Goal: Communication & Community: Answer question/provide support

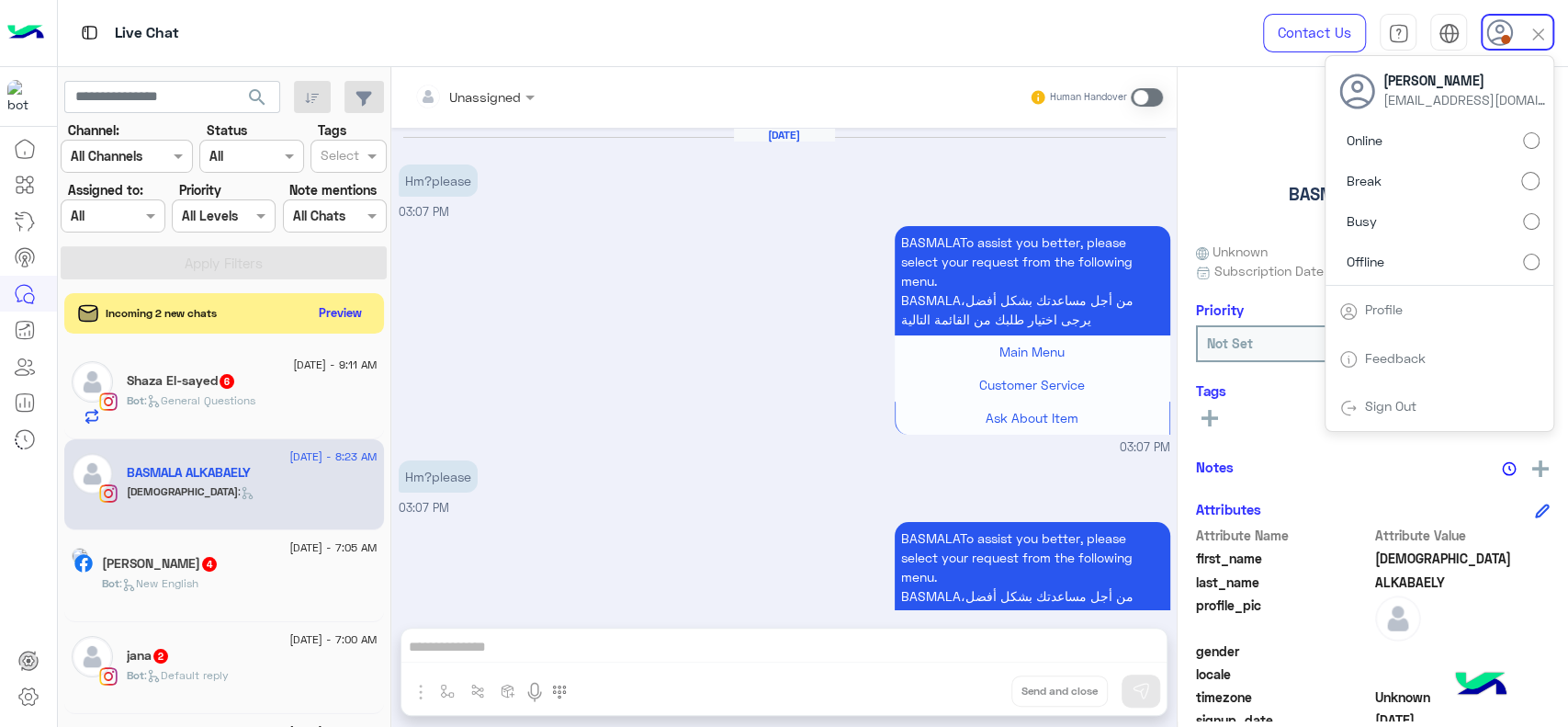
scroll to position [1152, 0]
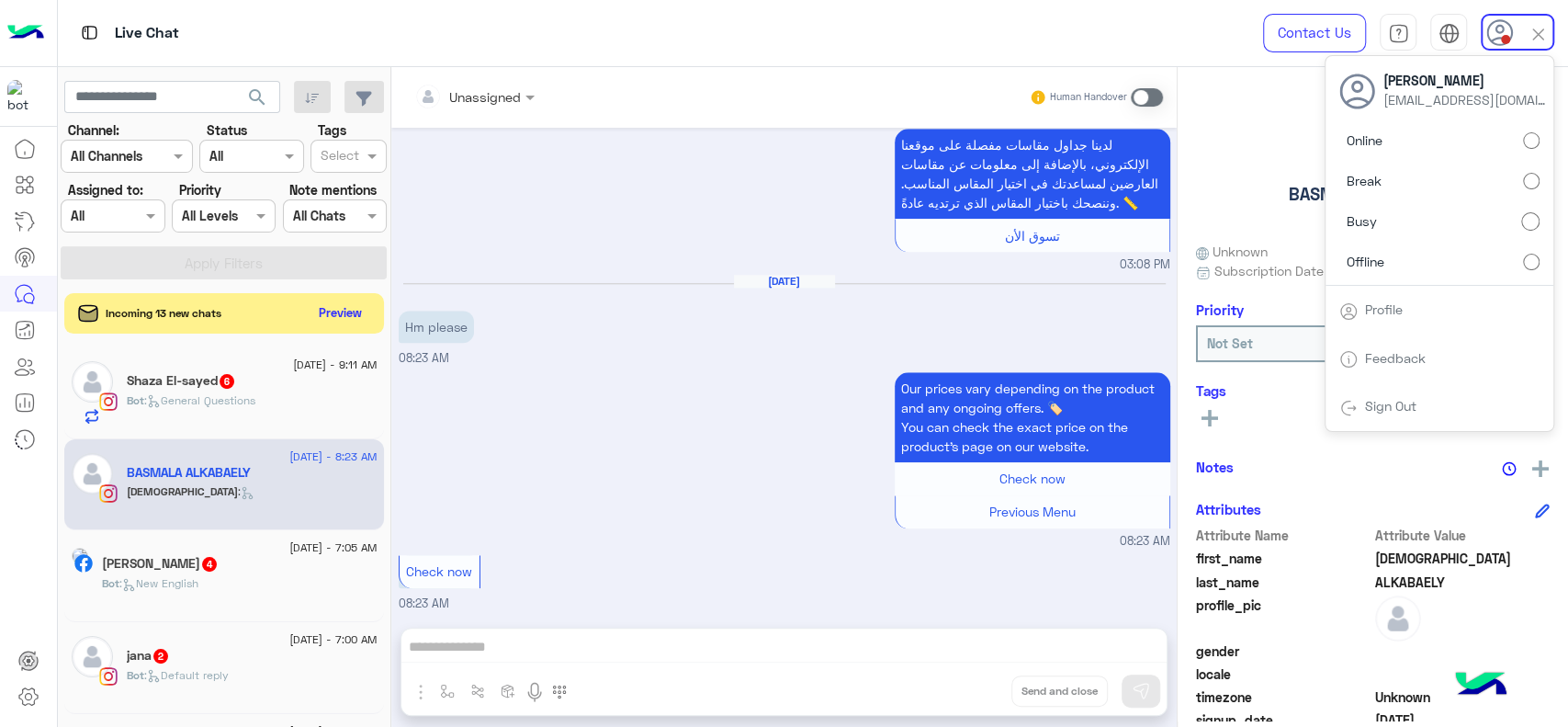
click at [121, 198] on label "Assigned to:" at bounding box center [105, 189] width 75 height 19
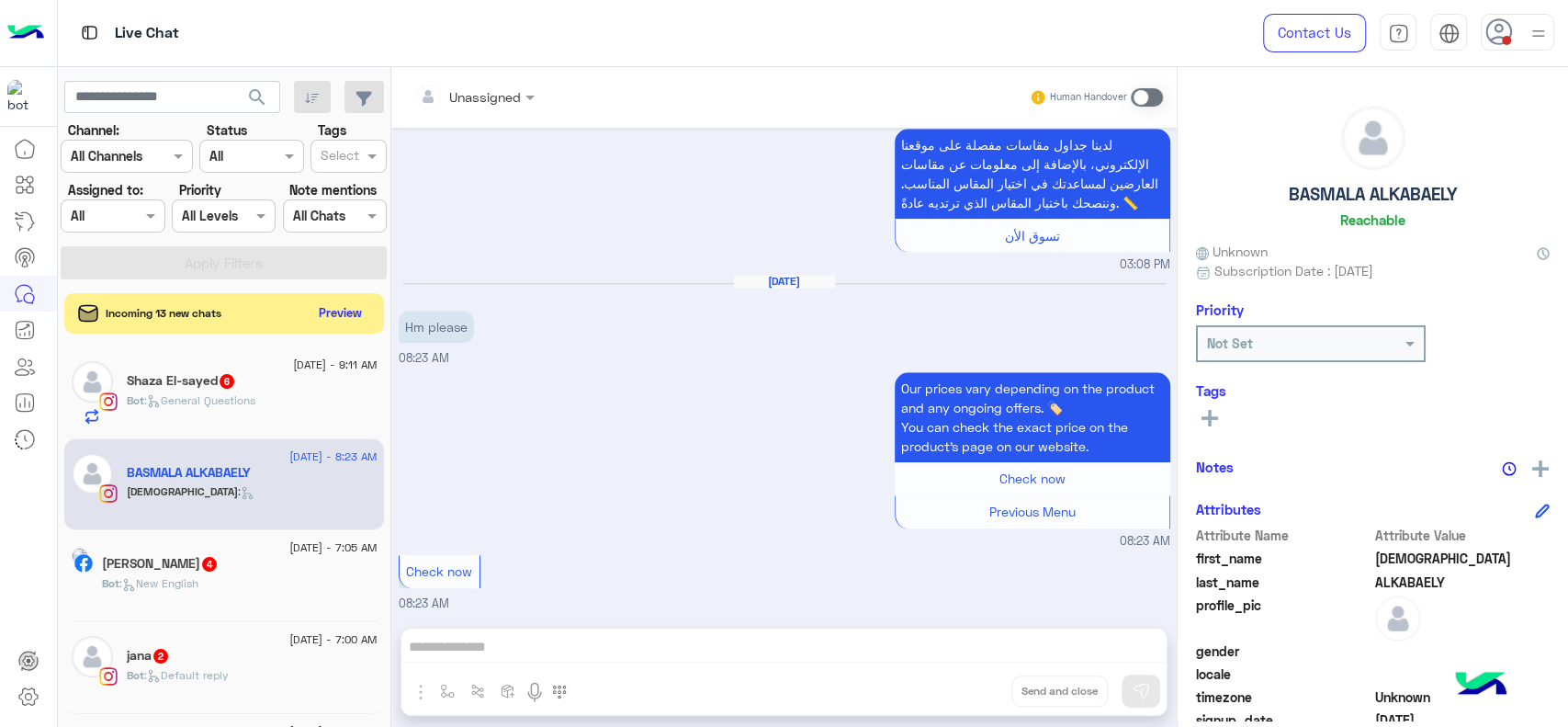
click at [120, 207] on div at bounding box center [113, 215] width 102 height 21
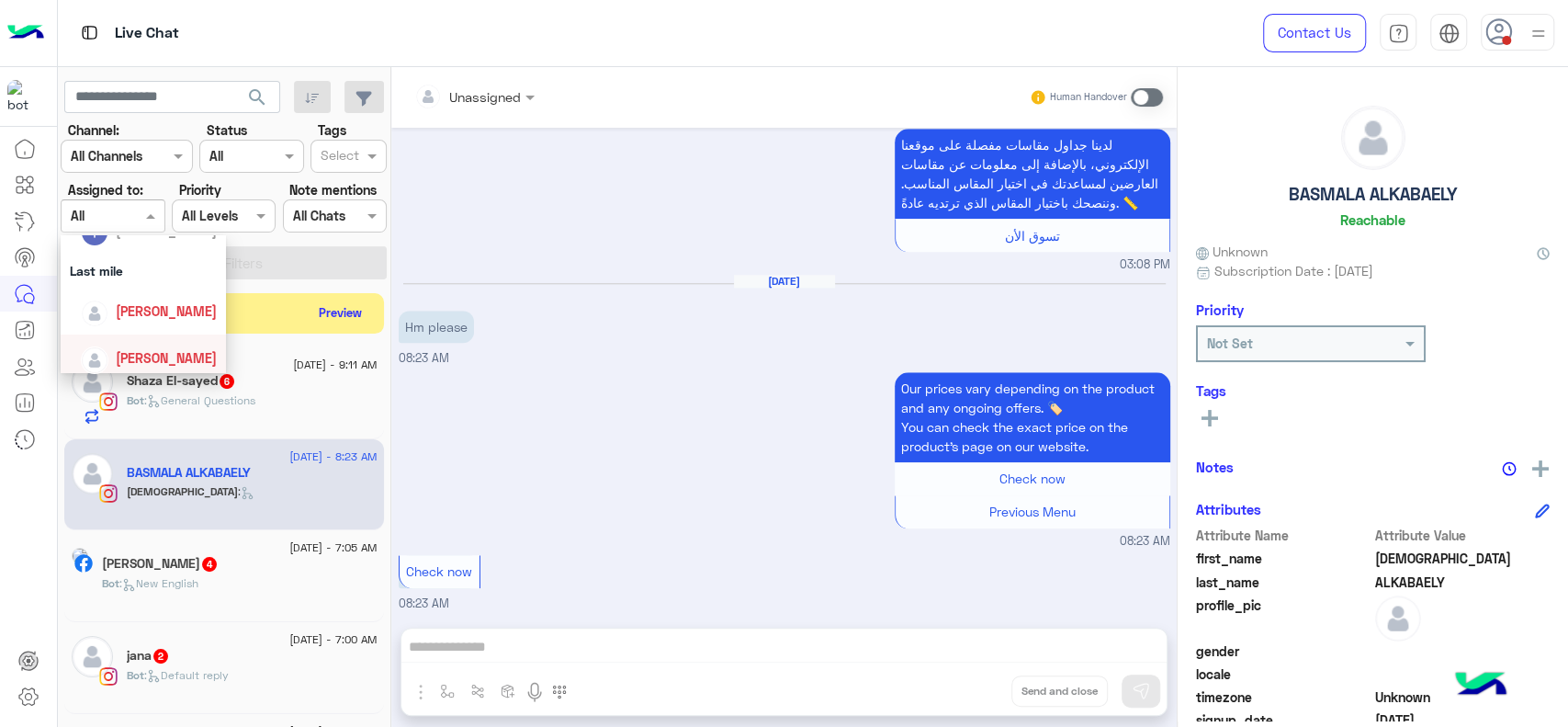
scroll to position [244, 0]
click at [169, 311] on div "[PERSON_NAME]" at bounding box center [166, 303] width 101 height 19
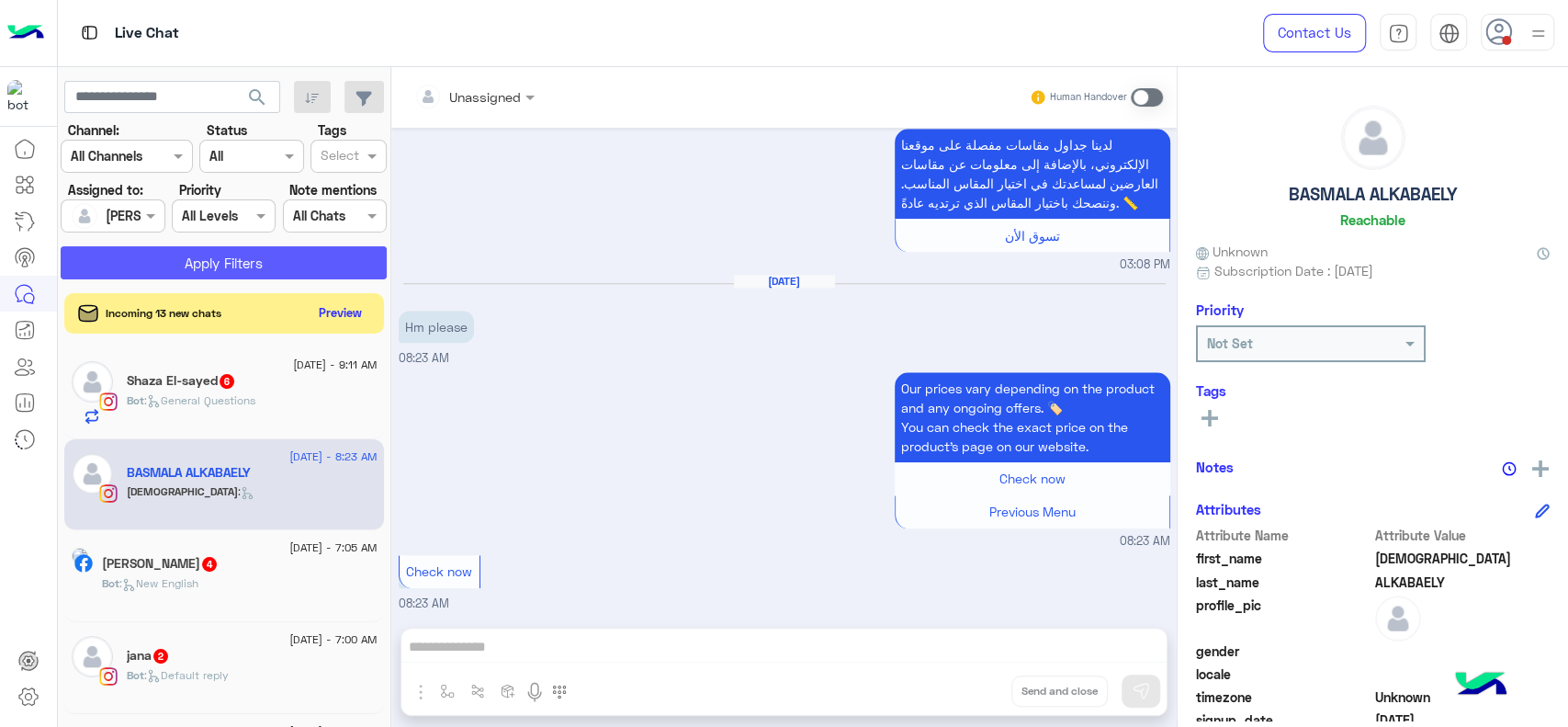
click at [291, 254] on button "Apply Filters" at bounding box center [224, 262] width 326 height 33
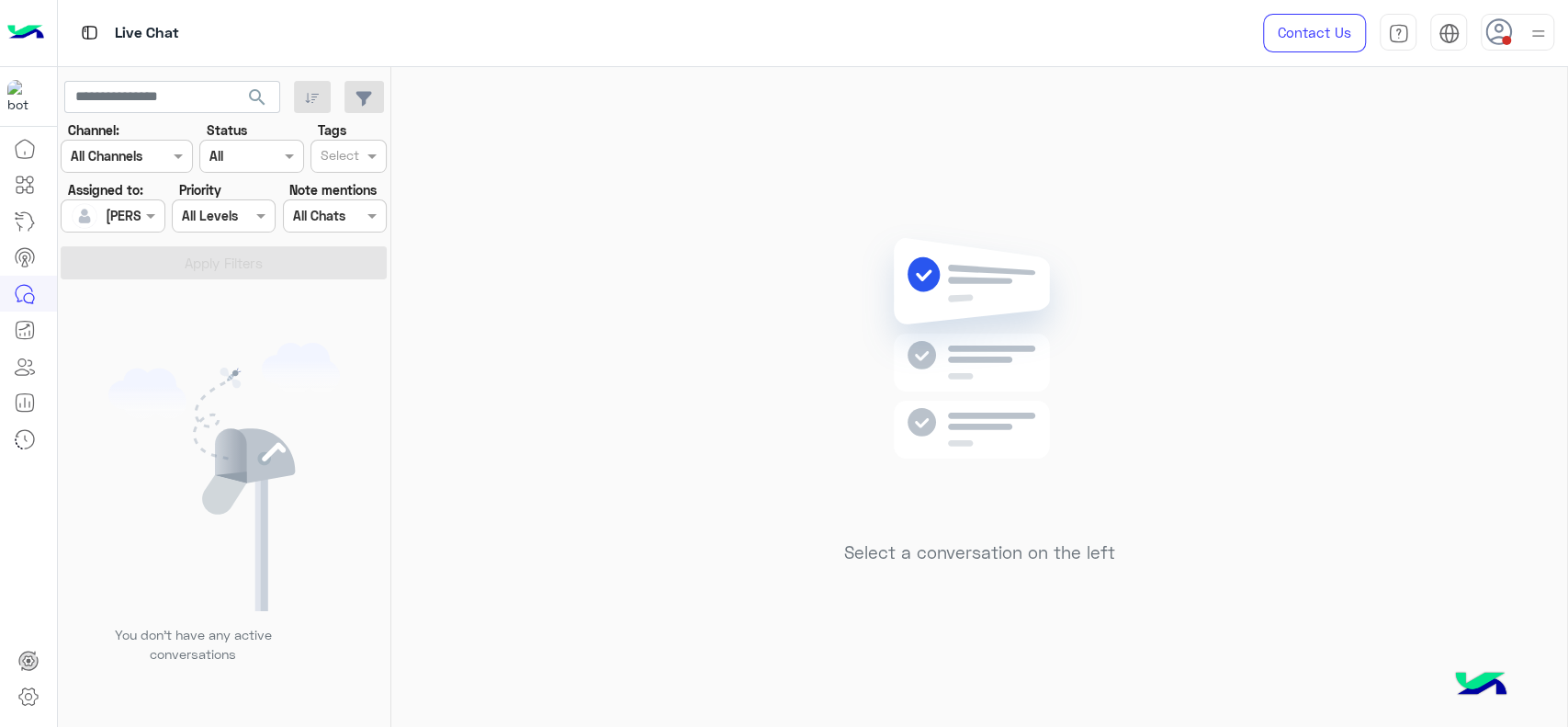
drag, startPoint x: 1426, startPoint y: 121, endPoint x: 1338, endPoint y: 182, distance: 107.0
click at [1424, 121] on div "Select a conversation on the left" at bounding box center [979, 400] width 1176 height 667
click at [1550, 36] on div at bounding box center [1518, 32] width 74 height 37
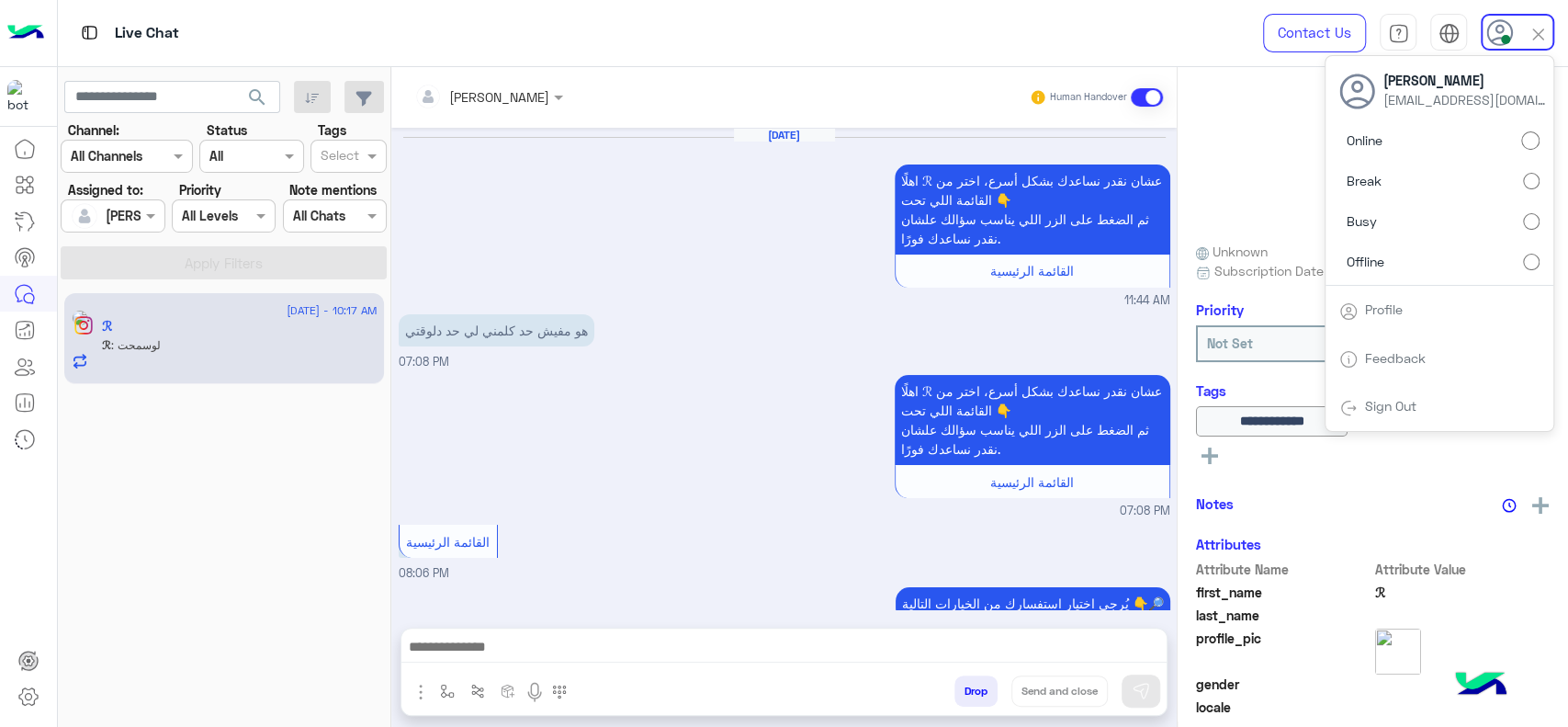
scroll to position [1869, 0]
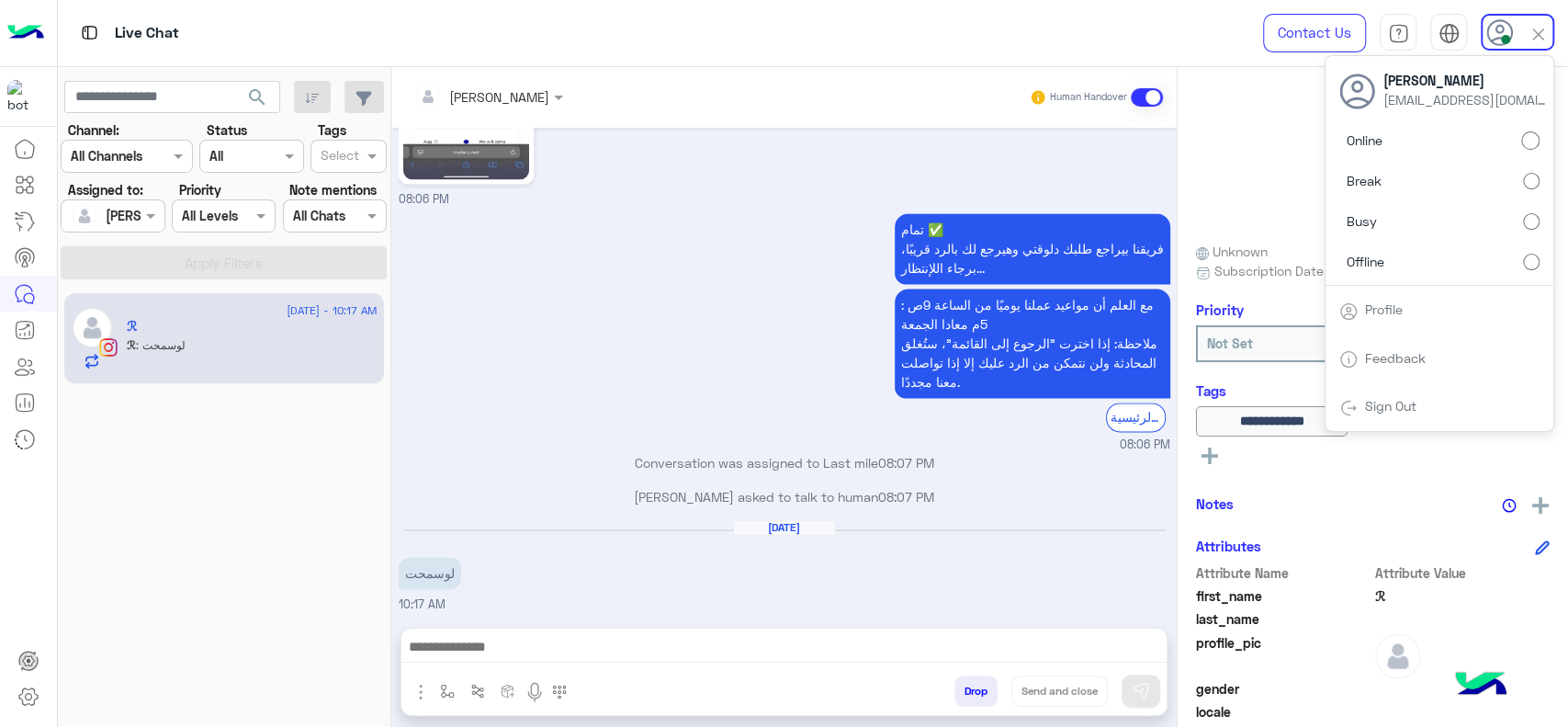
click at [592, 370] on div "تمام ✅ فريقنا بيراجع طلبك دلوقتي وهيرجع لك بالرد قريبًا، برجاء اللإنتظار... مع …" at bounding box center [785, 331] width 772 height 244
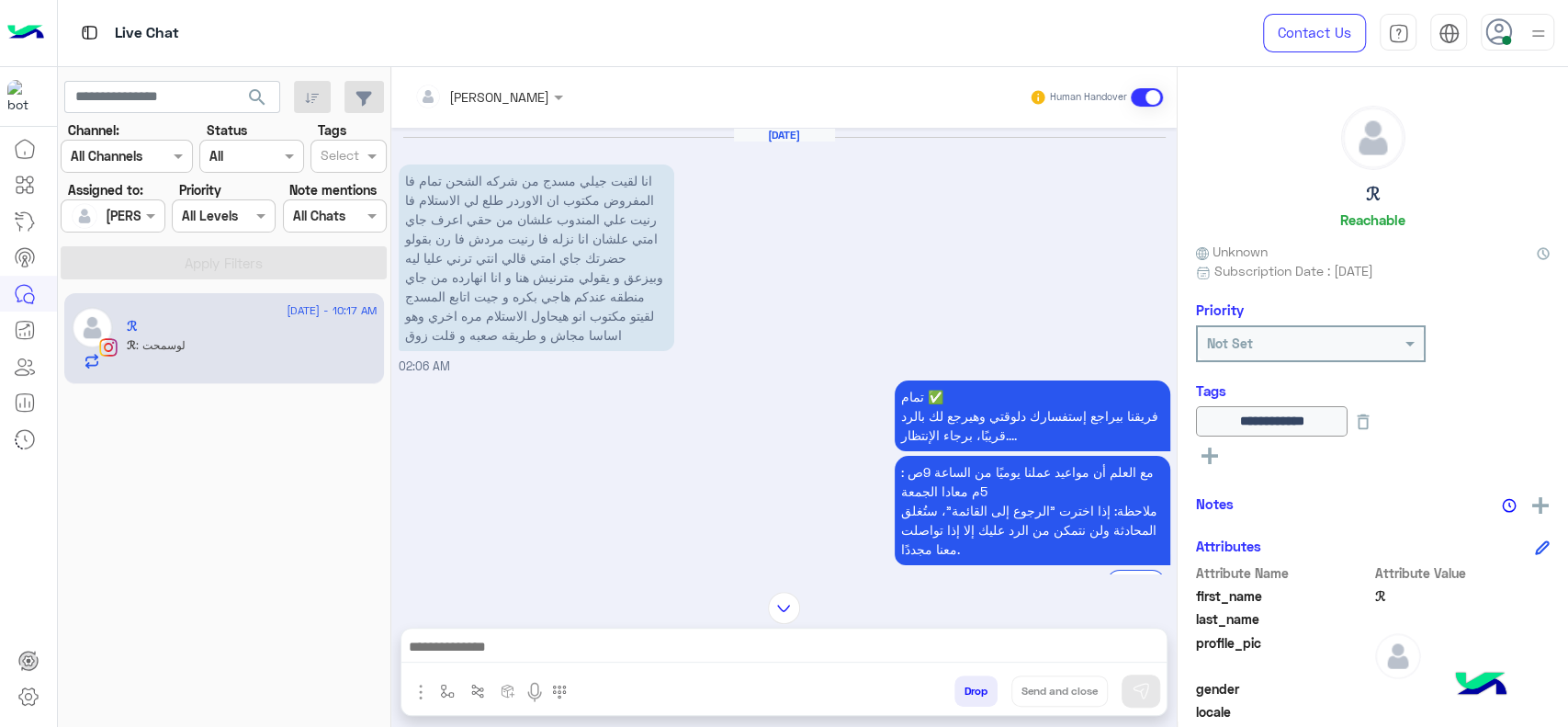
scroll to position [1908, 0]
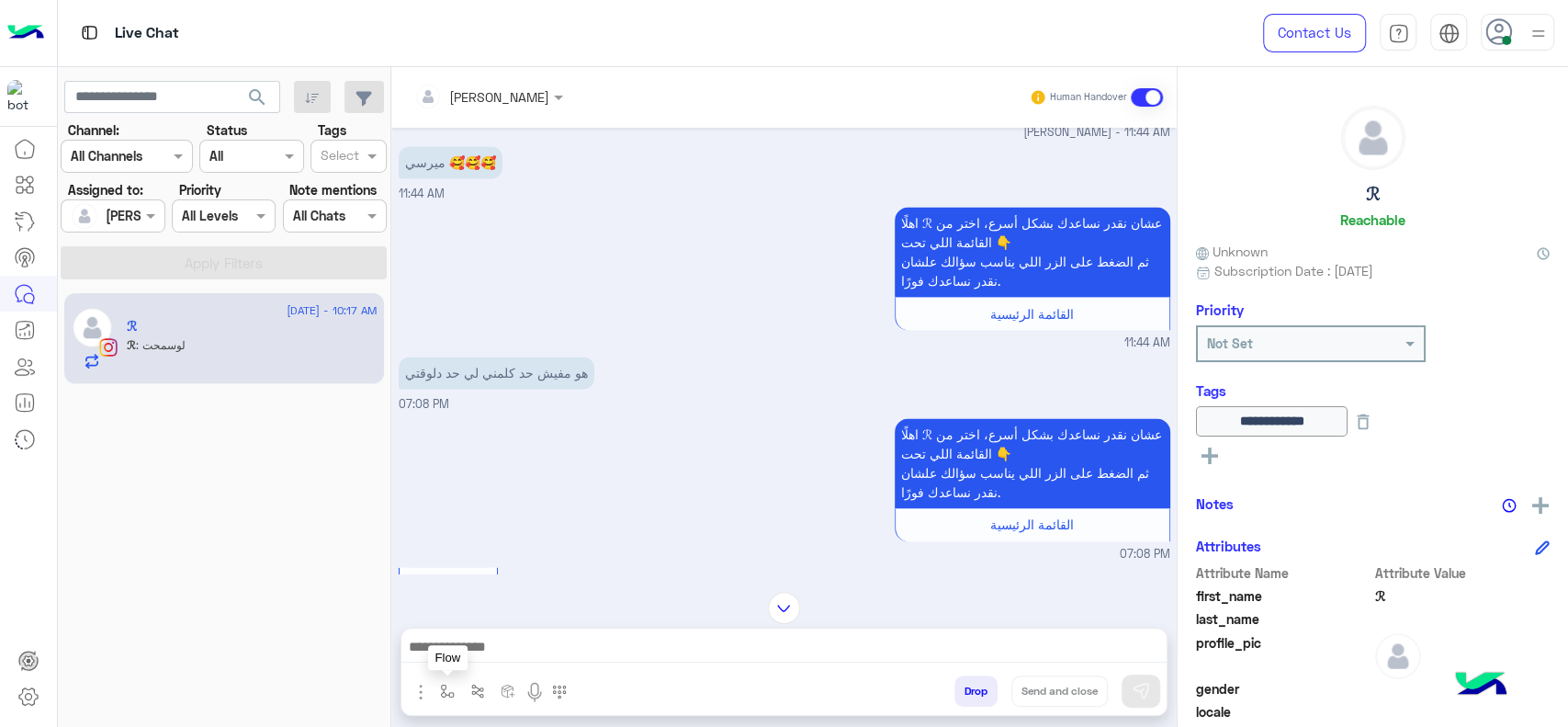
click at [450, 701] on button "button" at bounding box center [448, 690] width 30 height 30
click at [470, 653] on input "text" at bounding box center [480, 650] width 75 height 21
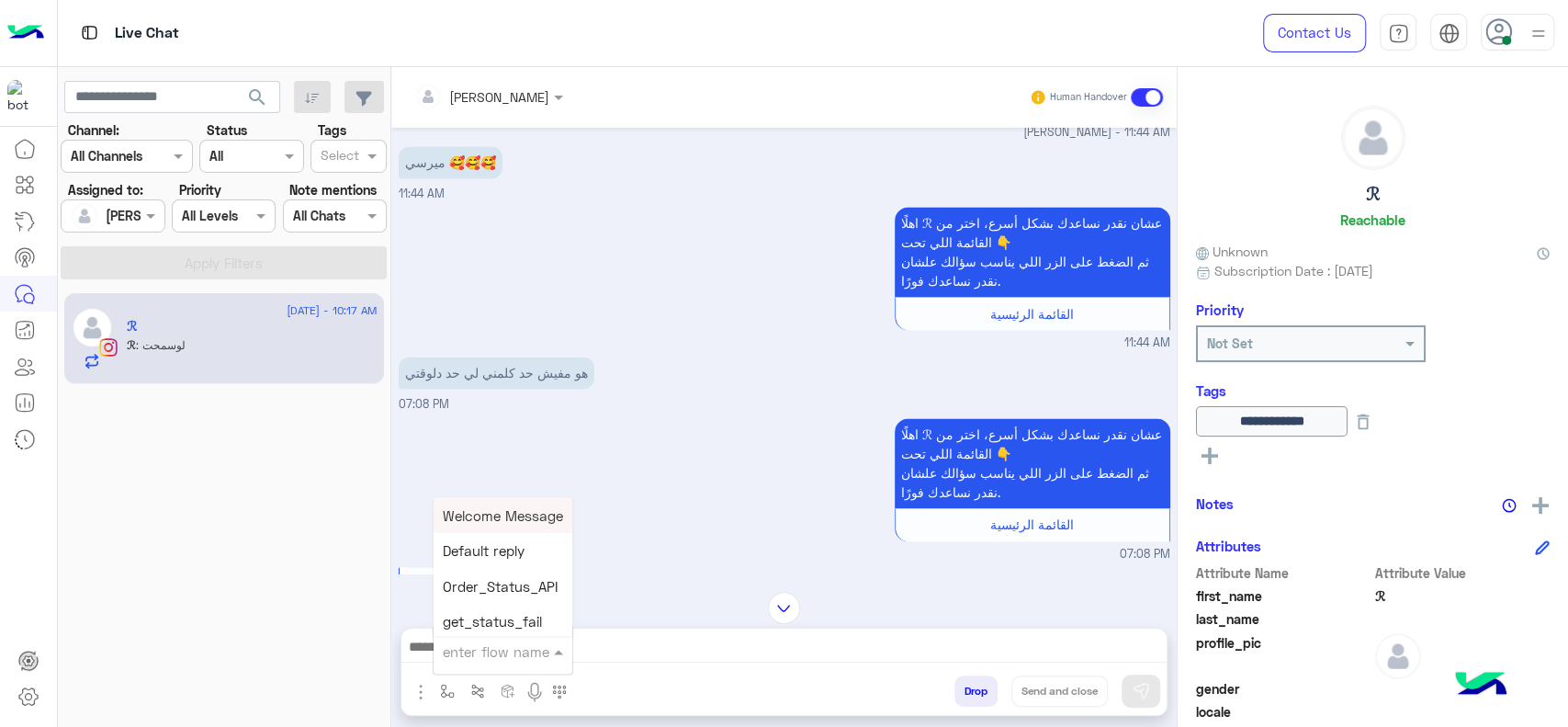
type input "*"
click at [494, 581] on span "J Greeting" at bounding box center [476, 581] width 66 height 17
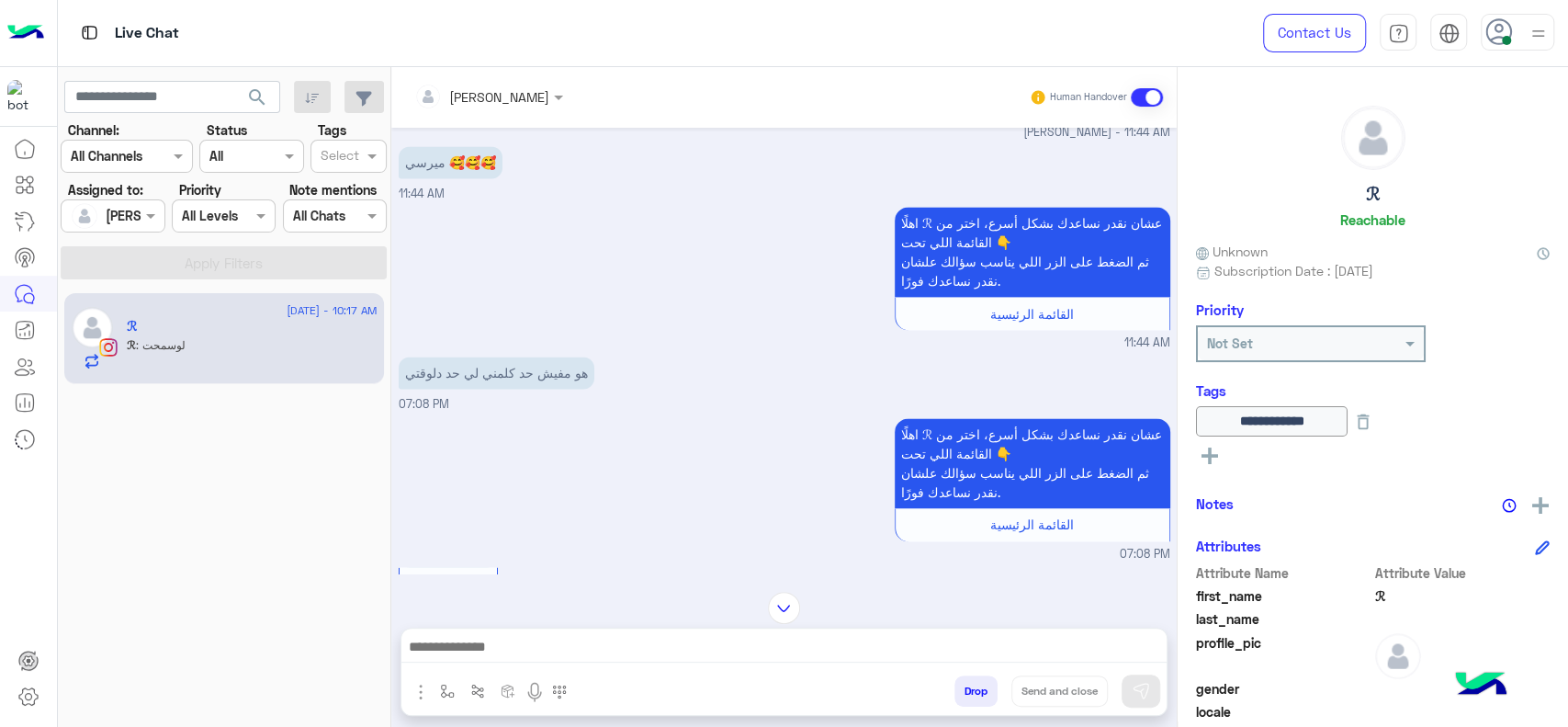
type textarea "**********"
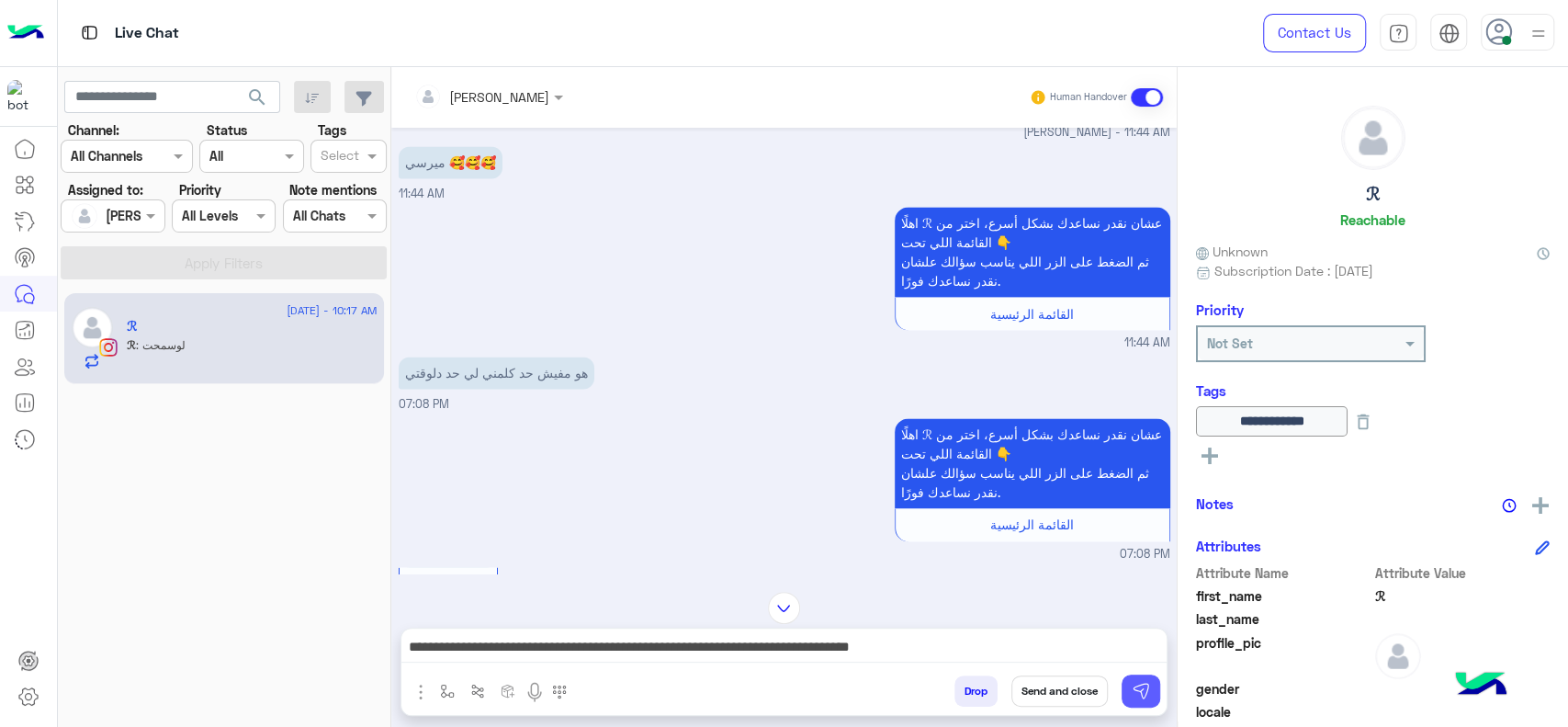
click at [1151, 686] on button at bounding box center [1141, 690] width 39 height 33
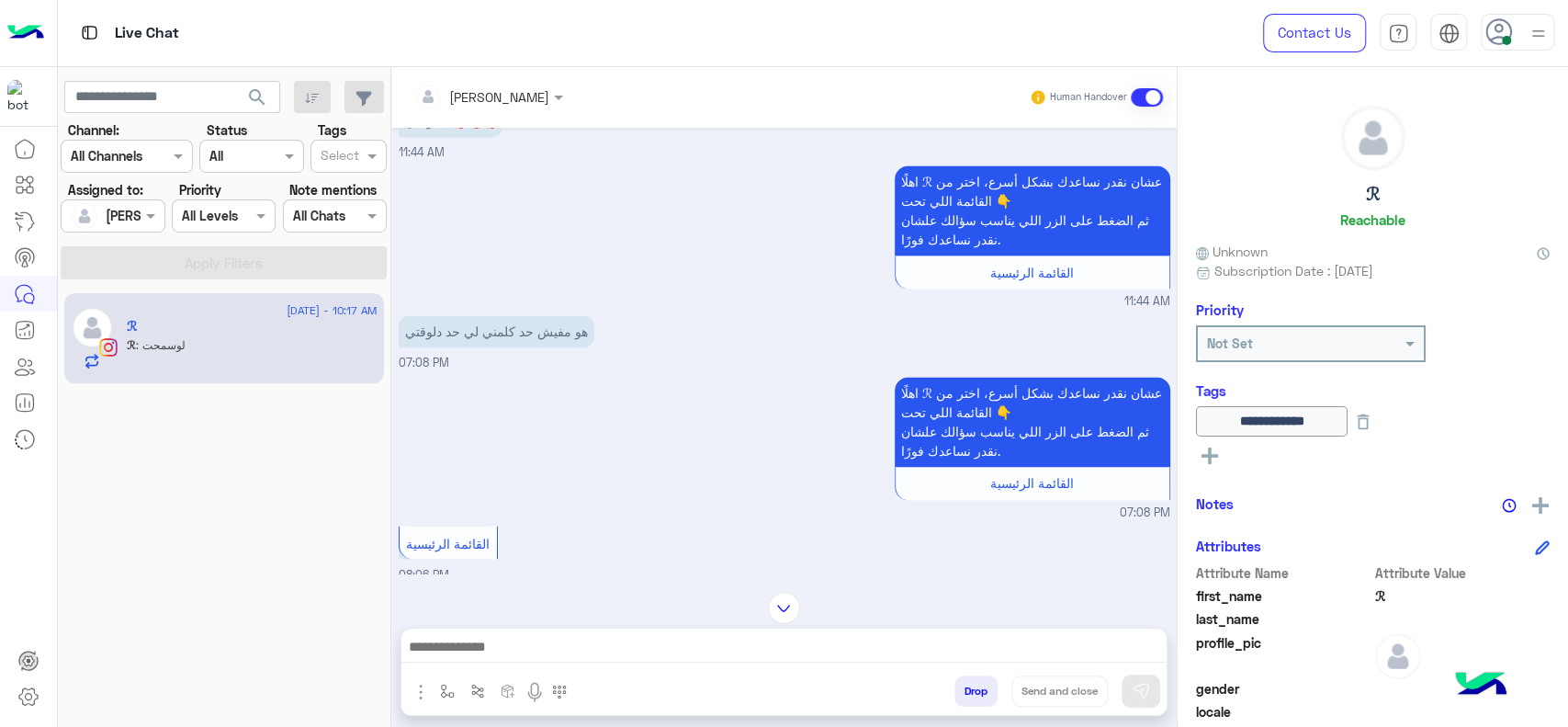
scroll to position [3818, 0]
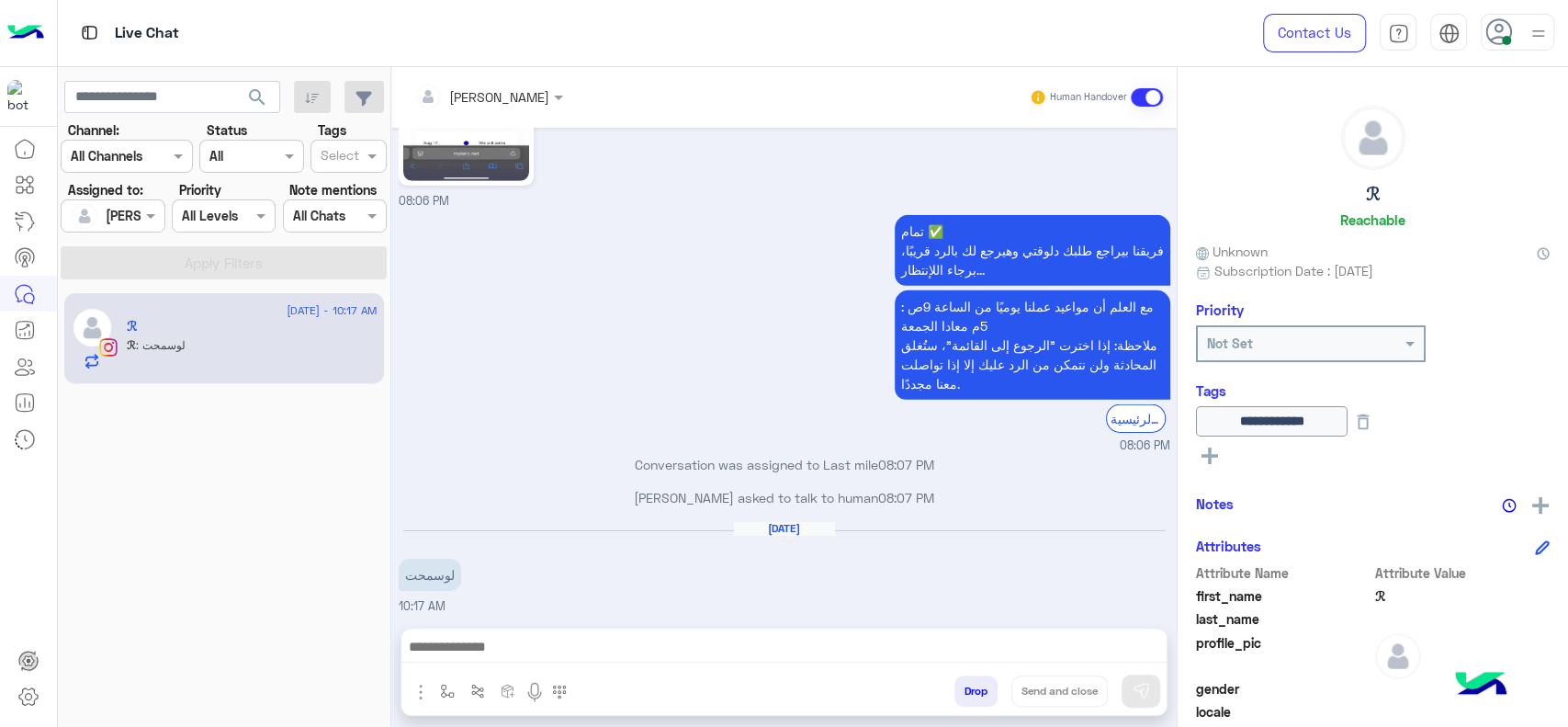
click at [531, 441] on small "08:06 PM" at bounding box center [785, 445] width 772 height 17
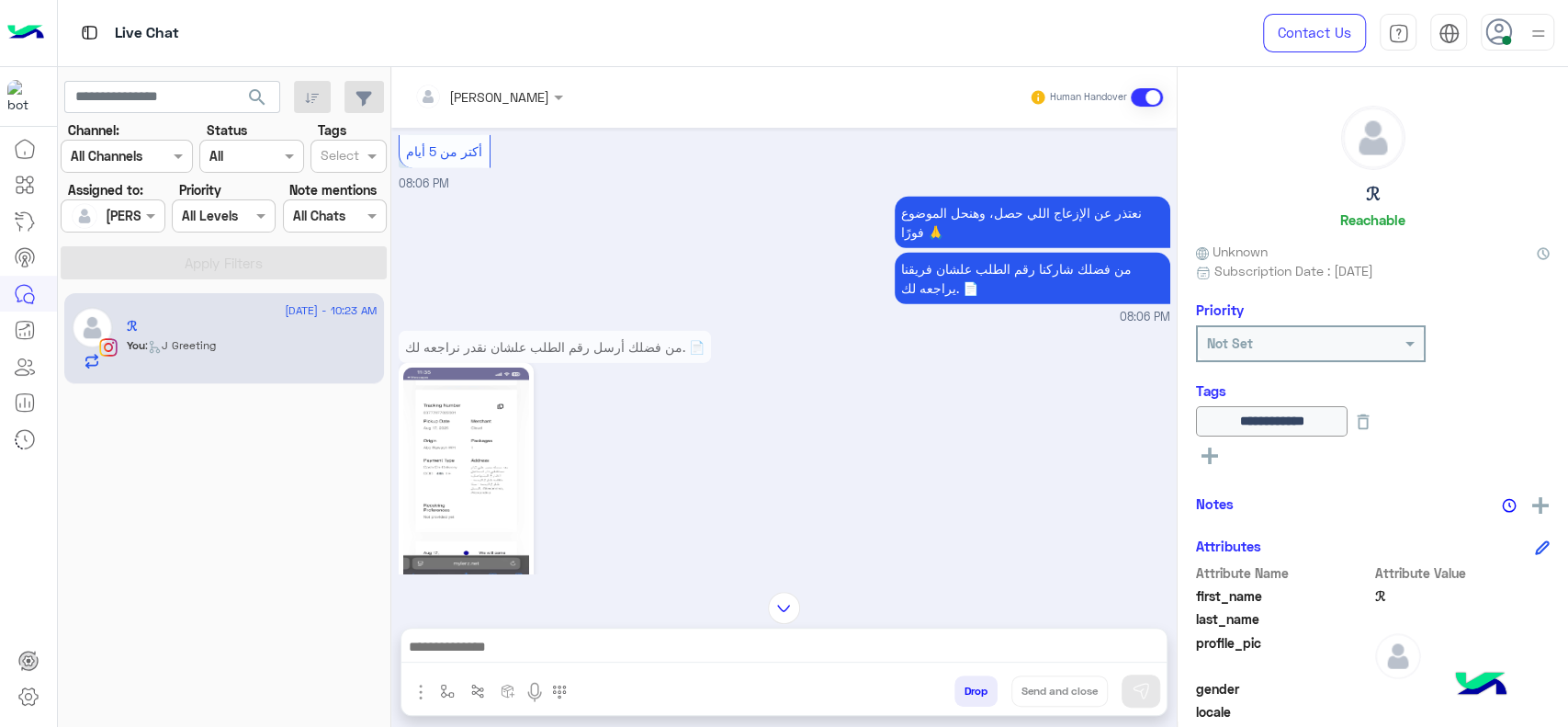
scroll to position [3396, 0]
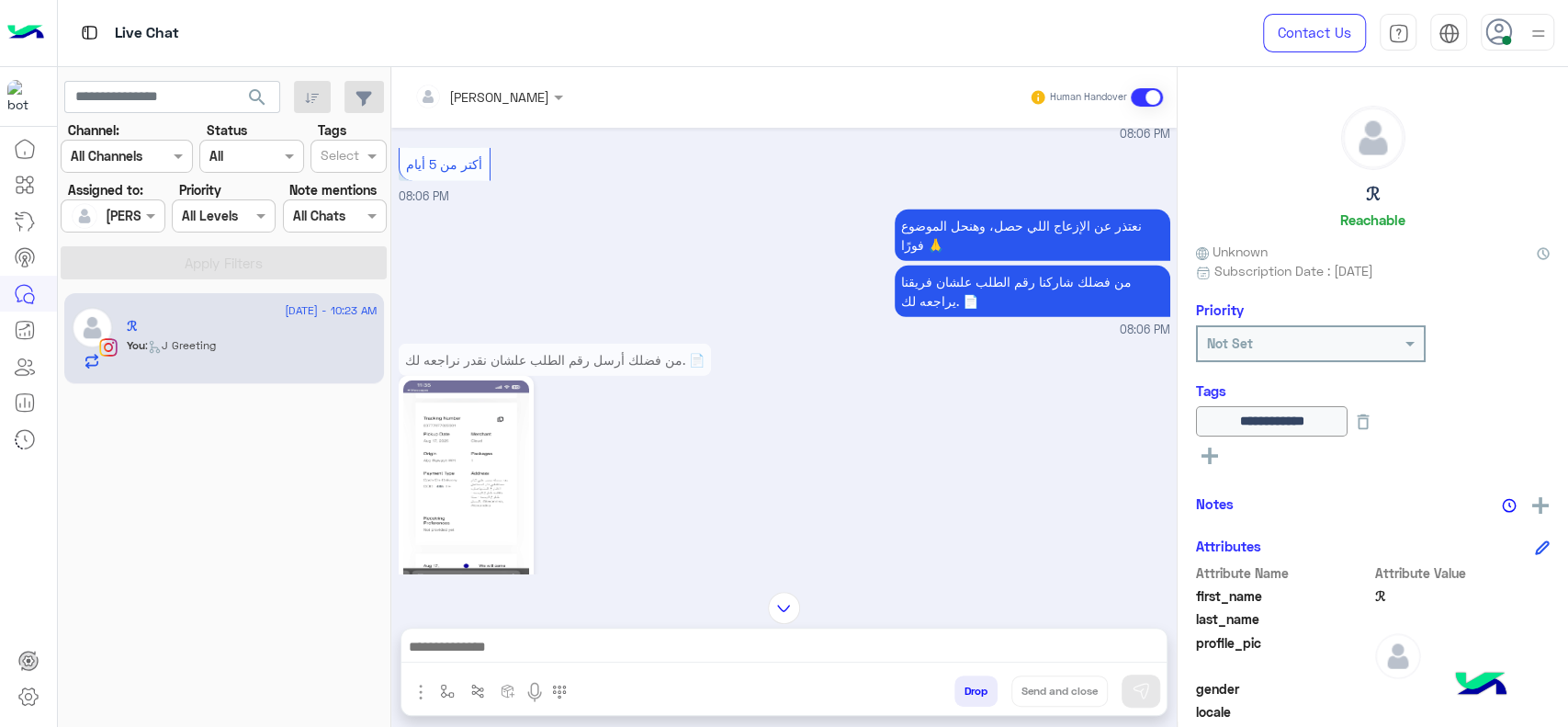
click at [448, 486] on img at bounding box center [466, 491] width 126 height 223
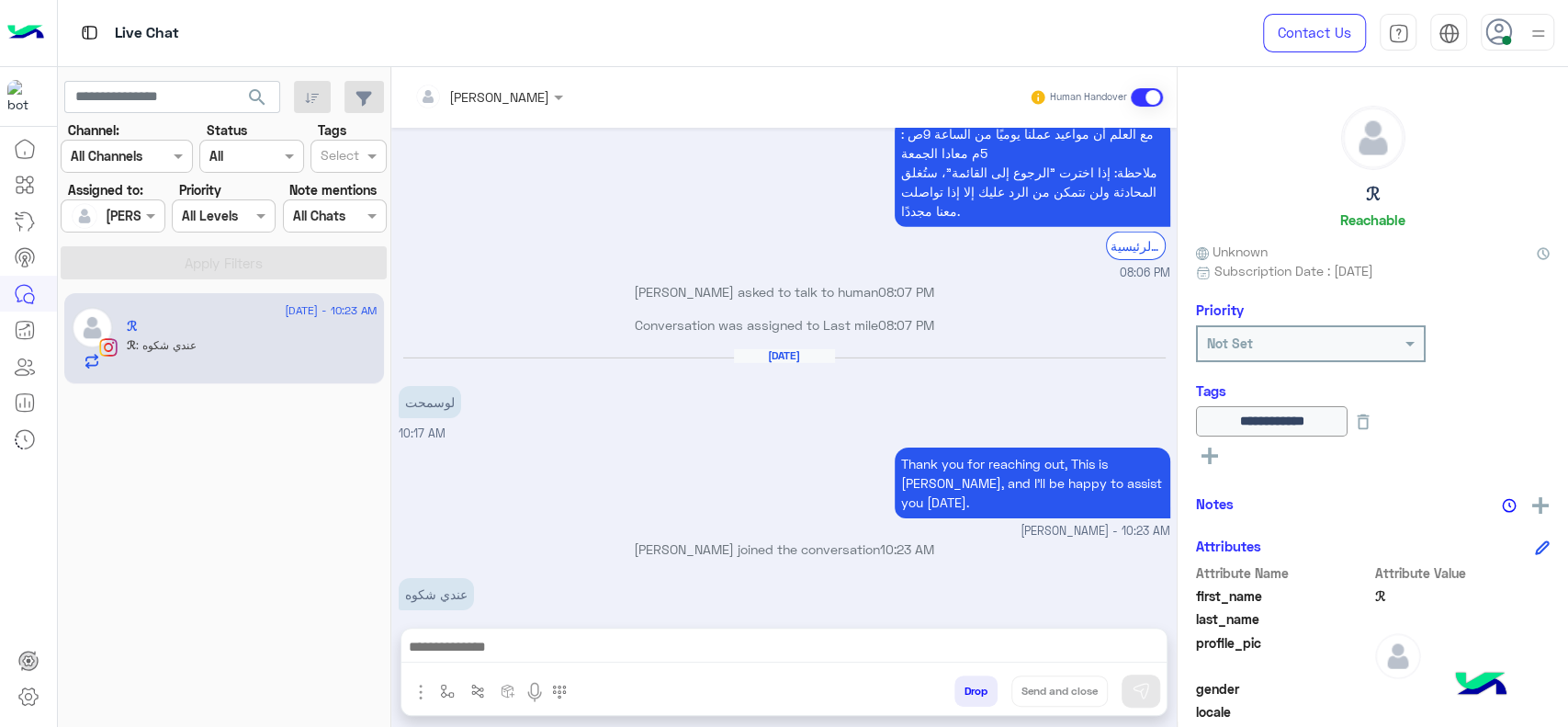
scroll to position [3990, 0]
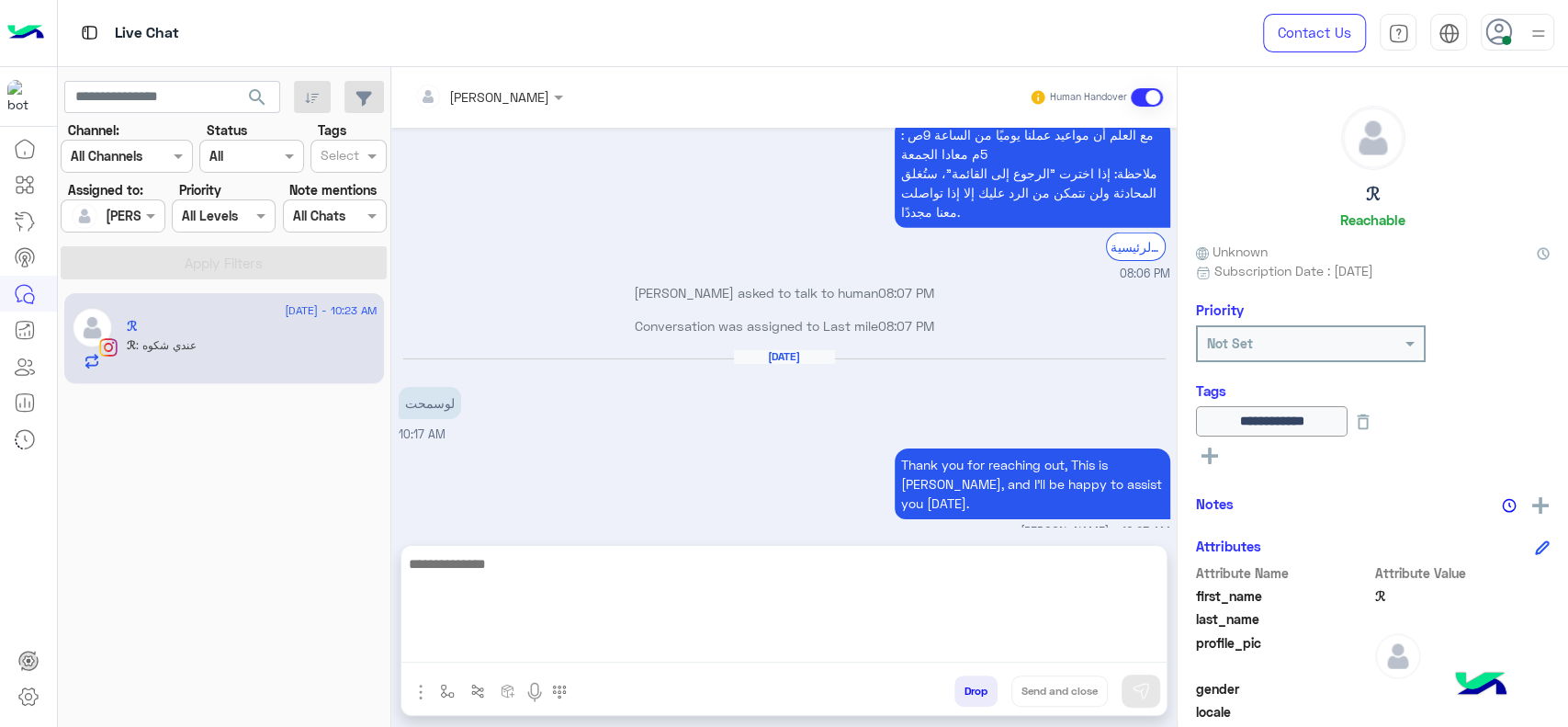
click at [707, 643] on textarea at bounding box center [783, 607] width 765 height 110
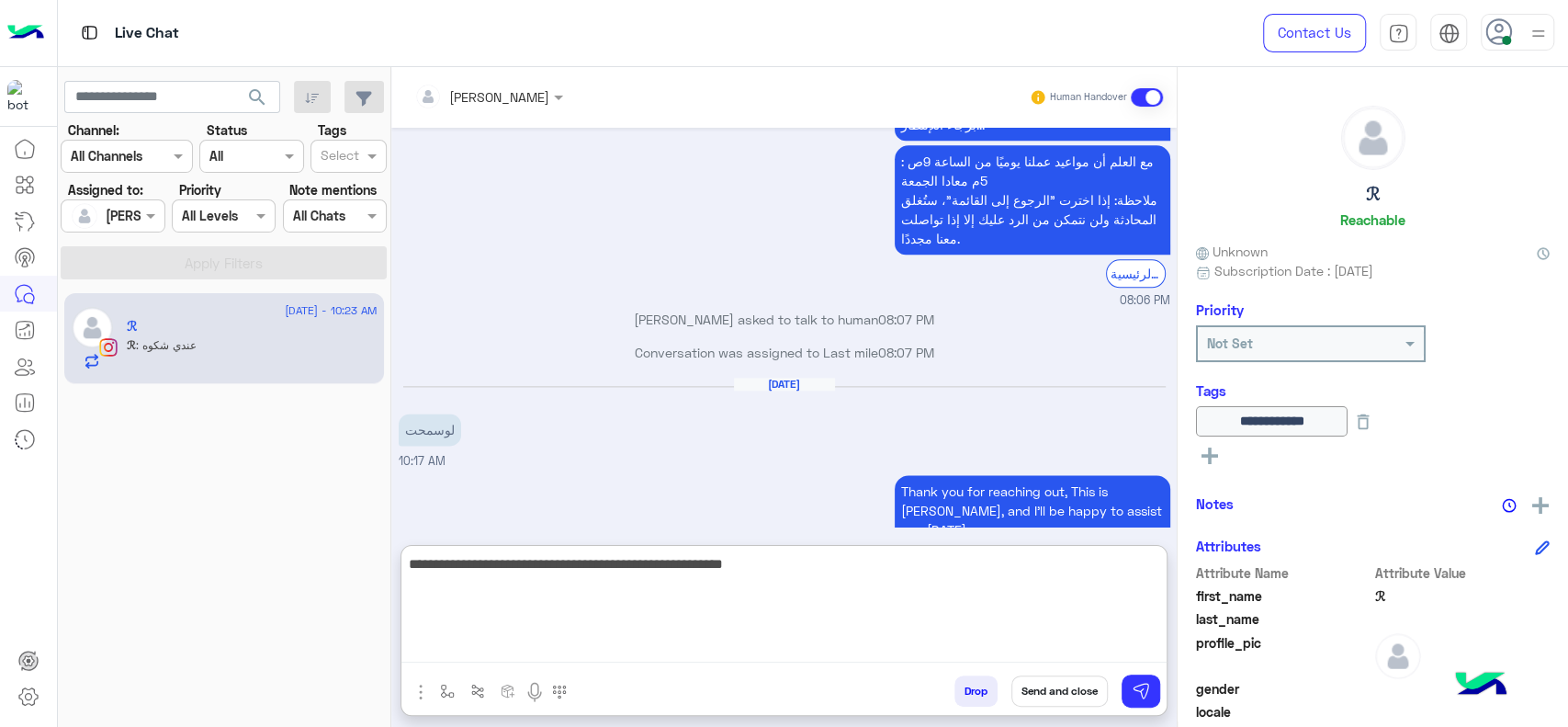
scroll to position [6231, 0]
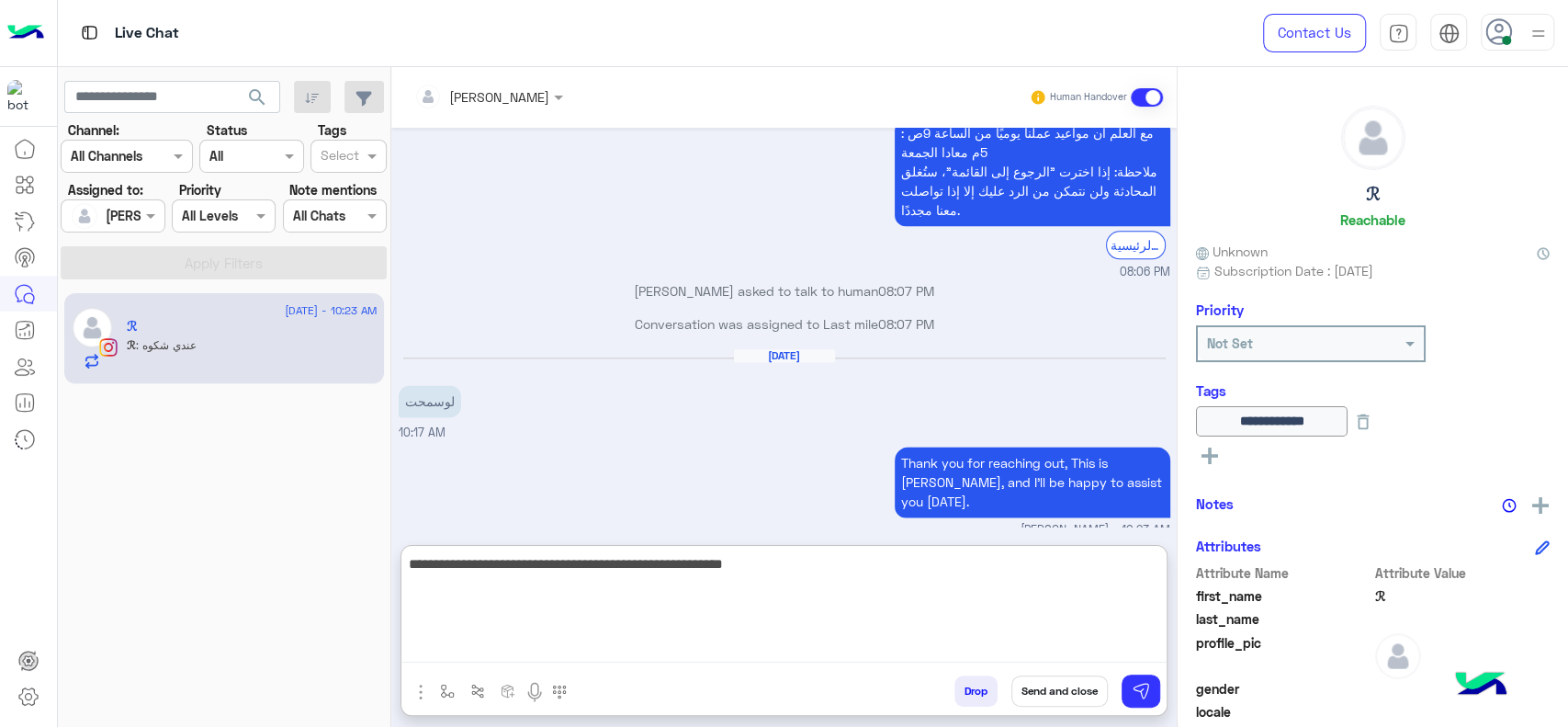
click at [804, 579] on textarea "**********" at bounding box center [783, 607] width 765 height 110
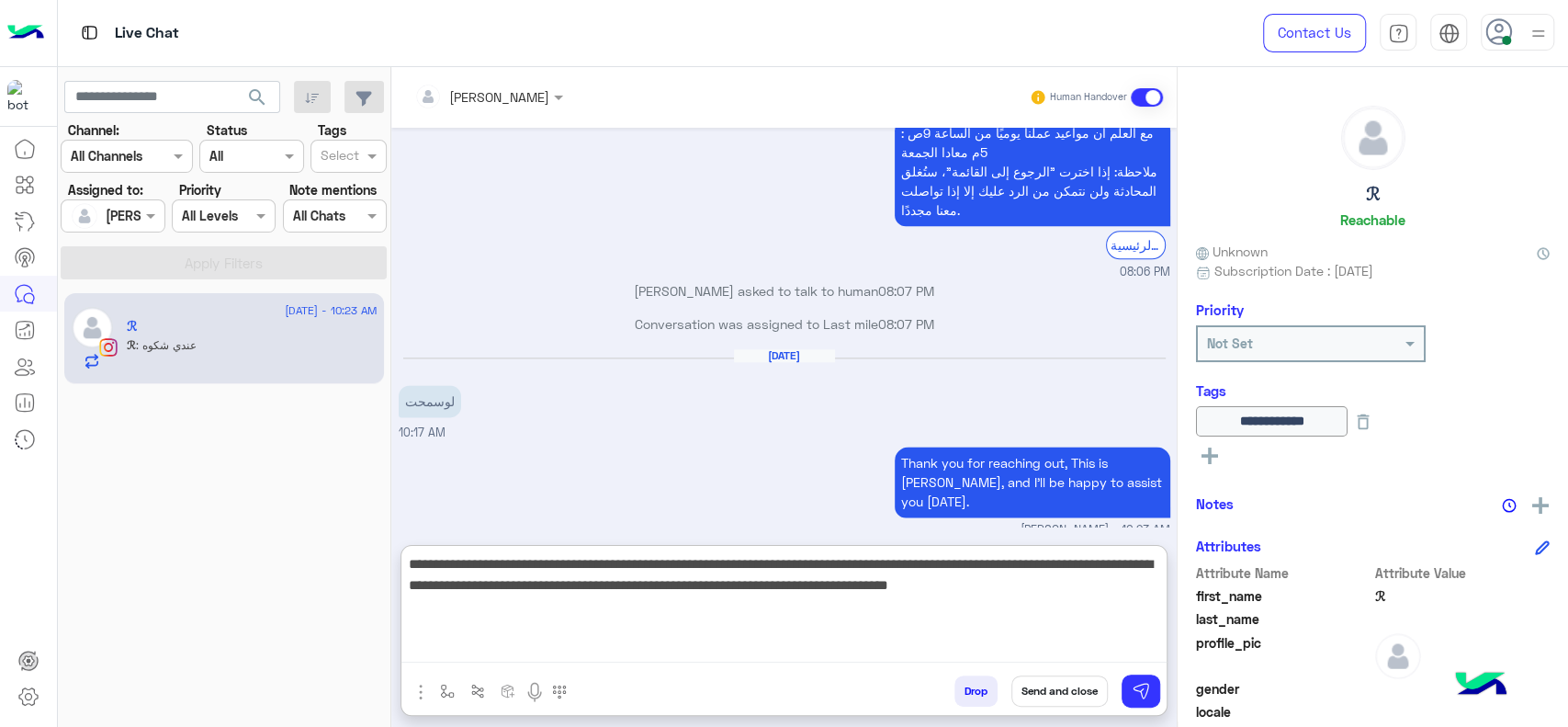
click at [996, 592] on textarea "**********" at bounding box center [783, 607] width 765 height 110
click at [1085, 617] on textarea "**********" at bounding box center [783, 607] width 765 height 110
click at [616, 597] on textarea "**********" at bounding box center [783, 607] width 765 height 110
click at [1152, 583] on textarea "**********" at bounding box center [783, 607] width 765 height 110
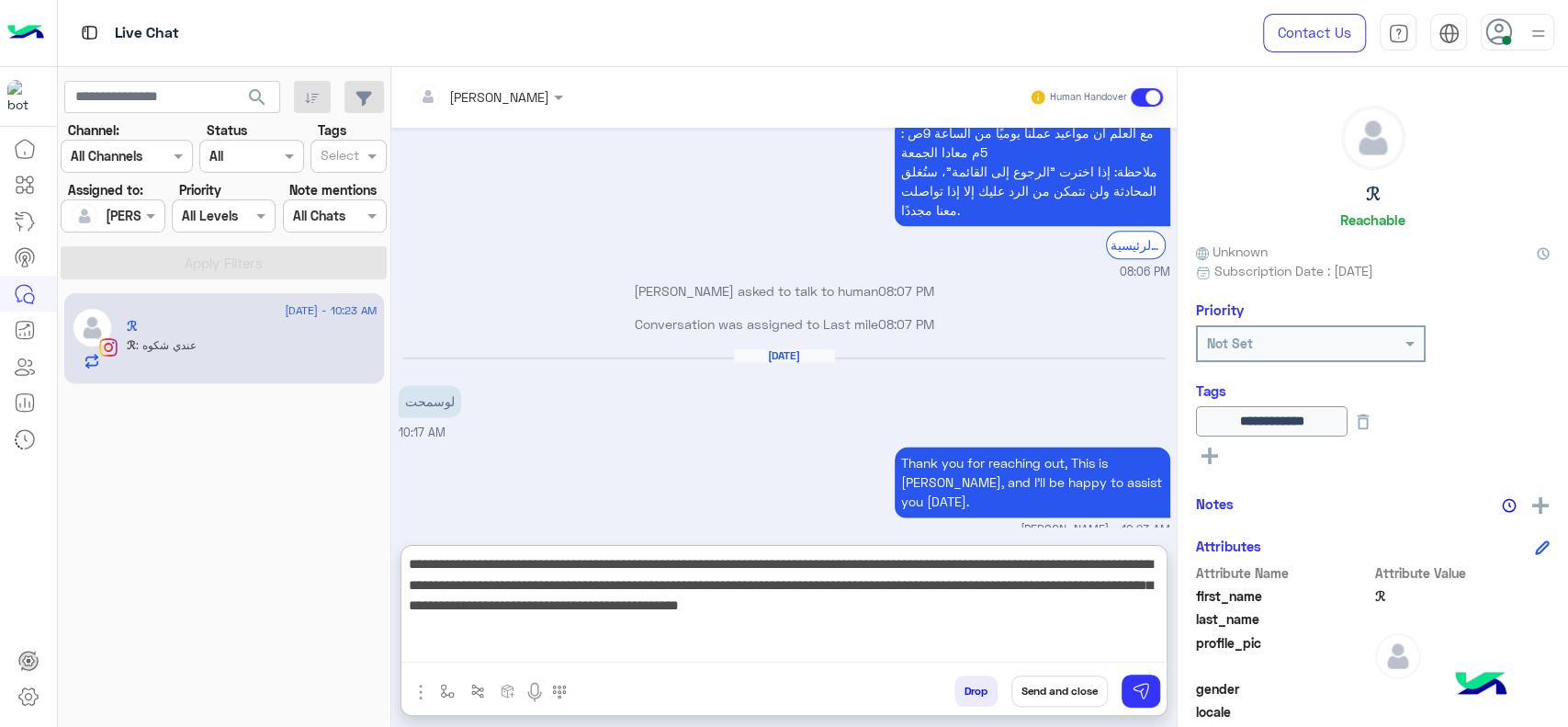
drag, startPoint x: 404, startPoint y: 609, endPoint x: 1077, endPoint y: 613, distance: 672.5
click at [1077, 613] on textarea "**********" at bounding box center [783, 607] width 765 height 110
type textarea "**********"
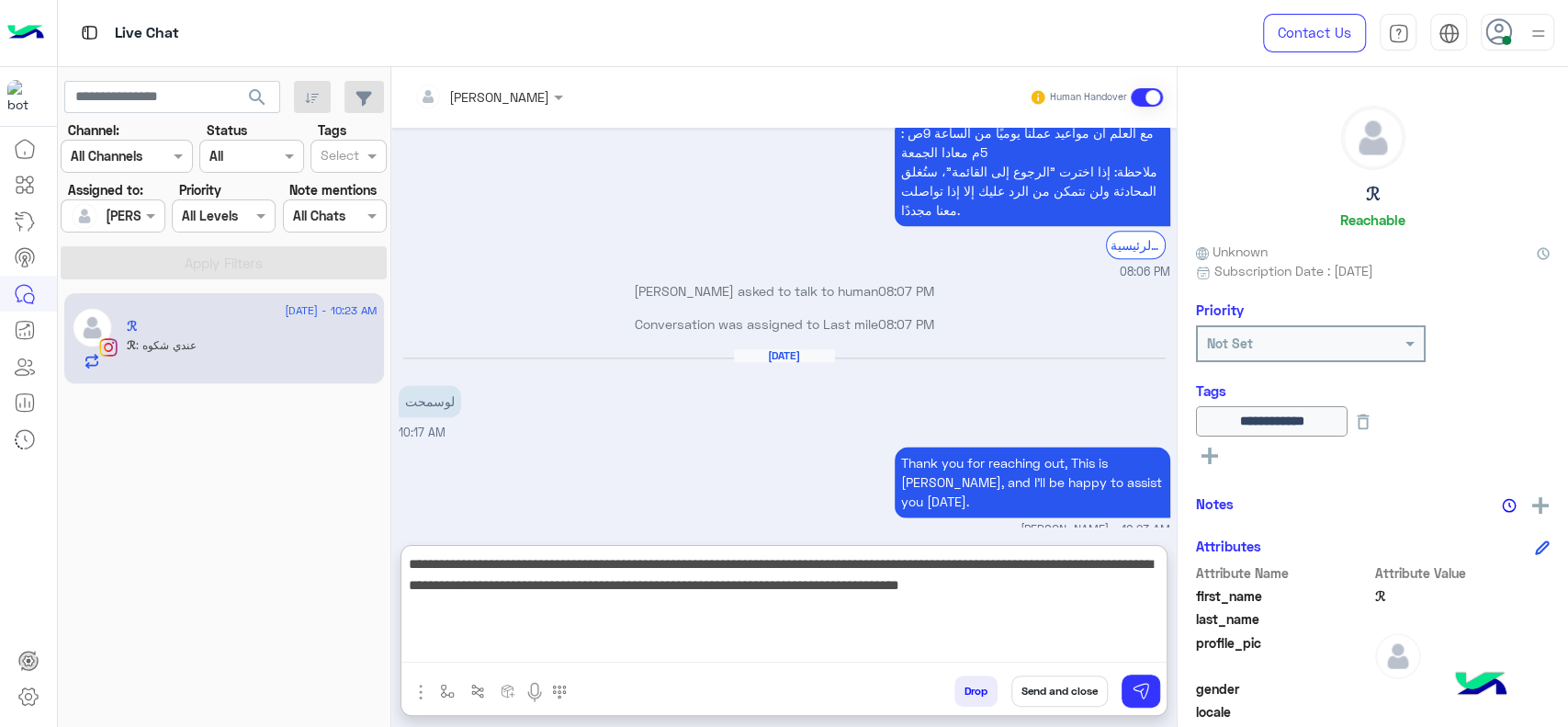
click at [1153, 599] on textarea "**********" at bounding box center [783, 607] width 765 height 110
click at [1063, 614] on textarea "**********" at bounding box center [783, 607] width 765 height 110
click at [1022, 603] on textarea "**********" at bounding box center [783, 607] width 765 height 110
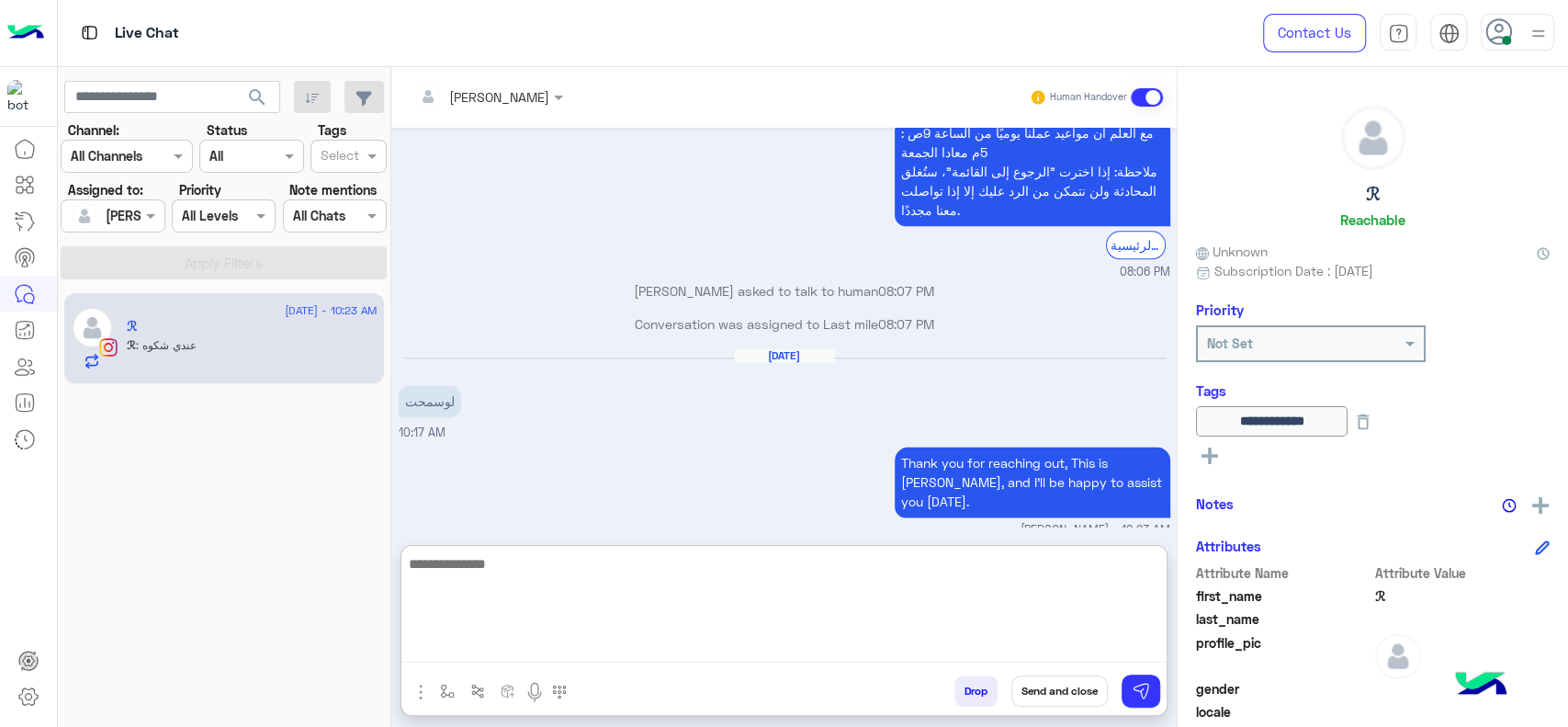
scroll to position [6428, 0]
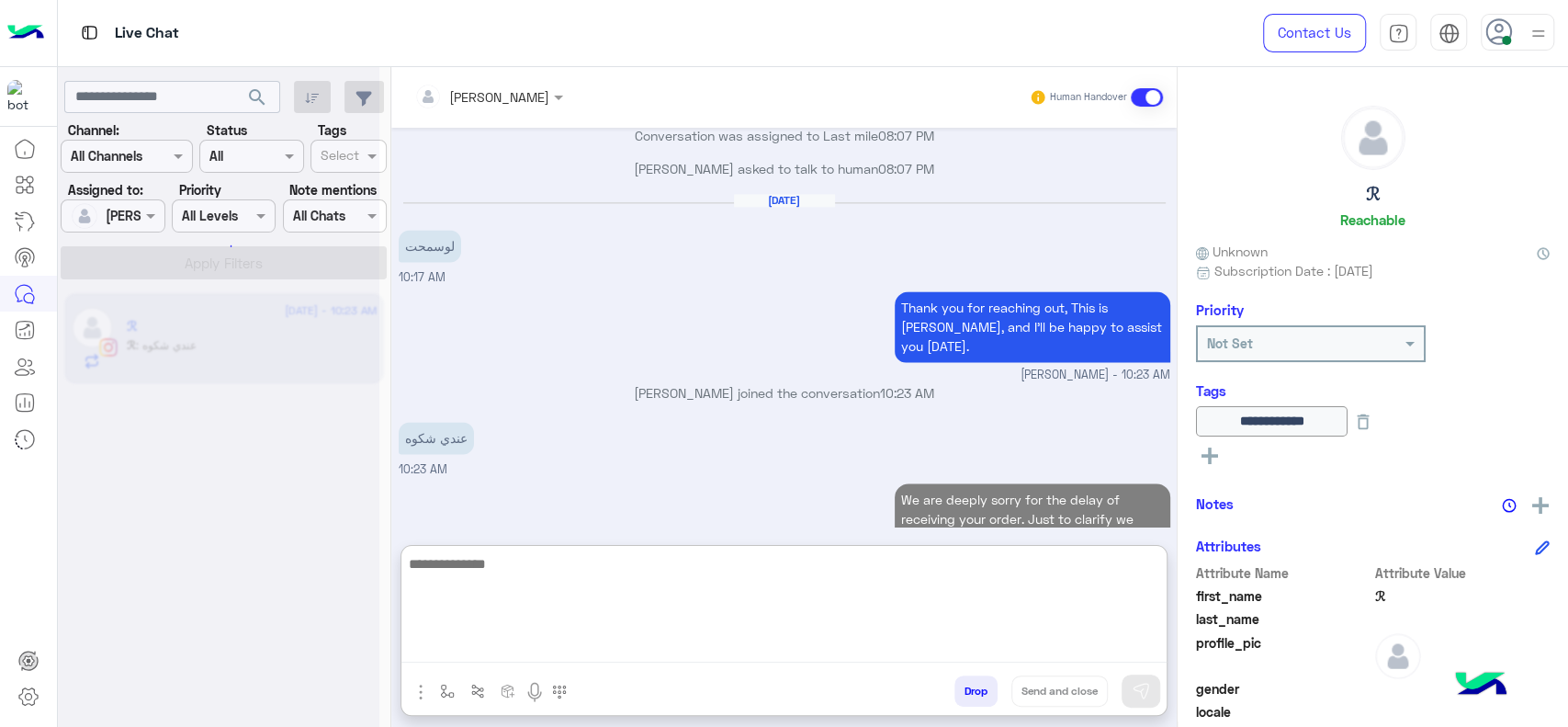
paste textarea "**********"
type textarea "**********"
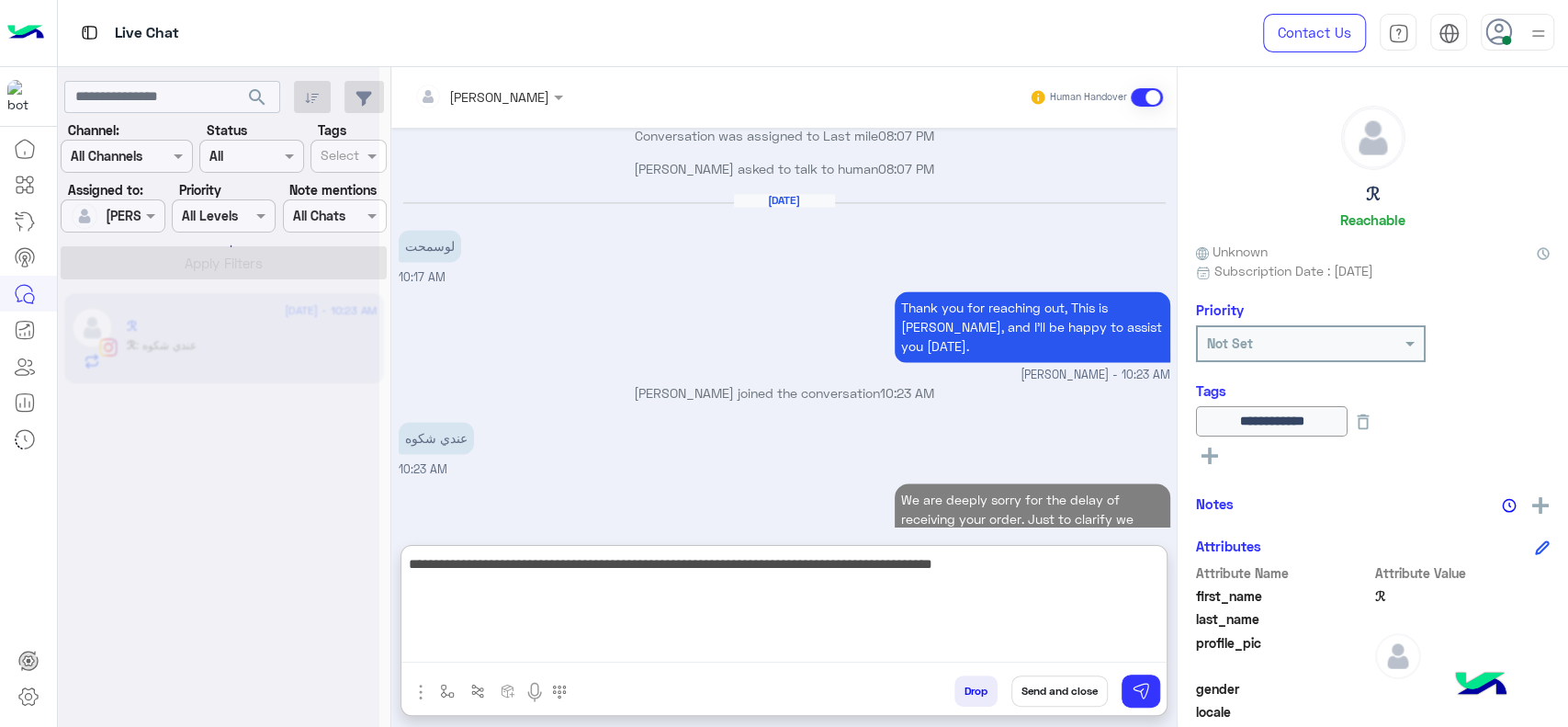
scroll to position [6497, 0]
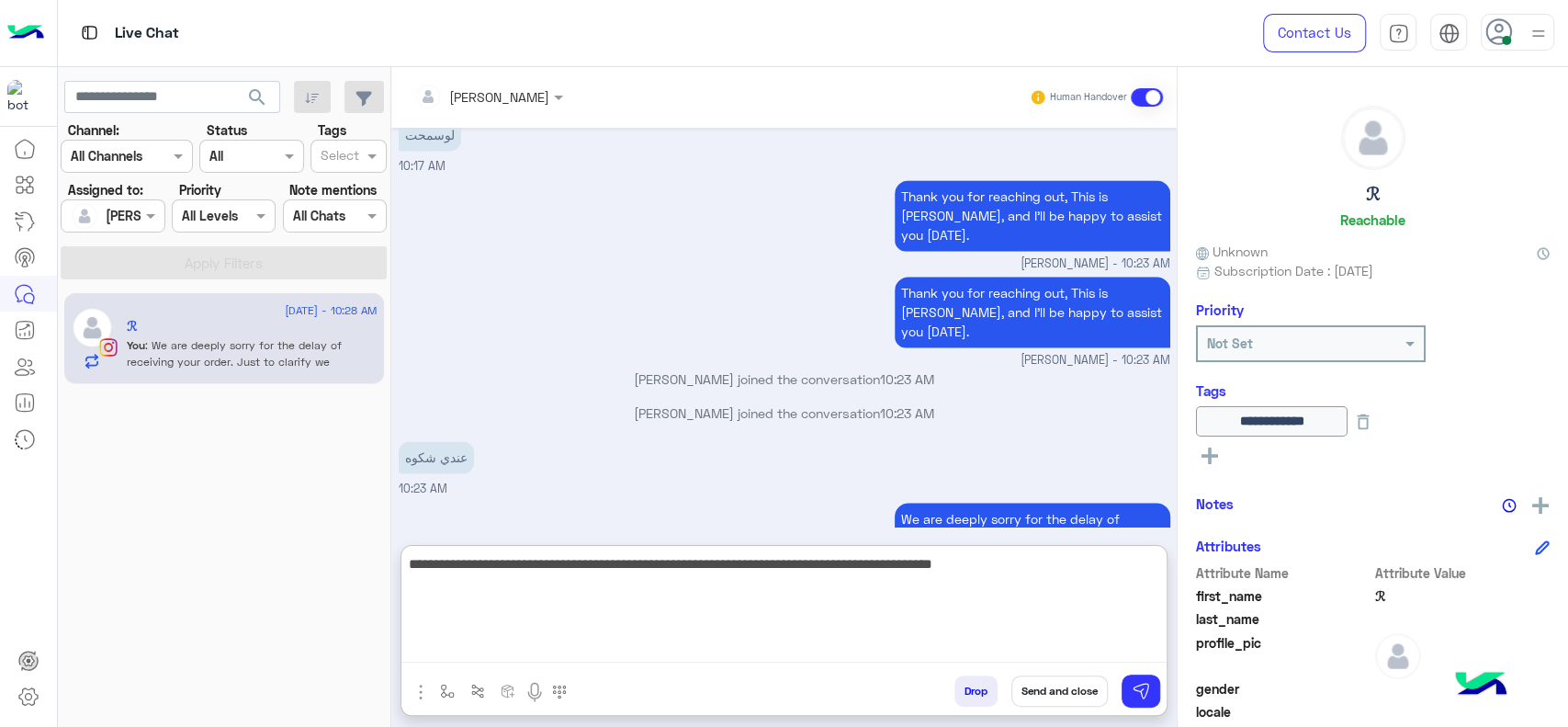
click at [1059, 592] on textarea "**********" at bounding box center [783, 607] width 765 height 110
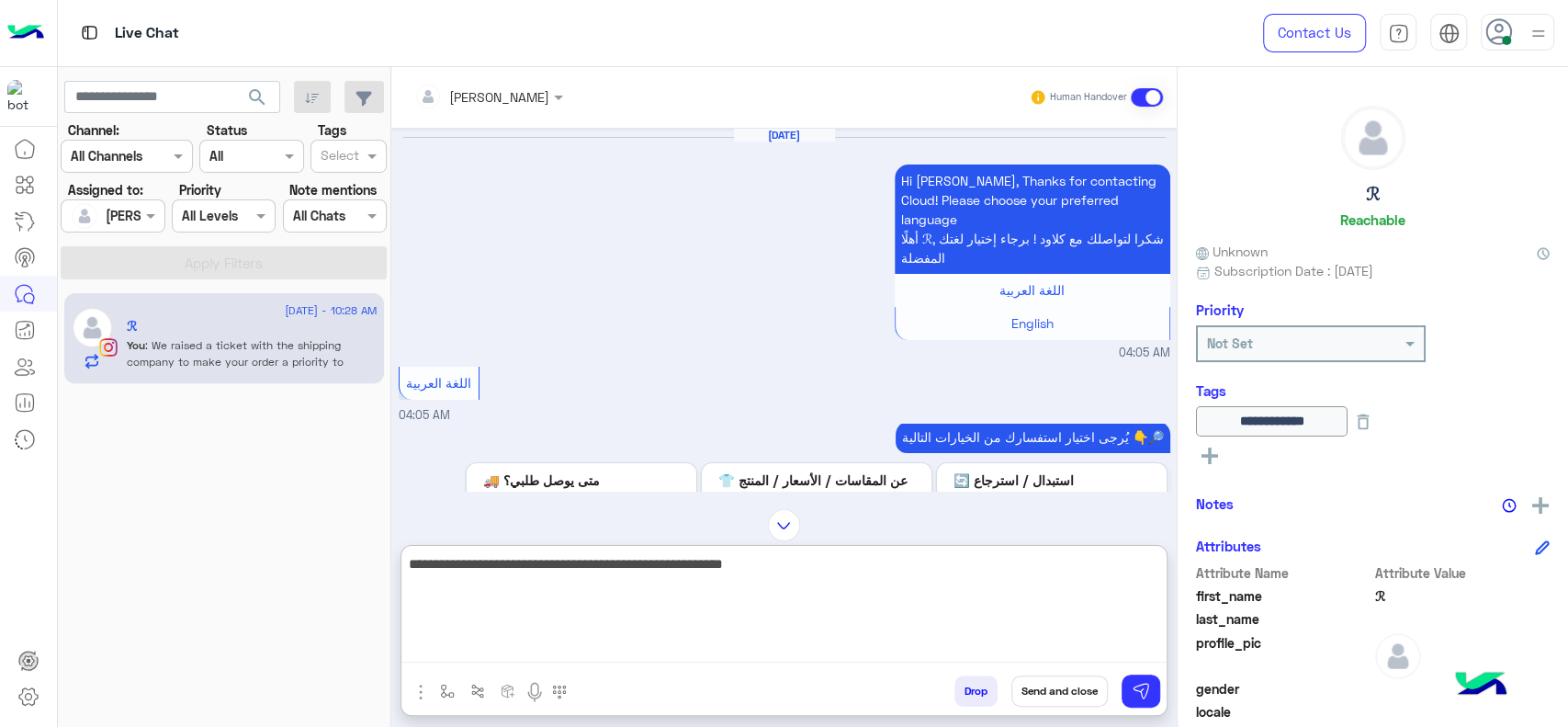
scroll to position [8, 0]
click at [837, 582] on textarea "**********" at bounding box center [783, 607] width 765 height 110
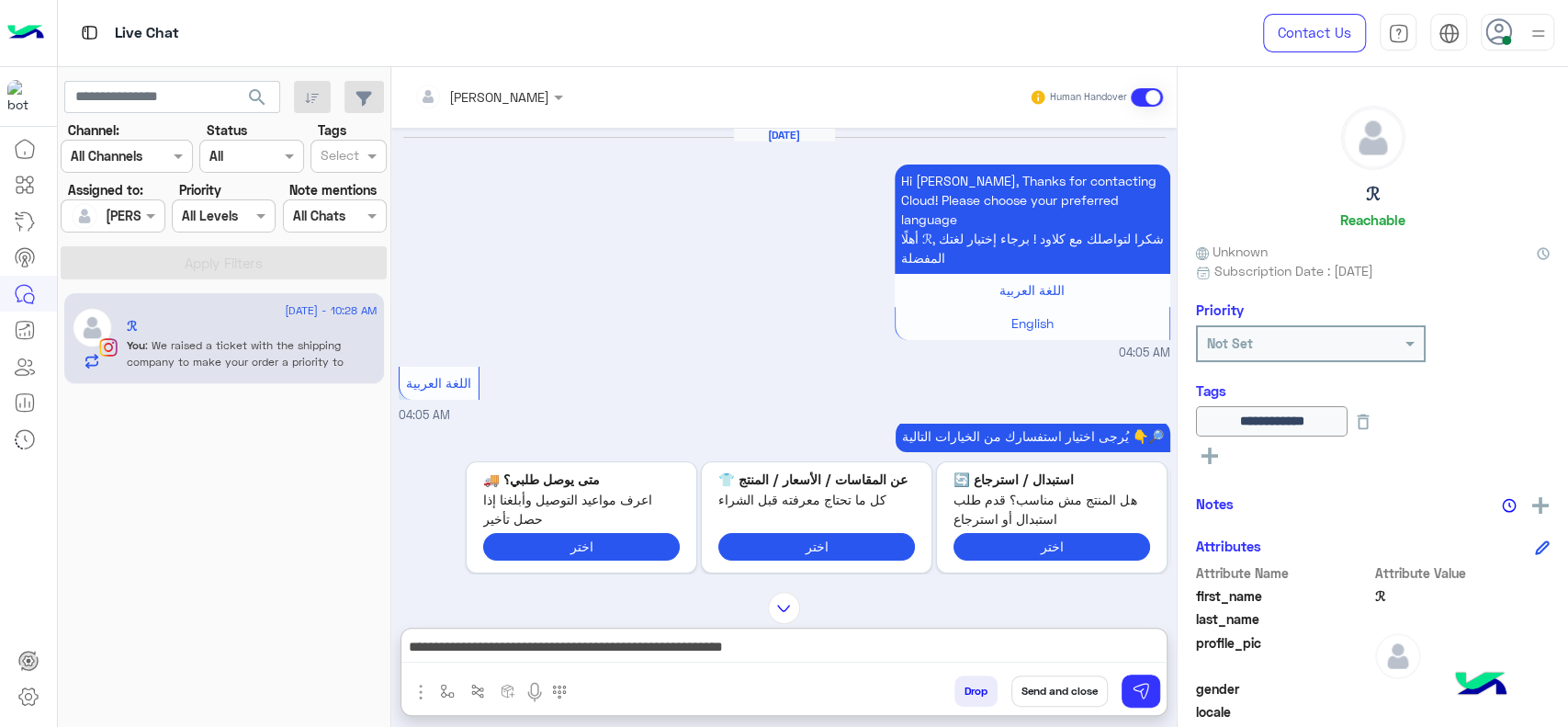
click at [791, 592] on img at bounding box center [784, 608] width 32 height 32
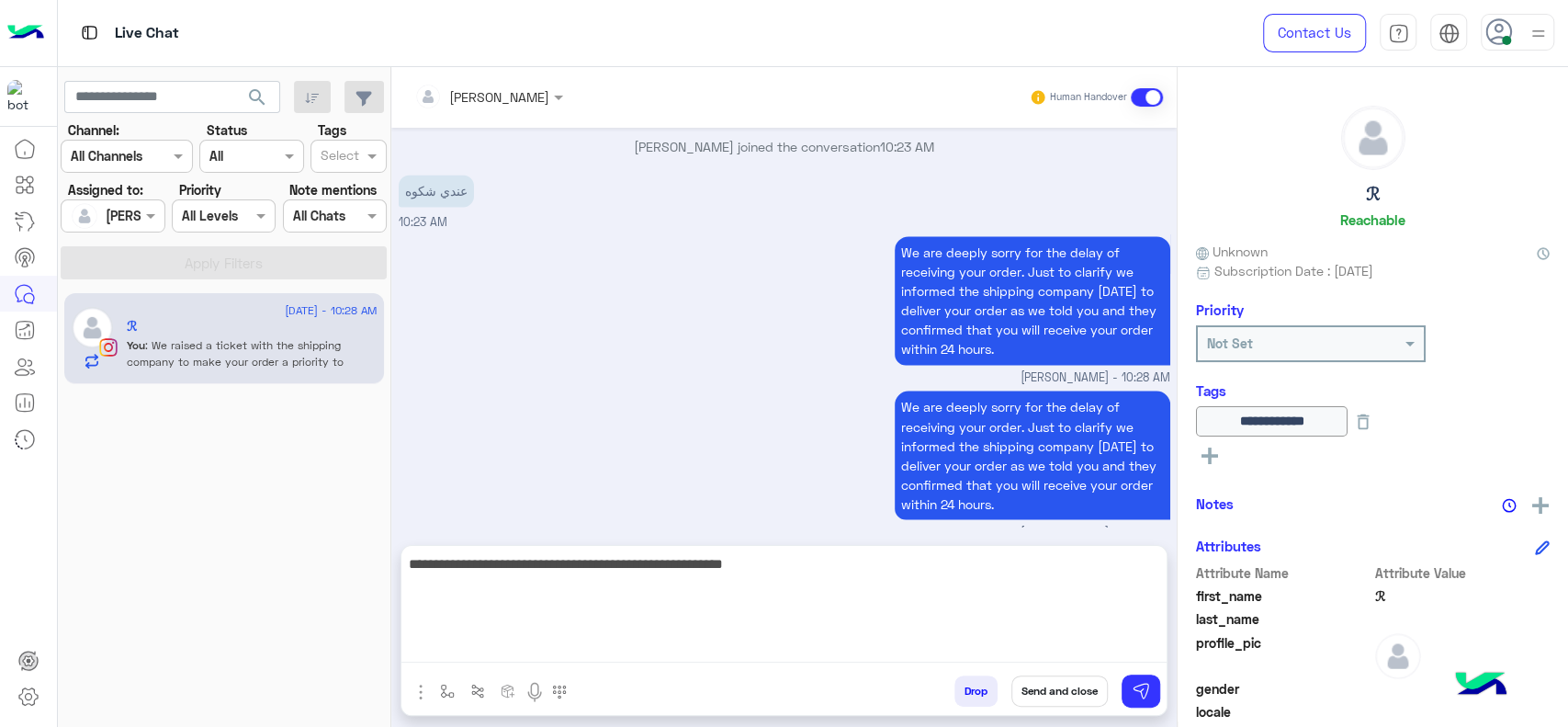
click at [802, 653] on textarea "**********" at bounding box center [783, 607] width 765 height 110
type textarea "**********"
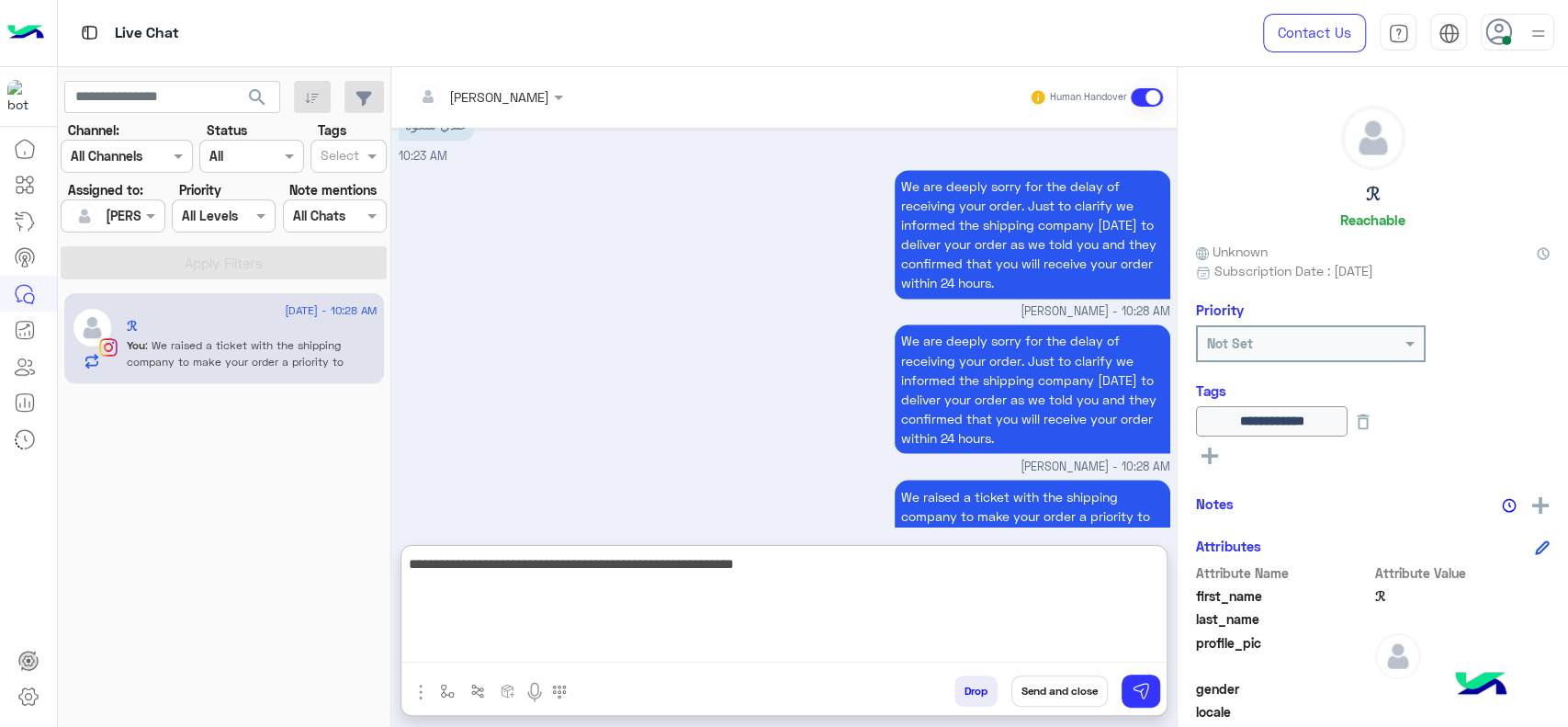
scroll to position [6847, 0]
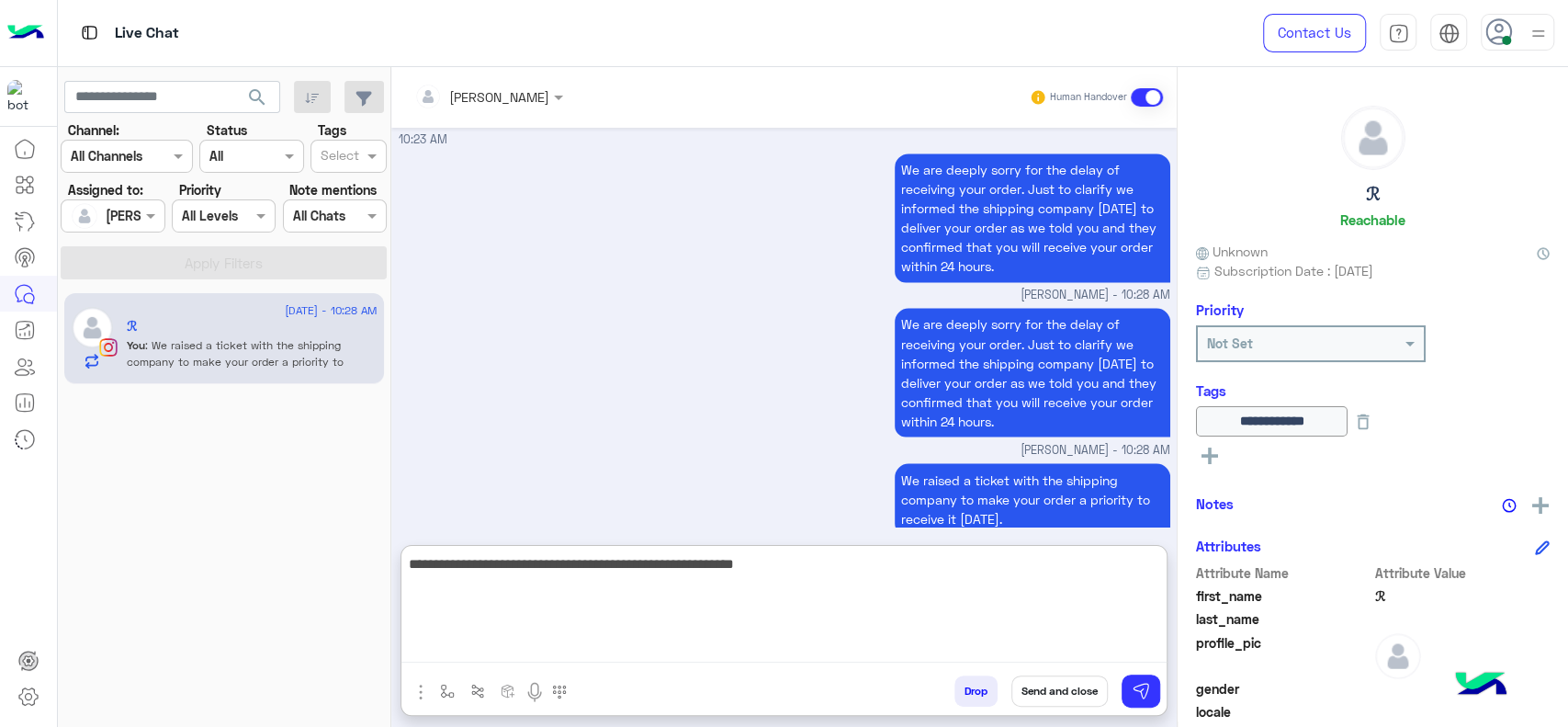
click at [662, 588] on textarea "**********" at bounding box center [783, 607] width 765 height 110
click at [823, 601] on textarea "**********" at bounding box center [783, 607] width 765 height 110
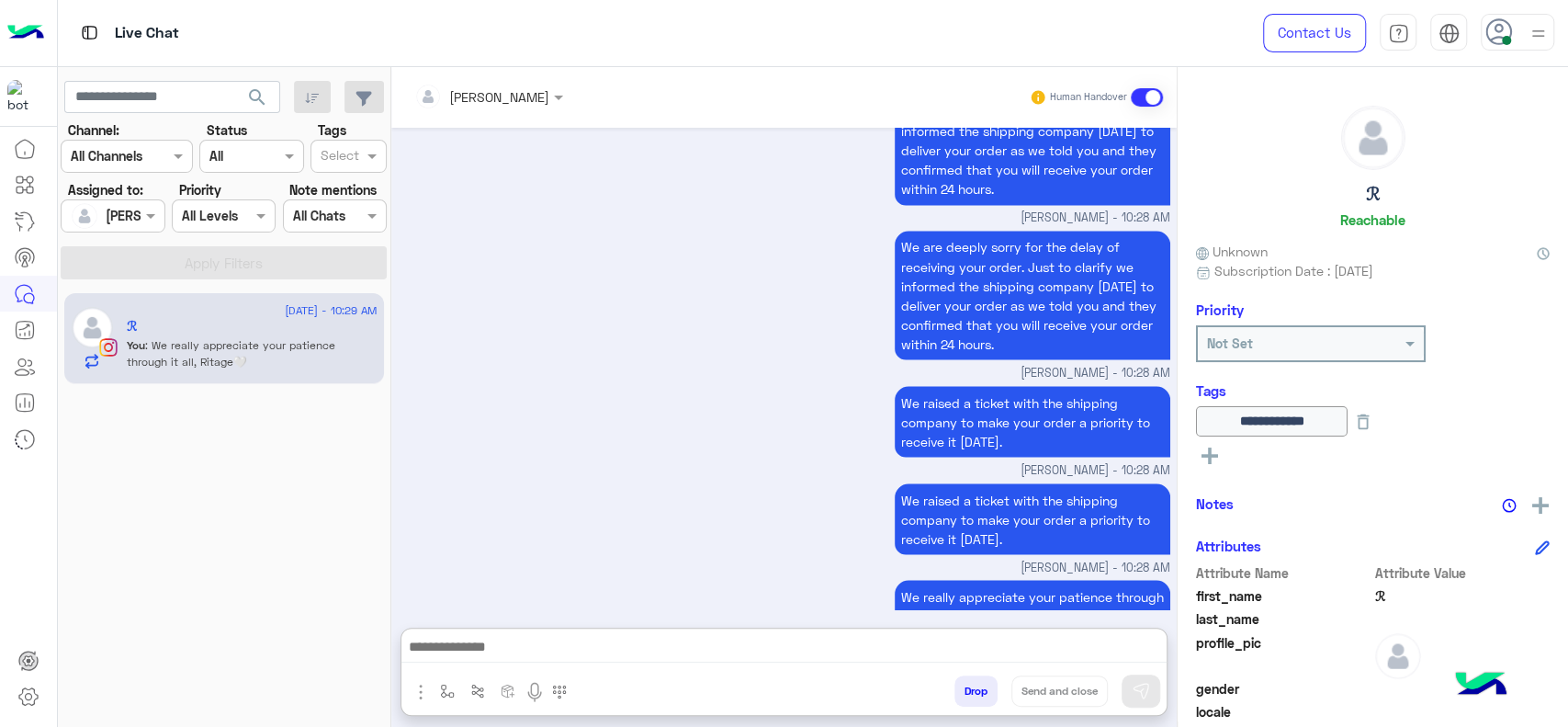
click at [642, 461] on small "[PERSON_NAME] - 10:28 AM" at bounding box center [785, 469] width 772 height 17
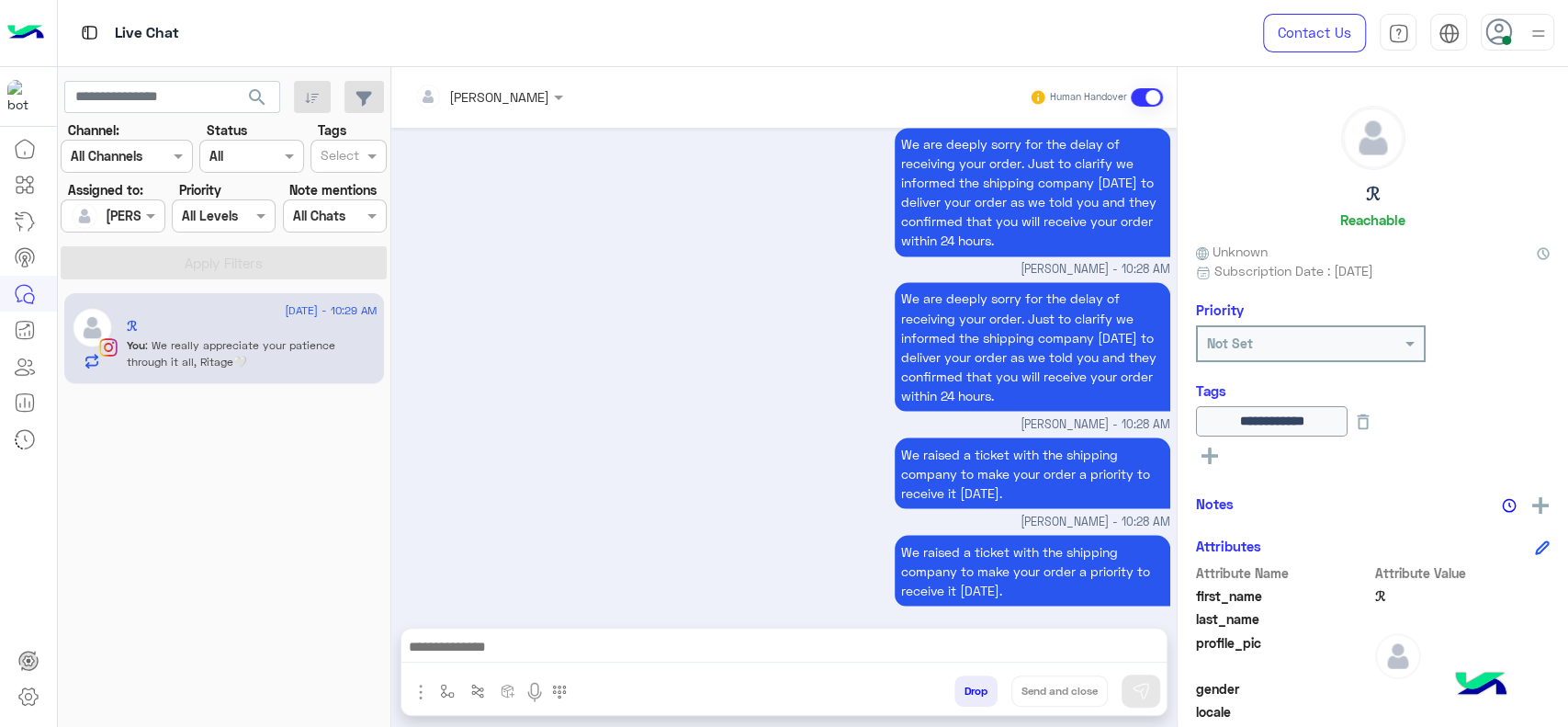
scroll to position [6842, 0]
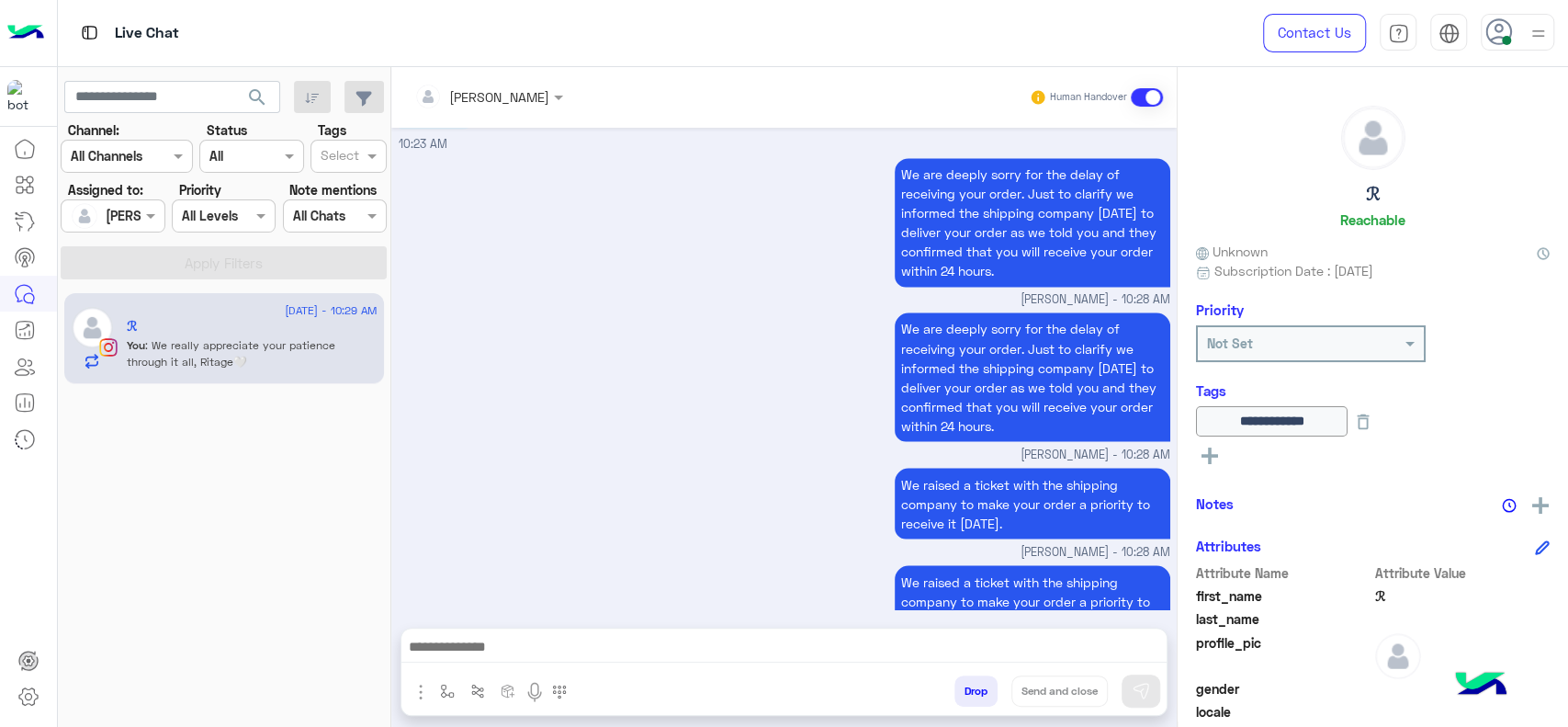
click at [478, 310] on div "We are deeply sorry for the delay of receiving your order. Just to clarify we i…" at bounding box center [785, 385] width 772 height 155
click at [438, 696] on button "button" at bounding box center [448, 690] width 30 height 30
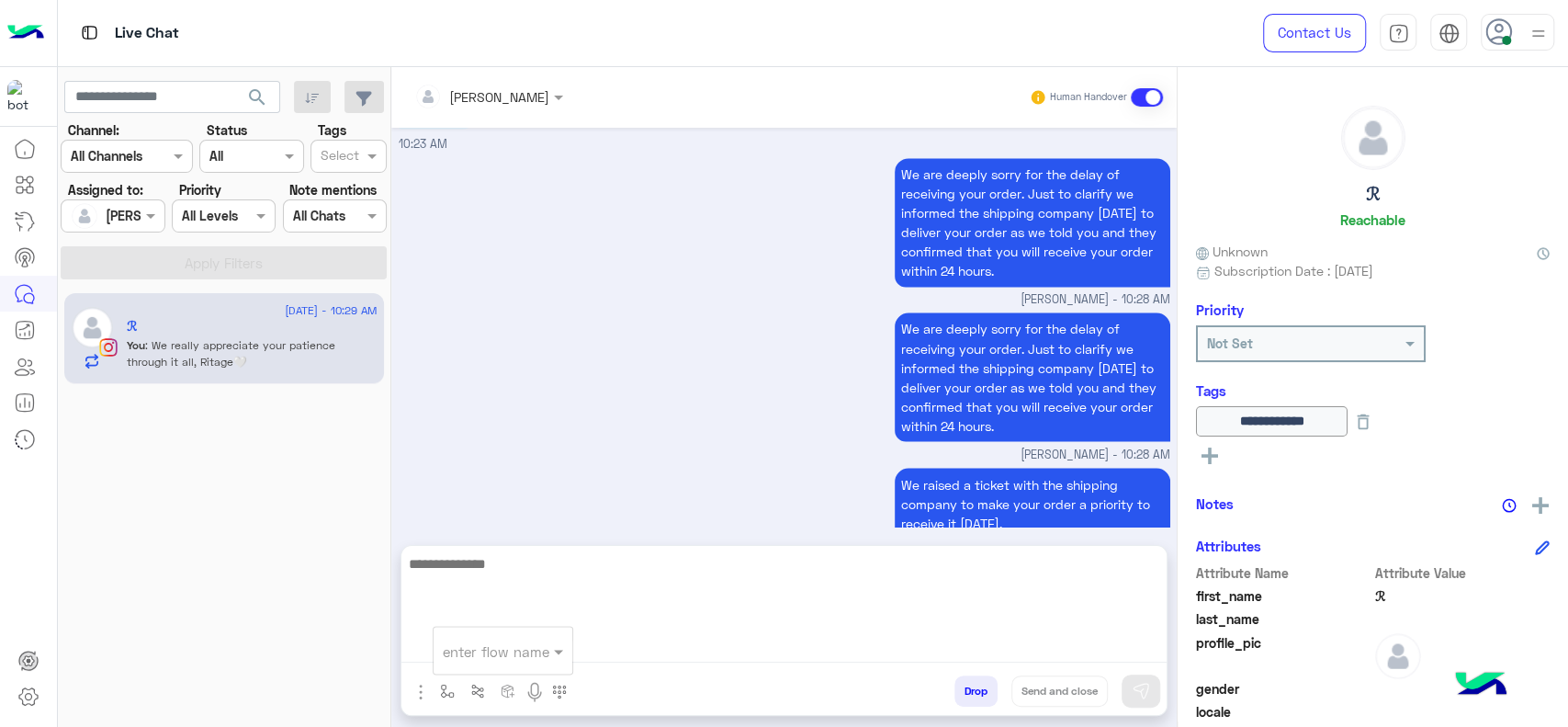
click at [630, 643] on textarea at bounding box center [783, 607] width 765 height 110
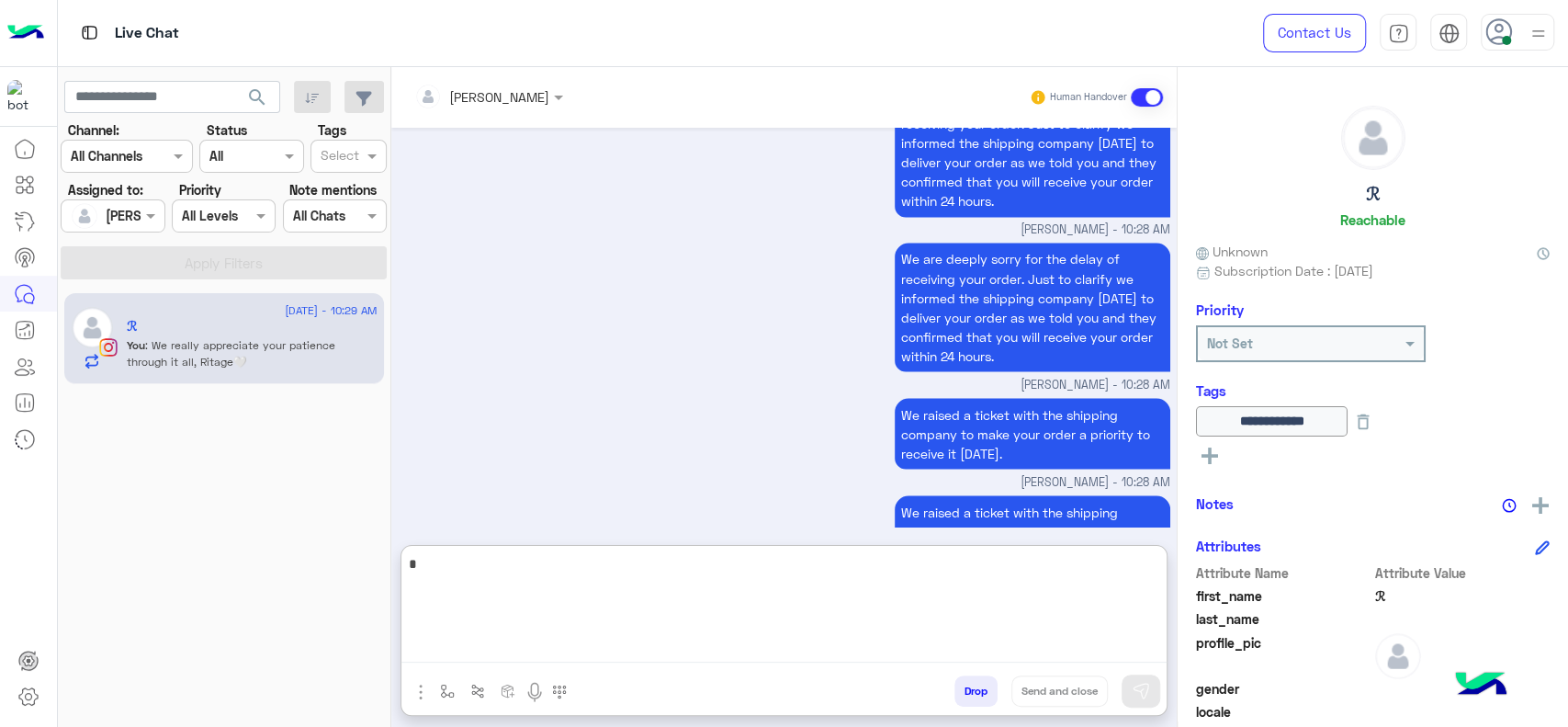
scroll to position [6924, 0]
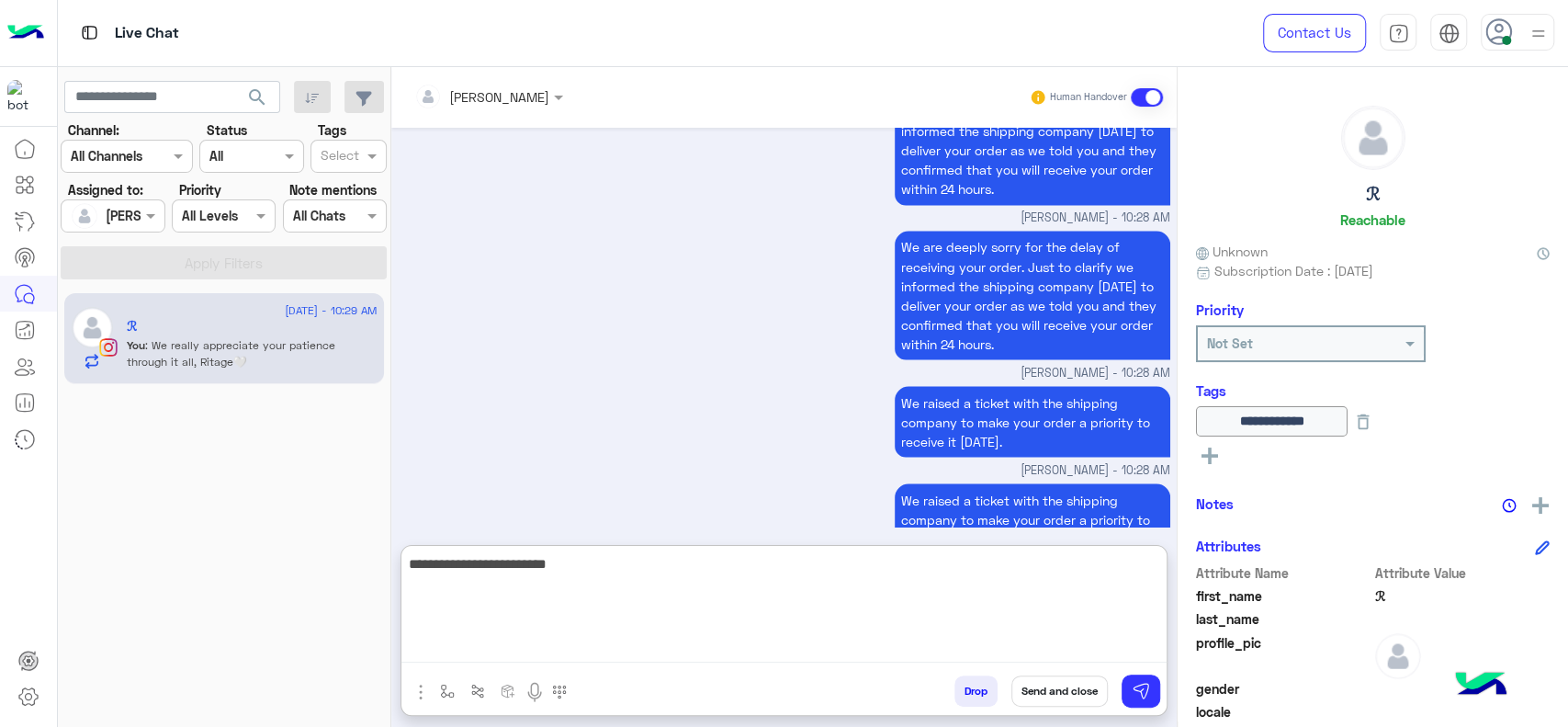
type textarea "**********"
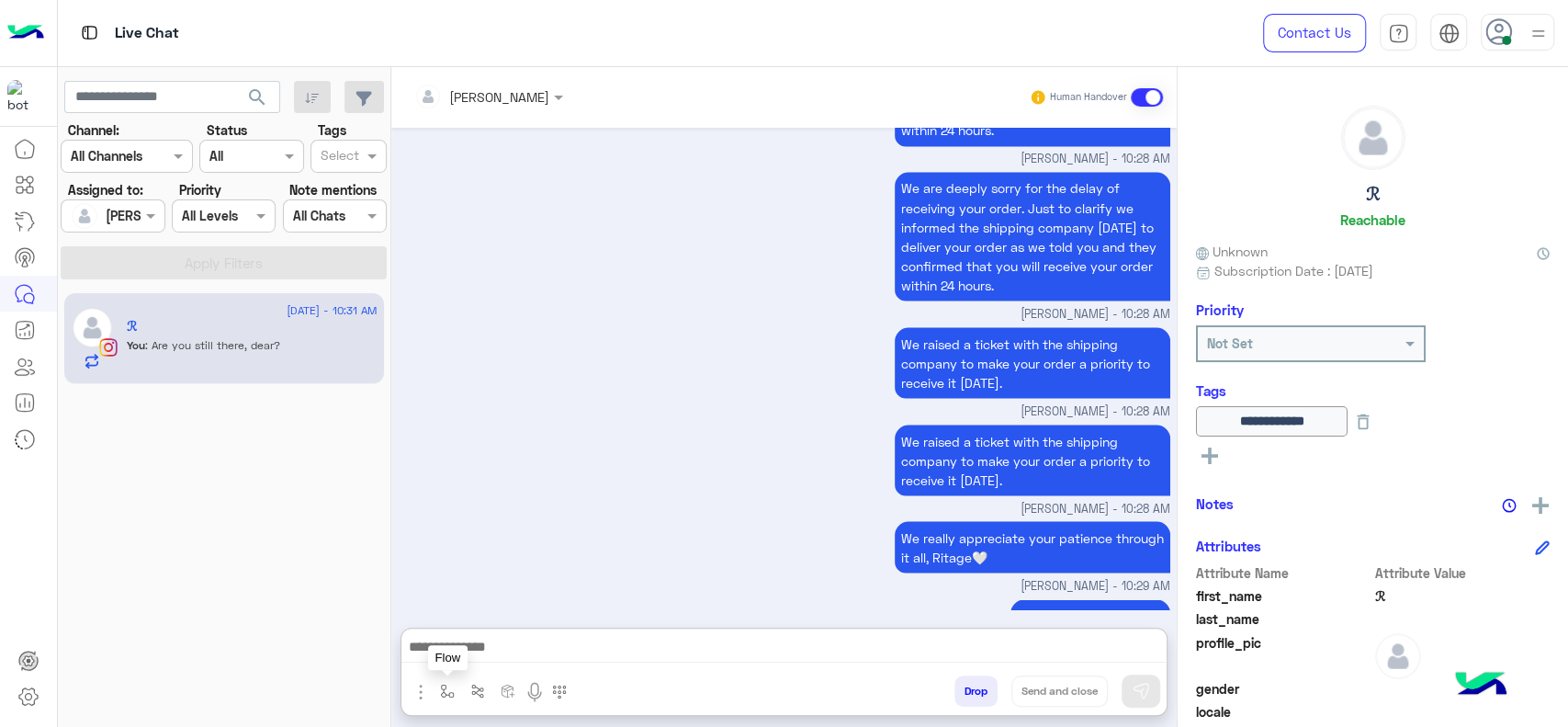
click at [448, 698] on button "button" at bounding box center [448, 690] width 30 height 30
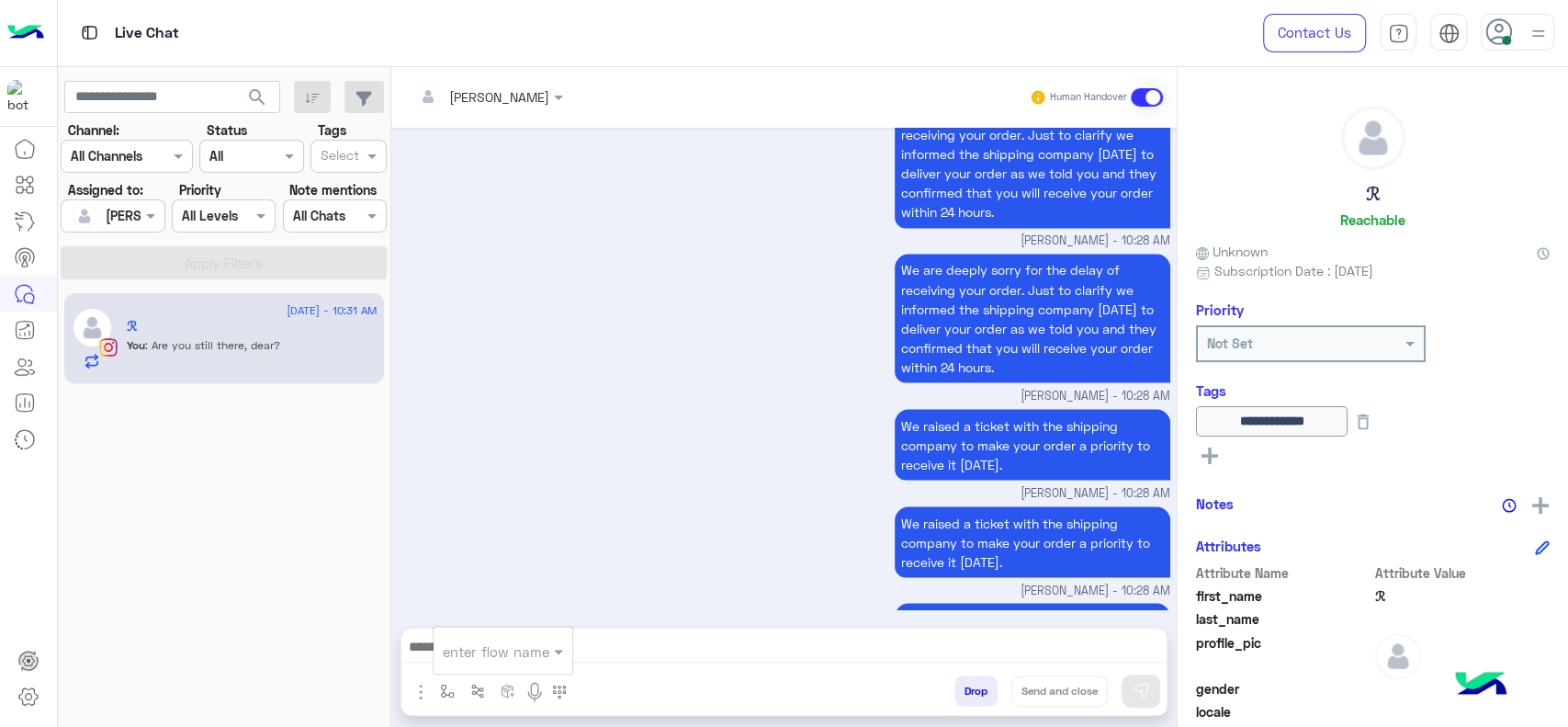
click at [448, 664] on div "enter flow name" at bounding box center [503, 650] width 139 height 33
type input "*"
click at [526, 621] on div "Jana close" at bounding box center [502, 618] width 136 height 36
type textarea "**********"
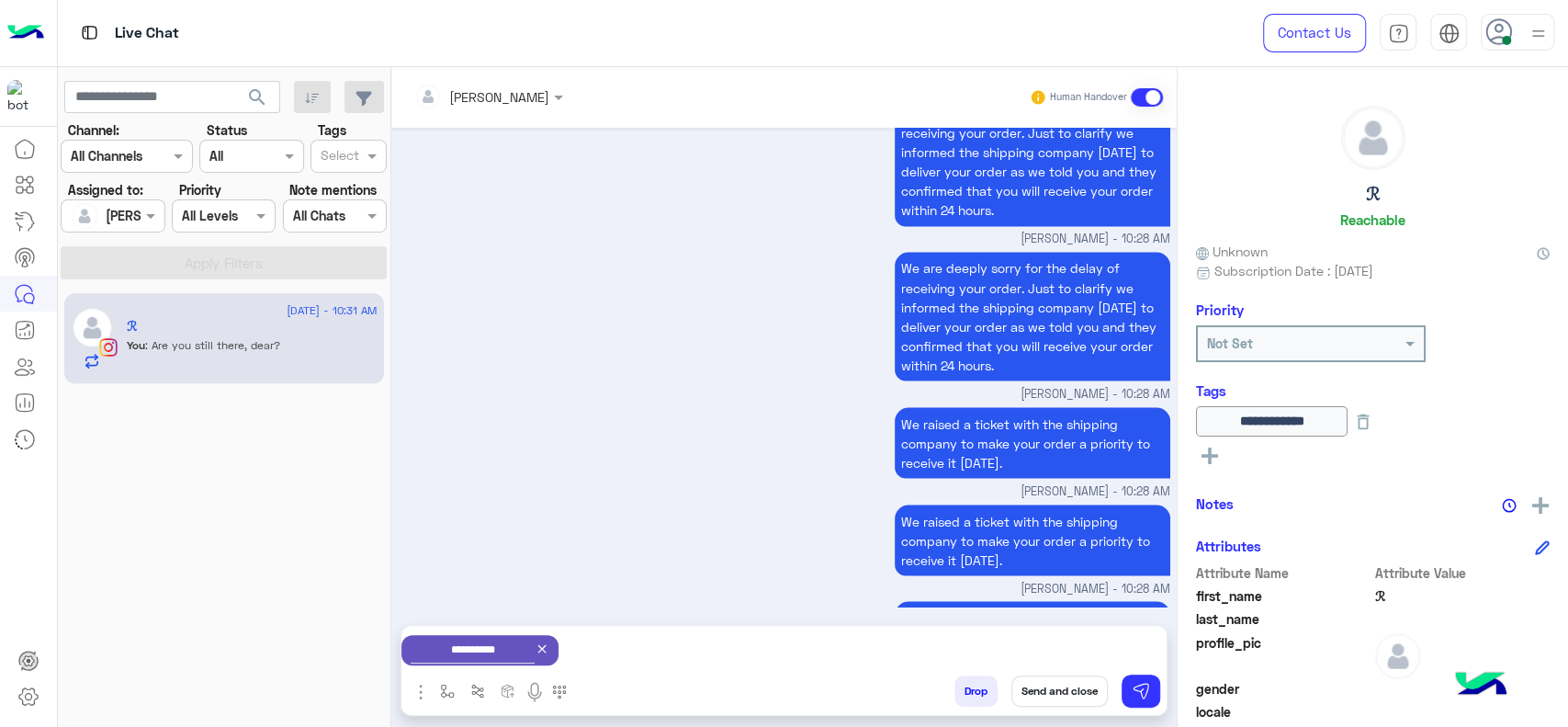
click at [1074, 695] on button "Send and close" at bounding box center [1060, 690] width 96 height 31
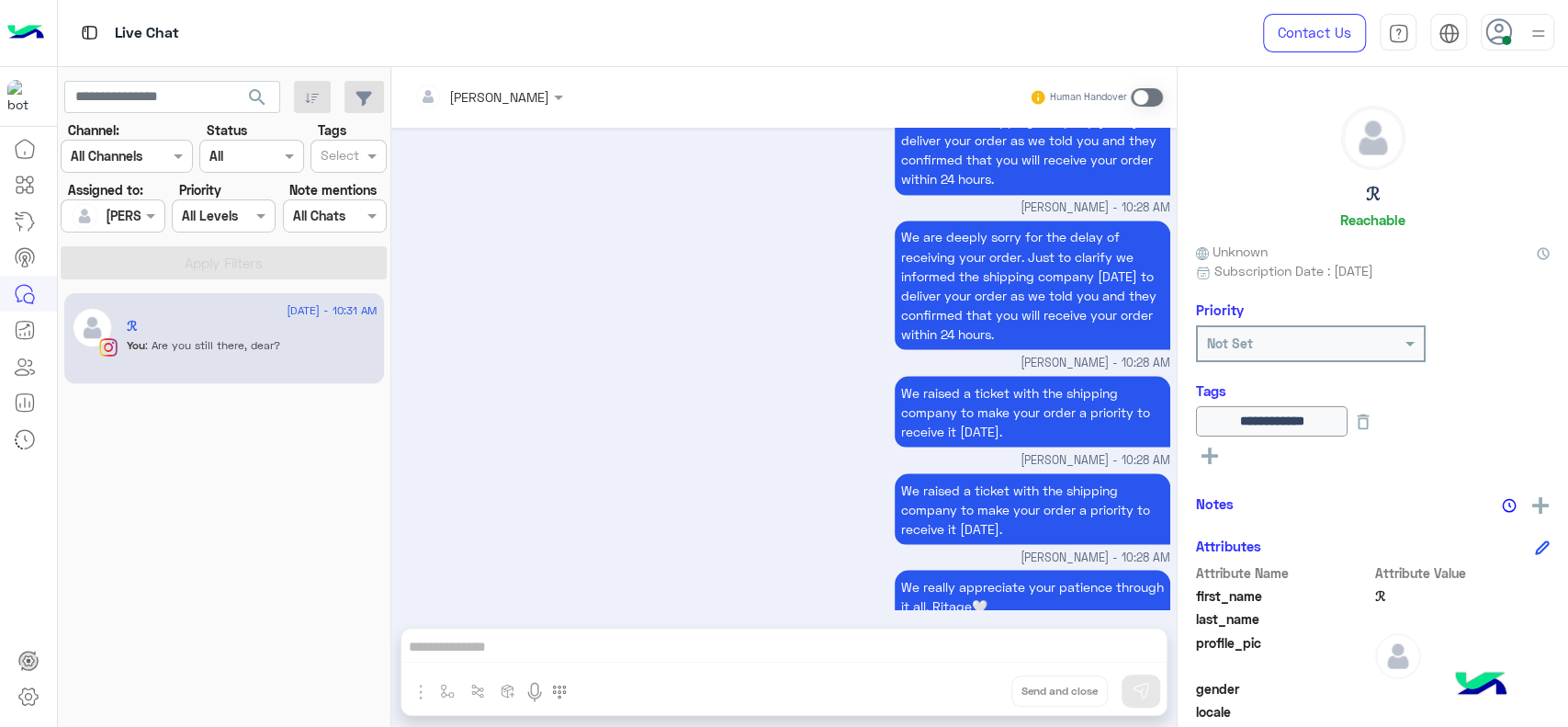
scroll to position [7160, 0]
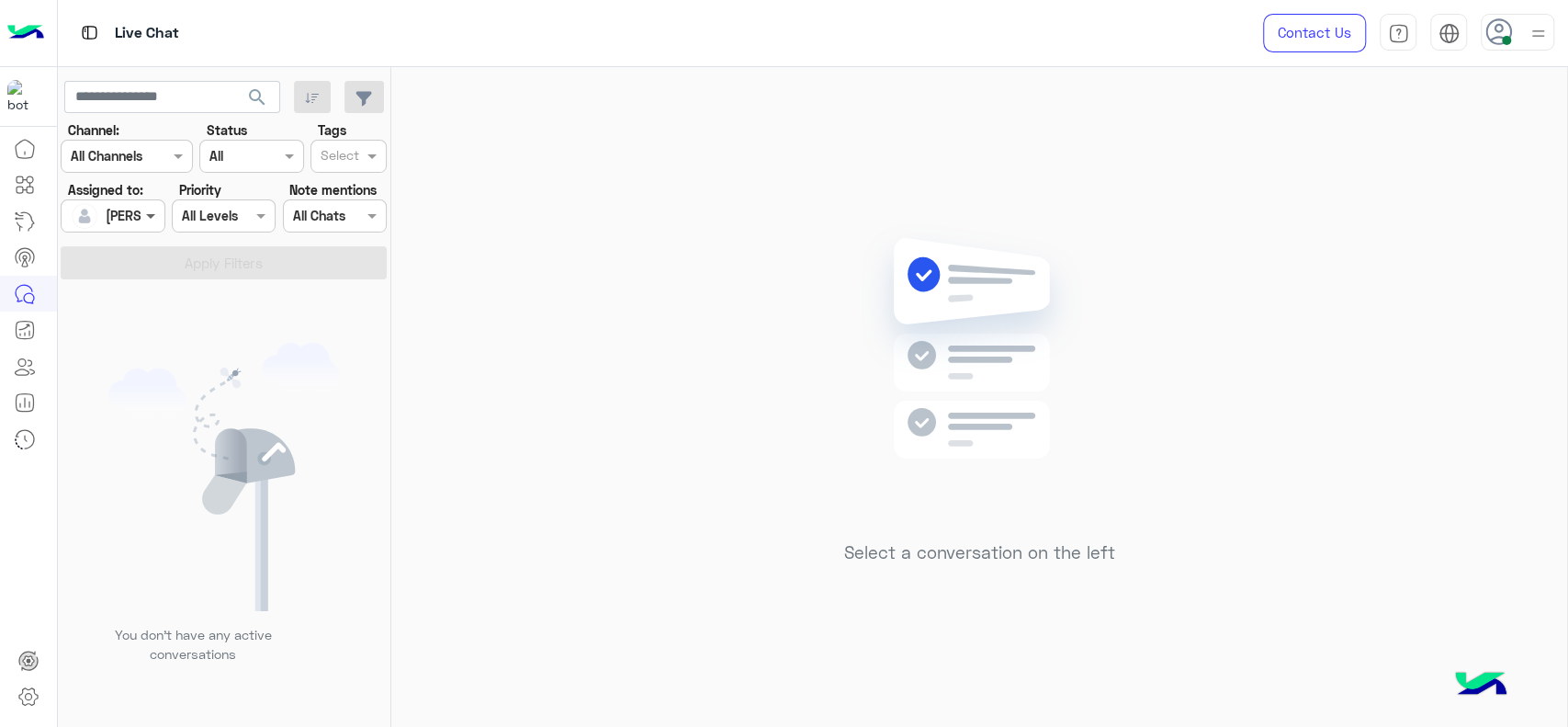
click at [145, 209] on span at bounding box center [152, 215] width 23 height 19
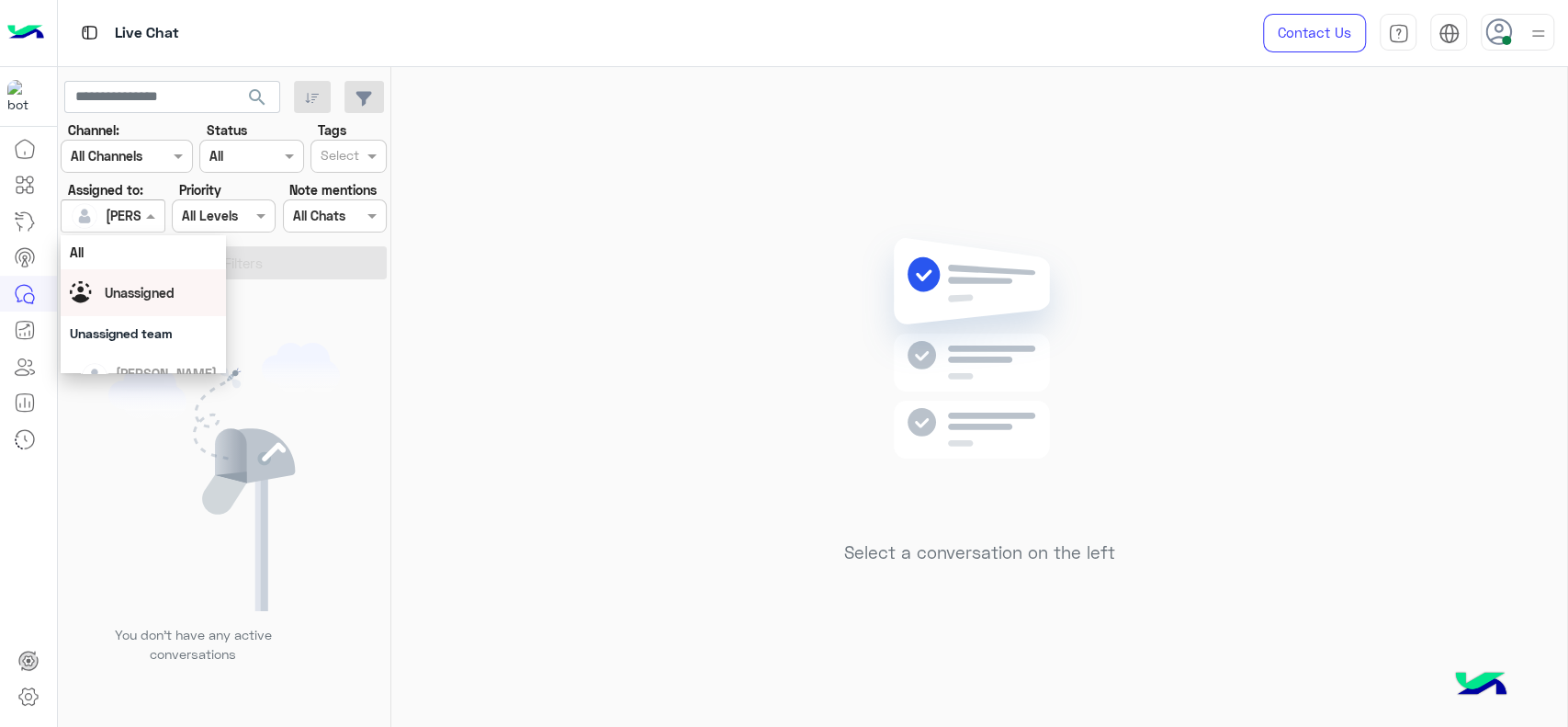
click at [153, 295] on span "Unassigned" at bounding box center [140, 293] width 70 height 16
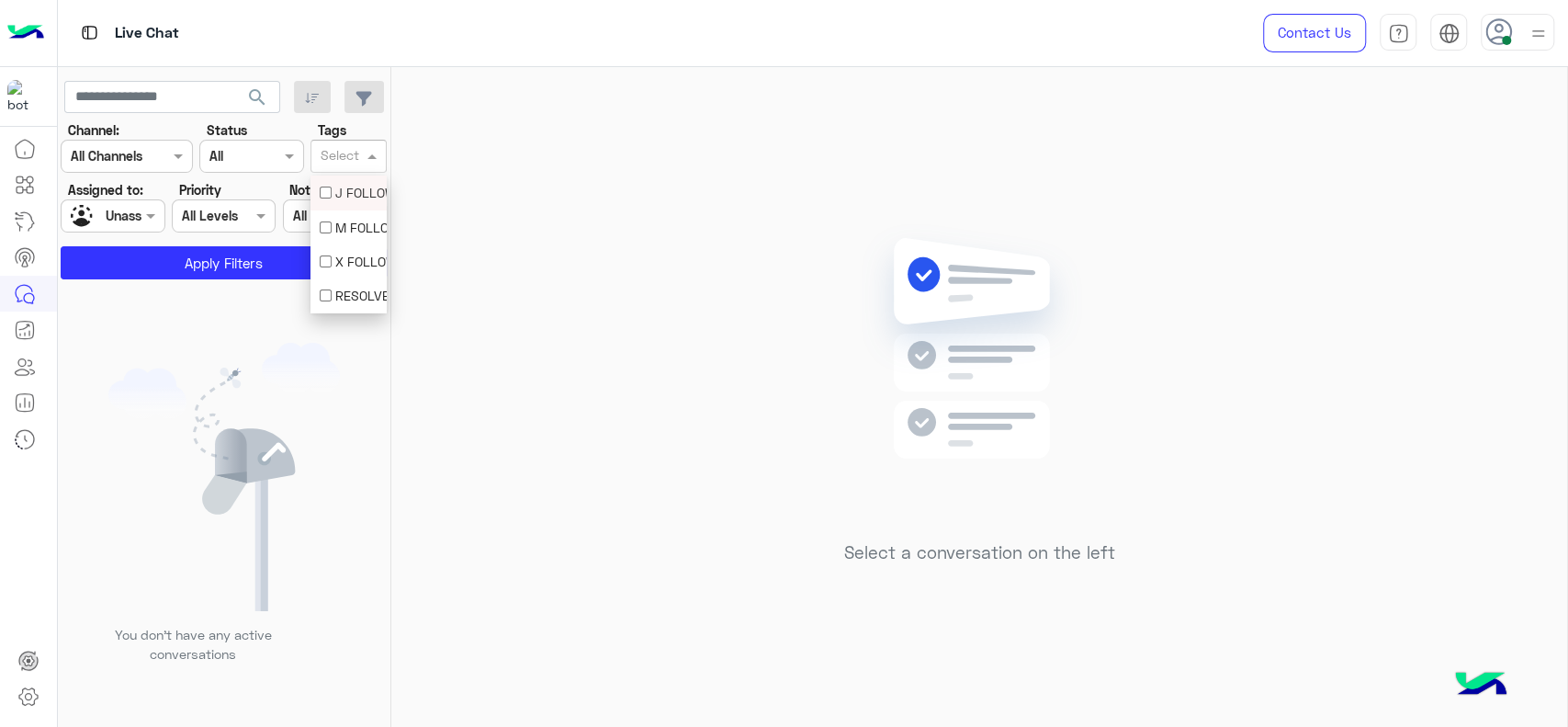
drag, startPoint x: 374, startPoint y: 151, endPoint x: 353, endPoint y: 190, distance: 44.8
click at [353, 190] on body "Live Chat Contact Us Help Center عربي English search Channel: Channel All Chann…" at bounding box center [784, 363] width 1568 height 727
click at [353, 190] on div "J FOLLOW UP" at bounding box center [349, 192] width 58 height 19
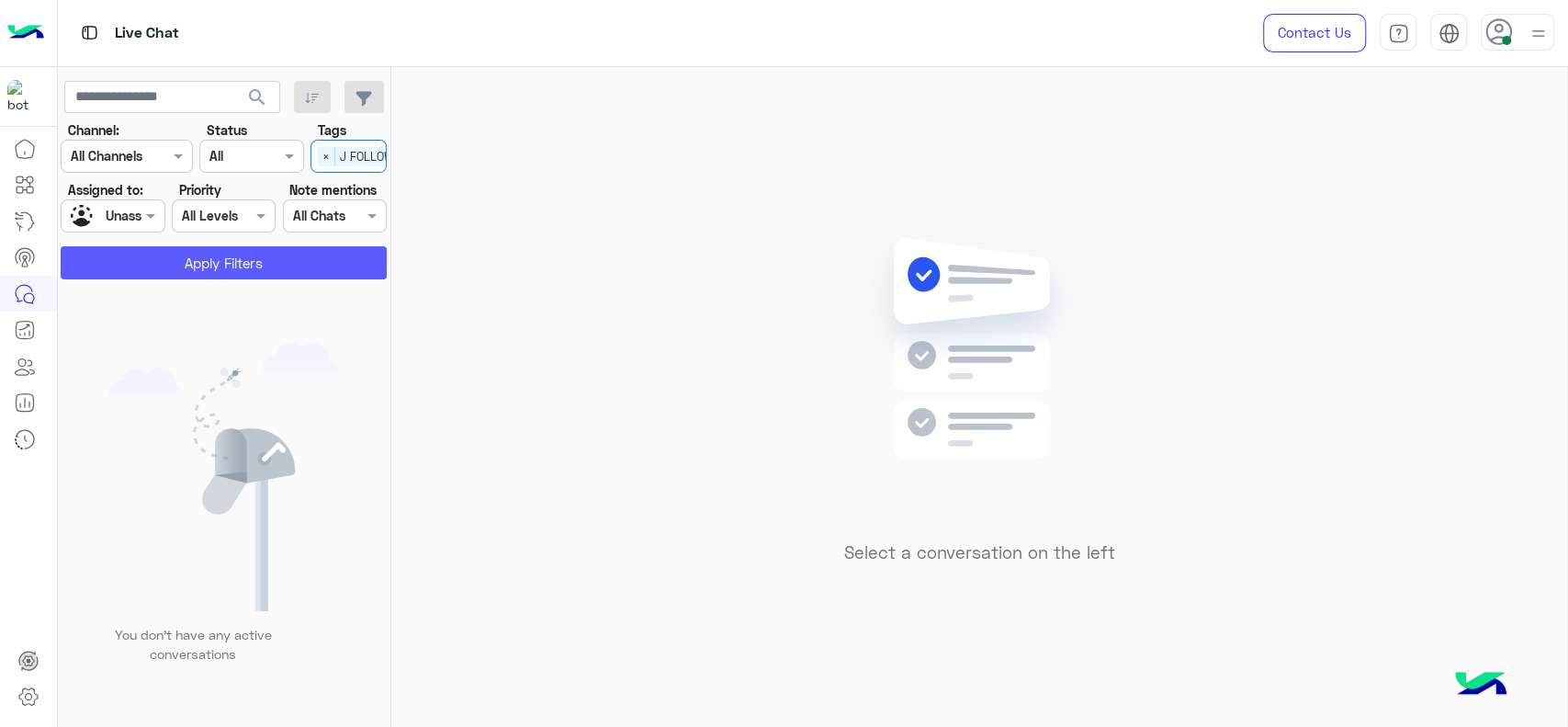
click at [297, 263] on button "Apply Filters" at bounding box center [224, 262] width 326 height 33
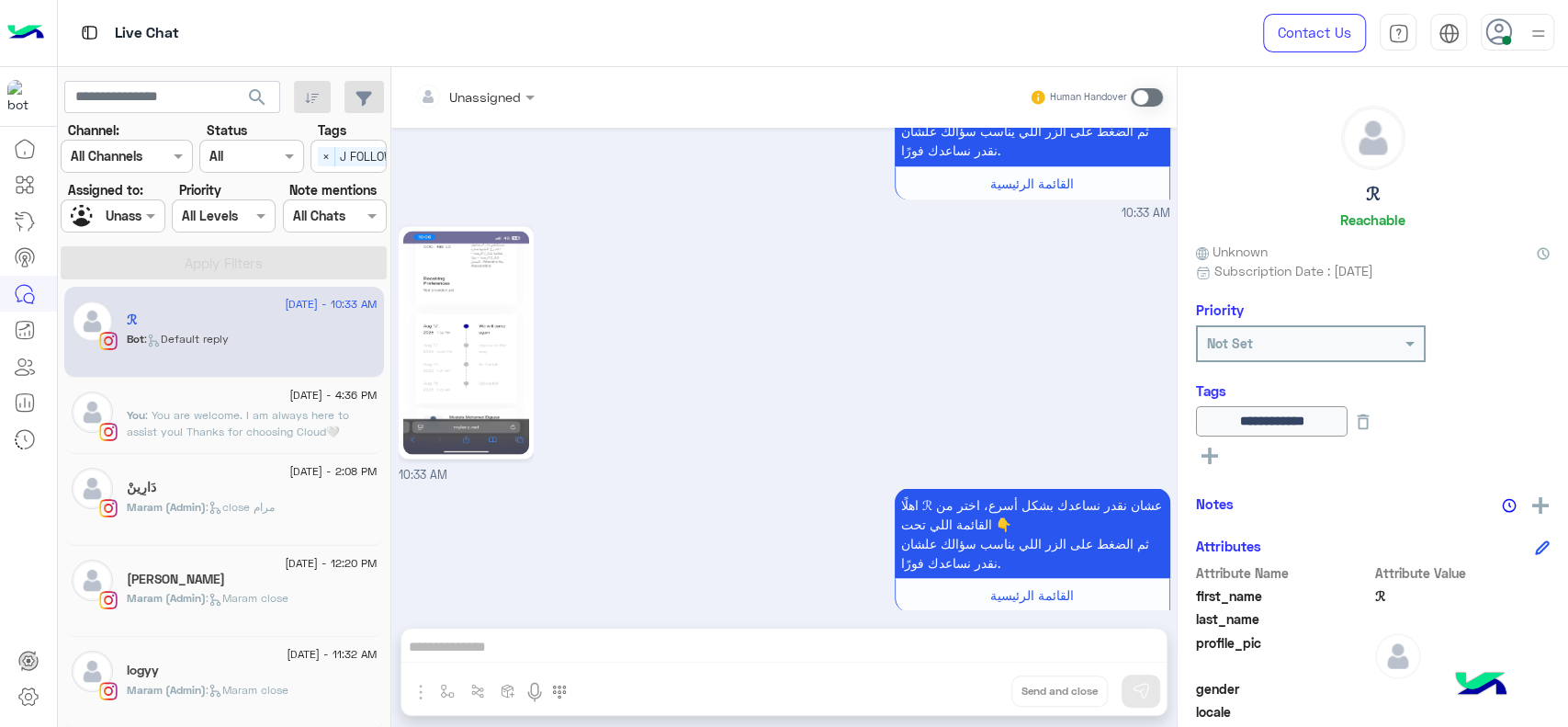
scroll to position [2264, 0]
click at [233, 706] on div "Maram (Admin) : Maram close" at bounding box center [252, 698] width 251 height 32
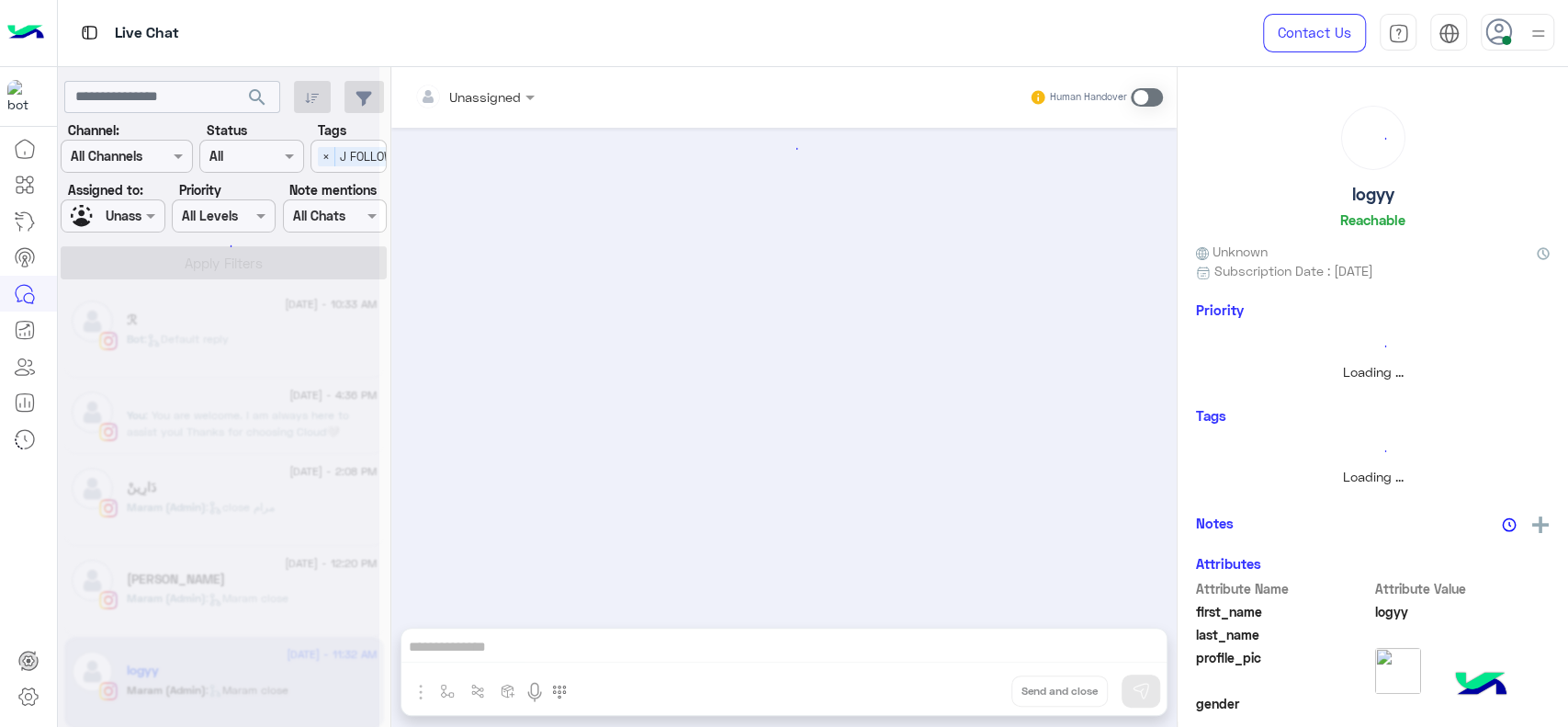
scroll to position [1231, 0]
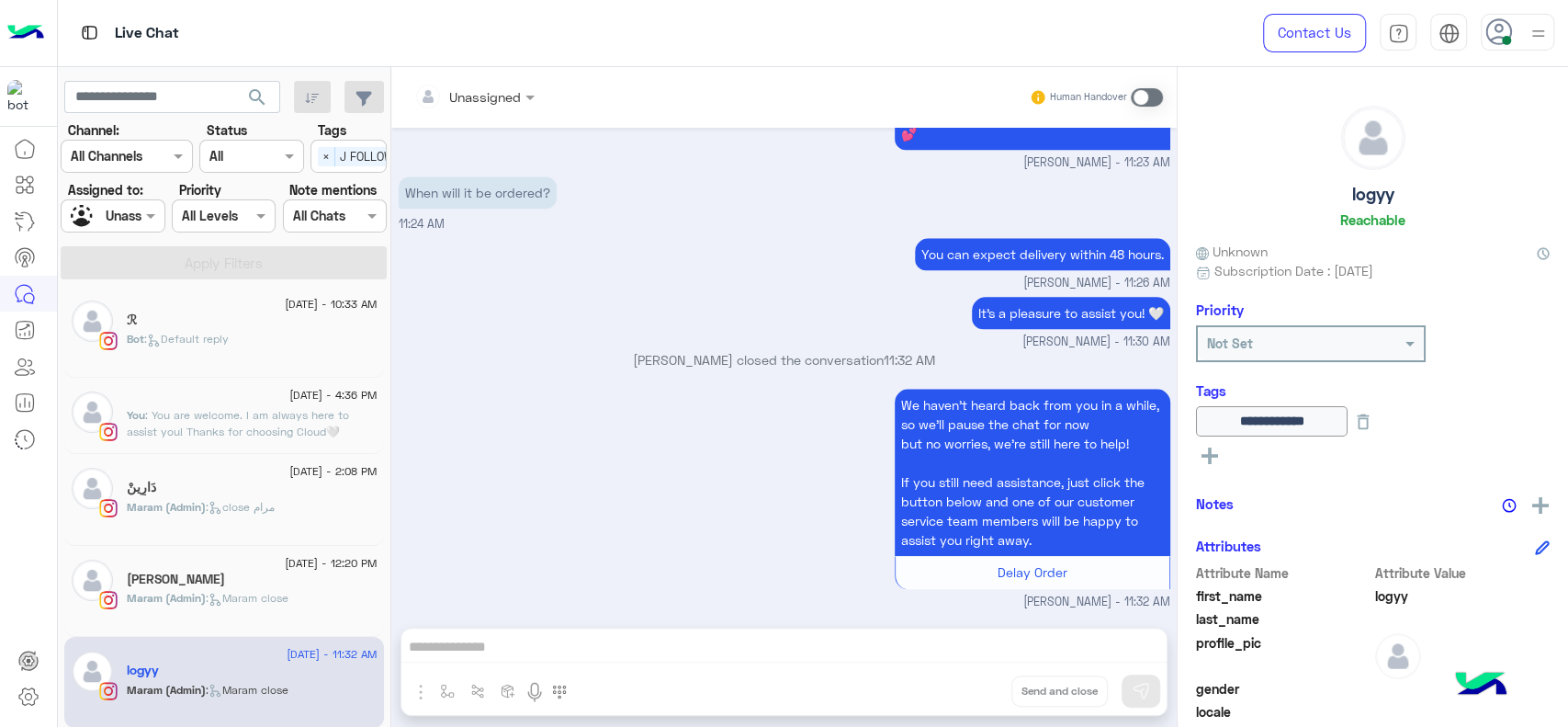
click at [449, 417] on div "We haven’t heard back from you in a while, so we’ll pause the chat for now but …" at bounding box center [785, 497] width 772 height 227
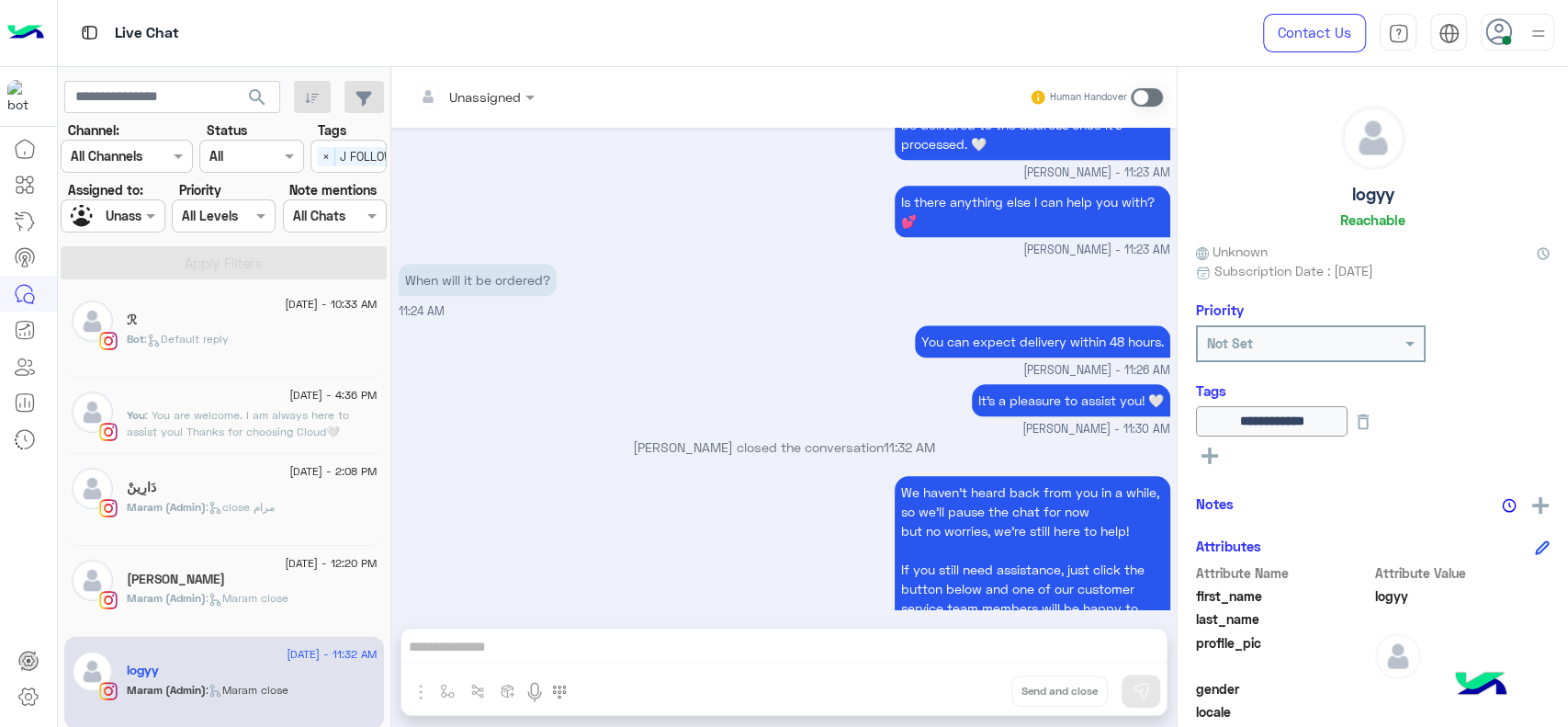
scroll to position [1230, 0]
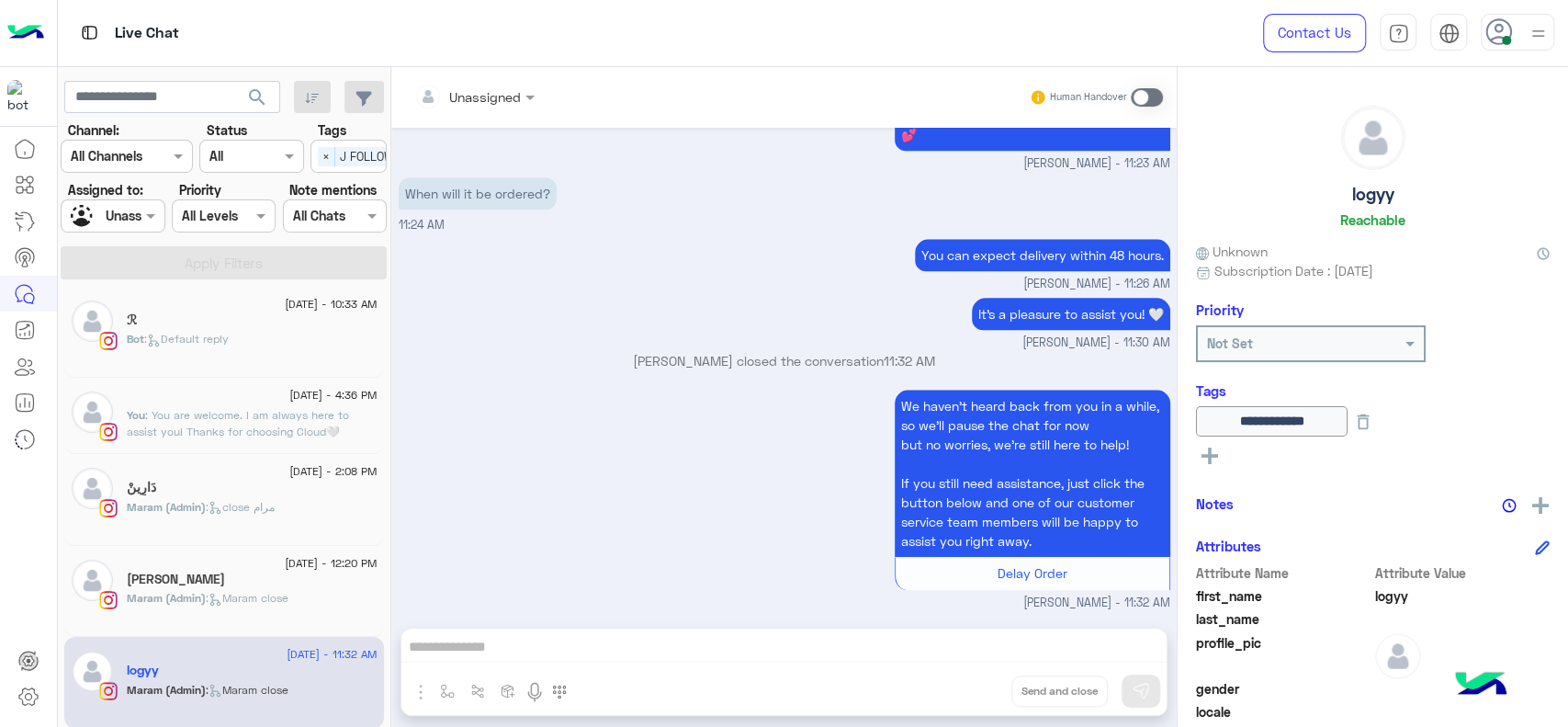
click at [236, 584] on div "Joudy" at bounding box center [252, 580] width 251 height 19
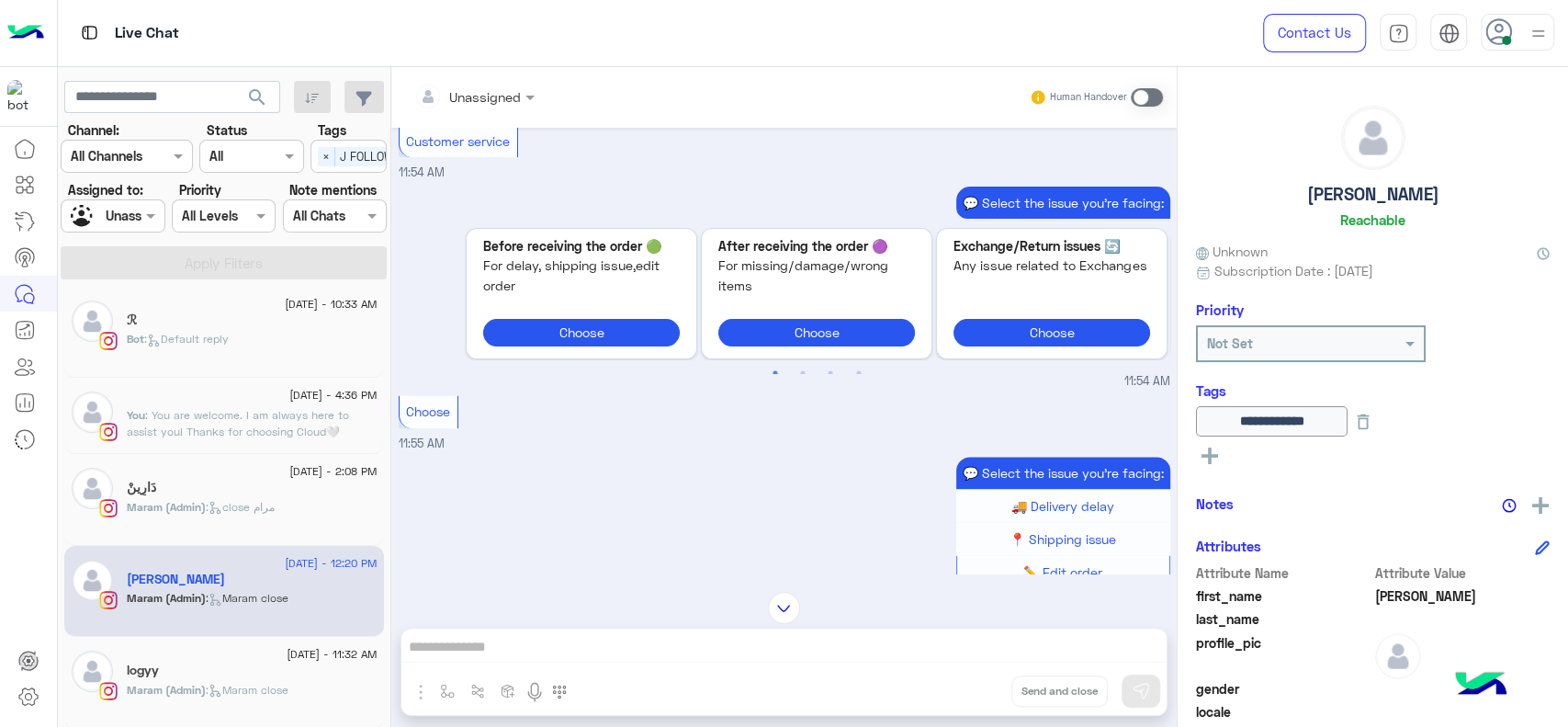
scroll to position [1247, 0]
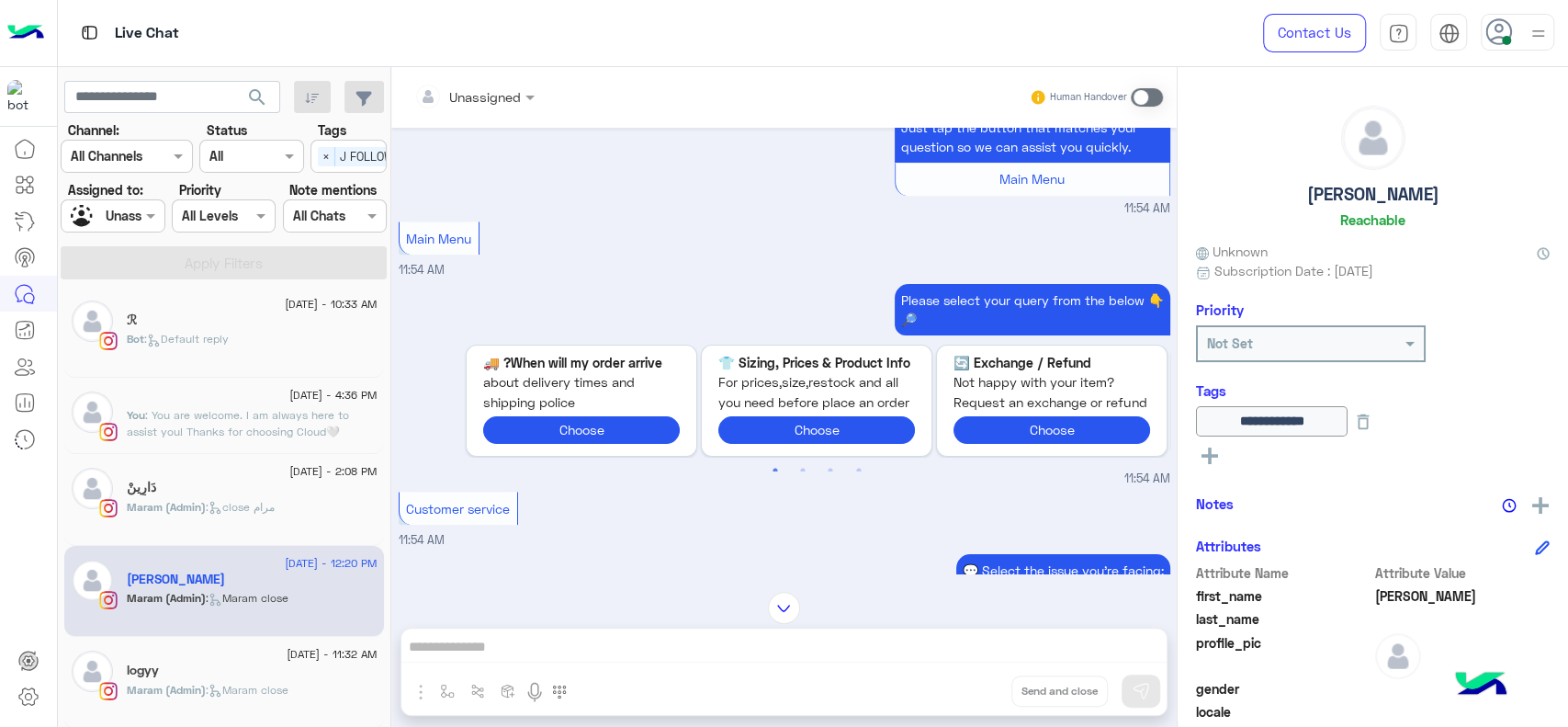
click at [684, 218] on div "Main Menu 11:54 AM" at bounding box center [785, 248] width 772 height 62
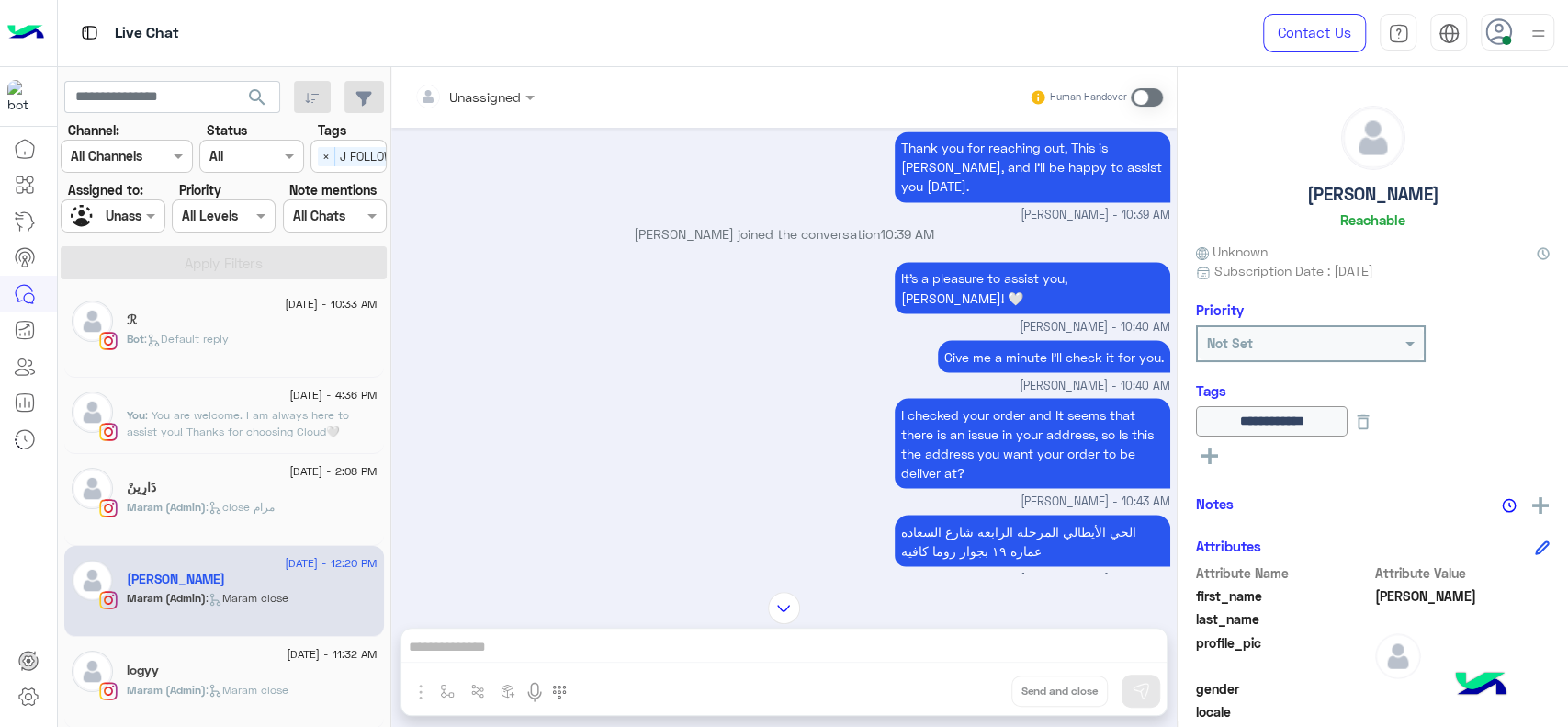
scroll to position [1574, 0]
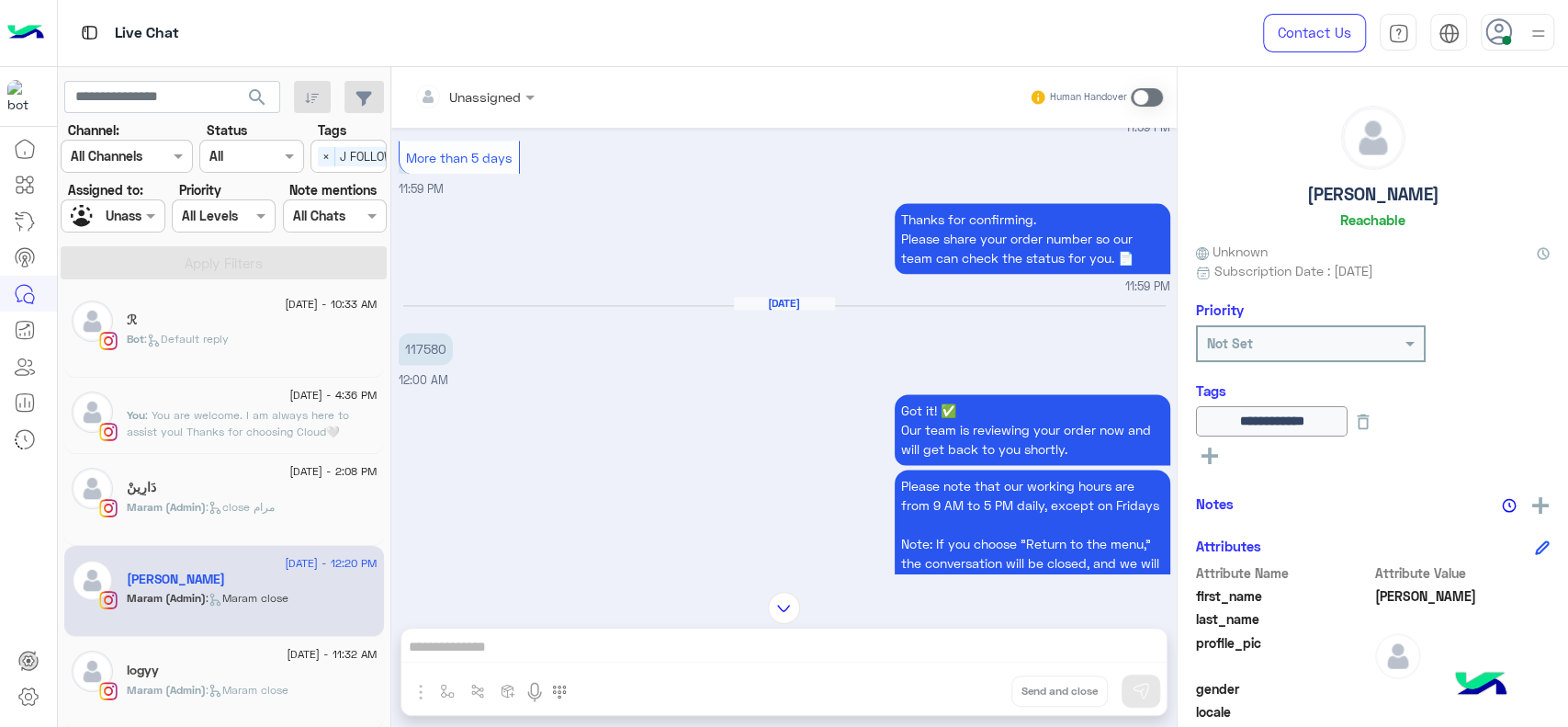
click at [421, 350] on p "117580" at bounding box center [426, 349] width 54 height 32
copy p "117580"
click at [519, 433] on div "Got it! ✅ Our team is reviewing your order now and will get back to you shortly…" at bounding box center [785, 531] width 772 height 283
click at [217, 691] on icon at bounding box center [216, 691] width 14 height 14
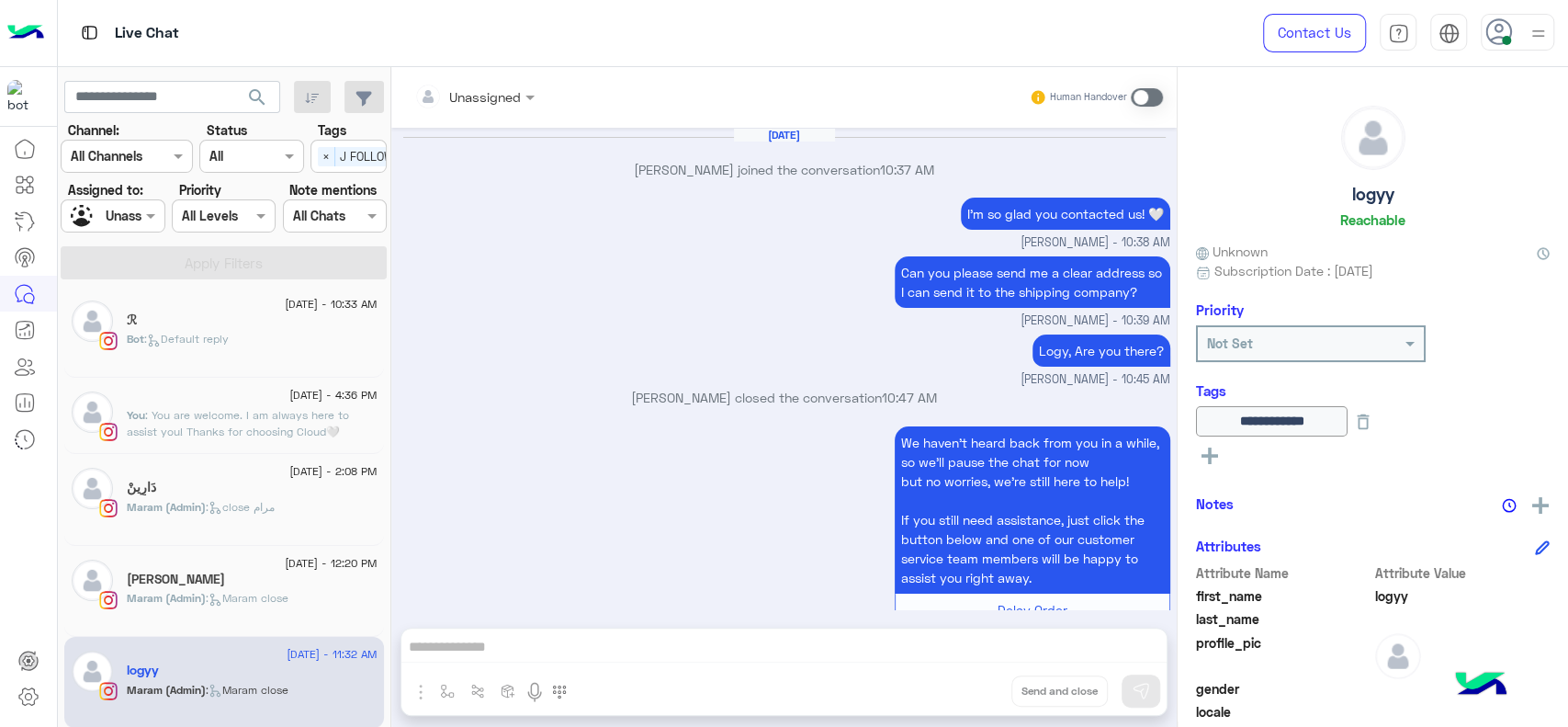
scroll to position [1231, 0]
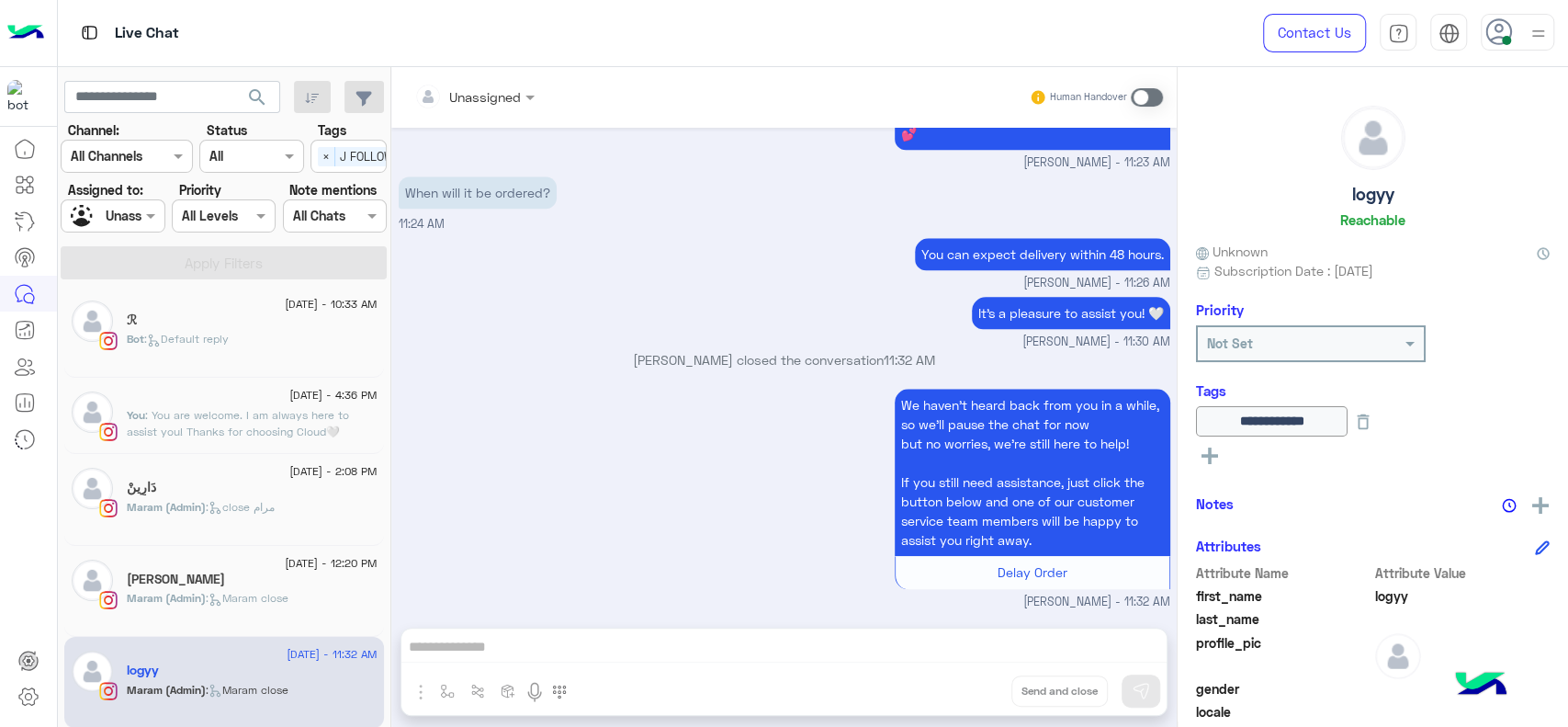
click at [254, 573] on div "Joudy" at bounding box center [252, 580] width 251 height 19
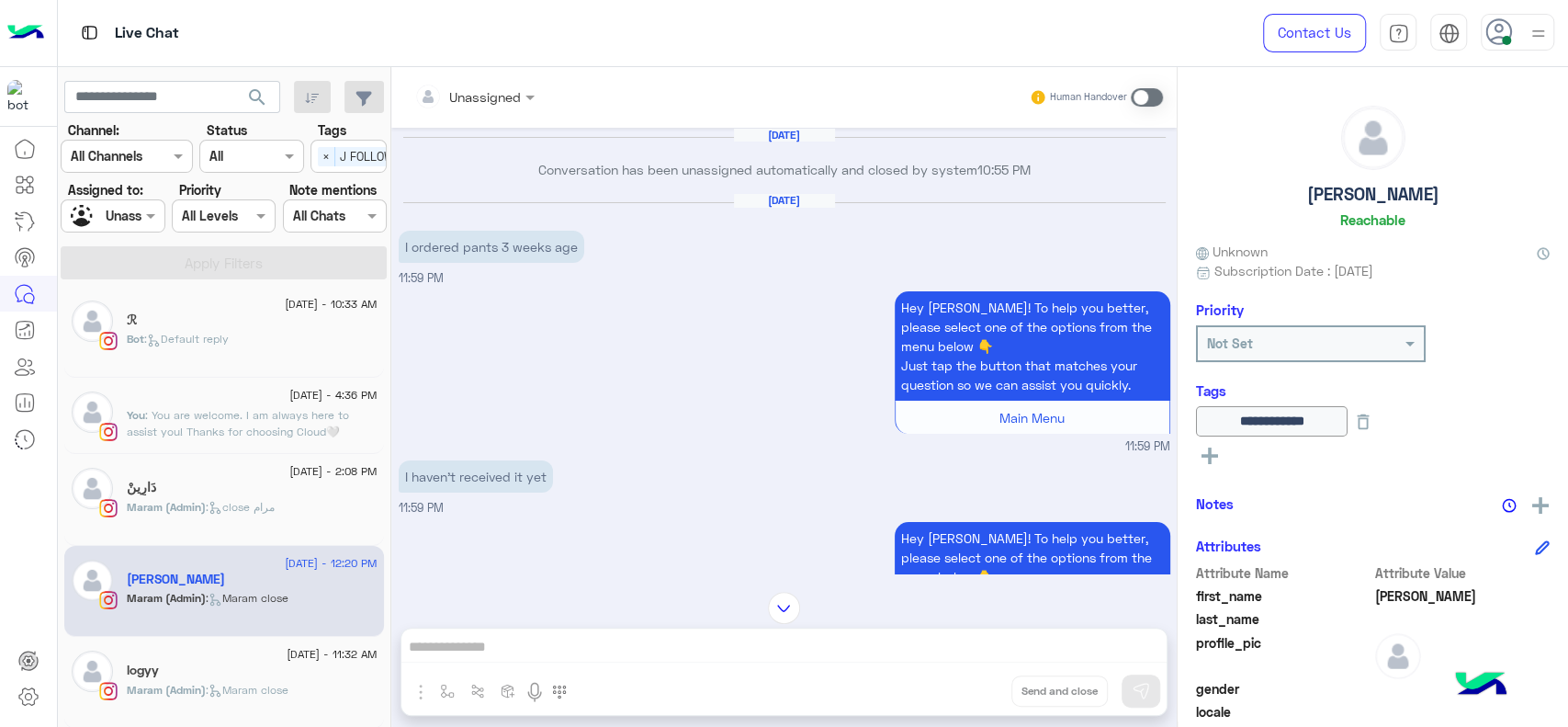
scroll to position [2187, 0]
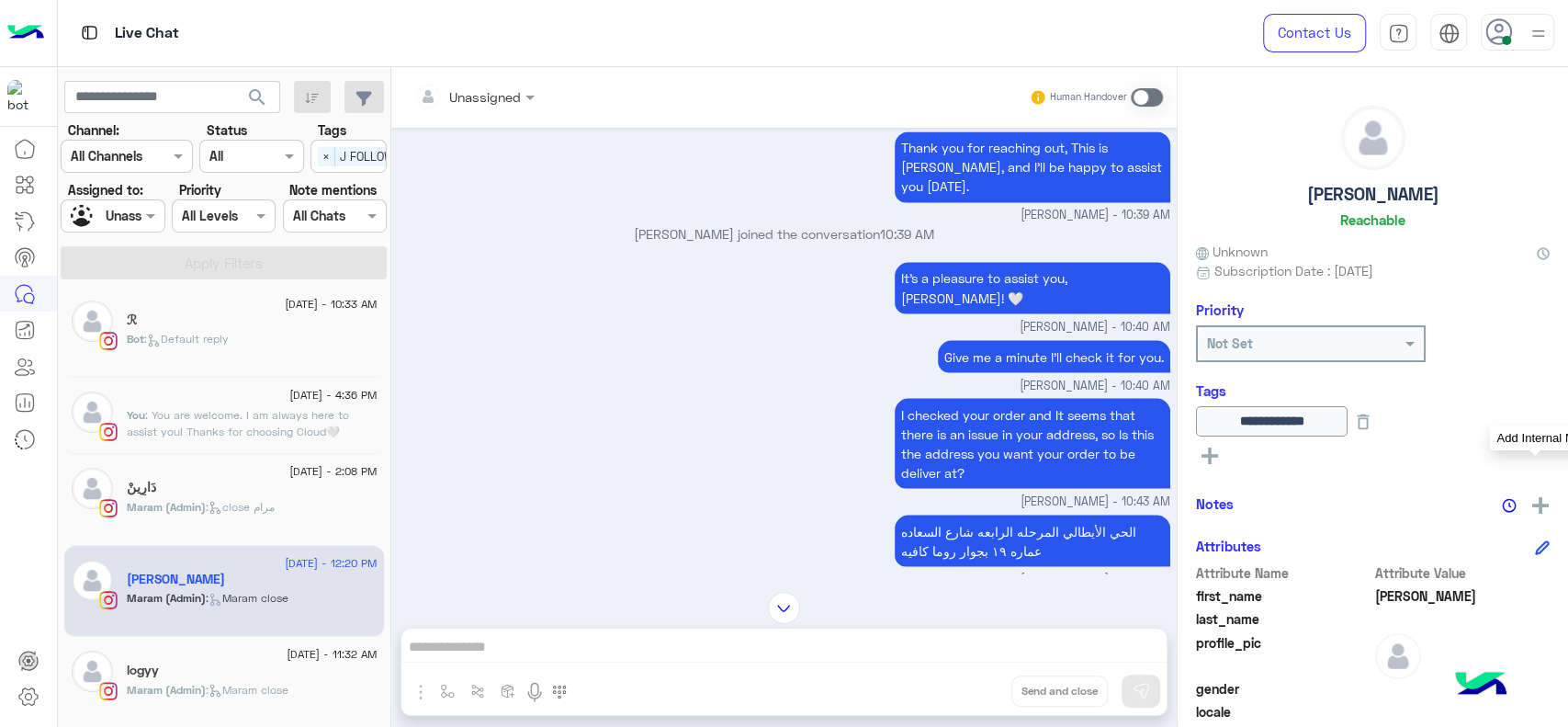
click at [1532, 497] on img at bounding box center [1540, 505] width 17 height 17
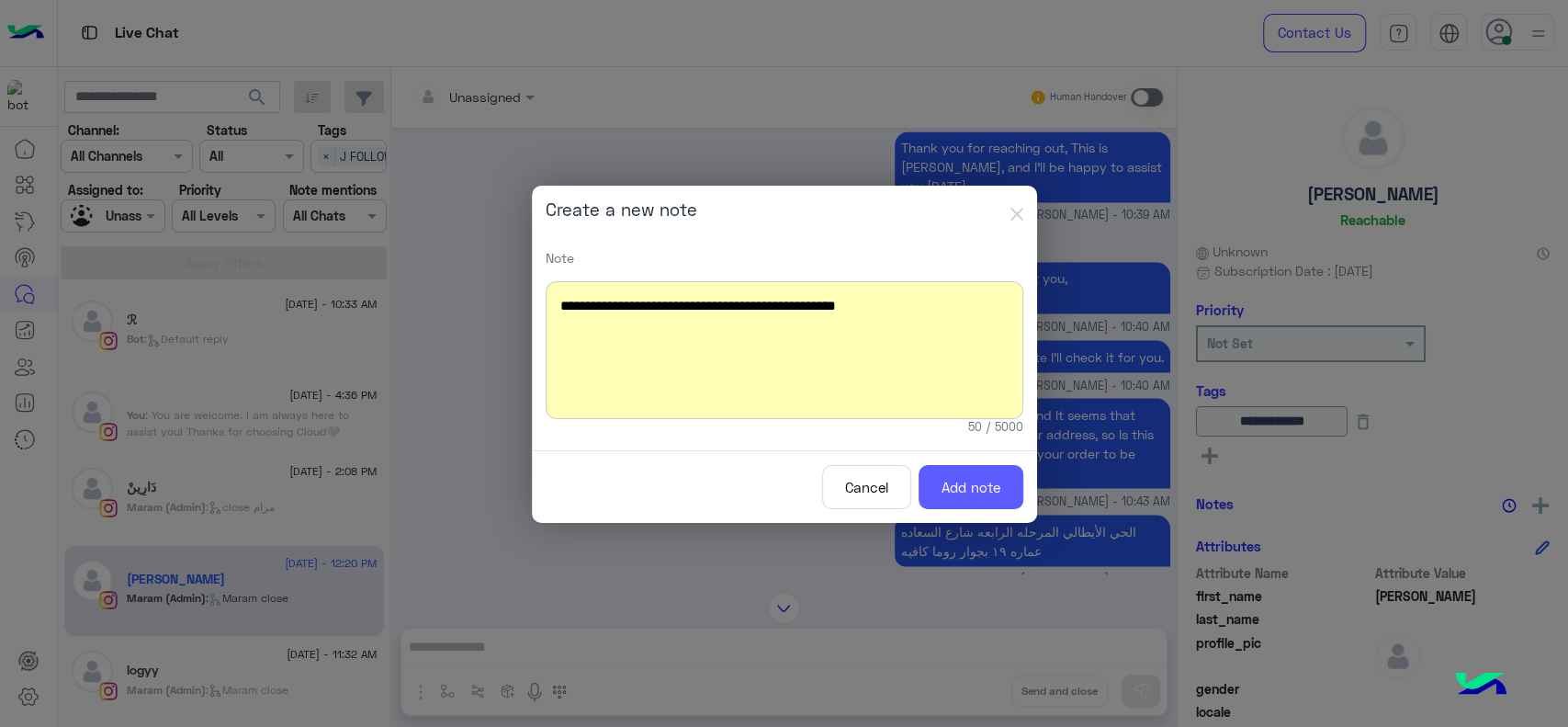
click at [1002, 481] on button "Add note" at bounding box center [971, 487] width 105 height 45
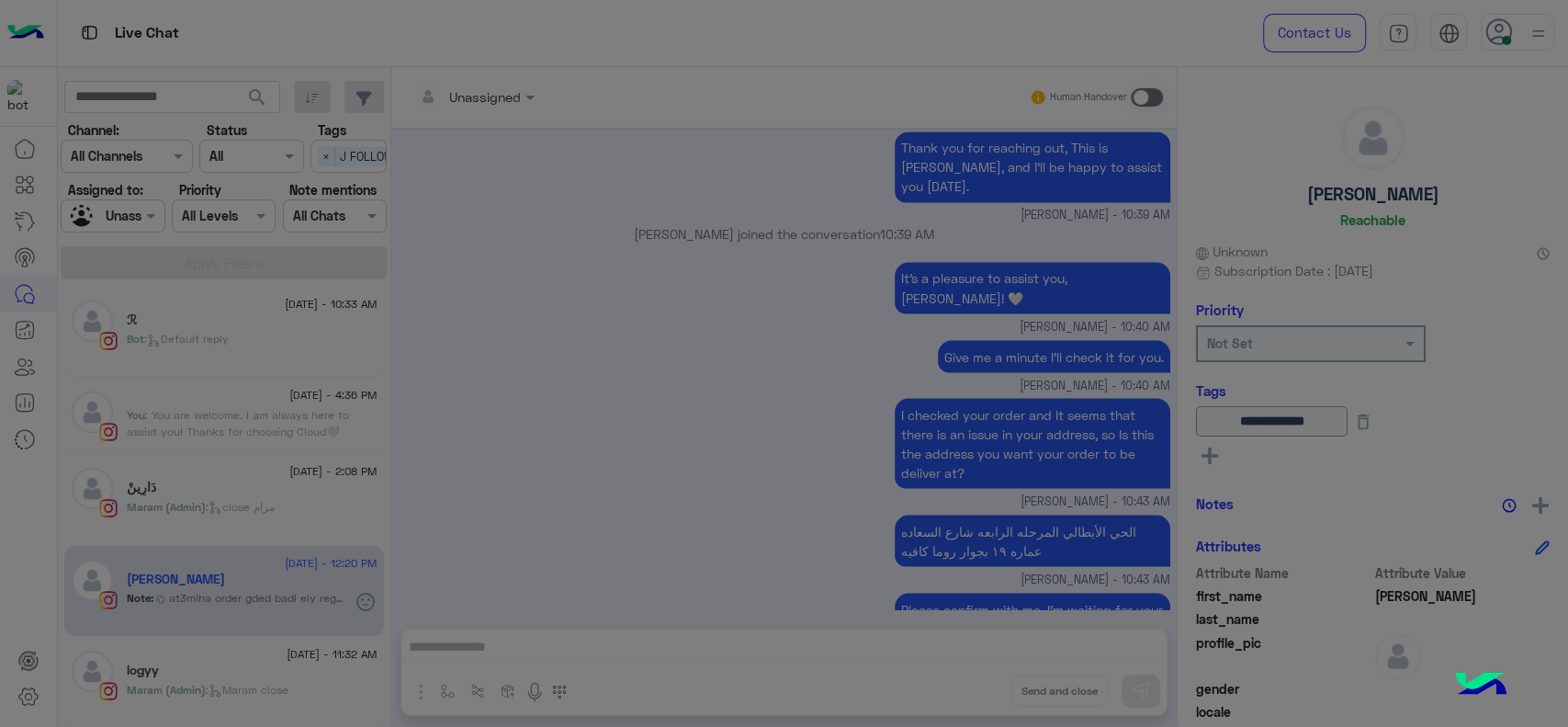
scroll to position [5961, 0]
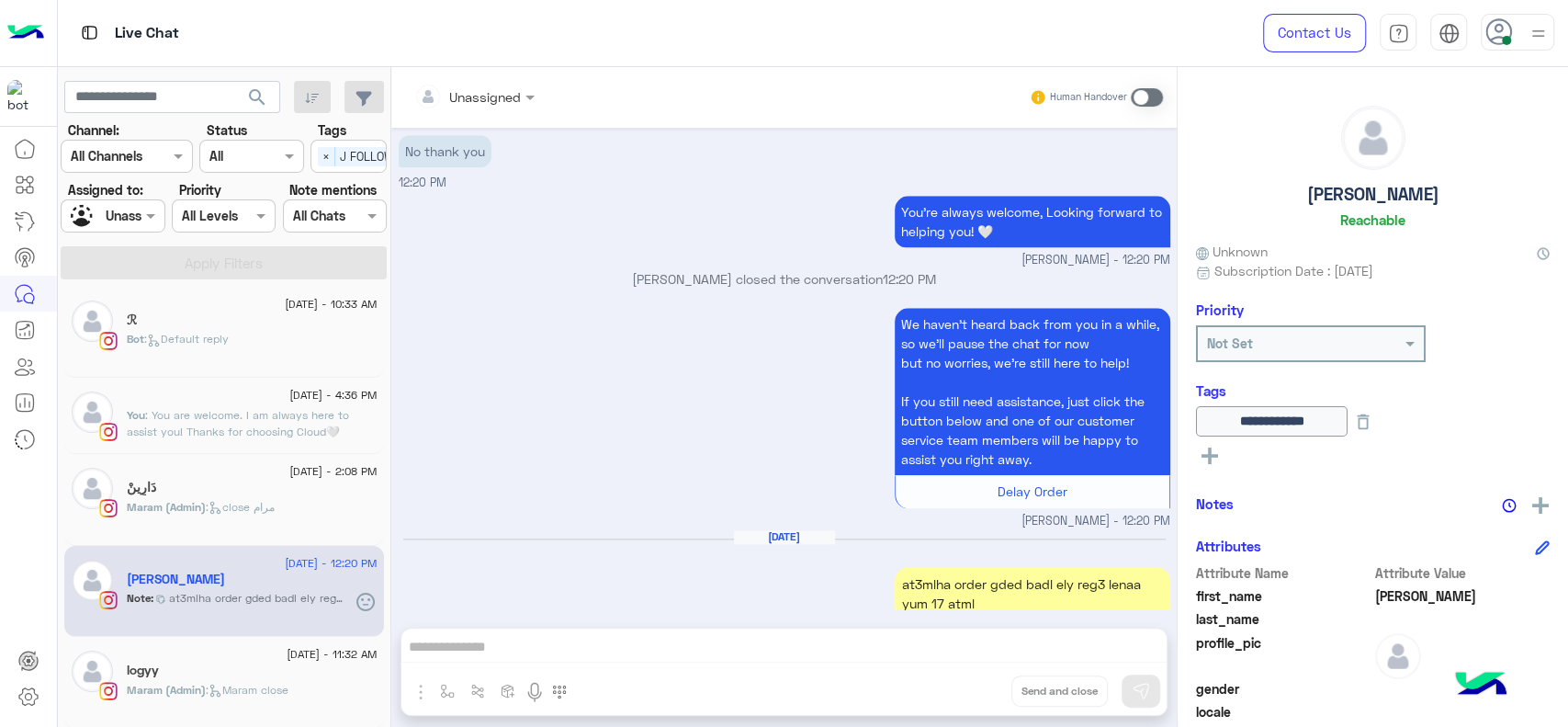
click at [267, 503] on span ": close مرام" at bounding box center [240, 507] width 69 height 14
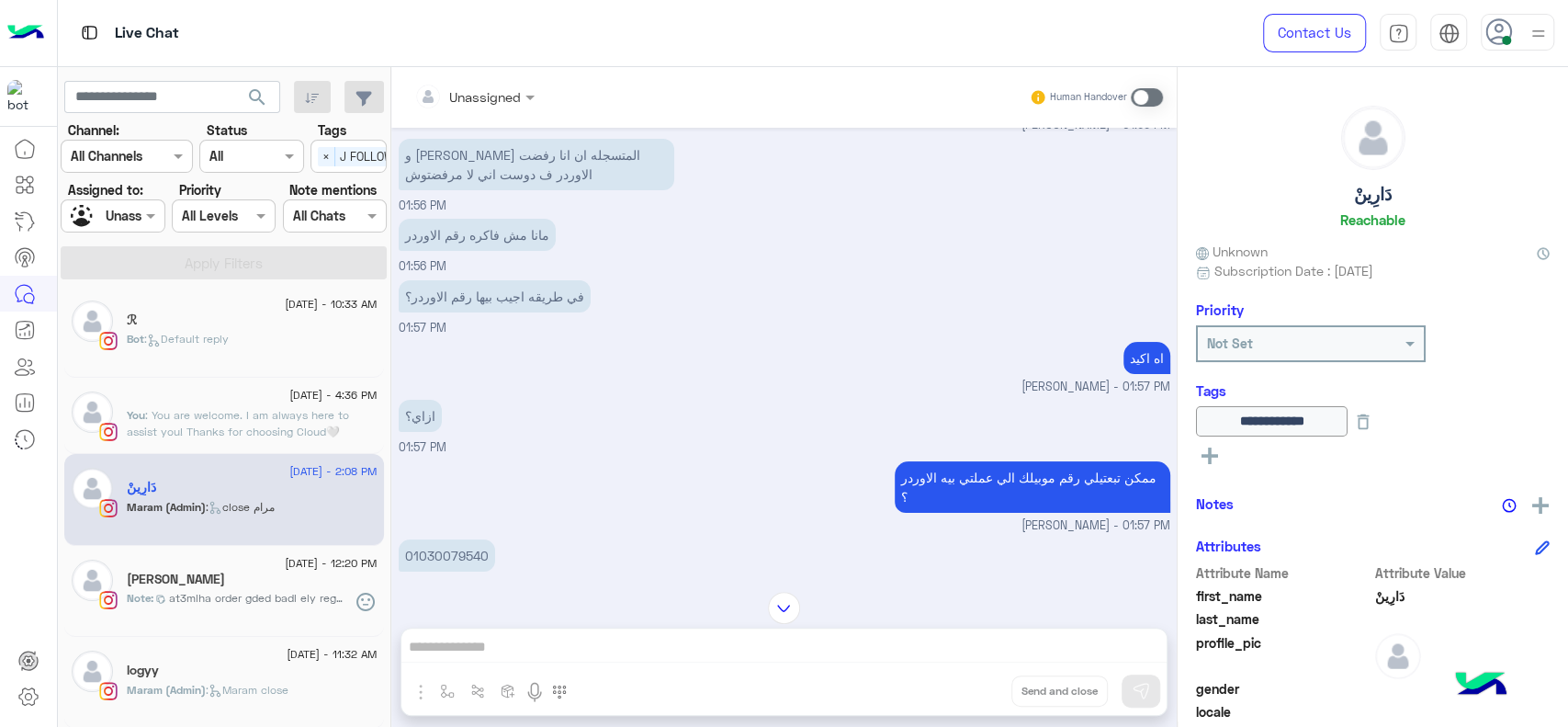
scroll to position [103, 0]
click at [458, 559] on p "01030079540" at bounding box center [447, 556] width 96 height 32
copy p "01030079540"
click at [1206, 463] on icon at bounding box center [1210, 455] width 17 height 17
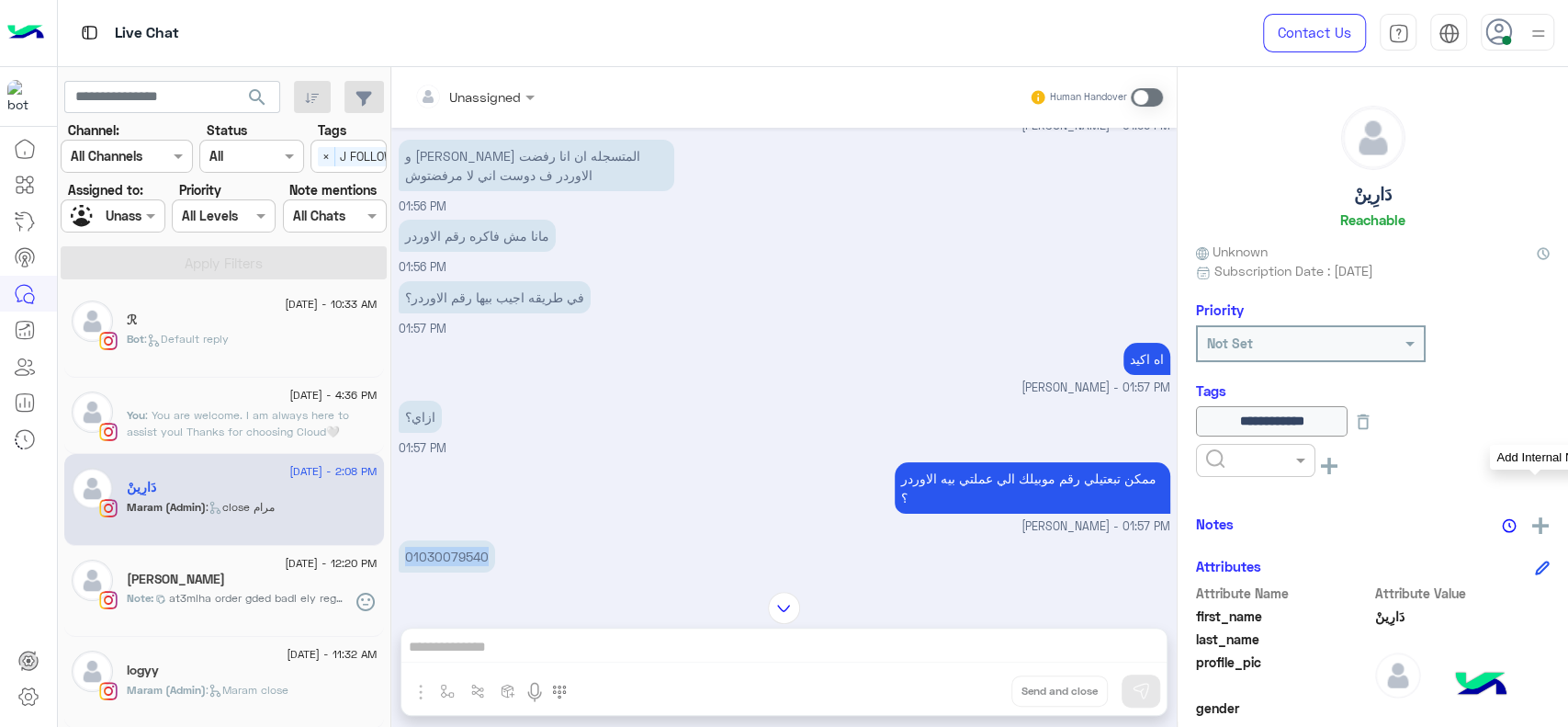
click at [1542, 519] on img at bounding box center [1540, 525] width 17 height 17
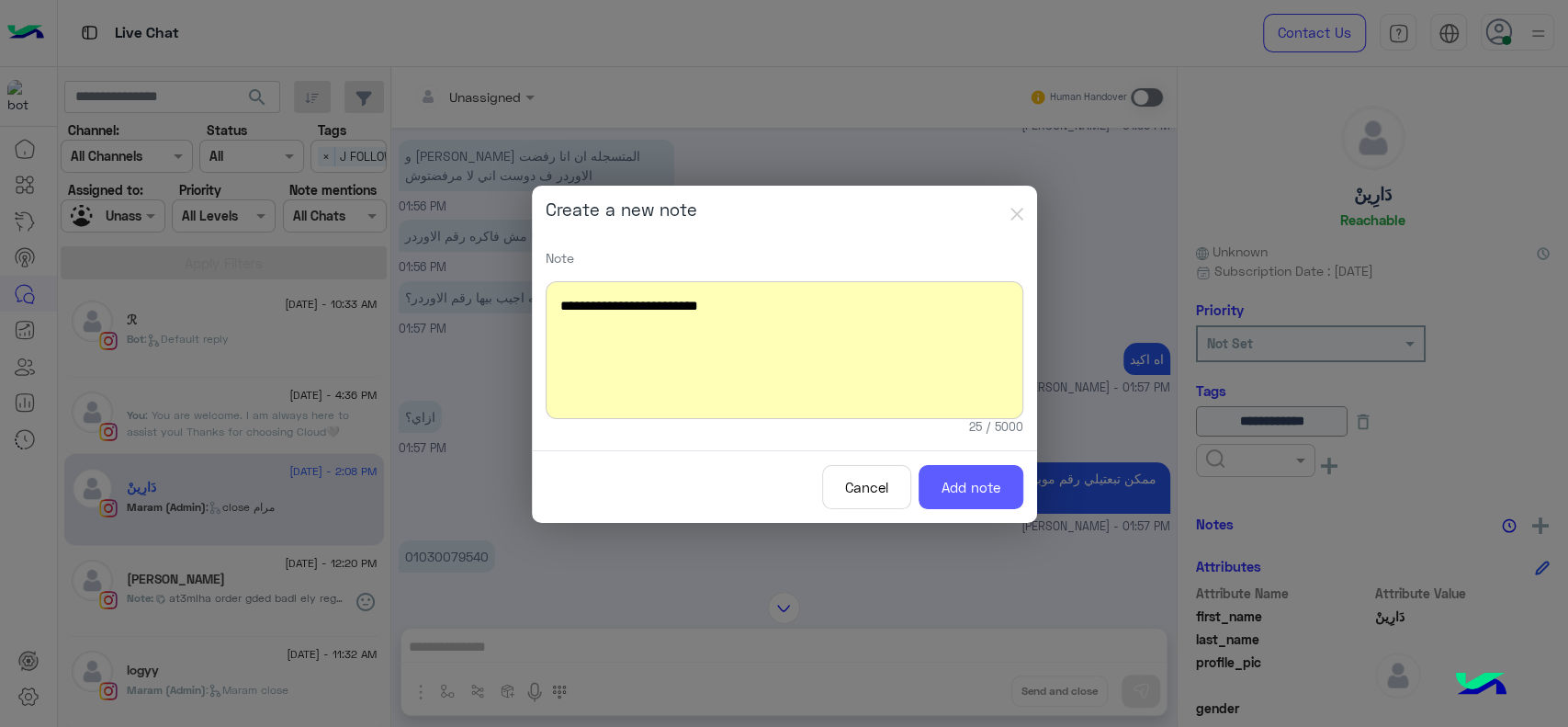
click at [944, 472] on button "Add note" at bounding box center [971, 487] width 105 height 45
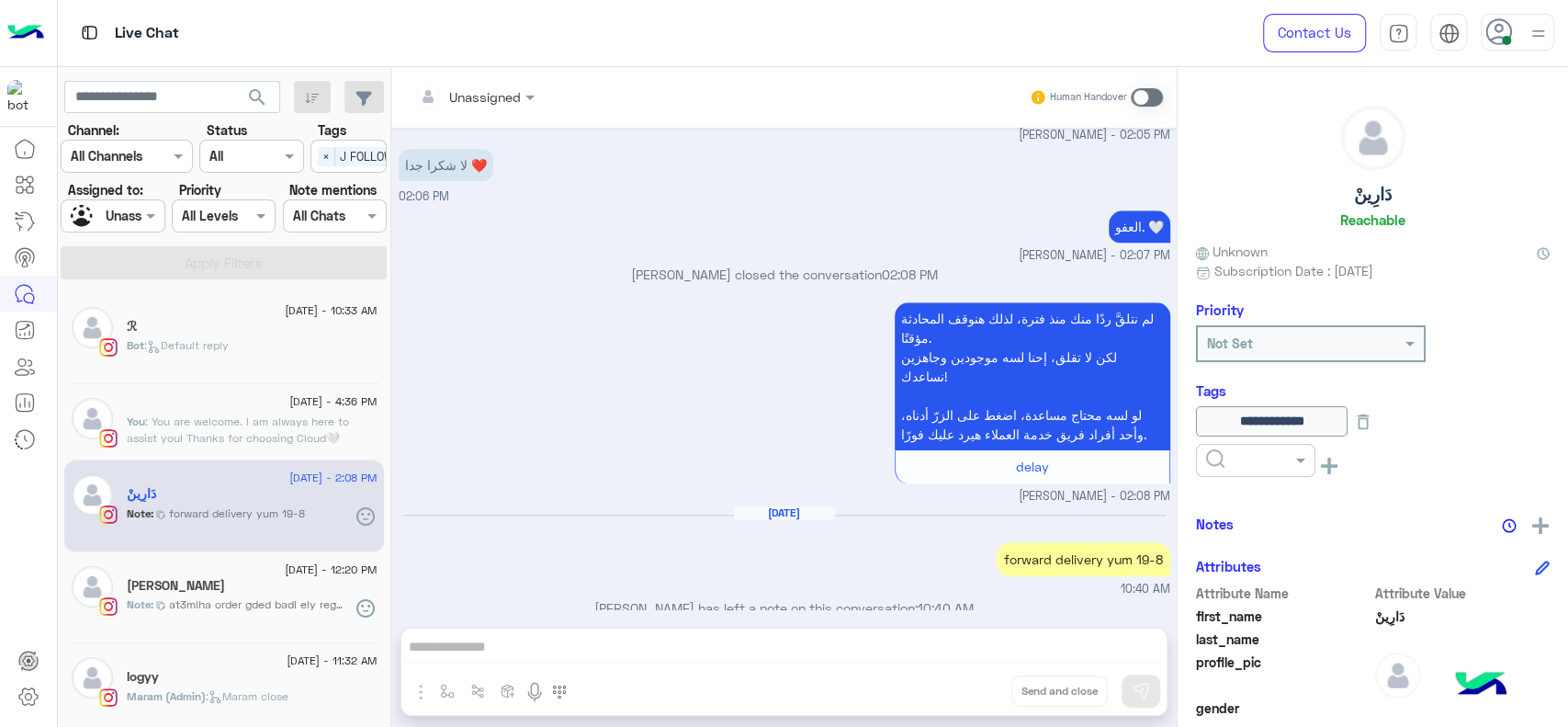
scroll to position [6, 0]
click at [241, 684] on span ": Maram close" at bounding box center [247, 690] width 83 height 14
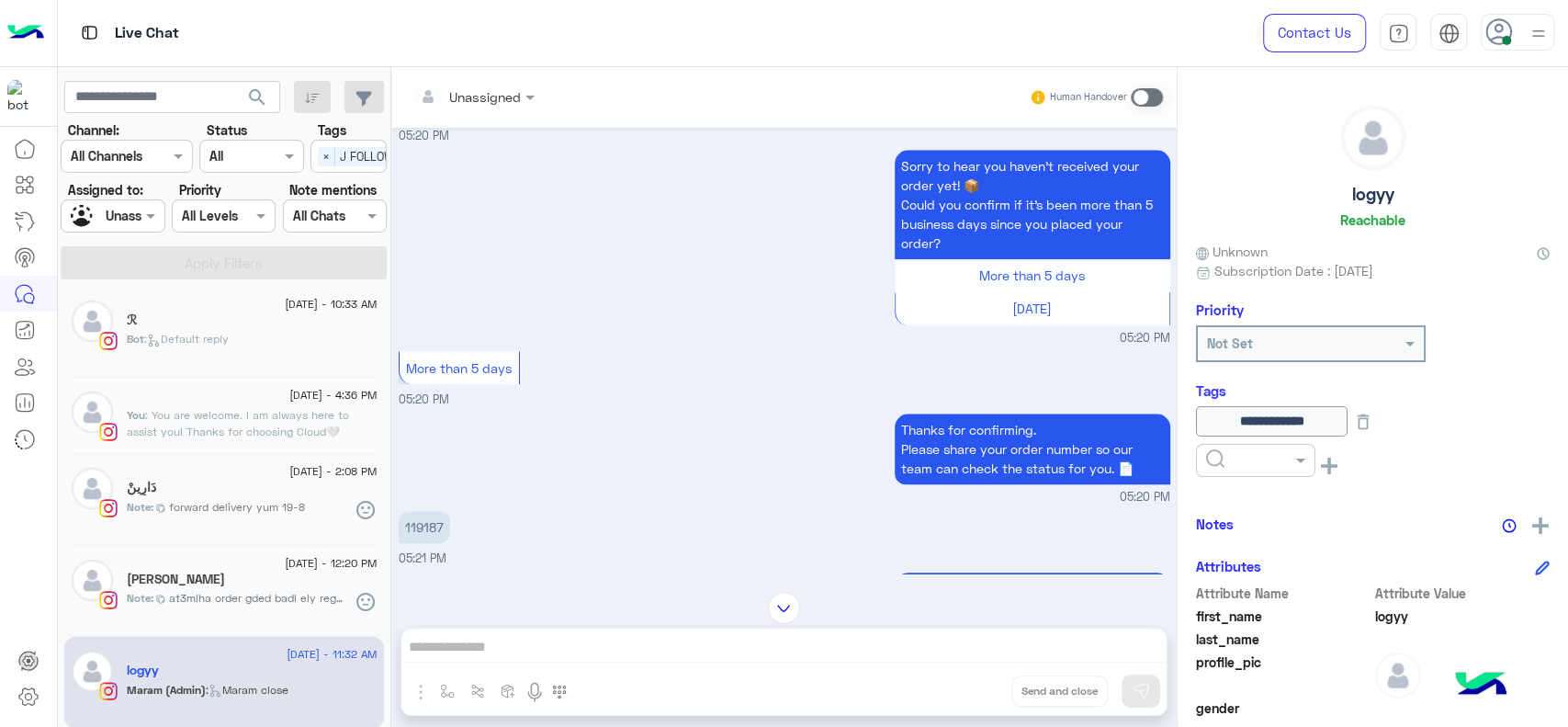
scroll to position [1170, 0]
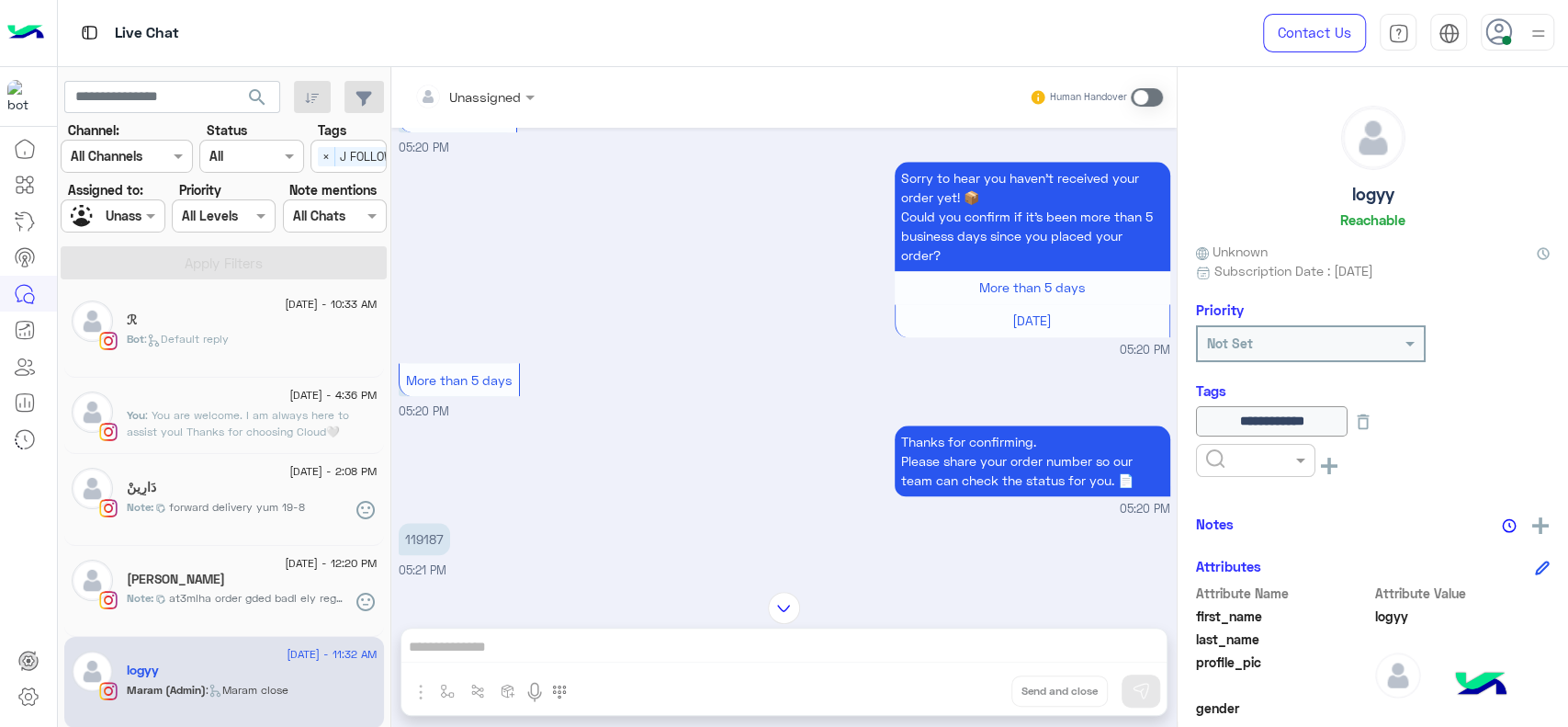
click at [434, 528] on p "119187" at bounding box center [424, 539] width 51 height 32
copy p "119187"
click at [561, 446] on div "Thanks for confirming. Please share your order number so our team can check the…" at bounding box center [785, 469] width 772 height 97
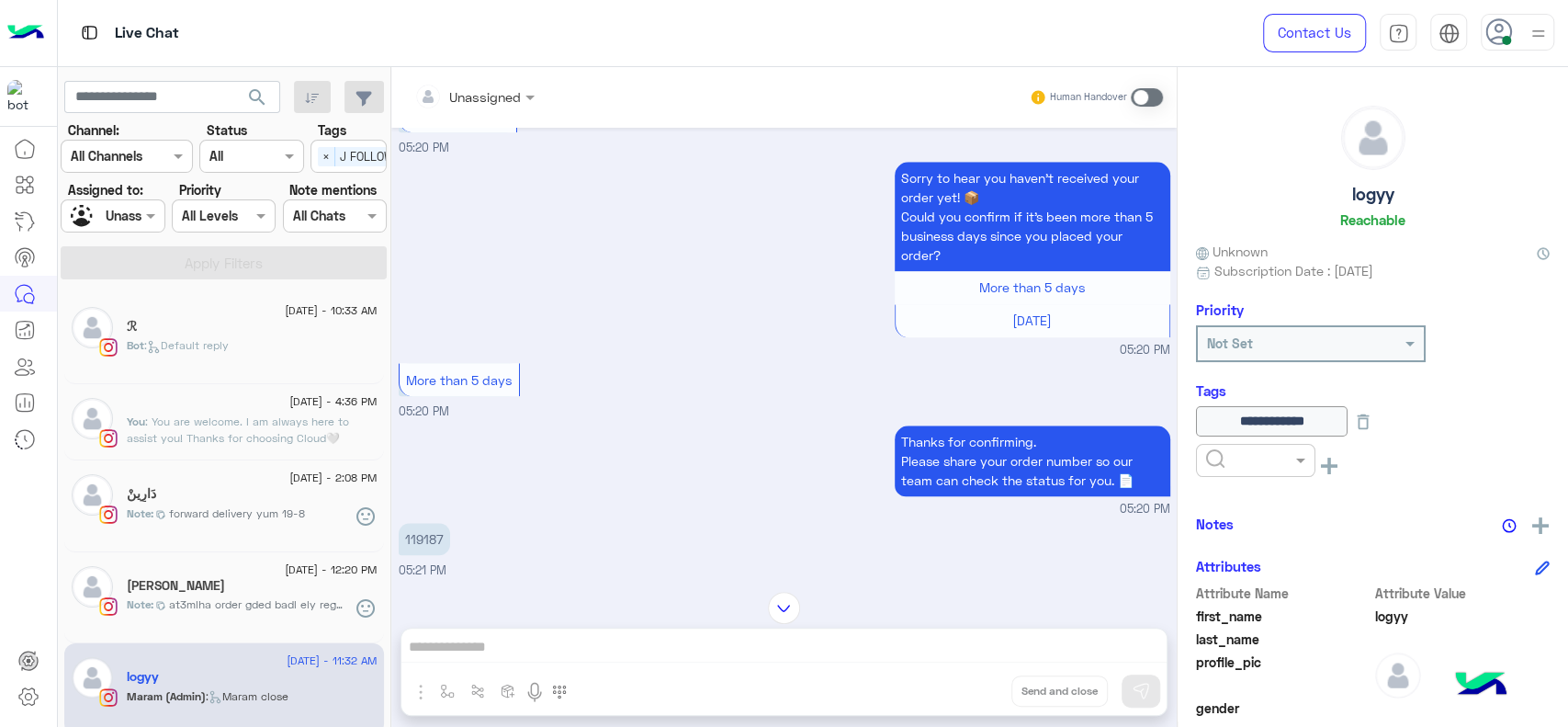
click at [221, 343] on span ": Default reply" at bounding box center [186, 345] width 85 height 14
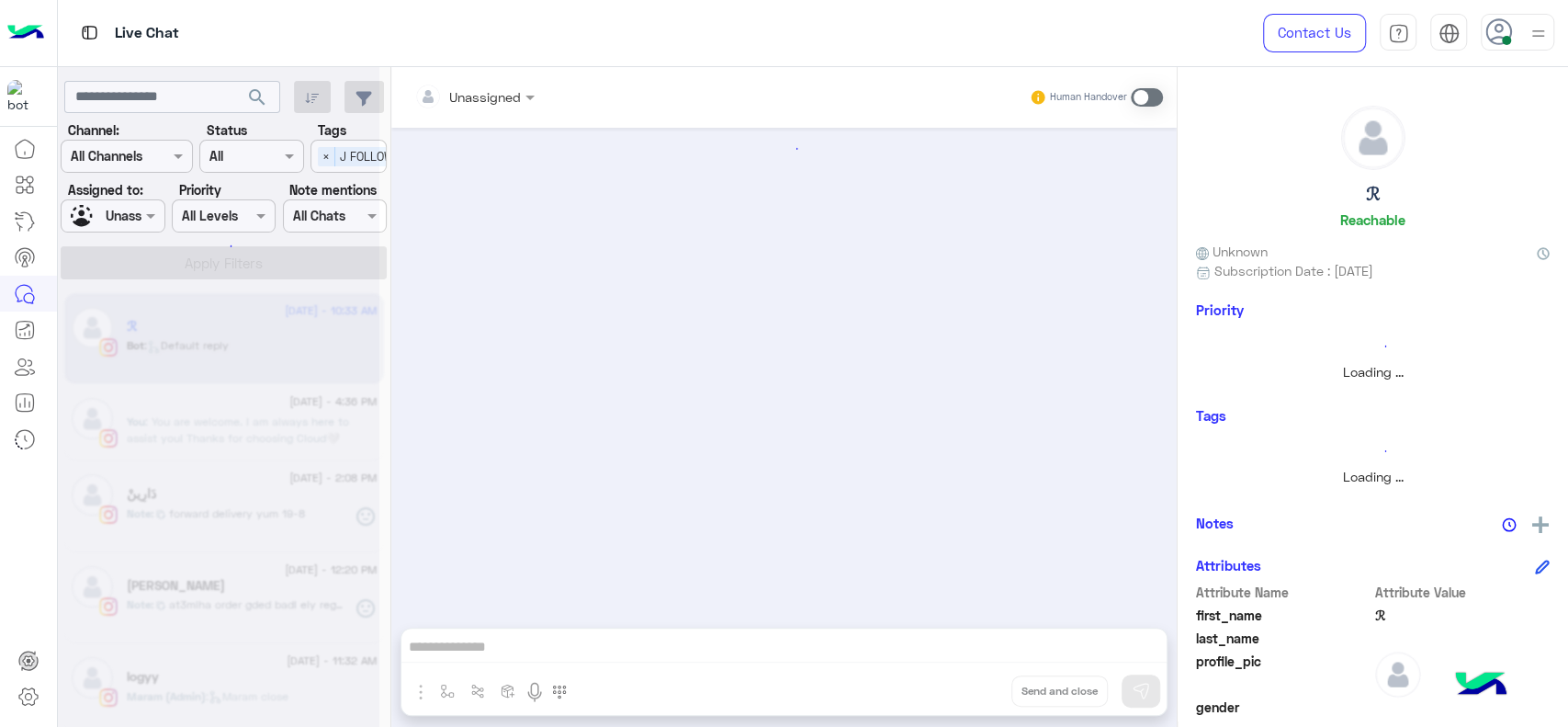
click at [327, 157] on div at bounding box center [219, 370] width 322 height 727
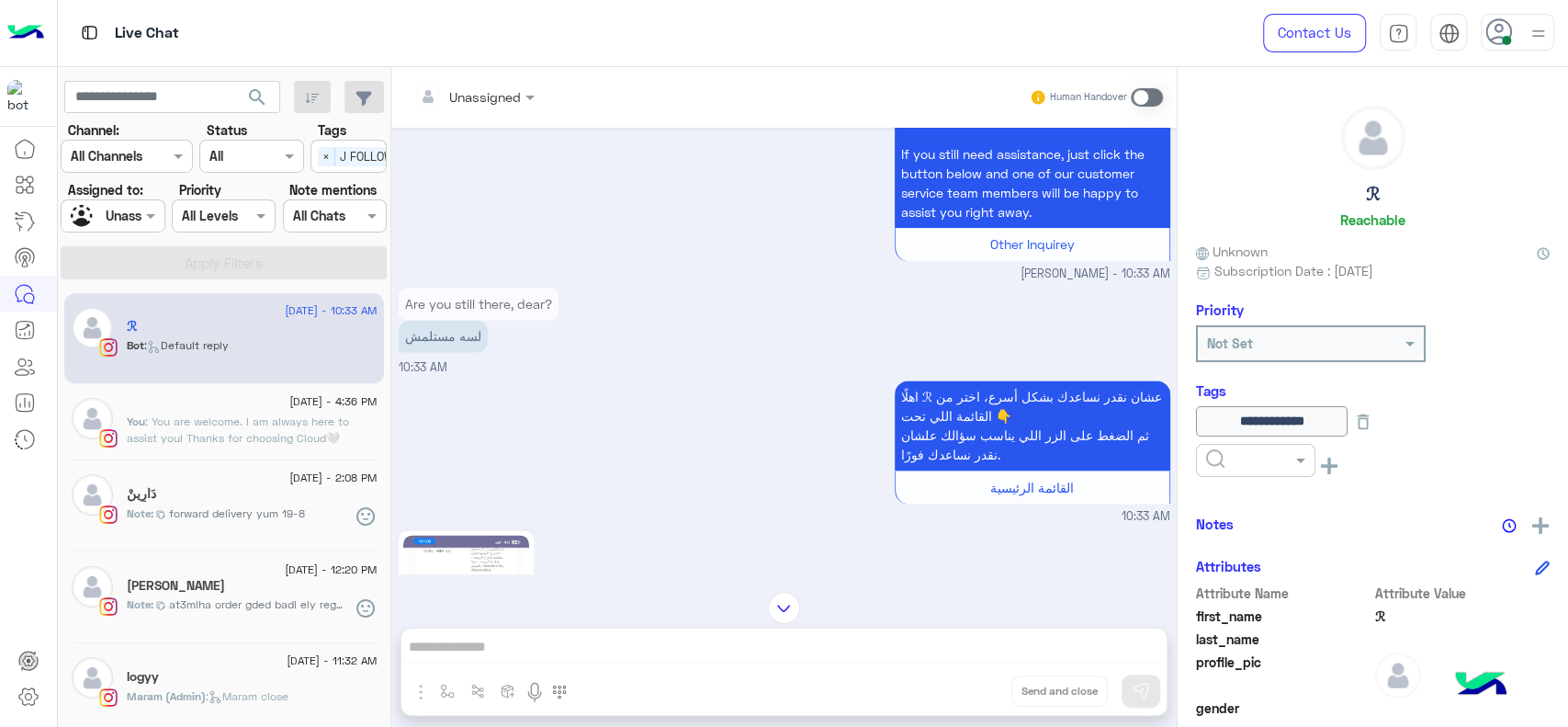
scroll to position [1591, 0]
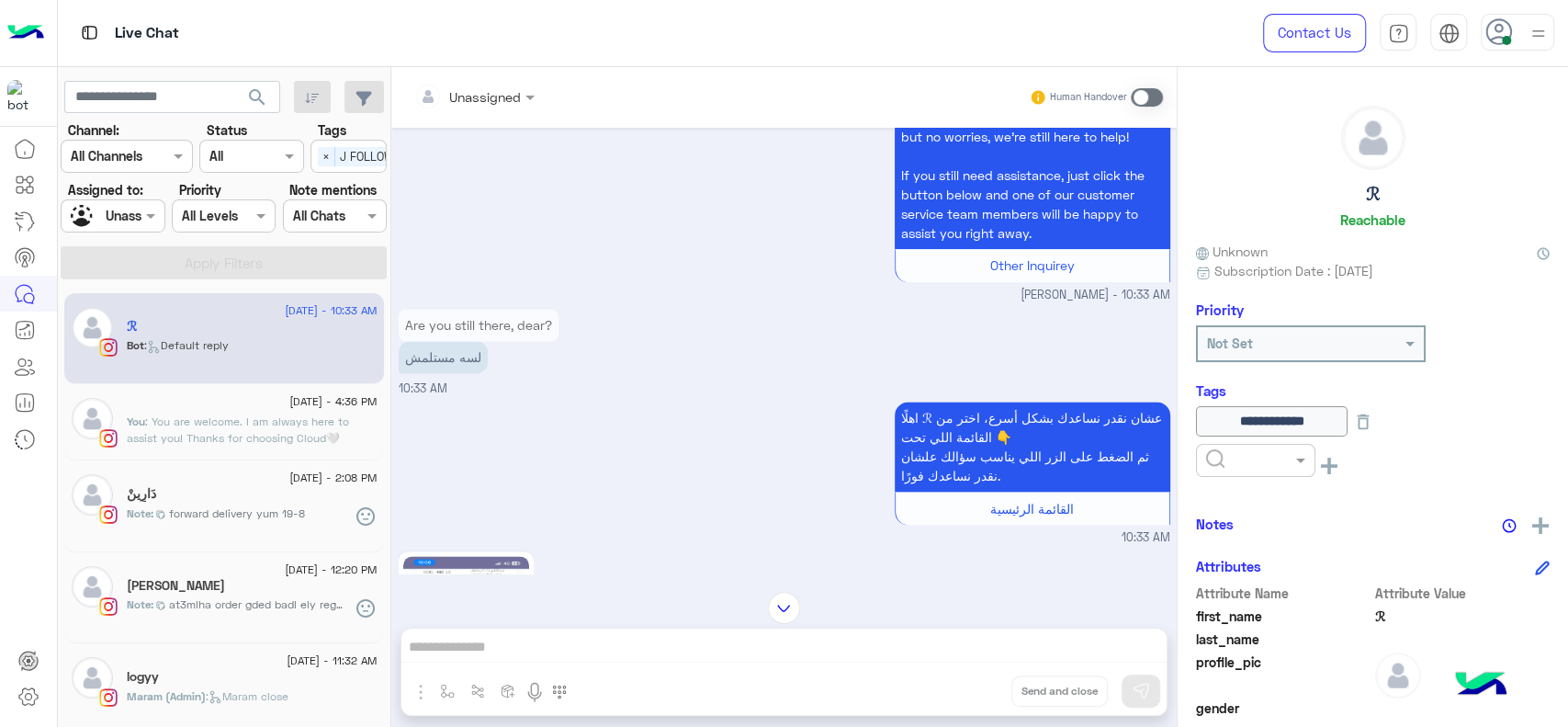
click at [617, 428] on div "اهلًا ℛ عشان نقدر نساعدك بشكل أسرع، اختر من القائمة اللي تحت 👇 ثم الضغط على الز…" at bounding box center [785, 472] width 772 height 150
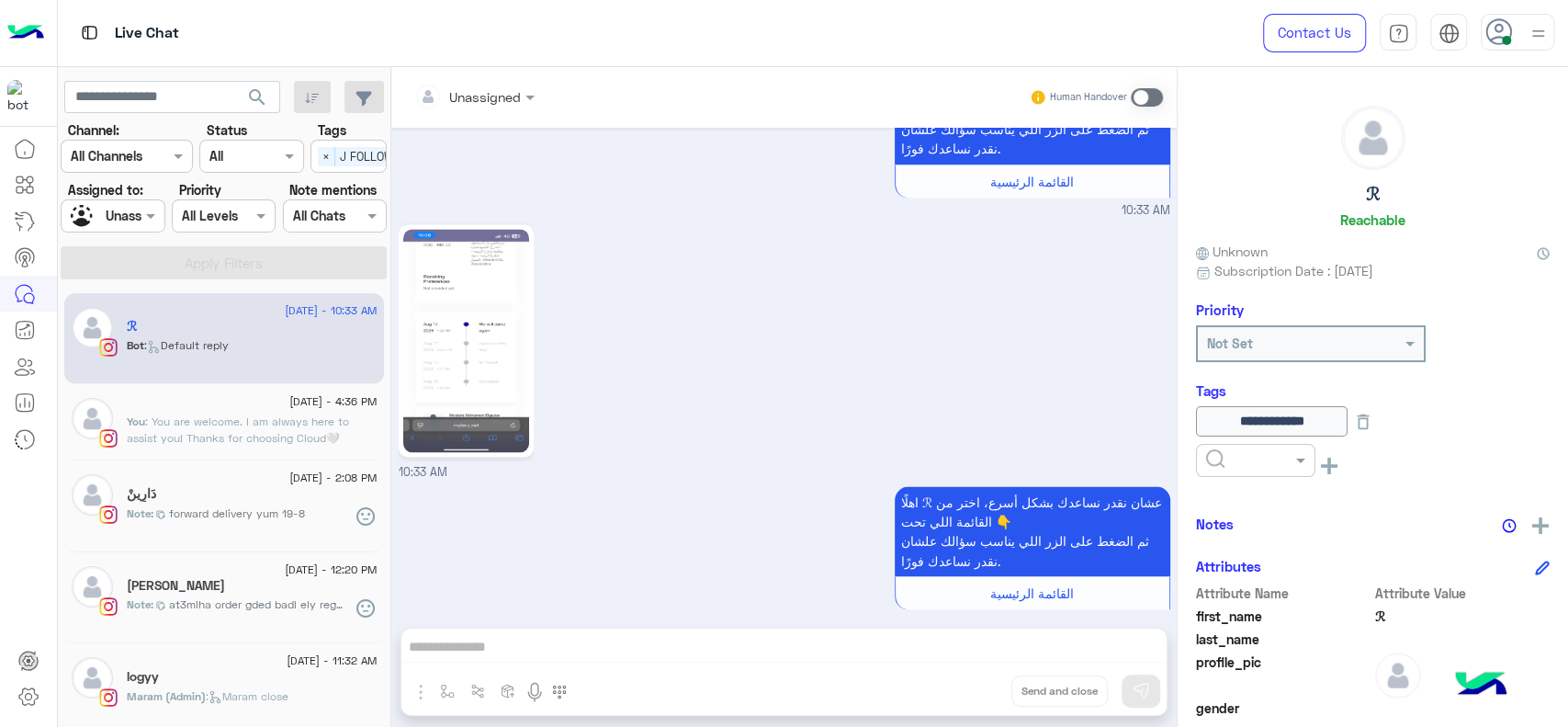
click at [752, 345] on div "10:33 AM" at bounding box center [785, 351] width 772 height 262
click at [1139, 94] on span at bounding box center [1147, 97] width 32 height 18
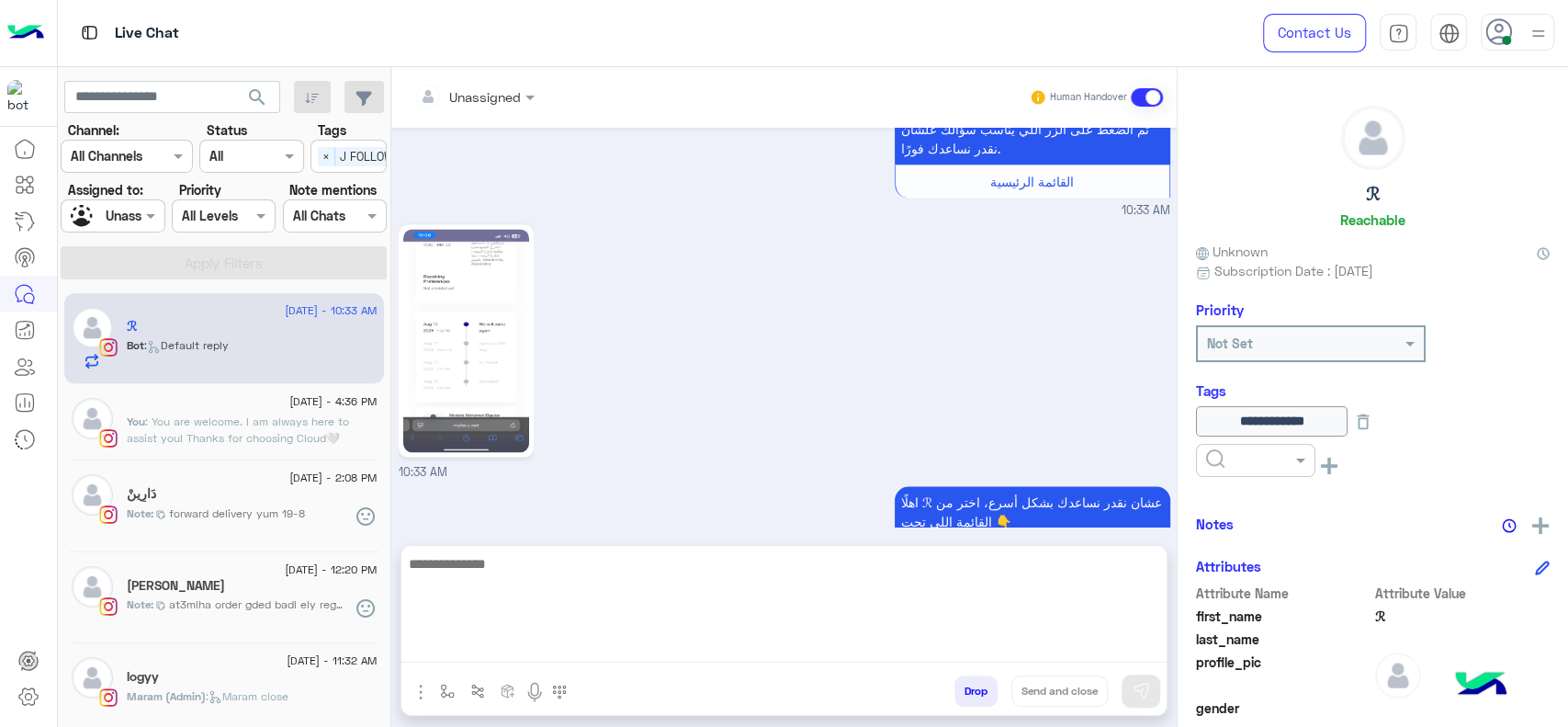
click at [866, 655] on textarea at bounding box center [783, 607] width 765 height 110
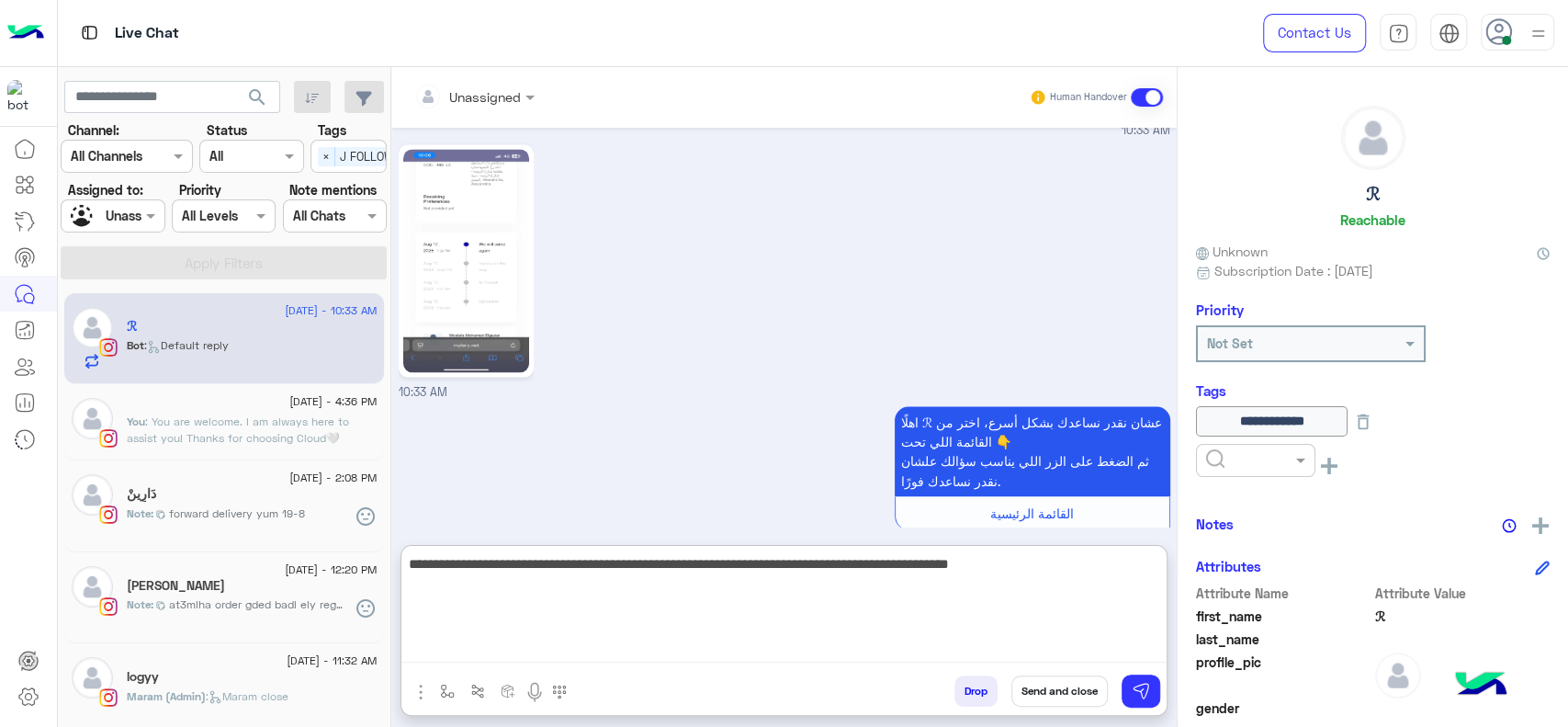
click at [857, 569] on textarea "**********" at bounding box center [783, 607] width 765 height 110
click at [516, 579] on textarea "**********" at bounding box center [783, 607] width 765 height 110
click at [486, 566] on textarea "**********" at bounding box center [783, 607] width 765 height 110
click at [841, 598] on textarea "**********" at bounding box center [783, 607] width 765 height 110
click at [742, 601] on textarea "**********" at bounding box center [783, 607] width 765 height 110
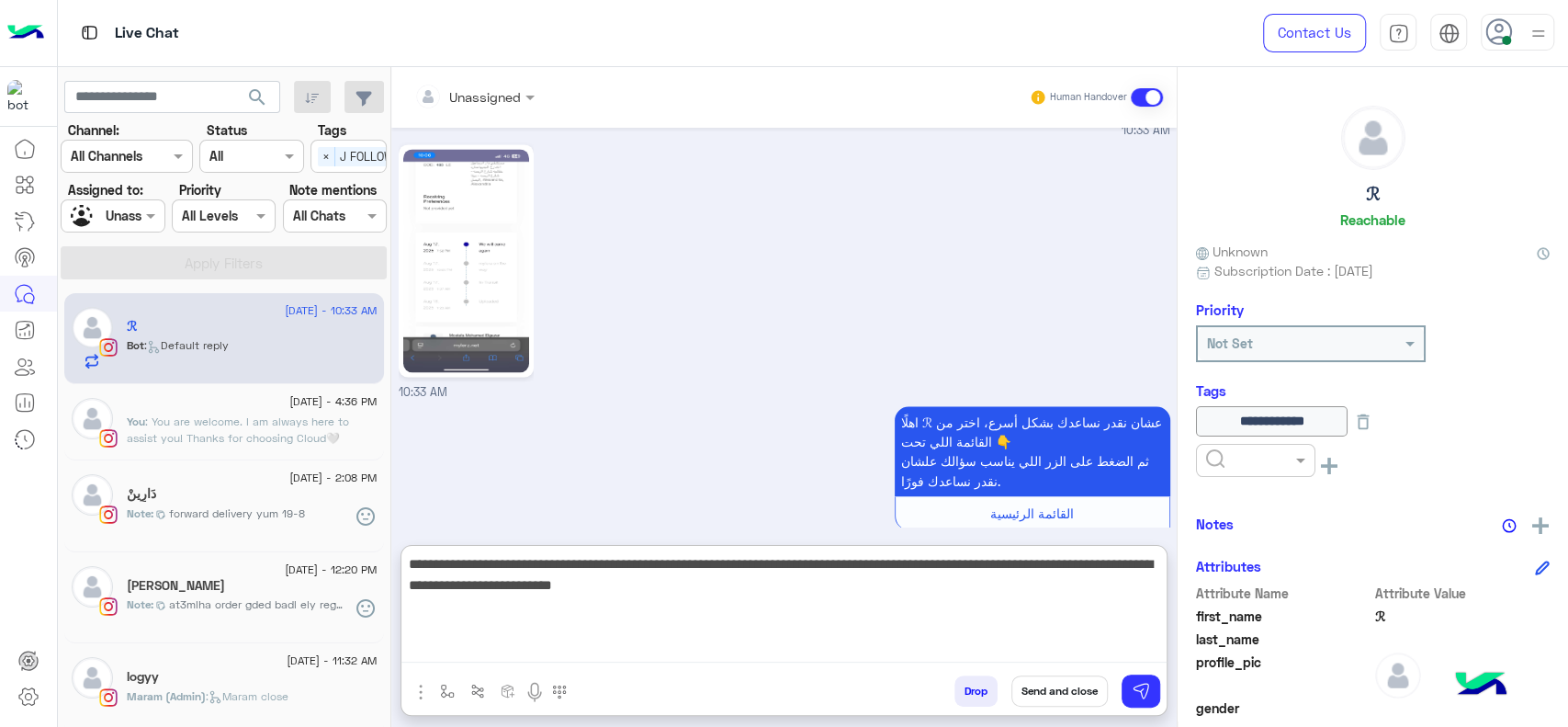
click at [809, 601] on textarea "**********" at bounding box center [783, 607] width 765 height 110
click at [992, 562] on textarea "**********" at bounding box center [783, 607] width 765 height 110
type textarea "**********"
click at [806, 594] on textarea "**********" at bounding box center [783, 607] width 765 height 110
click at [690, 612] on textarea "**********" at bounding box center [783, 607] width 765 height 110
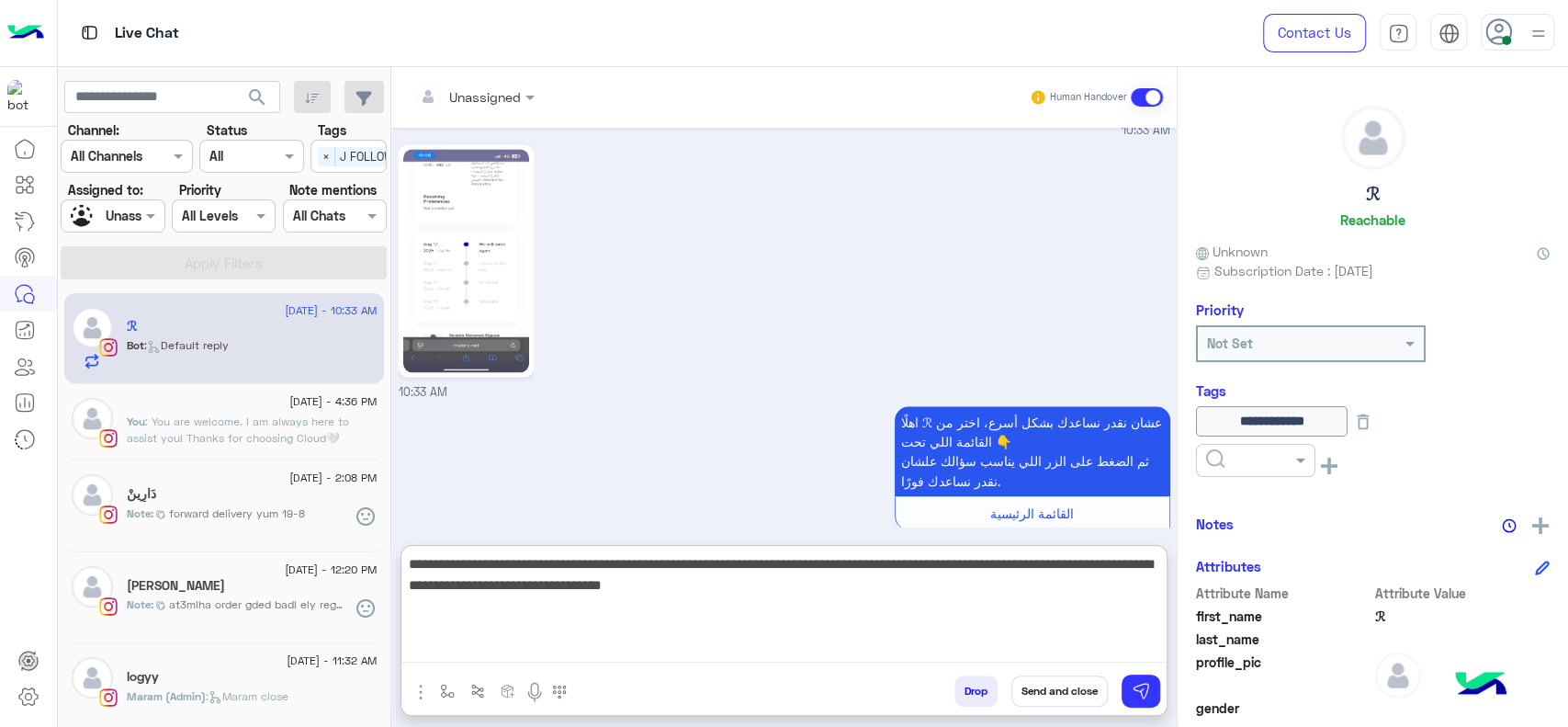
click at [809, 594] on textarea "**********" at bounding box center [783, 607] width 765 height 110
click at [741, 613] on textarea "**********" at bounding box center [783, 607] width 765 height 110
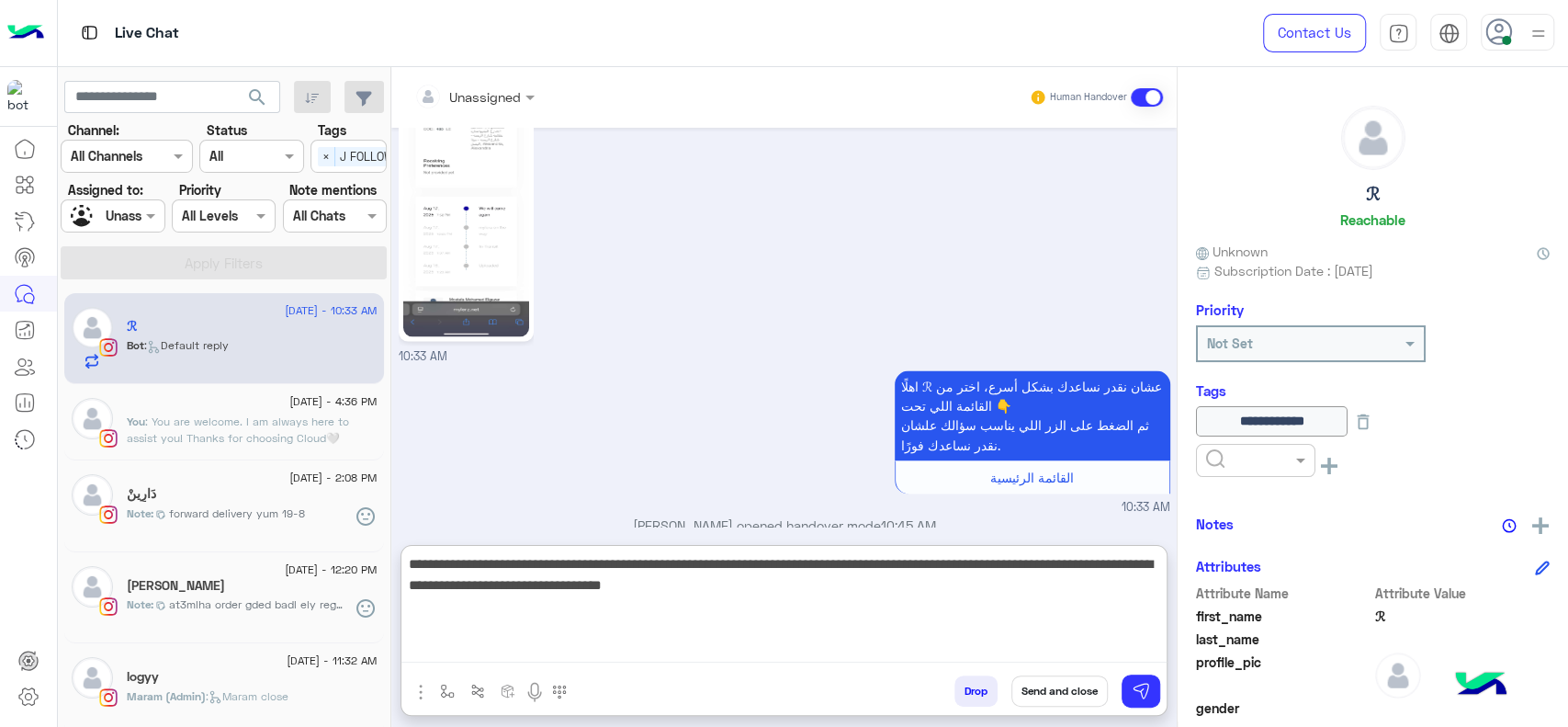
click at [726, 561] on textarea "**********" at bounding box center [783, 607] width 765 height 110
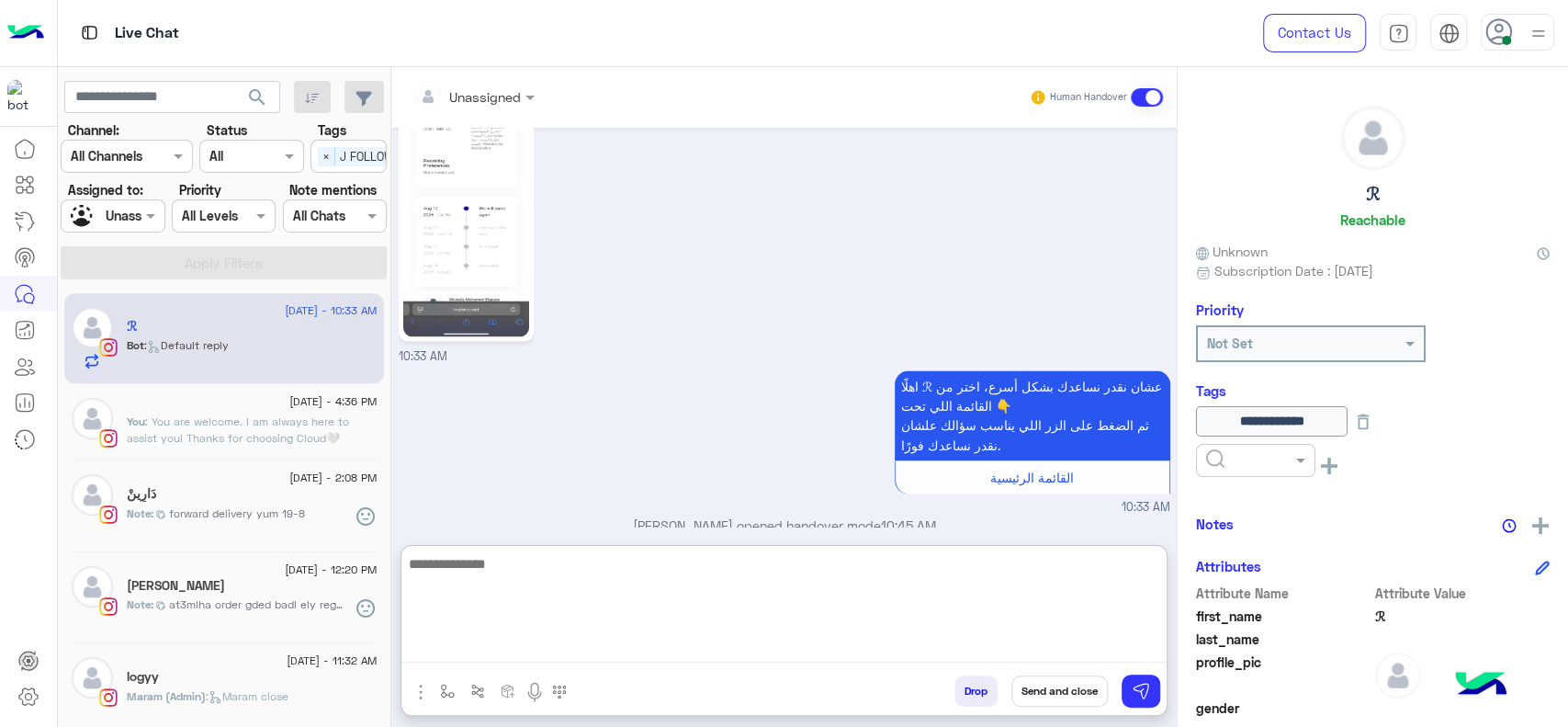
scroll to position [2151, 0]
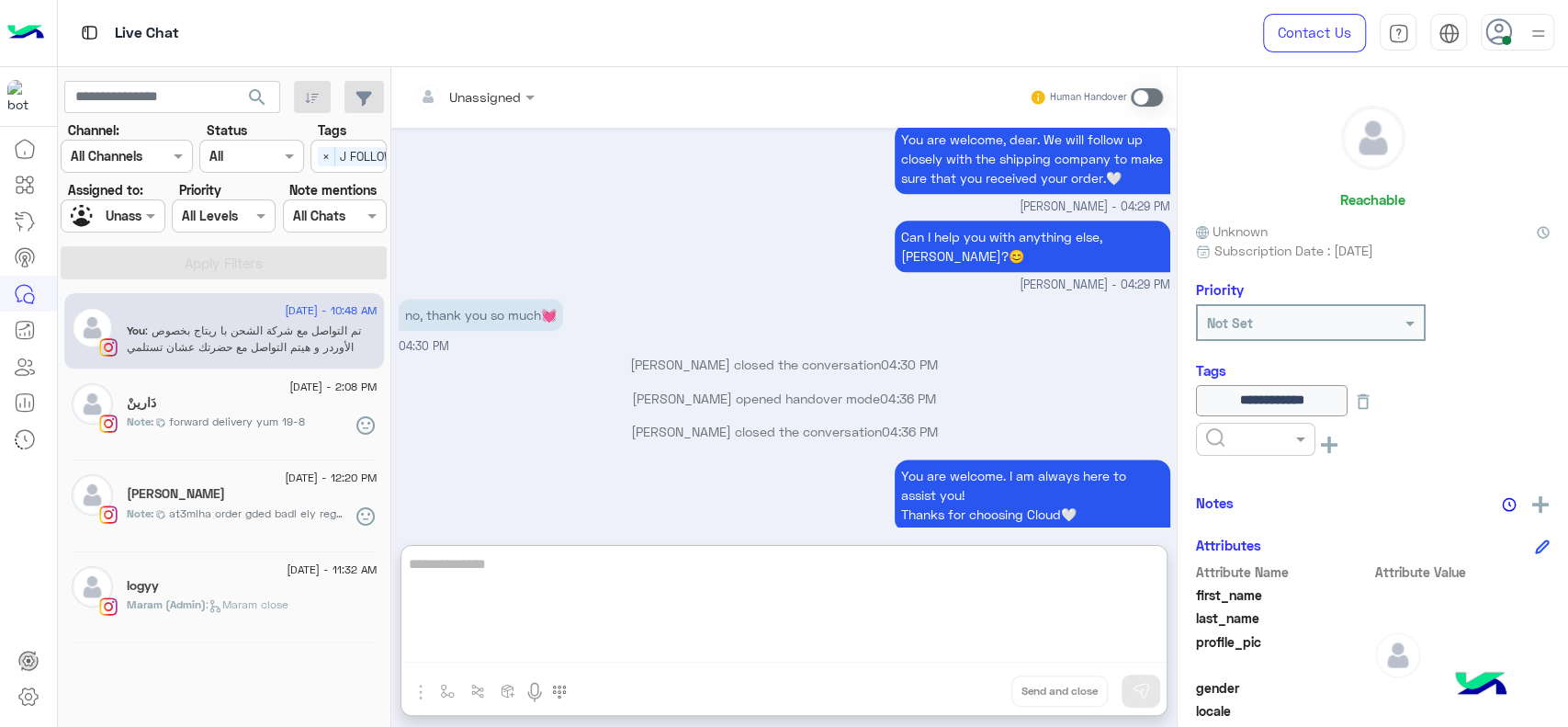
scroll to position [1439, 0]
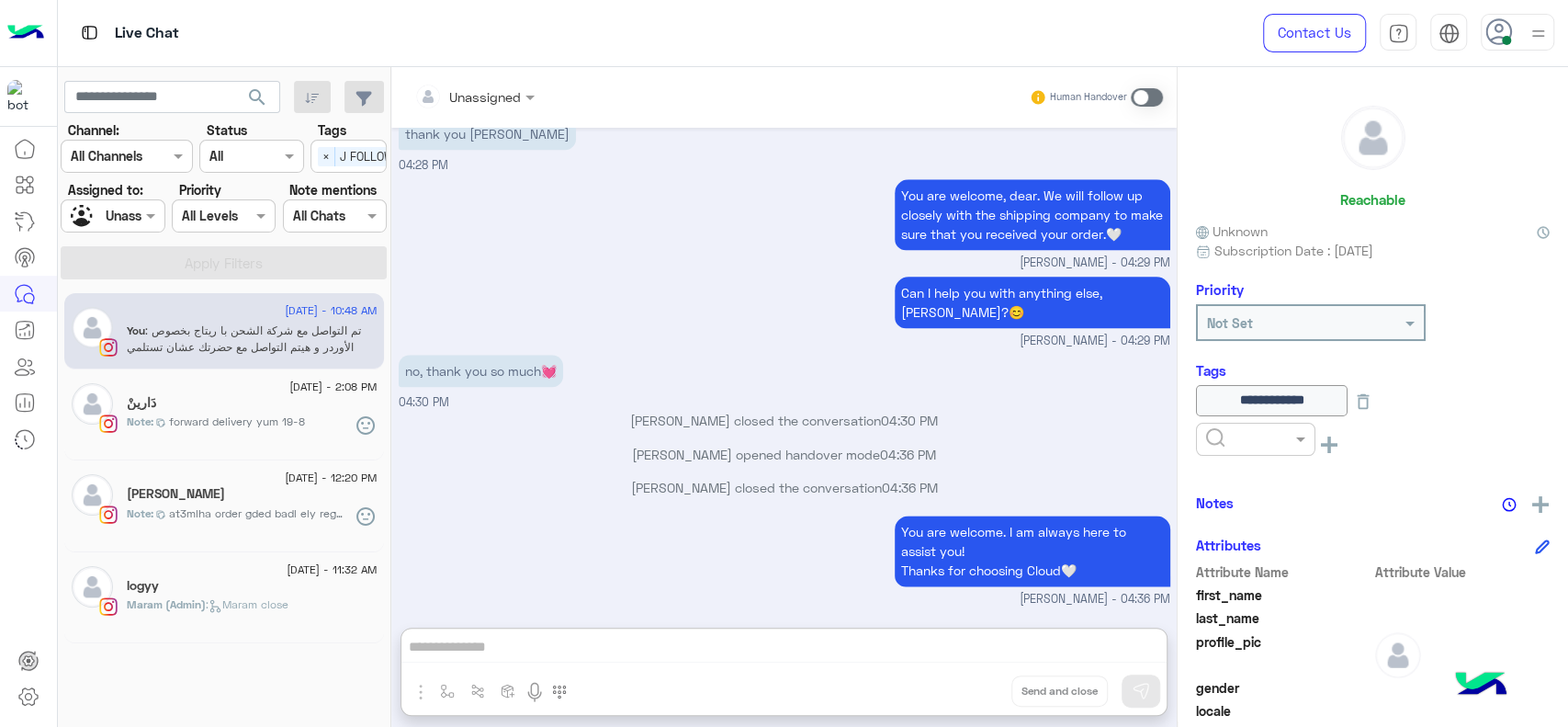
click at [634, 511] on div "You are welcome. I am always here to assist you! Thanks for choosing Cloud🤍 Jan…" at bounding box center [785, 559] width 772 height 97
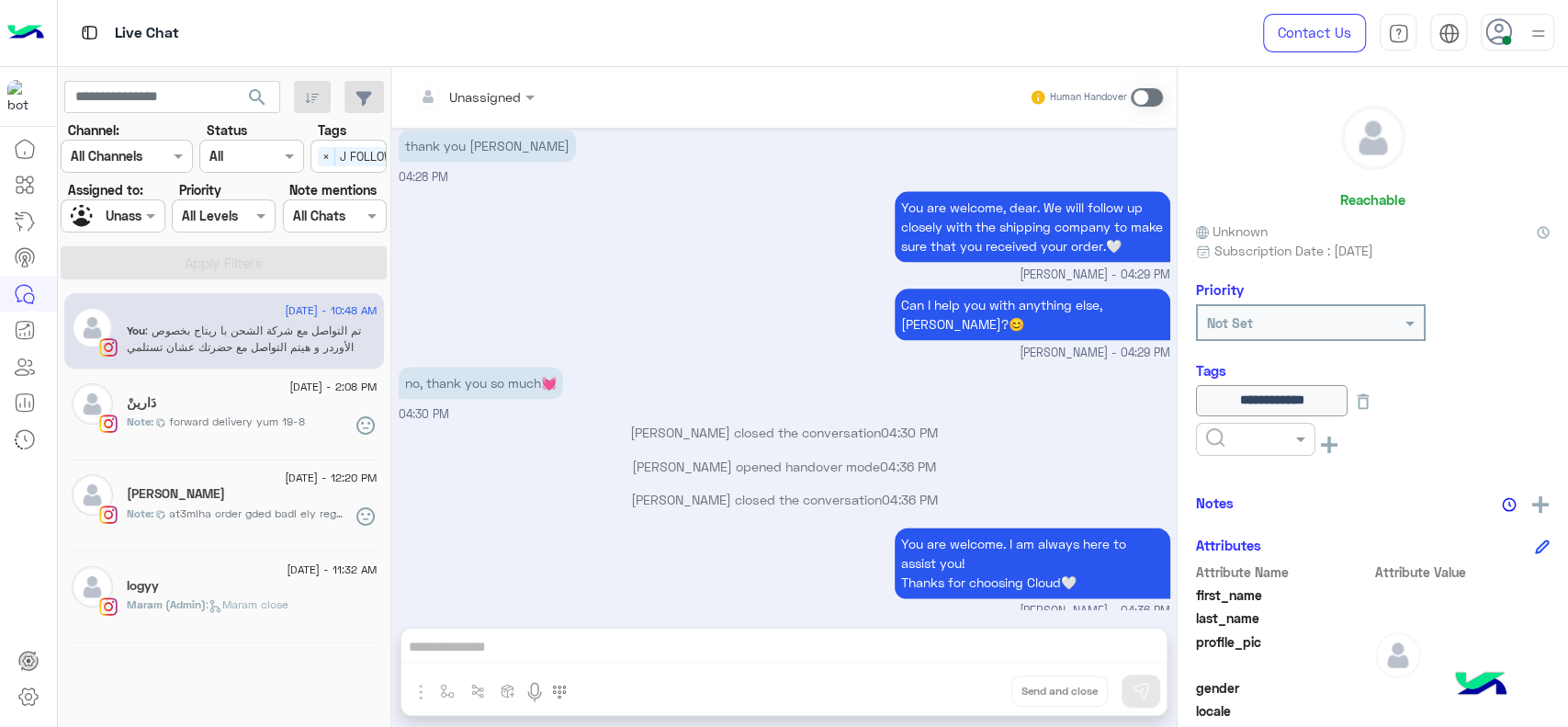
scroll to position [1356, 0]
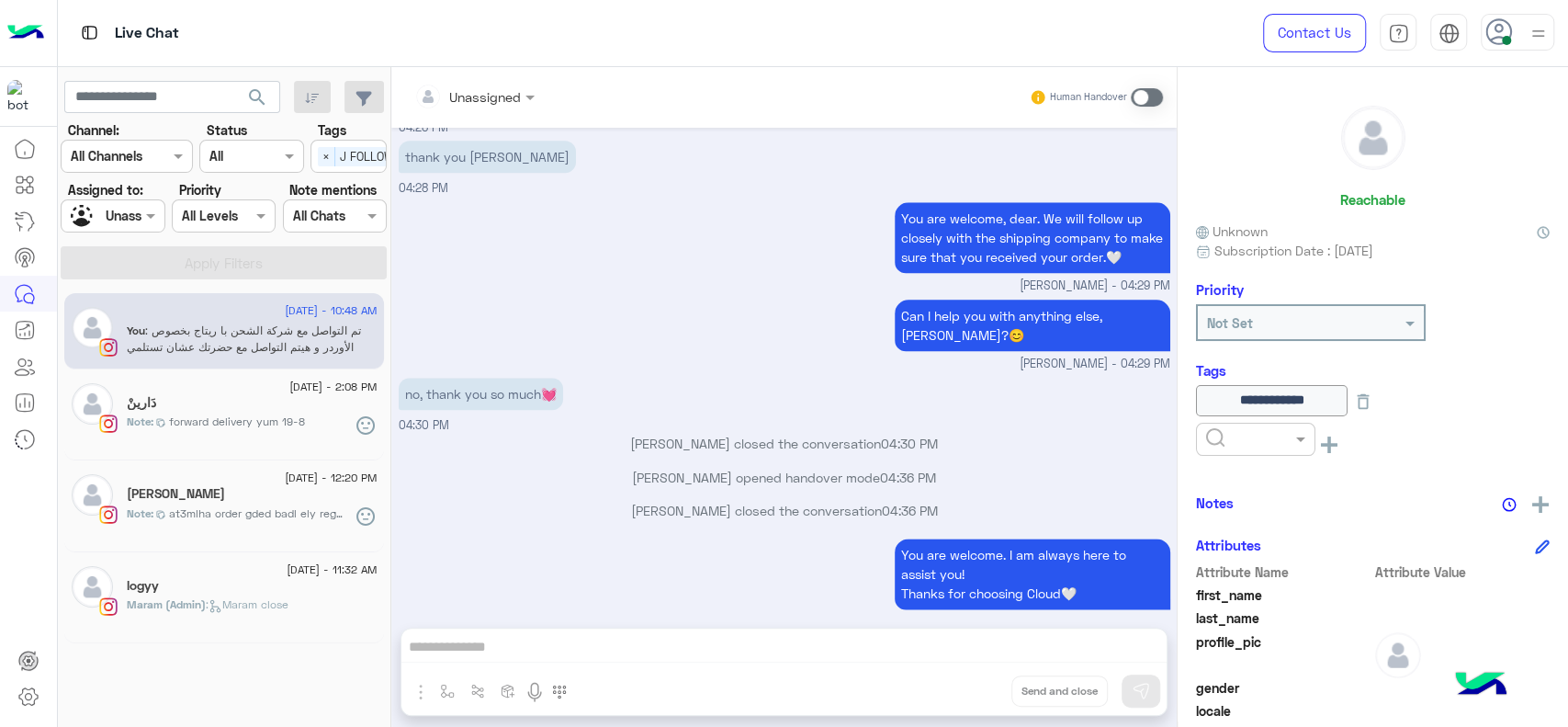
click at [924, 45] on div "Live Chat" at bounding box center [561, 33] width 1007 height 66
click at [865, 209] on div "You are welcome, dear. We will follow up closely with the shipping company to m…" at bounding box center [785, 246] width 772 height 97
click at [325, 158] on span "×" at bounding box center [326, 156] width 17 height 19
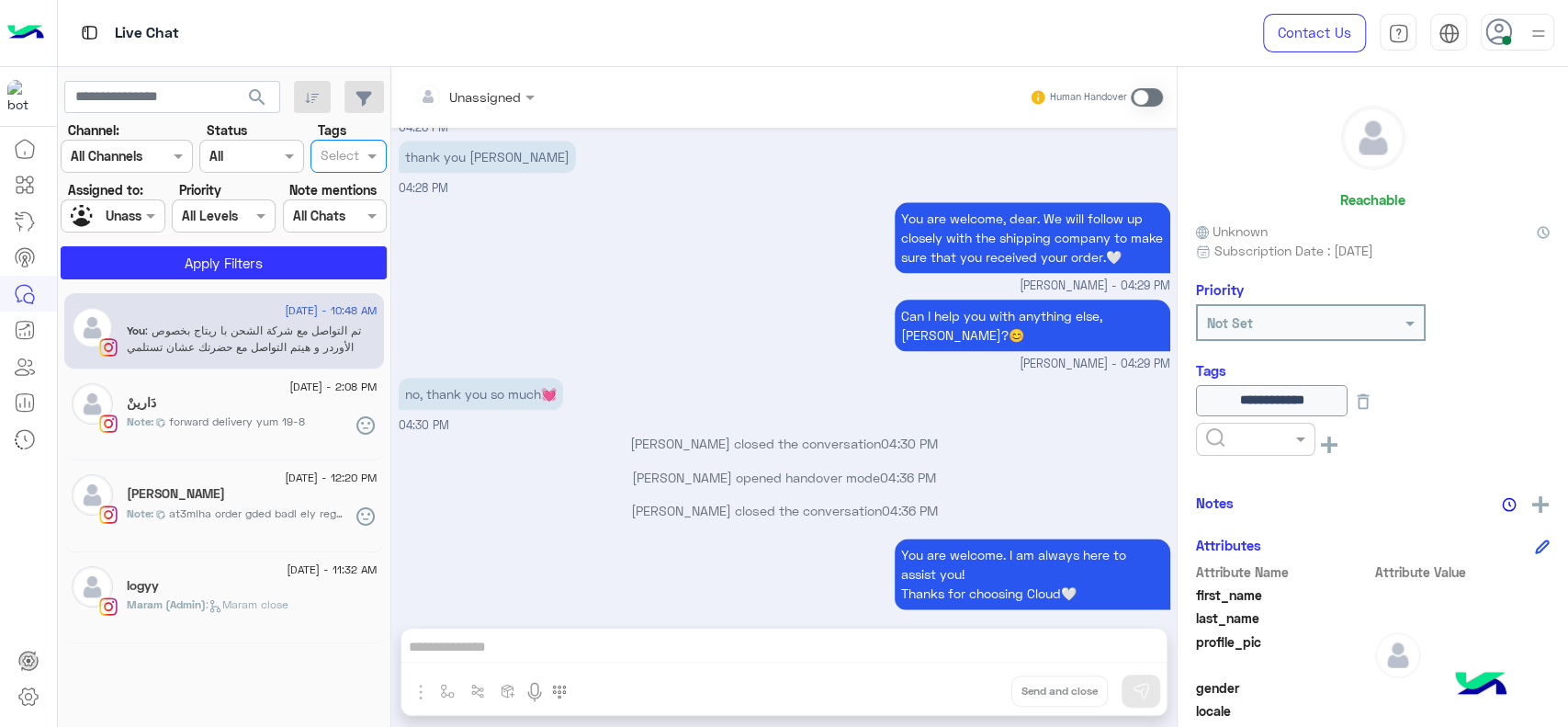
click at [118, 226] on div "Unassigned" at bounding box center [106, 216] width 70 height 32
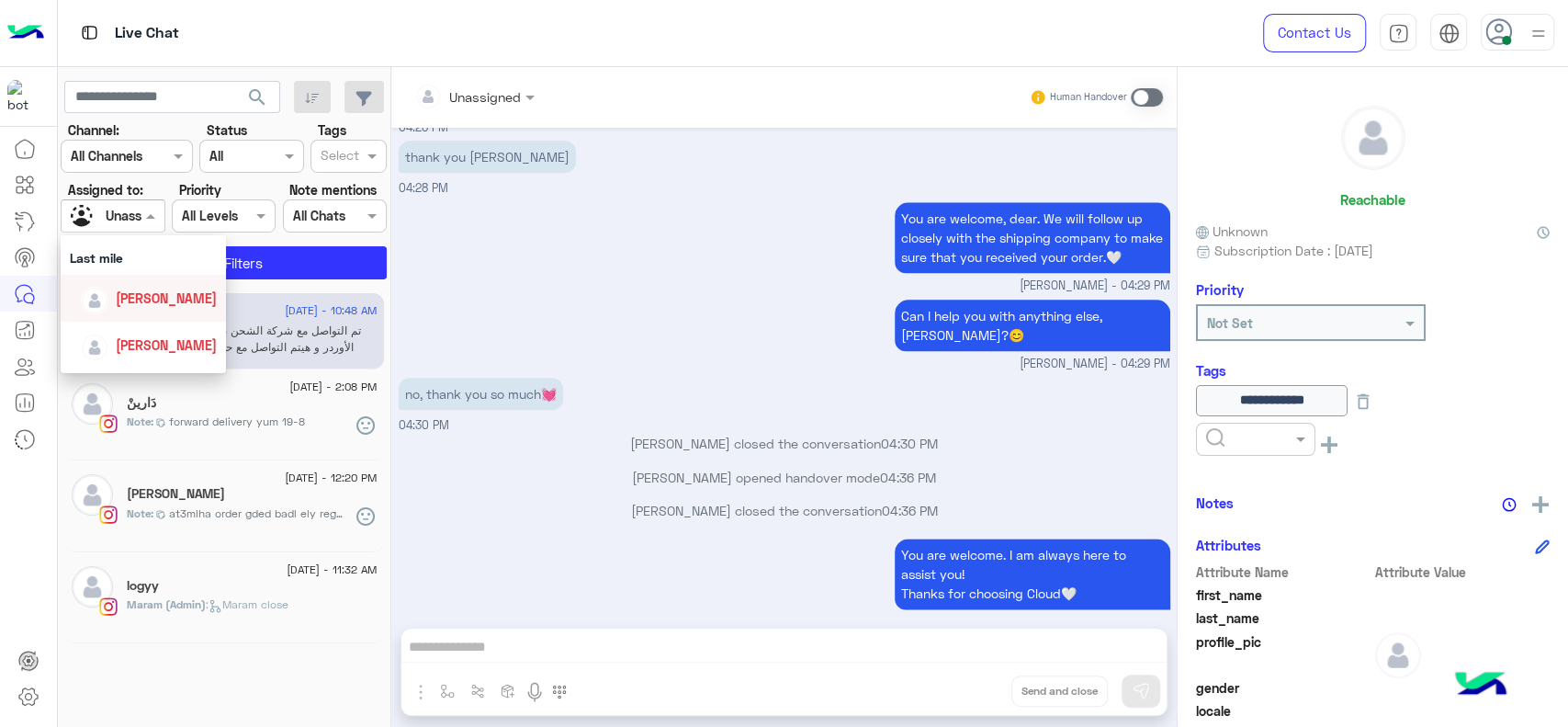
scroll to position [244, 0]
click at [118, 312] on div "[PERSON_NAME]" at bounding box center [149, 304] width 136 height 32
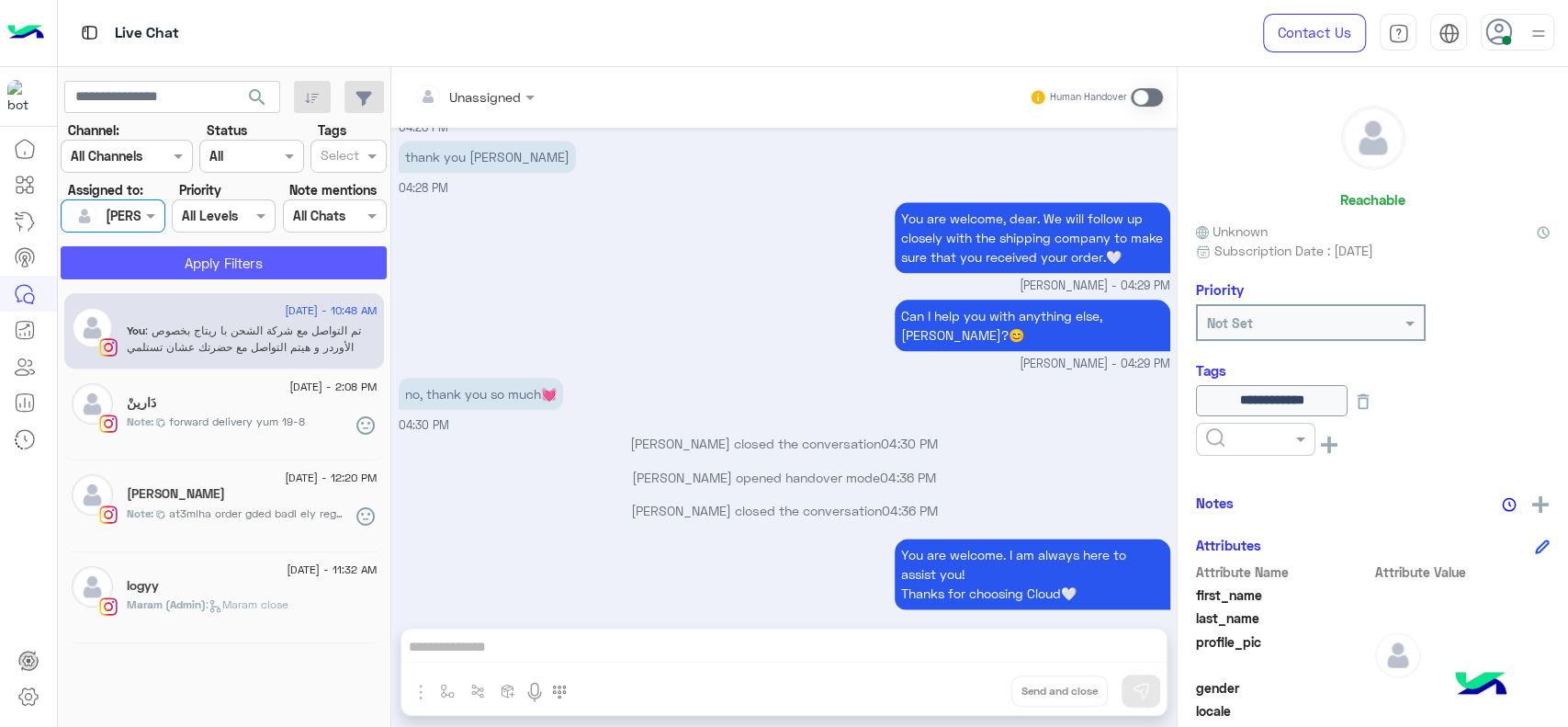
click at [206, 251] on button "Apply Filters" at bounding box center [224, 262] width 326 height 33
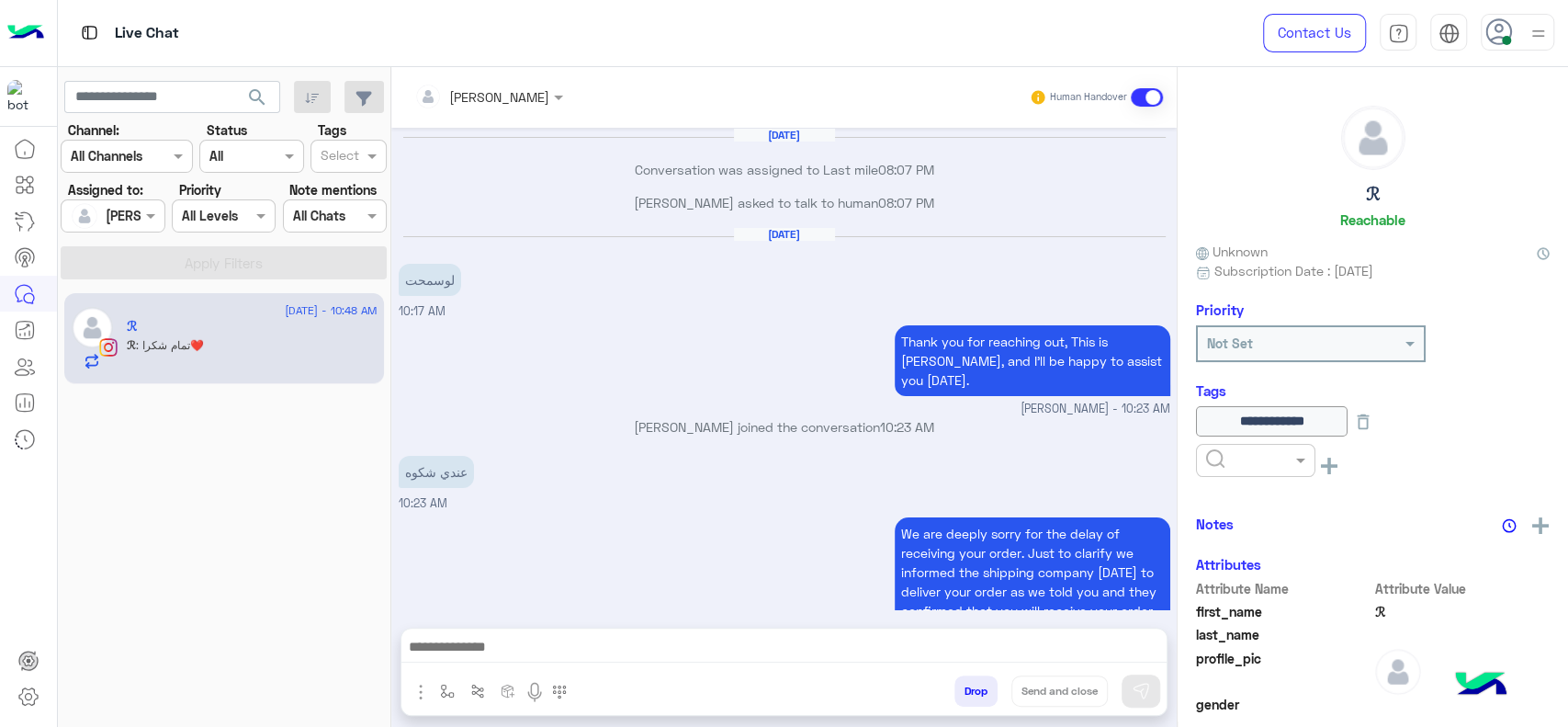
scroll to position [1429, 0]
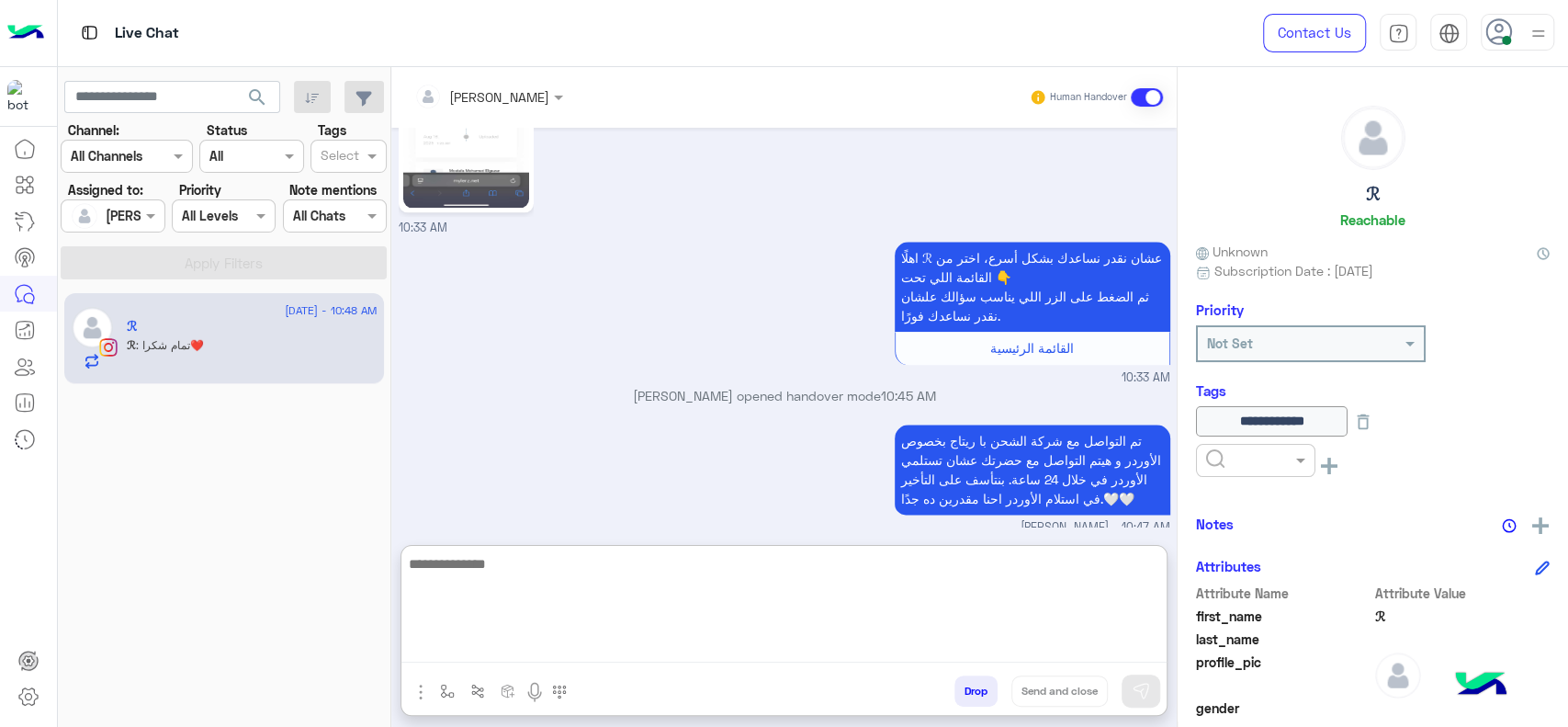
click at [644, 651] on textarea at bounding box center [783, 607] width 765 height 110
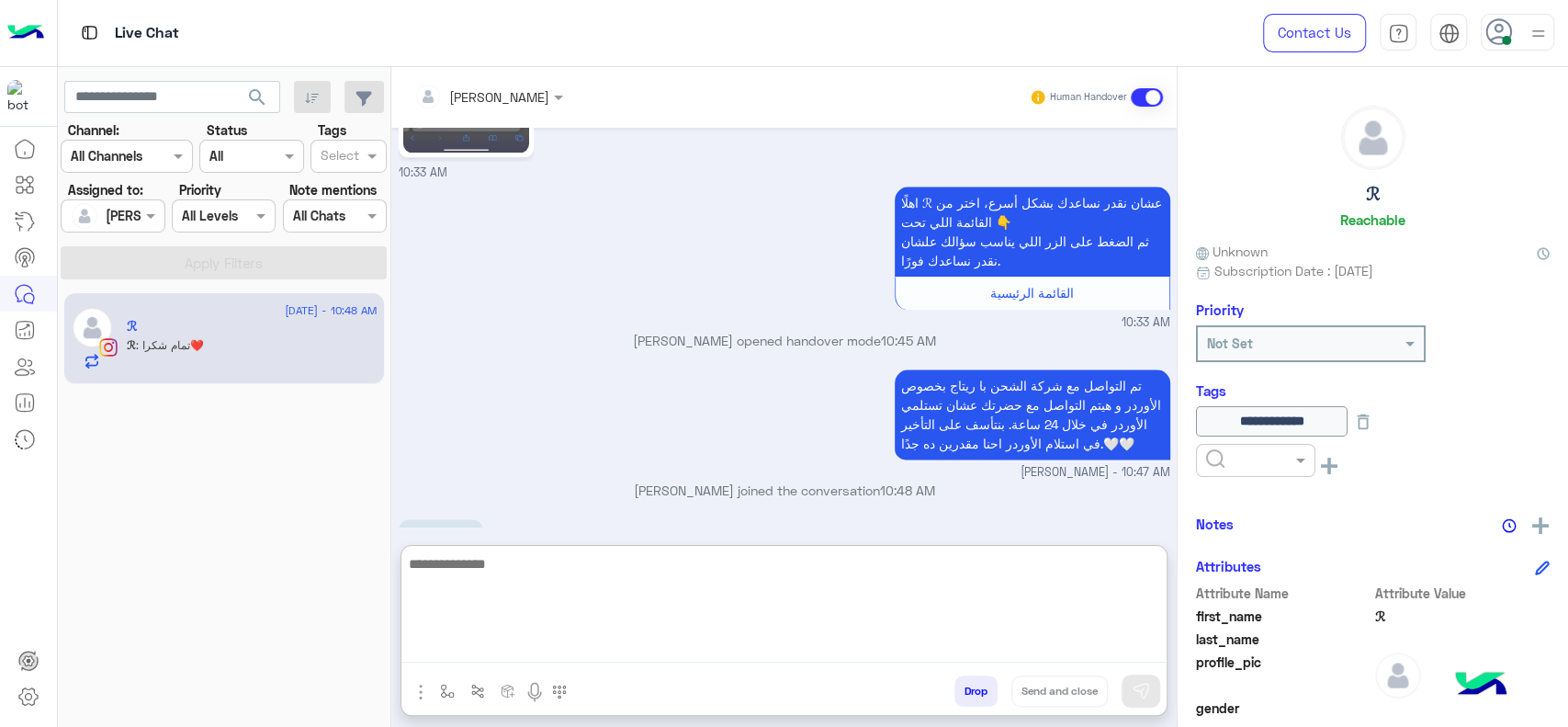
scroll to position [1511, 0]
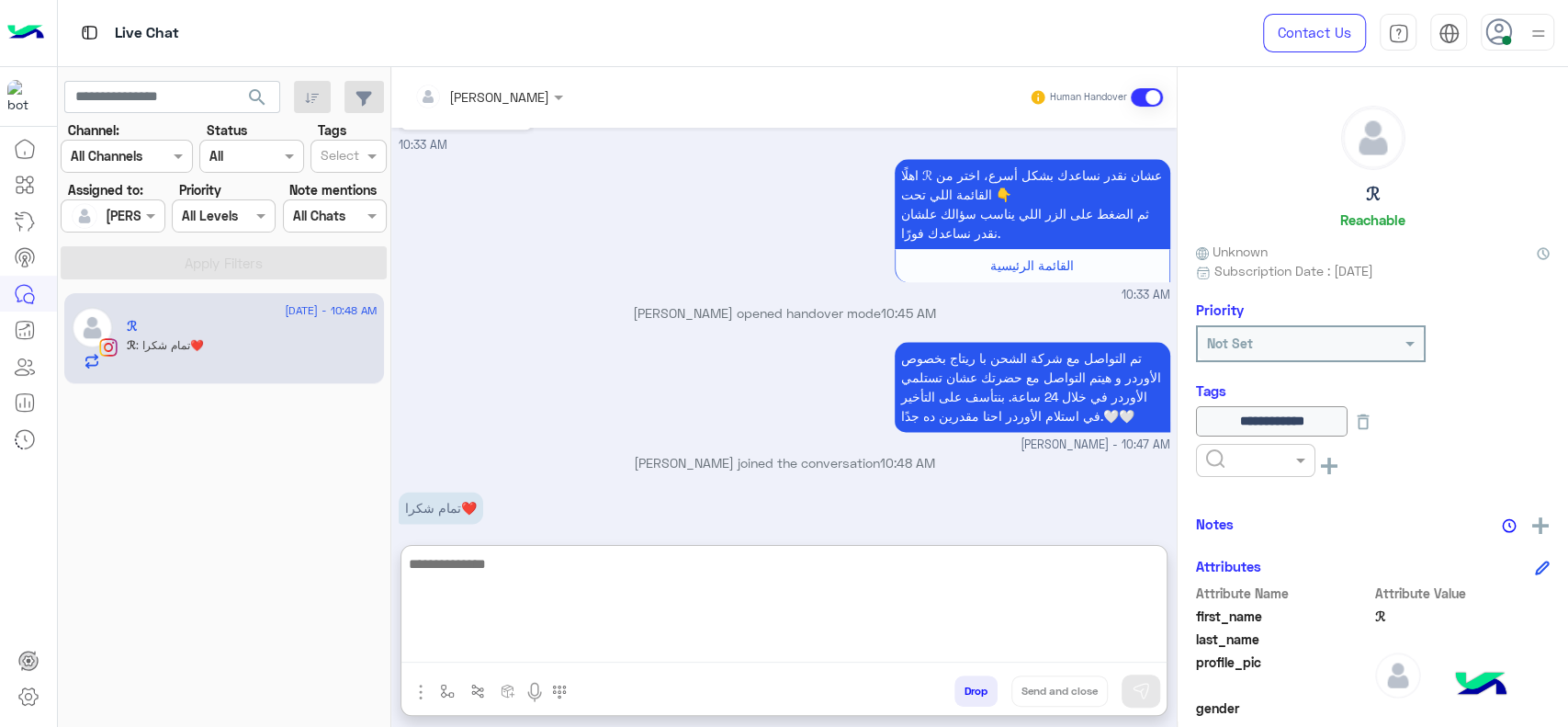
click at [571, 633] on textarea at bounding box center [783, 607] width 765 height 110
paste textarea "**********"
click at [1044, 576] on textarea "**********" at bounding box center [783, 607] width 765 height 110
click at [808, 580] on textarea "**********" at bounding box center [783, 607] width 765 height 110
click at [768, 585] on textarea "**********" at bounding box center [783, 607] width 765 height 110
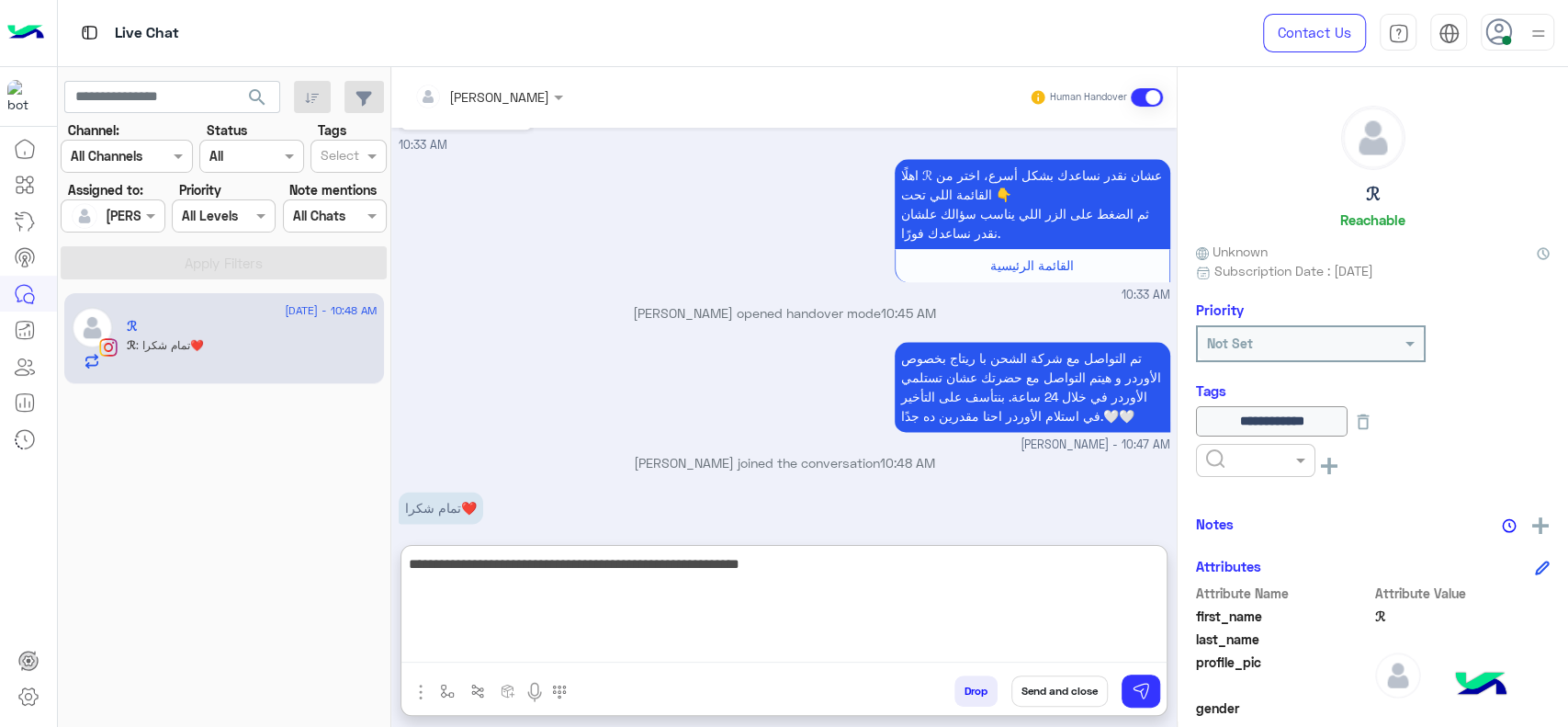
type textarea "**********"
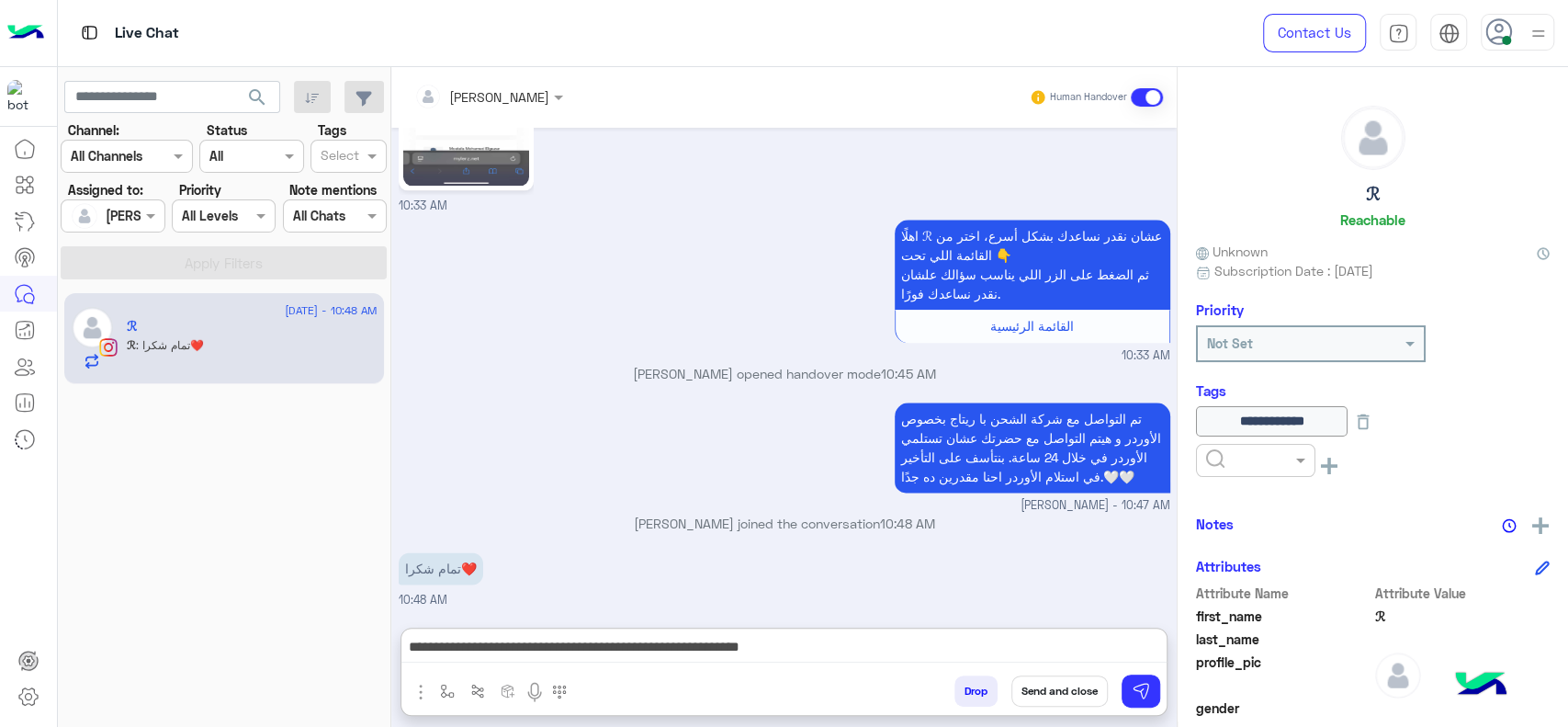
click at [1044, 683] on button "Send and close" at bounding box center [1060, 690] width 96 height 31
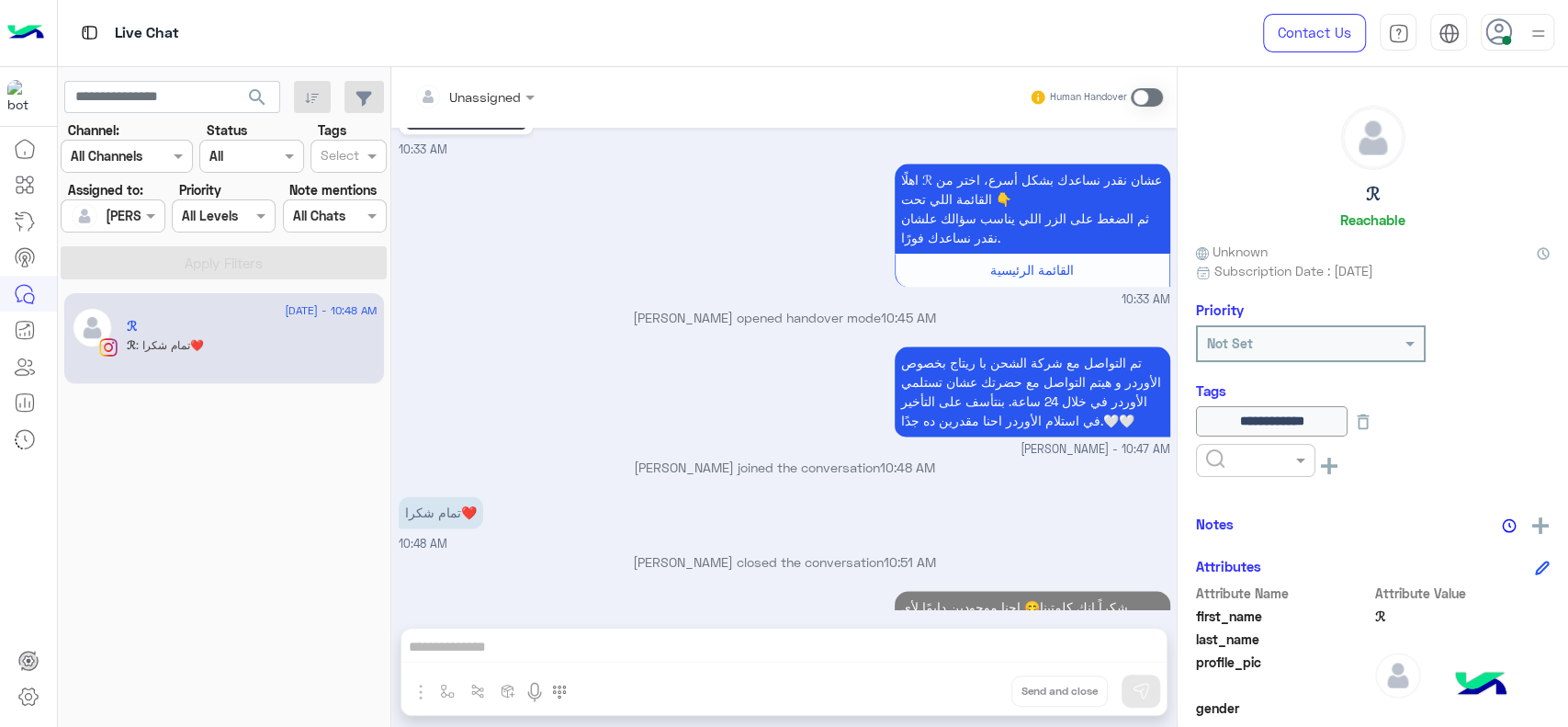
scroll to position [1540, 0]
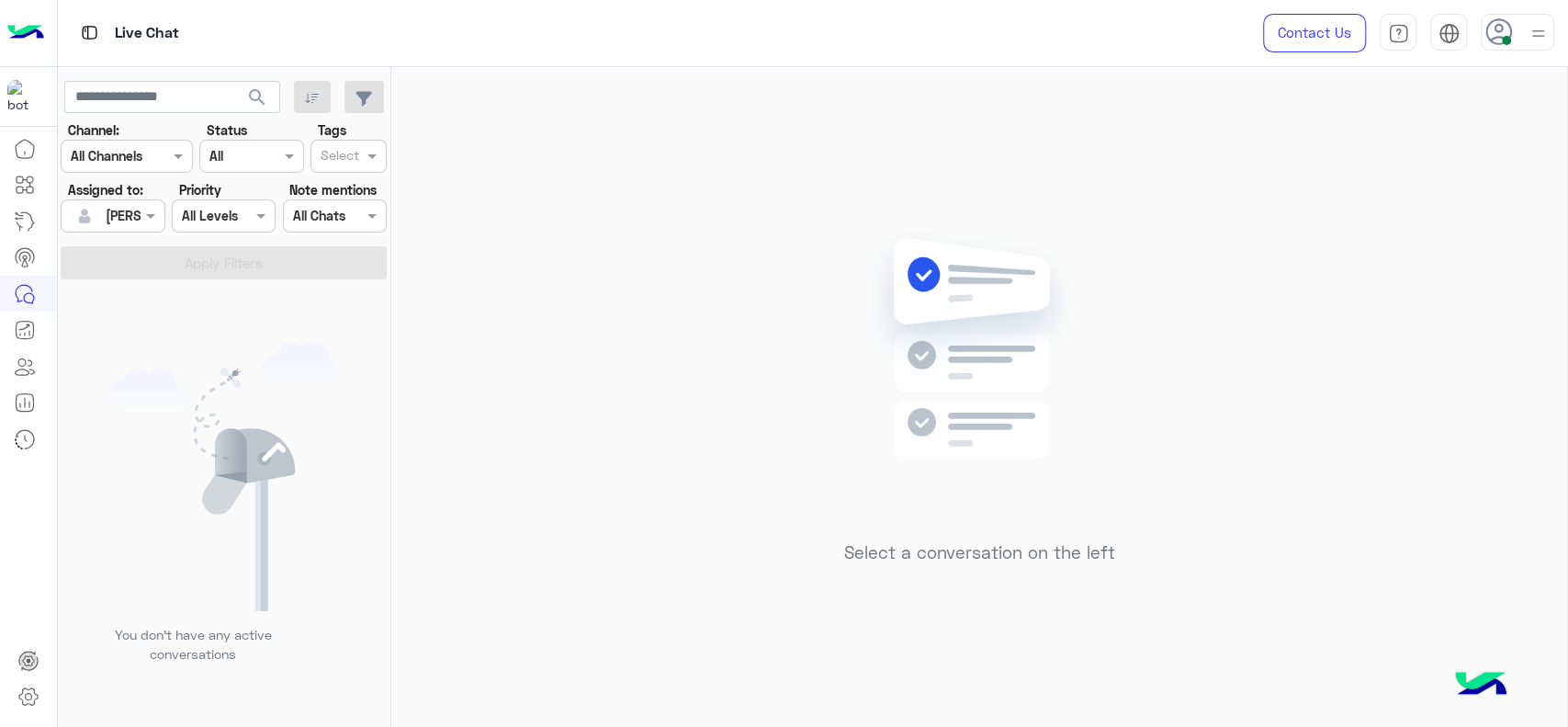
click at [115, 226] on div "[PERSON_NAME]" at bounding box center [106, 216] width 70 height 37
click at [118, 282] on div "Unassigned" at bounding box center [143, 293] width 147 height 32
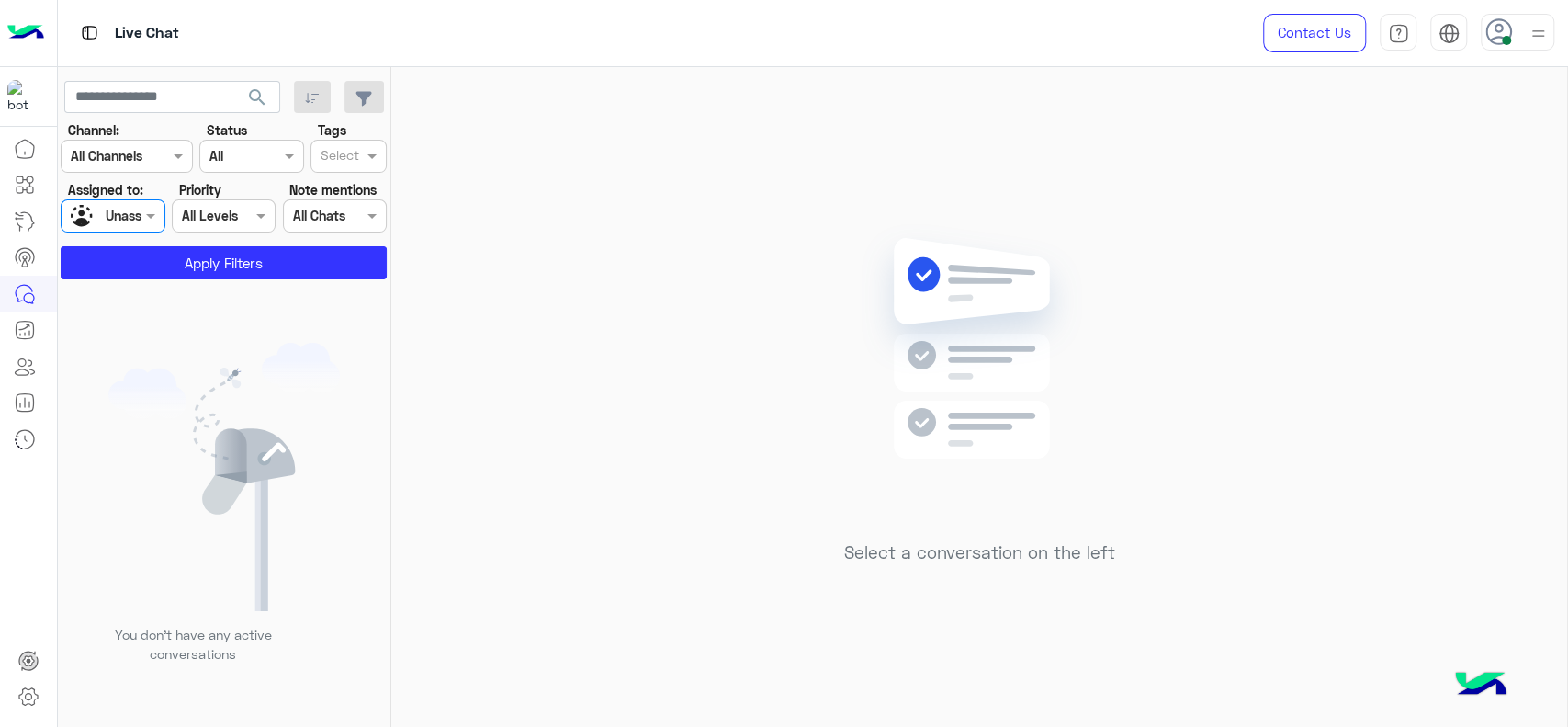
click at [331, 162] on input "text" at bounding box center [340, 157] width 39 height 19
click at [331, 185] on div "J FOLLOW UP" at bounding box center [349, 192] width 58 height 19
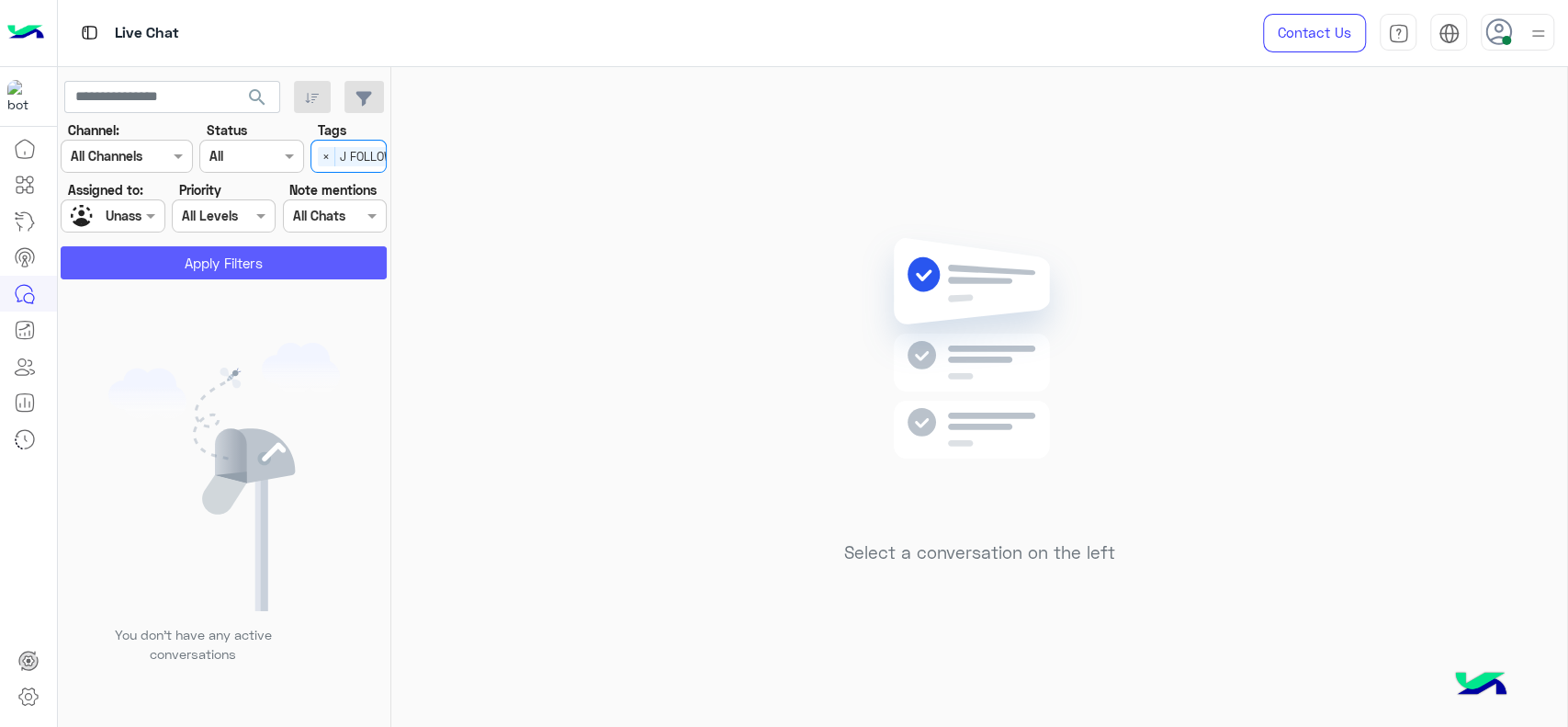
click at [240, 257] on button "Apply Filters" at bounding box center [224, 262] width 326 height 33
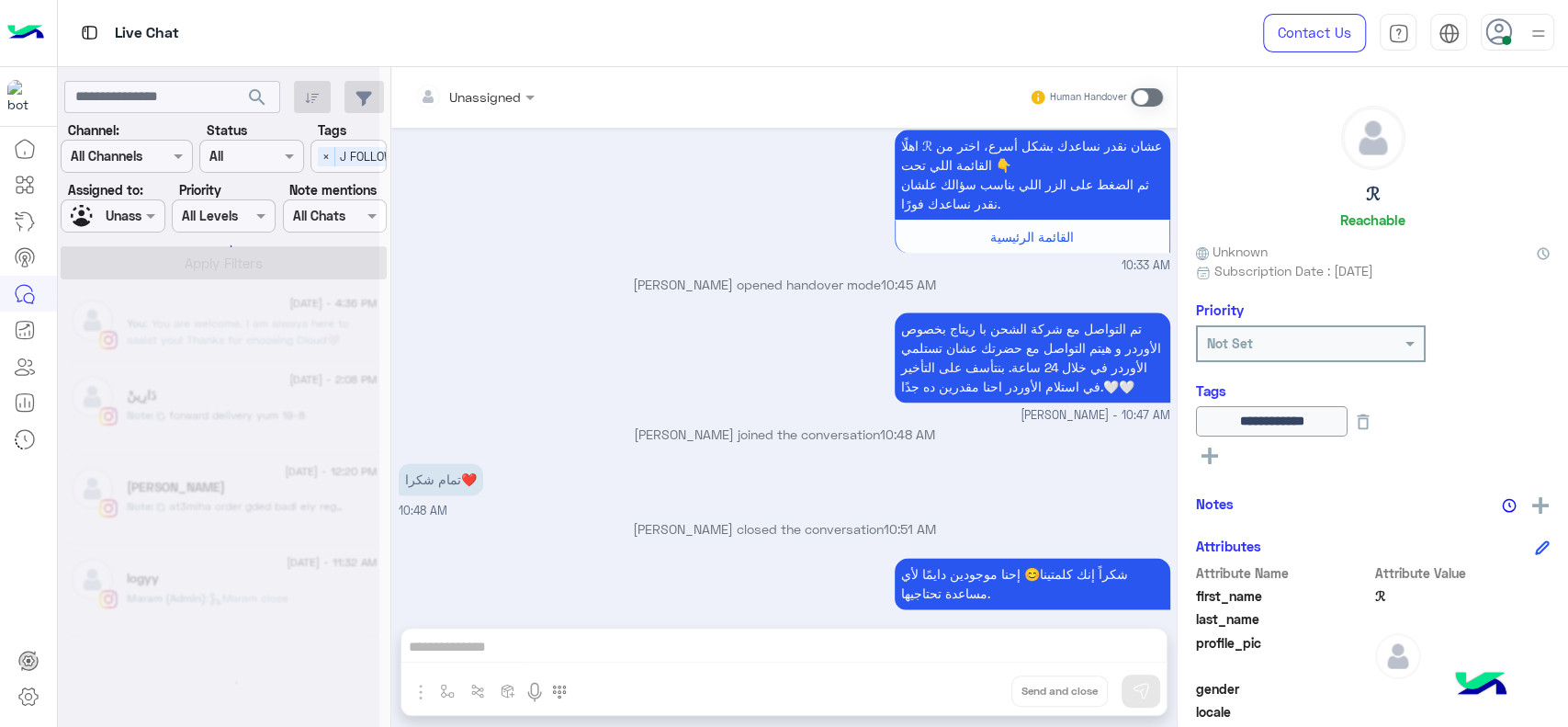
scroll to position [6, 0]
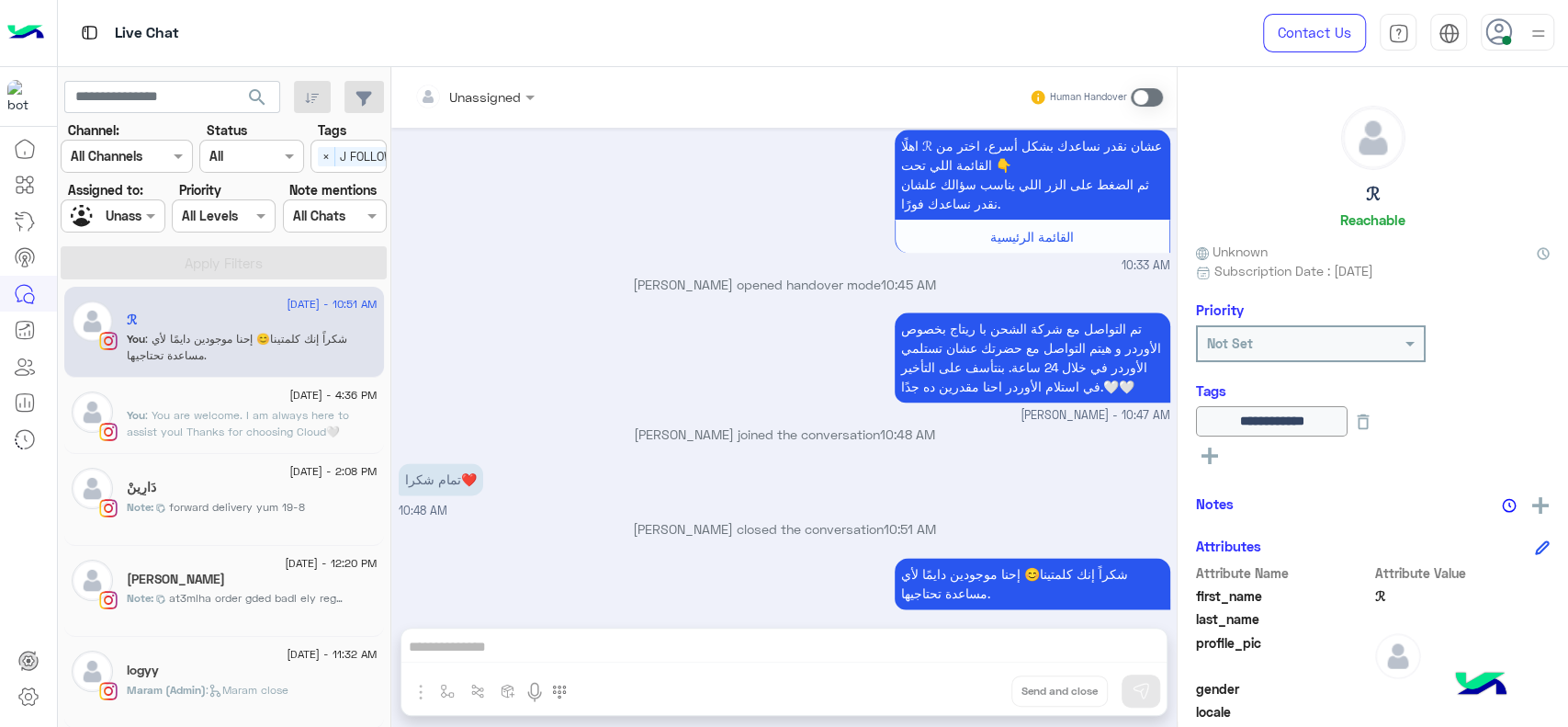
click at [105, 212] on input "text" at bounding box center [92, 216] width 42 height 19
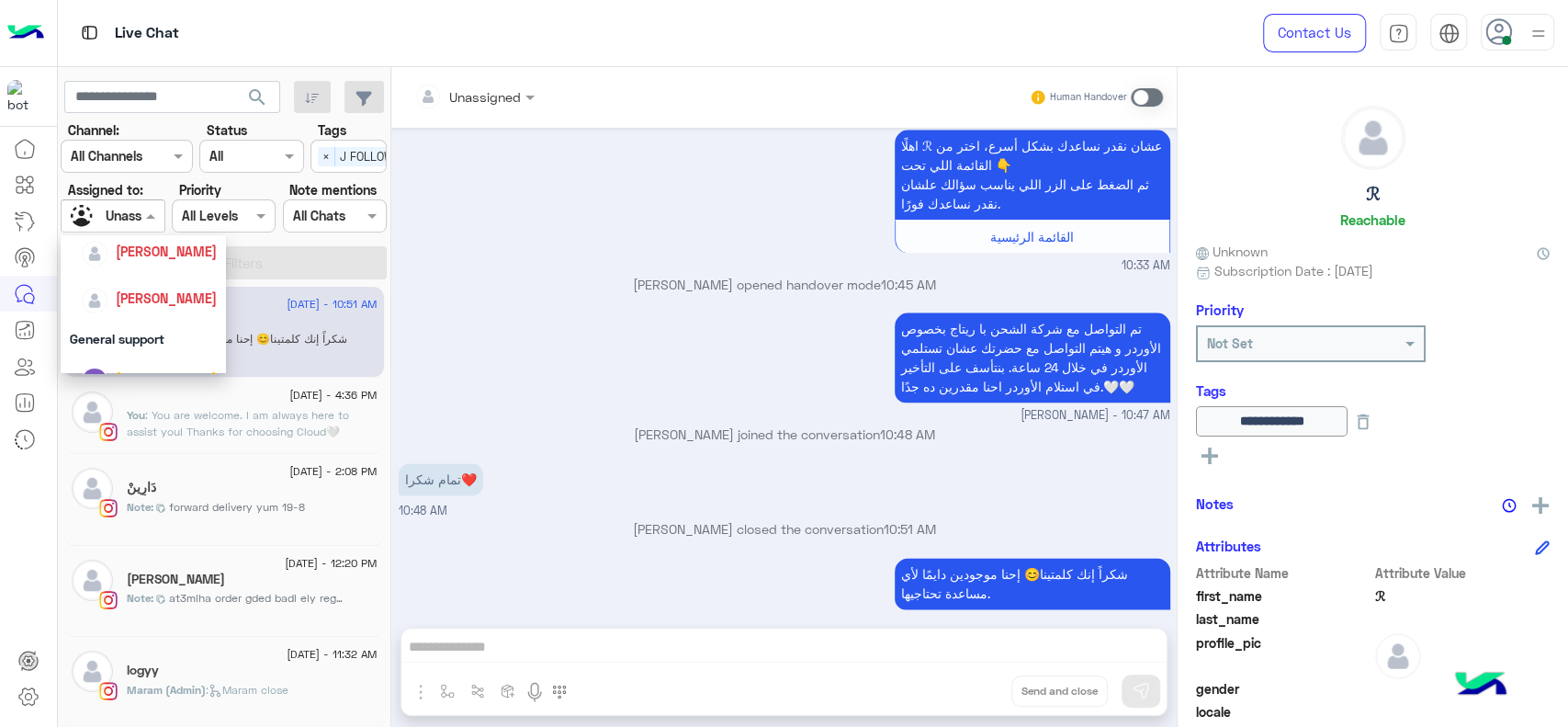
scroll to position [265, 0]
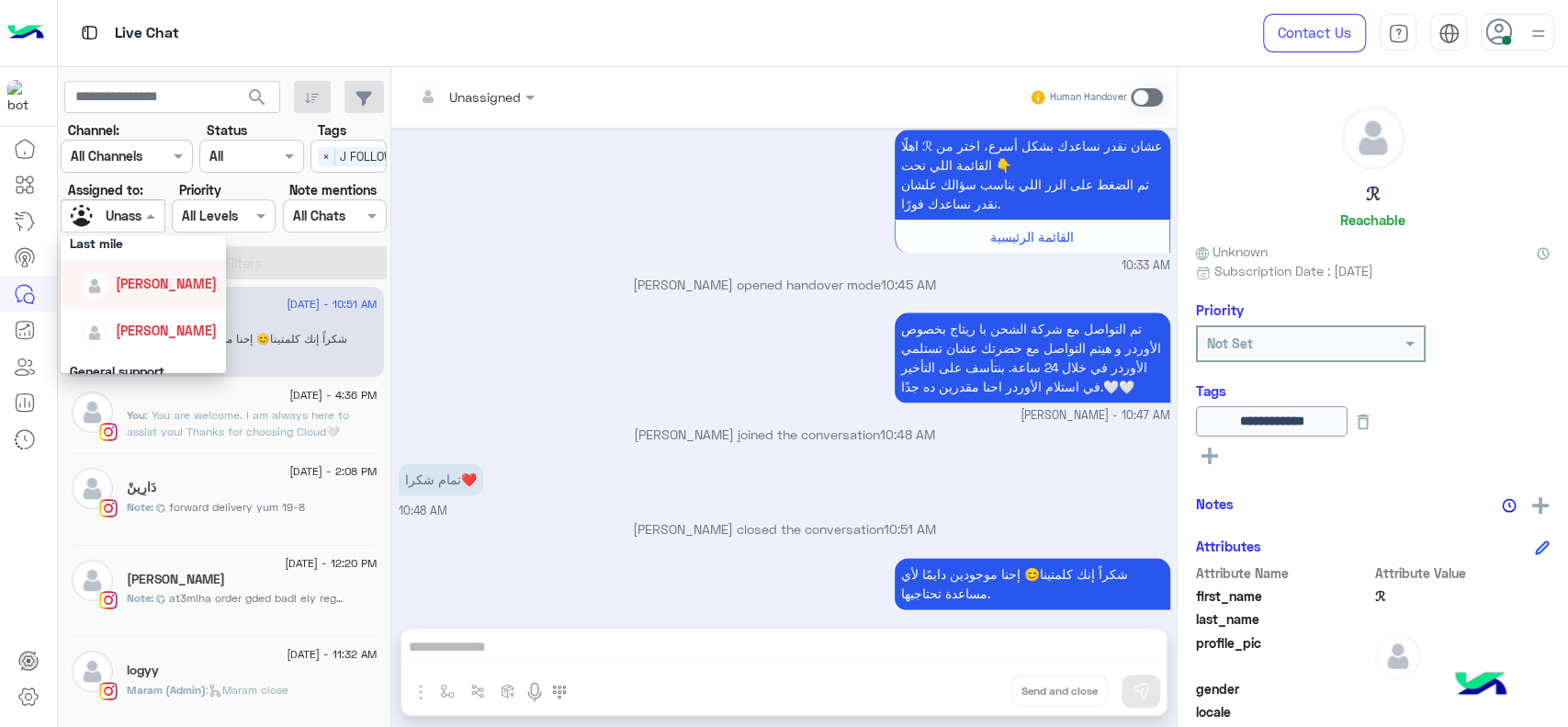
click at [163, 274] on div "[PERSON_NAME]" at bounding box center [166, 283] width 101 height 19
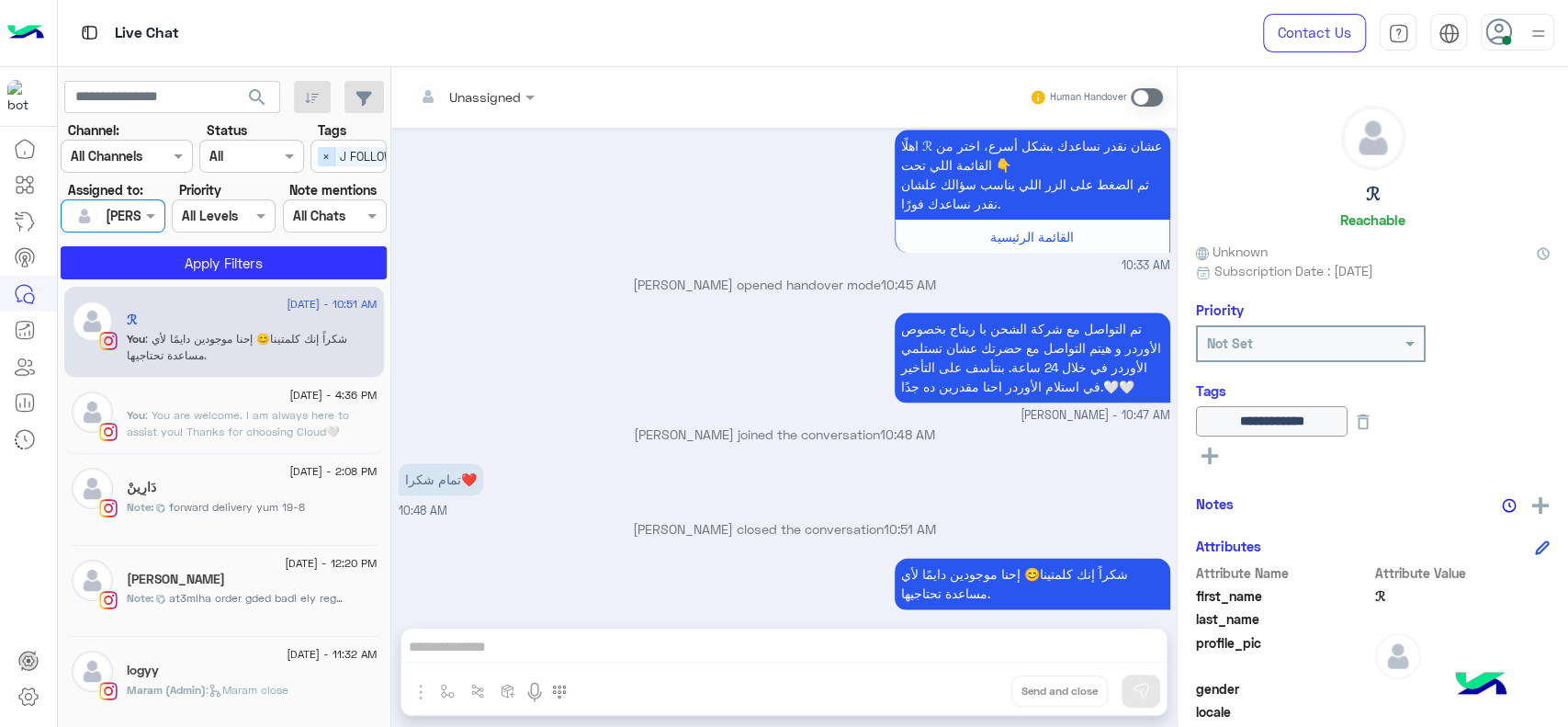
click at [322, 148] on span "×" at bounding box center [326, 156] width 17 height 19
click at [333, 256] on button "Apply Filters" at bounding box center [224, 262] width 326 height 33
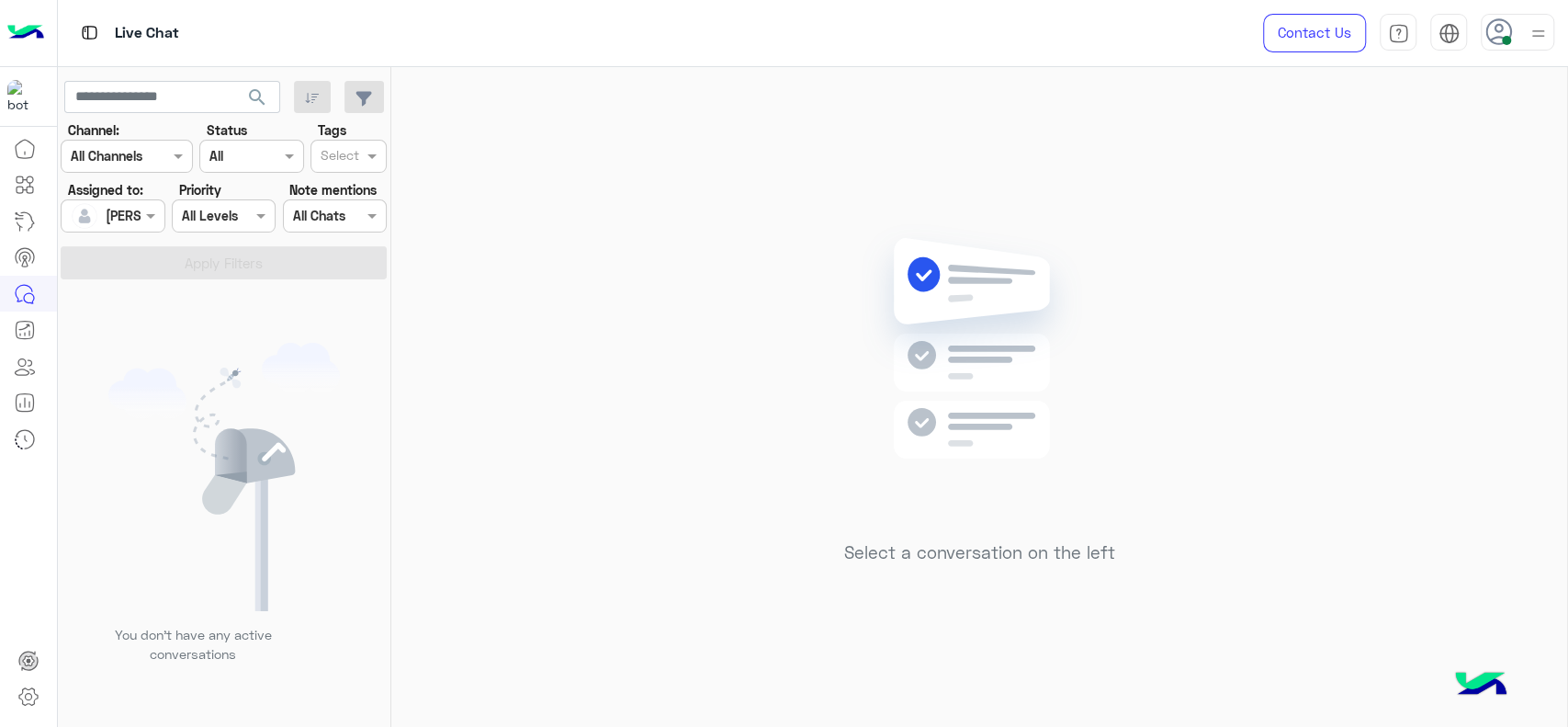
click at [535, 450] on div "Select a conversation on the left" at bounding box center [979, 400] width 1176 height 667
click at [919, 507] on img at bounding box center [980, 375] width 266 height 305
click at [750, 341] on div "Select a conversation on the left" at bounding box center [979, 400] width 1176 height 667
click at [745, 125] on div "Select a conversation on the left" at bounding box center [979, 400] width 1176 height 667
click at [132, 214] on div at bounding box center [113, 215] width 102 height 21
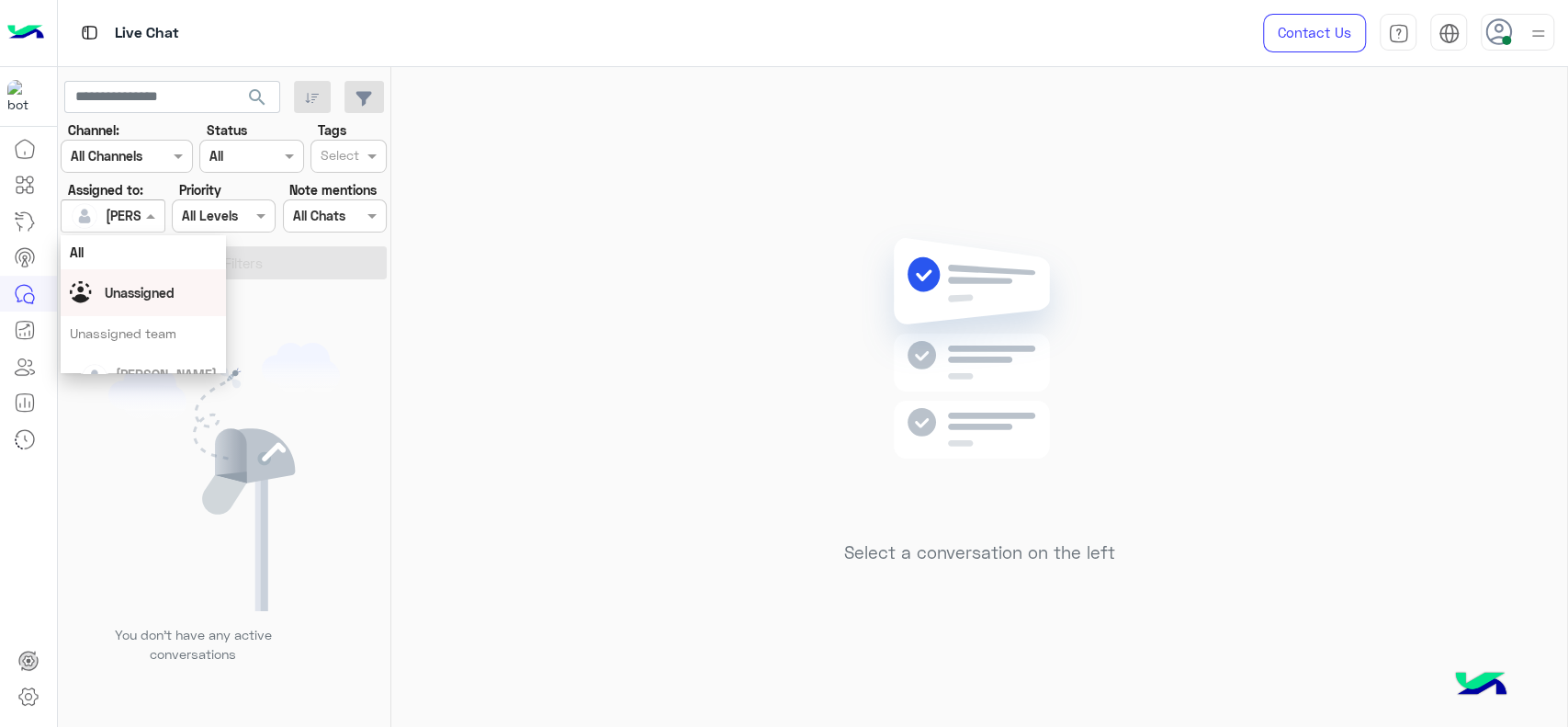
click at [153, 283] on div "Unassigned" at bounding box center [140, 292] width 70 height 19
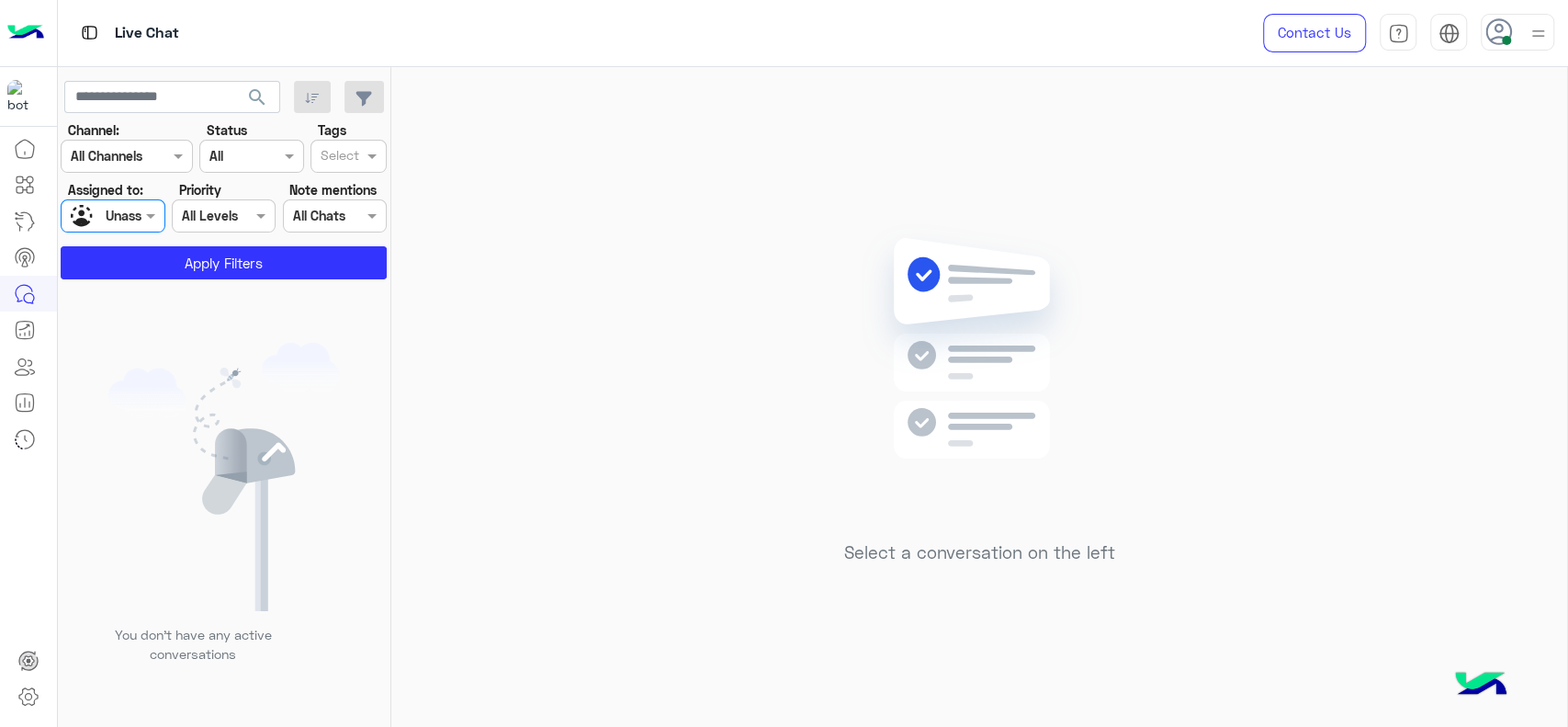
click at [345, 145] on div "Select" at bounding box center [338, 157] width 41 height 24
click at [354, 195] on div "J FOLLOW UP" at bounding box center [349, 192] width 58 height 19
click at [300, 245] on section "Channel: Channel All Channels Status Channel All Tags Select × J FOLLOW UP Assi…" at bounding box center [225, 199] width 306 height 159
click at [288, 261] on button "Apply Filters" at bounding box center [224, 262] width 326 height 33
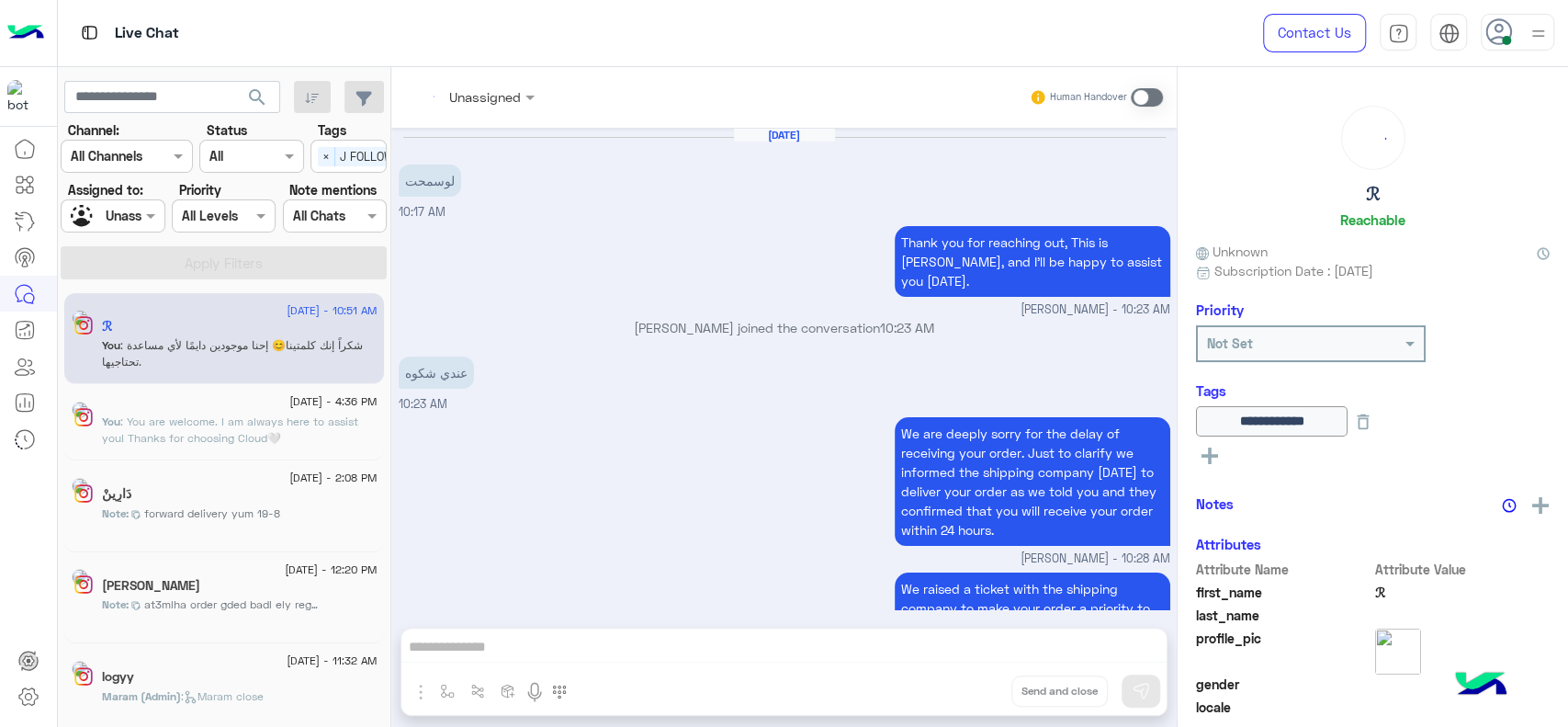
scroll to position [1441, 0]
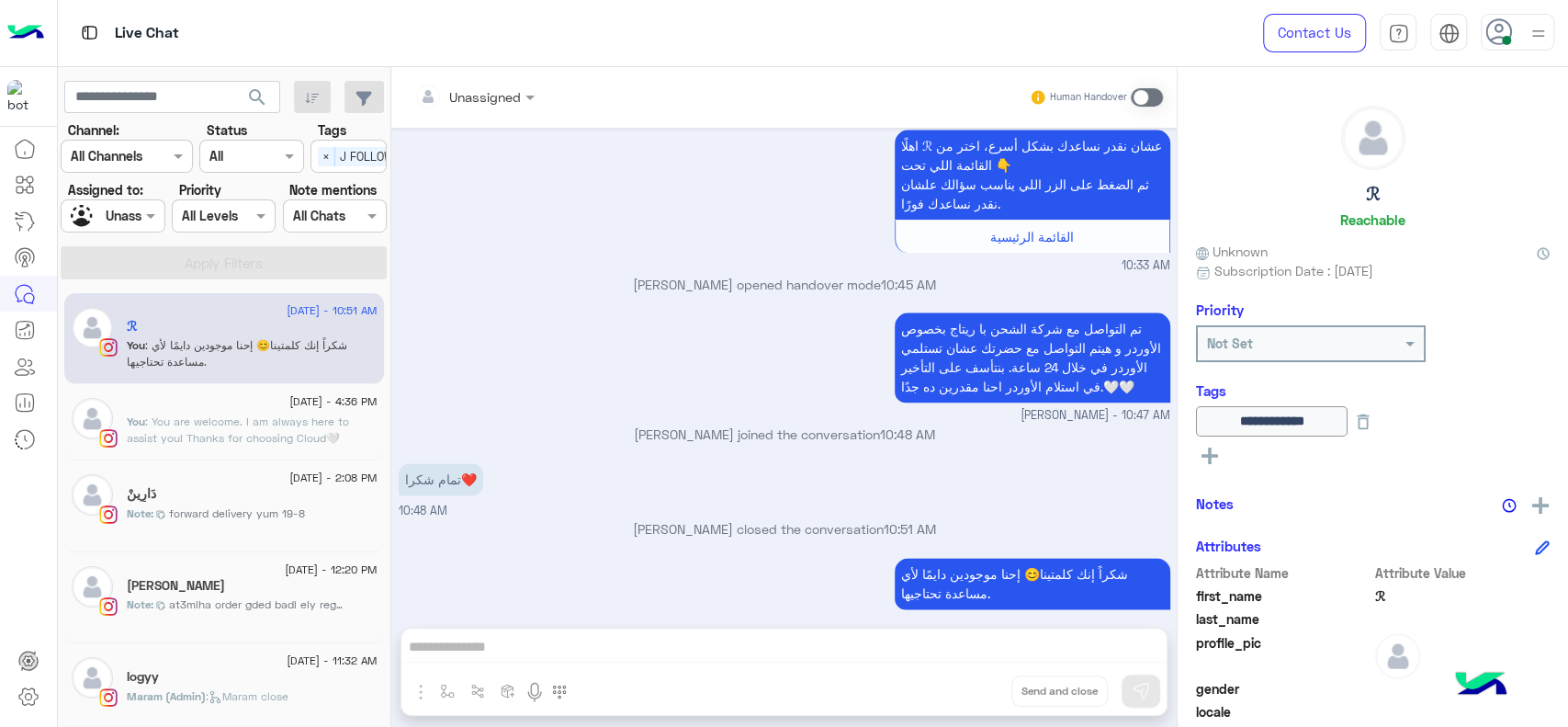
click at [559, 424] on p "Jana Aboelseoud joined the conversation 10:48 AM" at bounding box center [785, 433] width 772 height 19
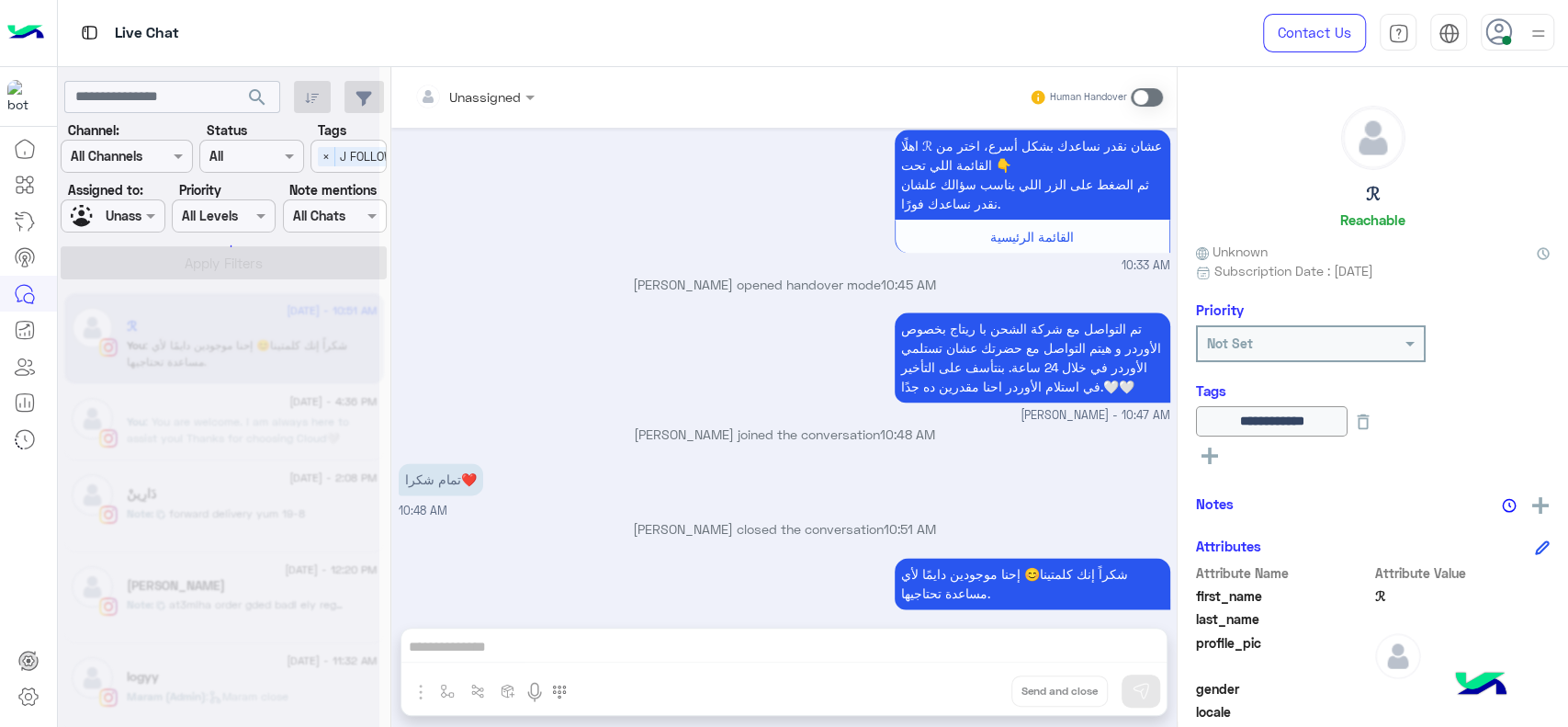
scroll to position [6, 0]
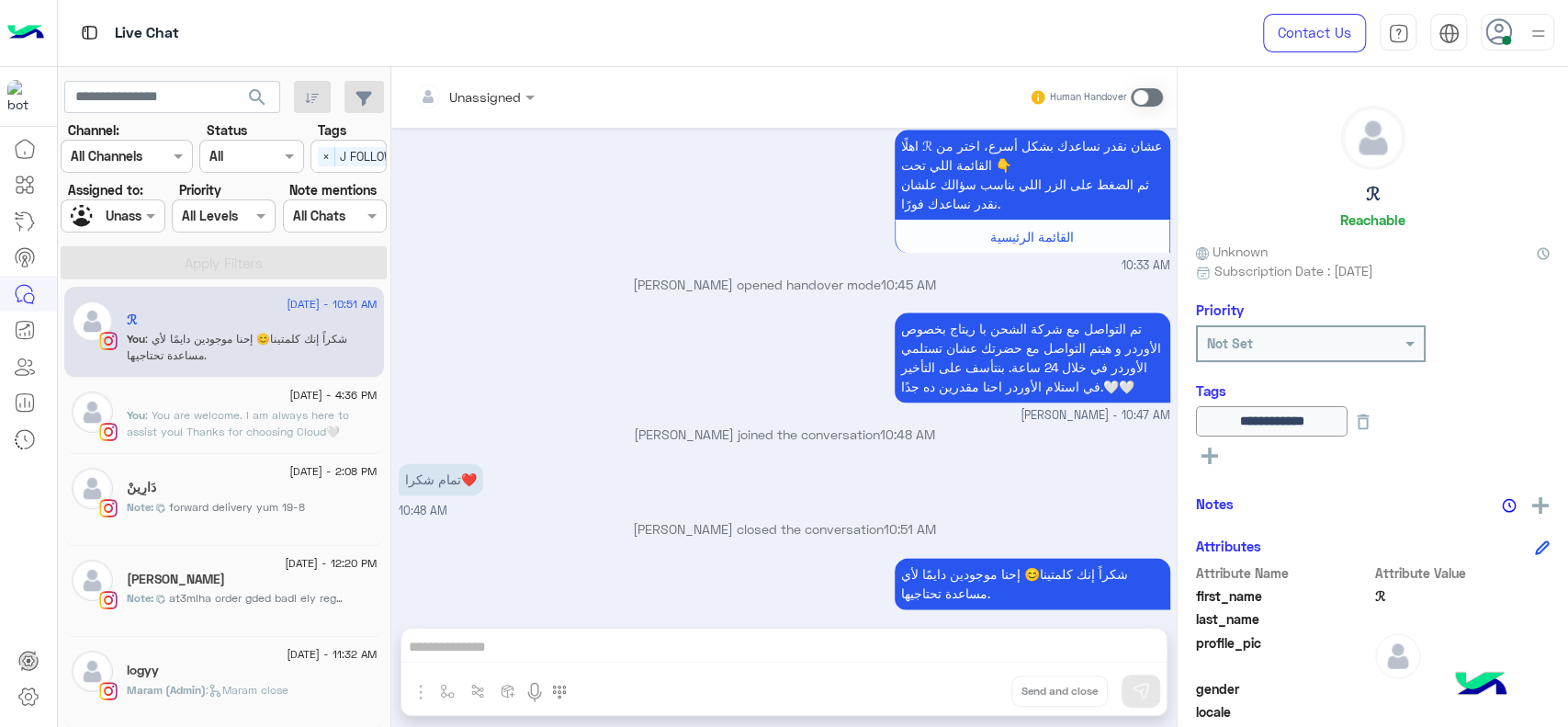
click at [478, 311] on div "تم التواصل مع شركة الشحن با ريتاج بخصوص الأوردر و هيتم التواصل مع حضرتك عشان تس…" at bounding box center [785, 366] width 772 height 117
click at [333, 156] on span "×" at bounding box center [326, 156] width 17 height 19
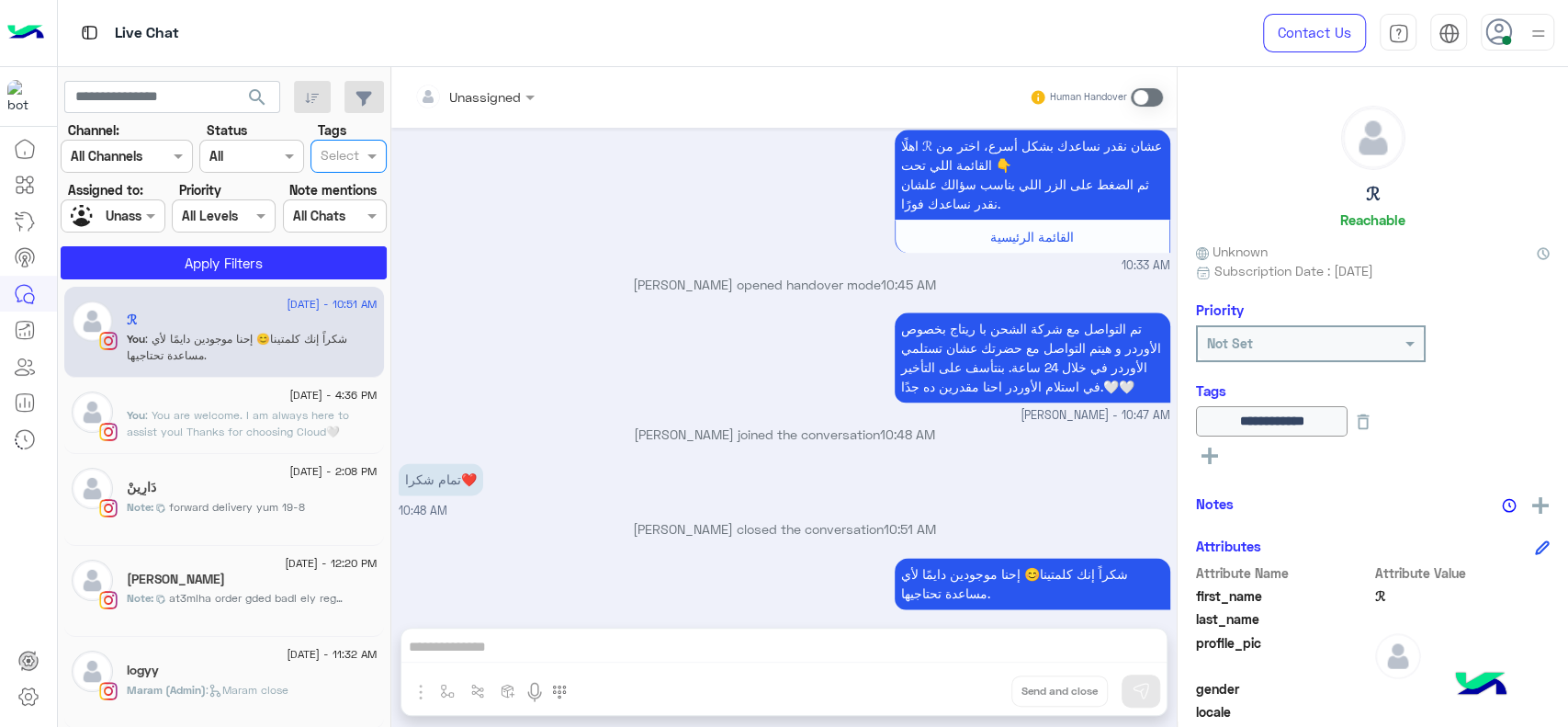
scroll to position [0, 0]
click at [125, 212] on div at bounding box center [113, 215] width 102 height 21
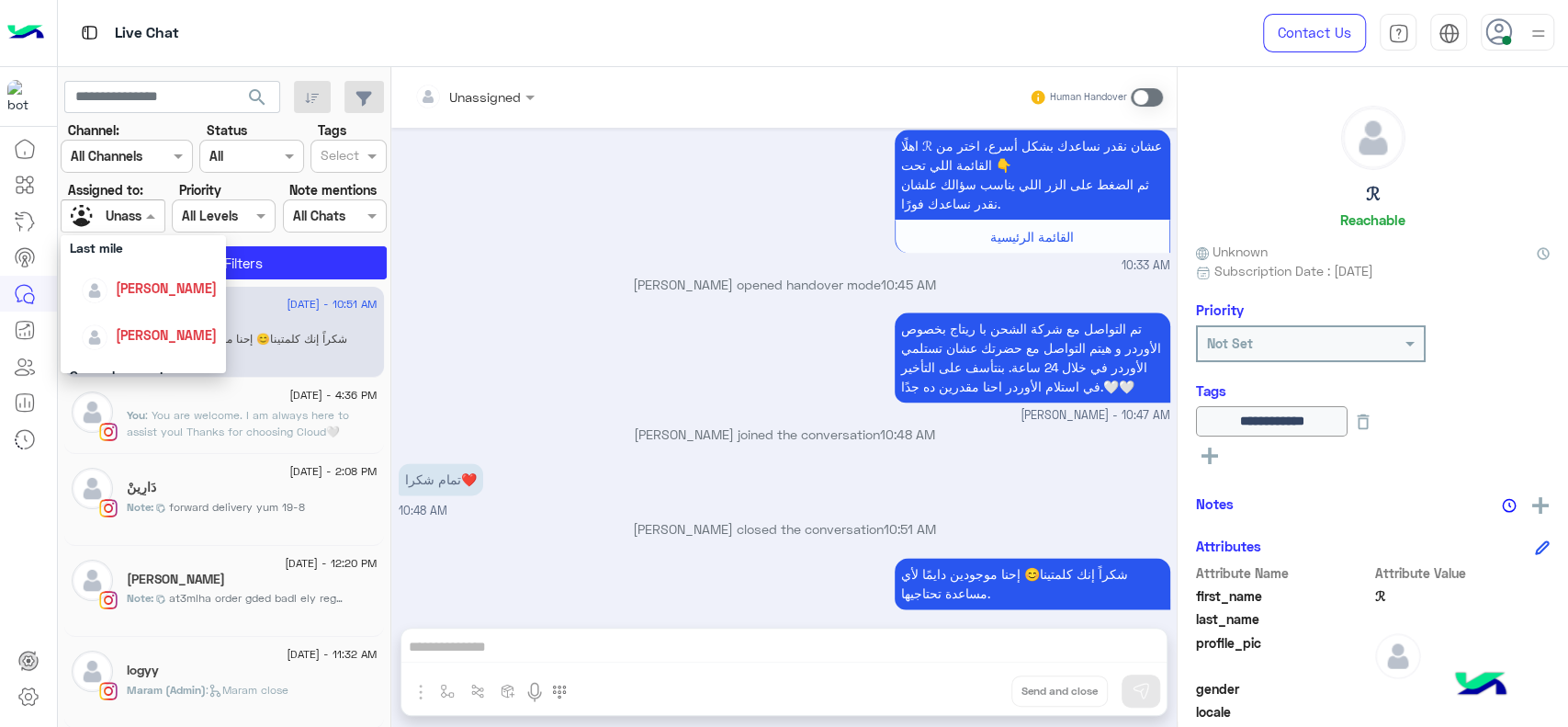
scroll to position [244, 0]
click at [132, 297] on span "[PERSON_NAME]" at bounding box center [166, 304] width 101 height 16
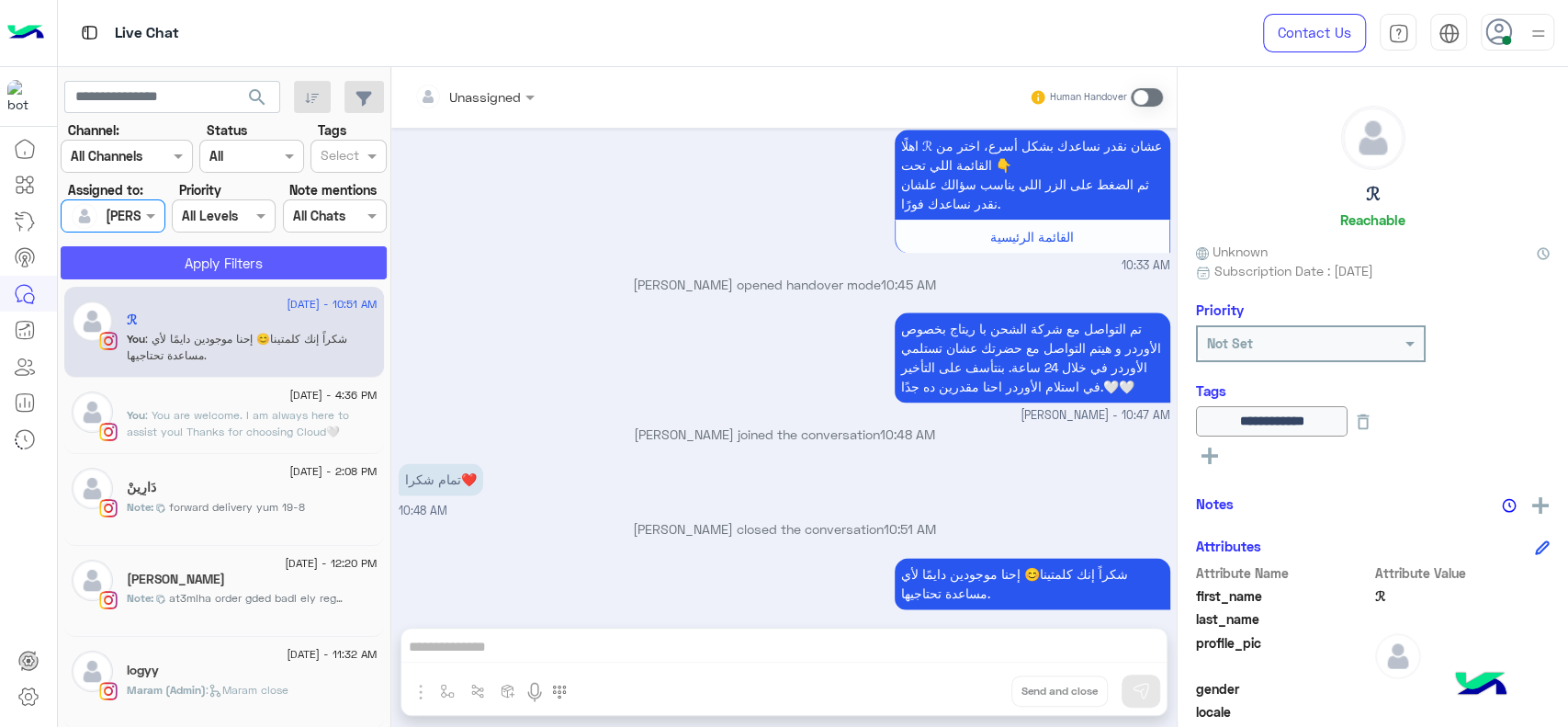
click at [186, 271] on button "Apply Filters" at bounding box center [224, 262] width 326 height 33
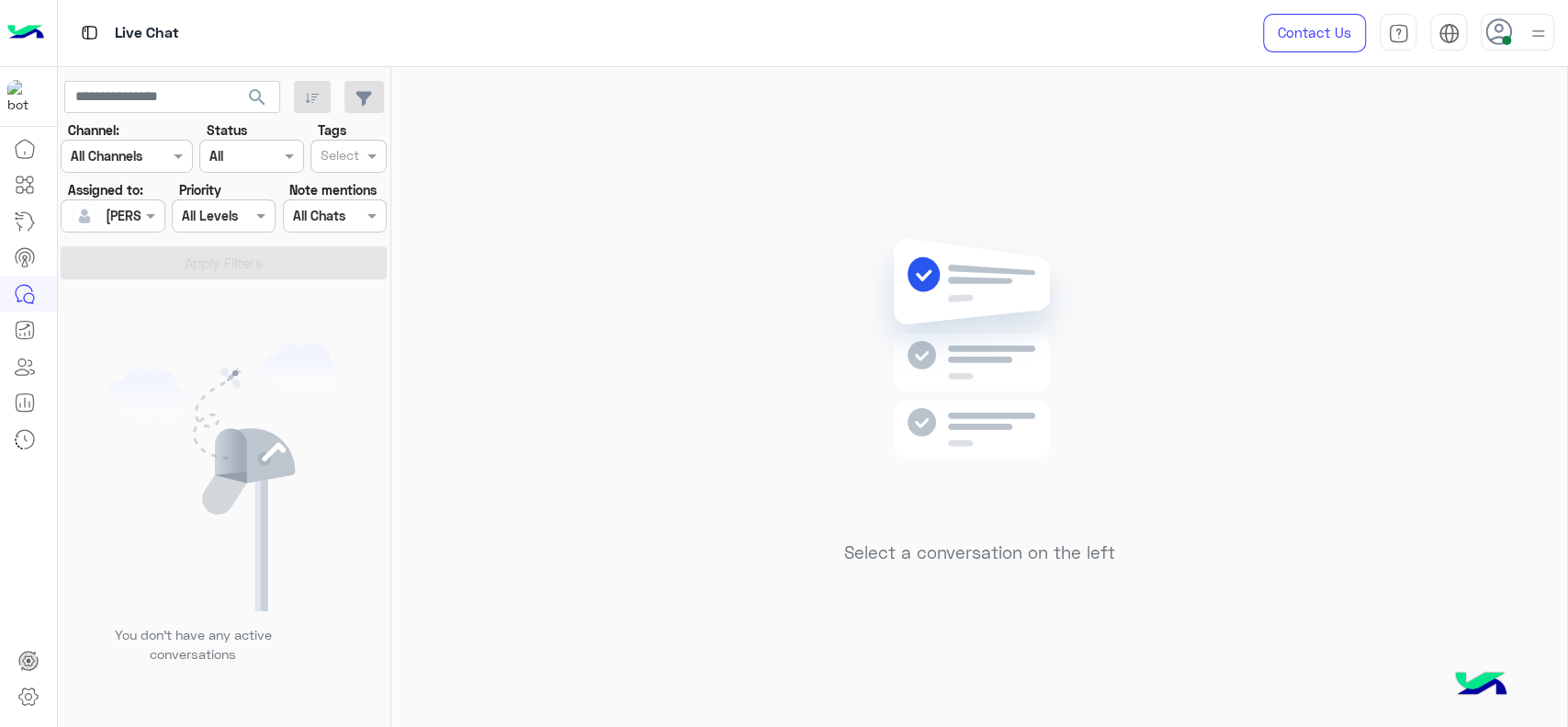
click at [191, 334] on div "You don’t have any active conversations" at bounding box center [225, 509] width 334 height 447
click at [748, 325] on div "Select a conversation on the left" at bounding box center [979, 400] width 1176 height 667
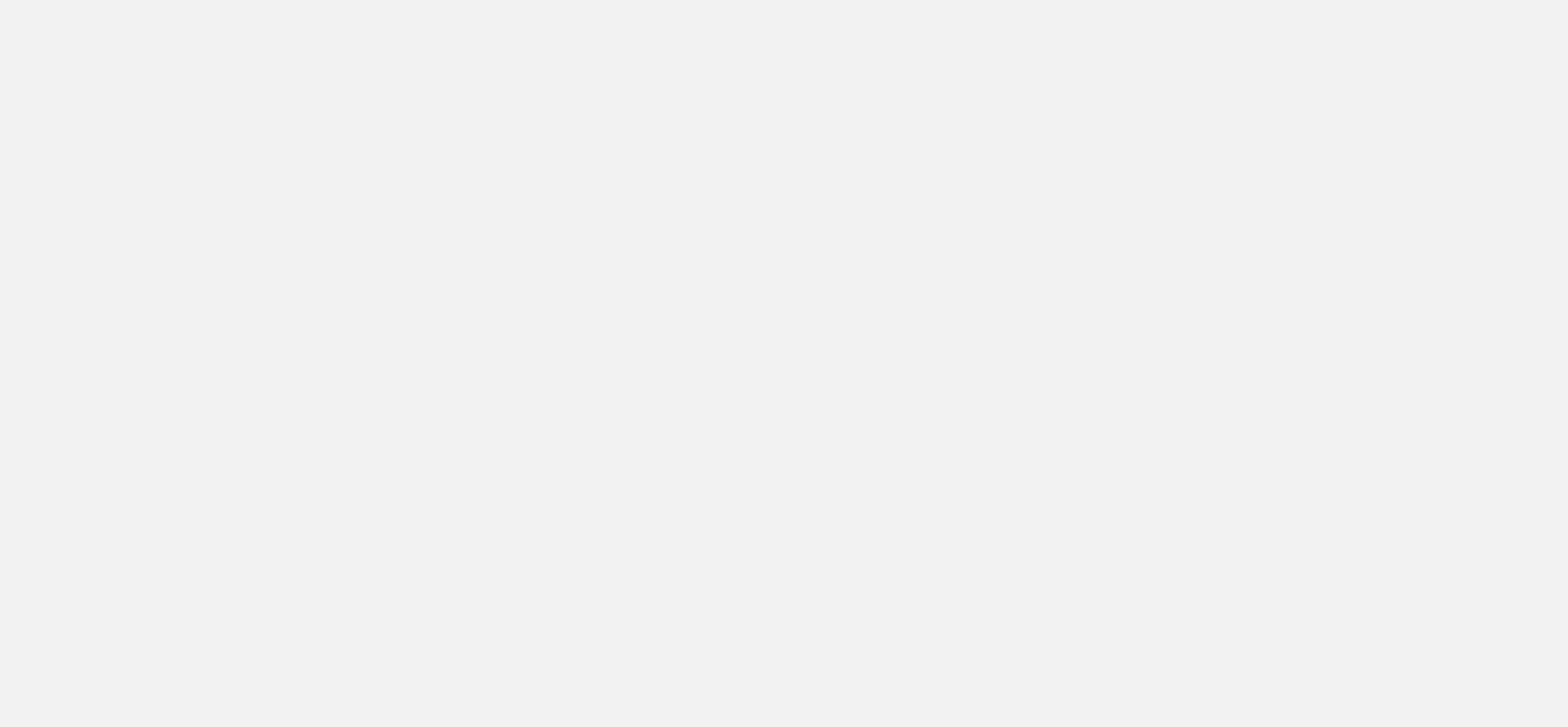
click at [657, 541] on app-root at bounding box center [784, 363] width 1568 height 727
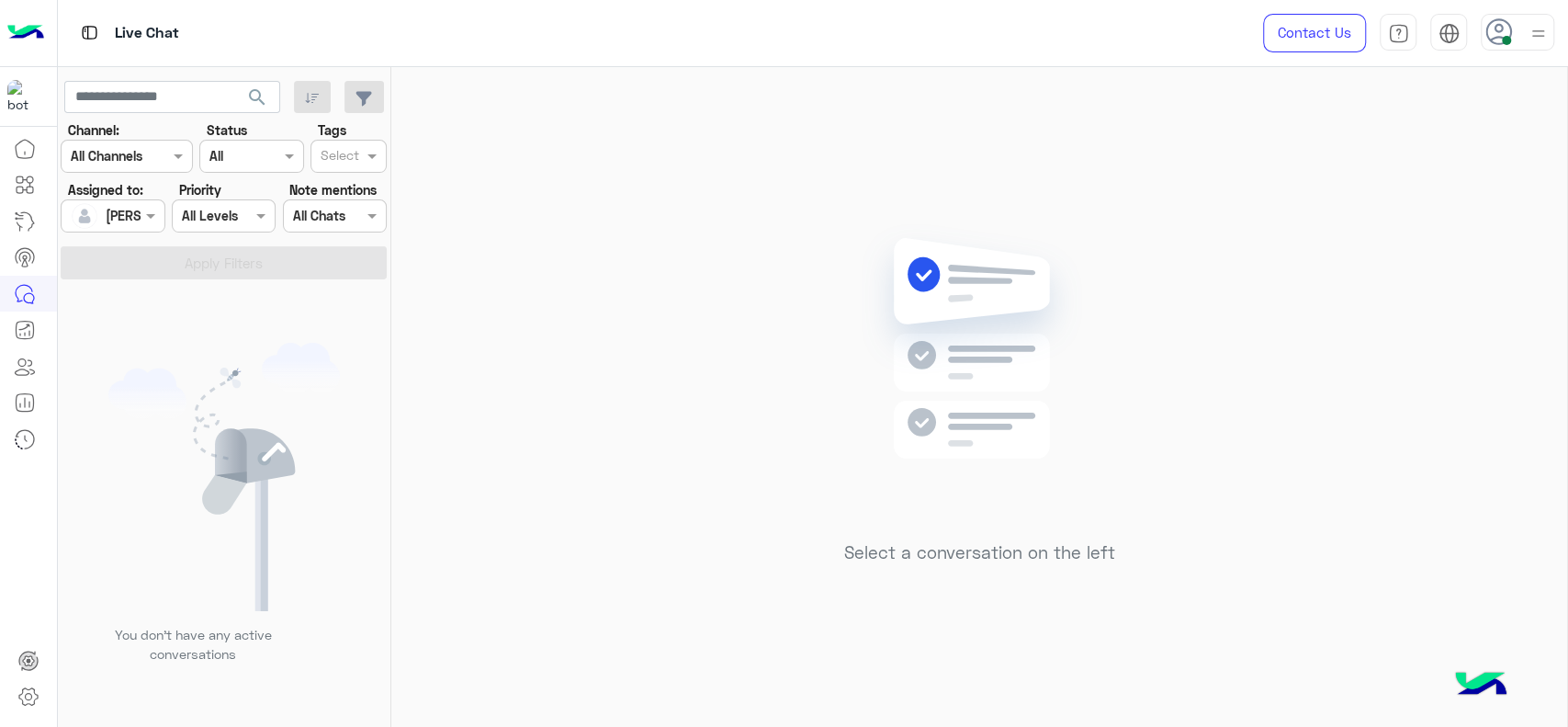
click at [685, 119] on div "Select a conversation on the left" at bounding box center [979, 400] width 1176 height 667
click at [889, 203] on div "Select a conversation on the left" at bounding box center [979, 400] width 1176 height 667
click at [1545, 33] on img at bounding box center [1538, 33] width 23 height 23
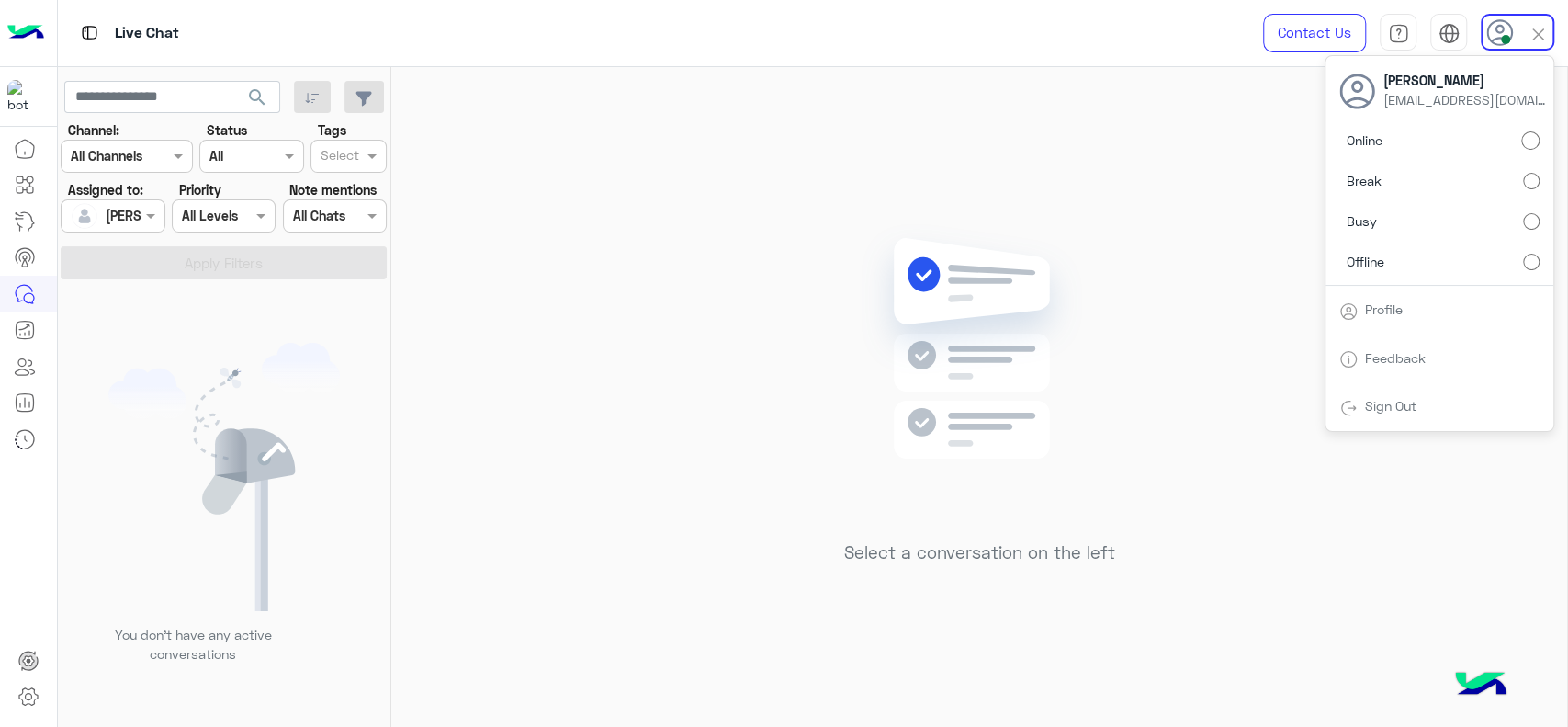
click at [727, 157] on div "Select a conversation on the left" at bounding box center [979, 400] width 1176 height 667
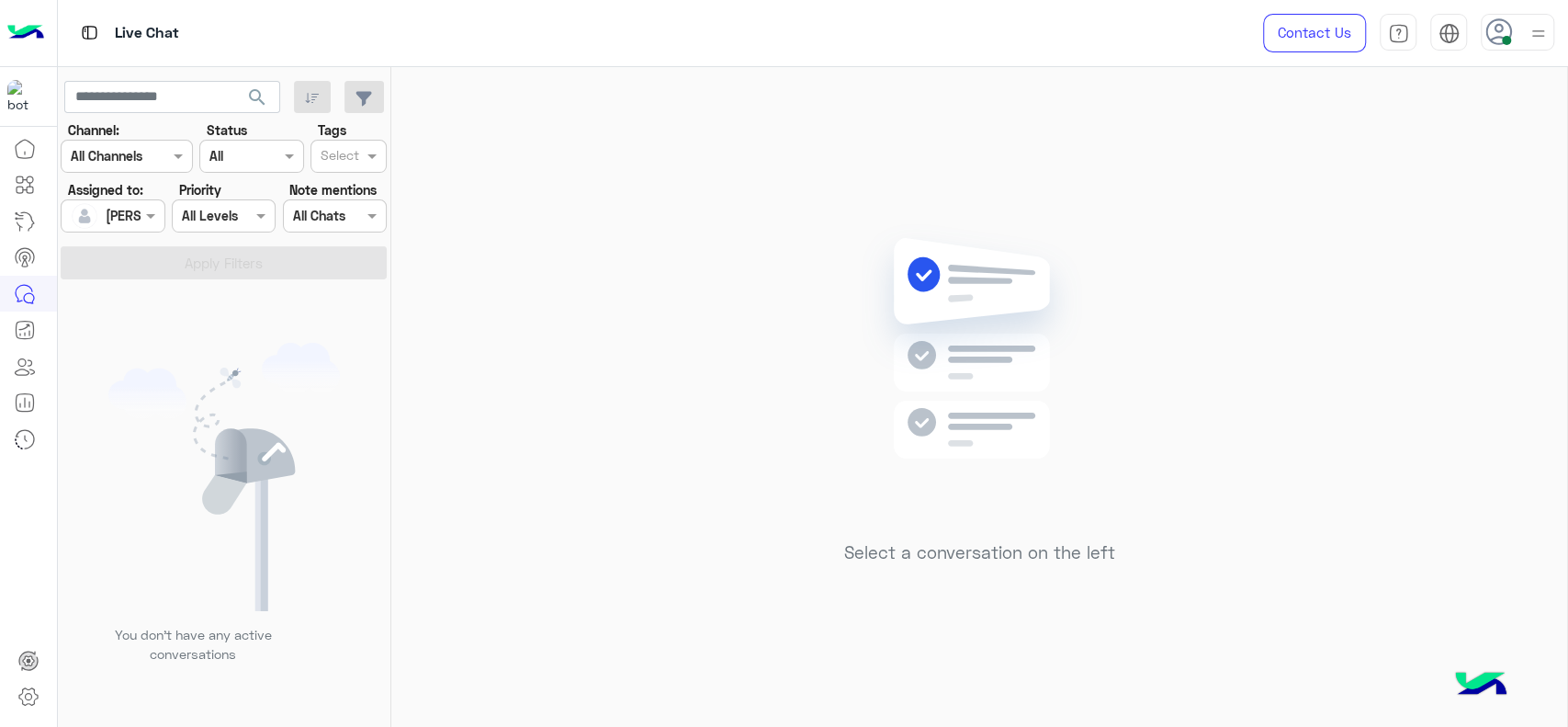
click at [463, 405] on div "Select a conversation on the left" at bounding box center [979, 400] width 1176 height 667
click at [534, 214] on div "Select a conversation on the left" at bounding box center [979, 400] width 1176 height 667
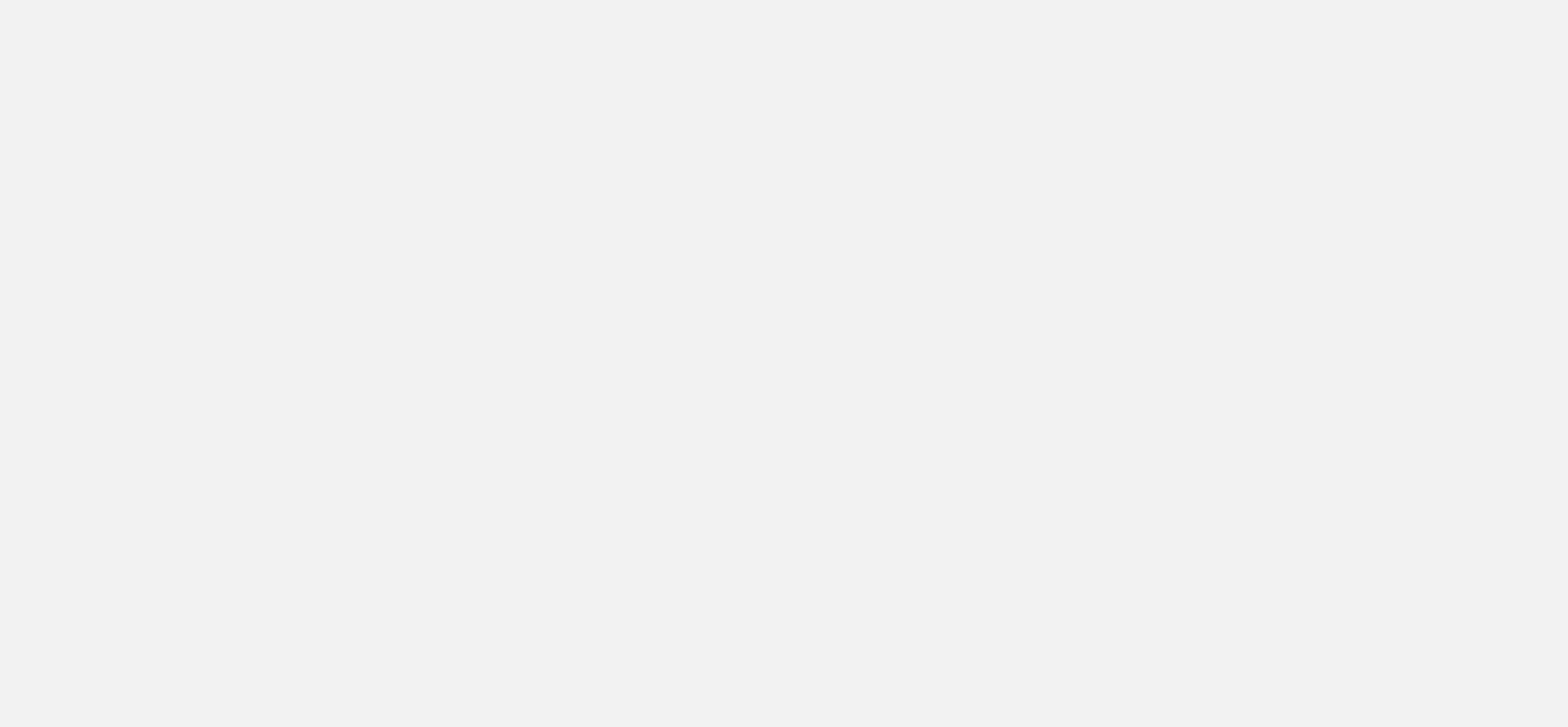
click at [1043, 395] on app-root at bounding box center [784, 363] width 1568 height 727
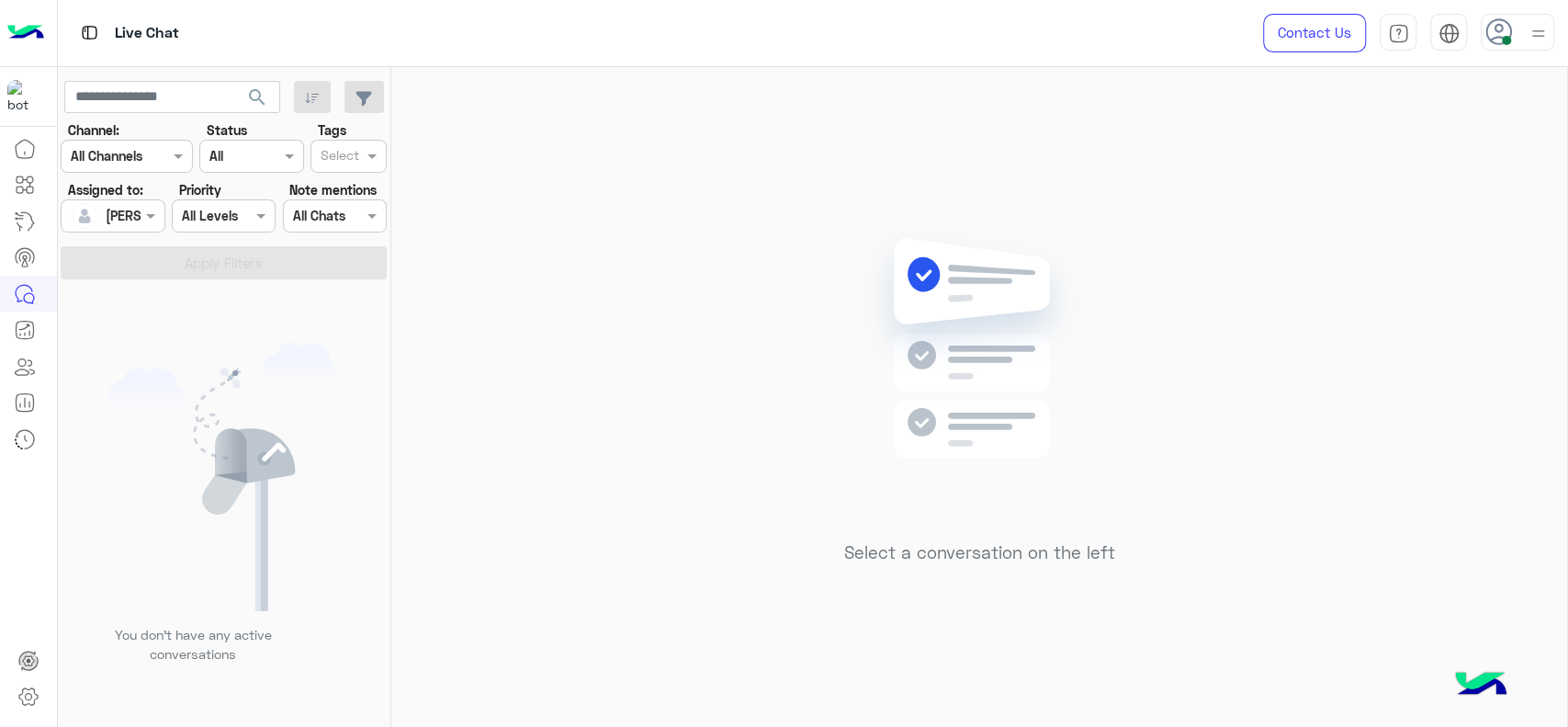
click at [1235, 443] on div "Select a conversation on the left" at bounding box center [979, 400] width 1176 height 667
click at [676, 395] on div "Select a conversation on the left" at bounding box center [979, 400] width 1176 height 667
click at [801, 204] on div "Select a conversation on the left" at bounding box center [979, 400] width 1176 height 667
click at [661, 358] on div "Select a conversation on the left" at bounding box center [979, 400] width 1176 height 667
click at [889, 187] on div "Select a conversation on the left" at bounding box center [979, 400] width 1176 height 667
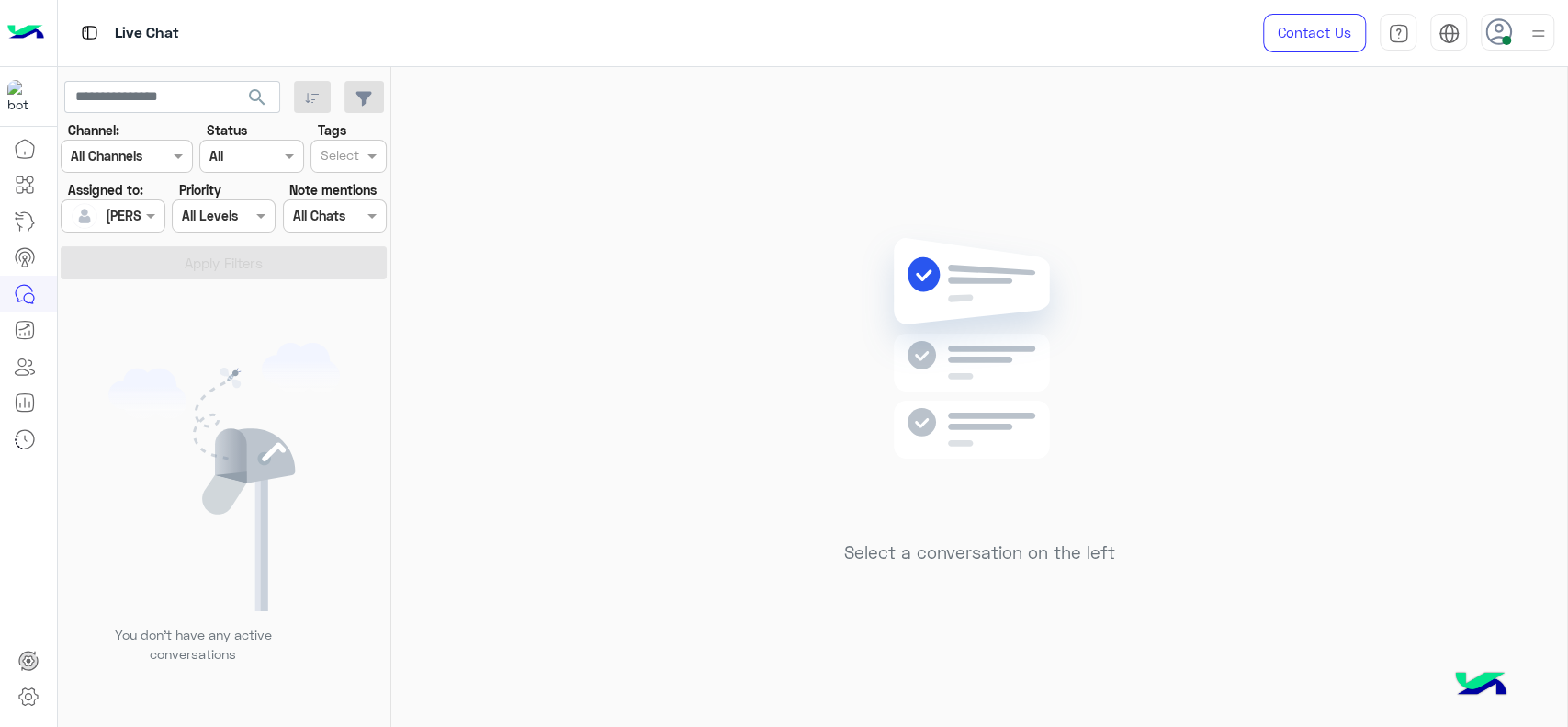
click at [572, 248] on div "Select a conversation on the left" at bounding box center [979, 400] width 1176 height 667
click at [1397, 147] on div "Select a conversation on the left" at bounding box center [979, 400] width 1176 height 667
click at [408, 321] on div "Select a conversation on the left" at bounding box center [979, 400] width 1176 height 667
click at [512, 453] on div "Select a conversation on the left" at bounding box center [979, 400] width 1176 height 667
click at [686, 73] on div "Select a conversation on the left" at bounding box center [979, 400] width 1176 height 667
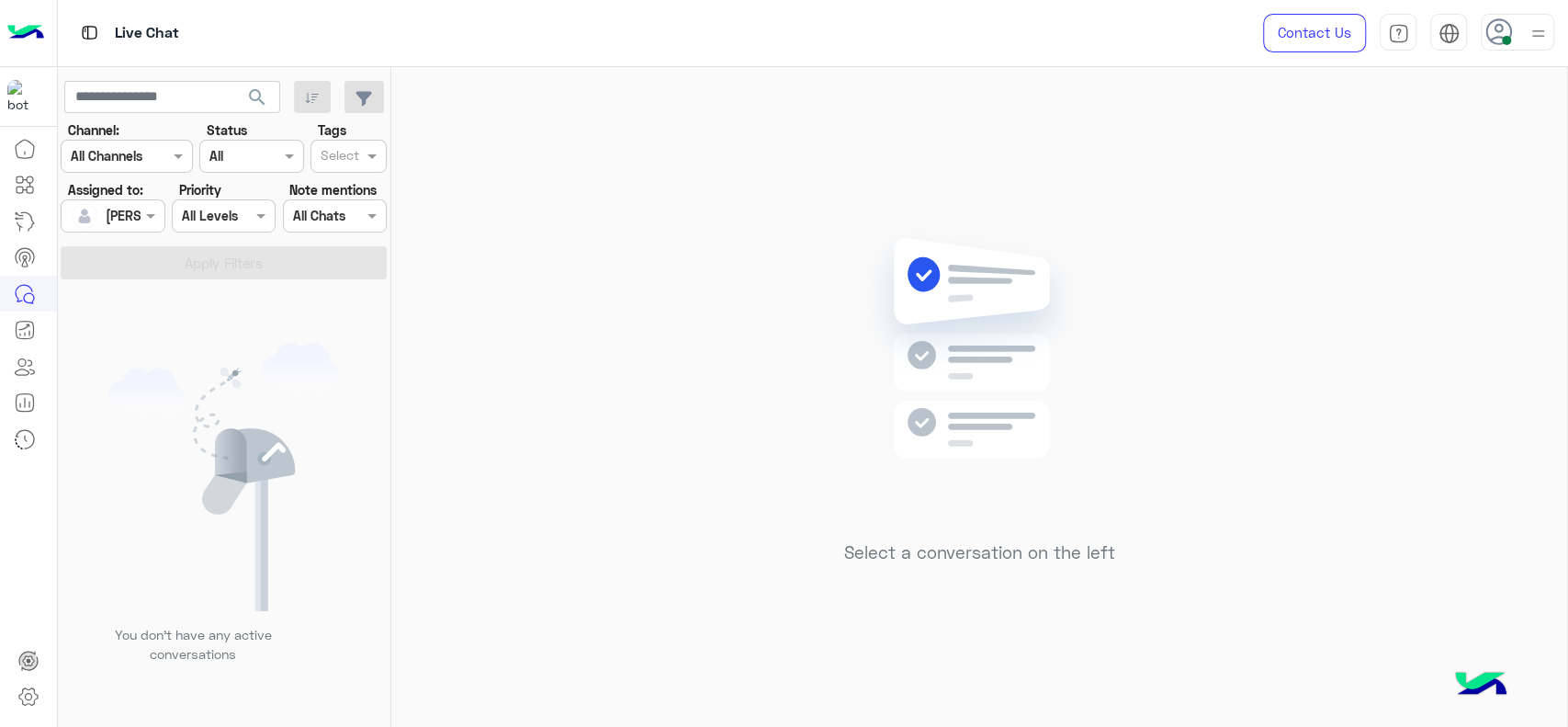
click at [558, 193] on div "Select a conversation on the left" at bounding box center [979, 400] width 1176 height 667
click at [508, 389] on div "Select a conversation on the left" at bounding box center [979, 400] width 1176 height 667
click at [727, 315] on div "Select a conversation on the left" at bounding box center [979, 400] width 1176 height 667
click at [566, 293] on div "Select a conversation on the left" at bounding box center [979, 400] width 1176 height 667
click at [650, 334] on div "Select a conversation on the left" at bounding box center [979, 400] width 1176 height 667
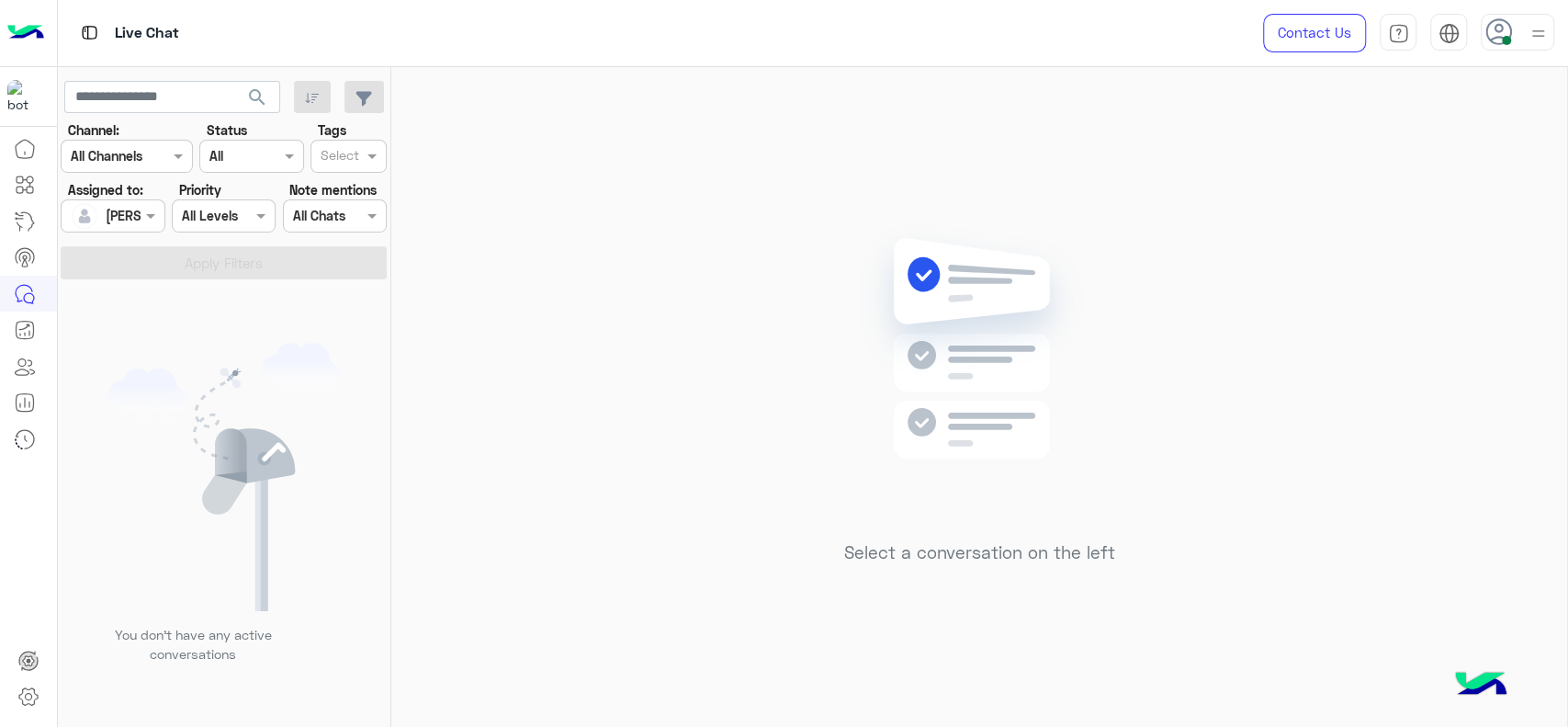
click at [483, 122] on div "Select a conversation on the left" at bounding box center [979, 400] width 1176 height 667
click at [573, 284] on div "Select a conversation on the left" at bounding box center [979, 400] width 1176 height 667
click at [759, 352] on div "Select a conversation on the left" at bounding box center [979, 400] width 1176 height 667
click at [590, 302] on div "Select a conversation on the left" at bounding box center [979, 400] width 1176 height 667
click at [527, 225] on div "Select a conversation on the left" at bounding box center [979, 400] width 1176 height 667
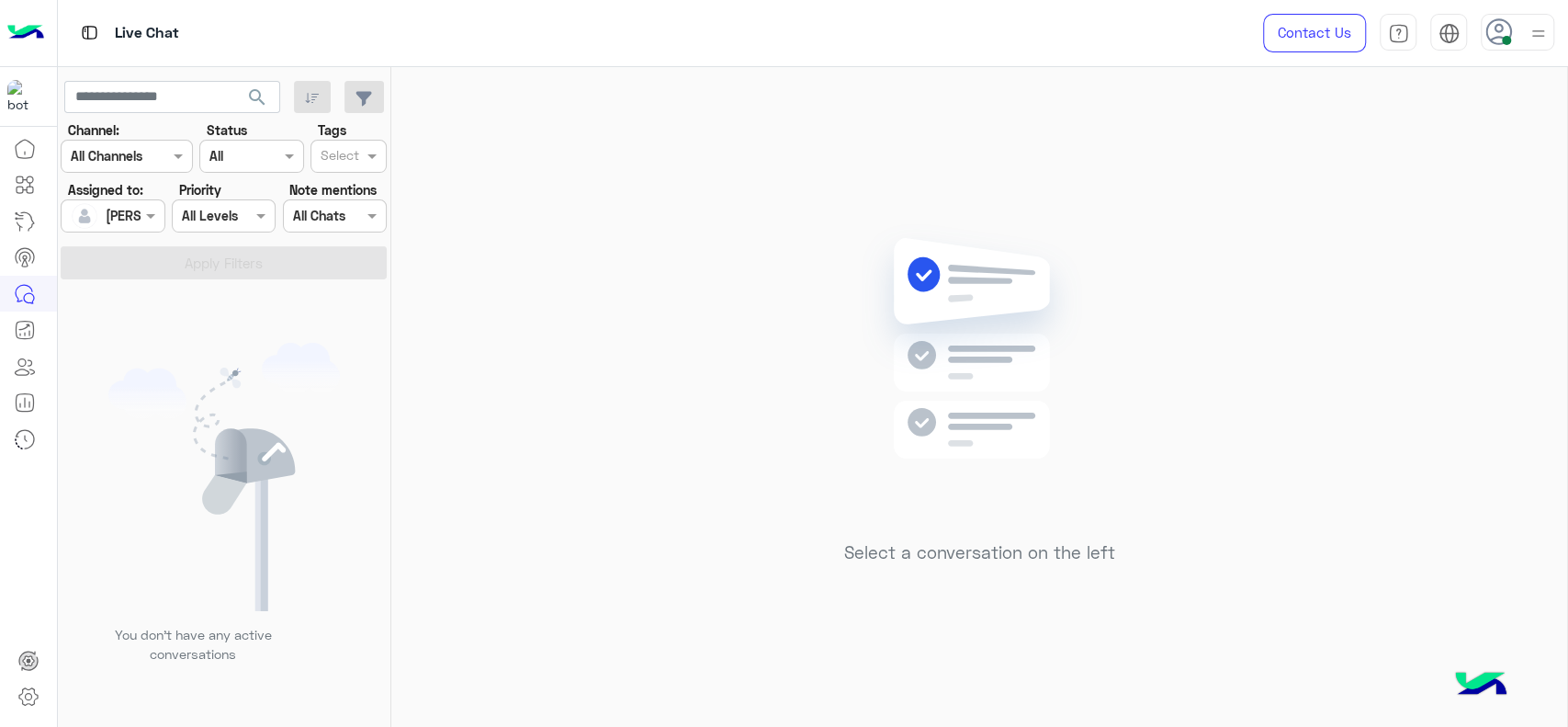
click at [571, 224] on div "Select a conversation on the left" at bounding box center [979, 400] width 1176 height 667
click at [535, 431] on div "Select a conversation on the left" at bounding box center [979, 400] width 1176 height 667
click at [1227, 506] on div "Select a conversation on the left" at bounding box center [979, 400] width 1176 height 667
click at [507, 336] on div "Select a conversation on the left" at bounding box center [979, 400] width 1176 height 667
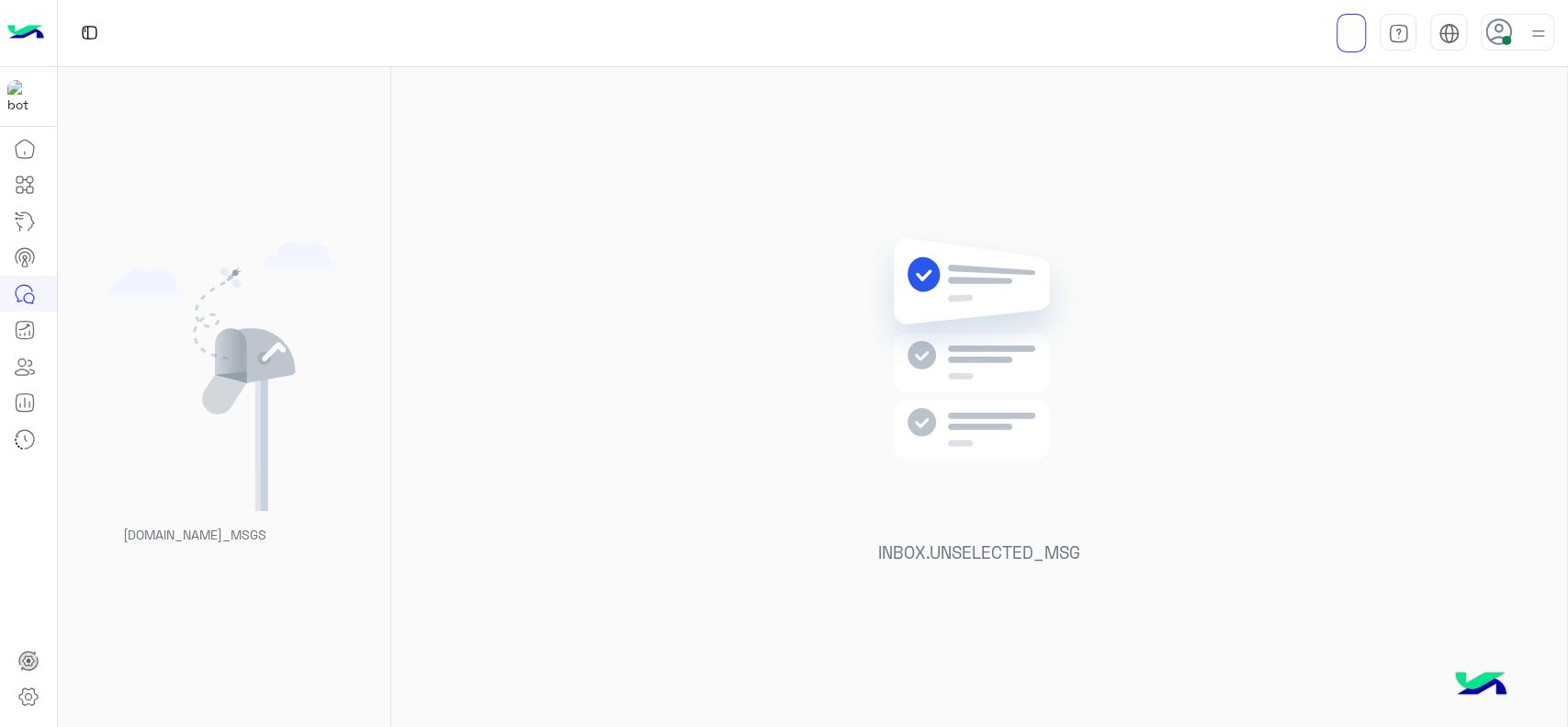
click at [684, 422] on div "INBOX.UNSELECTED_MSG" at bounding box center [979, 400] width 1176 height 667
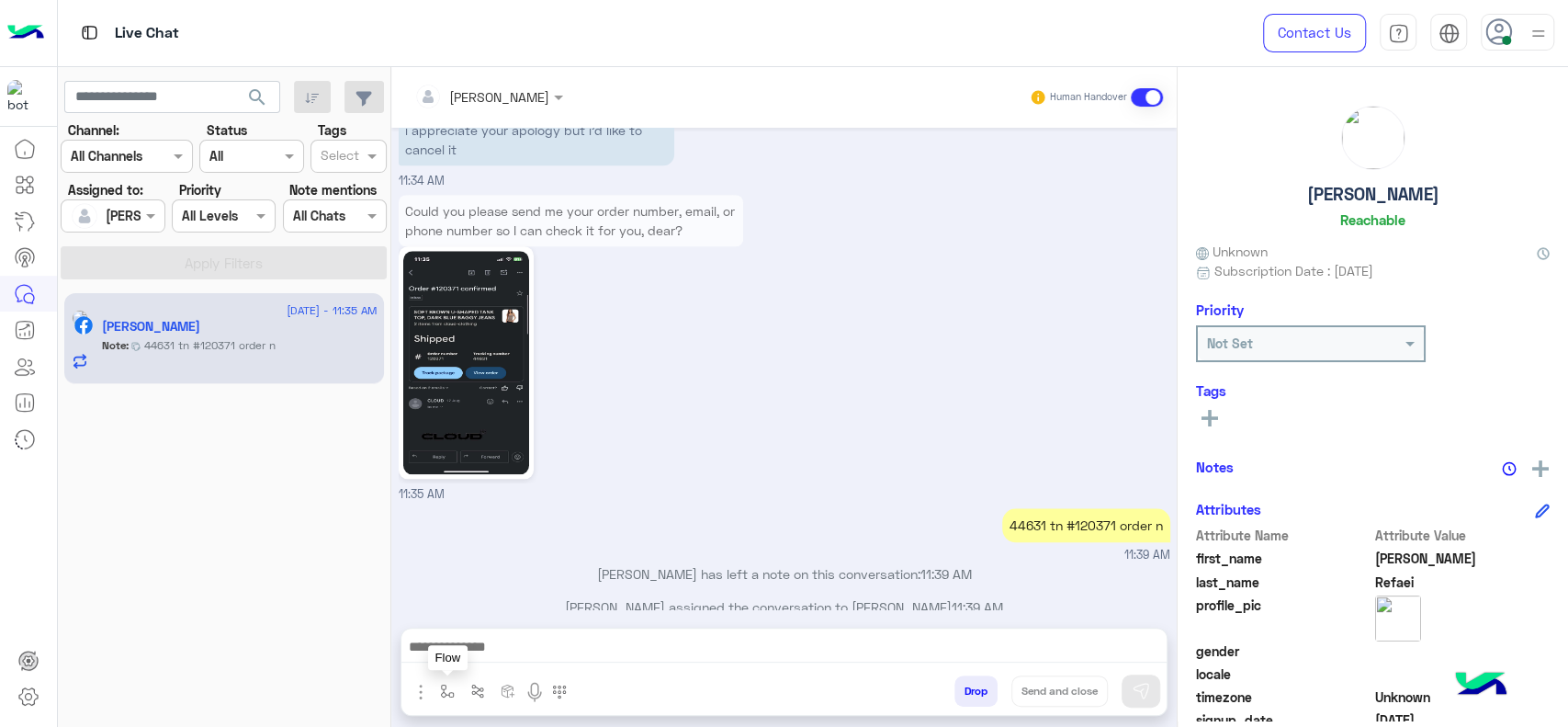
click at [444, 700] on button "button" at bounding box center [448, 690] width 30 height 30
click at [500, 644] on input "text" at bounding box center [480, 650] width 75 height 21
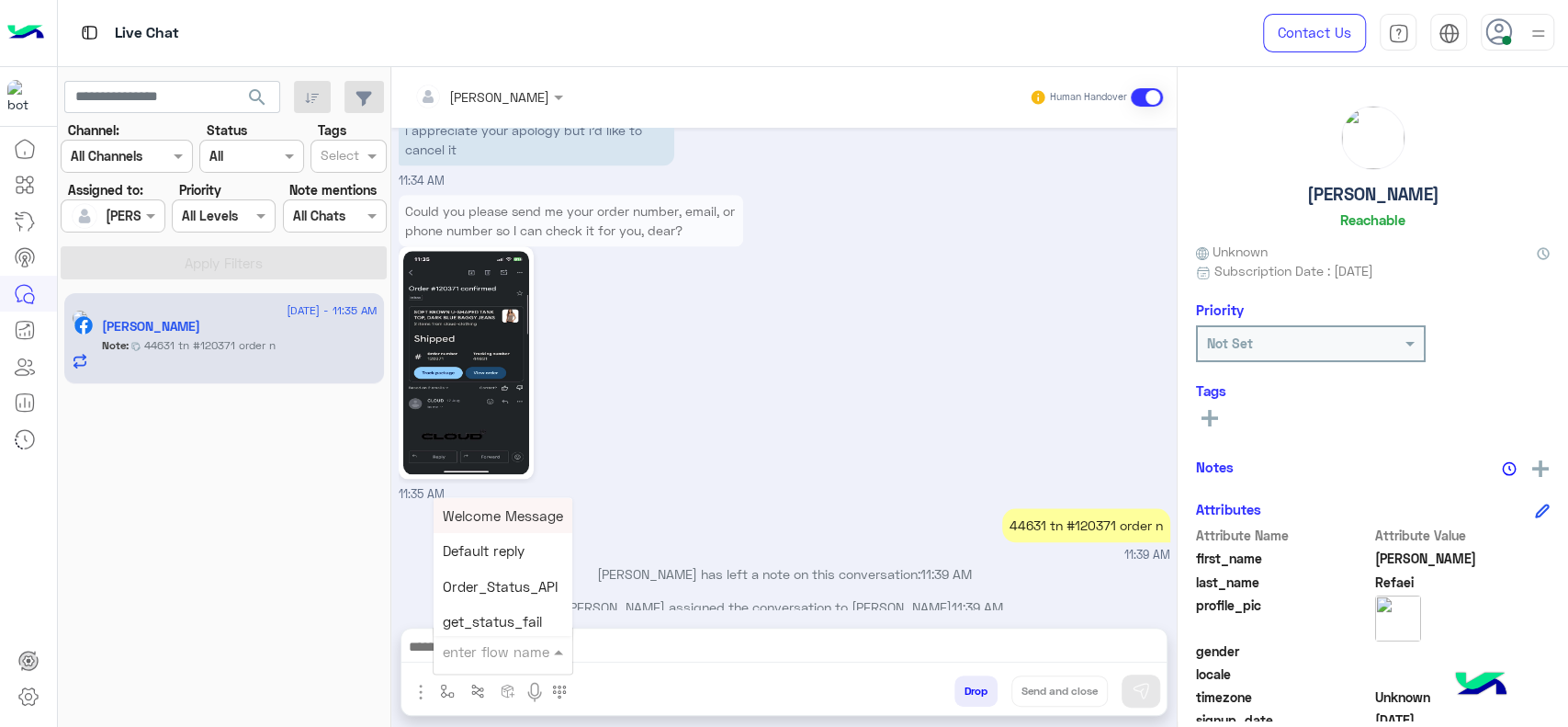
click at [865, 479] on div "Could you please send me your order number, email, or phone number so I can che…" at bounding box center [785, 346] width 772 height 313
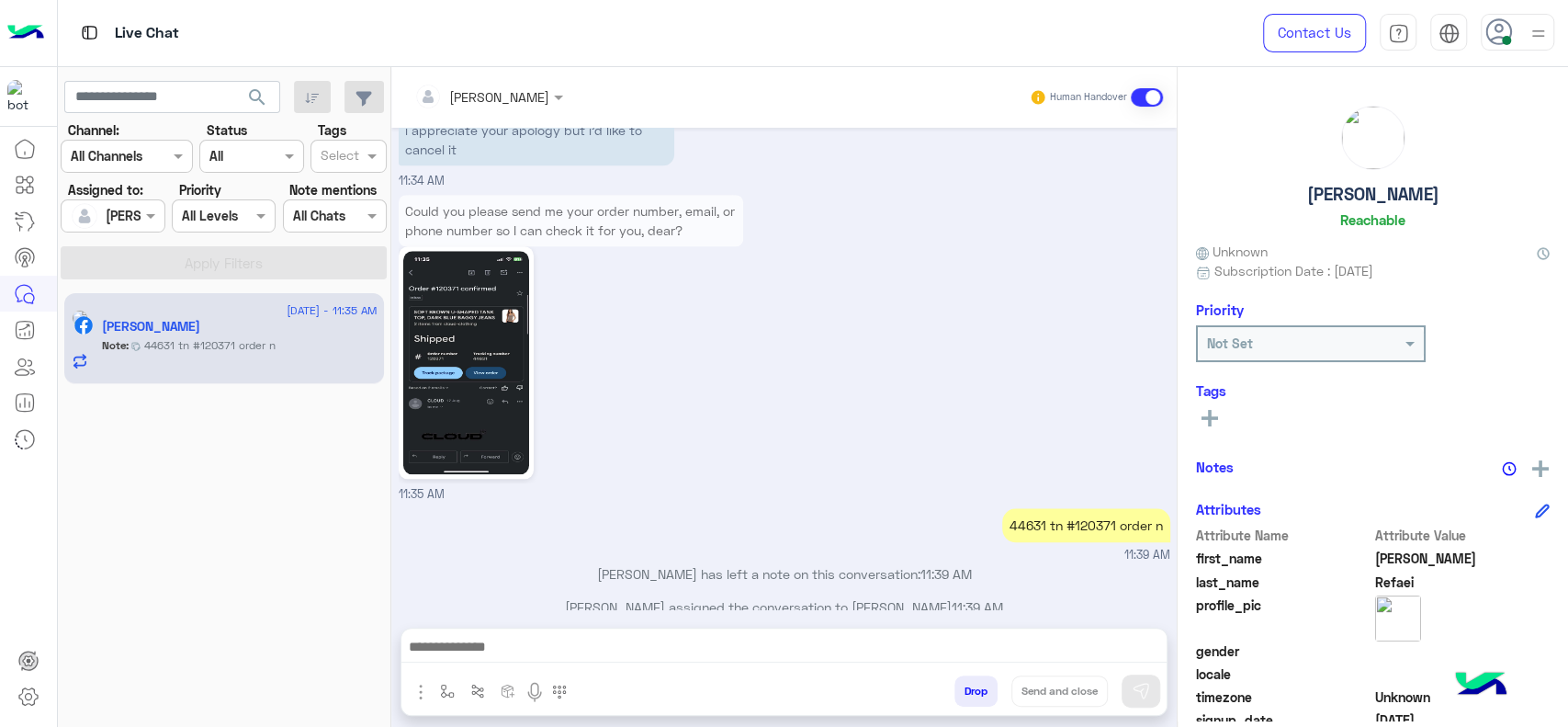
click at [1014, 508] on div "44631 tn #120371 order n" at bounding box center [1086, 525] width 168 height 34
copy div "44631"
click at [1085, 508] on div "44631 tn #120371 order n" at bounding box center [1086, 525] width 168 height 34
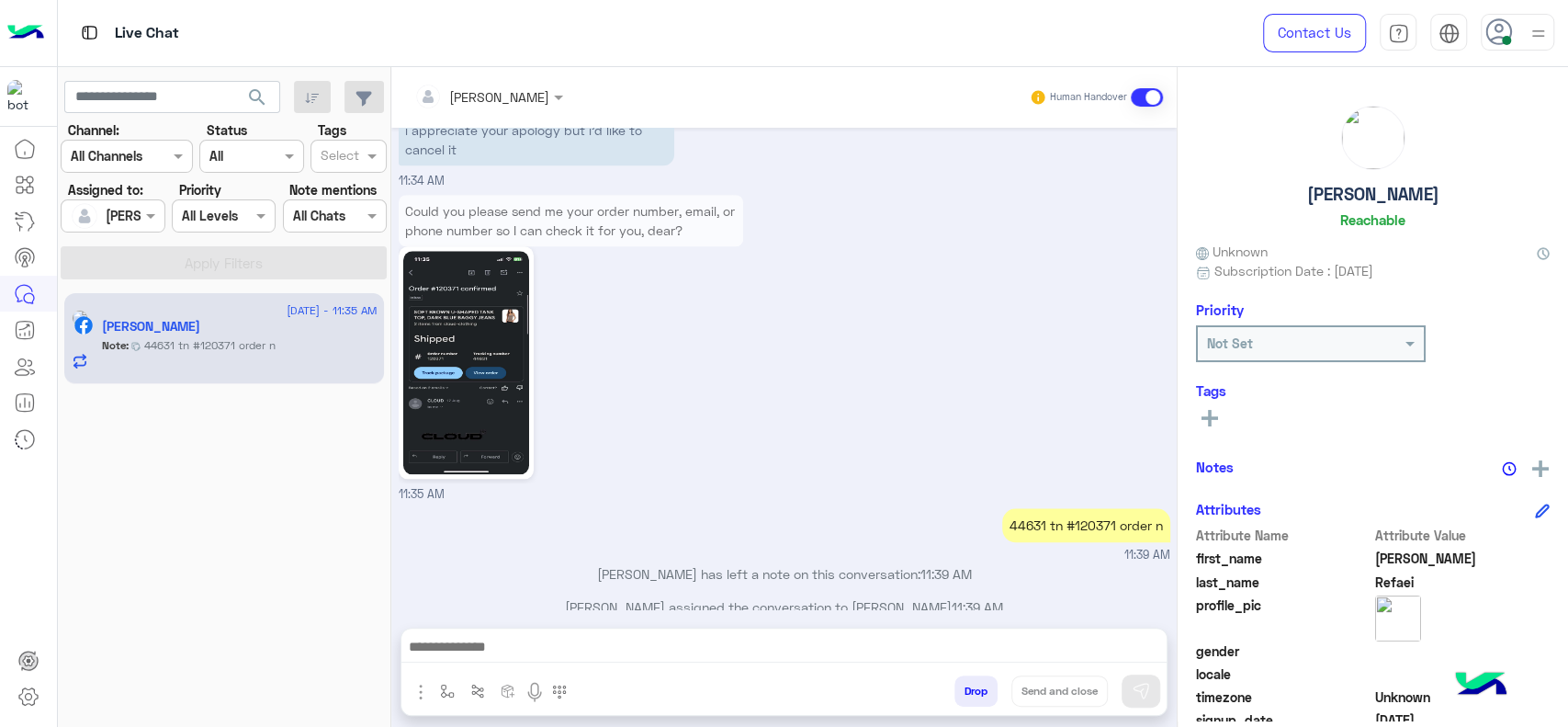
copy div "120371"
click at [451, 693] on img "button" at bounding box center [447, 691] width 15 height 15
click at [474, 643] on input "text" at bounding box center [480, 650] width 75 height 21
click at [667, 394] on div at bounding box center [571, 362] width 345 height 232
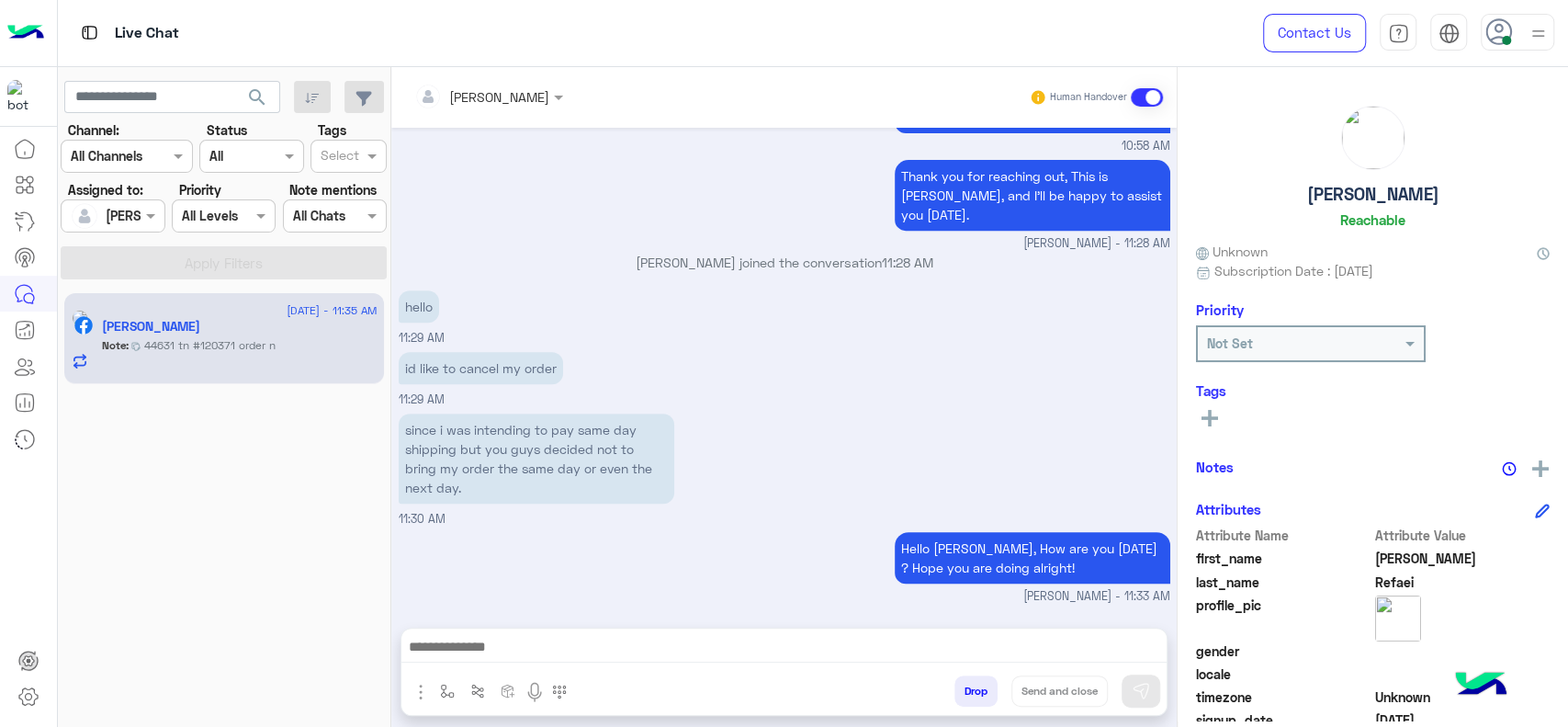
scroll to position [1219, 0]
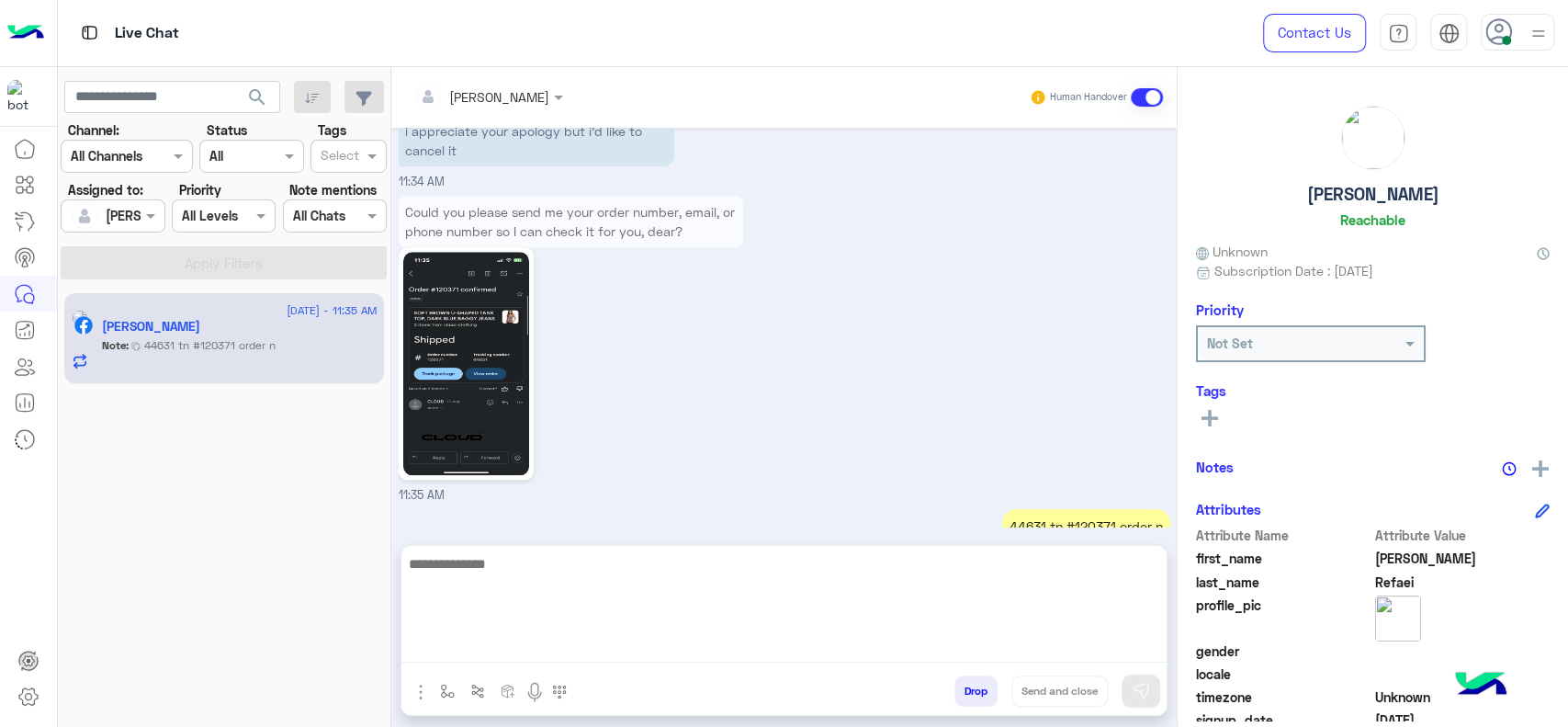
click at [463, 643] on textarea at bounding box center [783, 607] width 765 height 110
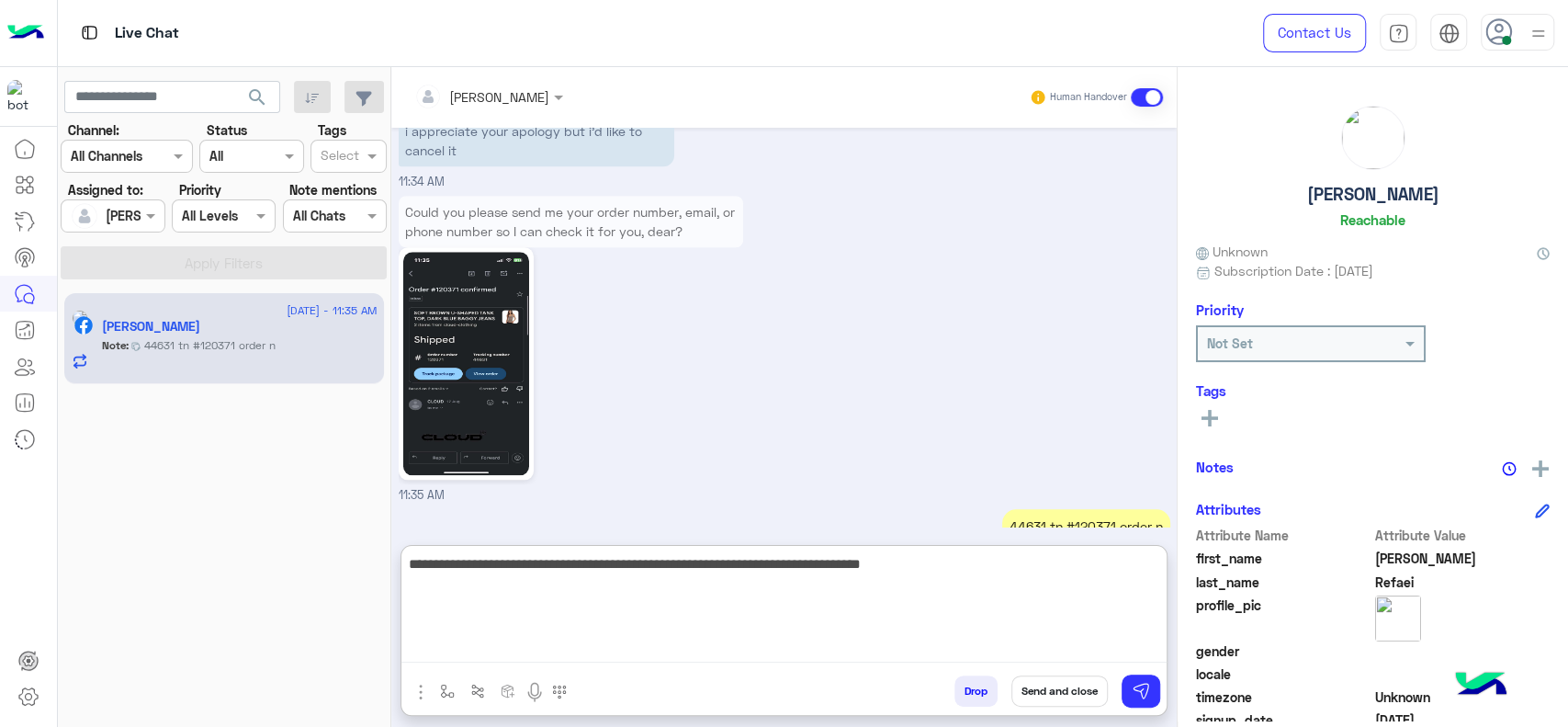
click at [619, 593] on textarea "**********" at bounding box center [783, 607] width 765 height 110
click at [736, 593] on textarea "**********" at bounding box center [783, 607] width 765 height 110
click at [729, 577] on textarea "**********" at bounding box center [783, 607] width 765 height 110
click at [704, 610] on textarea "**********" at bounding box center [783, 607] width 765 height 110
click at [911, 605] on textarea "**********" at bounding box center [783, 607] width 765 height 110
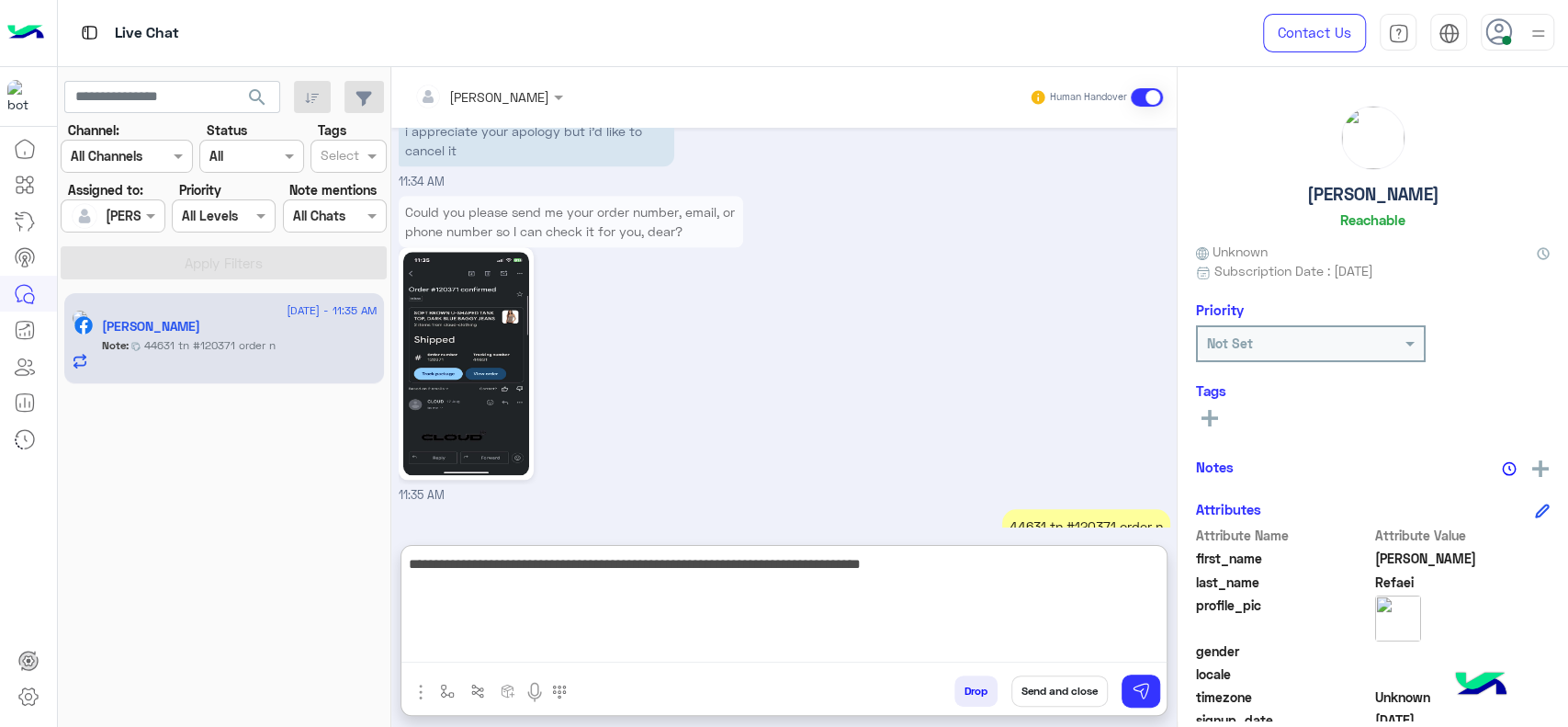
click at [1012, 602] on textarea "**********" at bounding box center [783, 607] width 765 height 110
type textarea "**********"
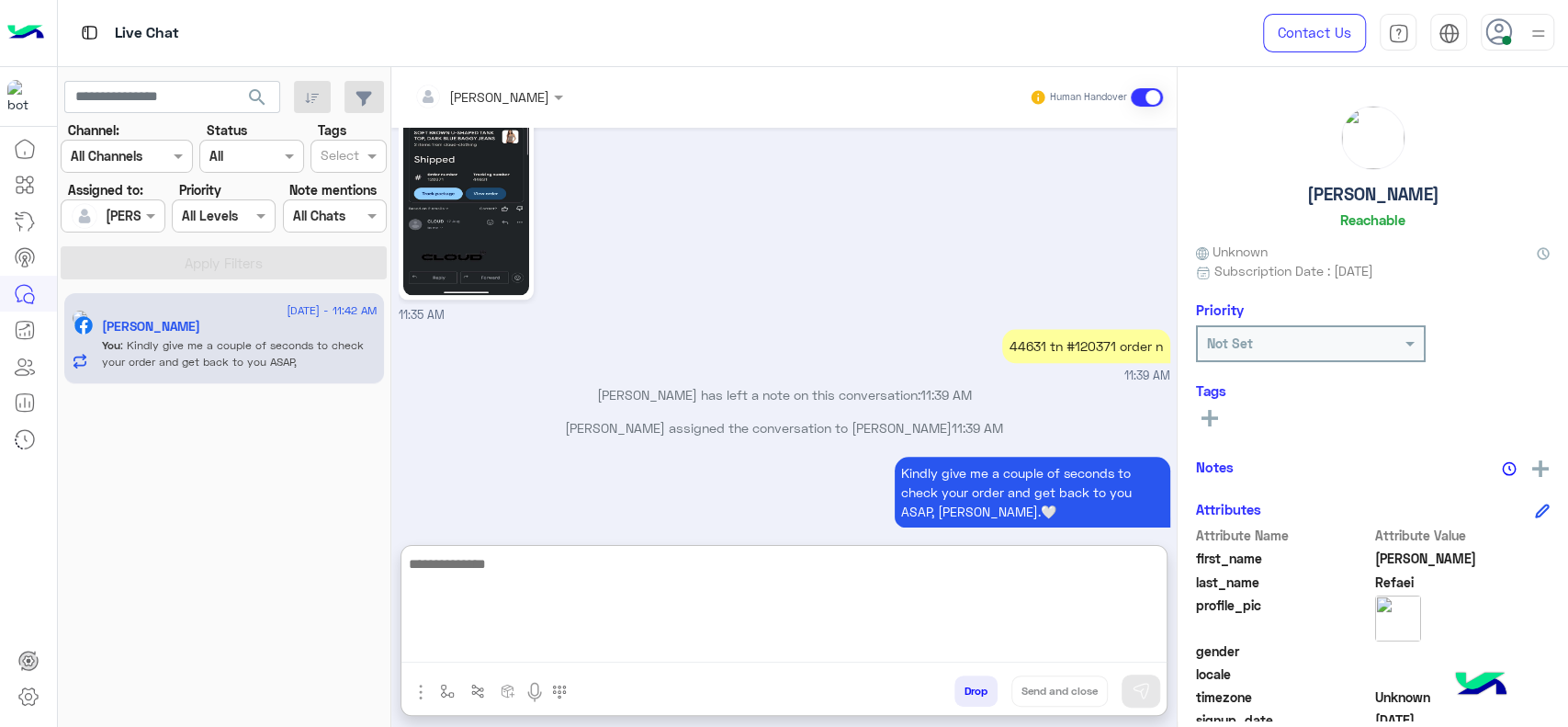
scroll to position [1433, 0]
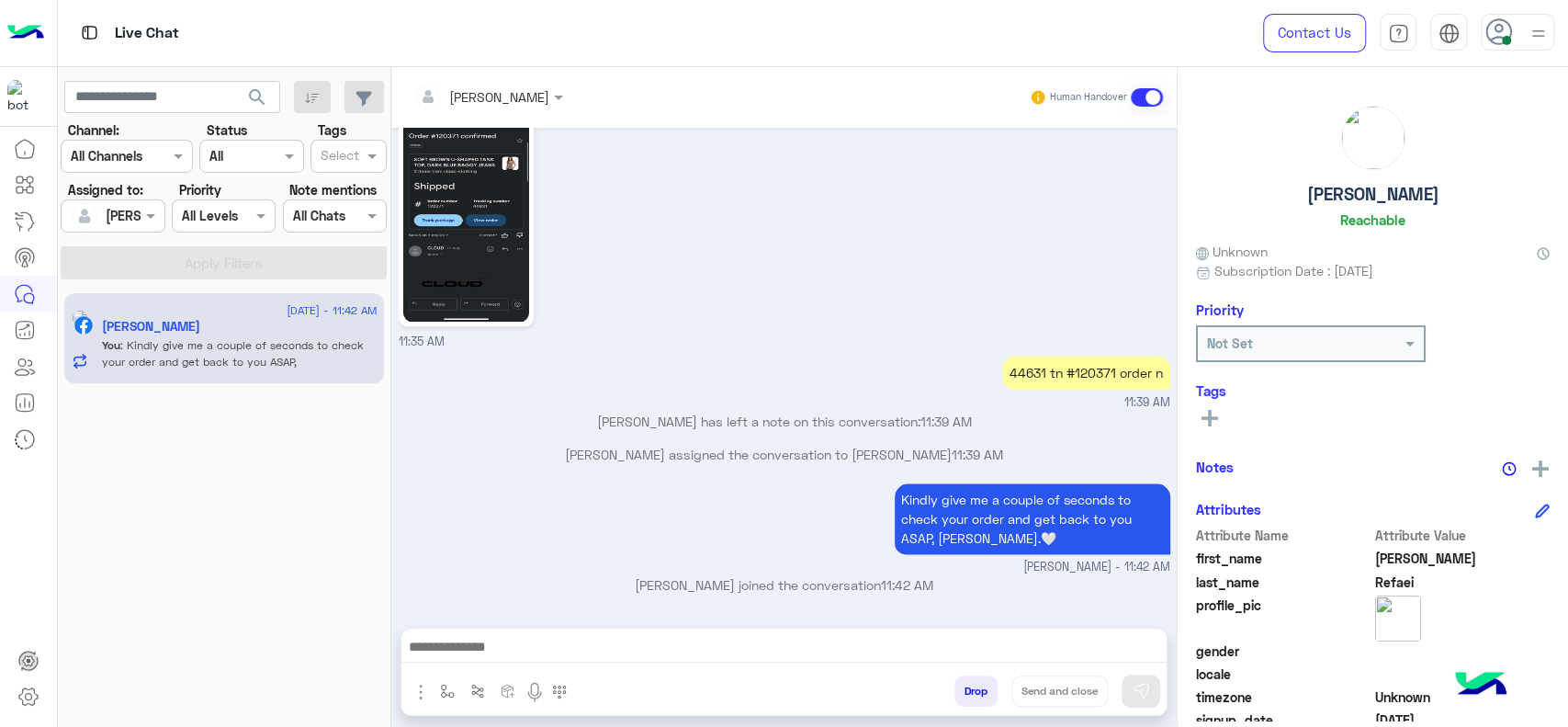
click at [468, 559] on small "Jana Aboelseoud - 11:42 AM" at bounding box center [785, 567] width 772 height 17
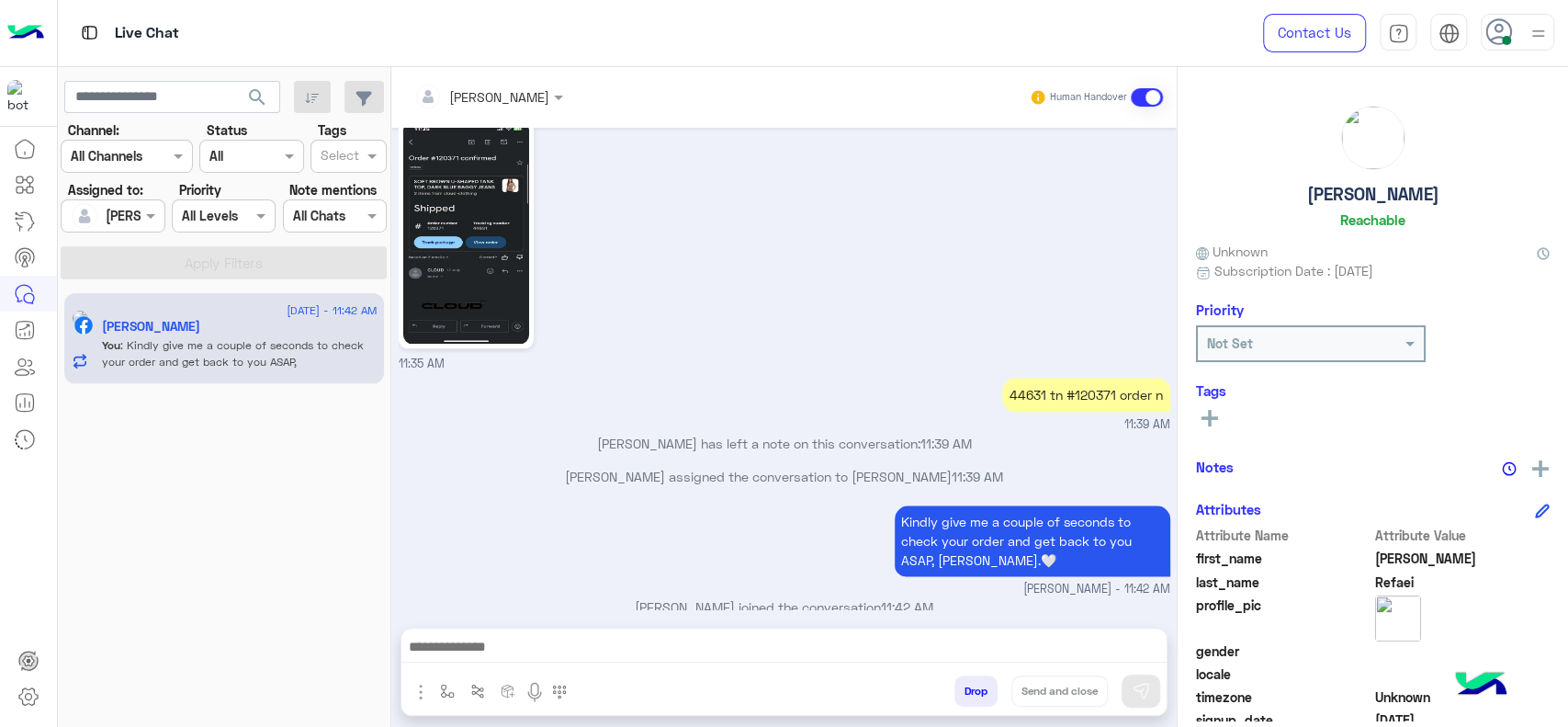
click at [458, 242] on img at bounding box center [466, 231] width 126 height 223
click at [573, 434] on div "Marex George has left a note on this conversation: 11:39 AM" at bounding box center [785, 450] width 772 height 33
click at [141, 544] on div "19 August - 11:42 AM Sara Refaei You : Kindly give me a couple of seconds to ch…" at bounding box center [225, 509] width 334 height 447
click at [738, 349] on div "Could you please send me your order number, email, or phone number so I can che…" at bounding box center [785, 216] width 772 height 313
click at [463, 699] on button "button" at bounding box center [478, 690] width 30 height 30
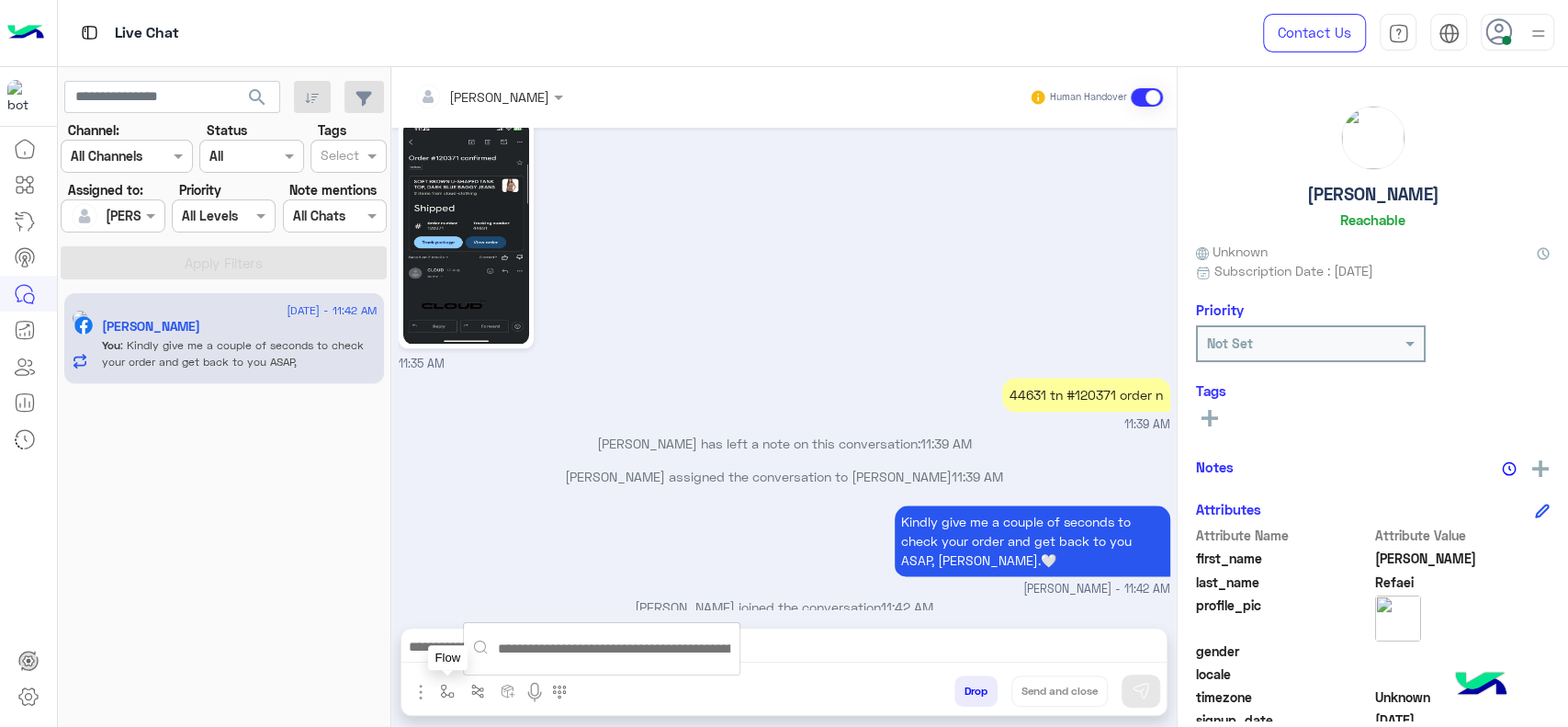
click at [436, 683] on button "button" at bounding box center [448, 690] width 30 height 30
click at [463, 660] on div "enter flow name" at bounding box center [496, 650] width 107 height 21
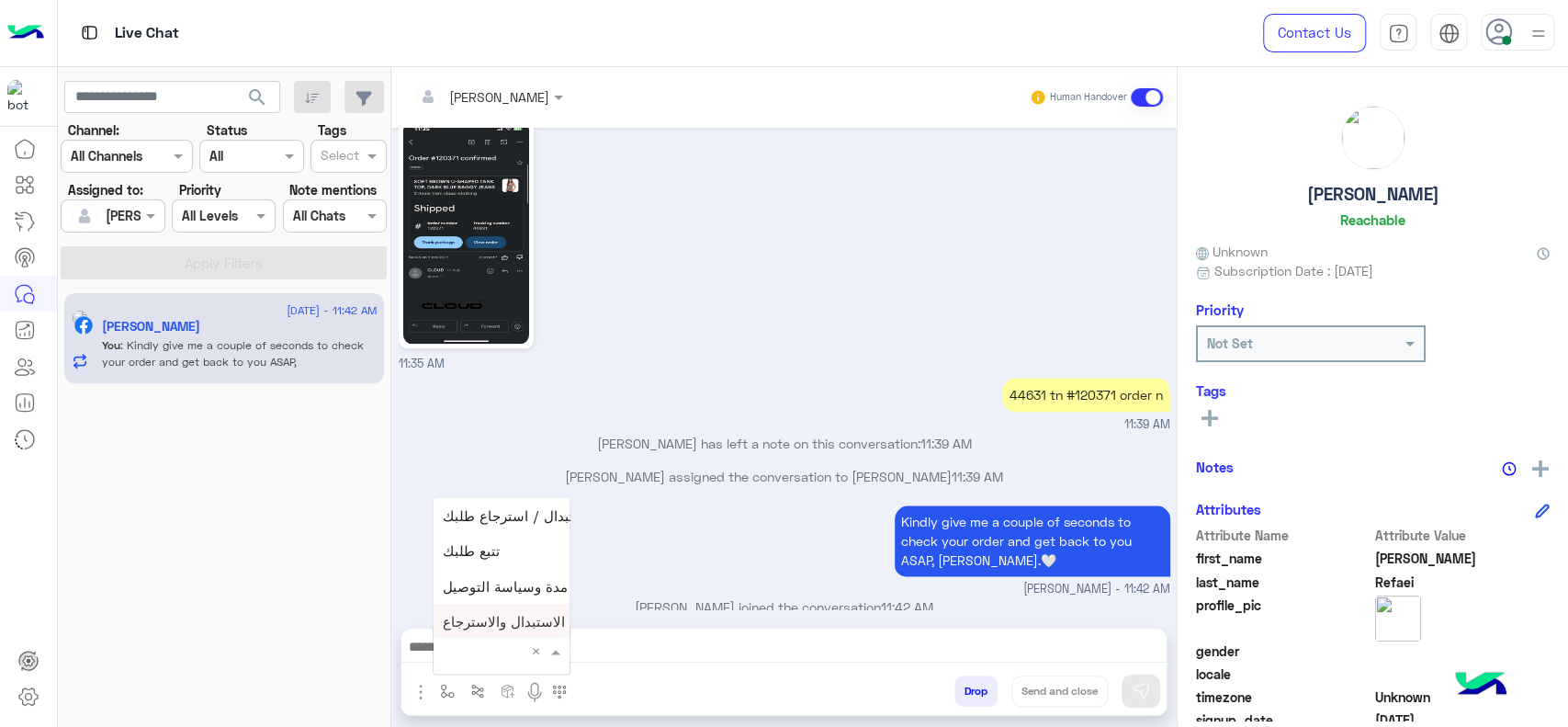
type input "*"
click at [1043, 434] on p "Marex George has left a note on this conversation: 11:39 AM" at bounding box center [785, 443] width 772 height 19
click at [1067, 378] on div "44631 tn #120371 order n" at bounding box center [1086, 395] width 168 height 34
copy div "120371"
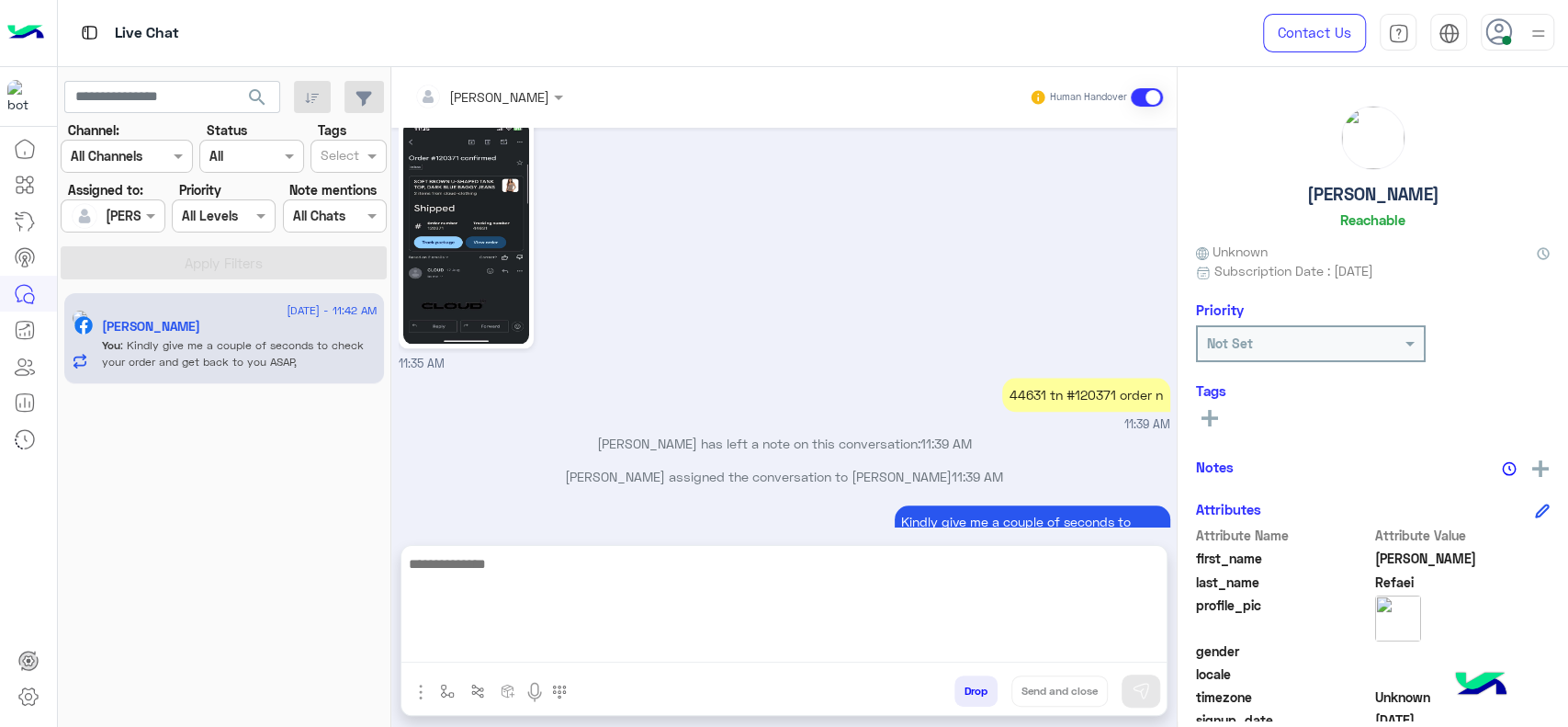
click at [614, 640] on textarea at bounding box center [783, 607] width 765 height 110
click at [515, 564] on textarea "**********" at bounding box center [783, 607] width 765 height 110
click at [723, 579] on textarea "**********" at bounding box center [783, 607] width 765 height 110
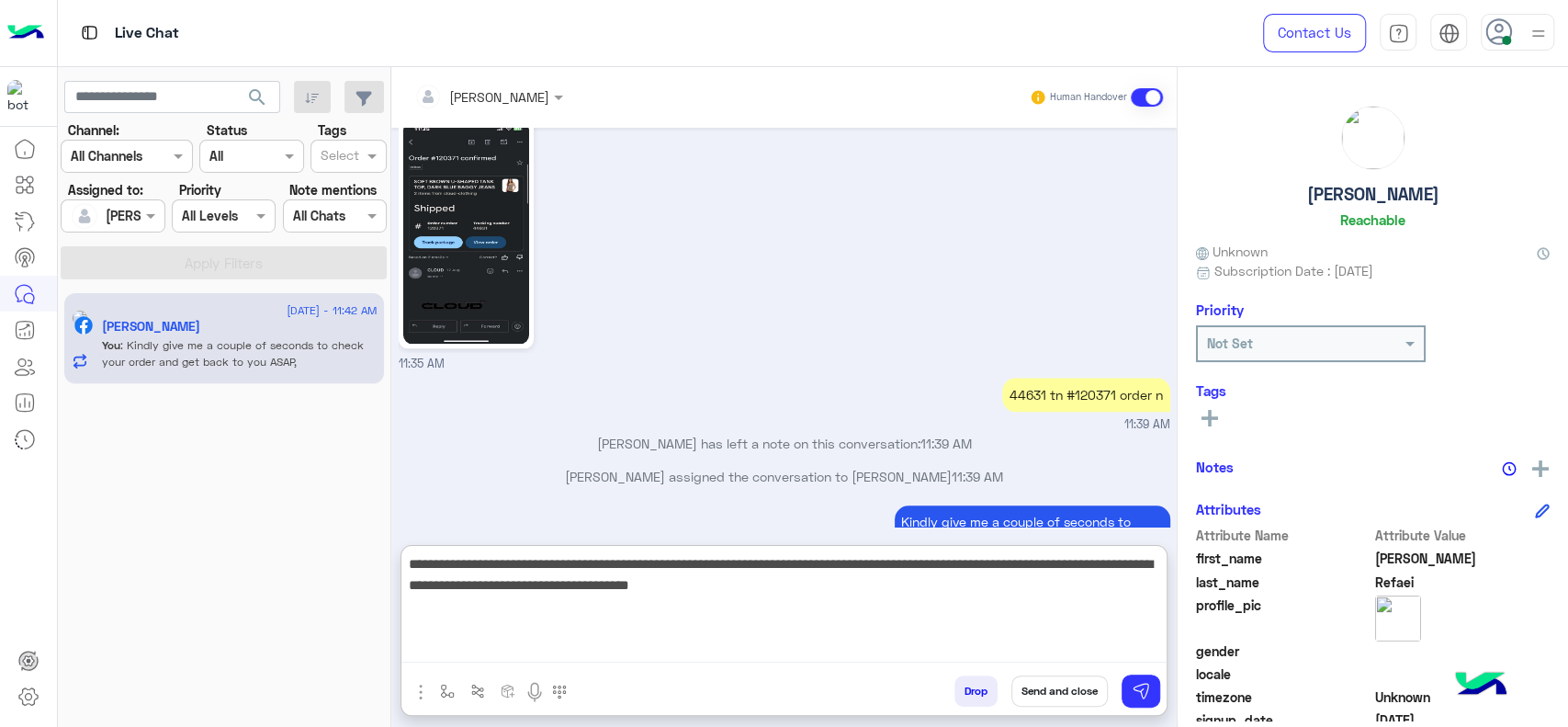
type textarea "**********"
click at [932, 604] on textarea "**********" at bounding box center [783, 607] width 765 height 110
click at [911, 604] on textarea "**********" at bounding box center [783, 607] width 765 height 110
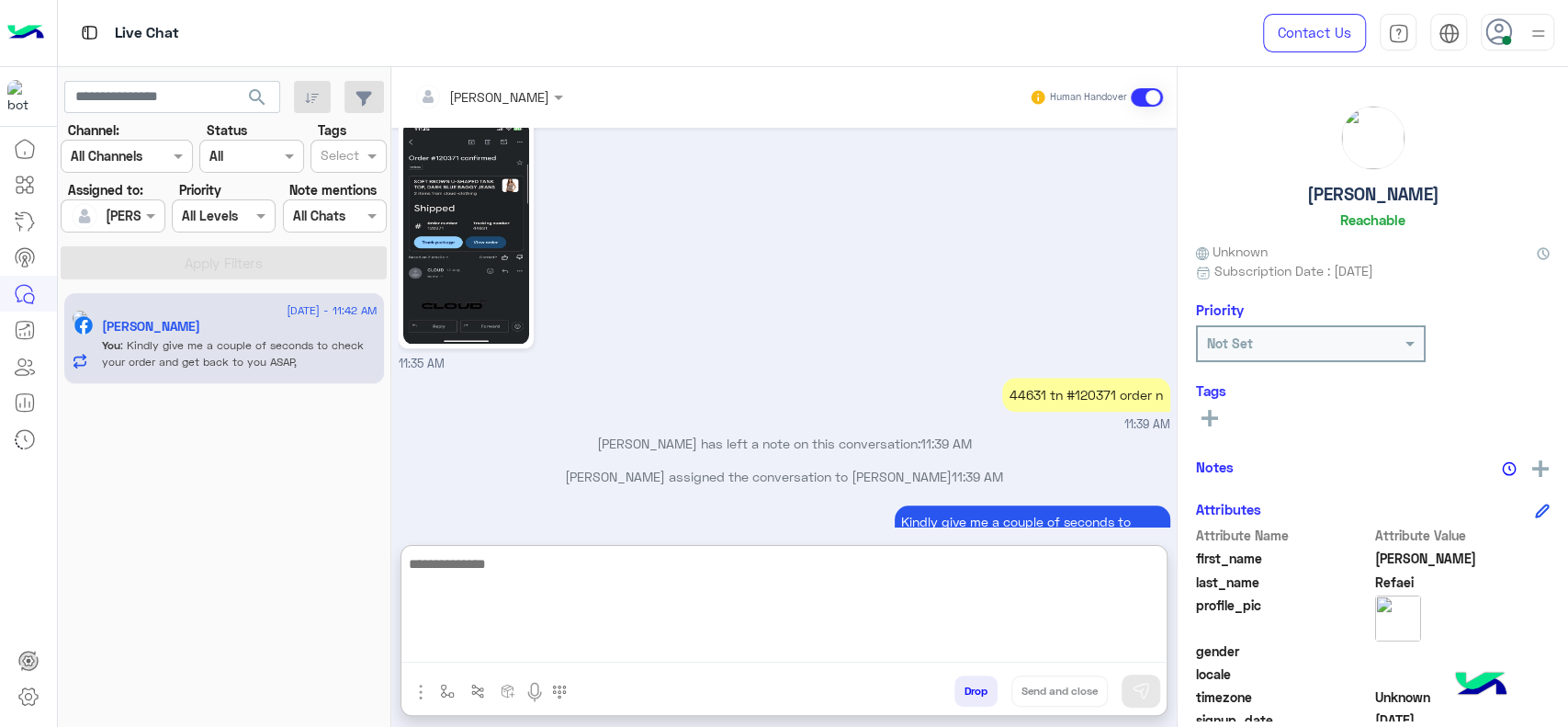
scroll to position [1568, 0]
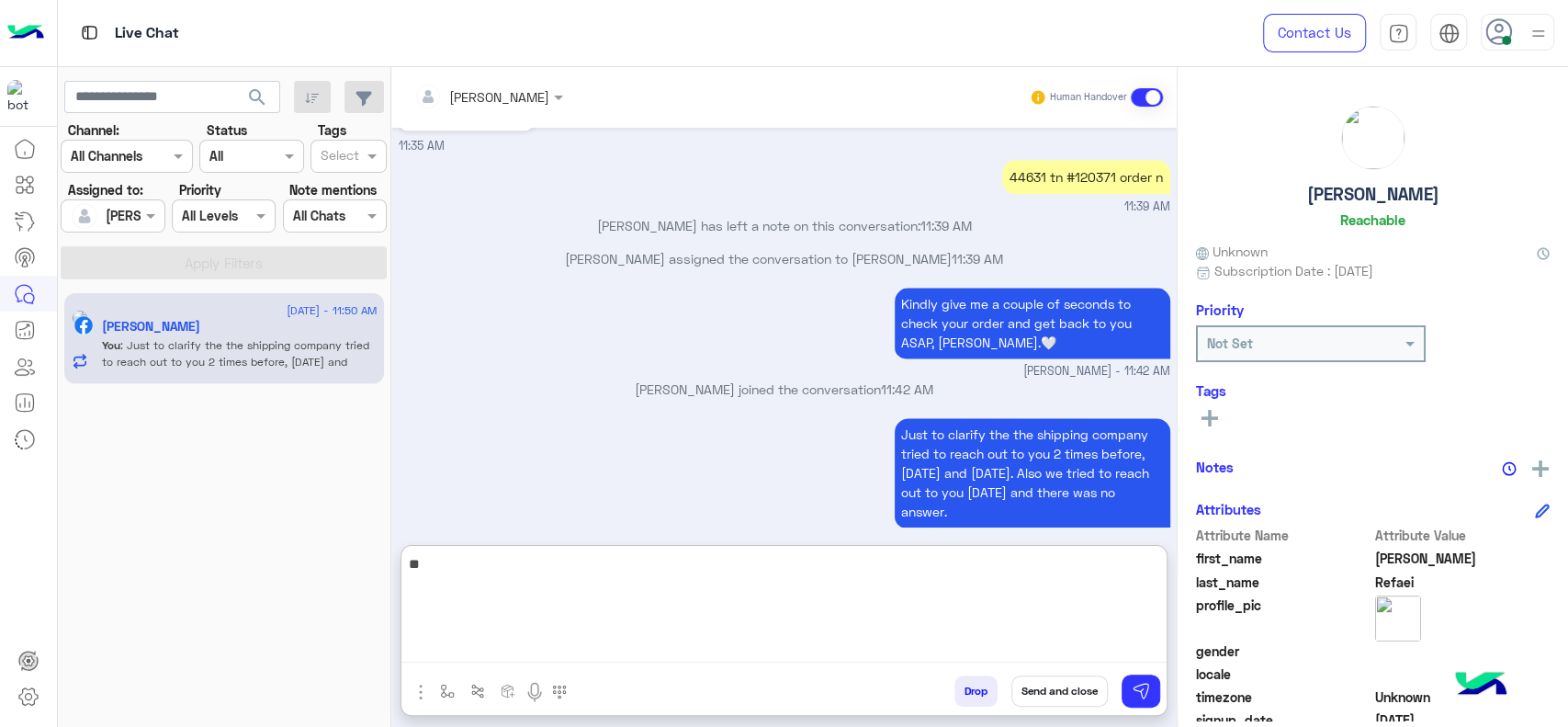
type textarea "*"
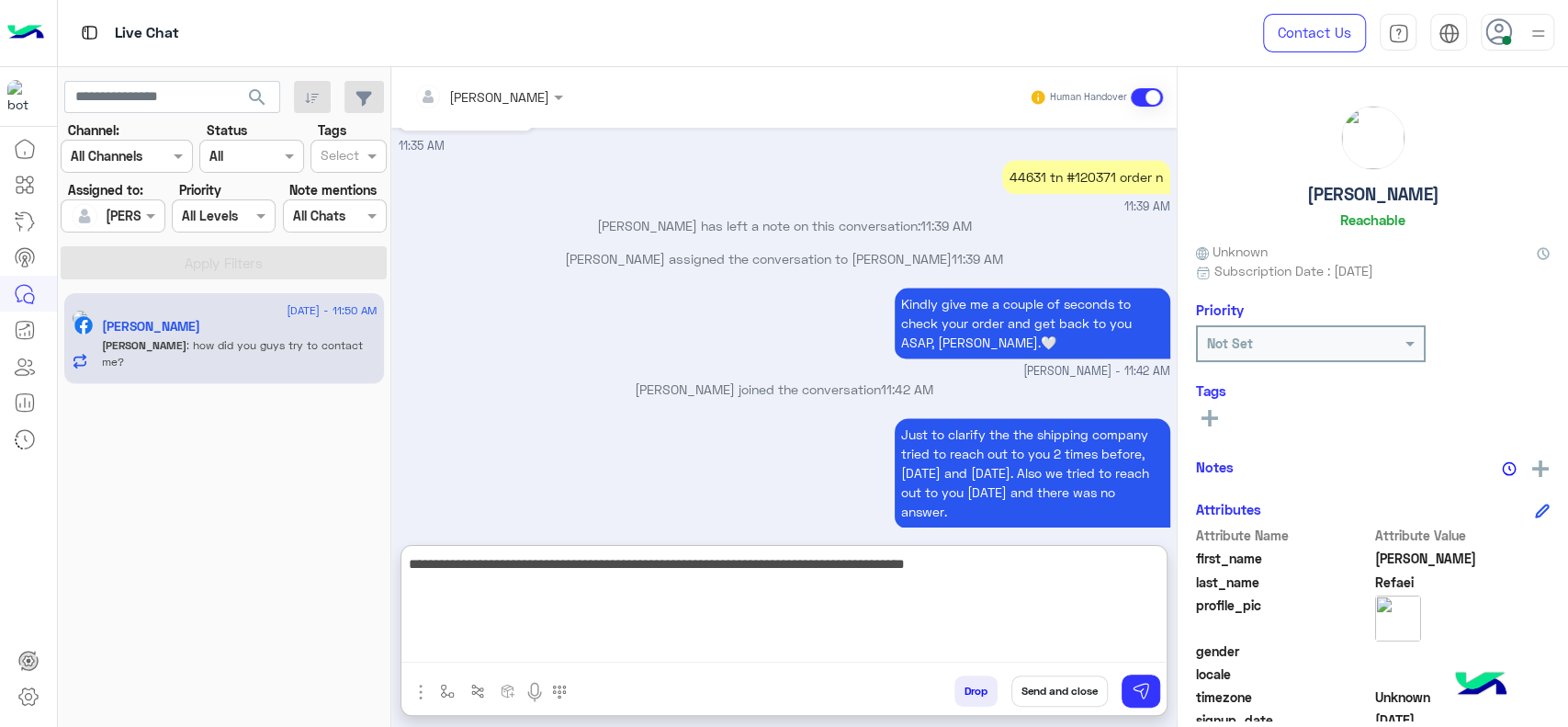
scroll to position [1698, 0]
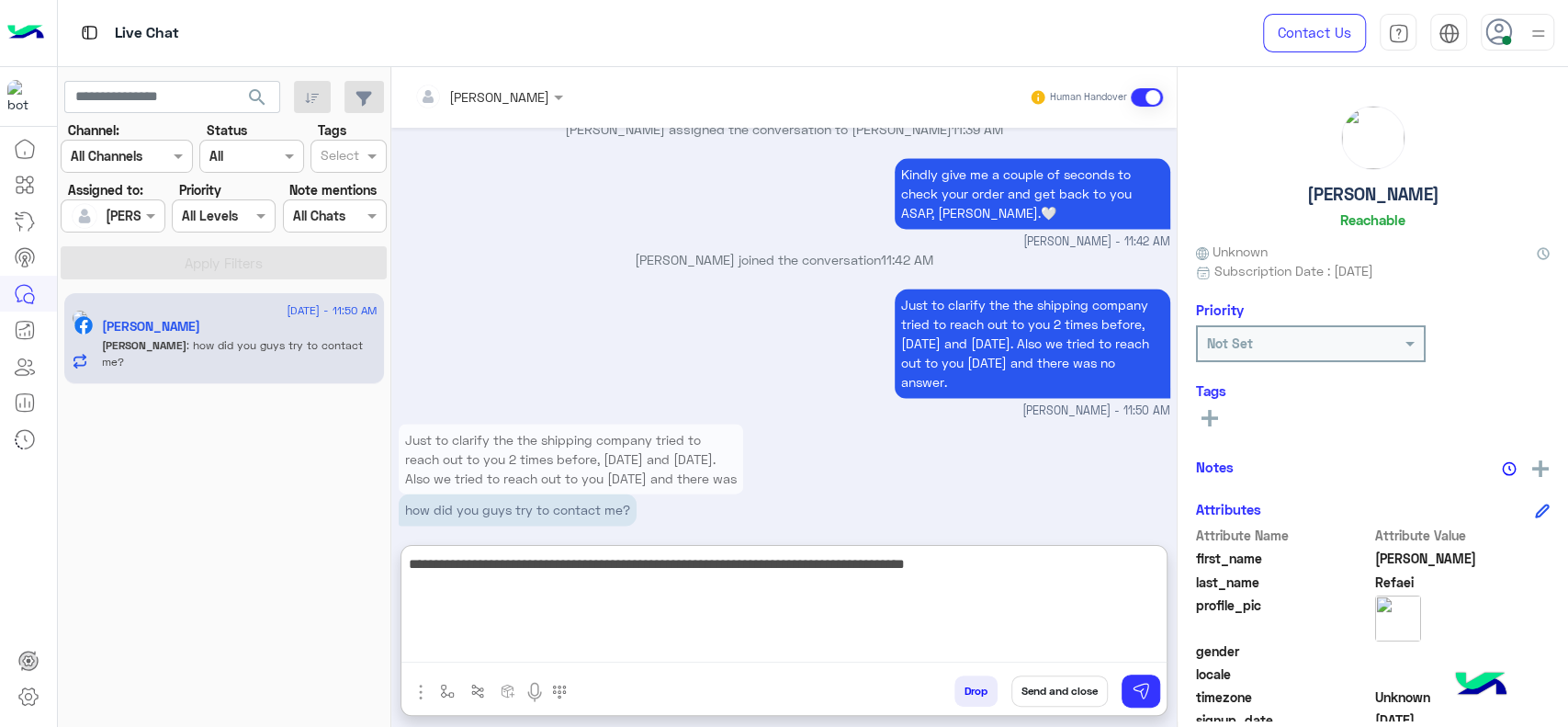
type textarea "**********"
click at [834, 622] on textarea "**********" at bounding box center [783, 607] width 765 height 110
click at [926, 614] on textarea "**********" at bounding box center [783, 607] width 765 height 110
click at [988, 611] on textarea "**********" at bounding box center [783, 607] width 765 height 110
click at [957, 616] on textarea "**********" at bounding box center [783, 607] width 765 height 110
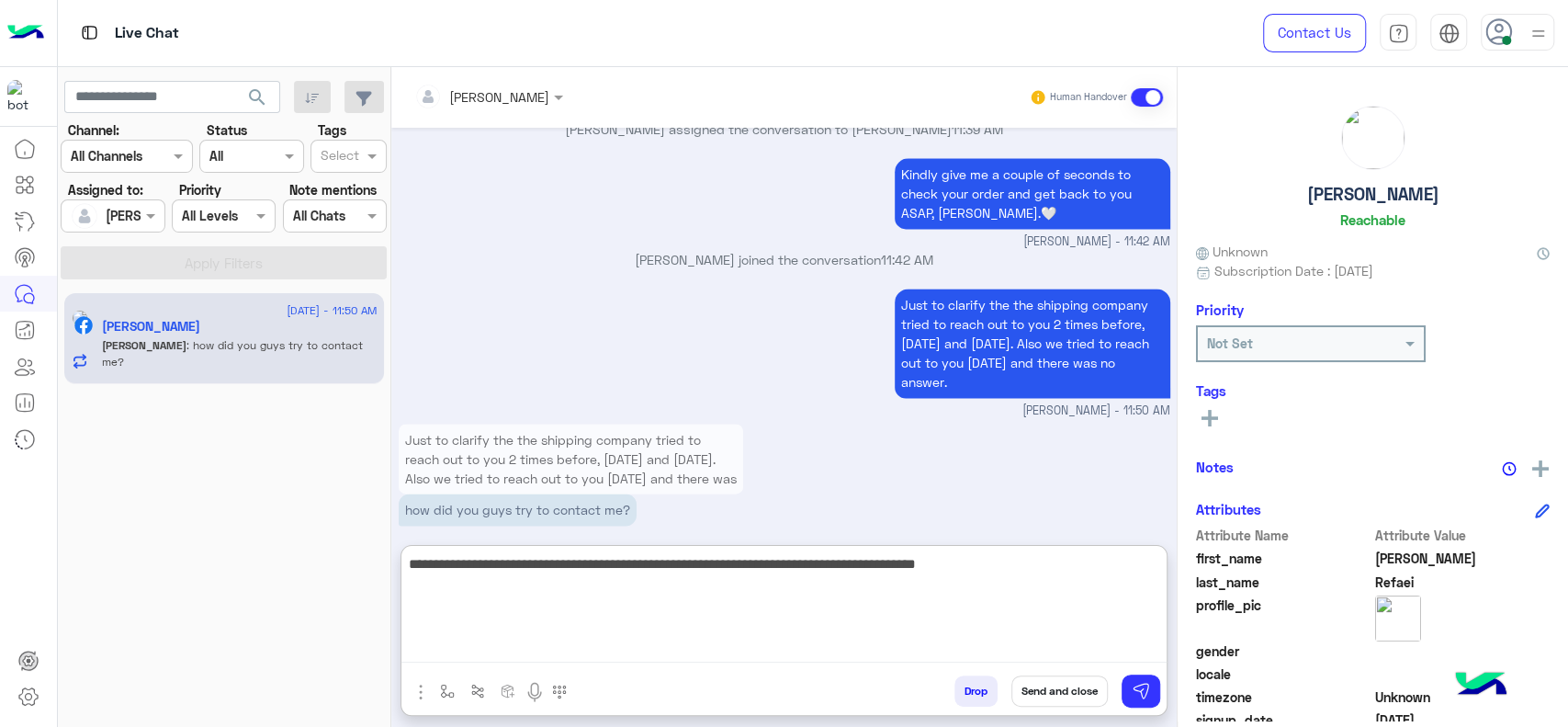
click at [1049, 595] on textarea "**********" at bounding box center [783, 607] width 765 height 110
click at [759, 592] on textarea "**********" at bounding box center [783, 607] width 765 height 110
click at [875, 599] on textarea "**********" at bounding box center [783, 607] width 765 height 110
click at [1036, 656] on textarea "**********" at bounding box center [783, 607] width 765 height 110
click at [1107, 587] on textarea "**********" at bounding box center [783, 607] width 765 height 110
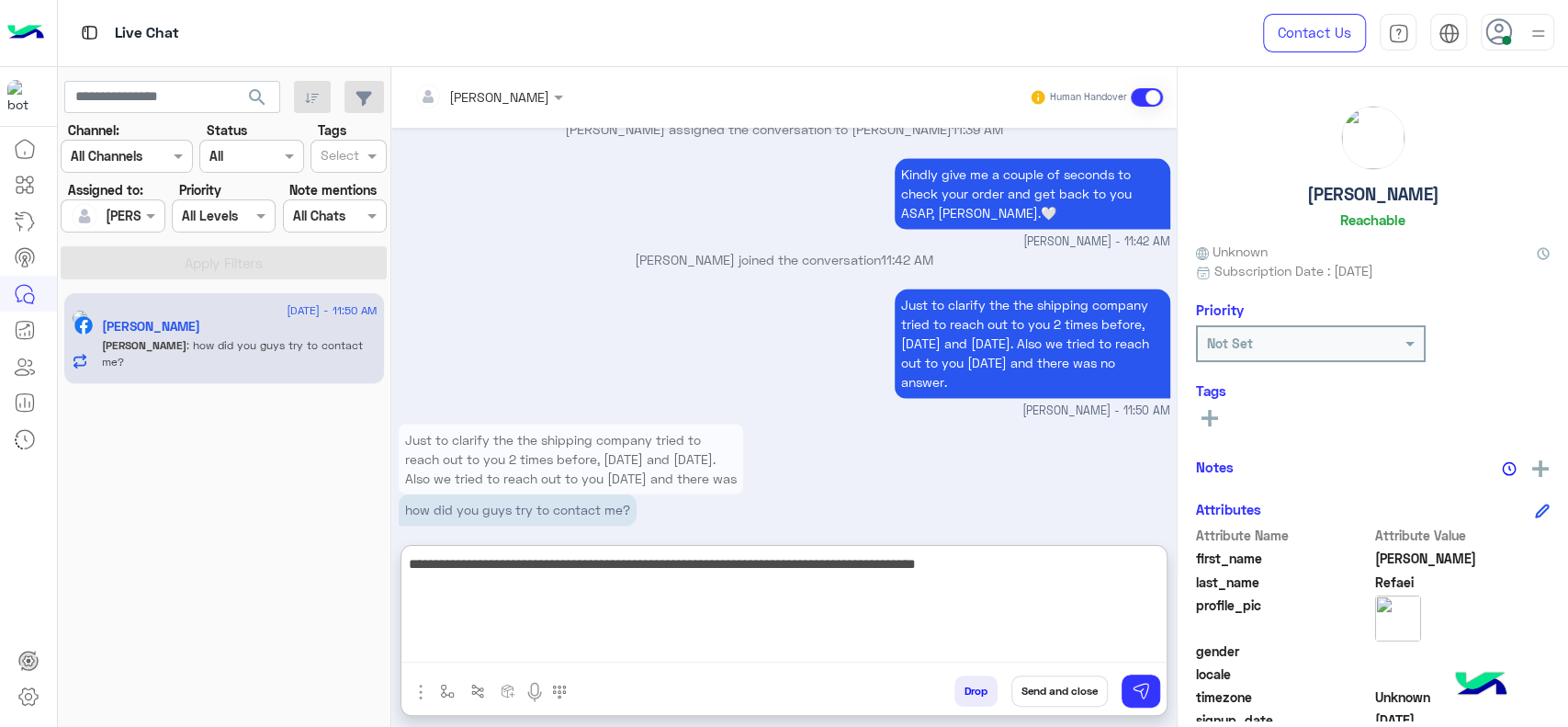
click at [1079, 597] on textarea "**********" at bounding box center [783, 607] width 765 height 110
click at [993, 597] on textarea "**********" at bounding box center [783, 607] width 765 height 110
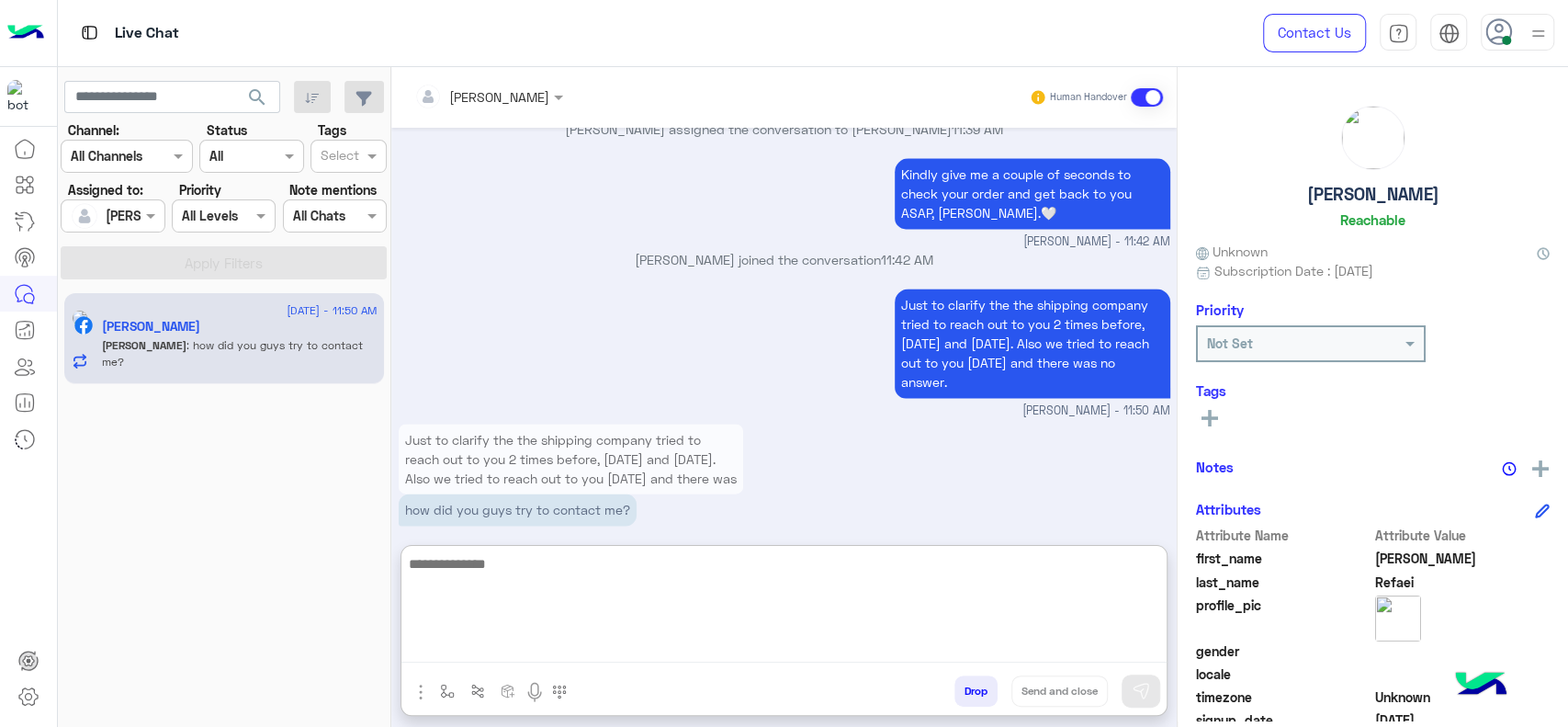
scroll to position [1795, 0]
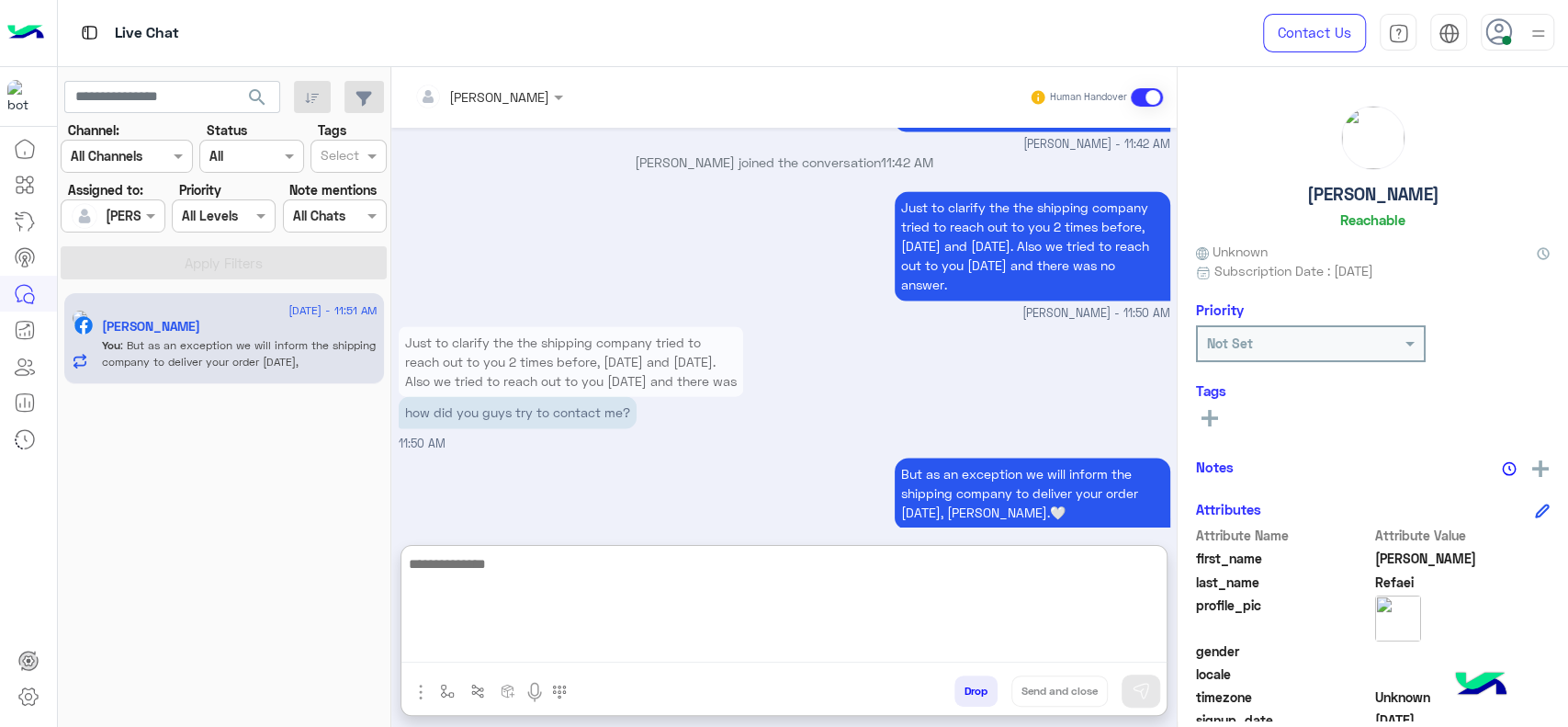
click at [507, 591] on textarea at bounding box center [783, 607] width 765 height 110
type textarea "*"
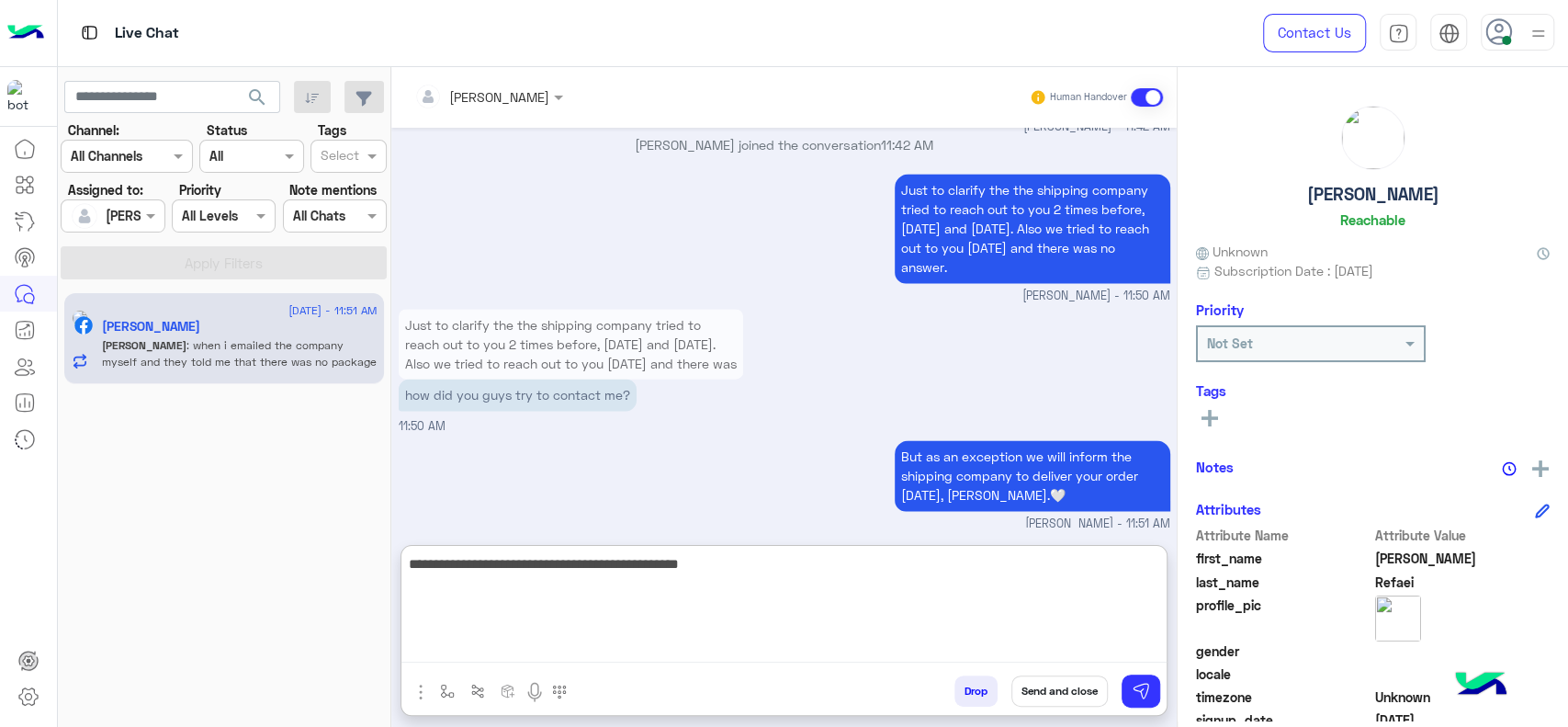
paste textarea "**********"
type textarea "**********"
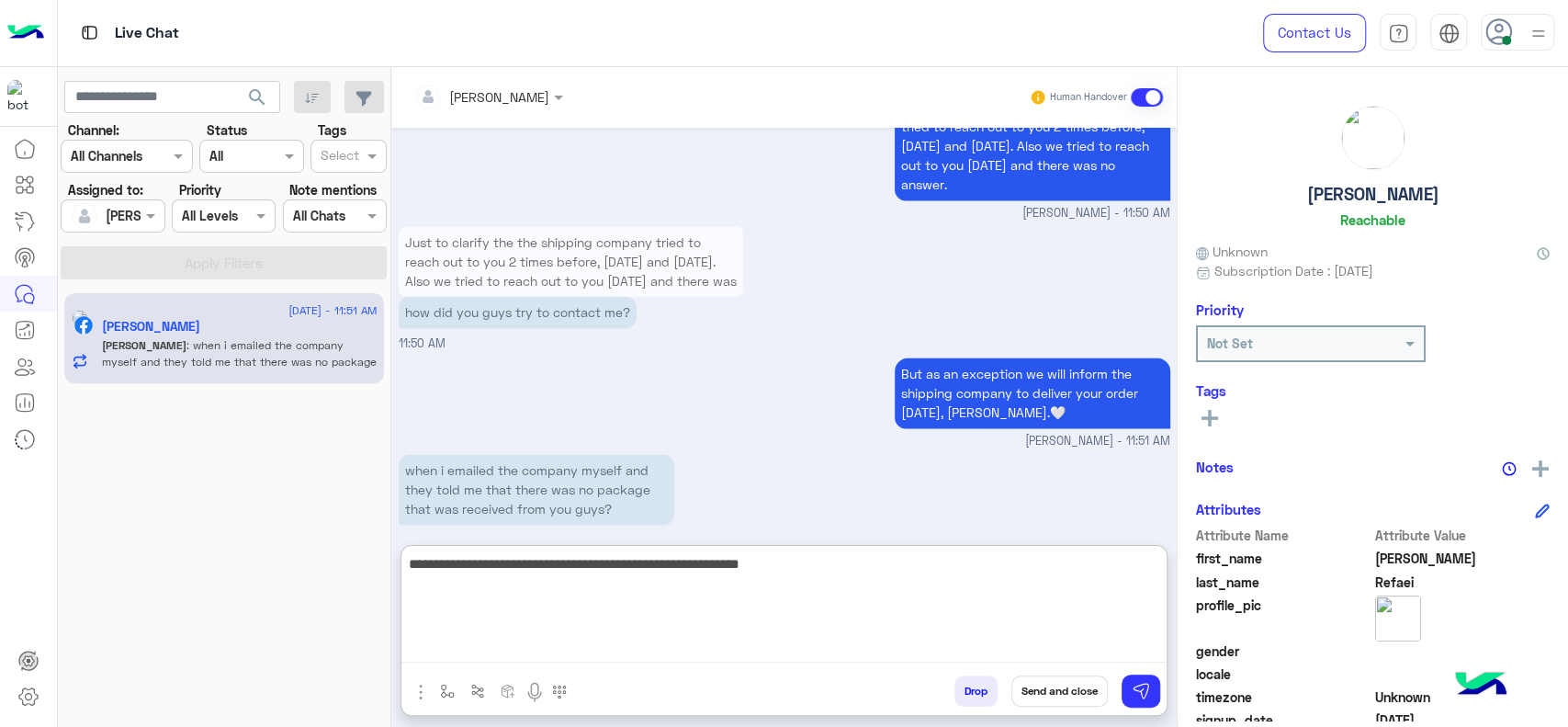
click at [770, 574] on textarea "**********" at bounding box center [783, 607] width 765 height 110
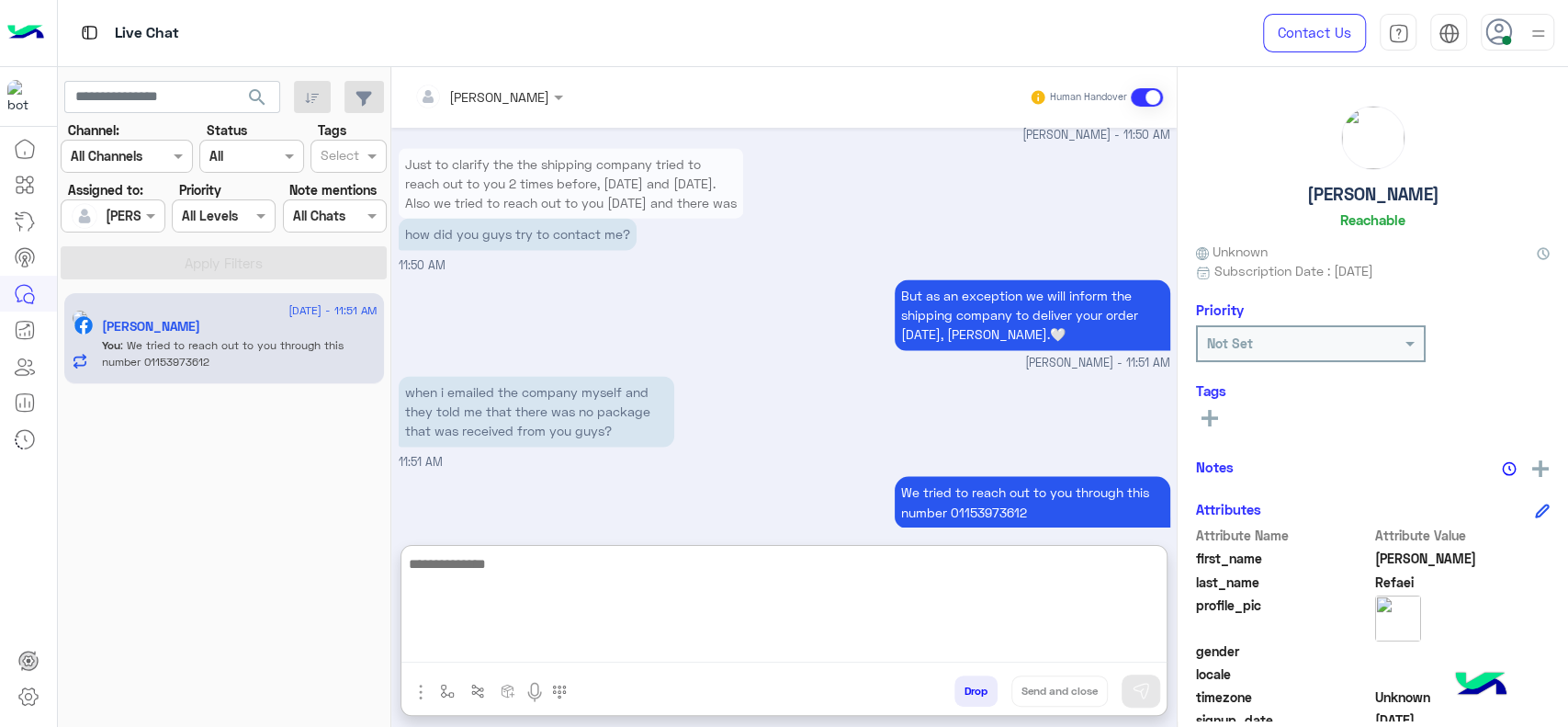
click at [447, 577] on textarea at bounding box center [783, 607] width 765 height 110
click at [458, 593] on textarea at bounding box center [783, 607] width 765 height 110
click at [492, 587] on textarea at bounding box center [783, 607] width 765 height 110
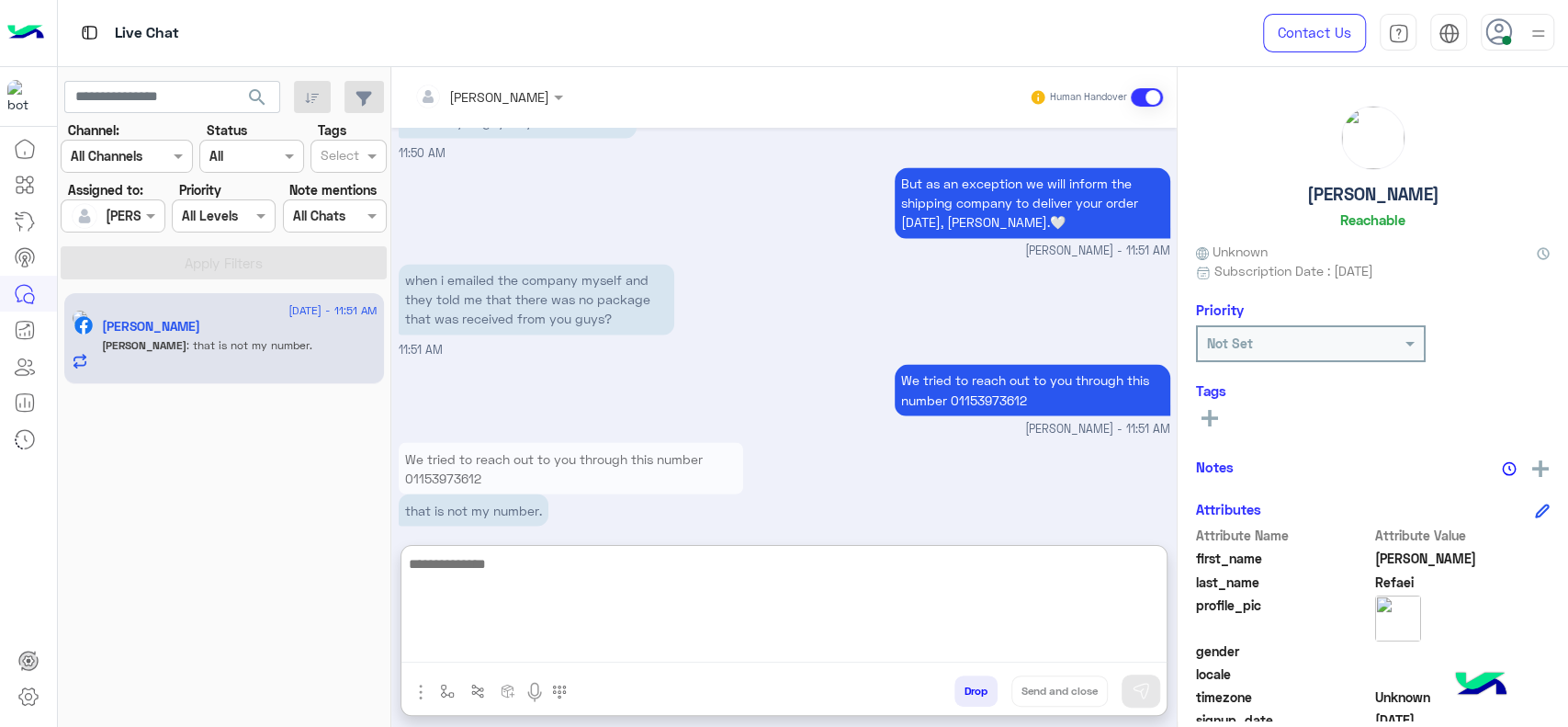
click at [573, 597] on textarea at bounding box center [783, 607] width 765 height 110
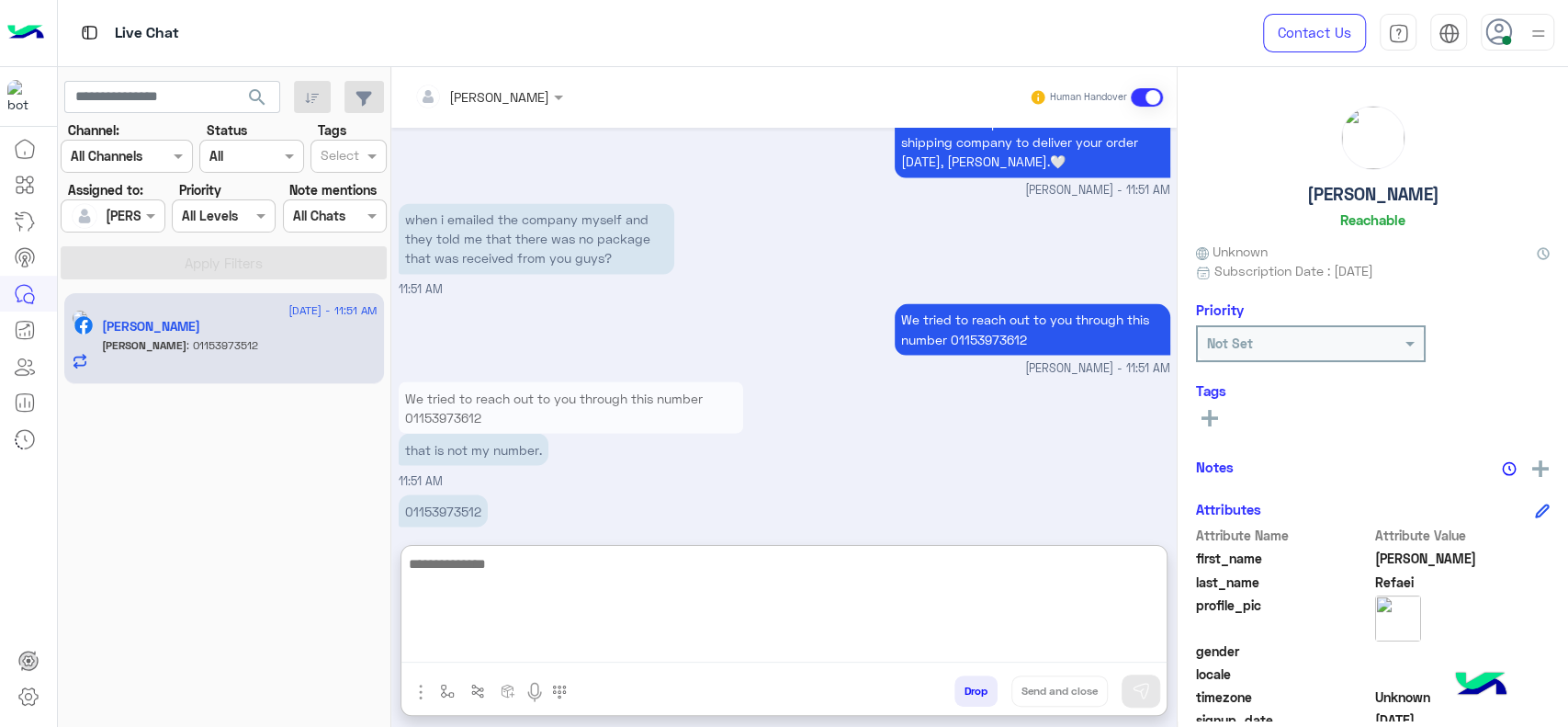
click at [500, 562] on textarea at bounding box center [783, 607] width 765 height 110
click at [456, 561] on textarea at bounding box center [783, 607] width 765 height 110
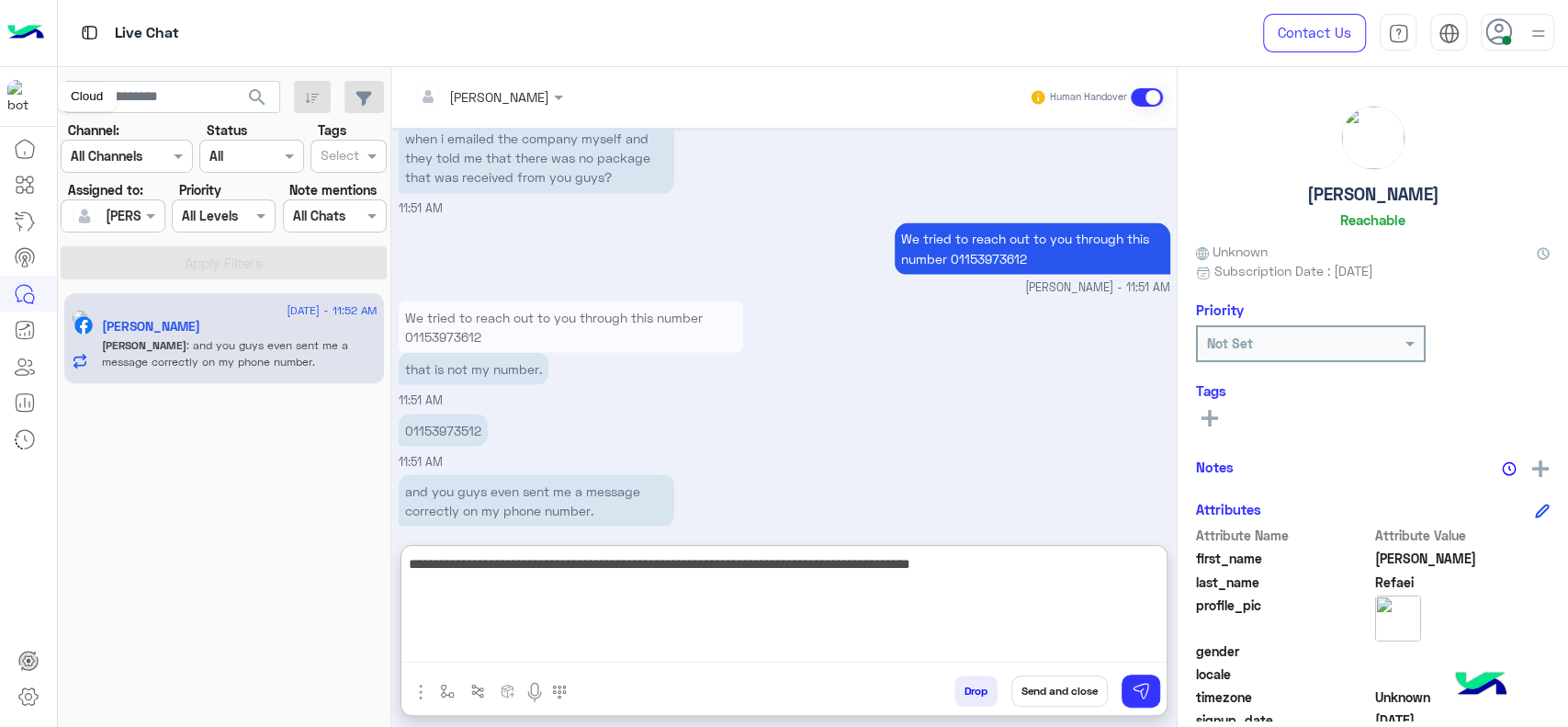
type textarea "**********"
click at [982, 576] on textarea "**********" at bounding box center [783, 607] width 765 height 110
click at [528, 628] on textarea "**********" at bounding box center [783, 607] width 765 height 110
click at [649, 620] on textarea "**********" at bounding box center [783, 607] width 765 height 110
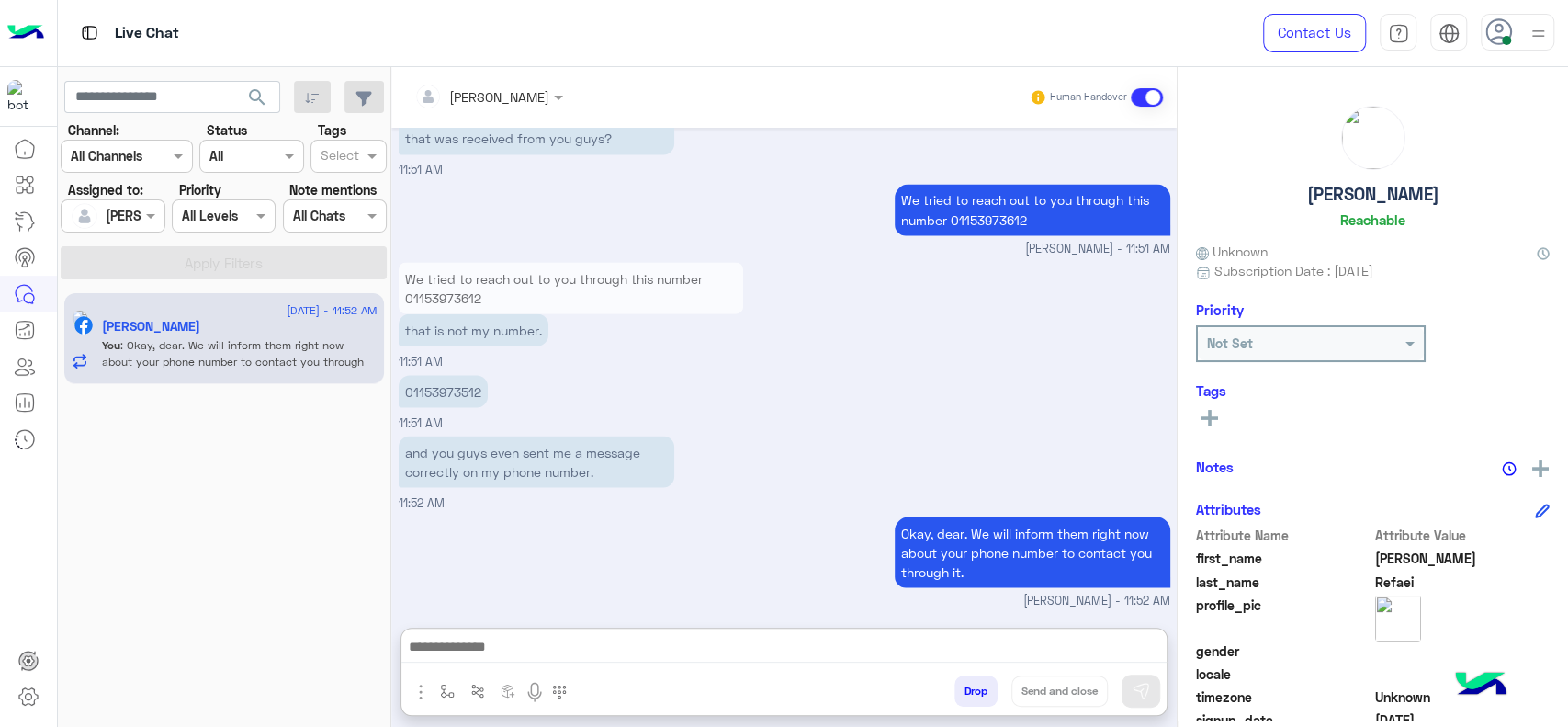
click at [432, 375] on p "01153973512" at bounding box center [443, 391] width 89 height 32
click at [432, 310] on div "We tried to reach out to you through this number 01153973612 that is not my num…" at bounding box center [785, 313] width 772 height 113
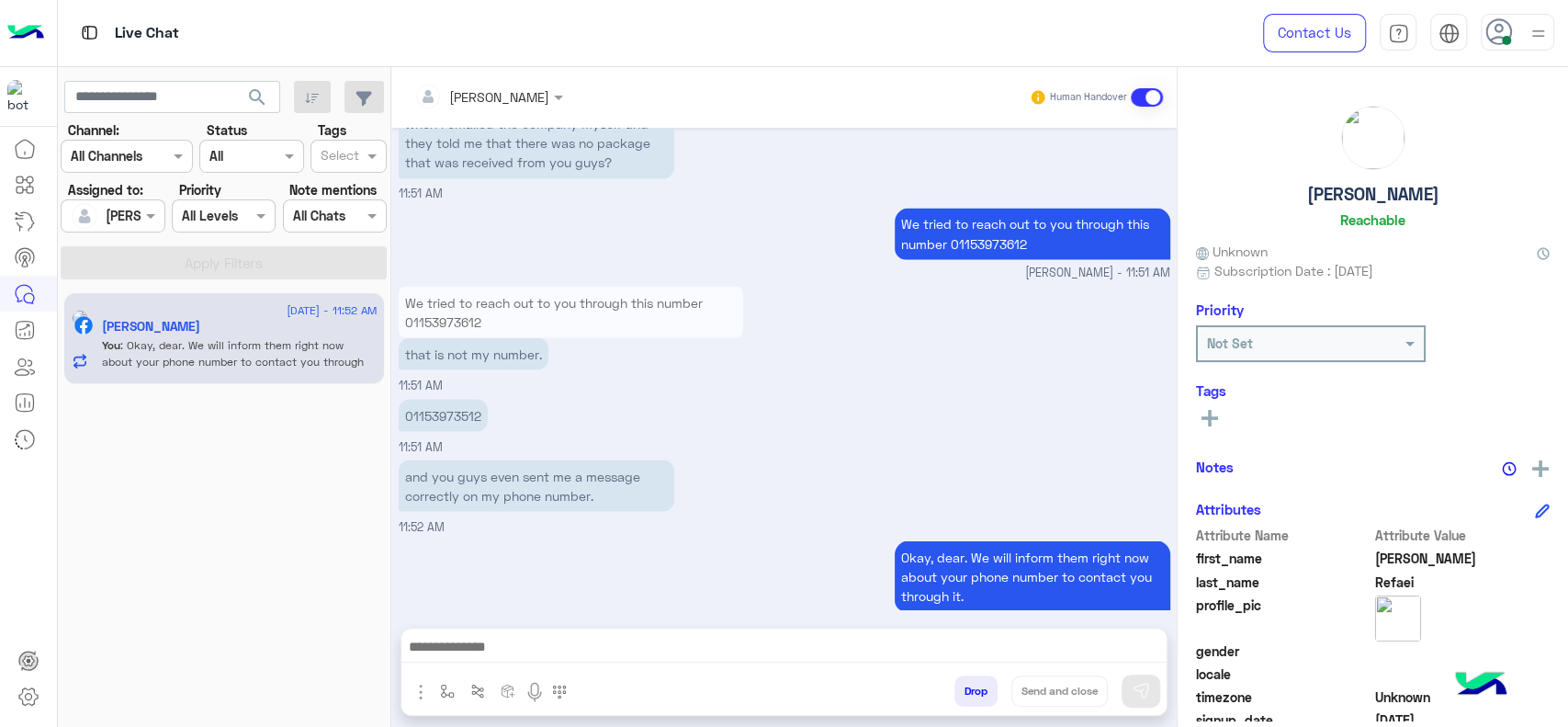
click at [416, 399] on p "01153973512" at bounding box center [443, 415] width 89 height 32
copy p "01153973512"
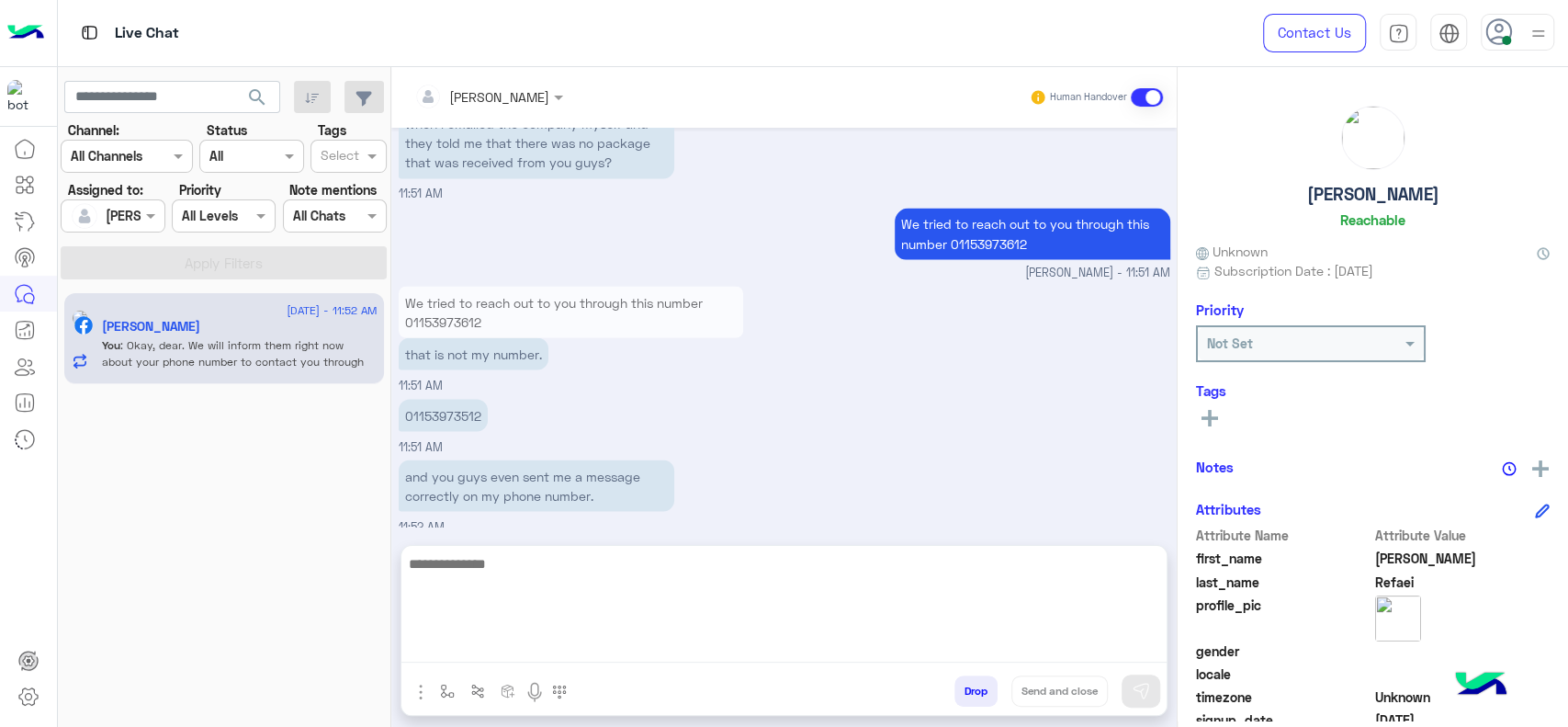
click at [465, 645] on textarea at bounding box center [783, 607] width 765 height 110
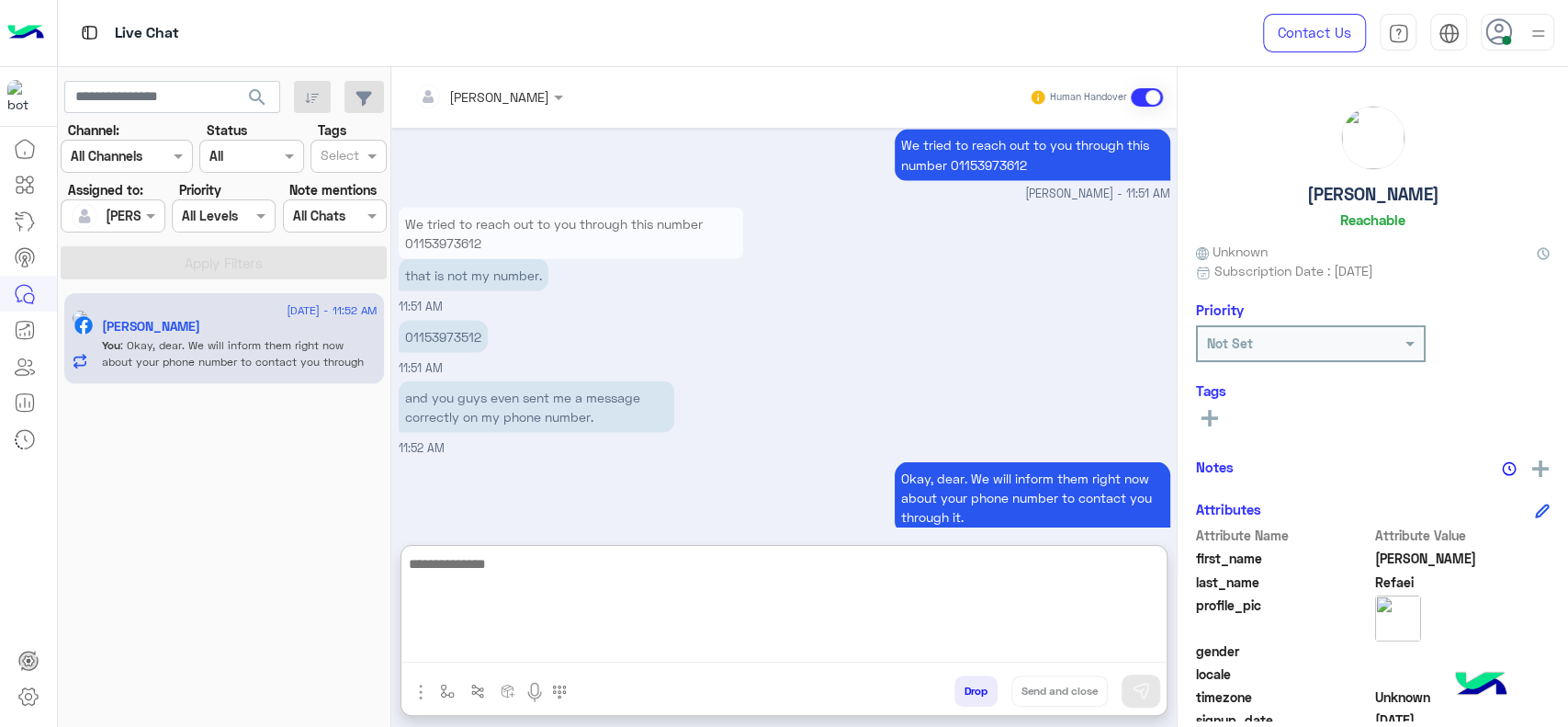
scroll to position [2324, 0]
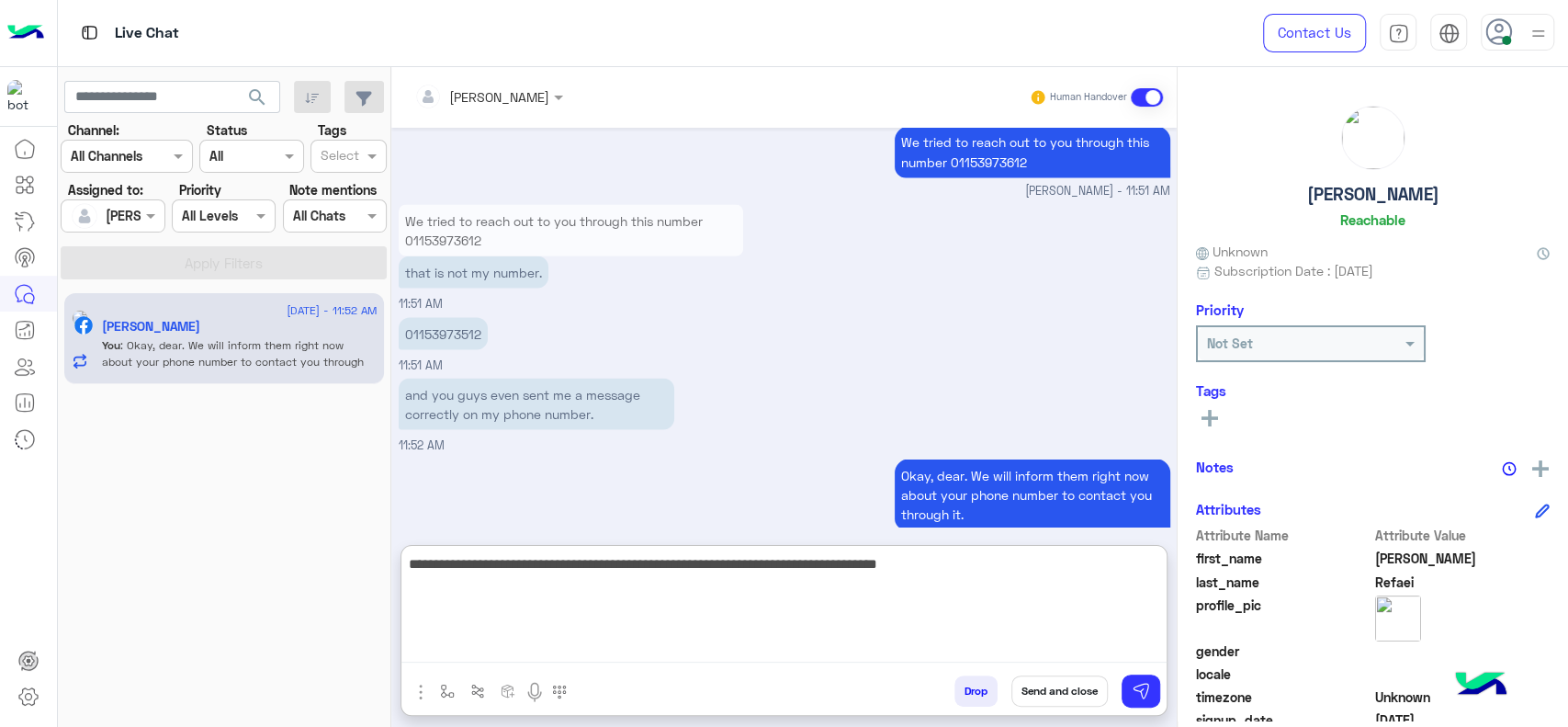
type textarea "**********"
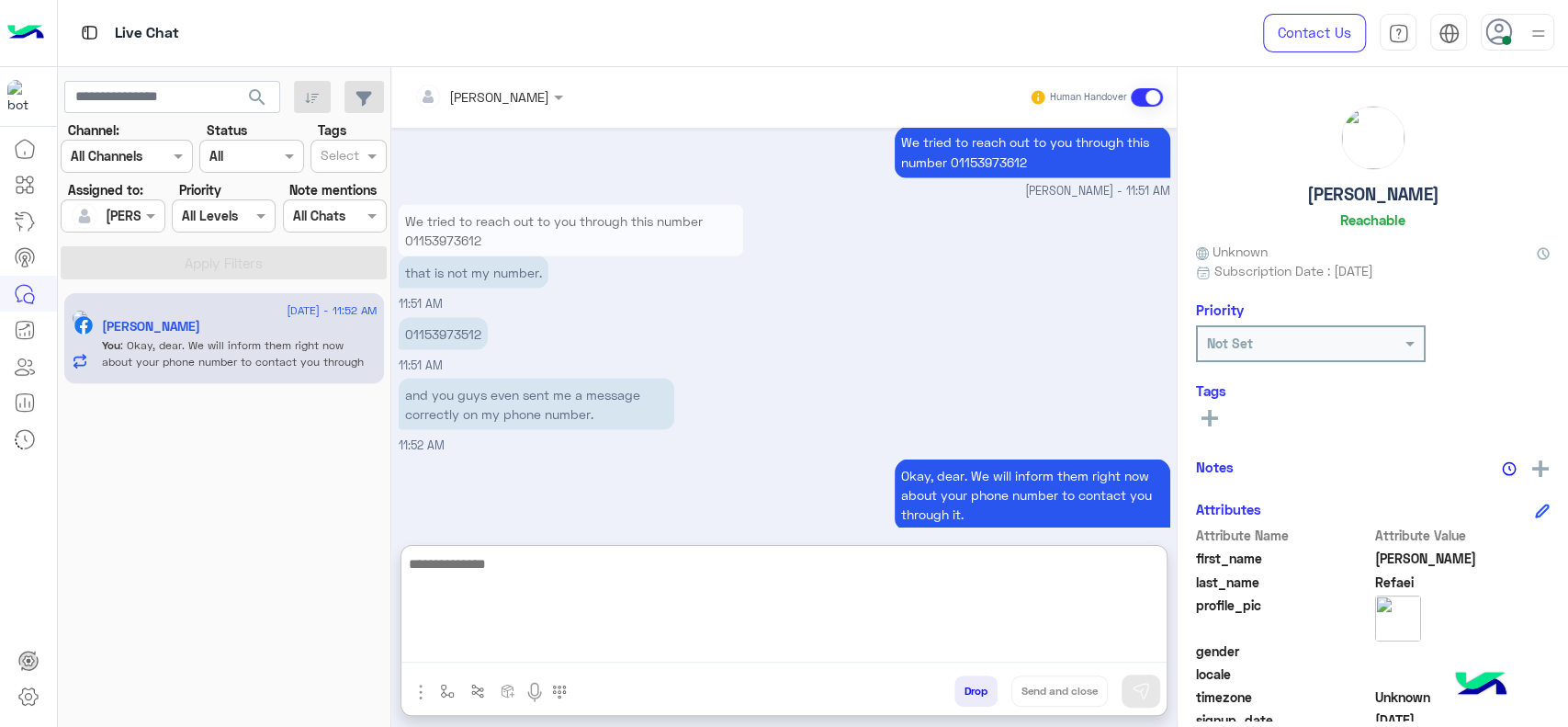
scroll to position [2421, 0]
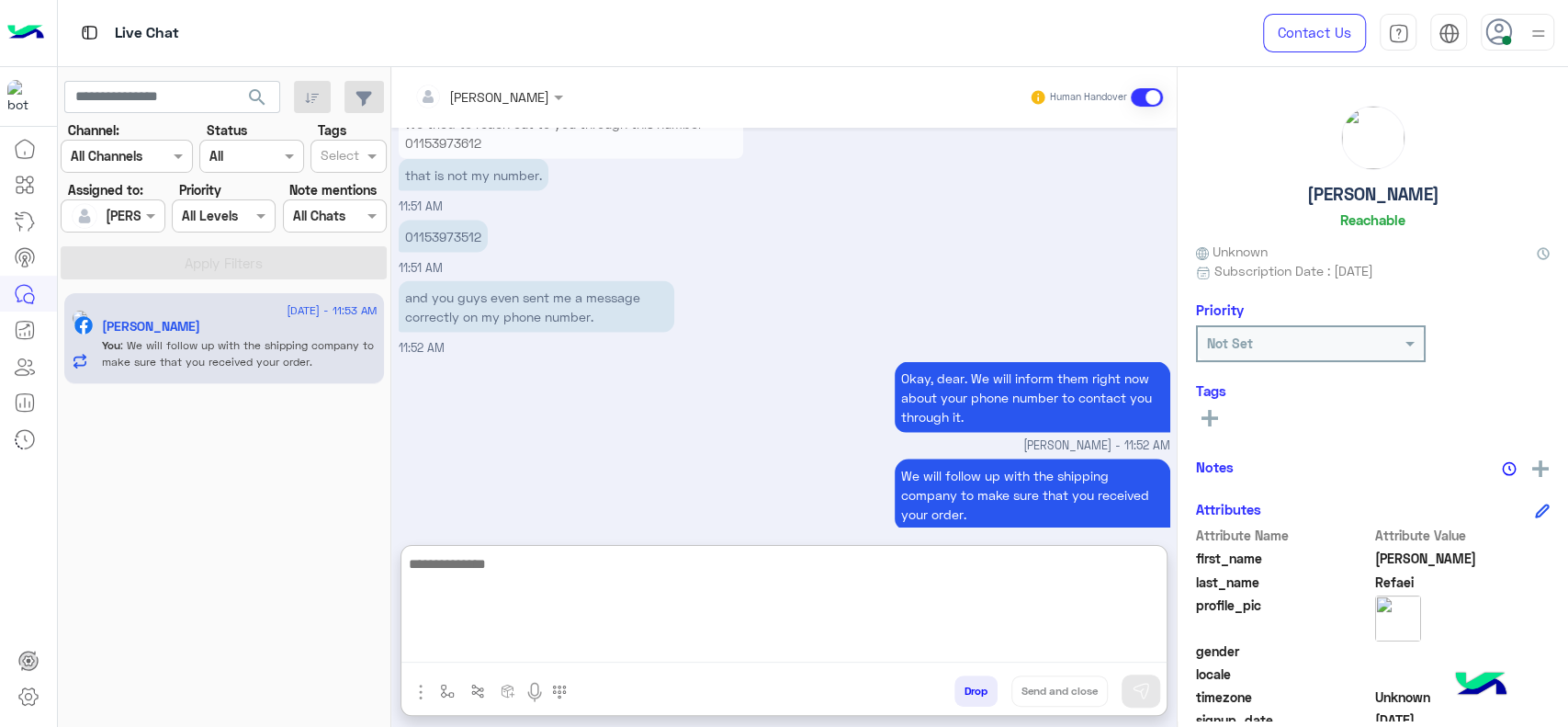
paste textarea "**********"
type textarea "**********"
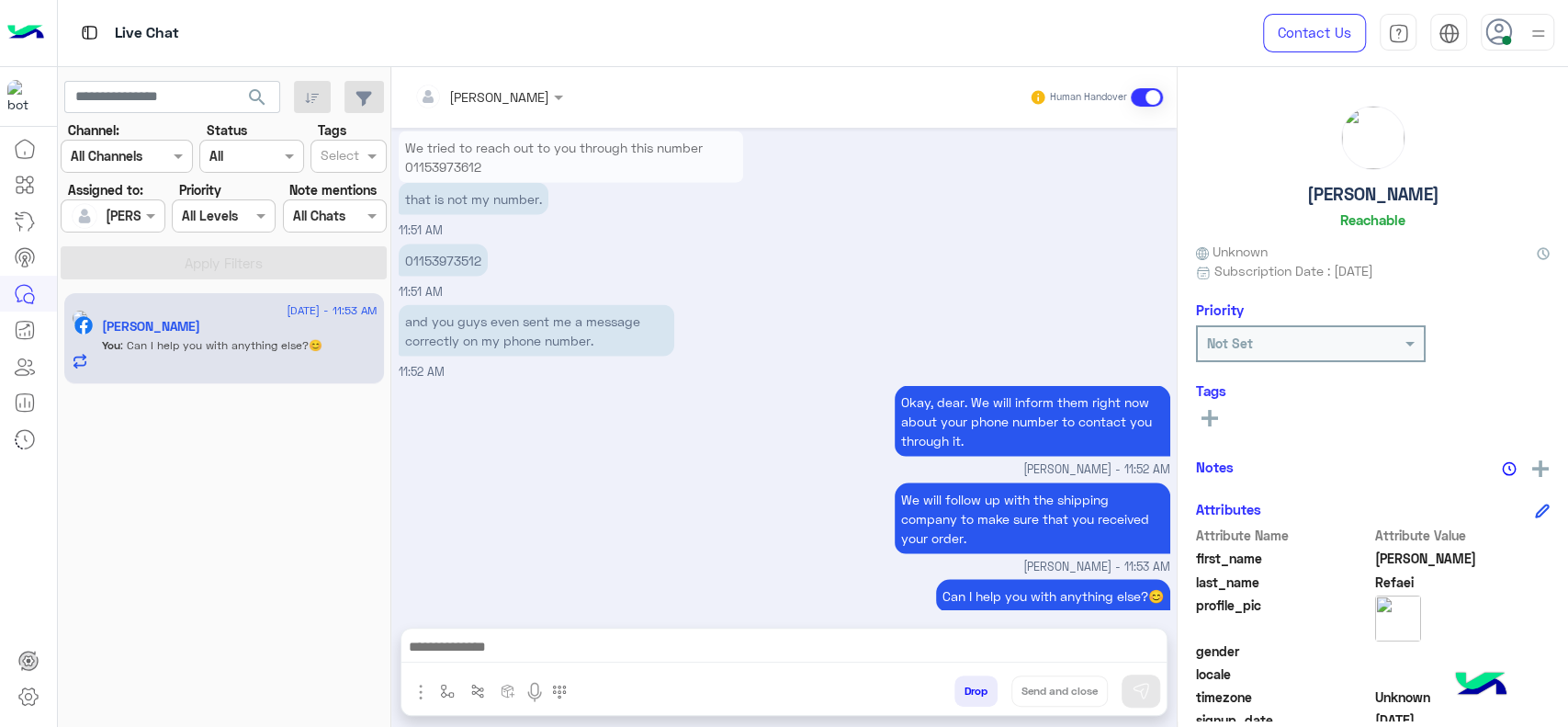
scroll to position [2536, 0]
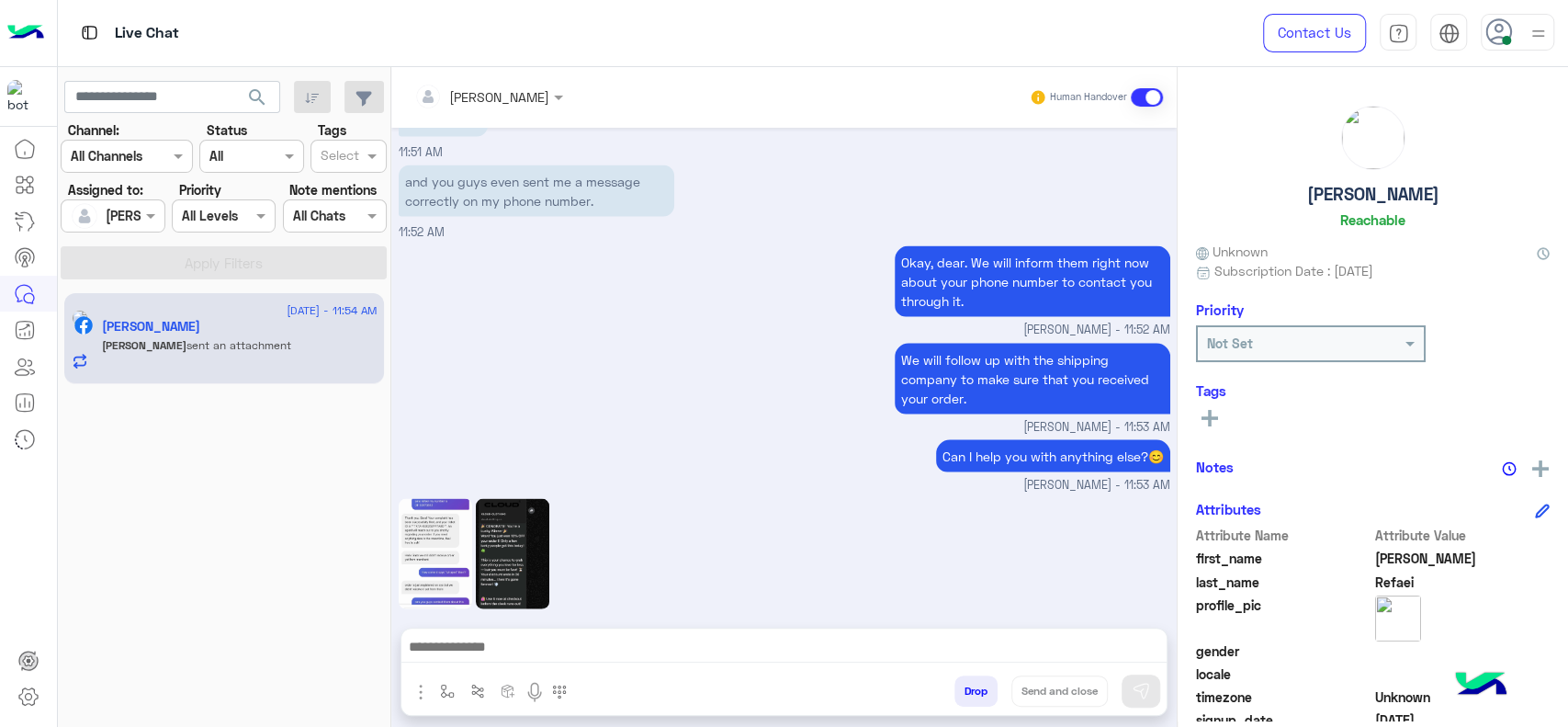
click at [423, 506] on img at bounding box center [436, 554] width 74 height 110
click at [515, 552] on img at bounding box center [513, 554] width 74 height 110
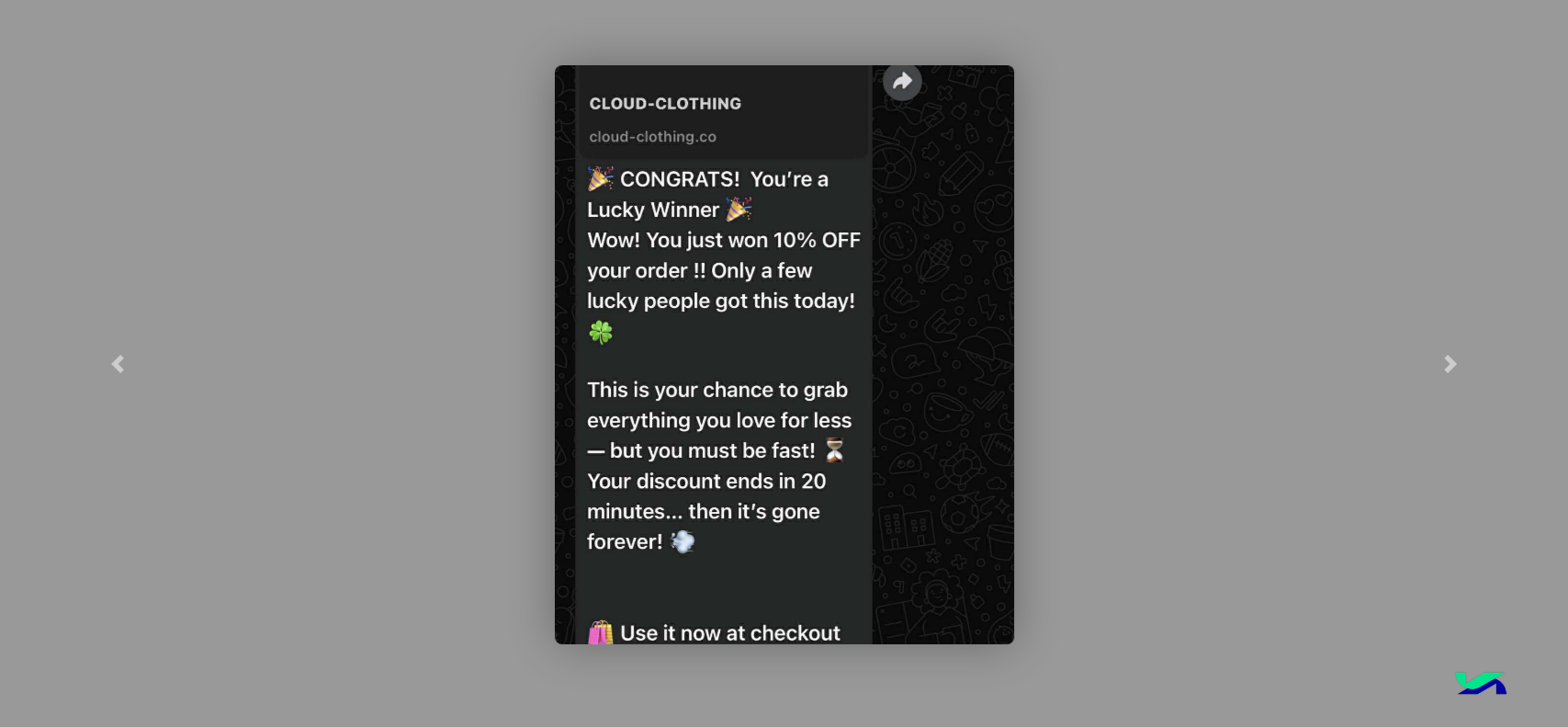
scroll to position [2617, 0]
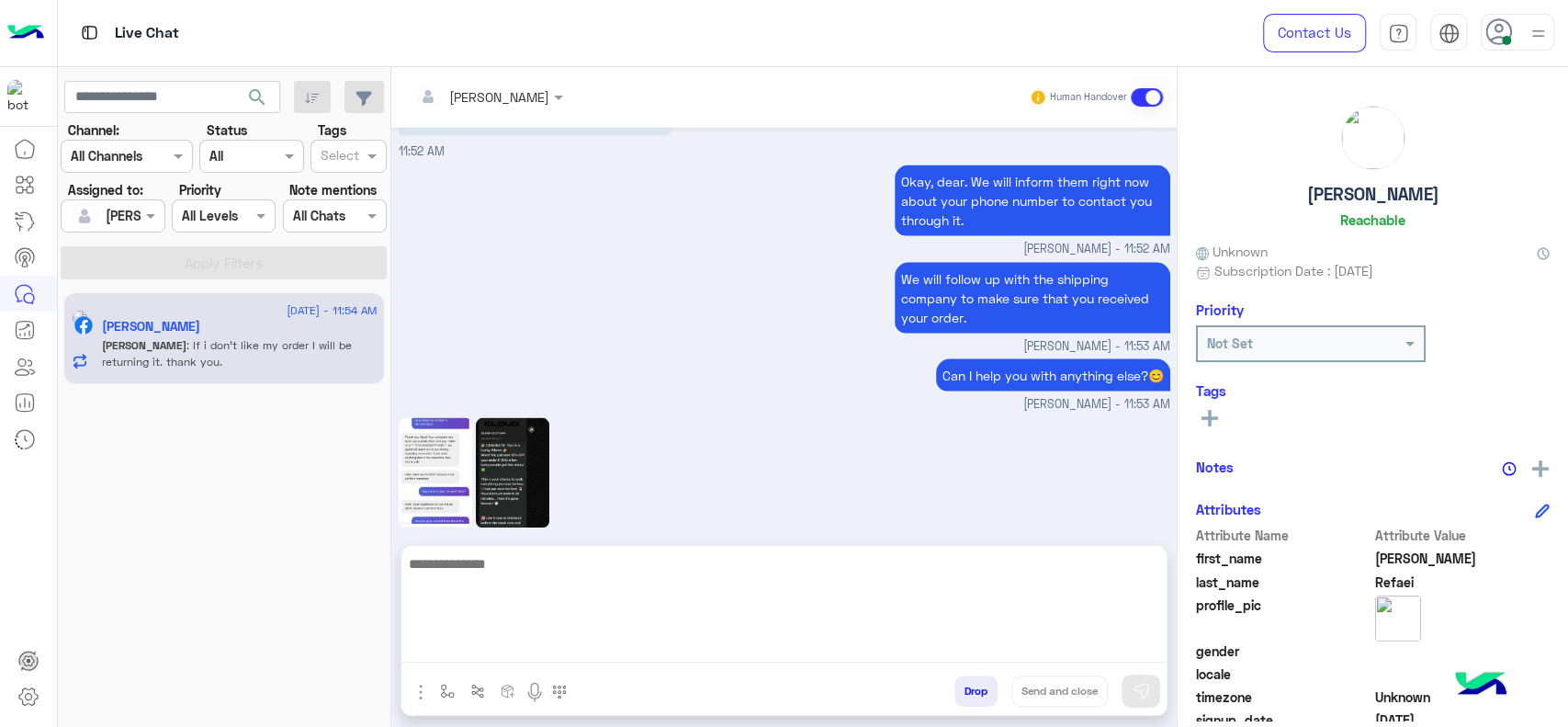
click at [544, 654] on textarea at bounding box center [783, 607] width 765 height 110
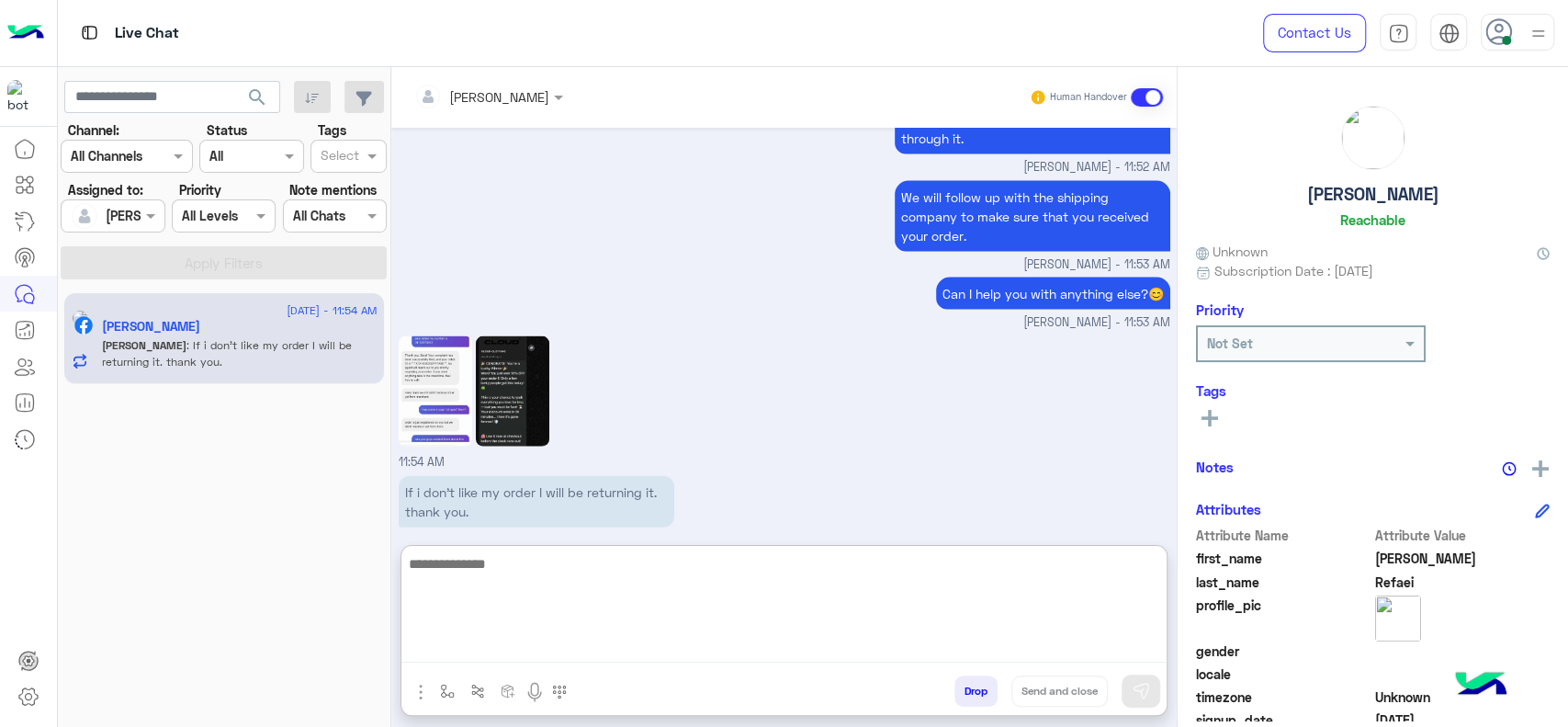
click at [500, 631] on textarea at bounding box center [783, 607] width 765 height 110
click at [500, 616] on textarea at bounding box center [783, 607] width 765 height 110
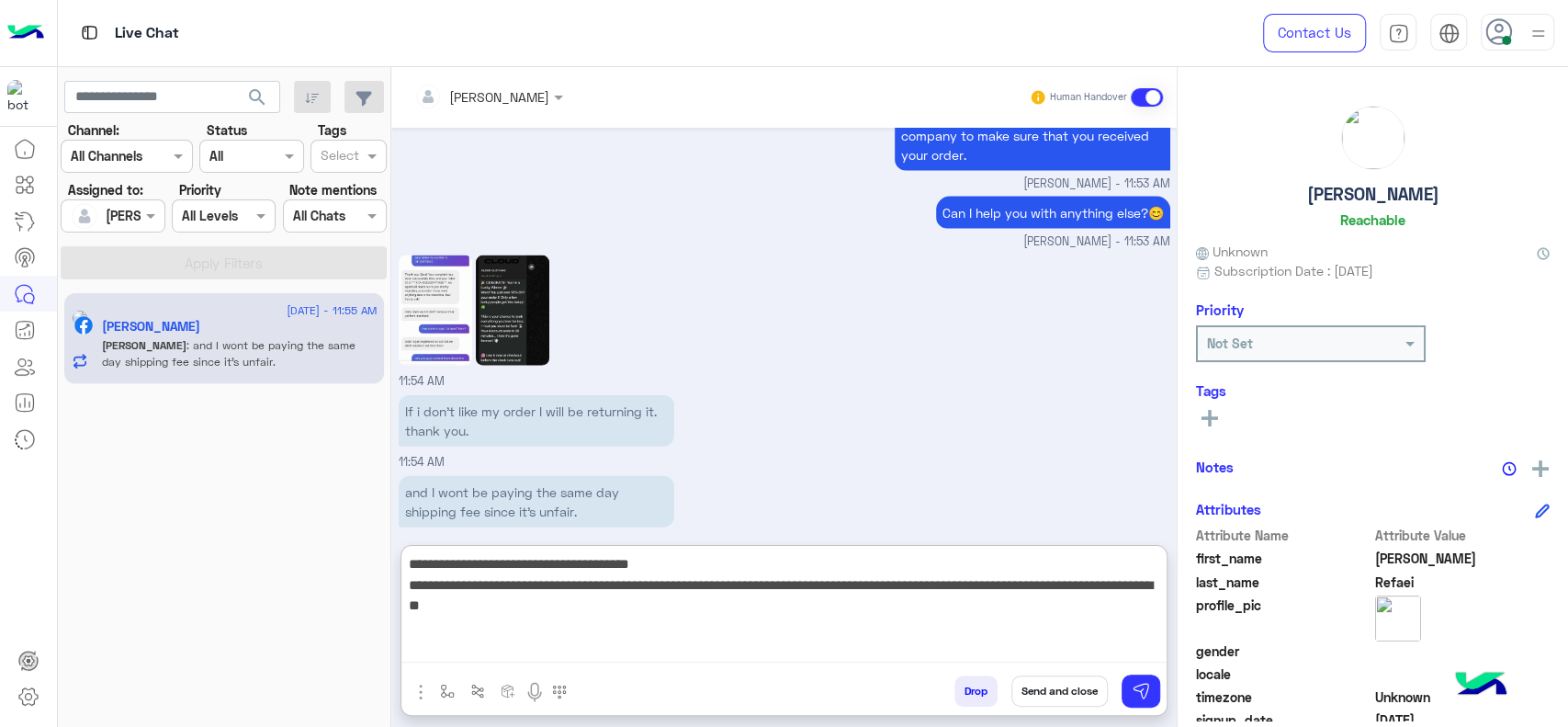
type textarea "**********"
click at [647, 616] on textarea "**********" at bounding box center [783, 607] width 765 height 110
click at [738, 639] on textarea "**********" at bounding box center [783, 607] width 765 height 110
click at [728, 630] on textarea "**********" at bounding box center [783, 607] width 765 height 110
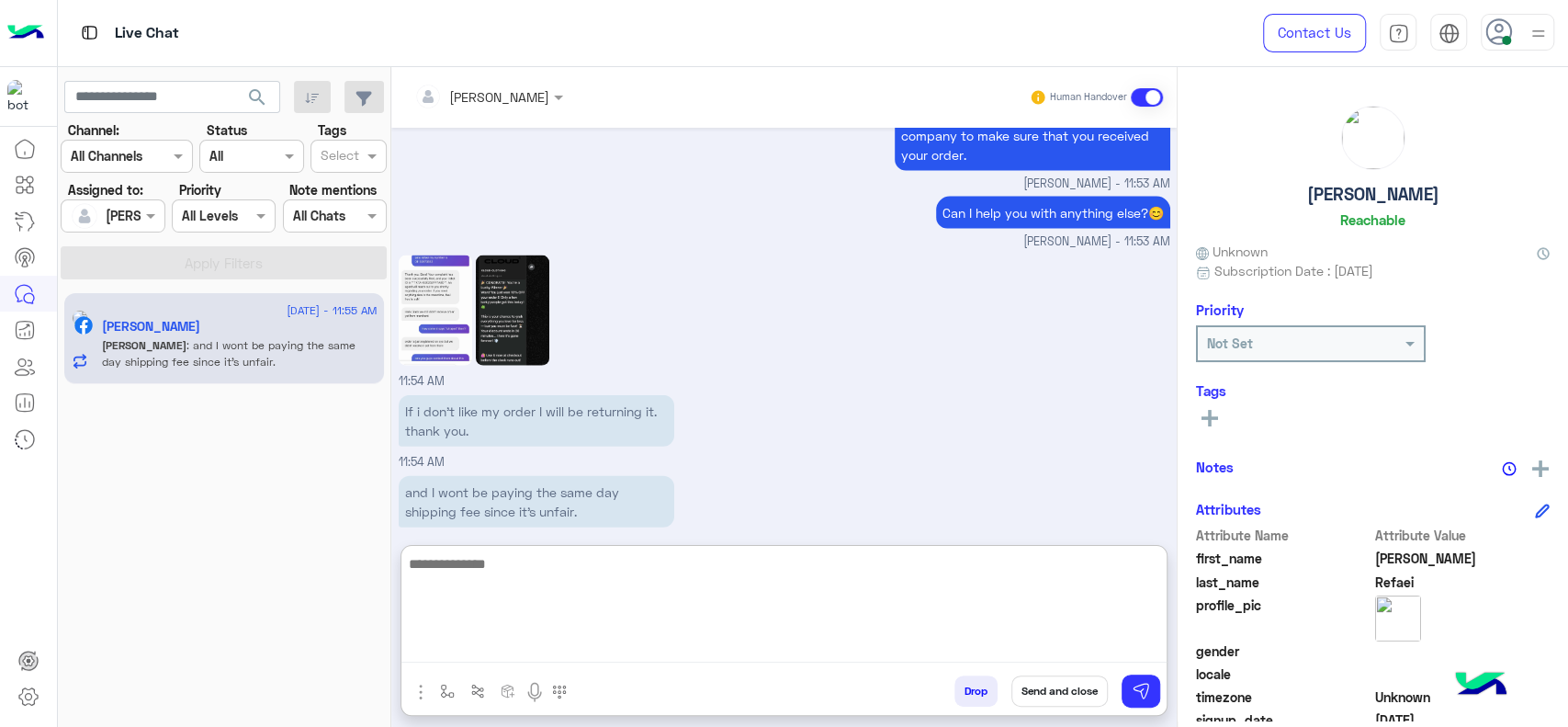
scroll to position [2915, 0]
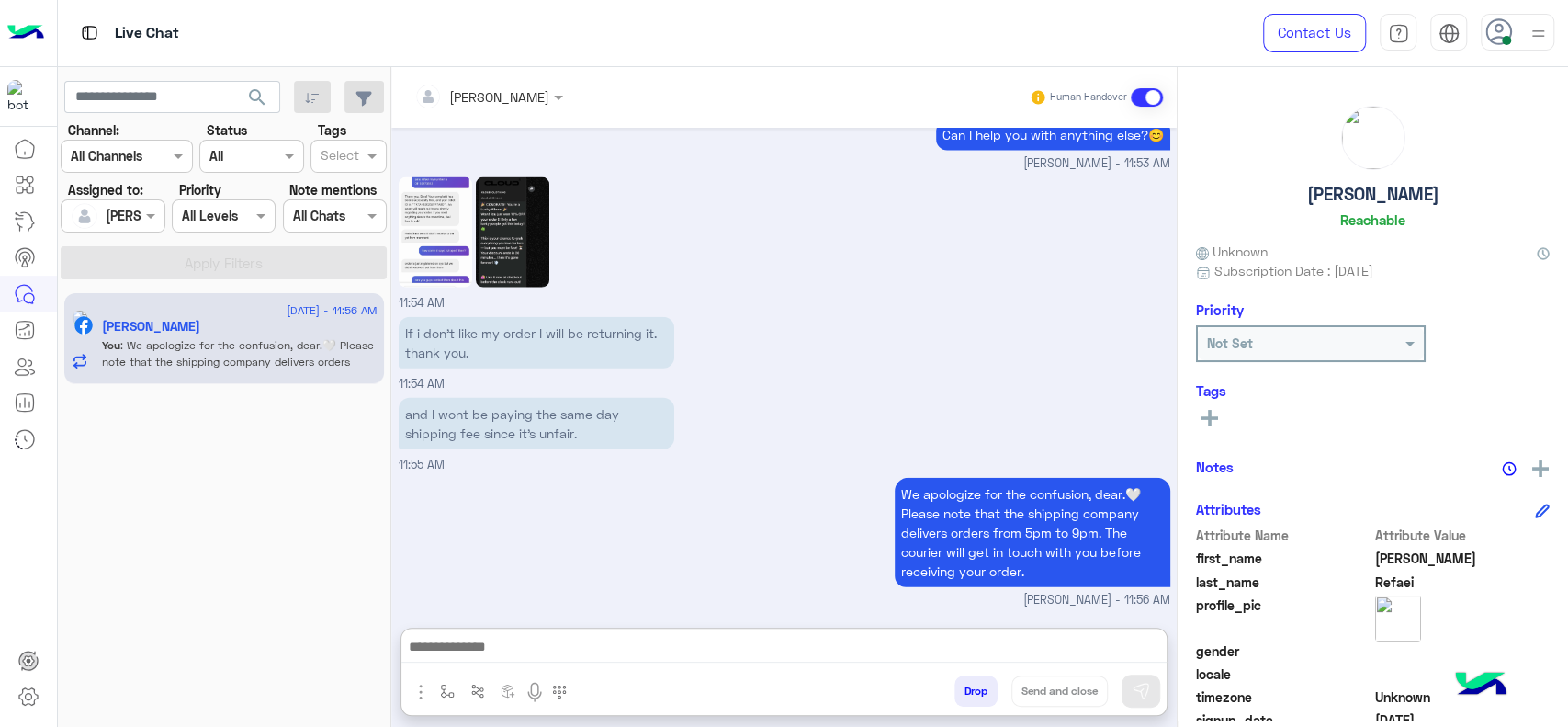
click at [982, 312] on div "If i don’t like my order I will be returning it. thank you. 11:54 AM" at bounding box center [785, 352] width 772 height 81
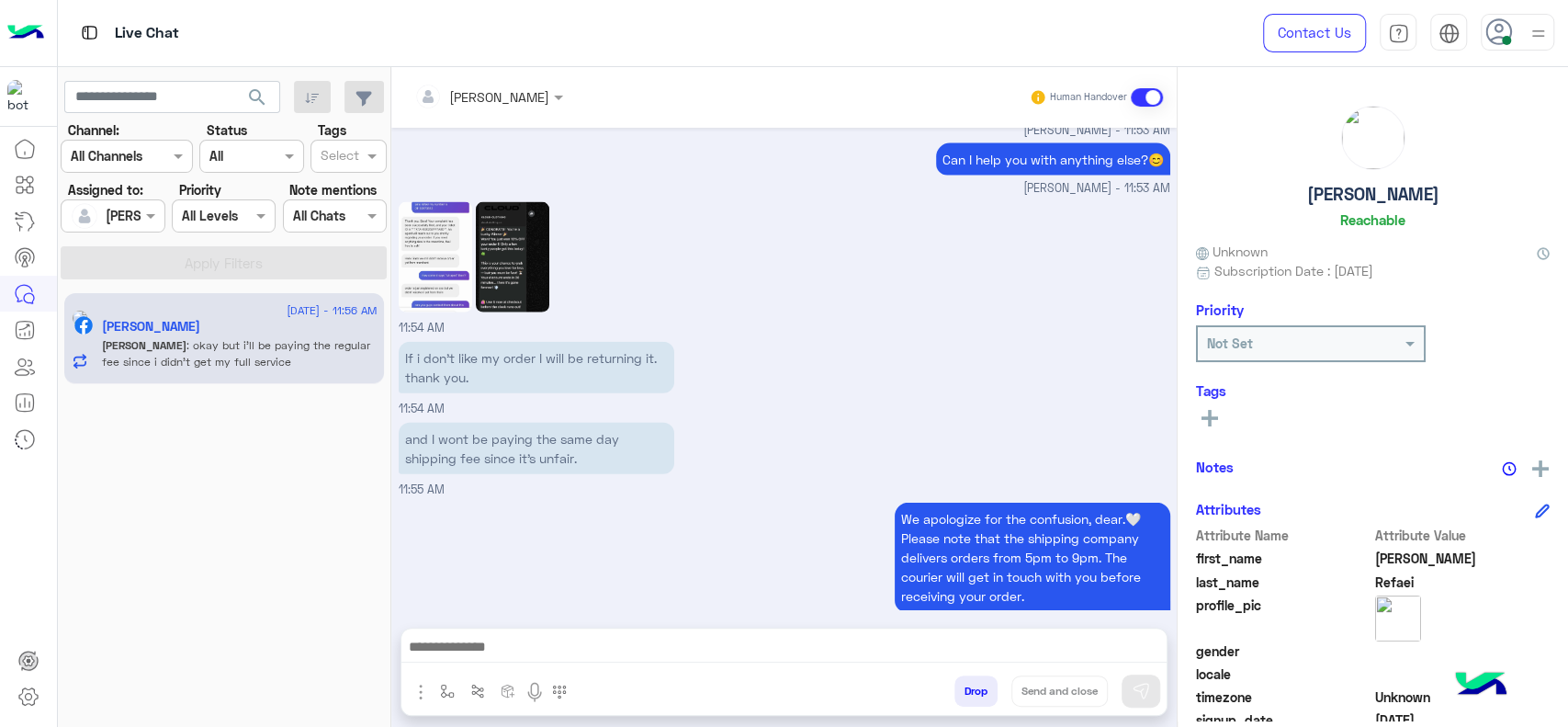
scroll to position [2912, 0]
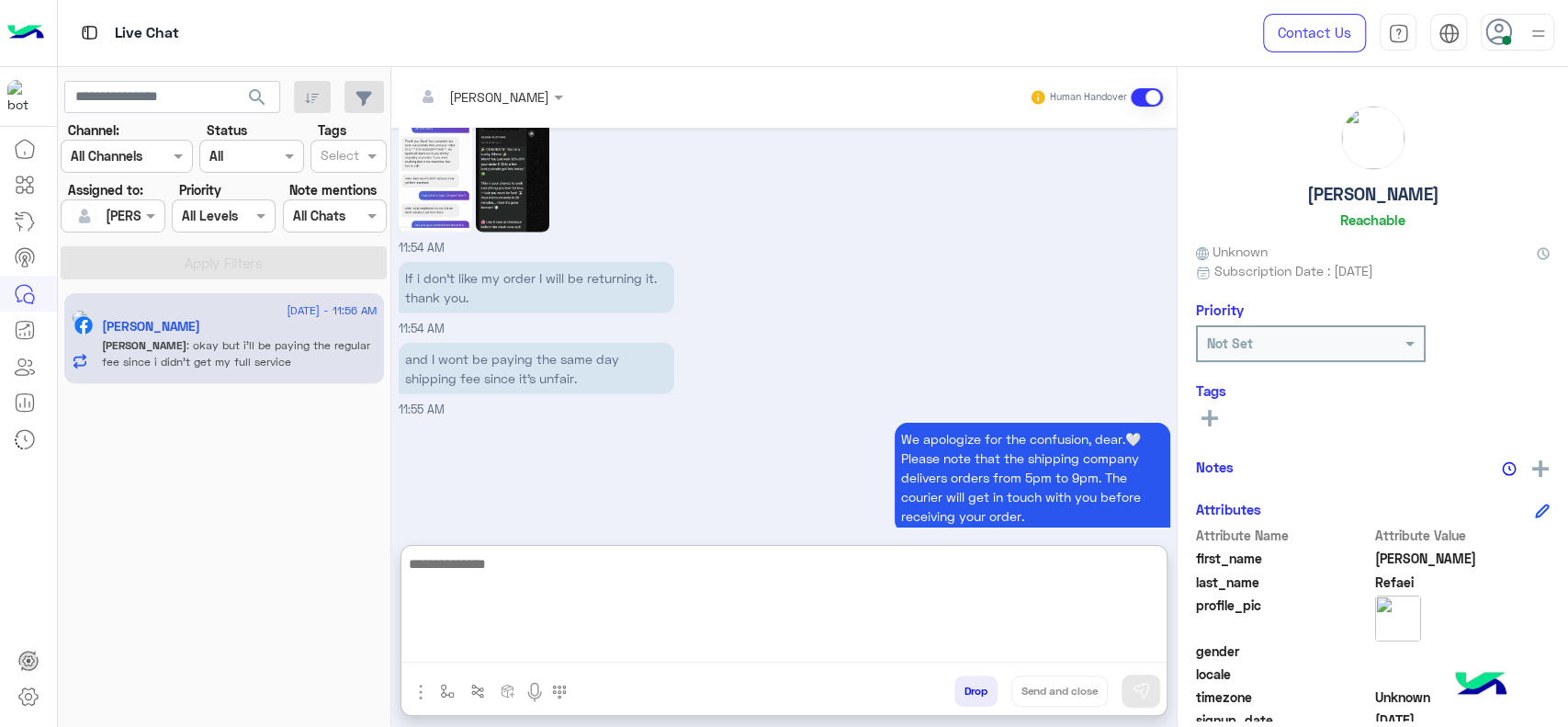
click at [640, 647] on textarea at bounding box center [783, 607] width 765 height 110
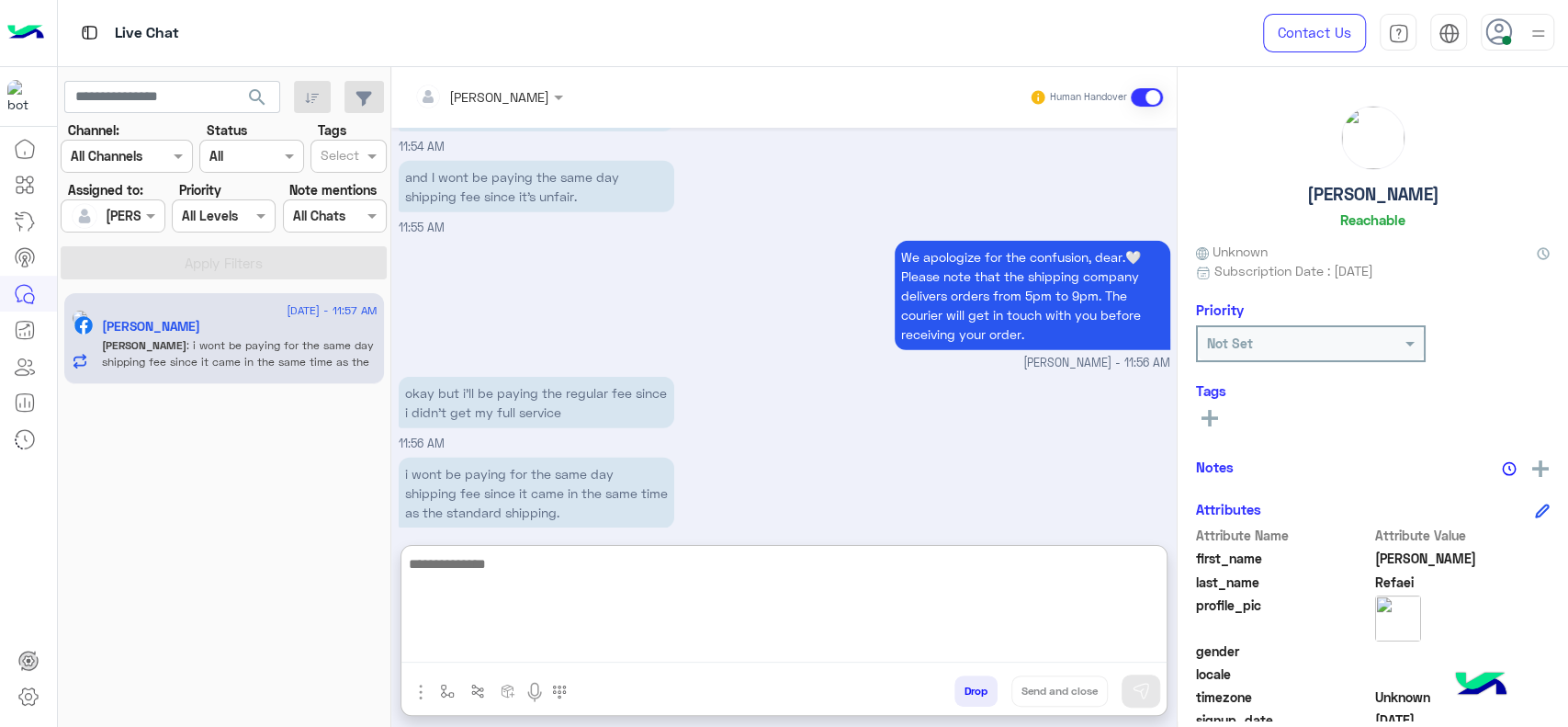
click at [495, 590] on textarea at bounding box center [783, 607] width 765 height 110
click at [526, 576] on textarea at bounding box center [783, 607] width 765 height 110
click at [608, 580] on textarea at bounding box center [783, 607] width 765 height 110
click at [637, 580] on textarea at bounding box center [783, 607] width 765 height 110
click at [639, 578] on textarea at bounding box center [783, 607] width 765 height 110
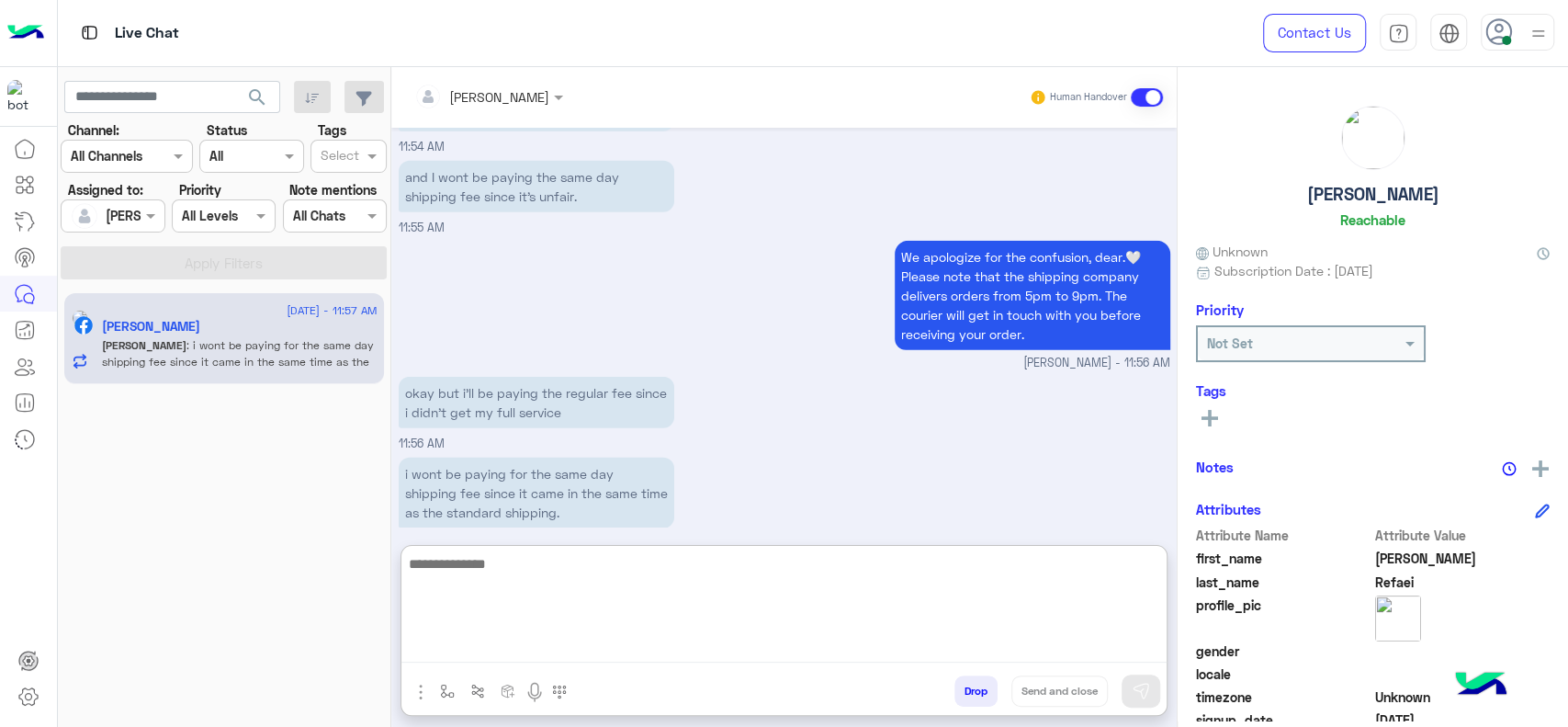
click at [638, 578] on textarea at bounding box center [783, 607] width 765 height 110
click at [451, 570] on textarea at bounding box center [783, 607] width 765 height 110
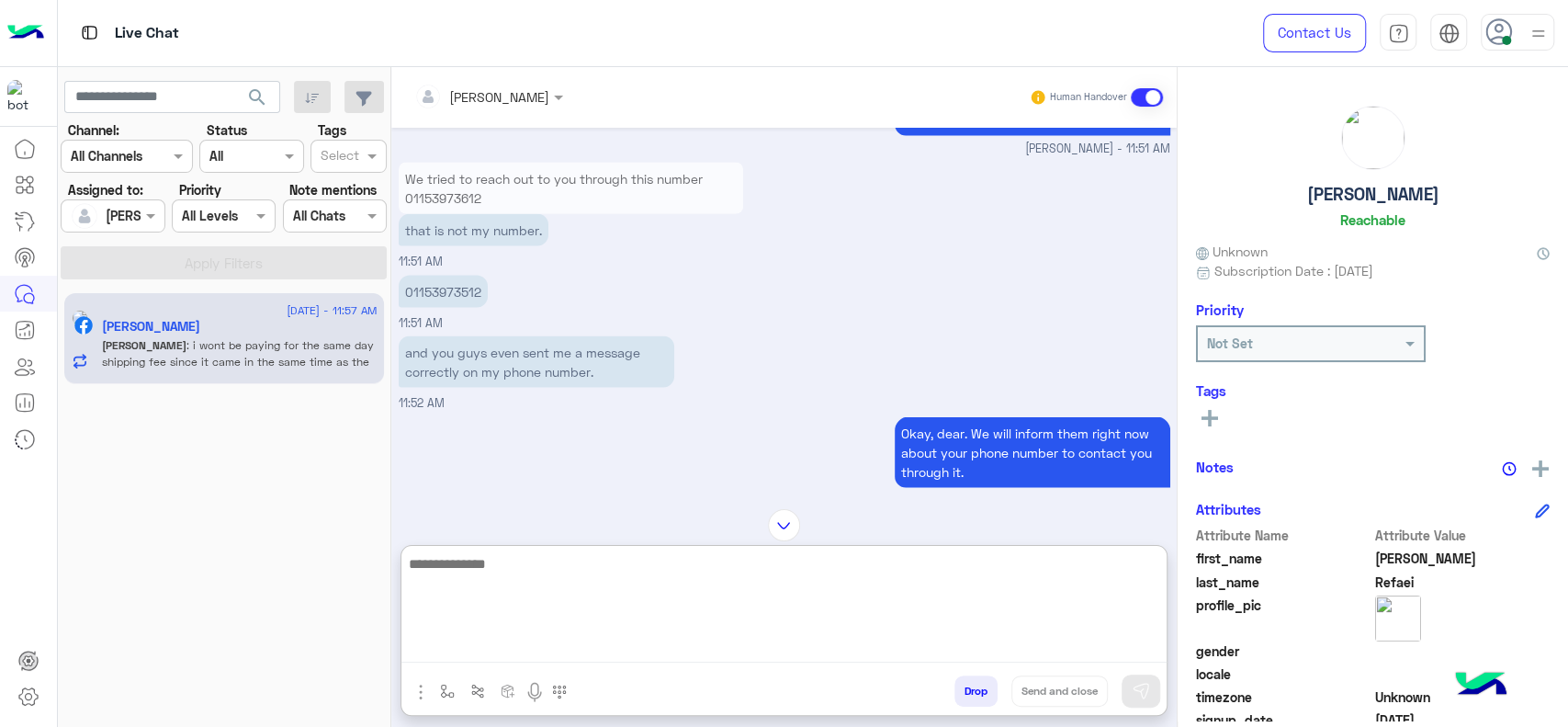
scroll to position [2359, 0]
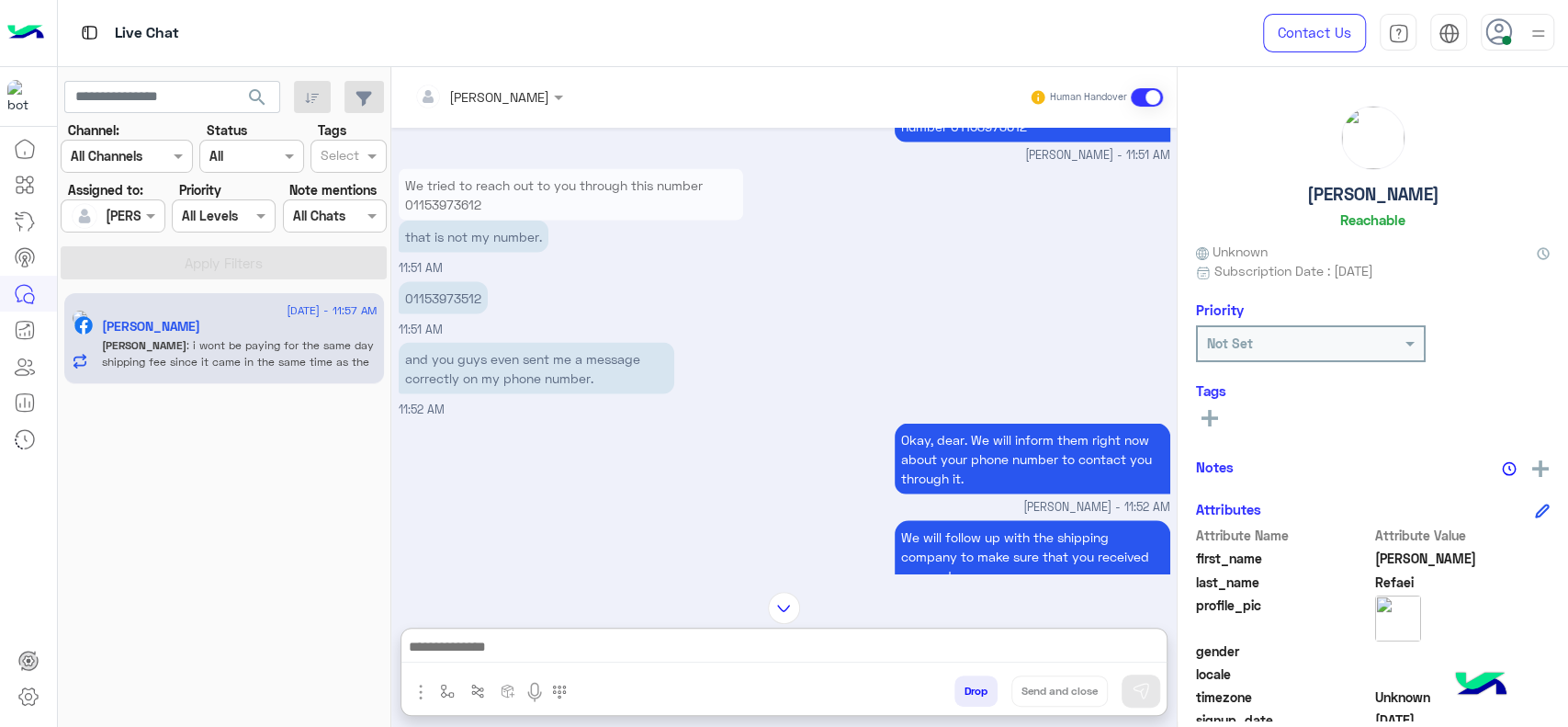
click at [430, 281] on p "01153973512" at bounding box center [443, 297] width 89 height 32
copy p "01153973512"
click at [426, 700] on img "button" at bounding box center [421, 692] width 22 height 22
click at [481, 661] on span "Images" at bounding box center [462, 651] width 47 height 21
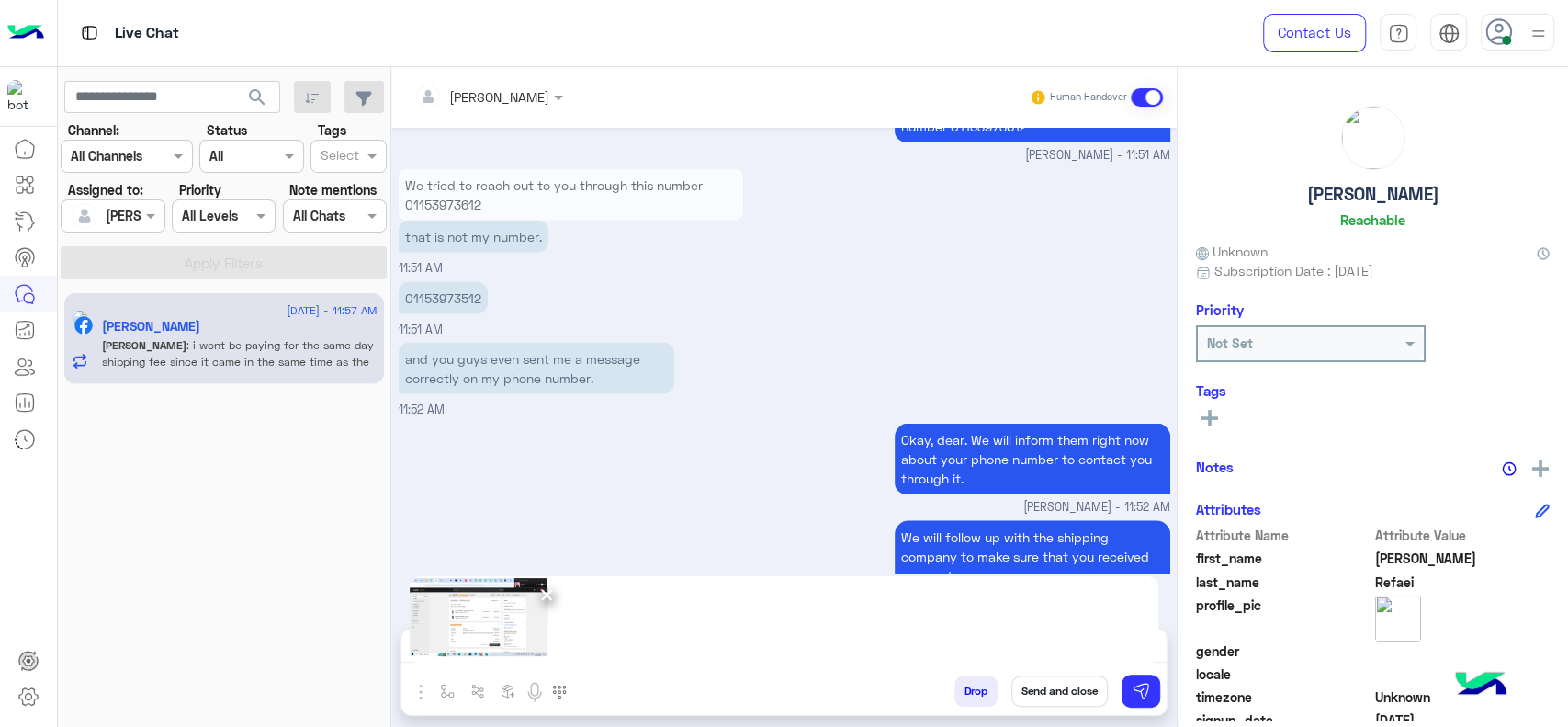
click at [479, 620] on img at bounding box center [479, 617] width 138 height 83
click at [485, 639] on img at bounding box center [479, 617] width 138 height 83
click at [485, 630] on img at bounding box center [479, 617] width 138 height 83
click at [515, 605] on img at bounding box center [479, 617] width 138 height 83
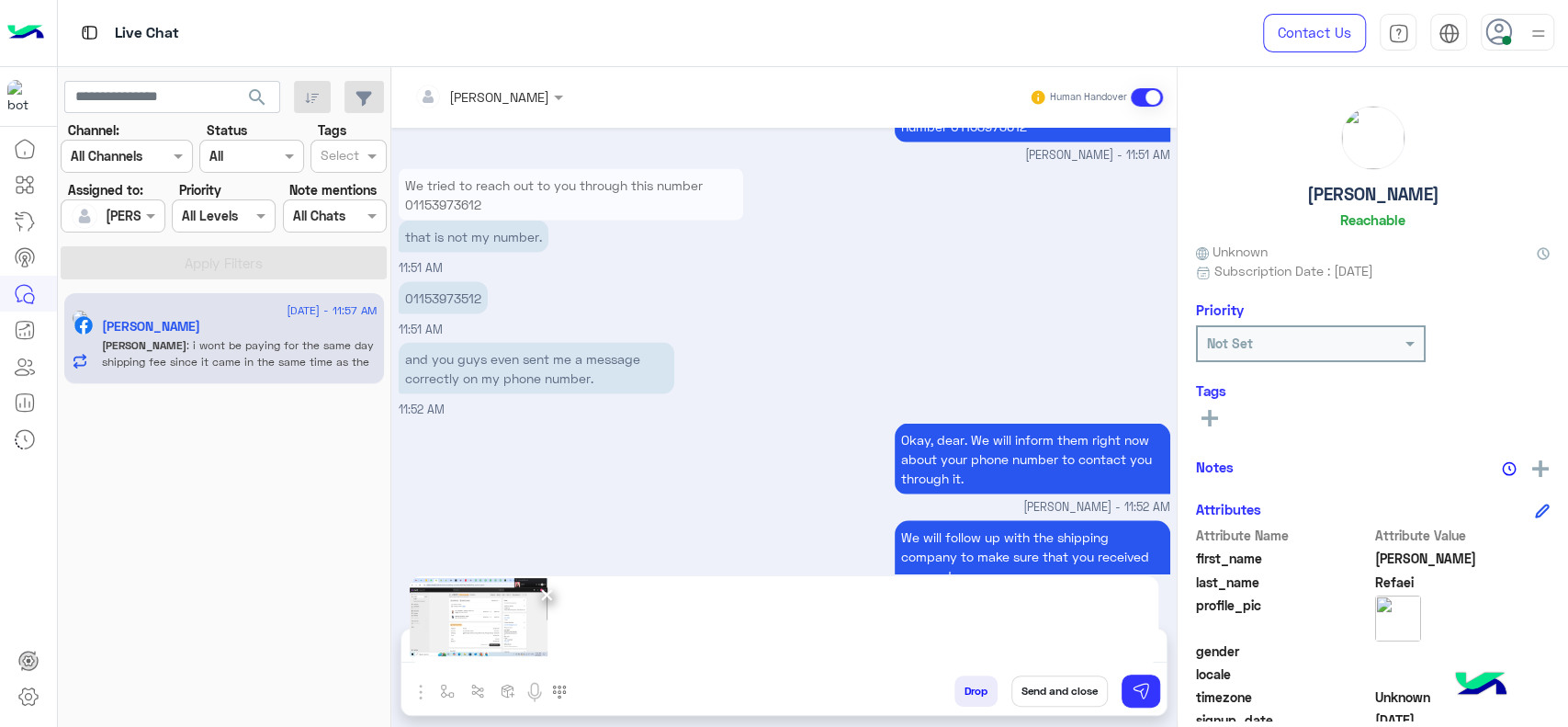
click at [515, 605] on img at bounding box center [479, 617] width 138 height 83
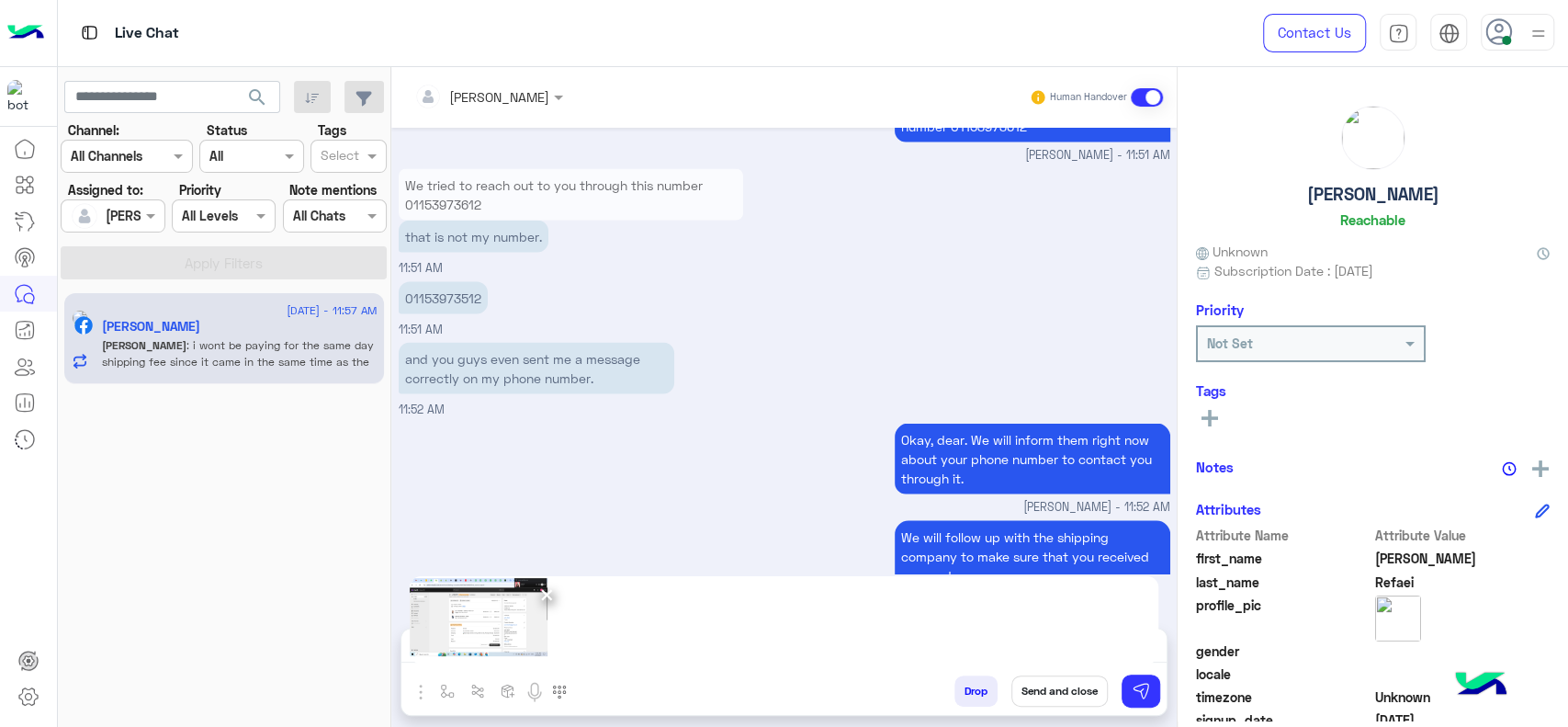
click at [547, 595] on span "×" at bounding box center [546, 593] width 17 height 41
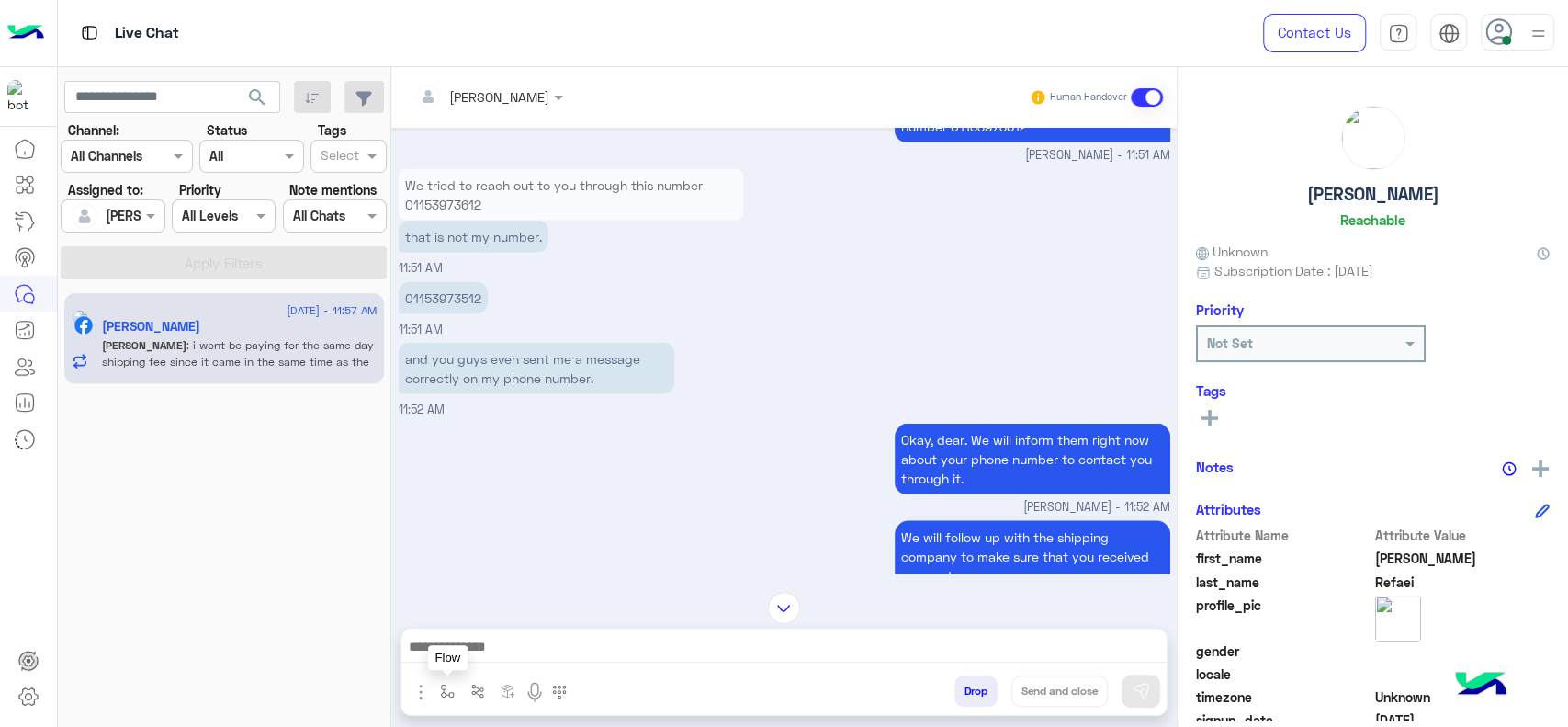
click at [447, 692] on img "button" at bounding box center [447, 691] width 15 height 15
click at [413, 690] on img "button" at bounding box center [421, 692] width 22 height 22
click at [434, 658] on button "Images" at bounding box center [455, 651] width 91 height 37
click at [419, 684] on img "button" at bounding box center [421, 692] width 22 height 22
click at [450, 618] on span "Attachements" at bounding box center [485, 615] width 92 height 21
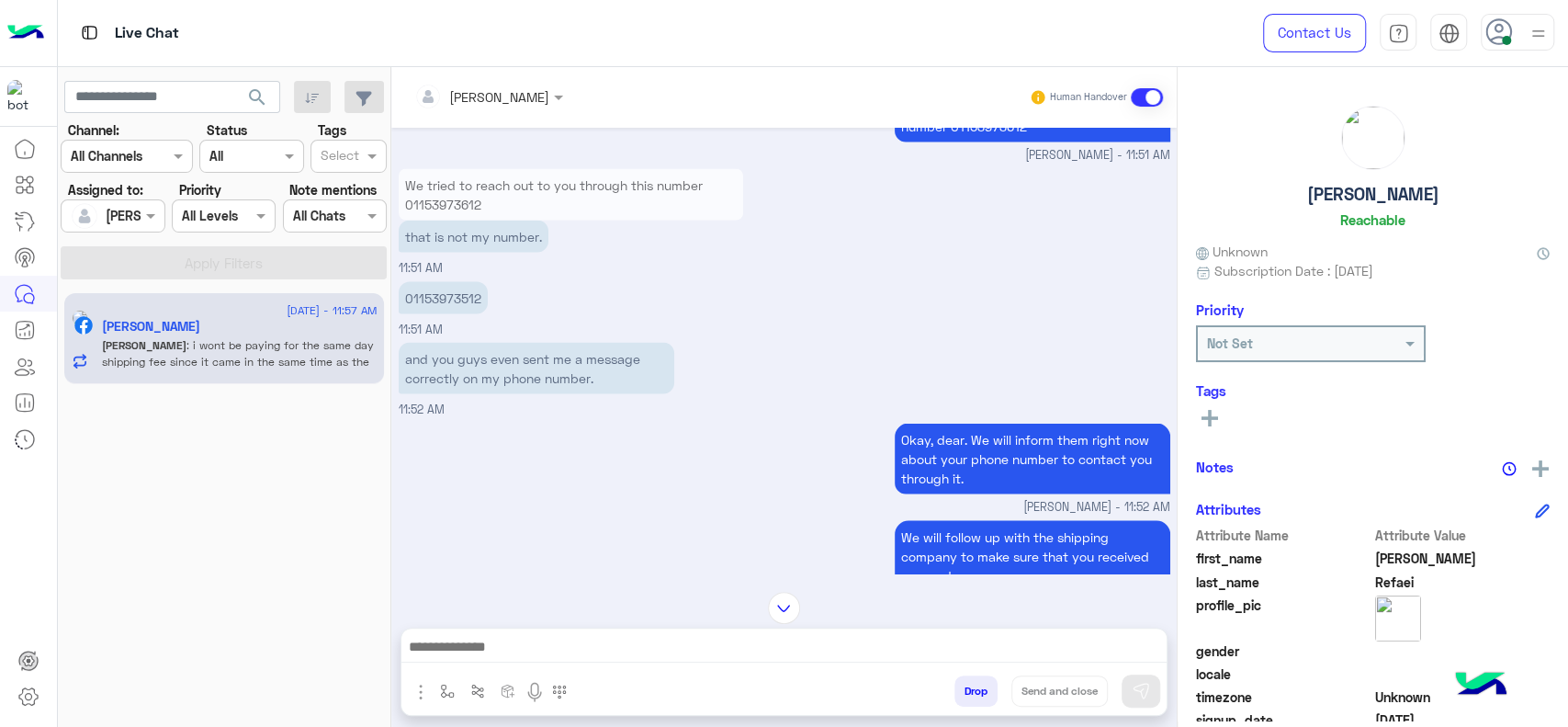
click at [424, 685] on img "button" at bounding box center [421, 692] width 22 height 22
click at [465, 650] on span "Images" at bounding box center [462, 651] width 47 height 21
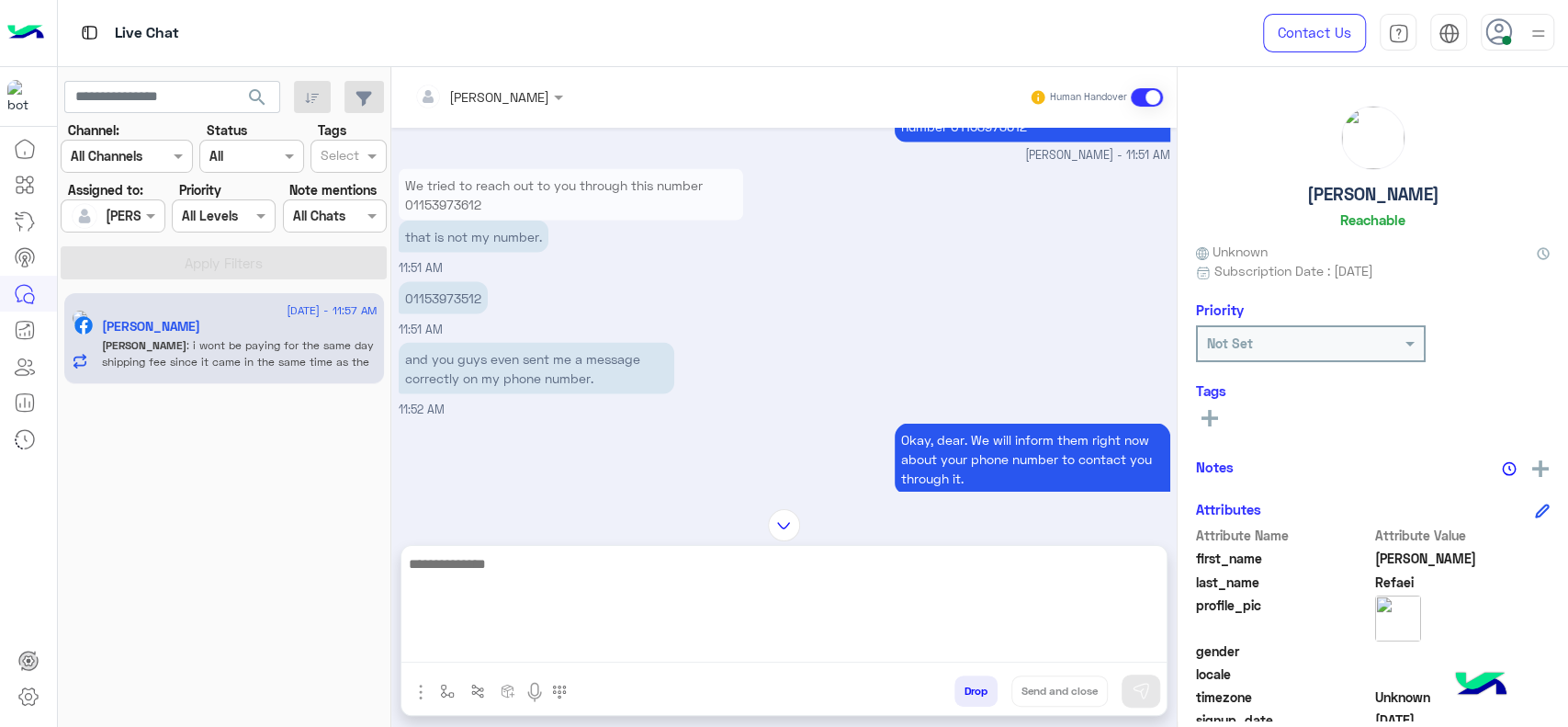
click at [684, 643] on textarea at bounding box center [783, 607] width 765 height 110
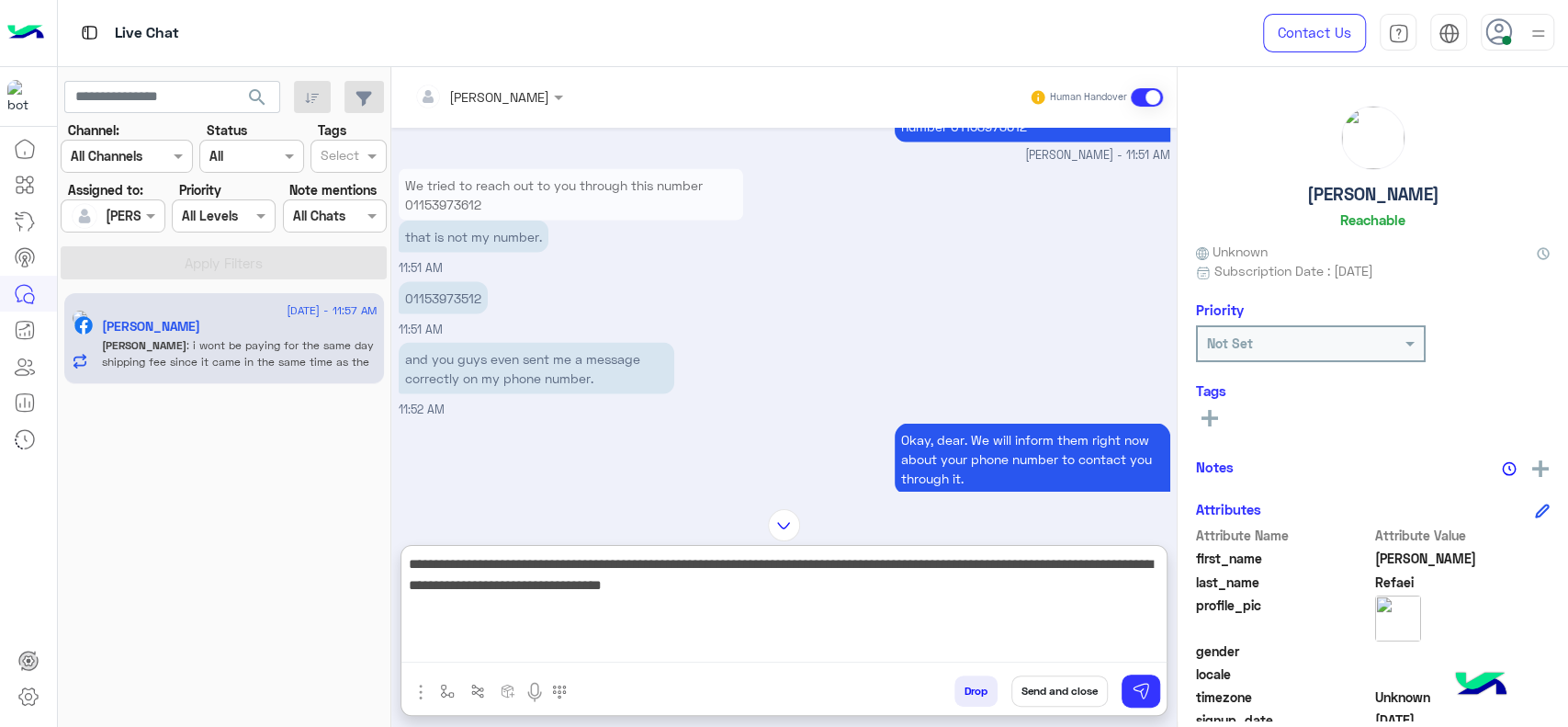
click at [860, 570] on textarea "**********" at bounding box center [783, 607] width 765 height 110
click at [857, 606] on textarea "**********" at bounding box center [783, 607] width 765 height 110
click at [542, 562] on textarea "**********" at bounding box center [783, 607] width 765 height 110
click at [853, 632] on textarea "**********" at bounding box center [783, 607] width 765 height 110
click at [610, 620] on textarea "**********" at bounding box center [783, 607] width 765 height 110
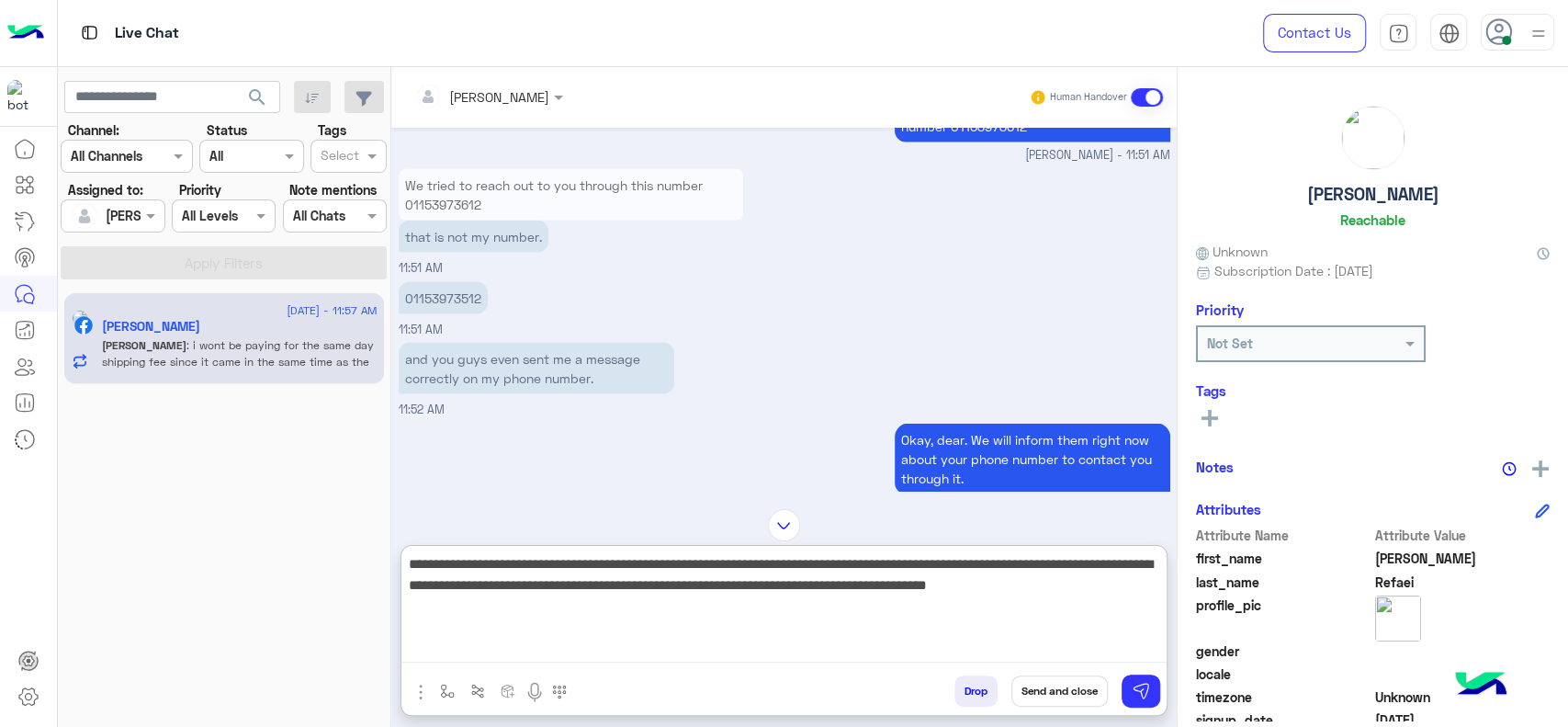
click at [600, 584] on textarea "**********" at bounding box center [783, 607] width 765 height 110
click at [594, 585] on textarea "**********" at bounding box center [783, 607] width 765 height 110
click at [602, 592] on textarea "**********" at bounding box center [783, 607] width 765 height 110
click at [666, 599] on textarea "**********" at bounding box center [783, 607] width 765 height 110
click at [796, 632] on textarea "**********" at bounding box center [783, 607] width 765 height 110
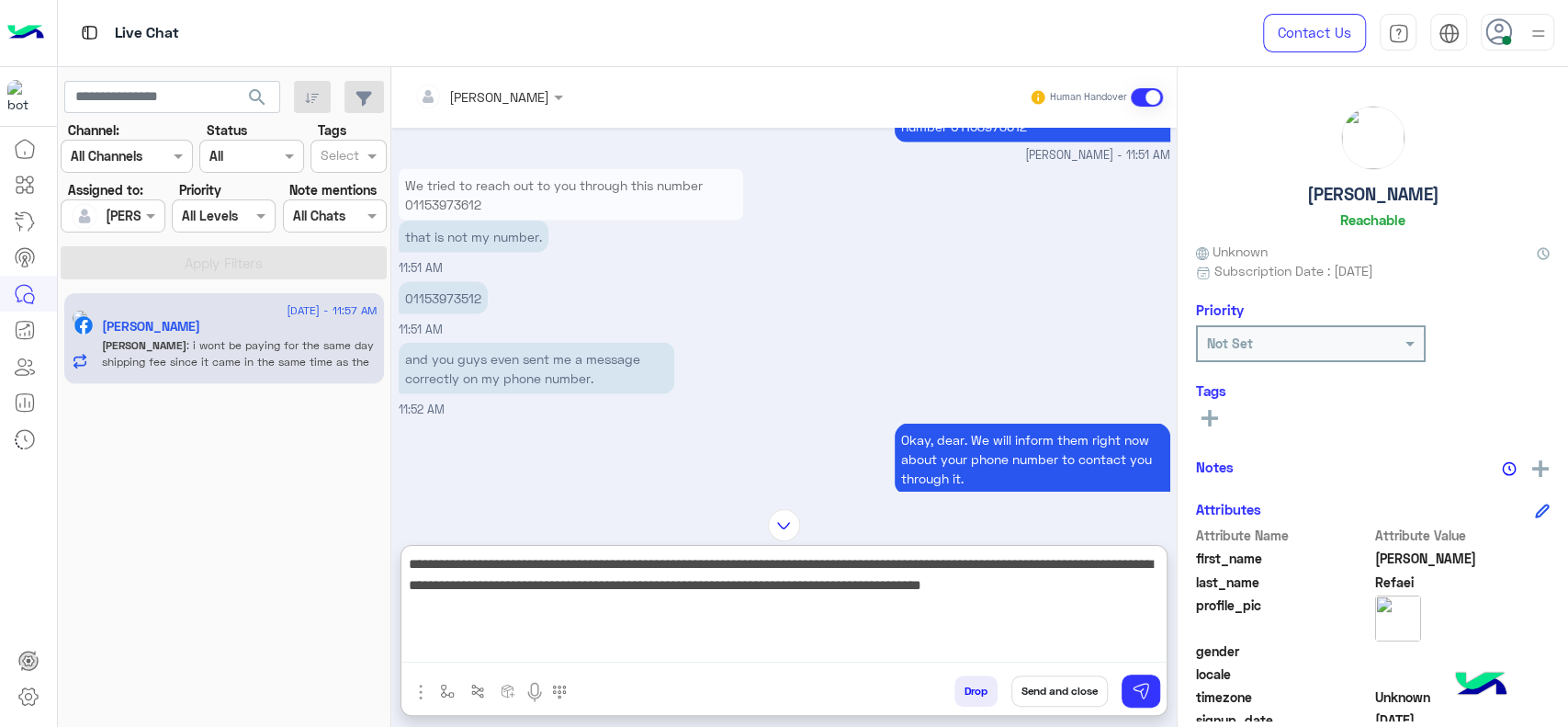
click at [961, 623] on textarea "**********" at bounding box center [783, 607] width 765 height 110
click at [809, 609] on textarea "**********" at bounding box center [783, 607] width 765 height 110
click at [1043, 616] on textarea "**********" at bounding box center [783, 607] width 765 height 110
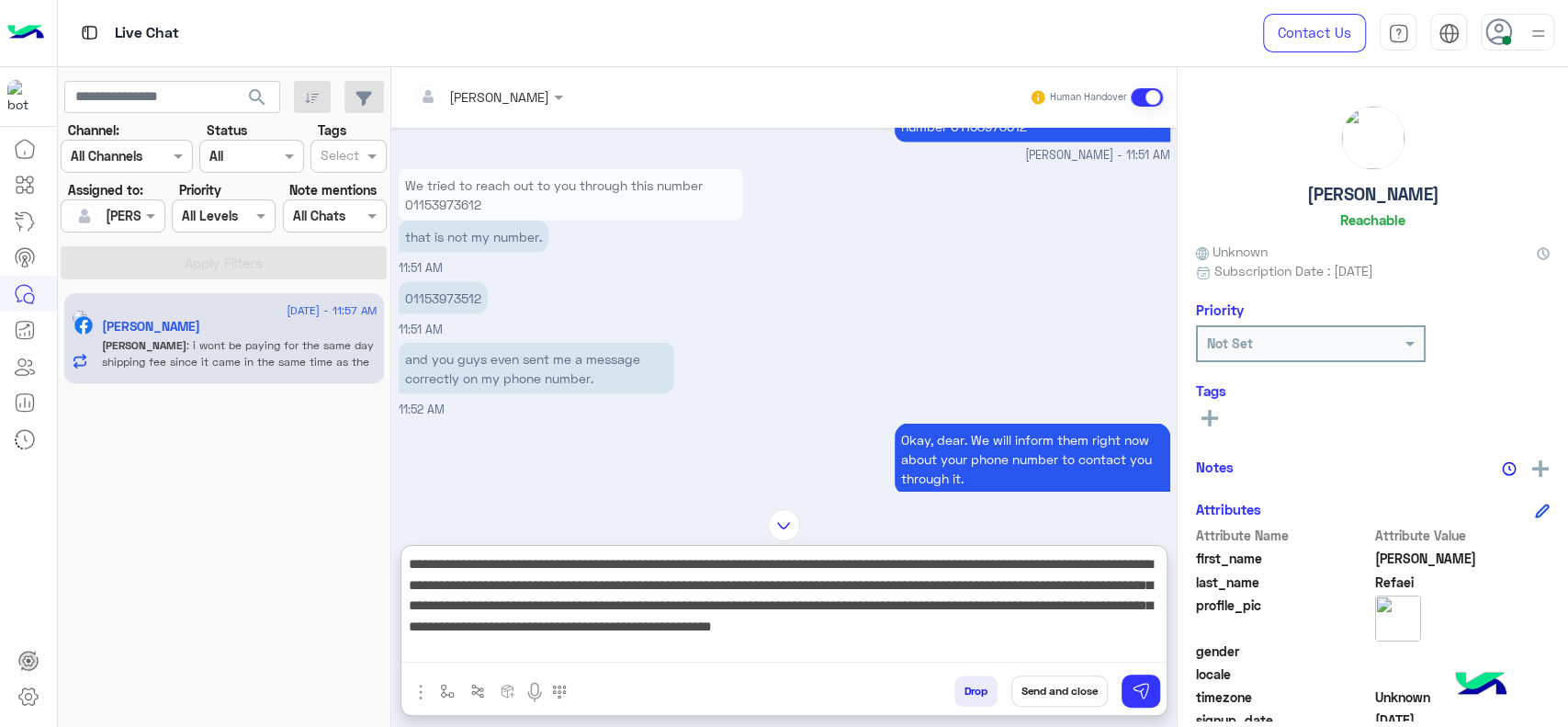
click at [521, 629] on textarea "**********" at bounding box center [783, 607] width 765 height 110
drag, startPoint x: 447, startPoint y: 600, endPoint x: 565, endPoint y: 665, distance: 134.5
click at [565, 665] on div "**********" at bounding box center [783, 610] width 765 height 129
type textarea "**********"
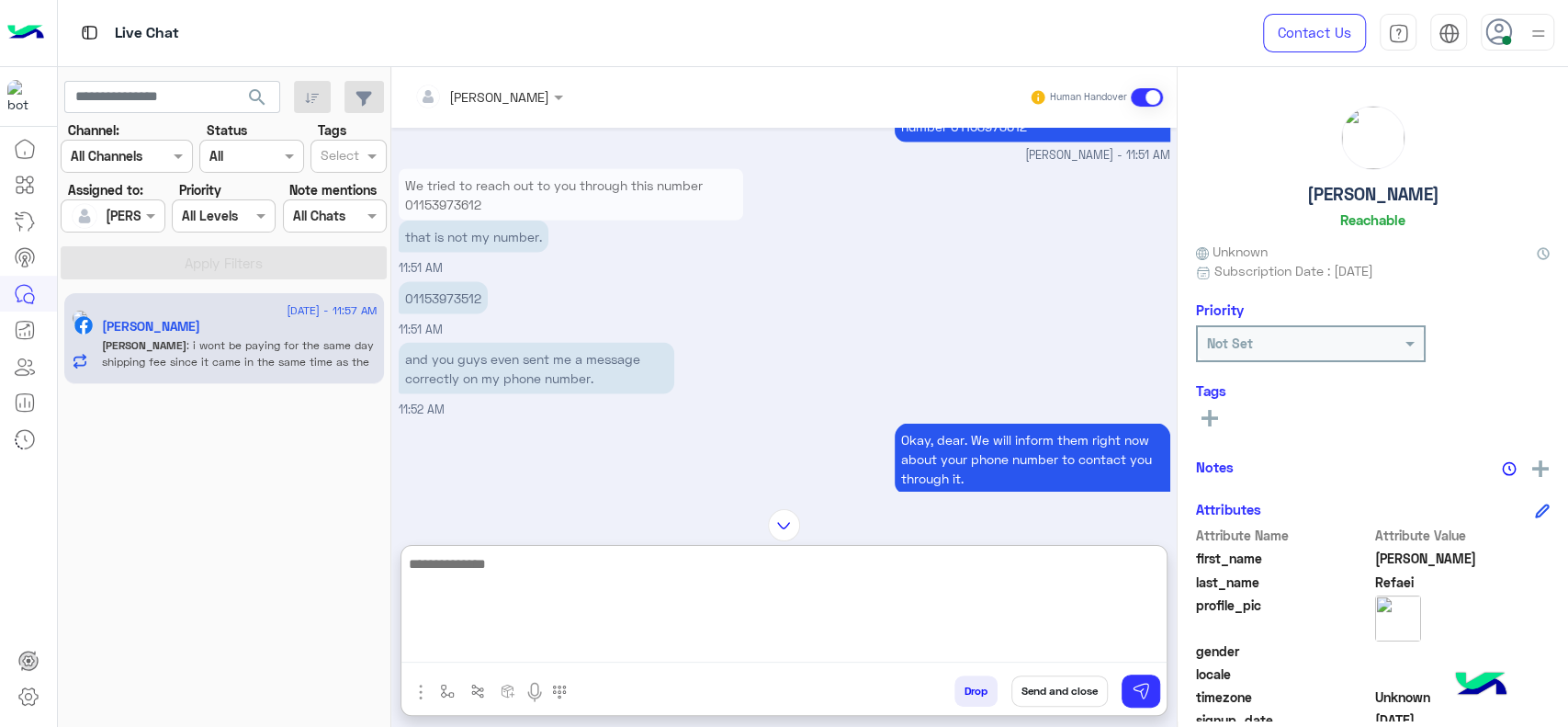
scroll to position [3250, 0]
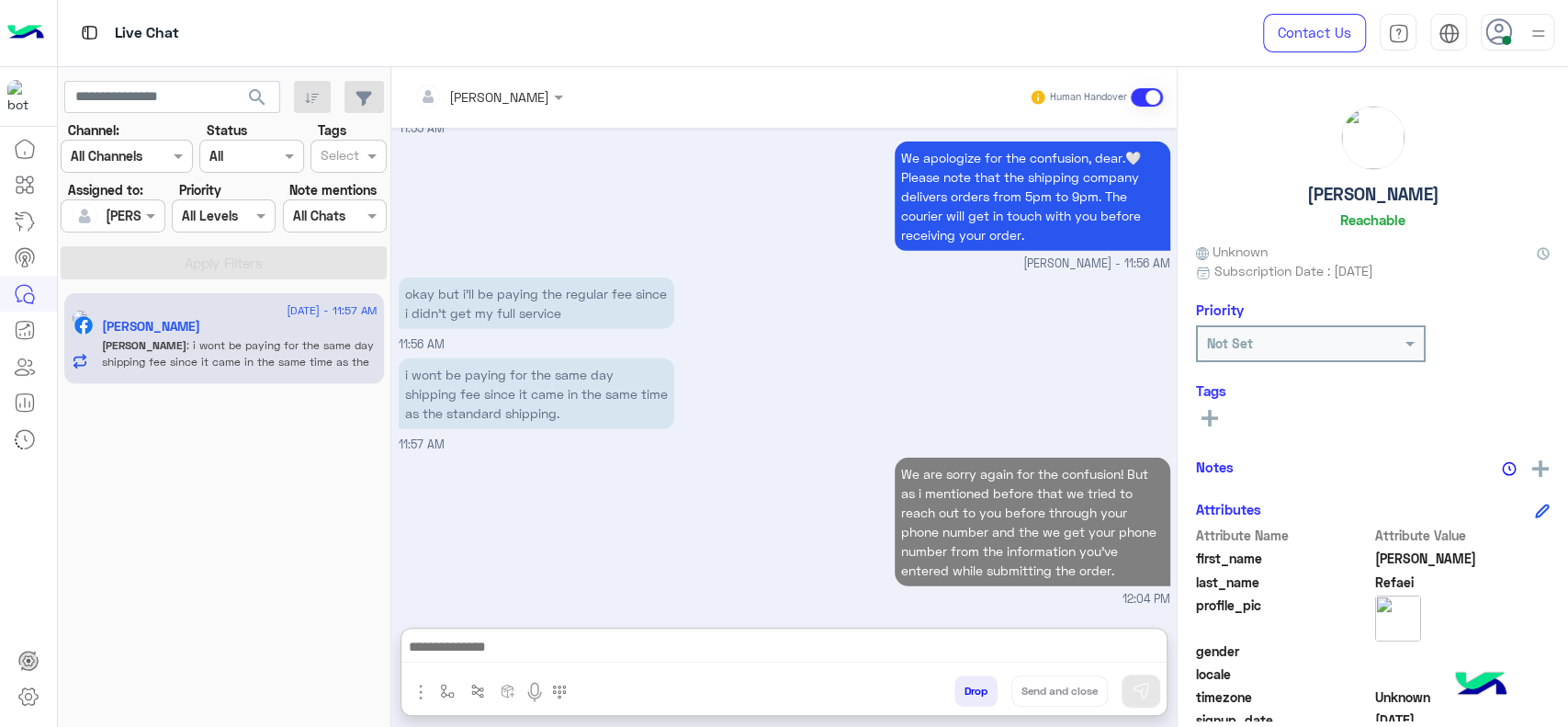
click at [422, 696] on img "button" at bounding box center [421, 692] width 22 height 22
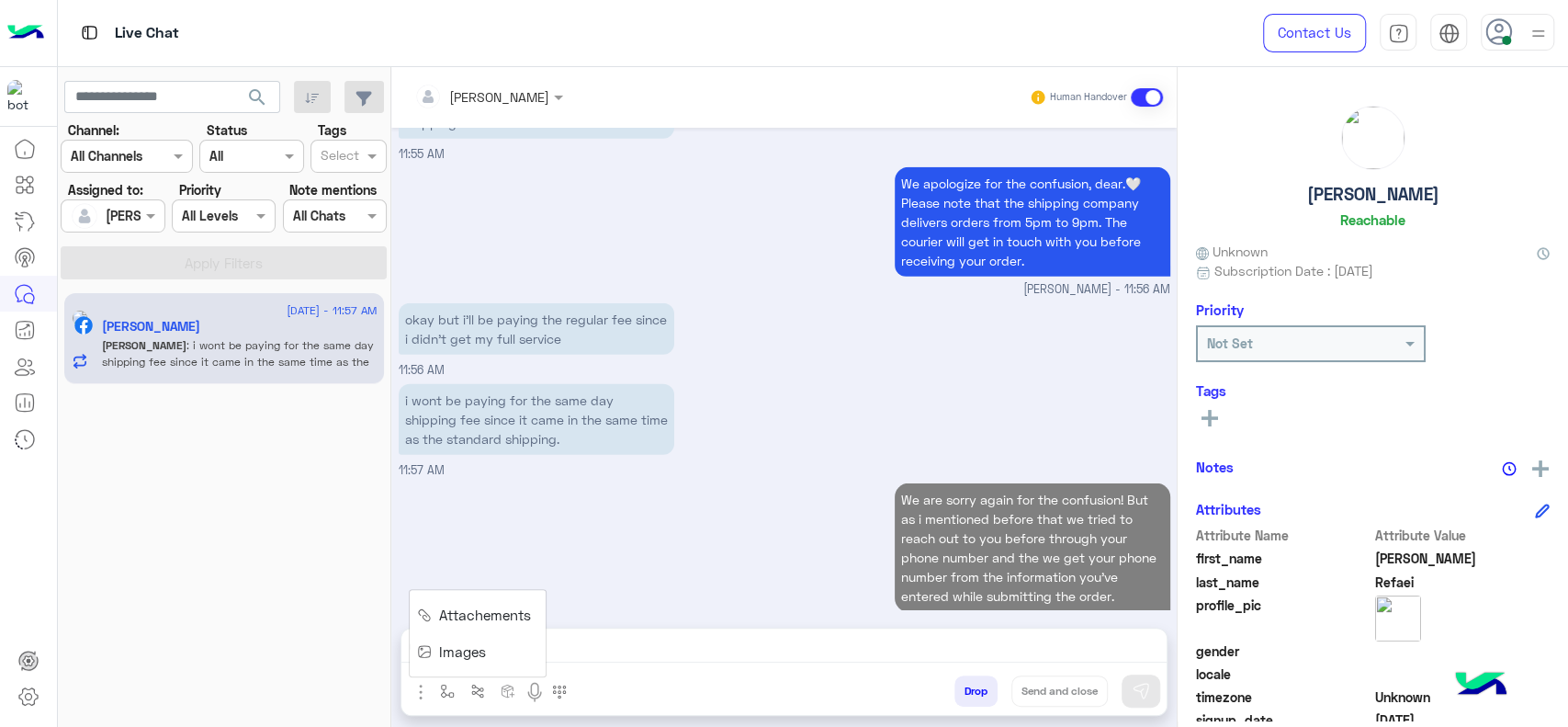
click at [456, 658] on span "Images" at bounding box center [462, 651] width 47 height 21
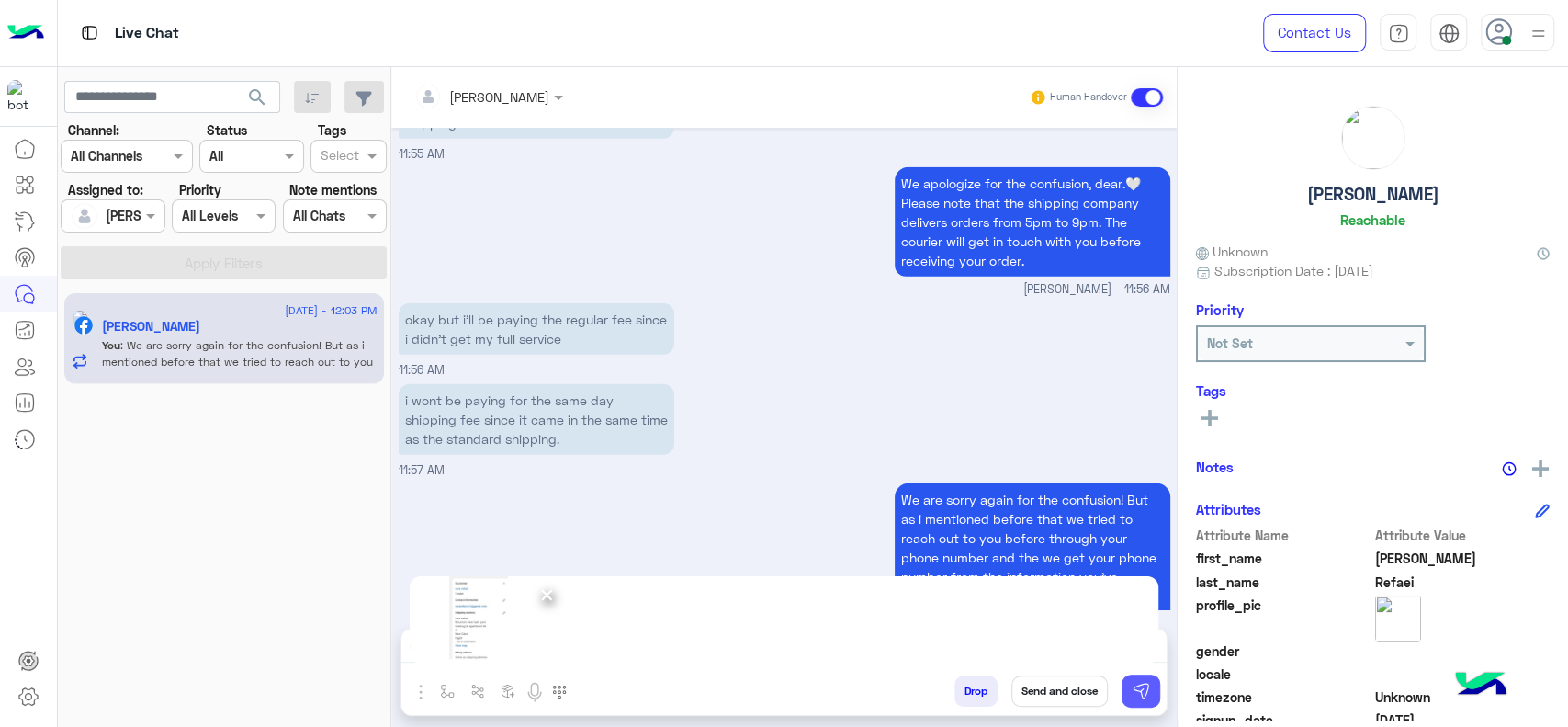
click at [1141, 684] on img at bounding box center [1141, 691] width 18 height 18
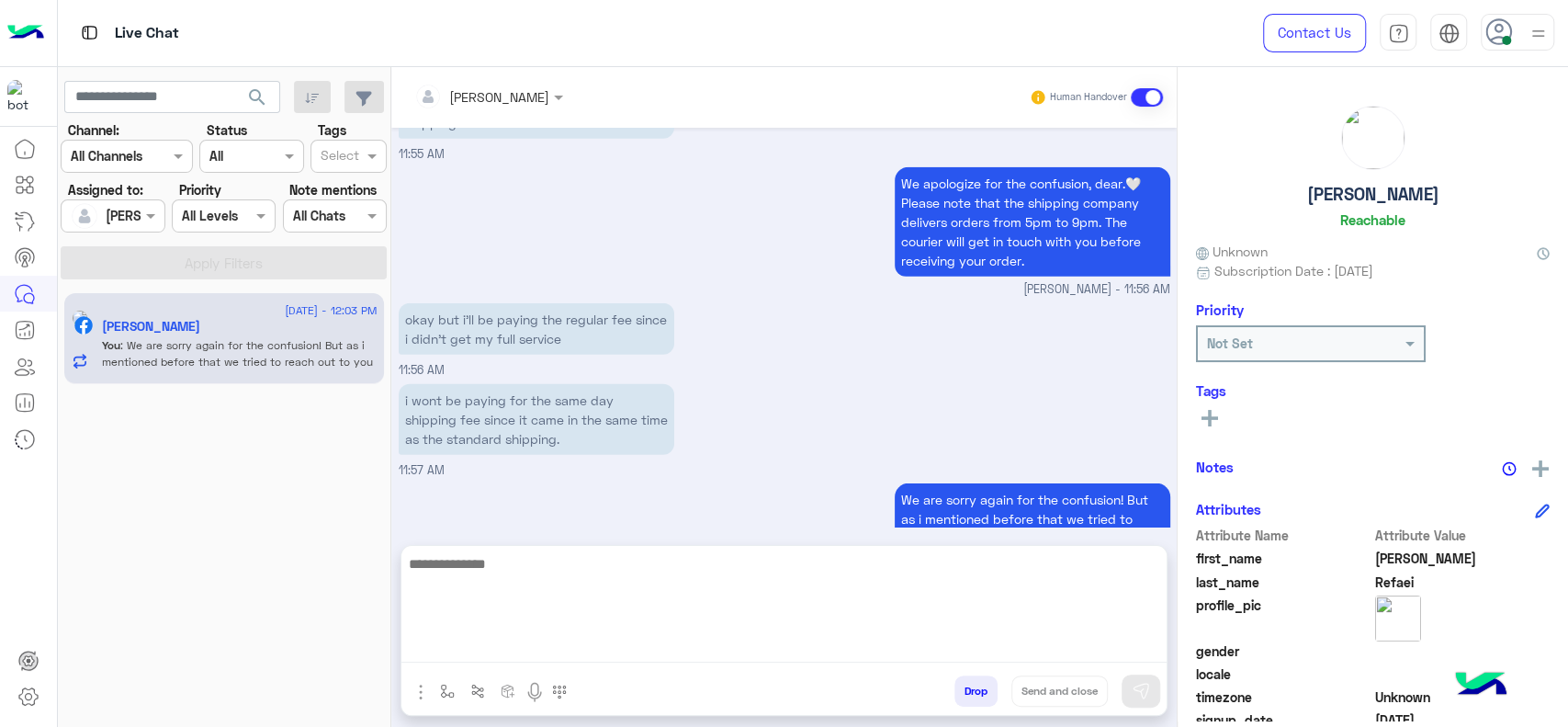
click at [1022, 646] on textarea at bounding box center [783, 607] width 765 height 110
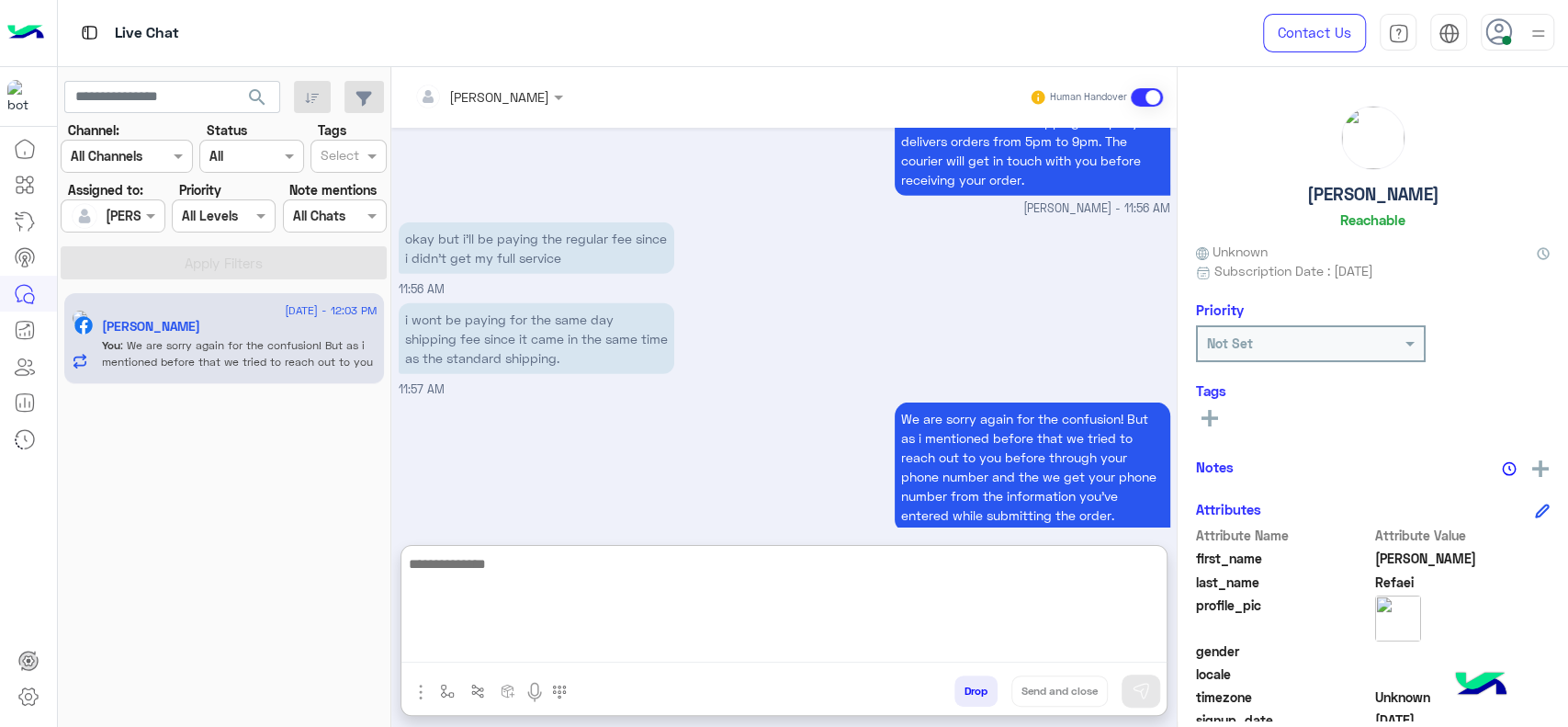
scroll to position [3250, 0]
paste textarea "**********"
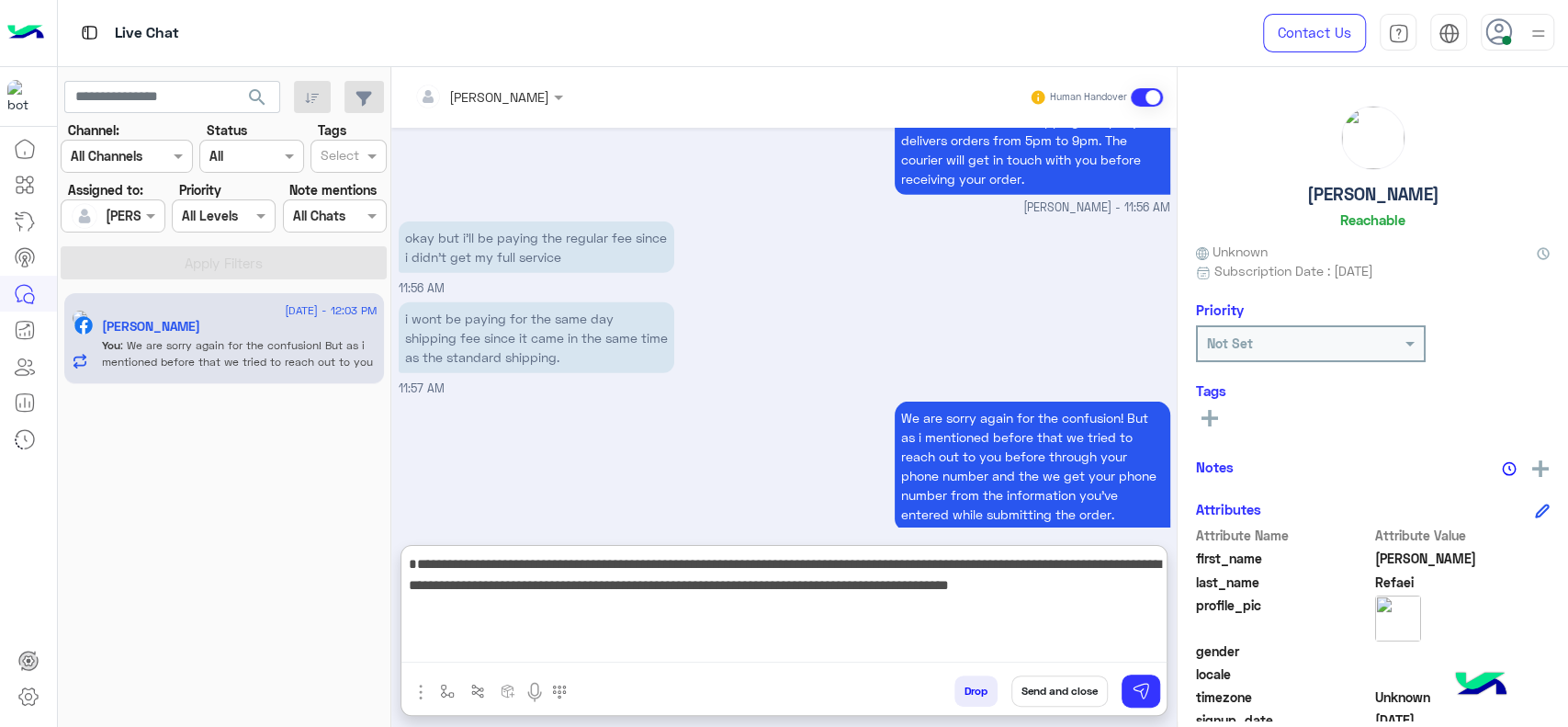
drag, startPoint x: 985, startPoint y: 570, endPoint x: 1130, endPoint y: 607, distance: 150.0
click at [1130, 607] on textarea "**********" at bounding box center [783, 607] width 765 height 110
type textarea "**********"
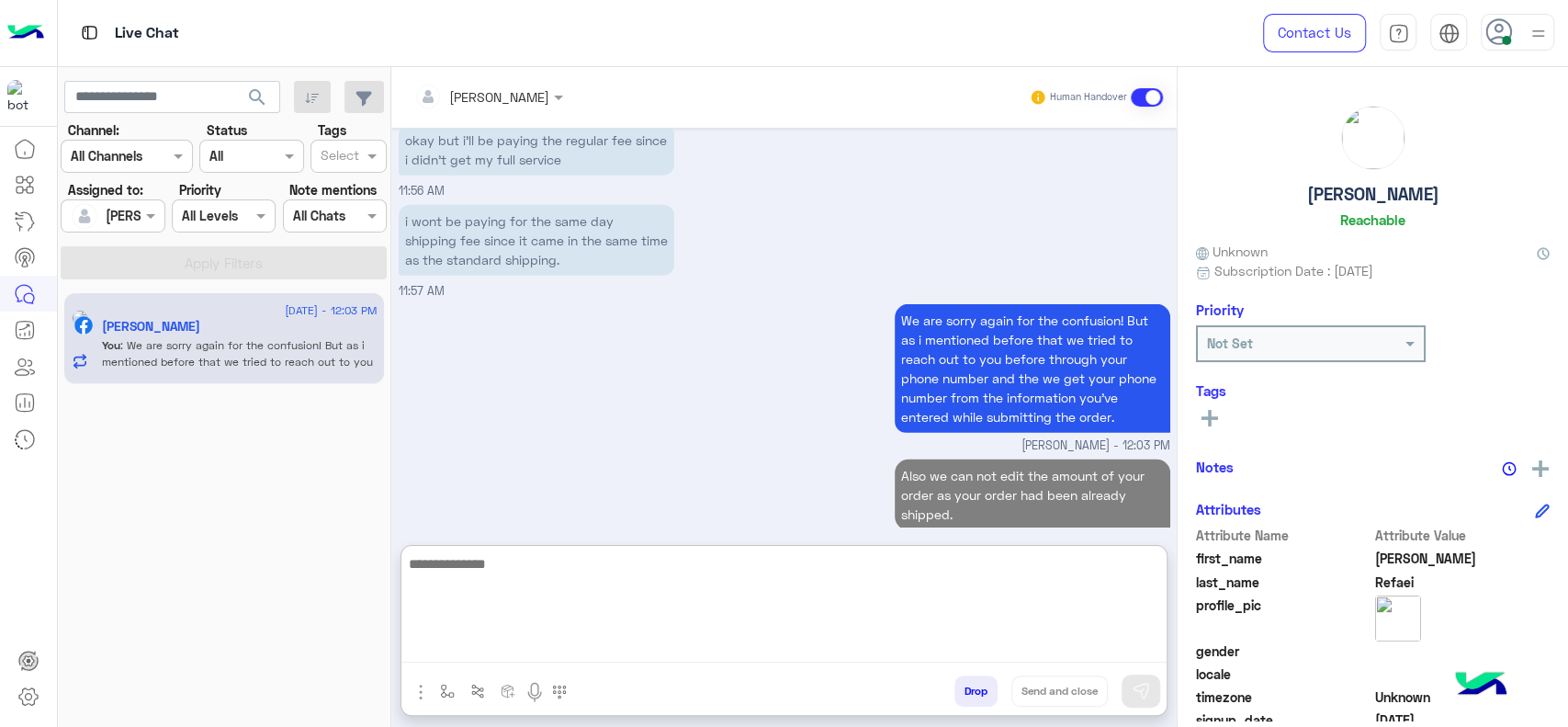
paste textarea "**********"
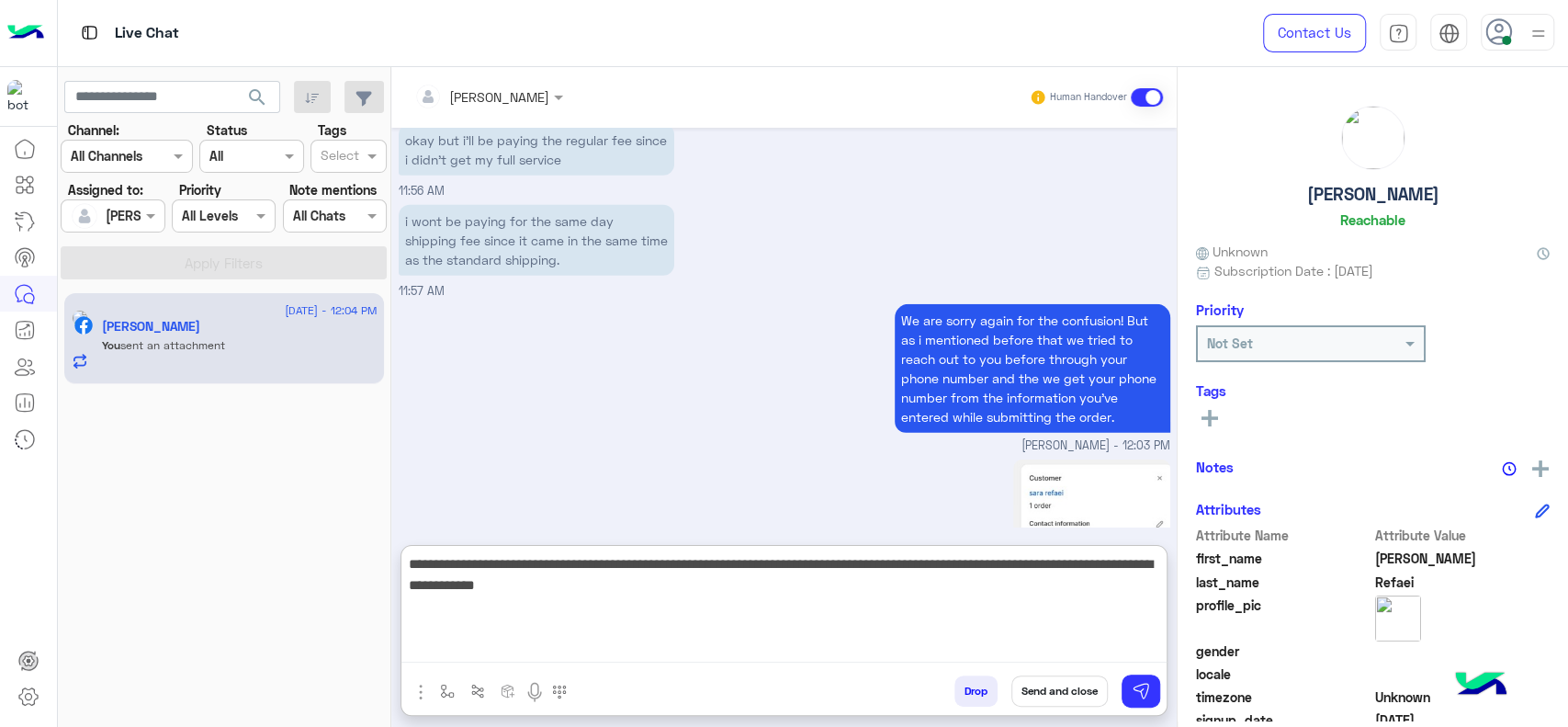
scroll to position [3596, 0]
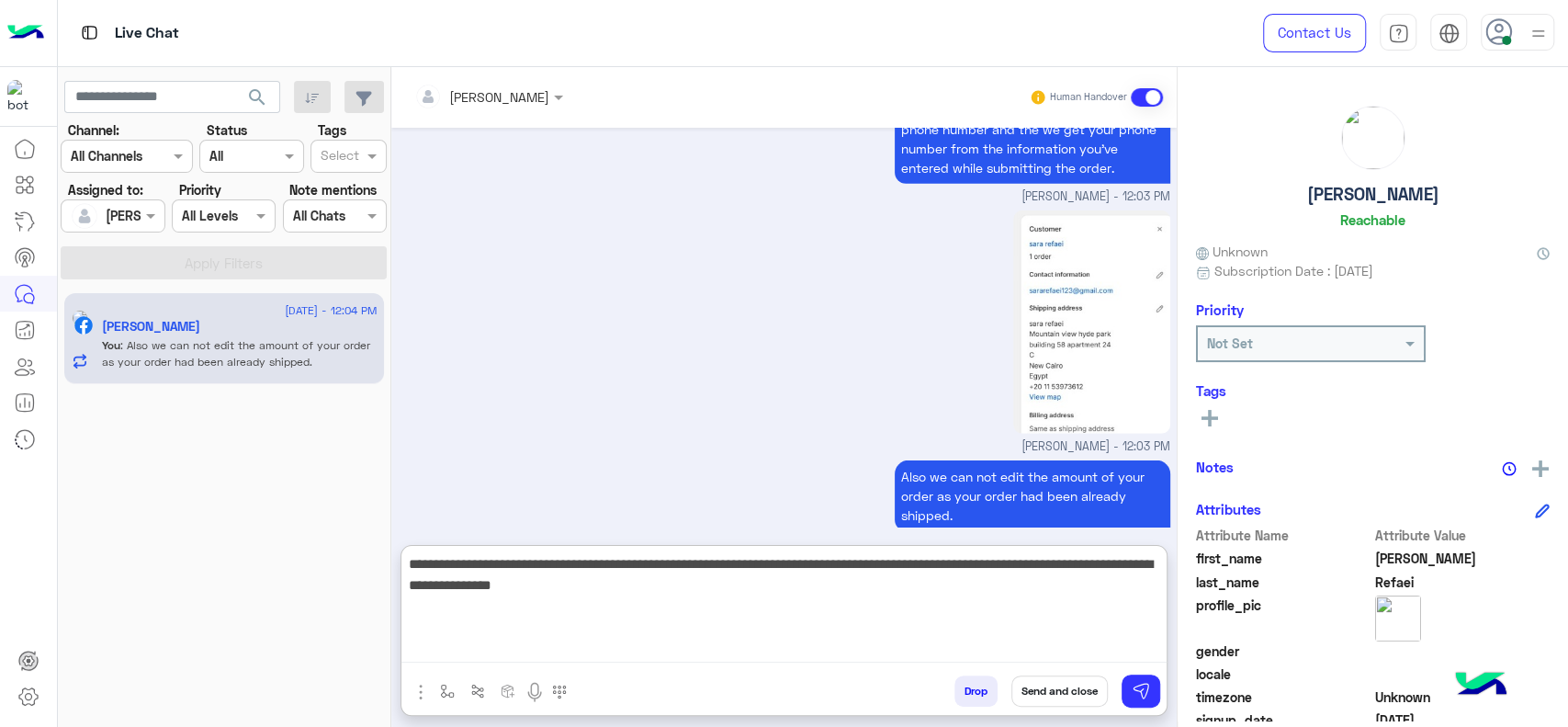
type textarea "**********"
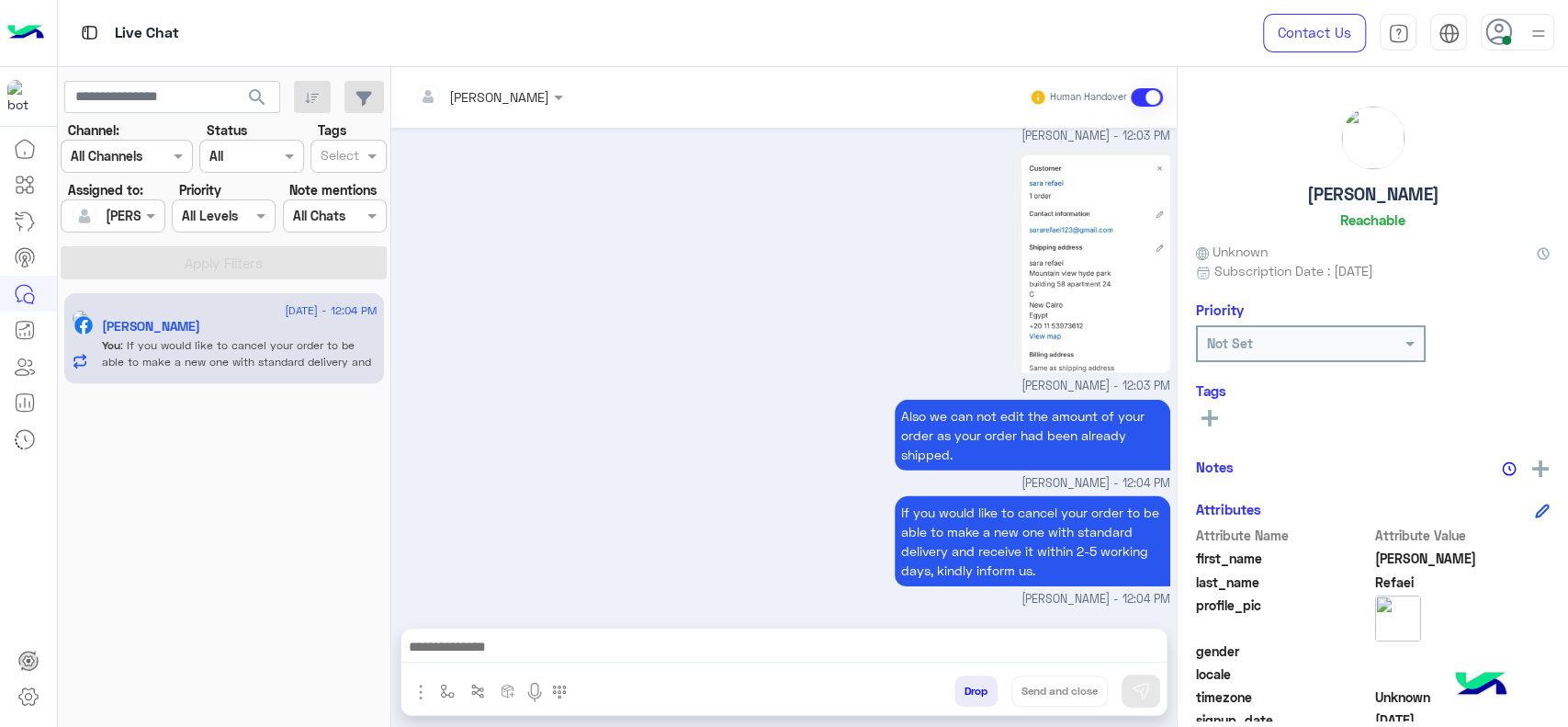
scroll to position [3631, 0]
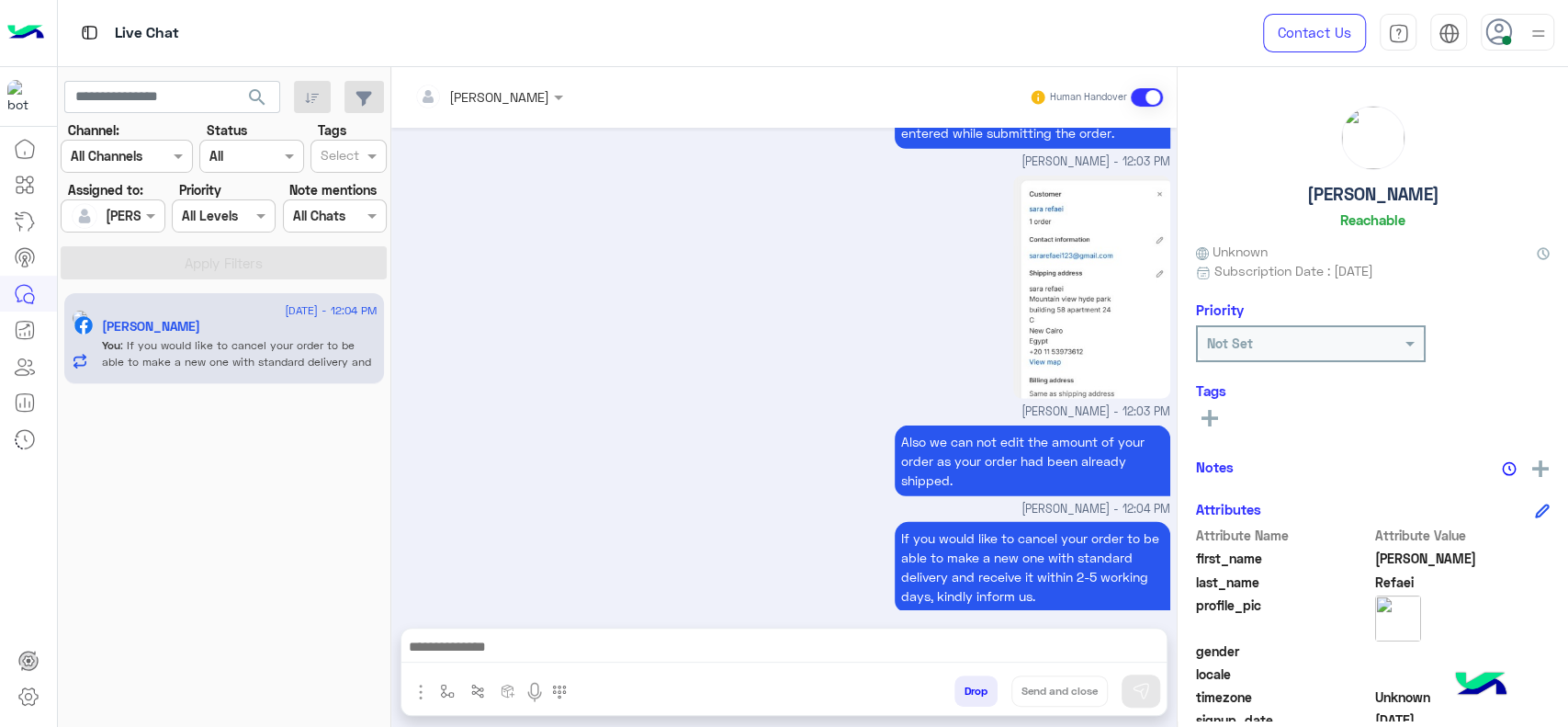
click at [617, 334] on div "Jana Aboelseoud - 12:03 PM" at bounding box center [785, 296] width 772 height 250
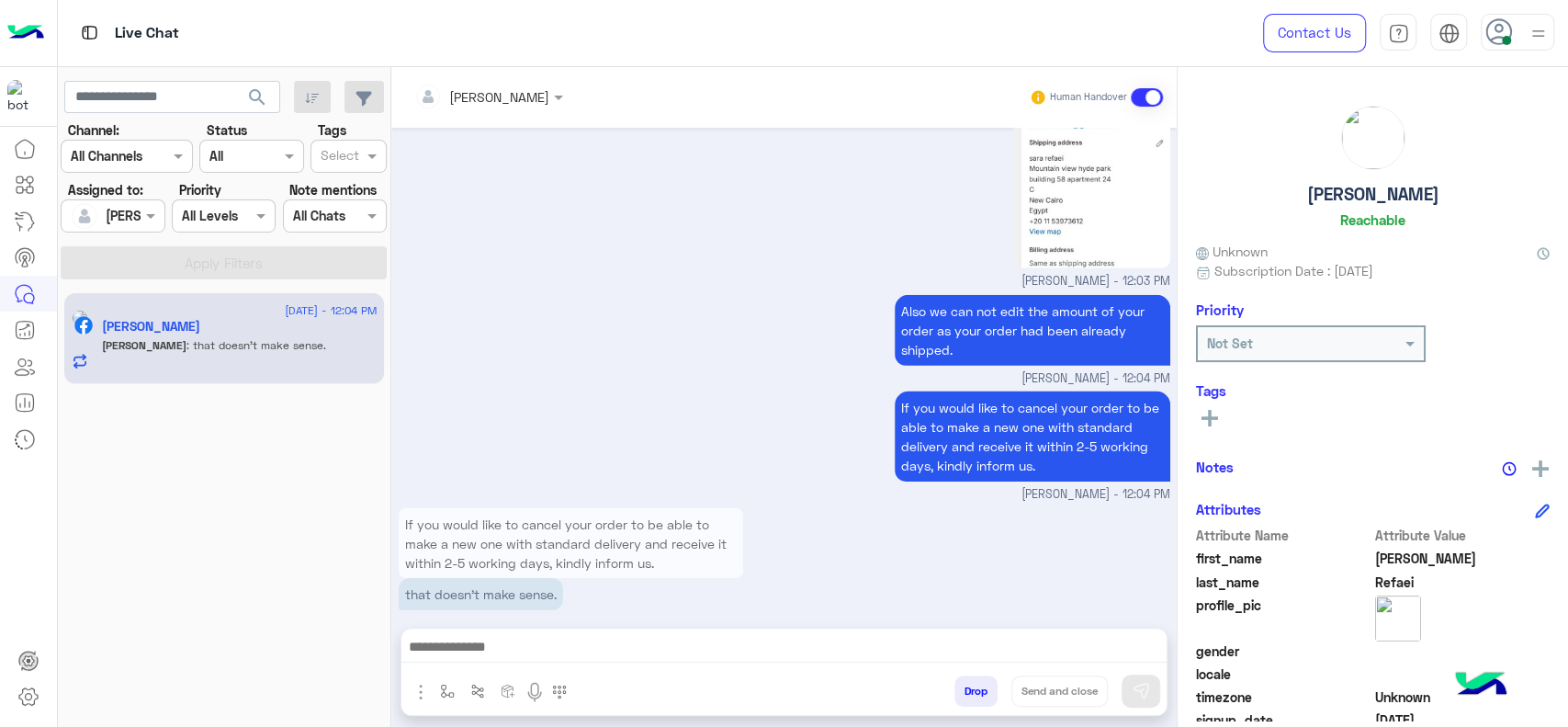
scroll to position [3861, 0]
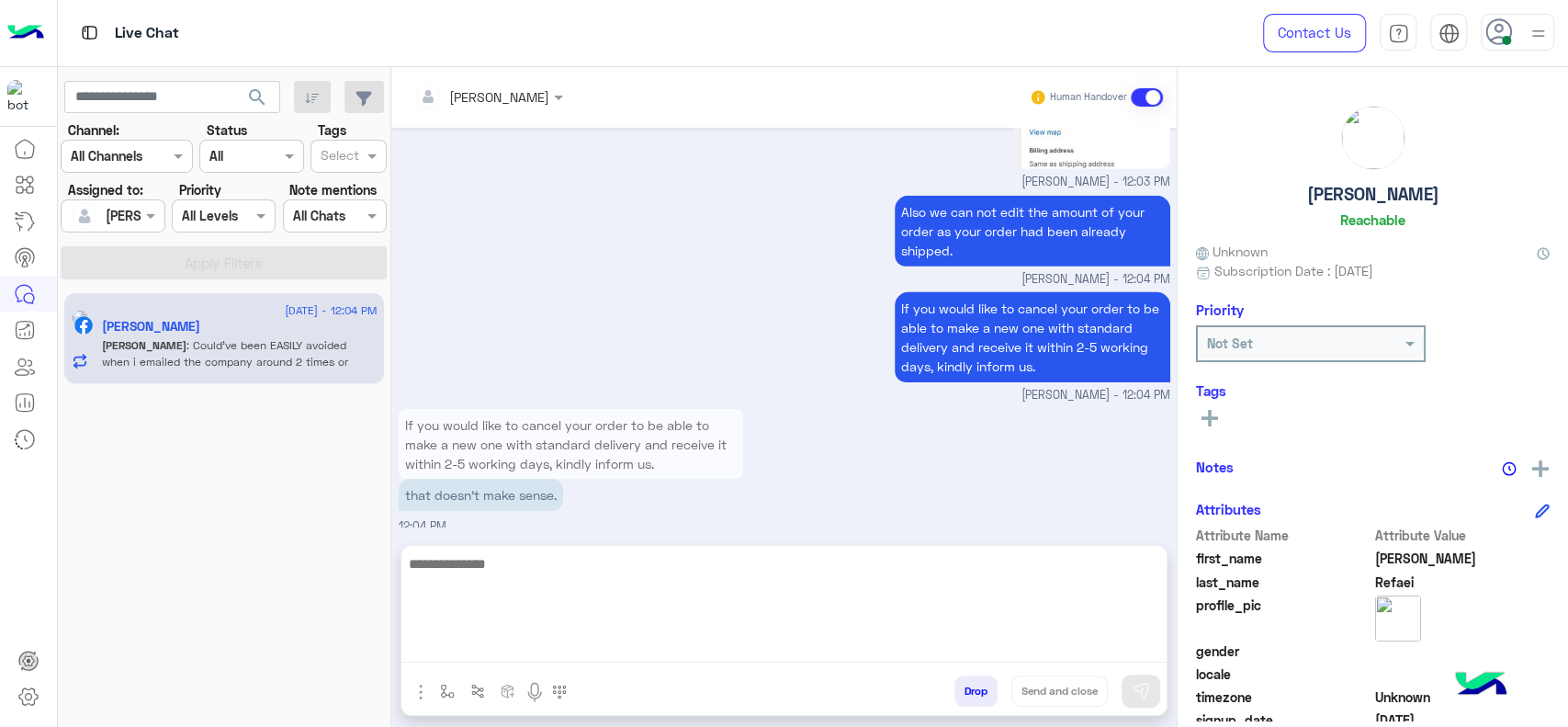
click at [604, 645] on textarea at bounding box center [783, 607] width 765 height 110
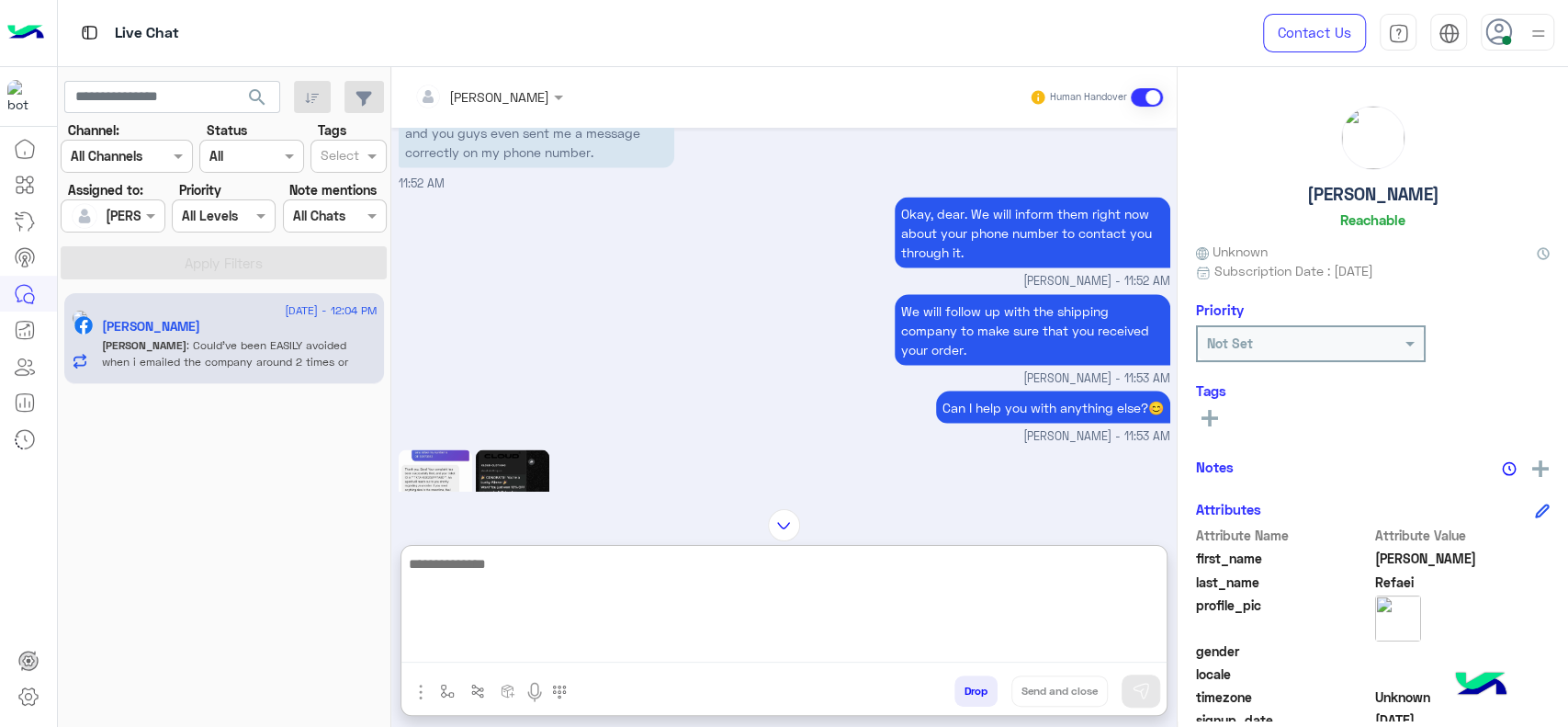
scroll to position [2574, 0]
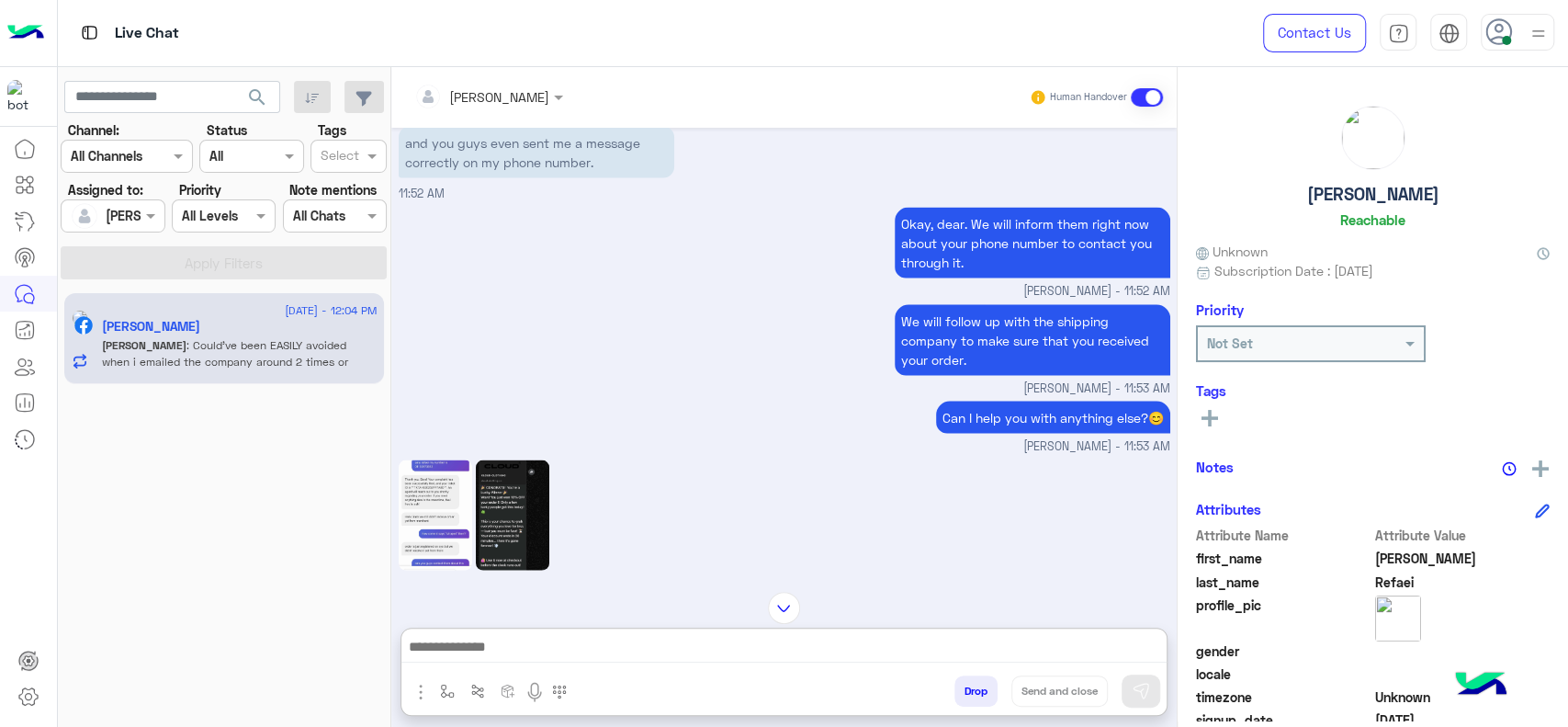
click at [435, 460] on img at bounding box center [436, 515] width 74 height 110
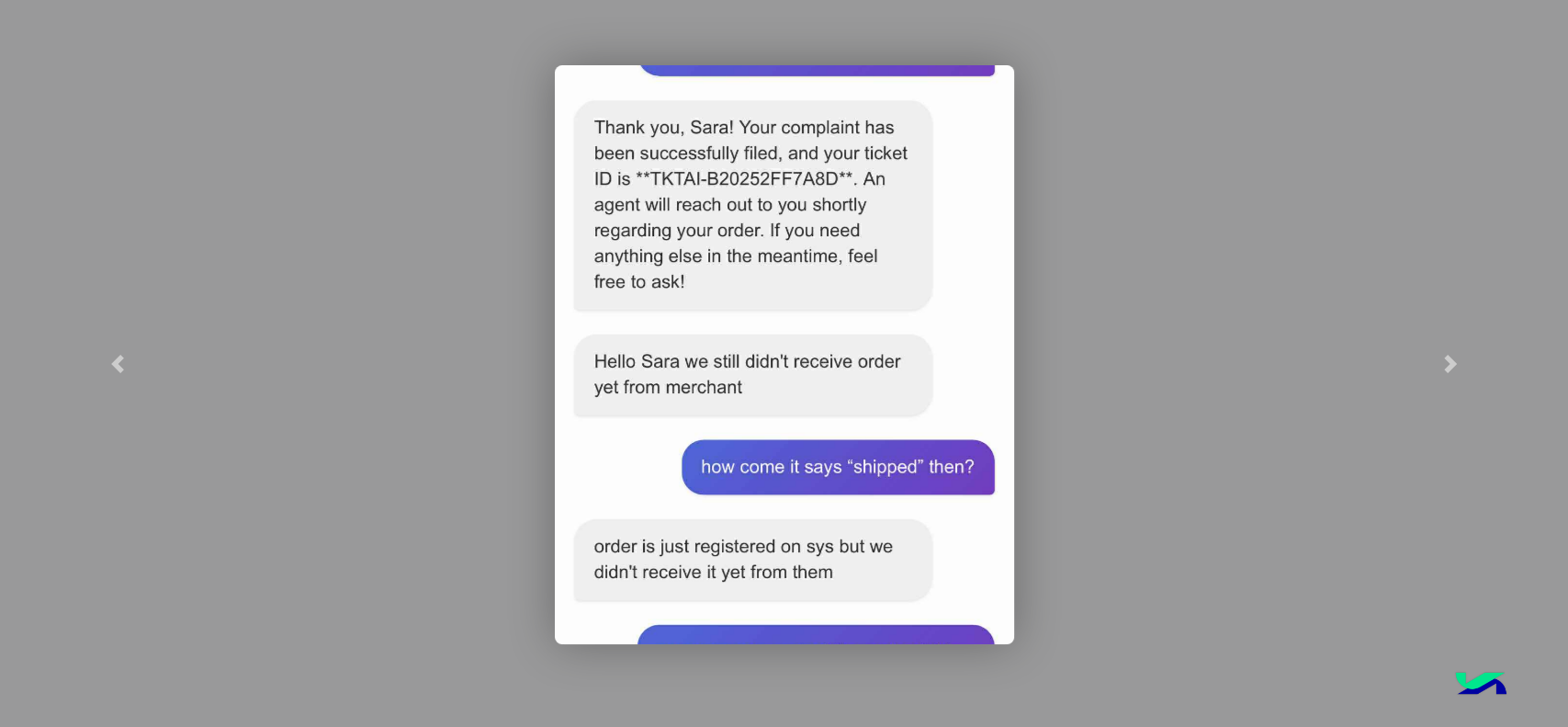
scroll to position [3921, 0]
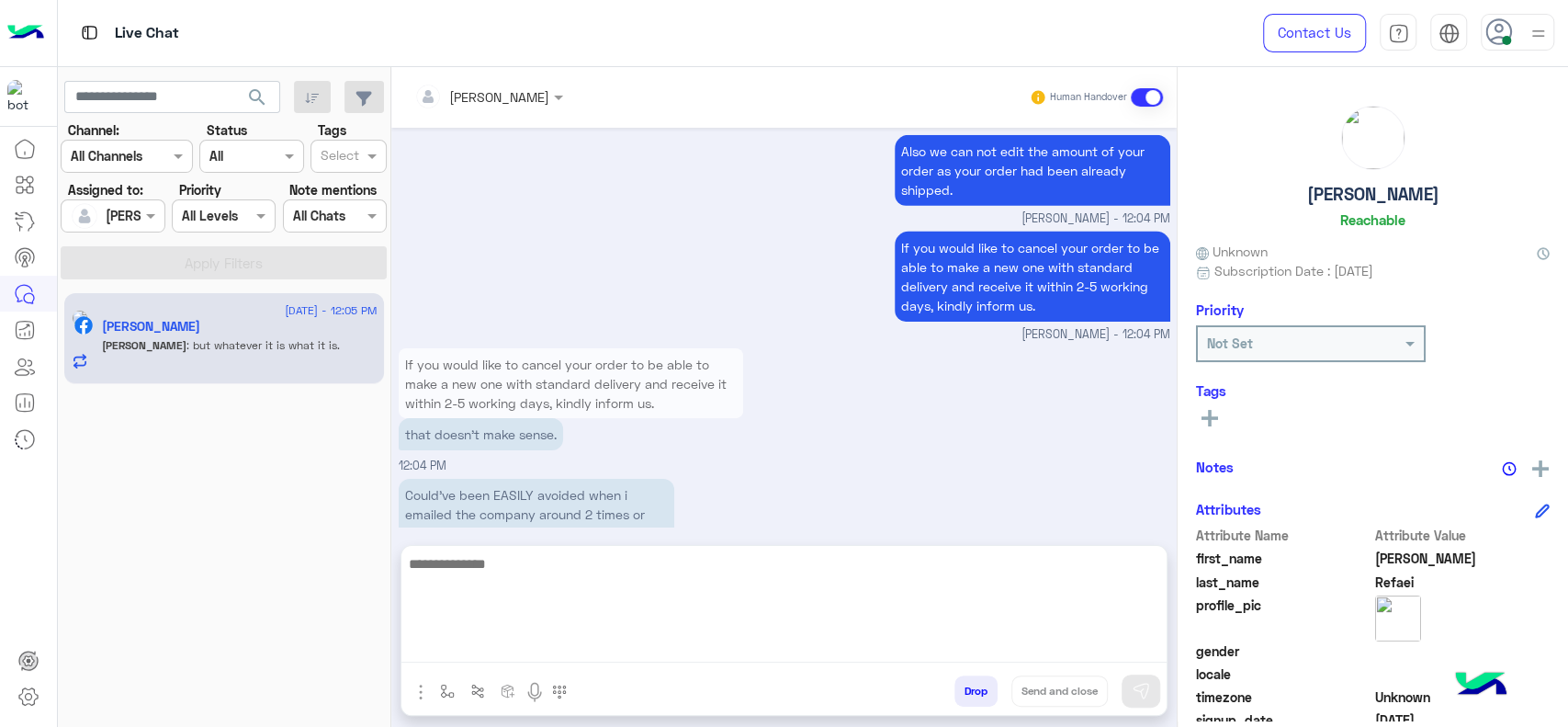
click at [628, 653] on textarea at bounding box center [783, 607] width 765 height 110
drag, startPoint x: 628, startPoint y: 653, endPoint x: 642, endPoint y: 657, distance: 14.3
click at [642, 657] on textarea "**********" at bounding box center [783, 607] width 765 height 110
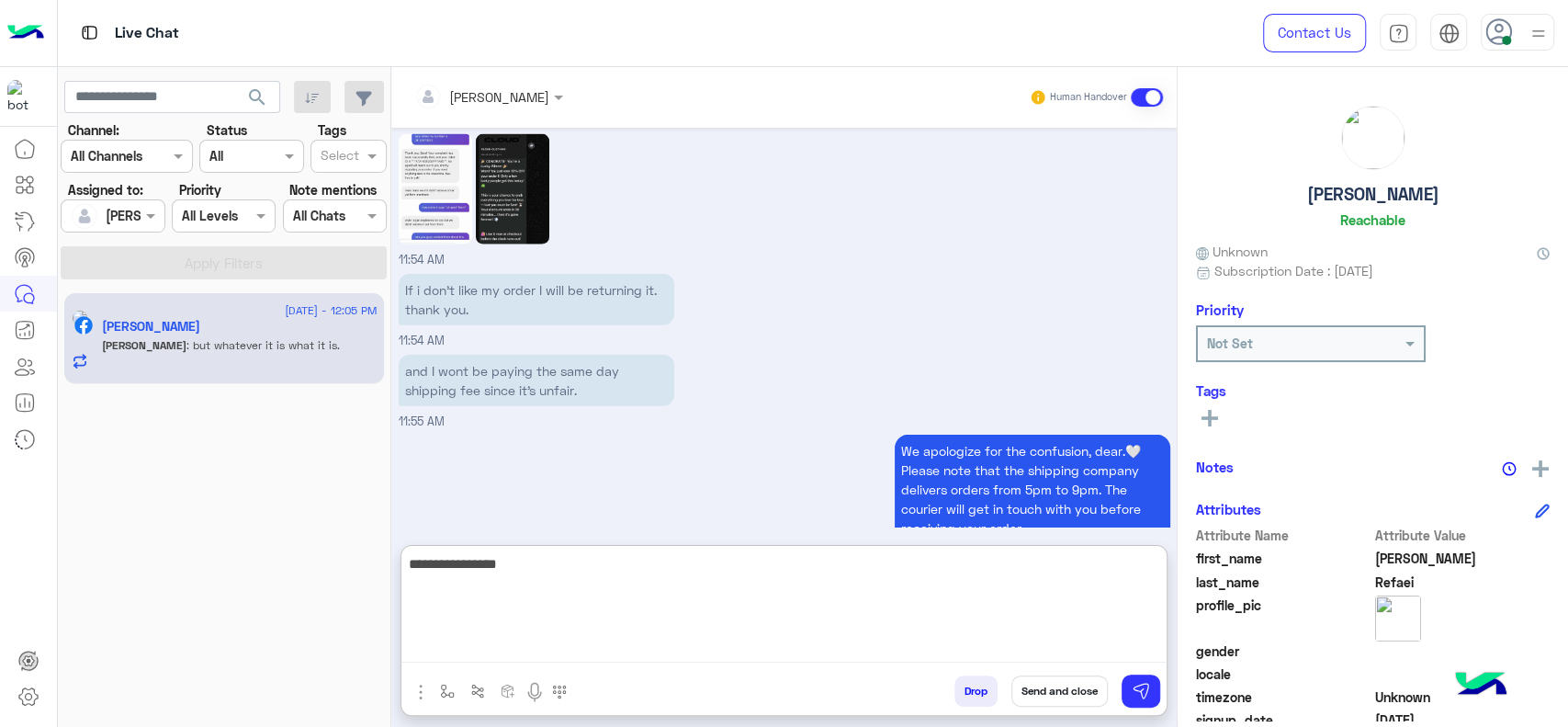
scroll to position [4004, 0]
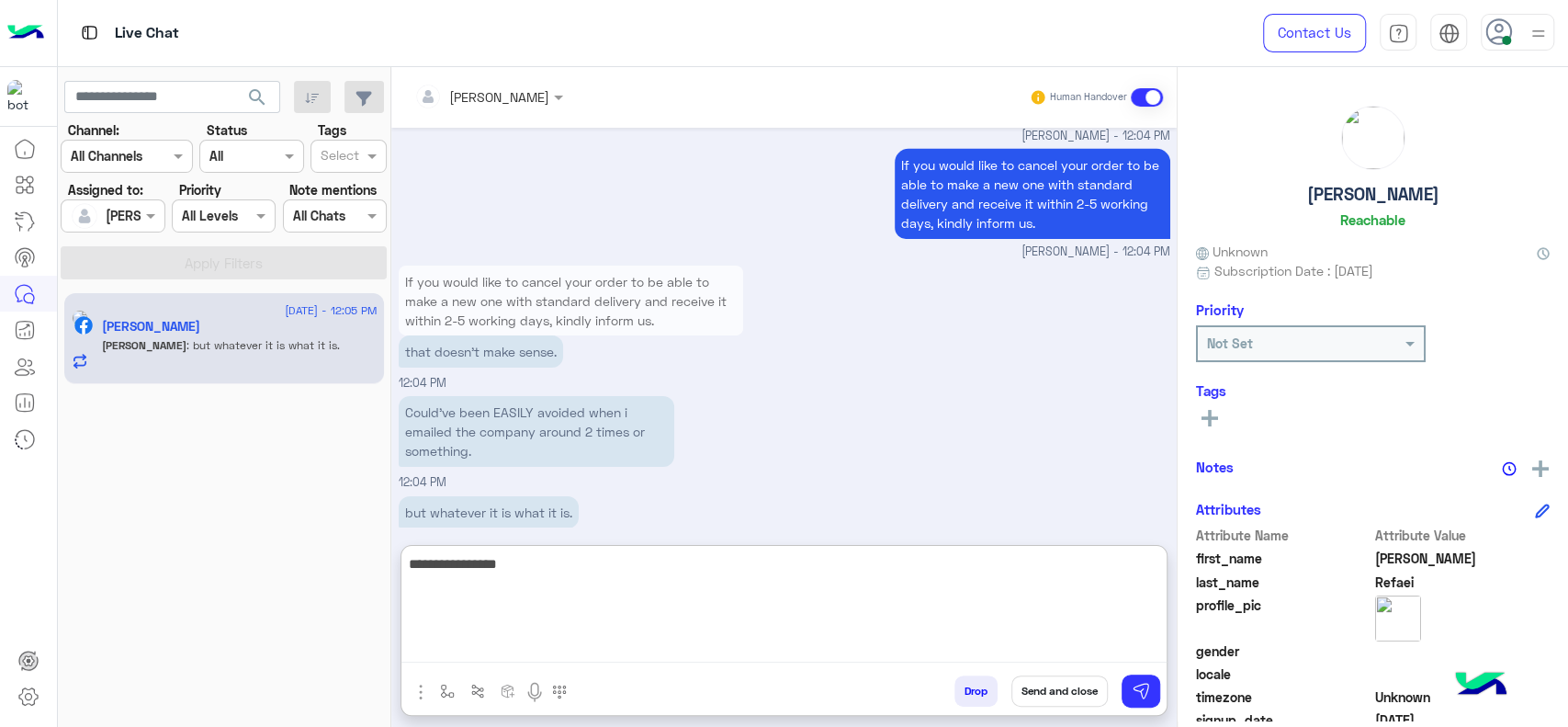
click at [551, 603] on textarea "**********" at bounding box center [783, 607] width 765 height 110
type textarea "*"
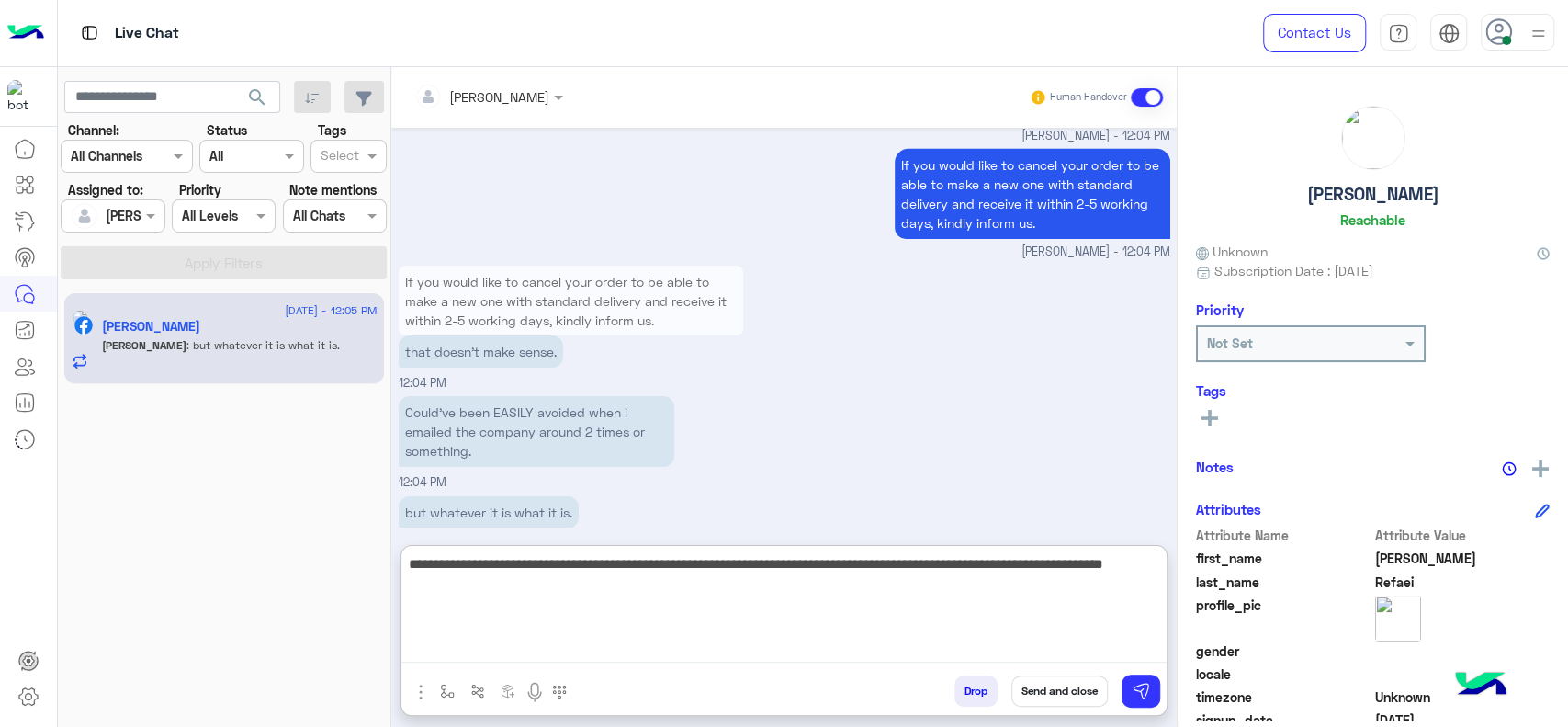
type textarea "**********"
click at [662, 580] on textarea "**********" at bounding box center [783, 607] width 765 height 110
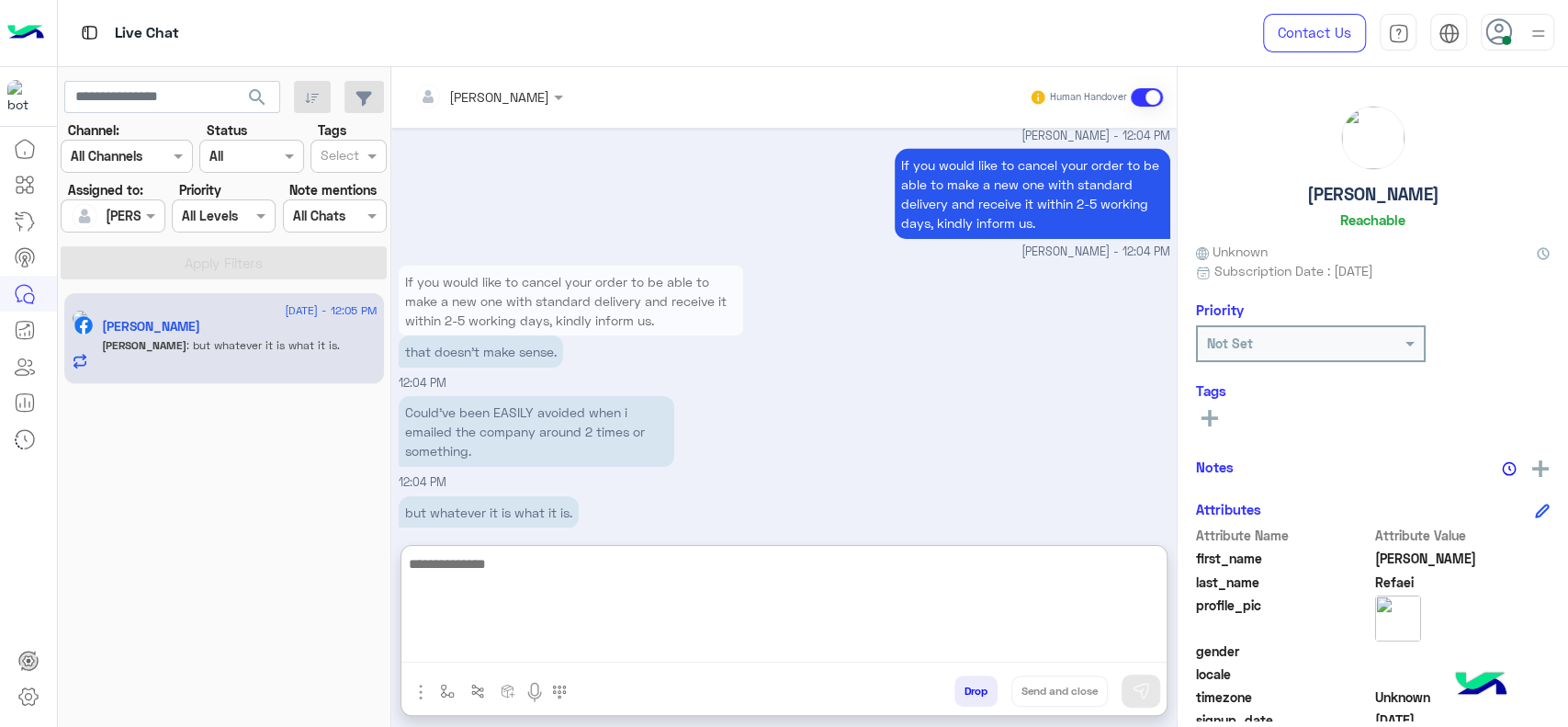
scroll to position [4121, 0]
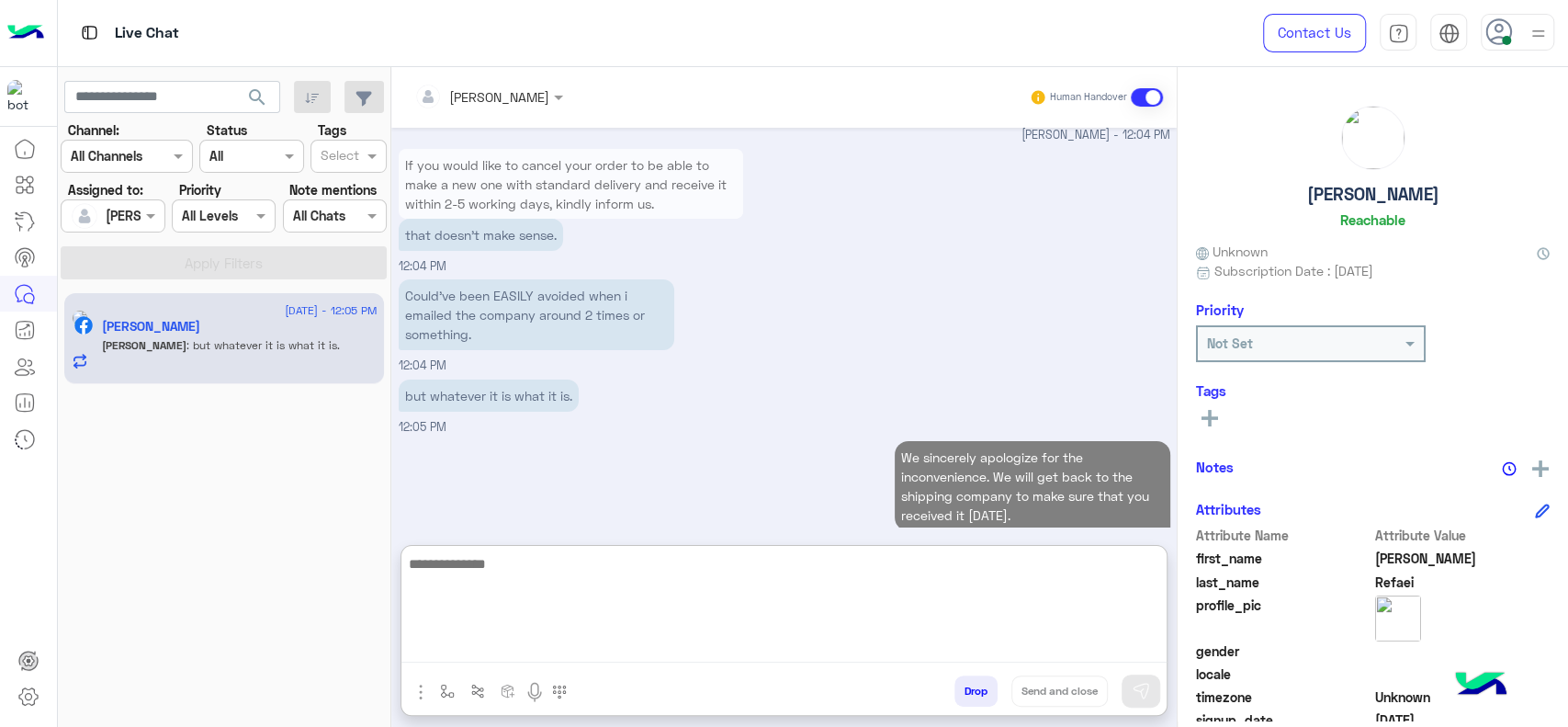
paste textarea "**********"
type textarea "**********"
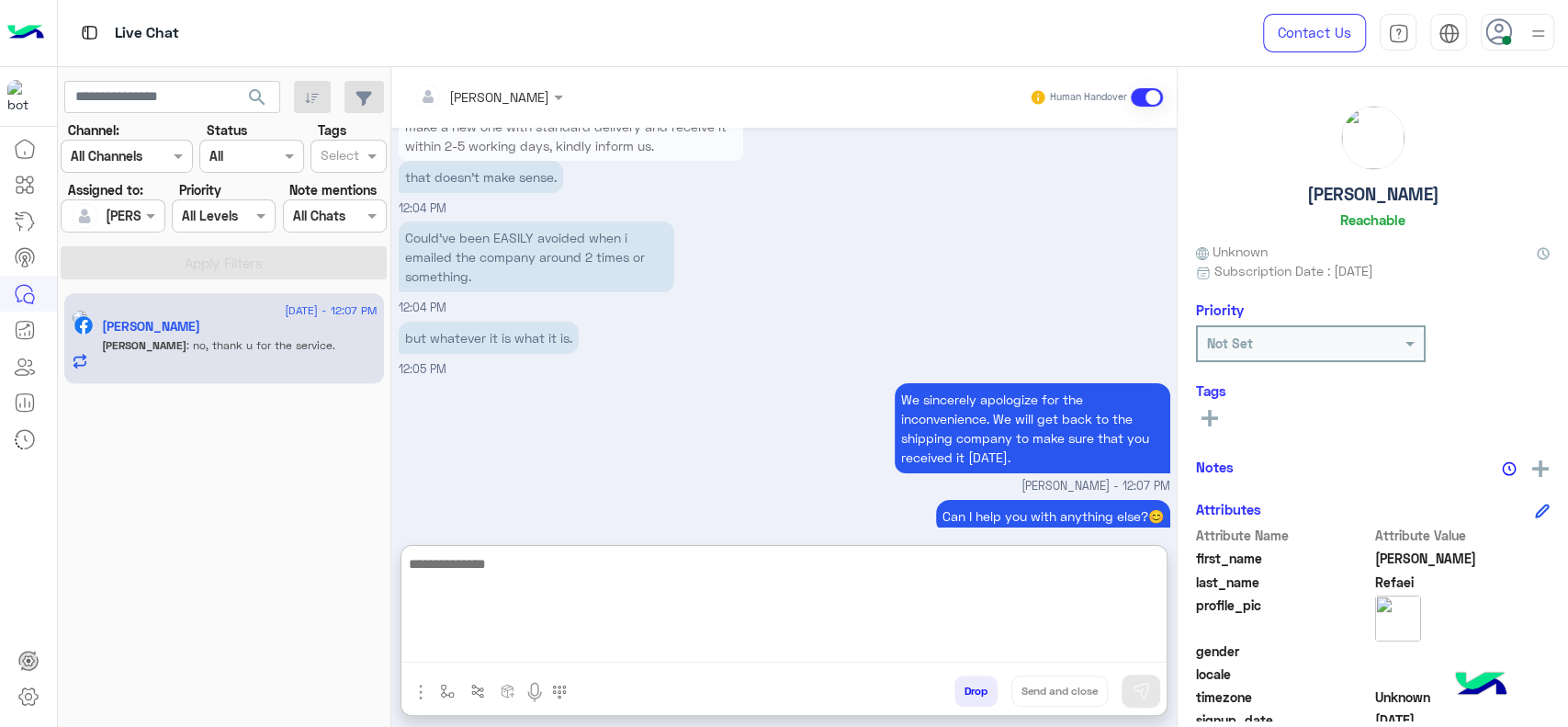
scroll to position [4272, 0]
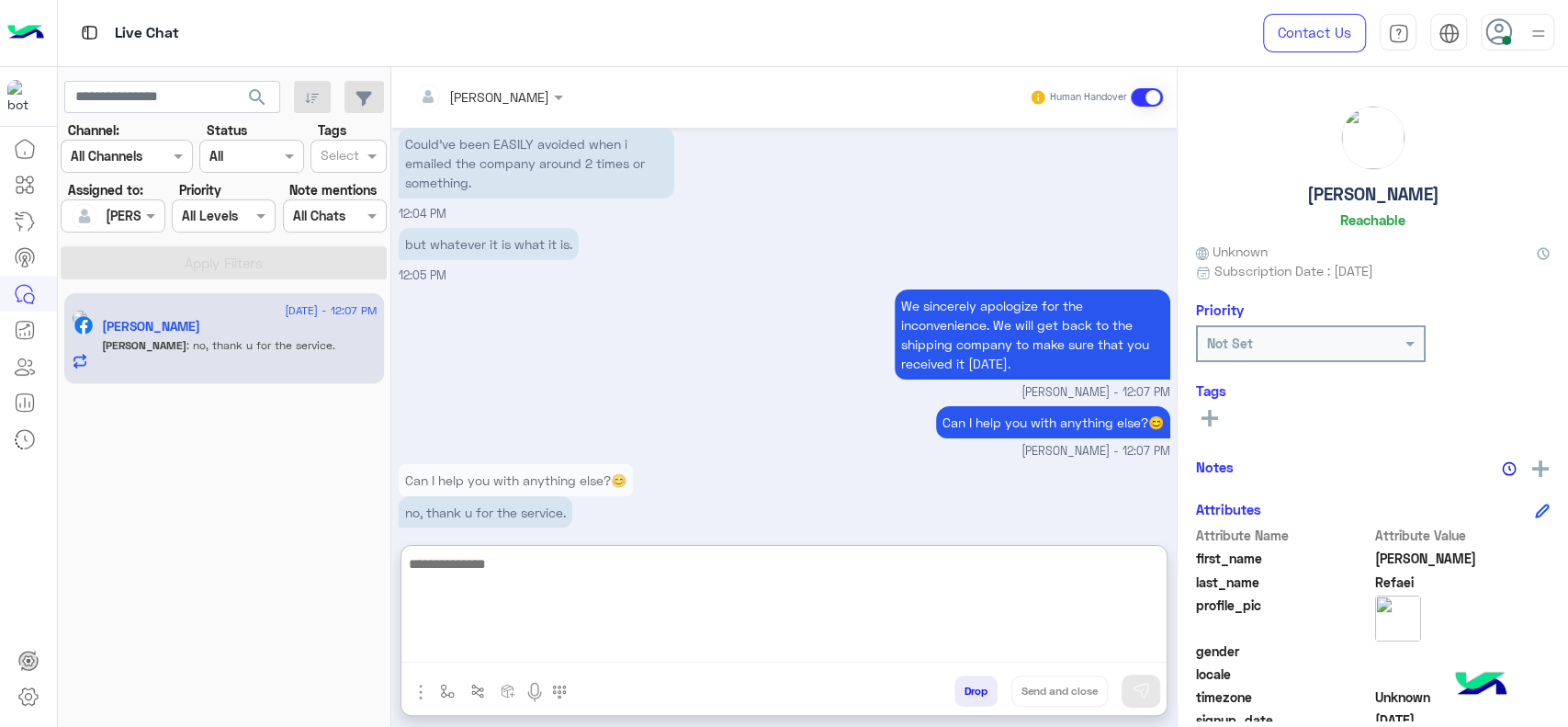
click at [623, 636] on textarea at bounding box center [783, 607] width 765 height 110
paste textarea "**********"
type textarea "**********"
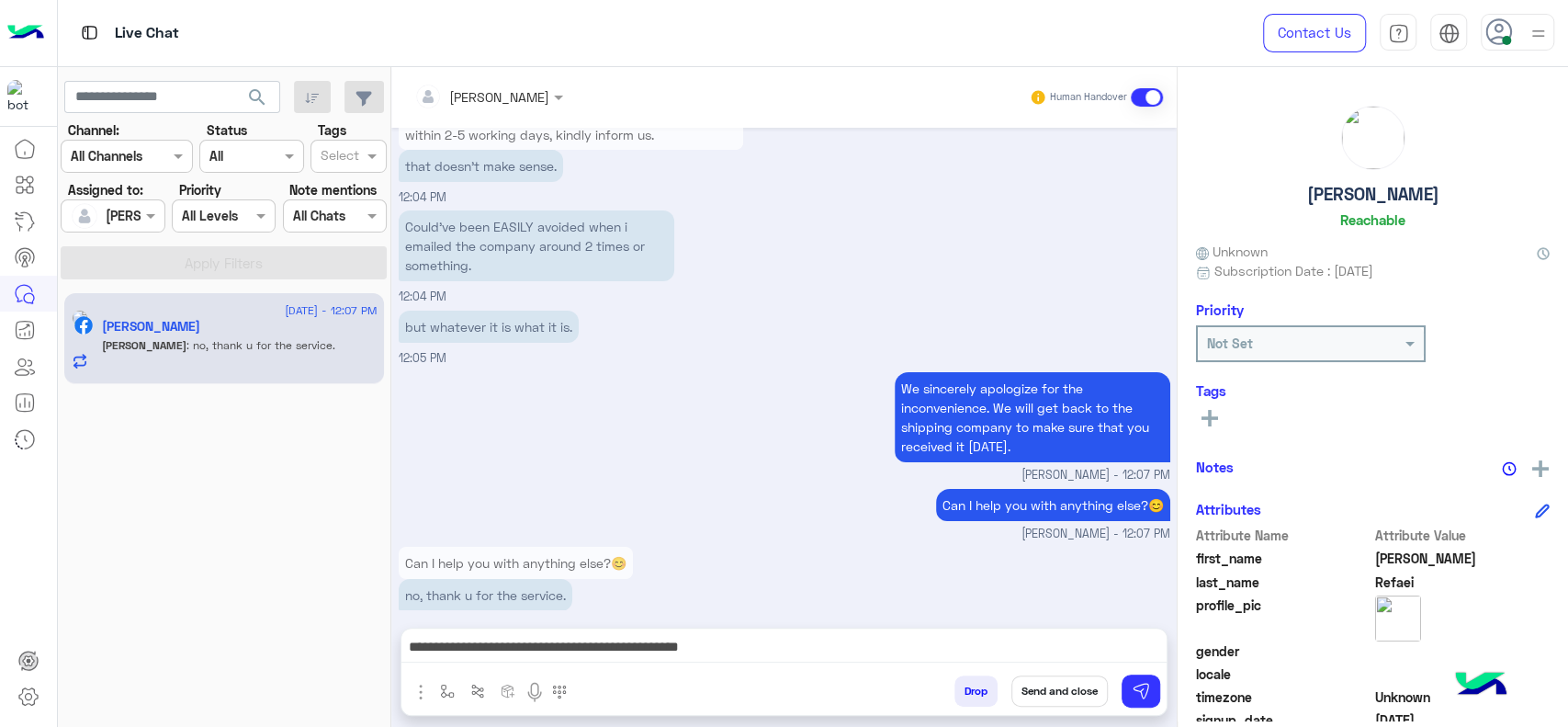
click at [1019, 687] on button "Send and close" at bounding box center [1060, 690] width 96 height 31
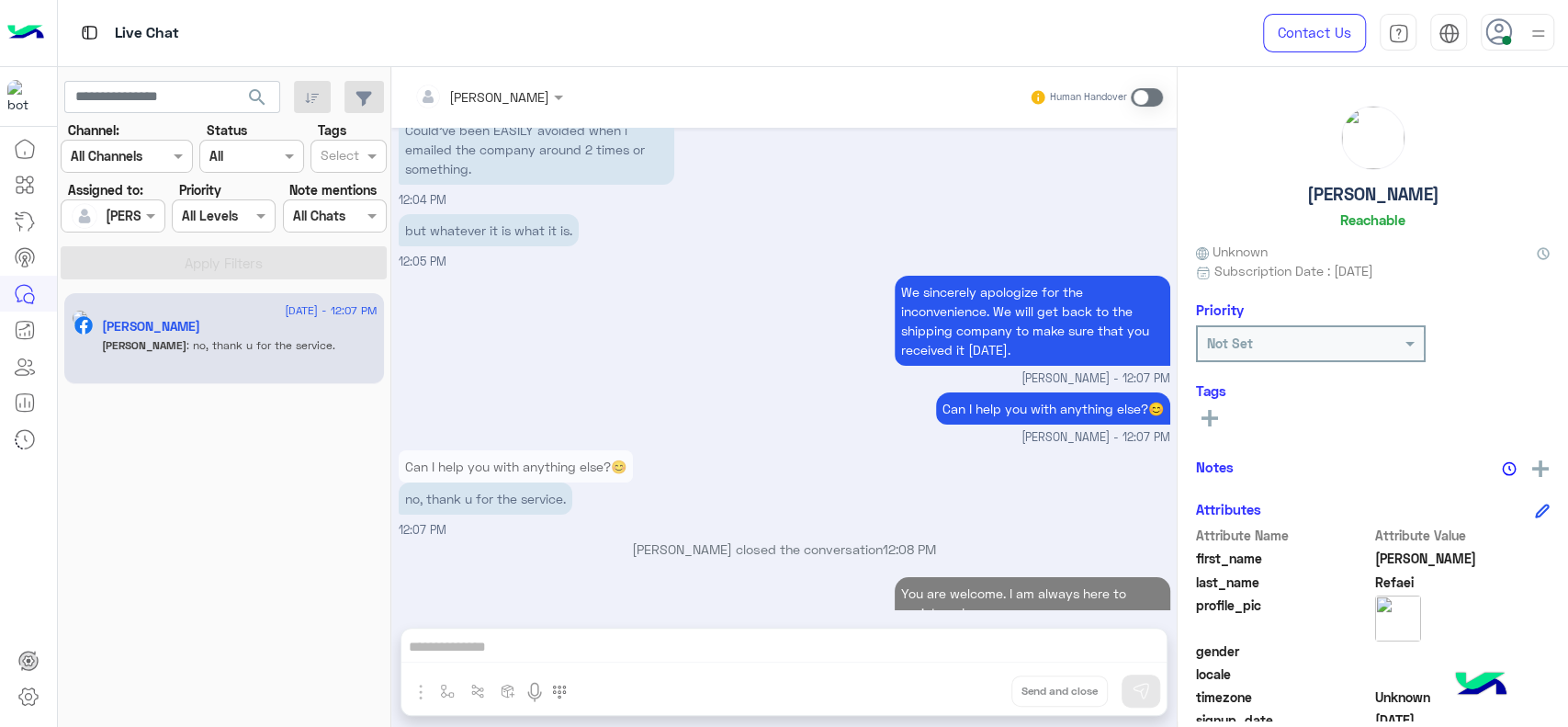
scroll to position [4320, 0]
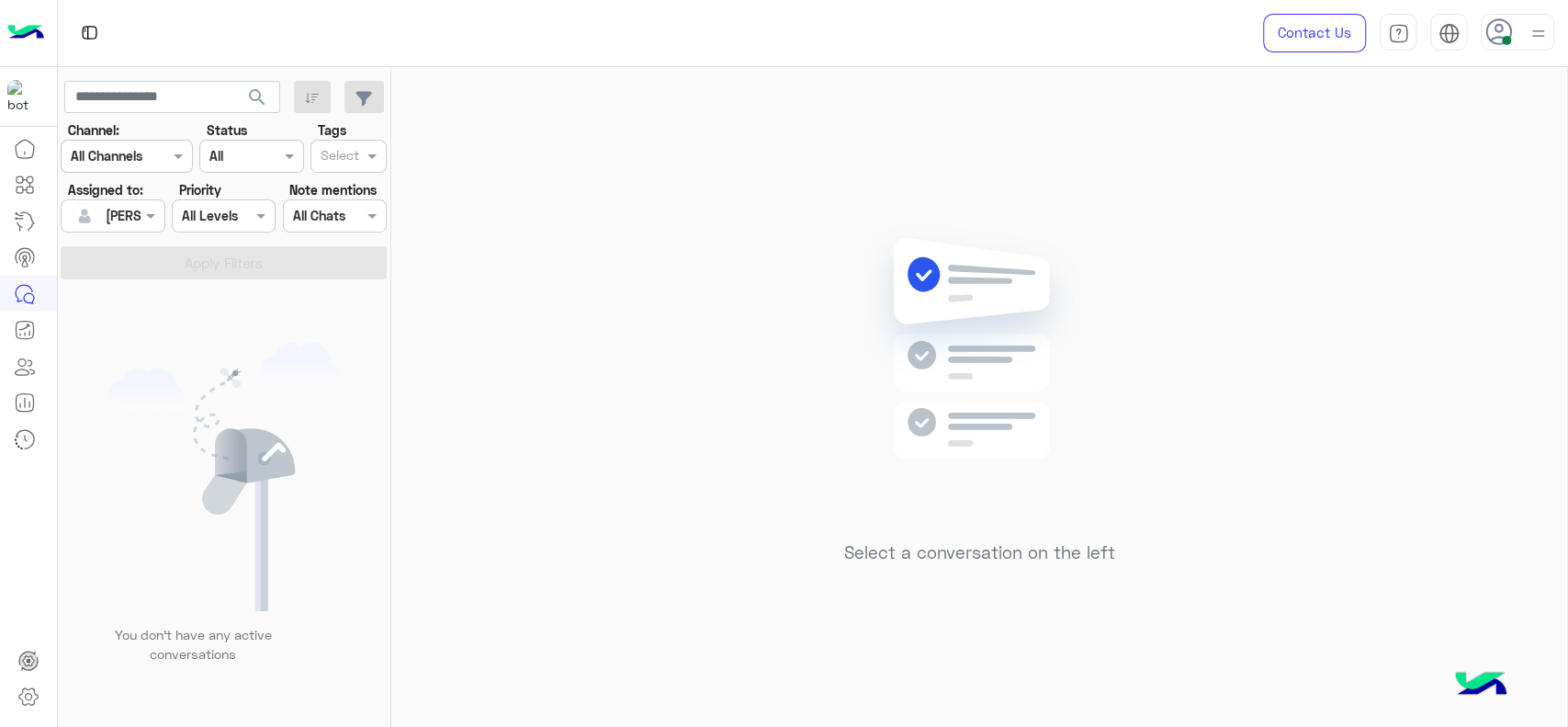
click at [1544, 41] on img at bounding box center [1538, 33] width 23 height 23
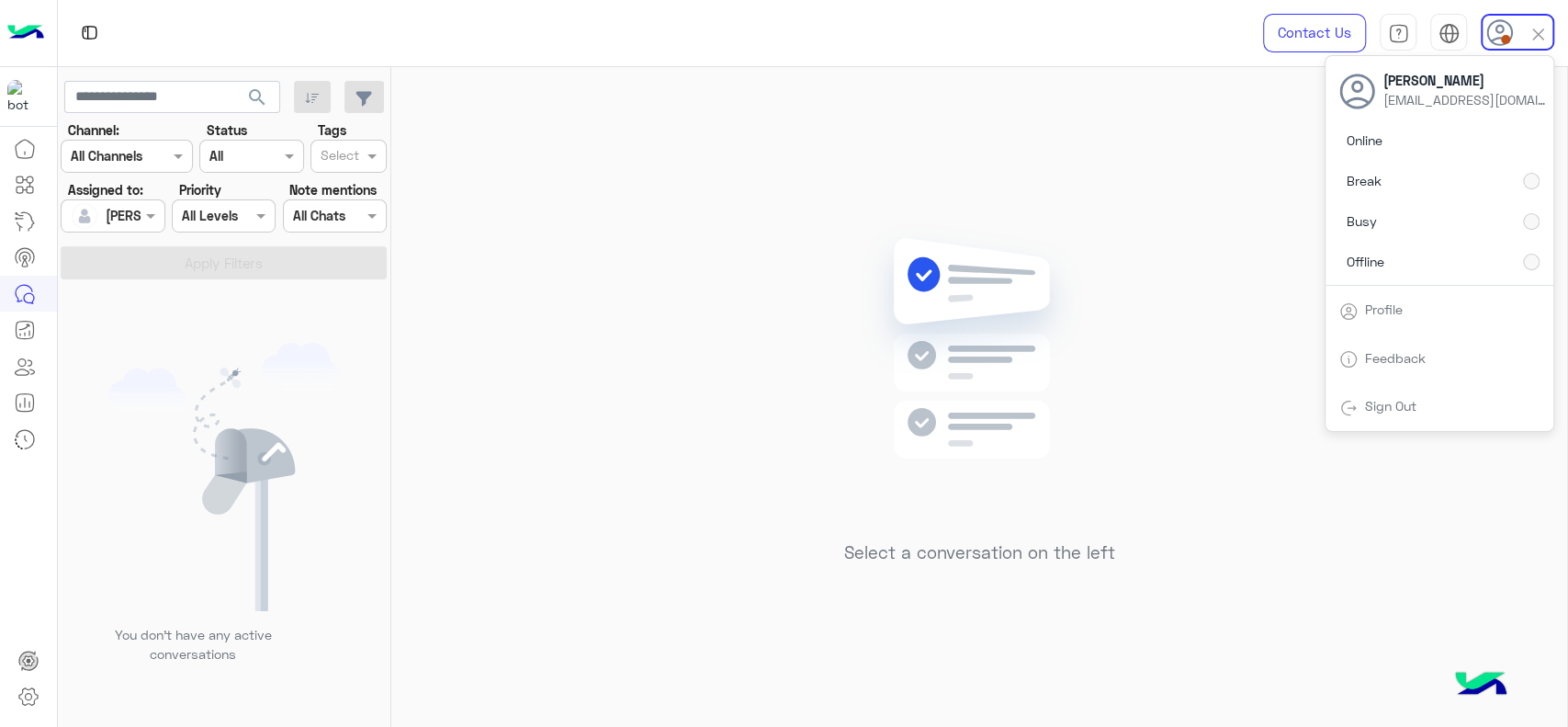
click at [1232, 181] on div "Select a conversation on the left" at bounding box center [979, 400] width 1176 height 667
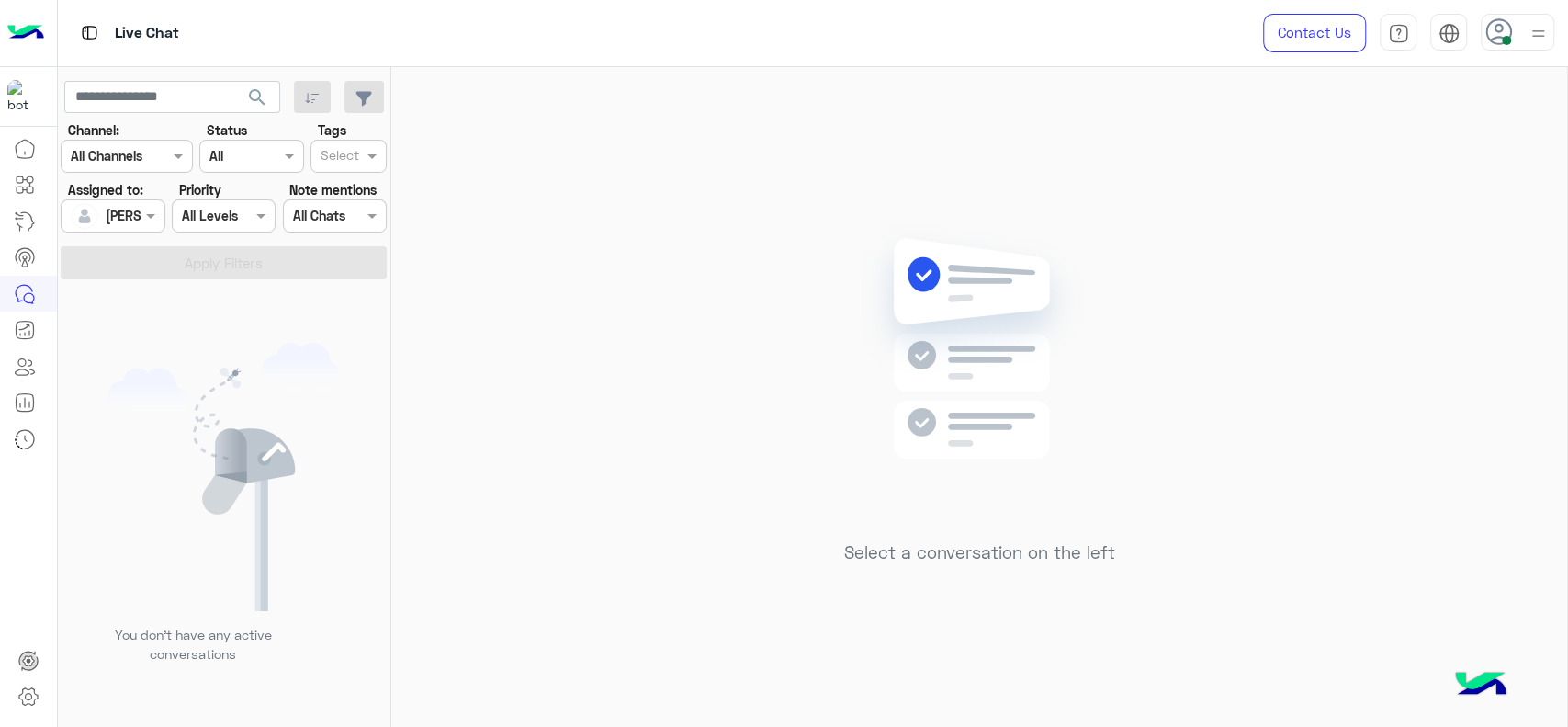
click at [547, 220] on div "Select a conversation on the left" at bounding box center [979, 400] width 1176 height 667
drag, startPoint x: 1114, startPoint y: 226, endPoint x: 757, endPoint y: 54, distance: 396.5
click at [1114, 226] on div "Select a conversation on the left" at bounding box center [979, 400] width 1176 height 667
click at [735, 385] on div "Select a conversation on the left" at bounding box center [979, 400] width 1176 height 667
click at [1293, 540] on div "Select a conversation on the left" at bounding box center [979, 400] width 1176 height 667
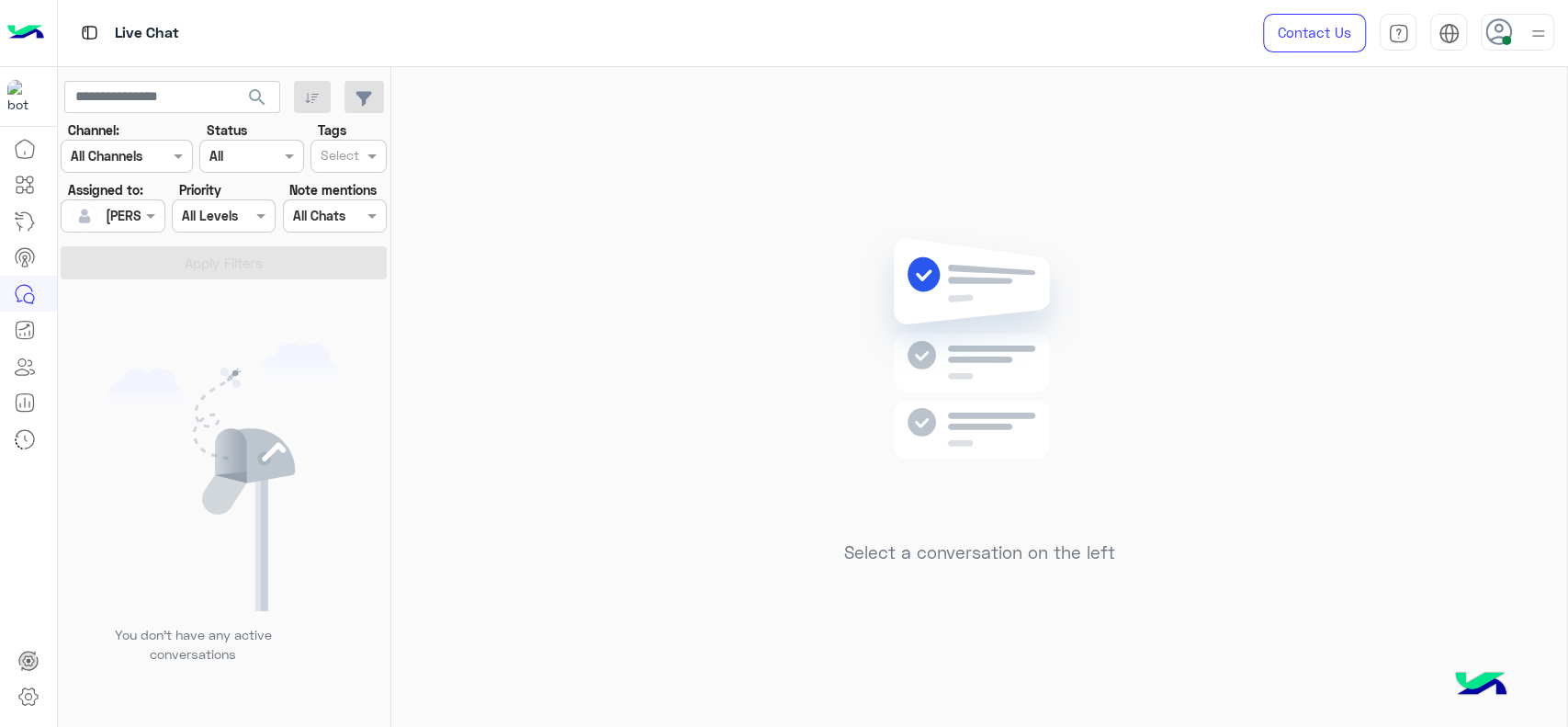
click at [1293, 540] on div "Select a conversation on the left" at bounding box center [979, 400] width 1176 height 667
click at [471, 435] on div "Select a conversation on the left" at bounding box center [979, 400] width 1176 height 667
click at [669, 261] on div "Select a conversation on the left" at bounding box center [979, 400] width 1176 height 667
click at [625, 165] on div "Select a conversation on the left" at bounding box center [979, 400] width 1176 height 667
click at [617, 277] on div "Select a conversation on the left" at bounding box center [979, 400] width 1176 height 667
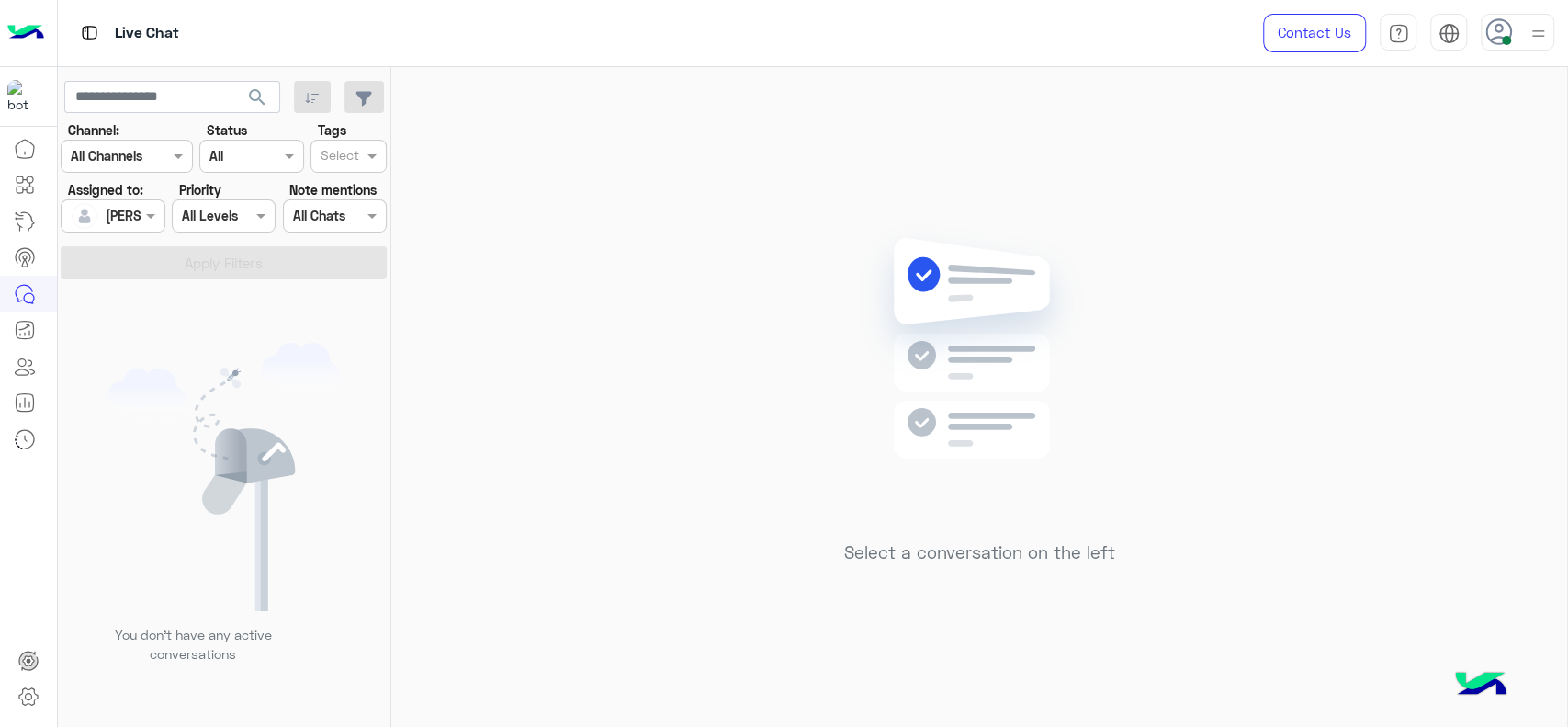
click at [1553, 22] on div at bounding box center [1518, 32] width 74 height 37
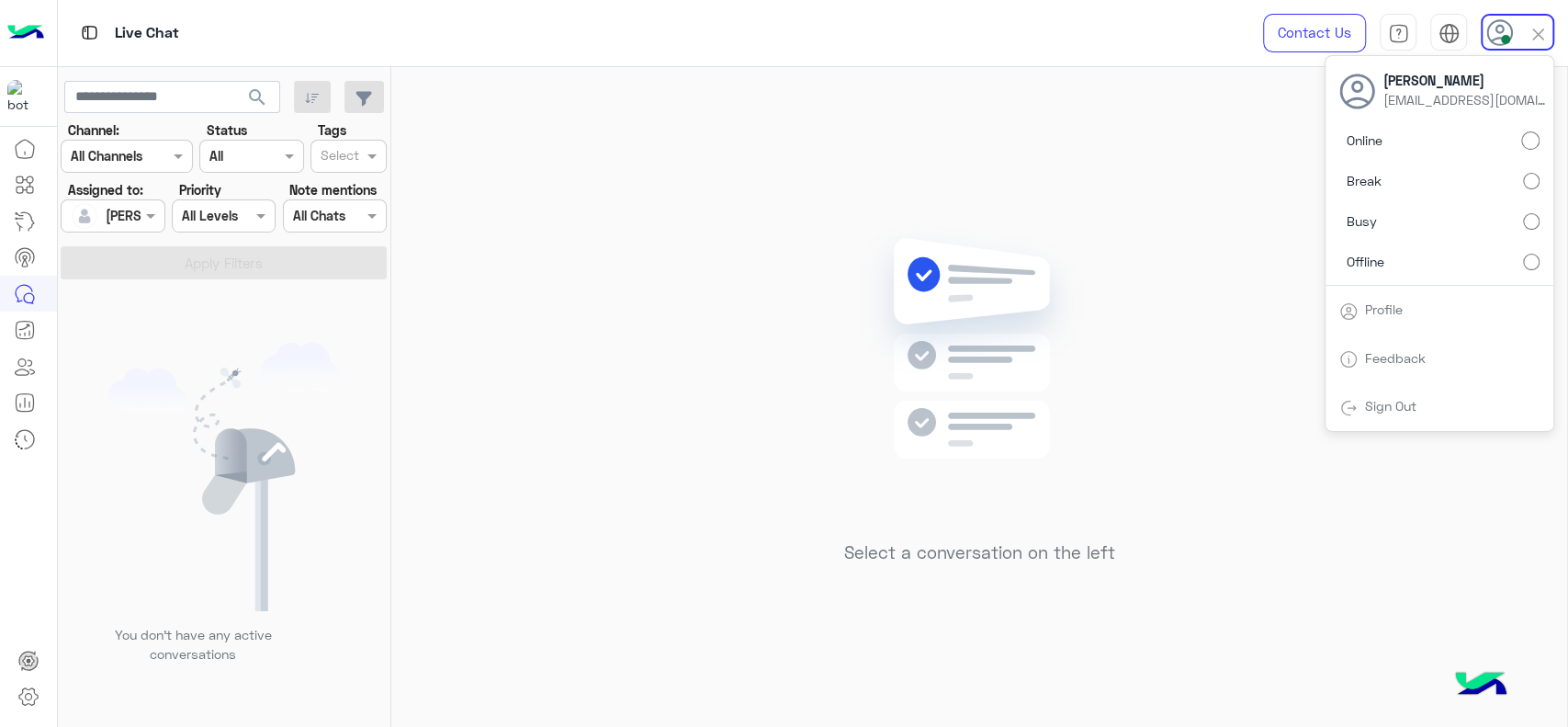
click at [930, 259] on img at bounding box center [980, 375] width 266 height 305
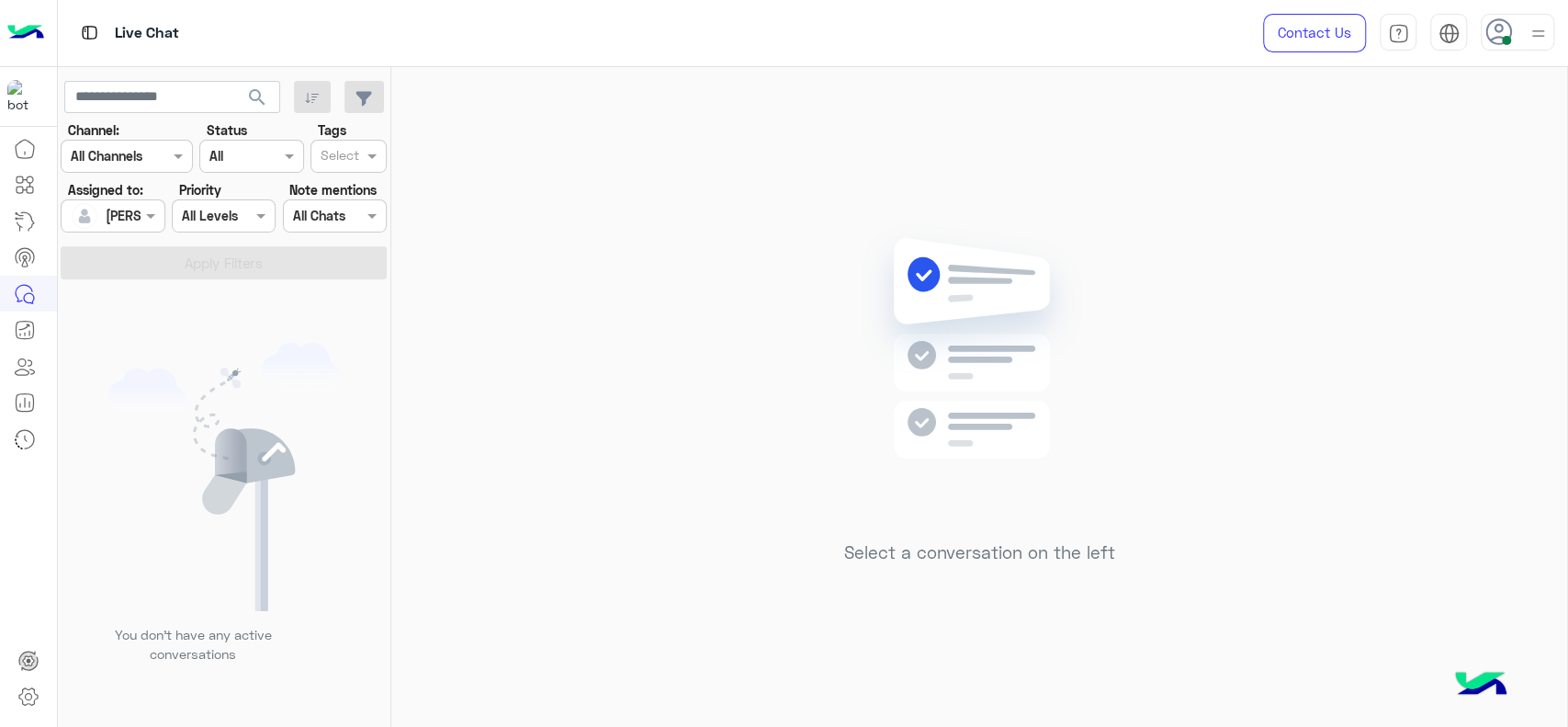
click at [675, 304] on div "Select a conversation on the left" at bounding box center [979, 400] width 1176 height 667
click at [662, 281] on div "Select a conversation on the left" at bounding box center [979, 400] width 1176 height 667
click at [524, 285] on div "Select a conversation on the left" at bounding box center [979, 400] width 1176 height 667
click at [720, 276] on div "Select a conversation on the left" at bounding box center [979, 400] width 1176 height 667
click at [617, 266] on div "Select a conversation on the left" at bounding box center [979, 400] width 1176 height 667
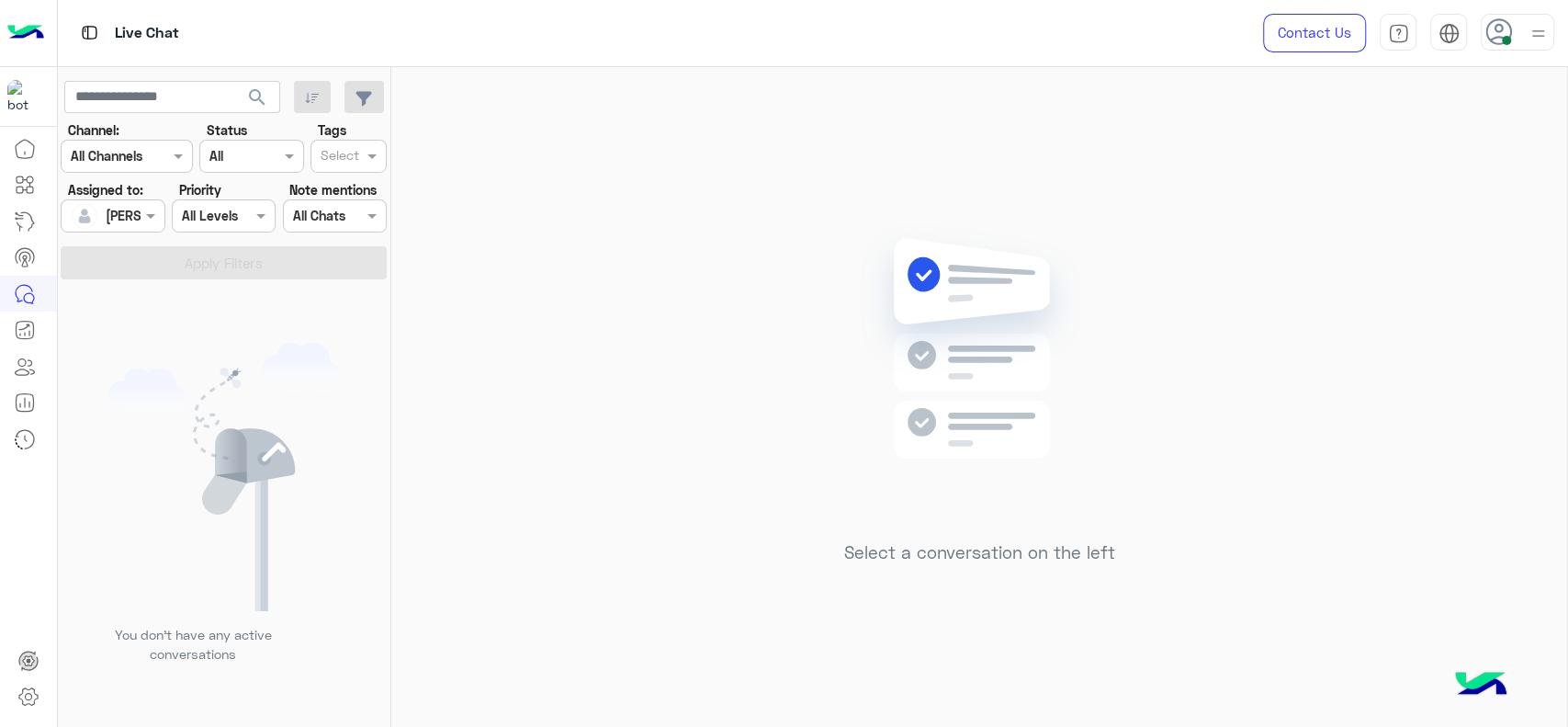
click at [122, 224] on div "[PERSON_NAME]" at bounding box center [156, 215] width 101 height 19
click at [129, 288] on span "Unassigned" at bounding box center [140, 293] width 70 height 16
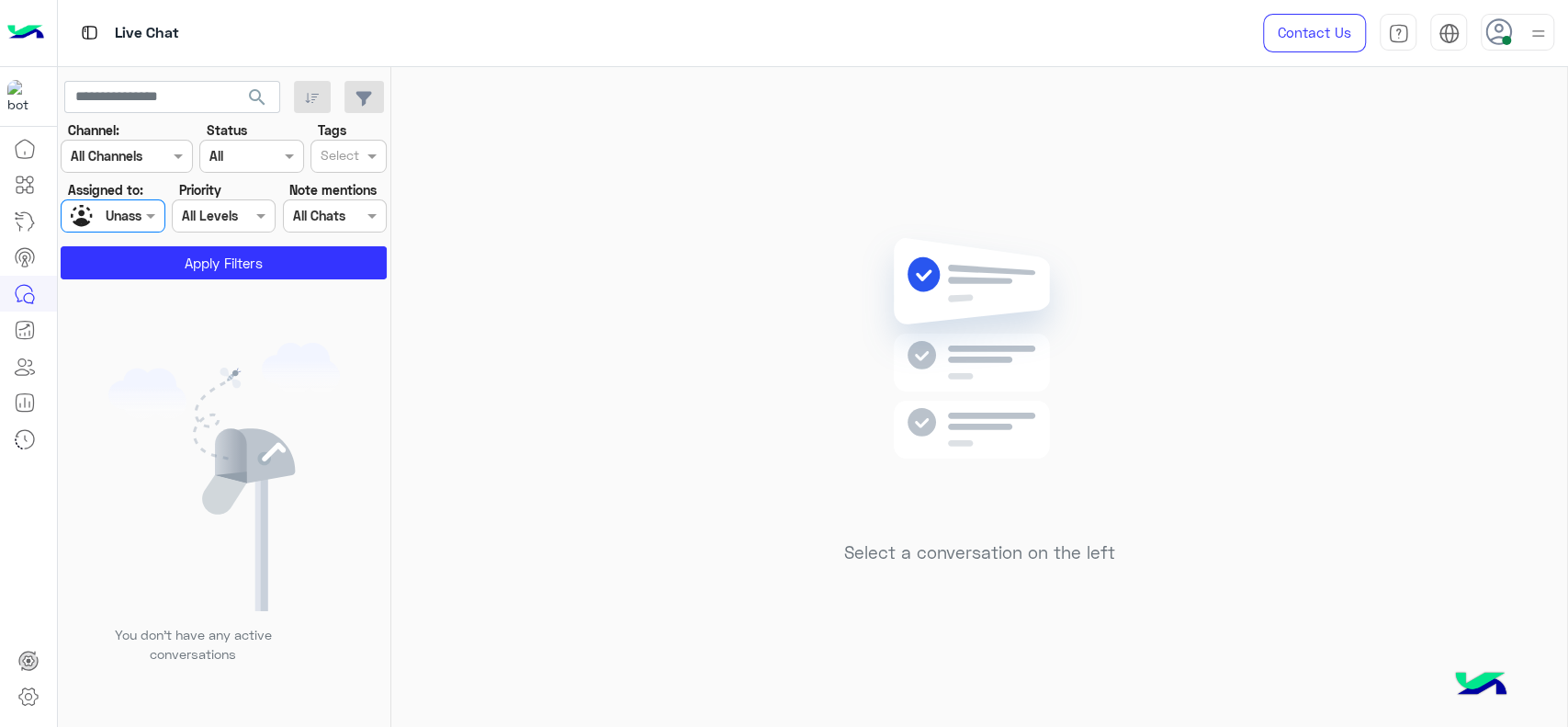
drag, startPoint x: 365, startPoint y: 149, endPoint x: 353, endPoint y: 165, distance: 20.4
click at [362, 149] on div "Select" at bounding box center [349, 156] width 76 height 33
click at [345, 192] on div "J FOLLOW UP" at bounding box center [349, 192] width 58 height 19
click at [269, 264] on button "Apply Filters" at bounding box center [224, 262] width 326 height 33
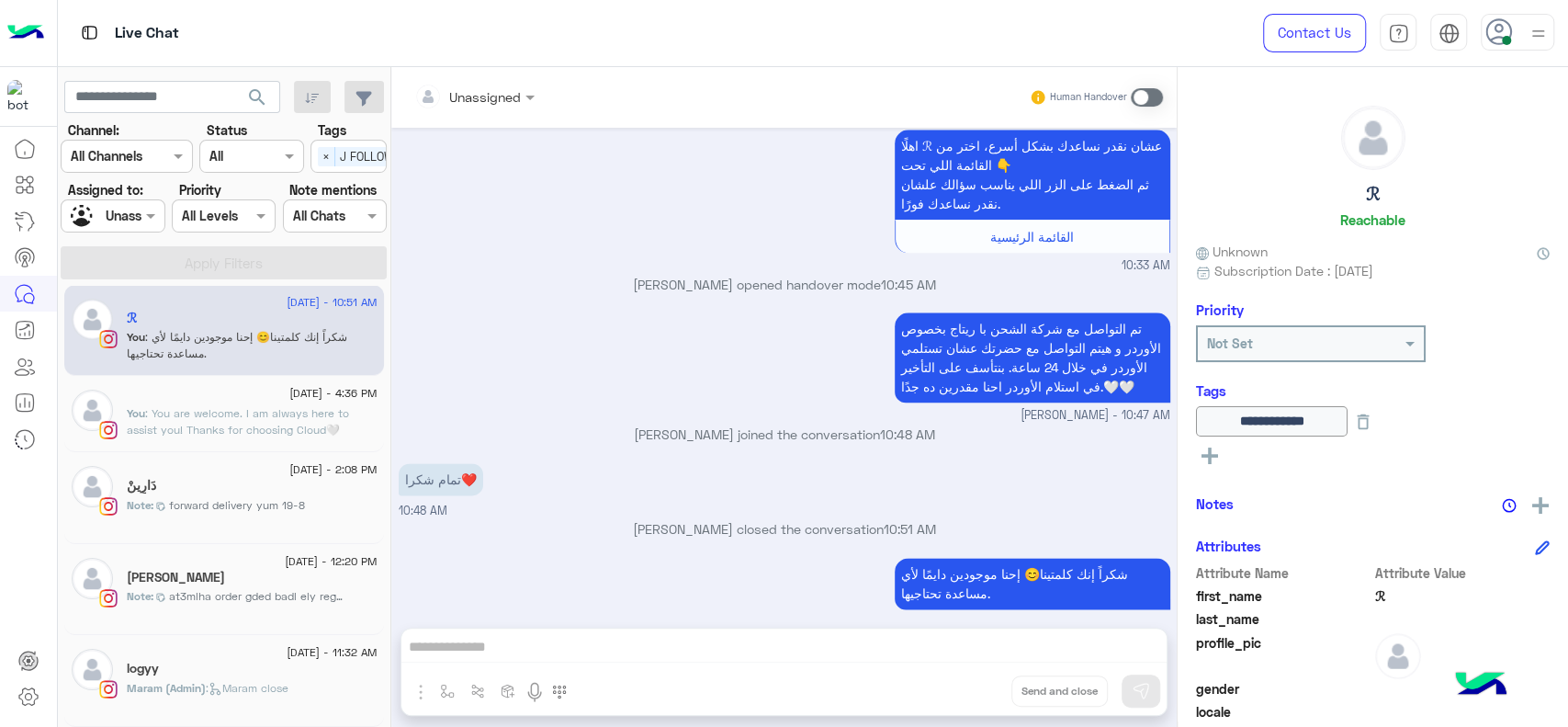
scroll to position [6, 0]
click at [105, 211] on input "text" at bounding box center [92, 216] width 42 height 19
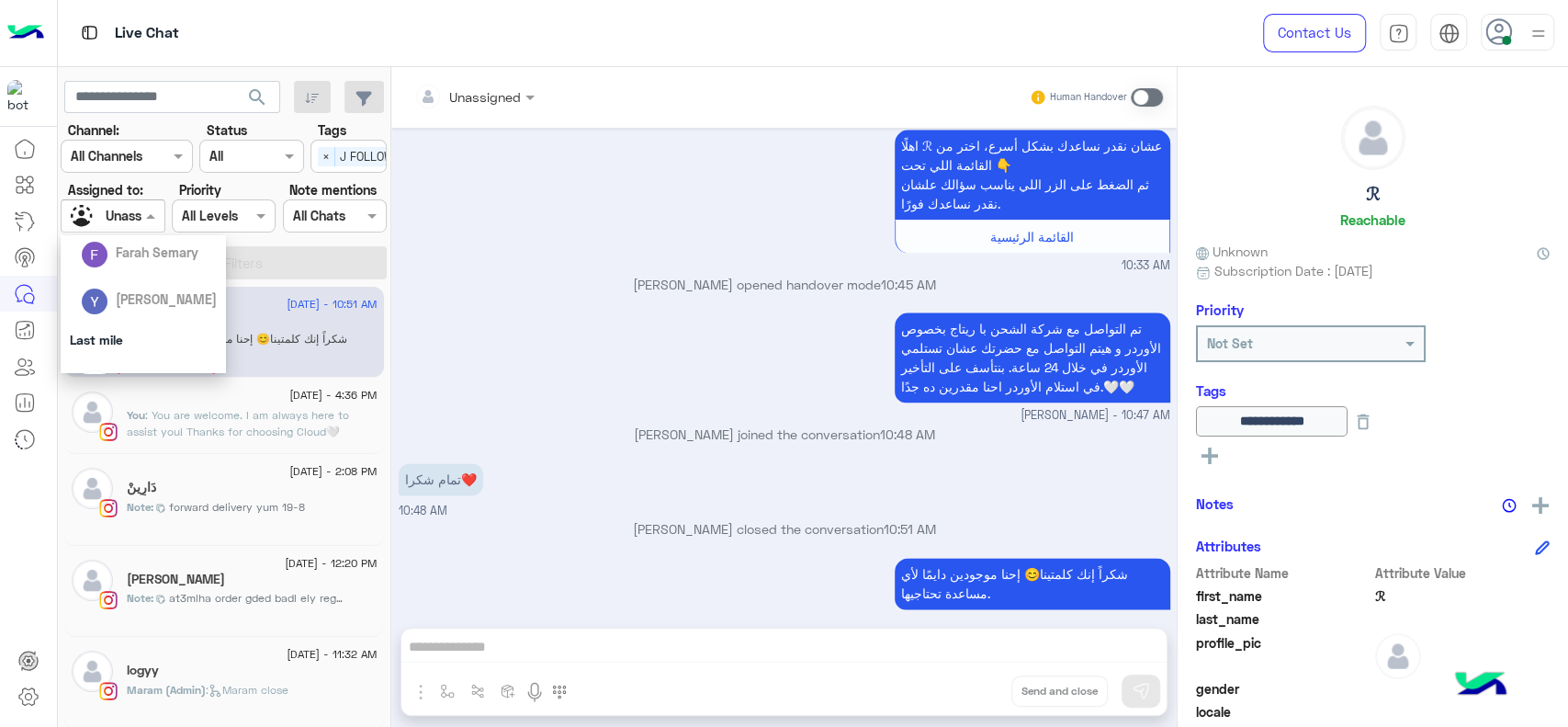
scroll to position [184, 0]
click at [127, 350] on div "[PERSON_NAME]" at bounding box center [149, 364] width 136 height 32
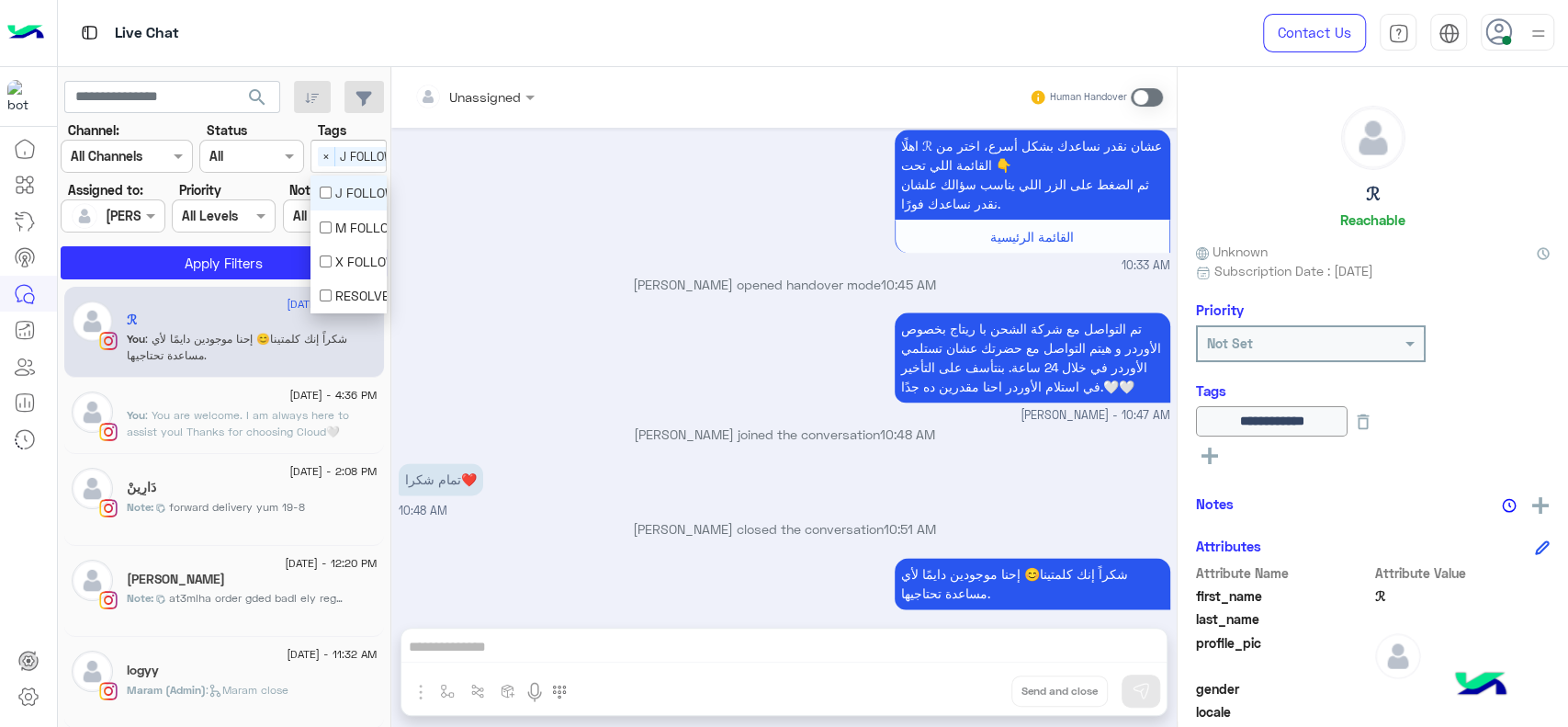
click at [313, 152] on div "Select × J FOLLOW UP" at bounding box center [367, 155] width 113 height 28
click at [318, 182] on div "J FOLLOW UP" at bounding box center [349, 192] width 76 height 34
click at [218, 266] on button "Apply Filters" at bounding box center [224, 262] width 326 height 33
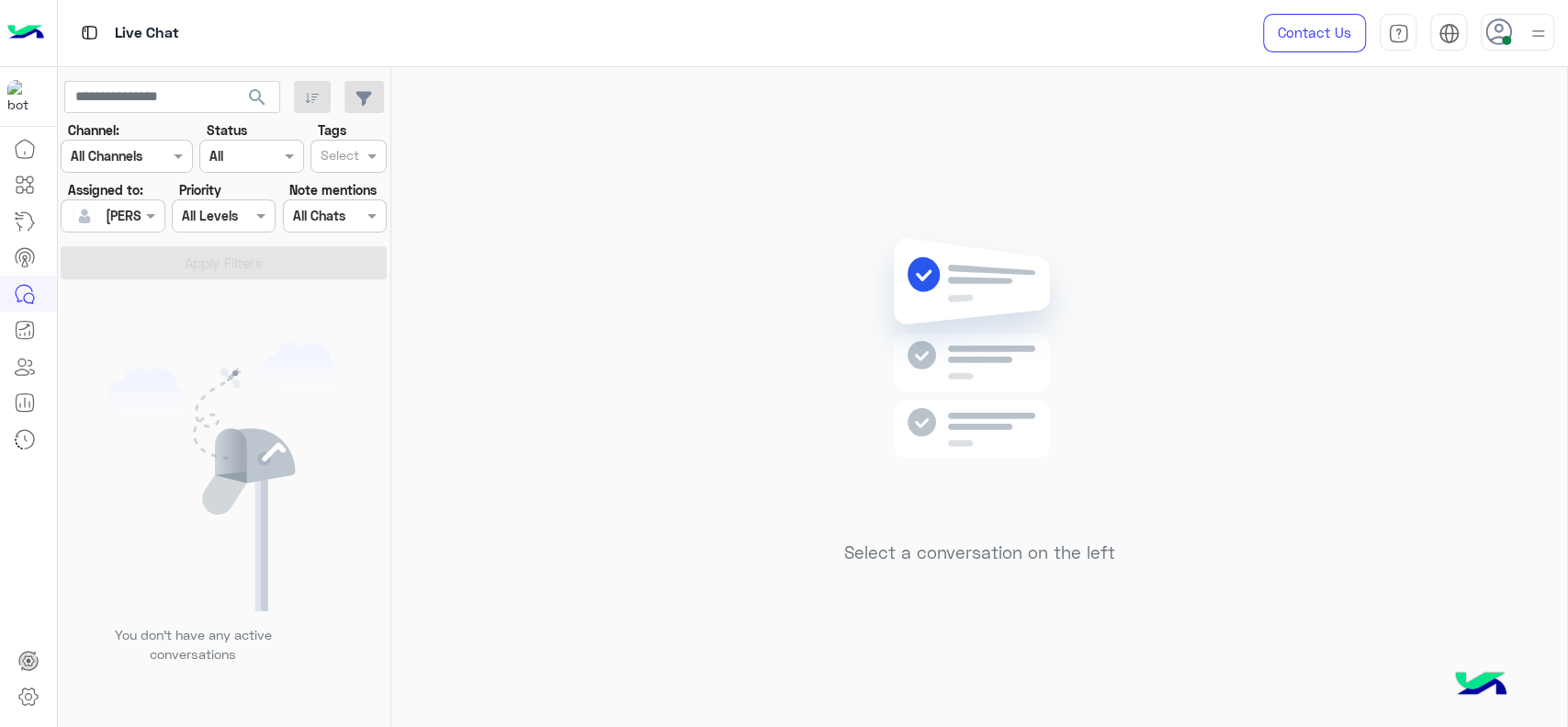
click at [507, 173] on div "Select a conversation on the left" at bounding box center [979, 400] width 1176 height 667
click at [684, 300] on div "Select a conversation on the left" at bounding box center [979, 400] width 1176 height 667
click at [682, 388] on div "Select a conversation on the left" at bounding box center [979, 400] width 1176 height 667
click at [848, 300] on img at bounding box center [980, 375] width 266 height 305
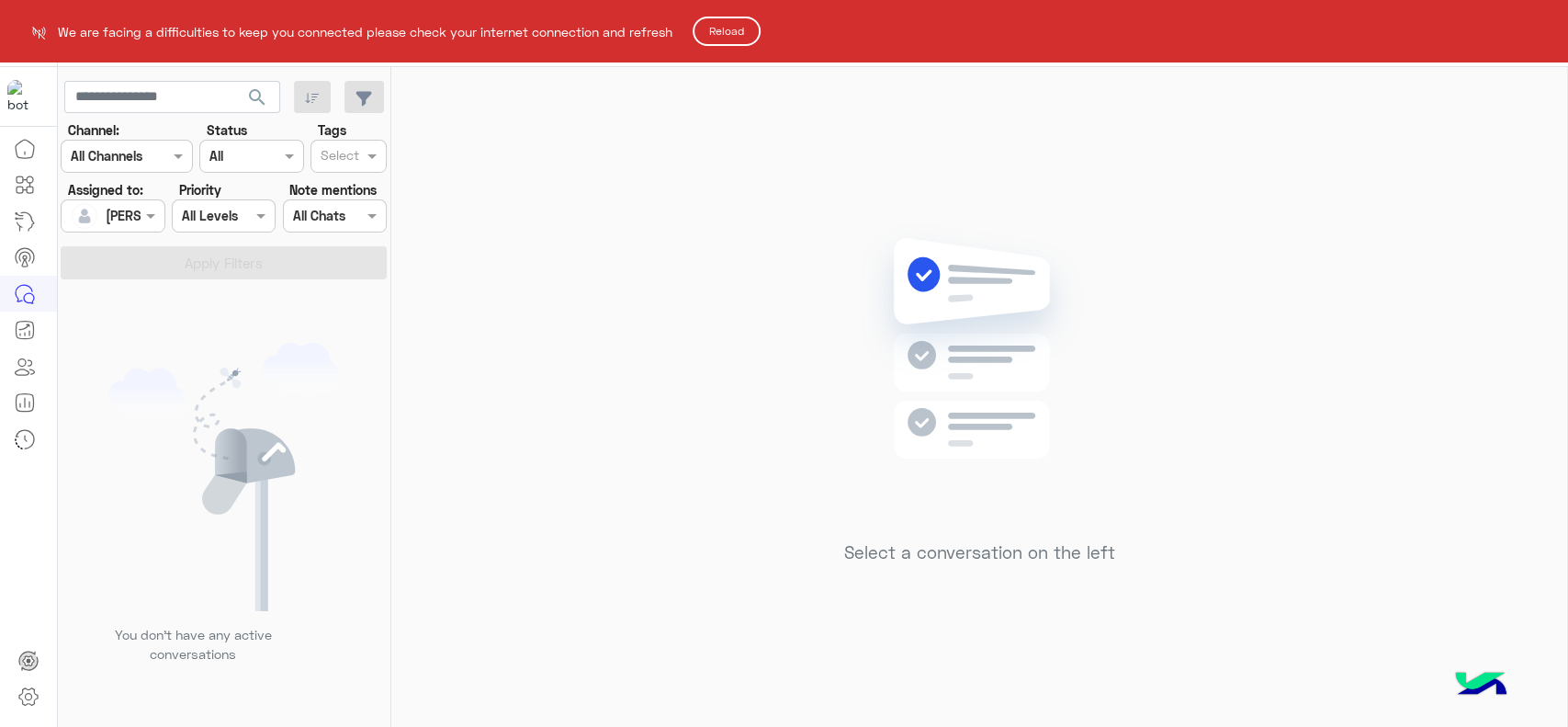
click at [557, 297] on html "We are facing a difficulties to keep you connected please check your internet c…" at bounding box center [784, 363] width 1568 height 727
click at [641, 197] on html "We are facing a difficulties to keep you connected please check your internet c…" at bounding box center [784, 363] width 1568 height 727
click at [719, 40] on button "Reload" at bounding box center [727, 31] width 68 height 29
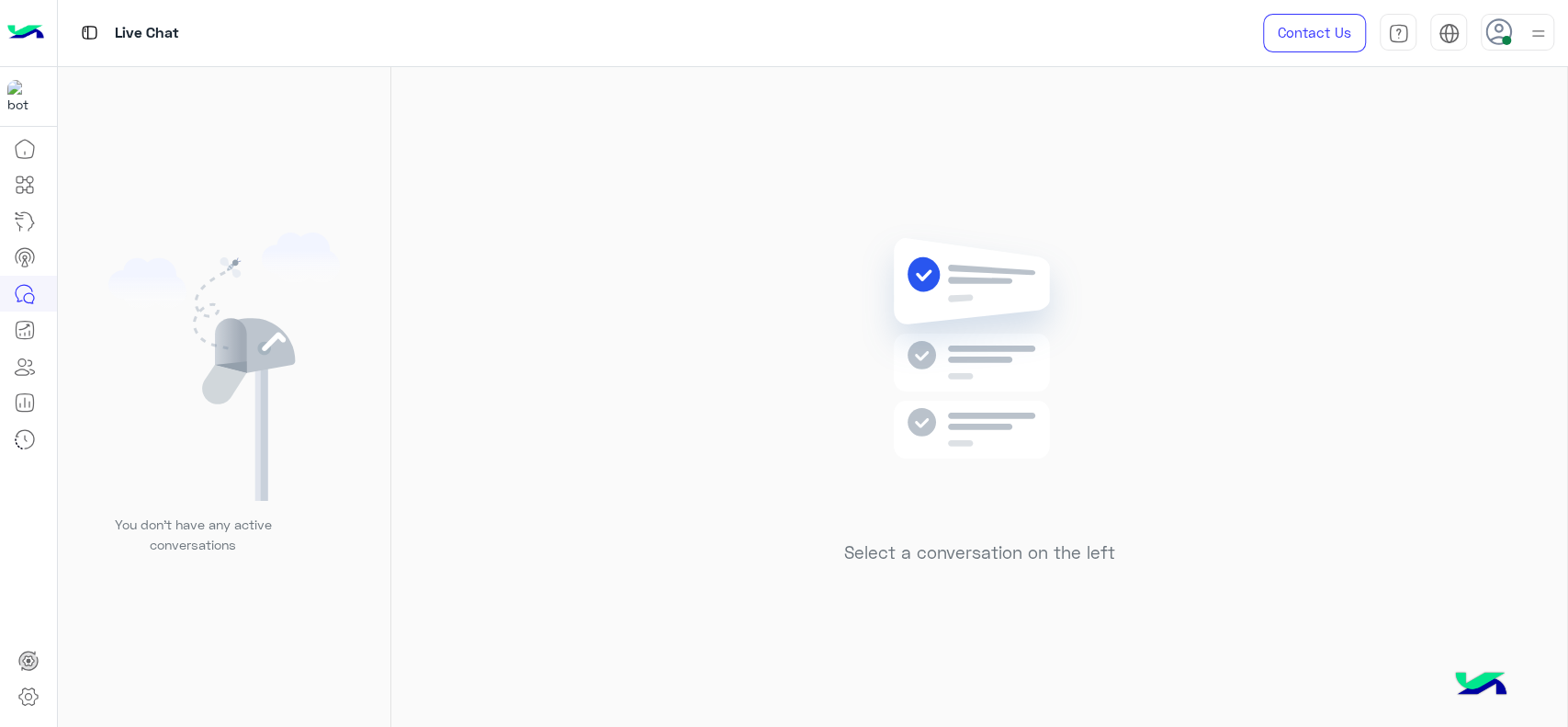
click at [1559, 39] on div "Contact Us Help Center عربي English" at bounding box center [1402, 33] width 333 height 66
click at [1538, 38] on img at bounding box center [1538, 33] width 23 height 23
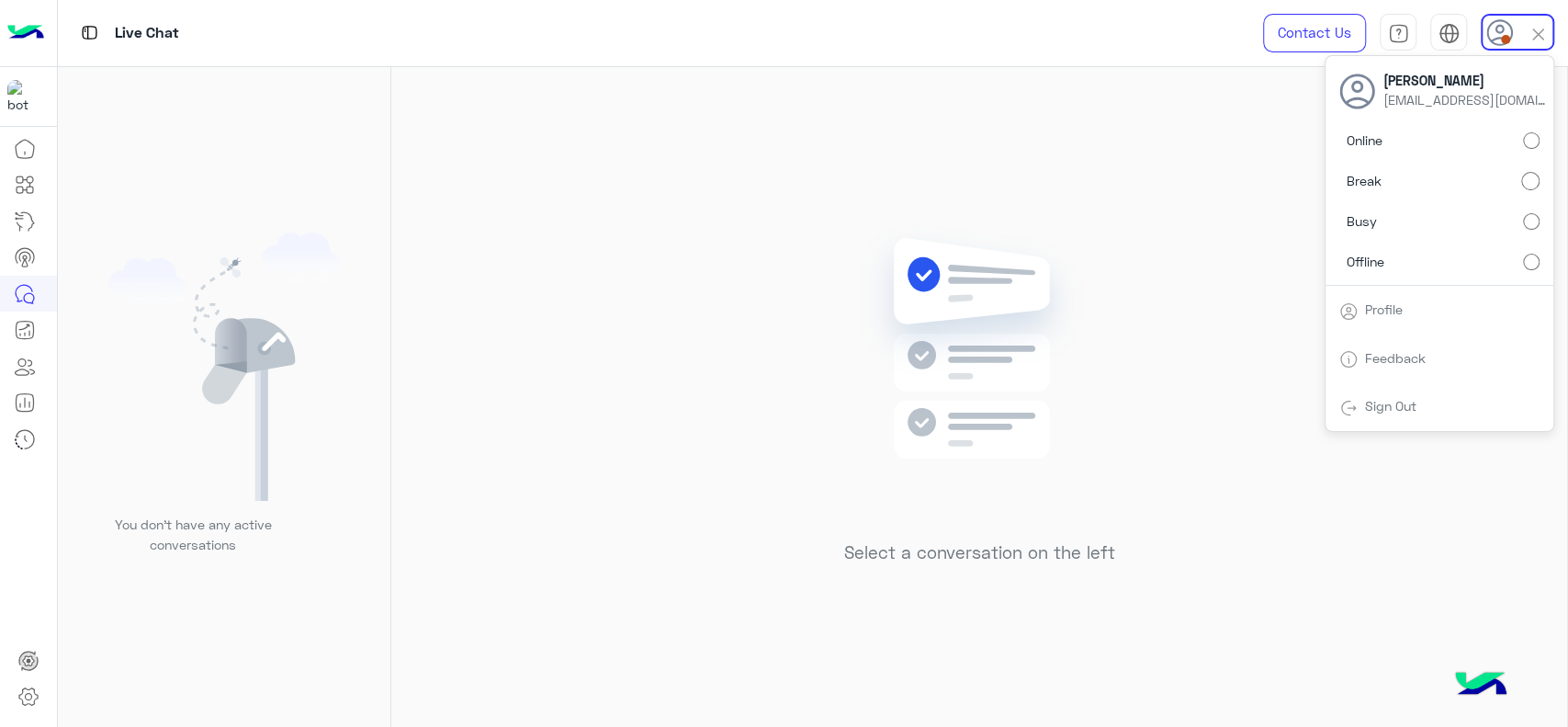
click at [1532, 151] on label "Online" at bounding box center [1440, 140] width 200 height 33
click at [669, 222] on div "Select a conversation on the left" at bounding box center [979, 400] width 1176 height 667
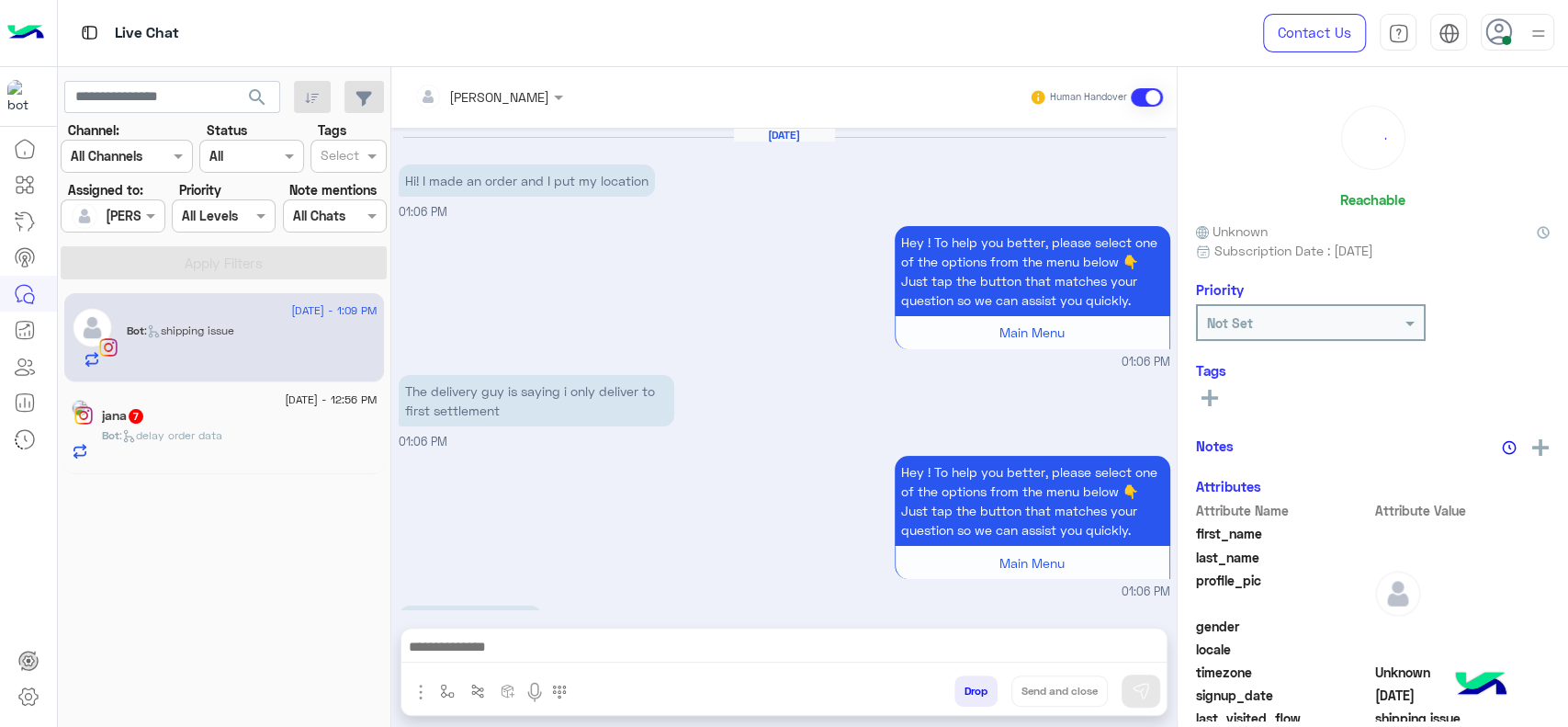
scroll to position [1688, 0]
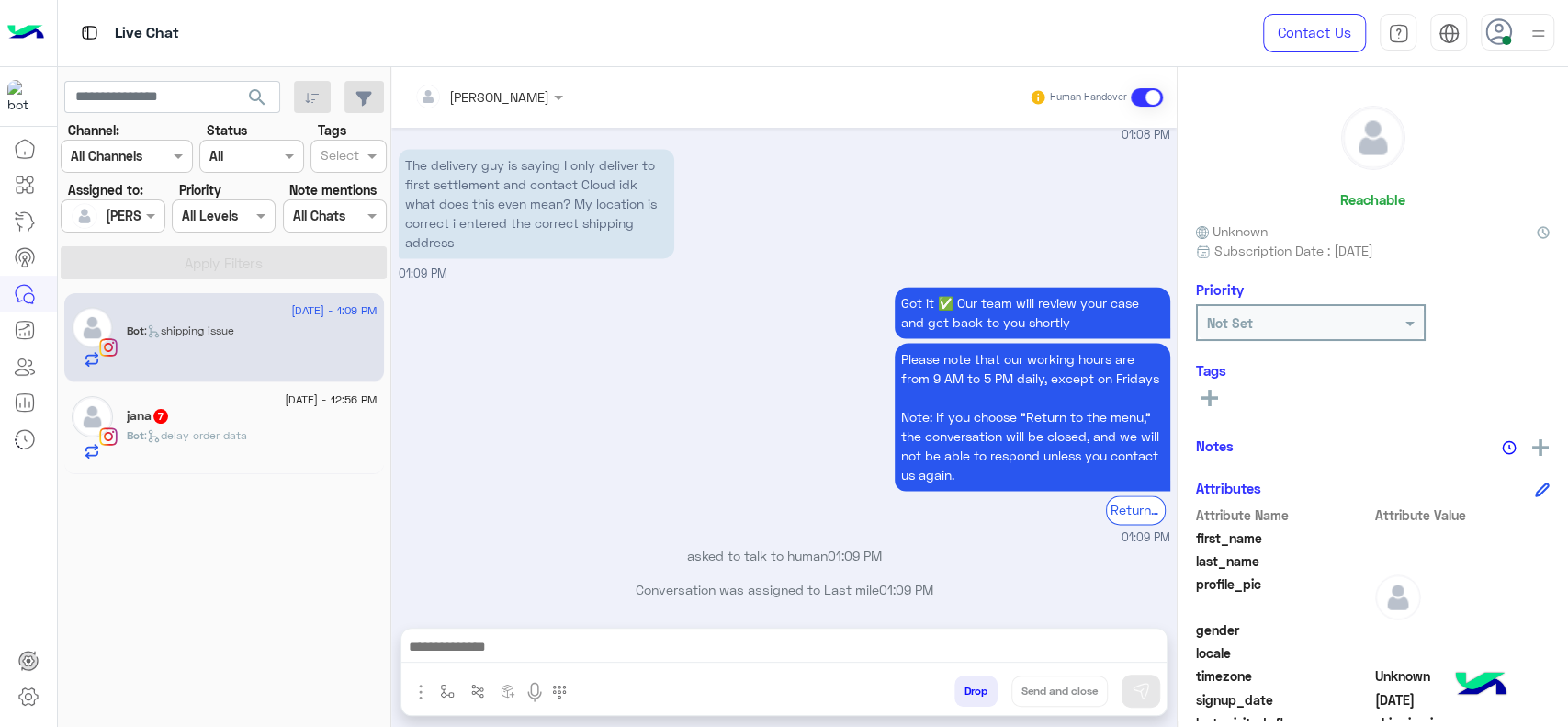
click at [556, 492] on div "Got it ✅ Our team will review your case and get back to you shortly Please note…" at bounding box center [785, 414] width 772 height 264
click at [244, 435] on span ": delay order data" at bounding box center [195, 435] width 103 height 14
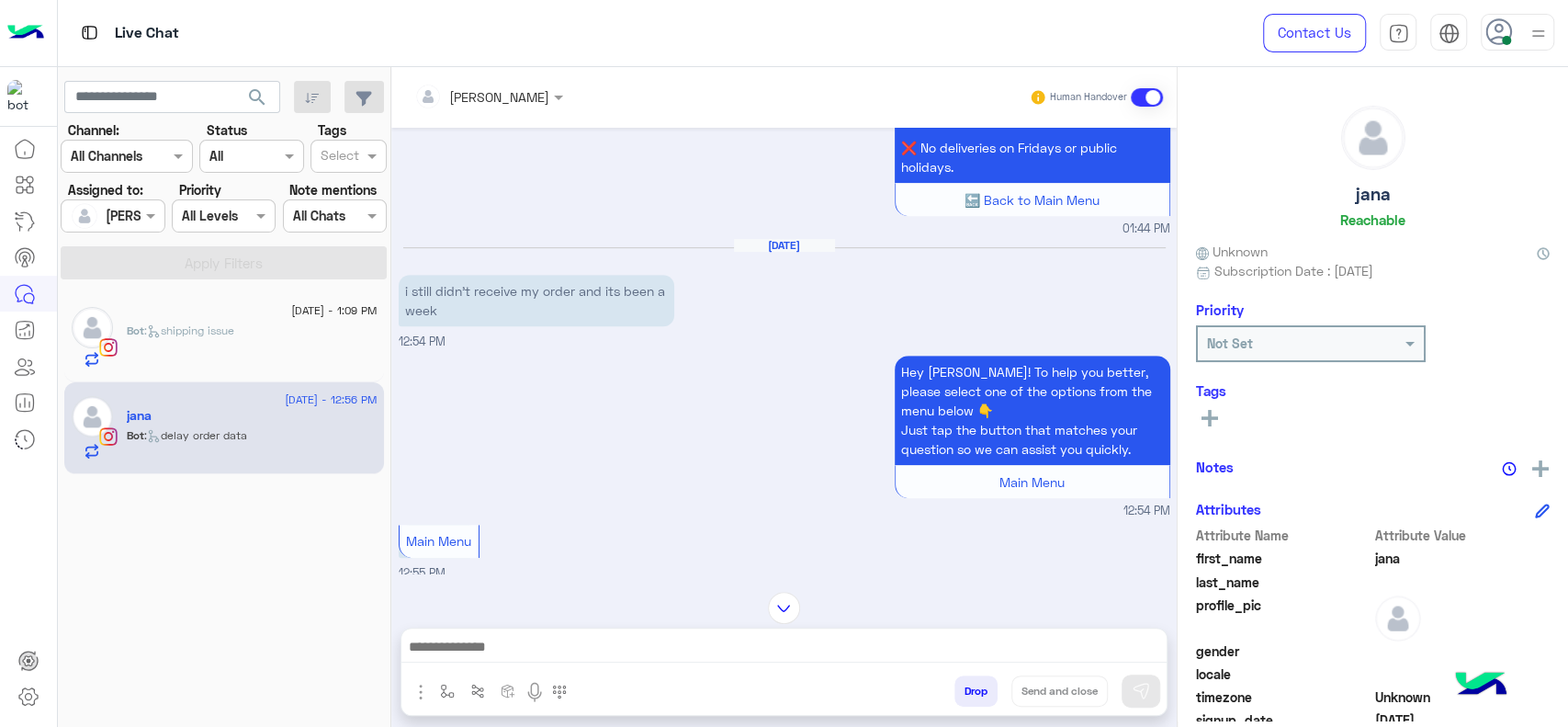
scroll to position [589, 0]
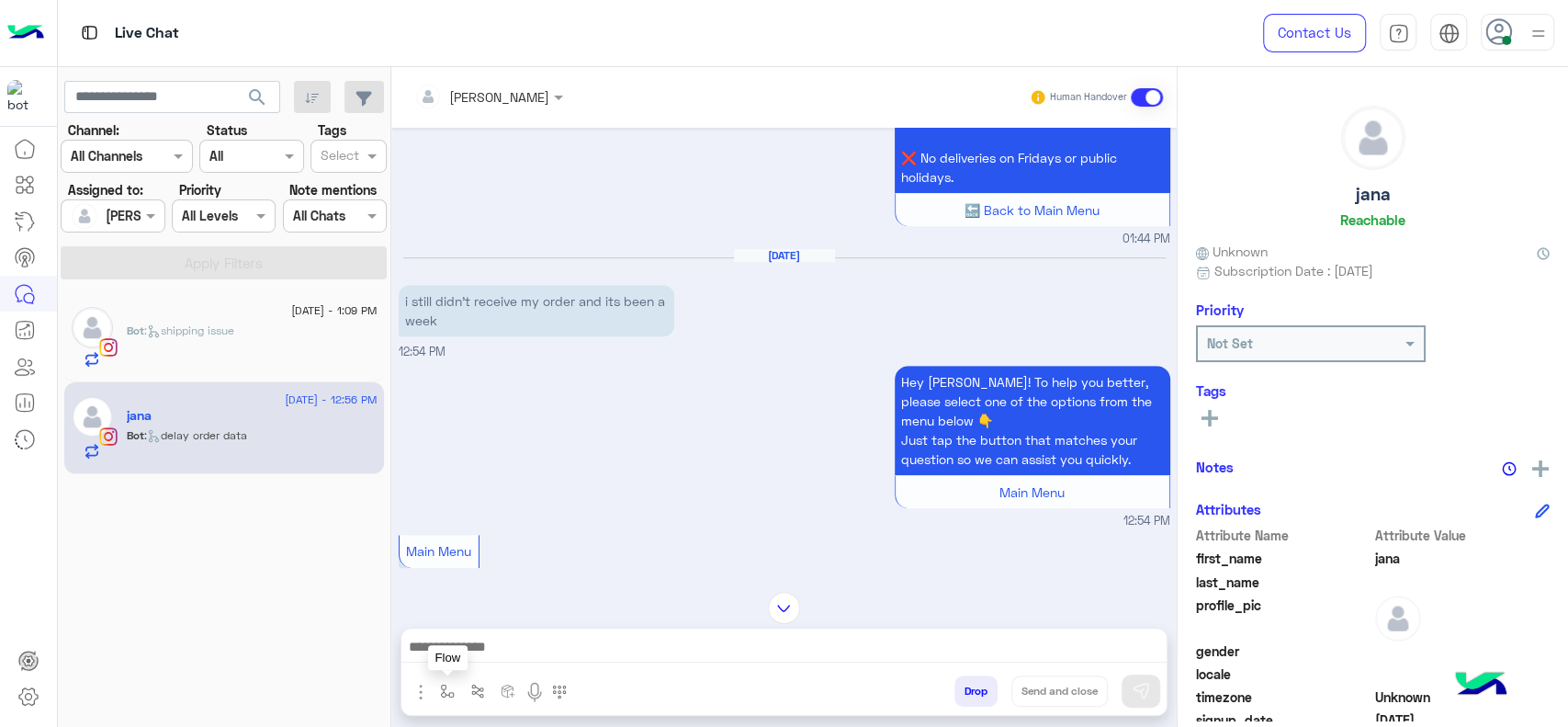
click at [455, 676] on button "button" at bounding box center [448, 690] width 30 height 30
click at [474, 662] on div "enter flow name" at bounding box center [503, 650] width 139 height 33
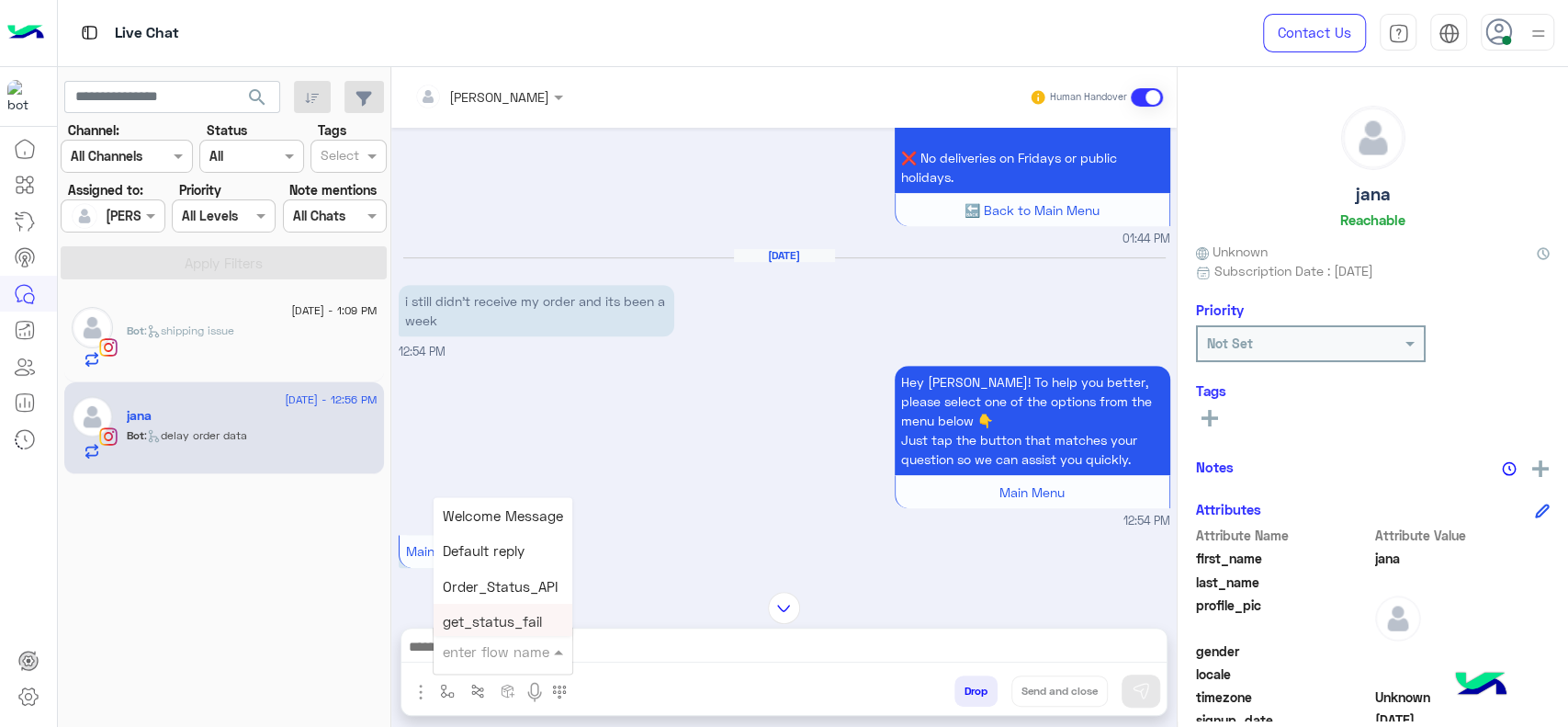
type input "*"
click at [496, 581] on span "J Greeting" at bounding box center [476, 581] width 66 height 17
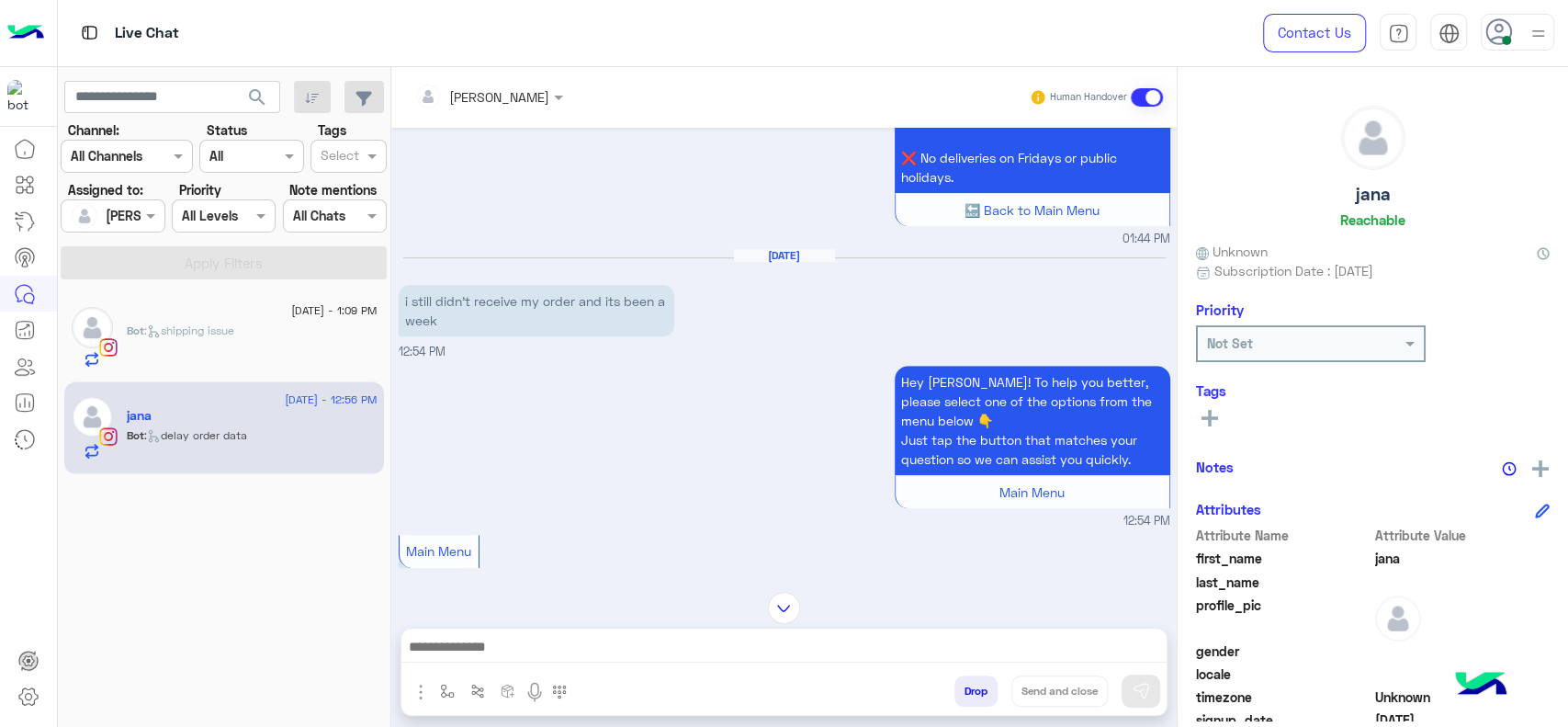
type textarea "**********"
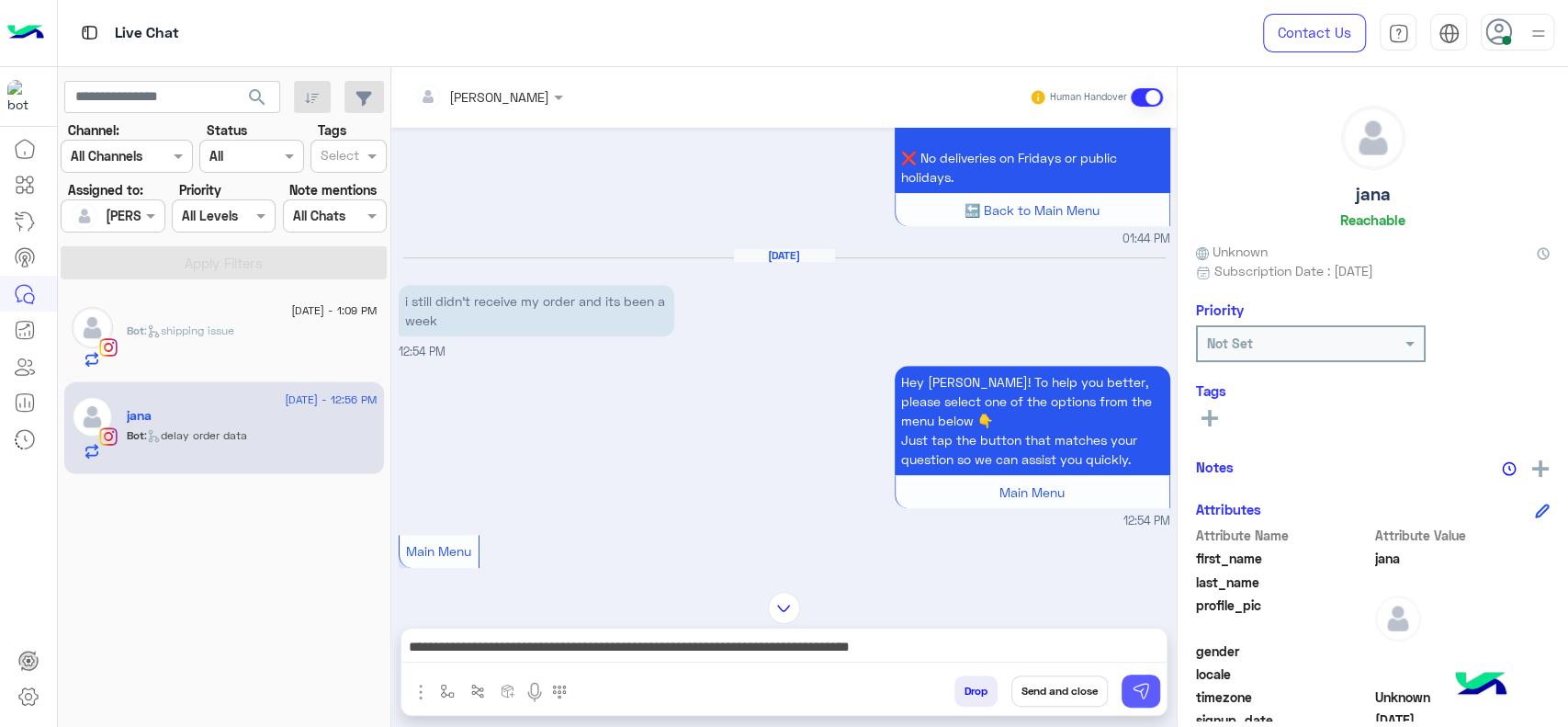
click at [1136, 686] on img at bounding box center [1141, 691] width 18 height 18
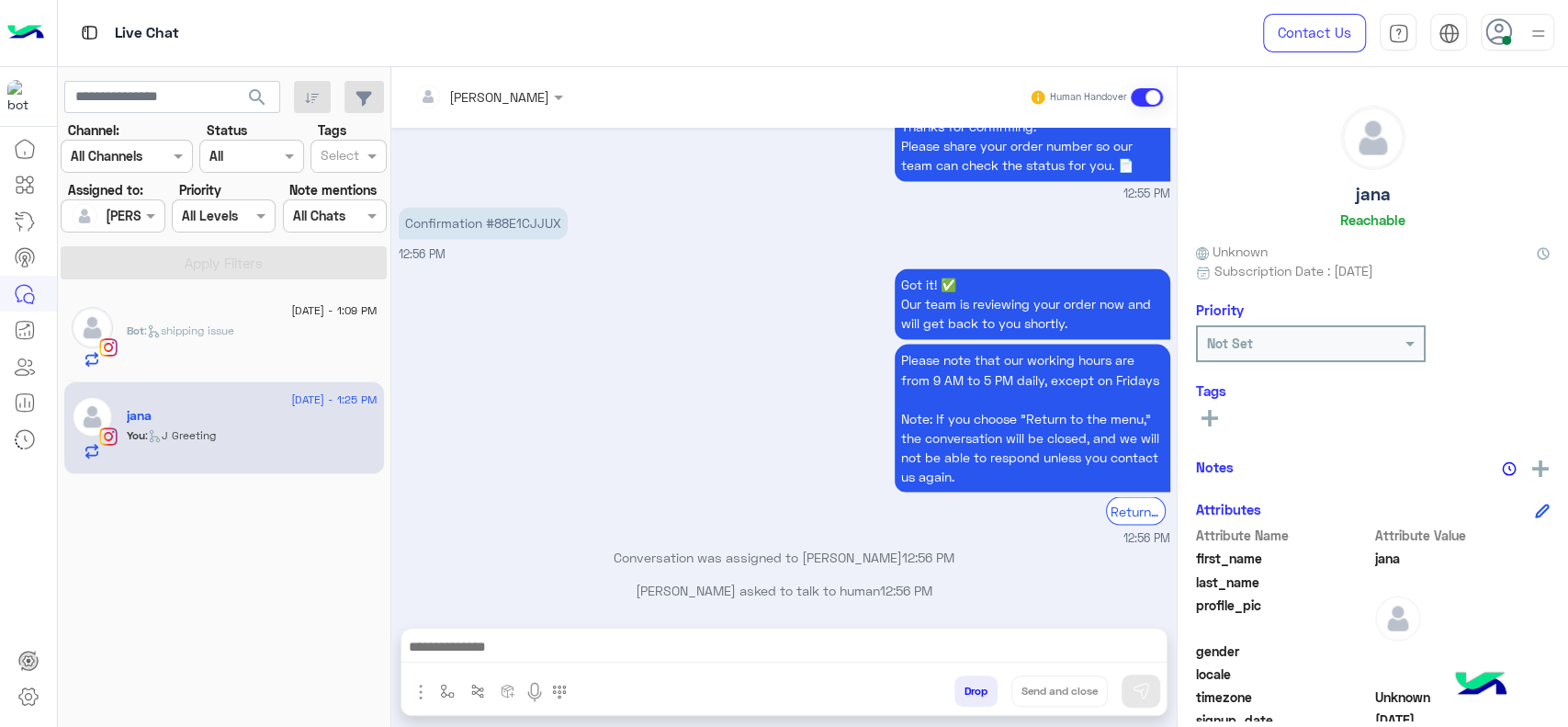
scroll to position [2211, 0]
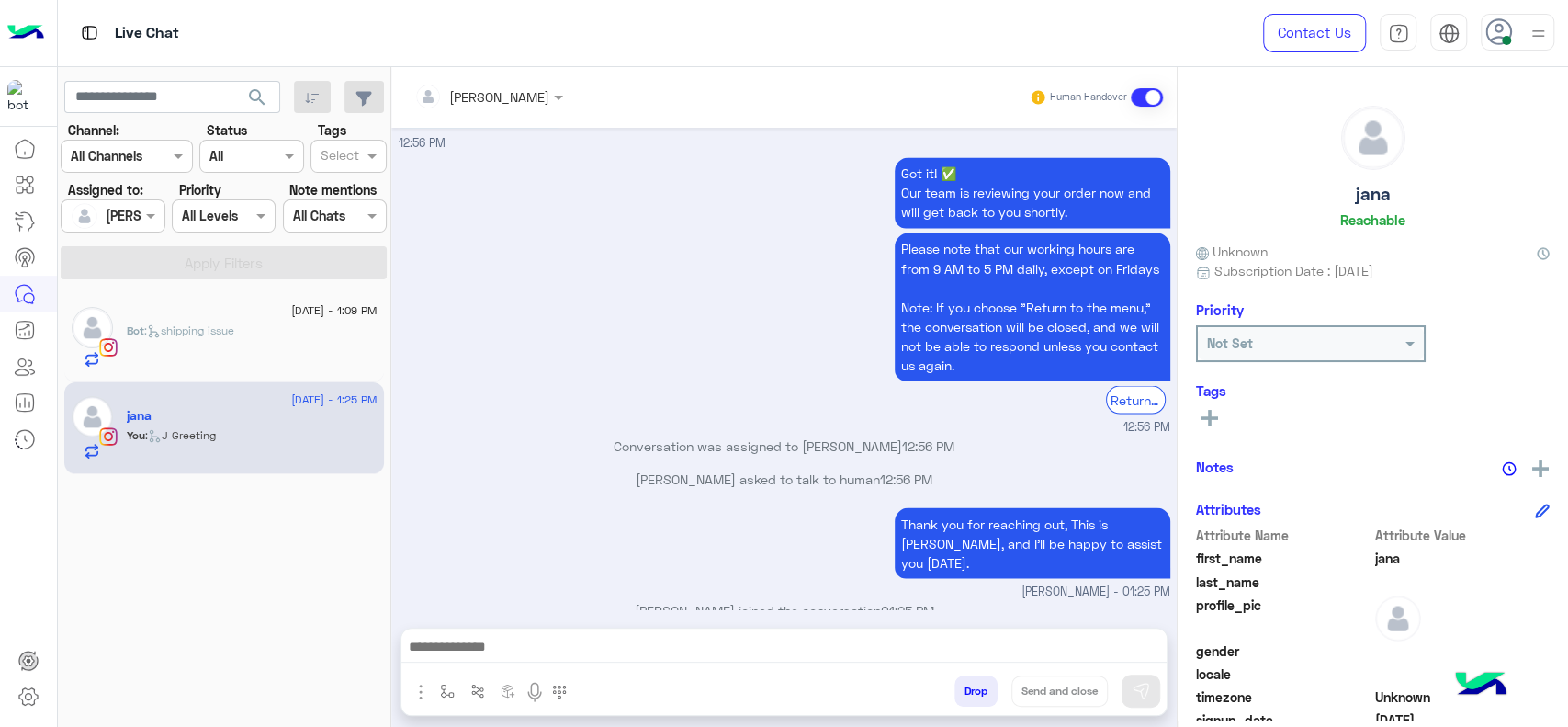
click at [323, 345] on div "Bot : shipping issue" at bounding box center [252, 345] width 251 height 46
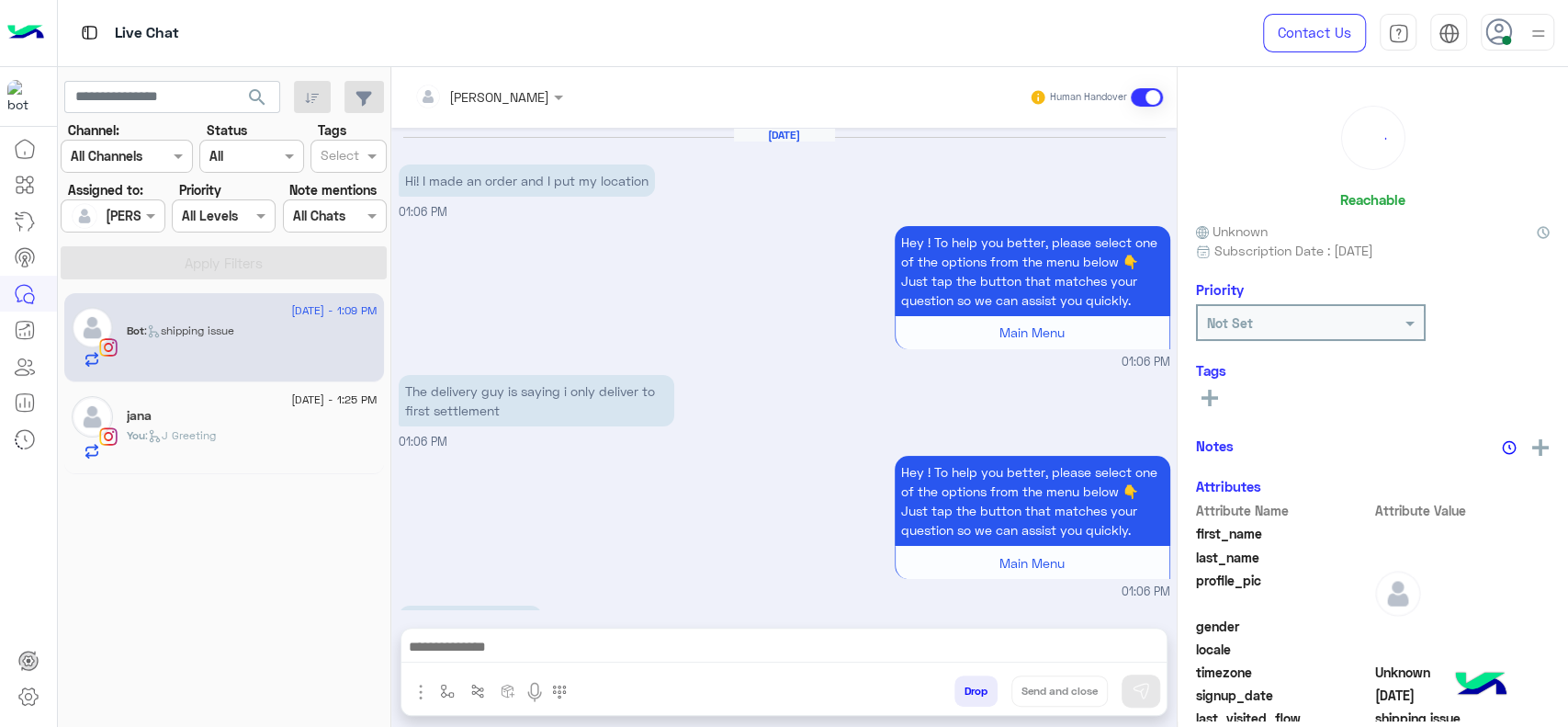
scroll to position [1688, 0]
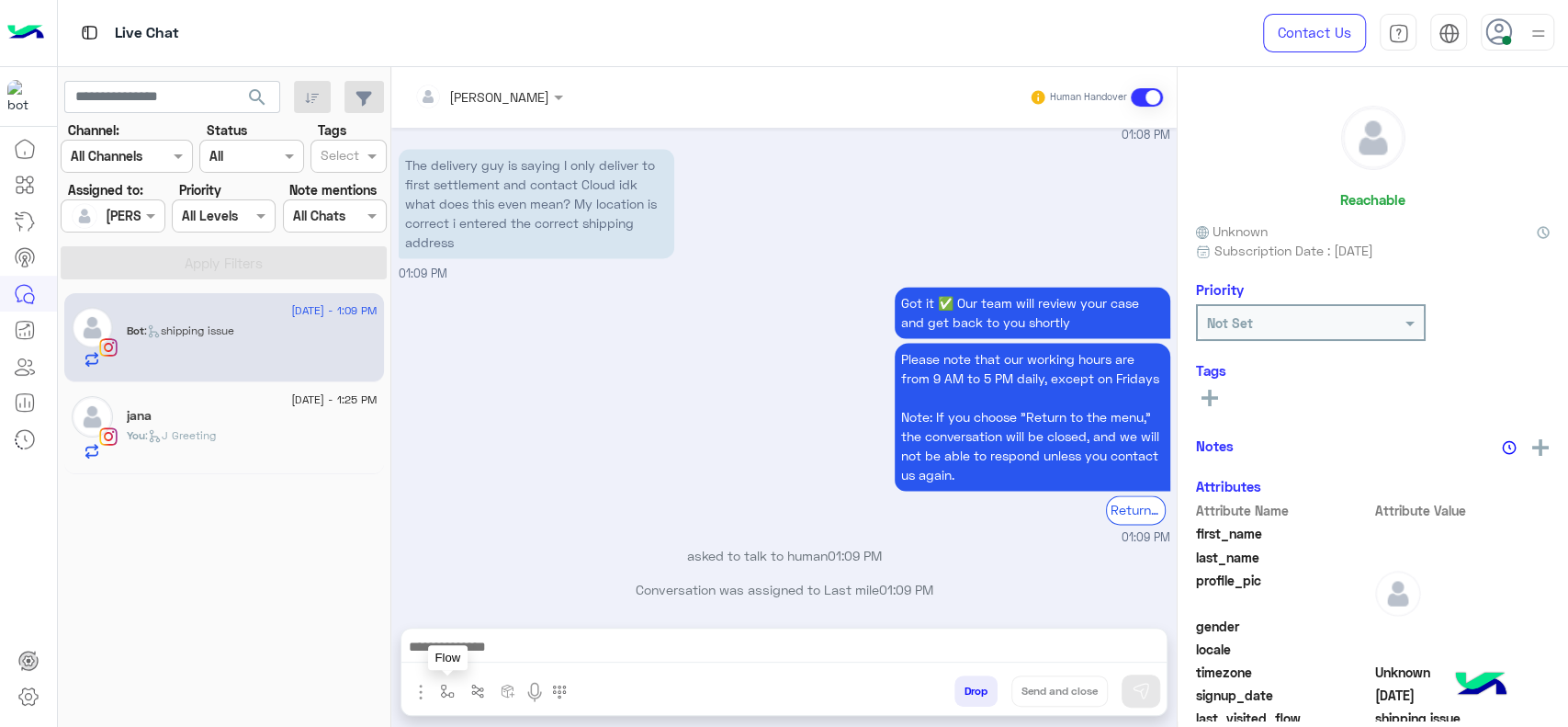
click at [435, 679] on button "button" at bounding box center [448, 690] width 30 height 30
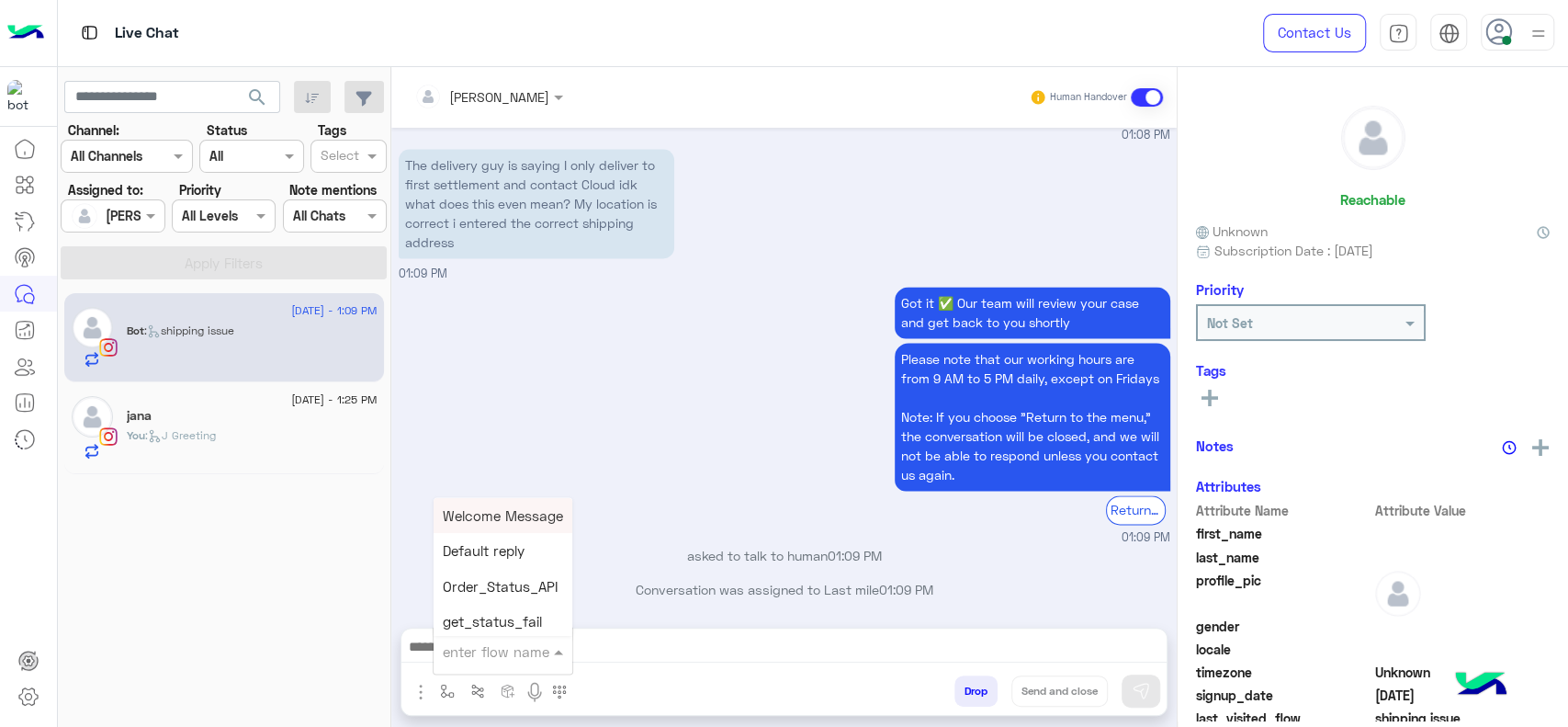
click at [466, 650] on input "text" at bounding box center [480, 650] width 75 height 21
type input "*"
click at [512, 584] on div "J Greeting" at bounding box center [502, 582] width 136 height 36
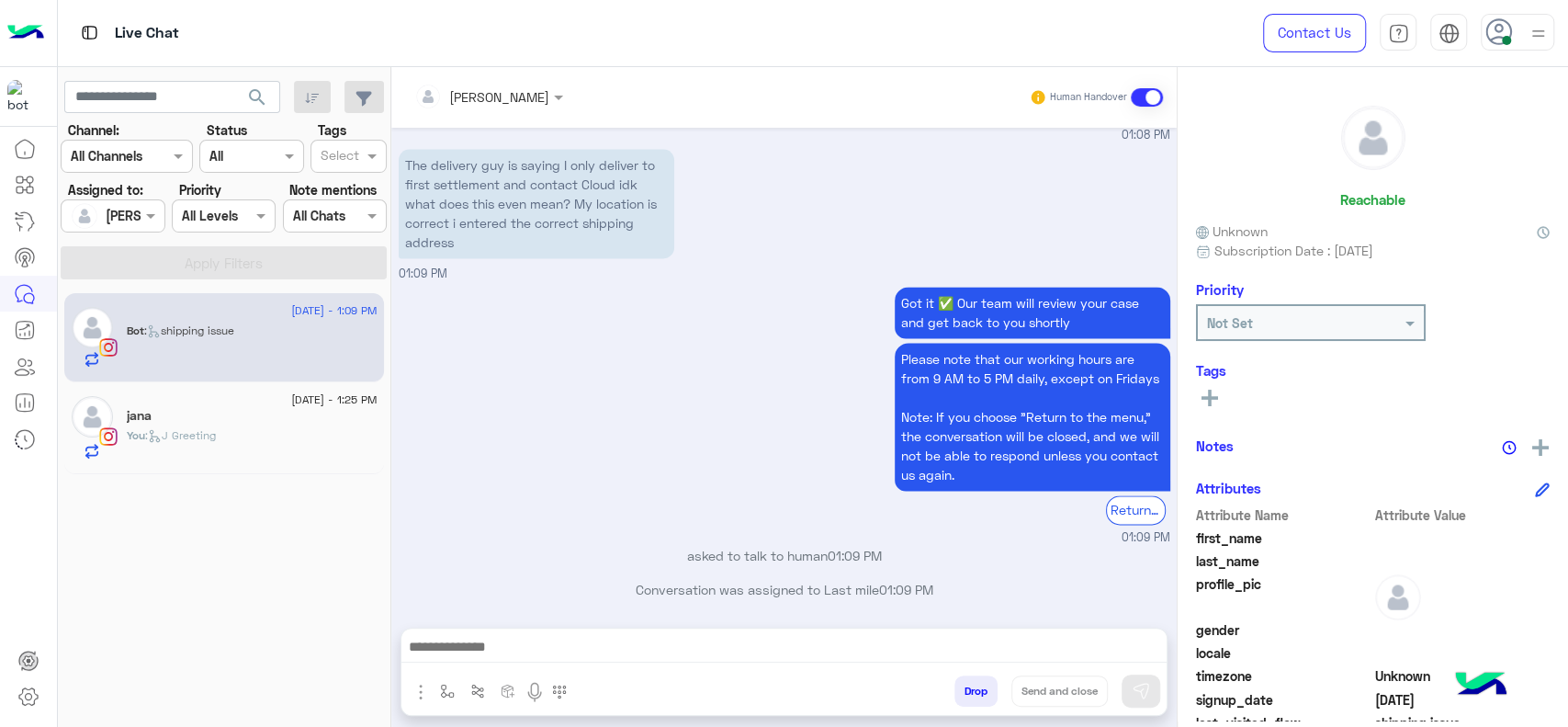
type textarea "**********"
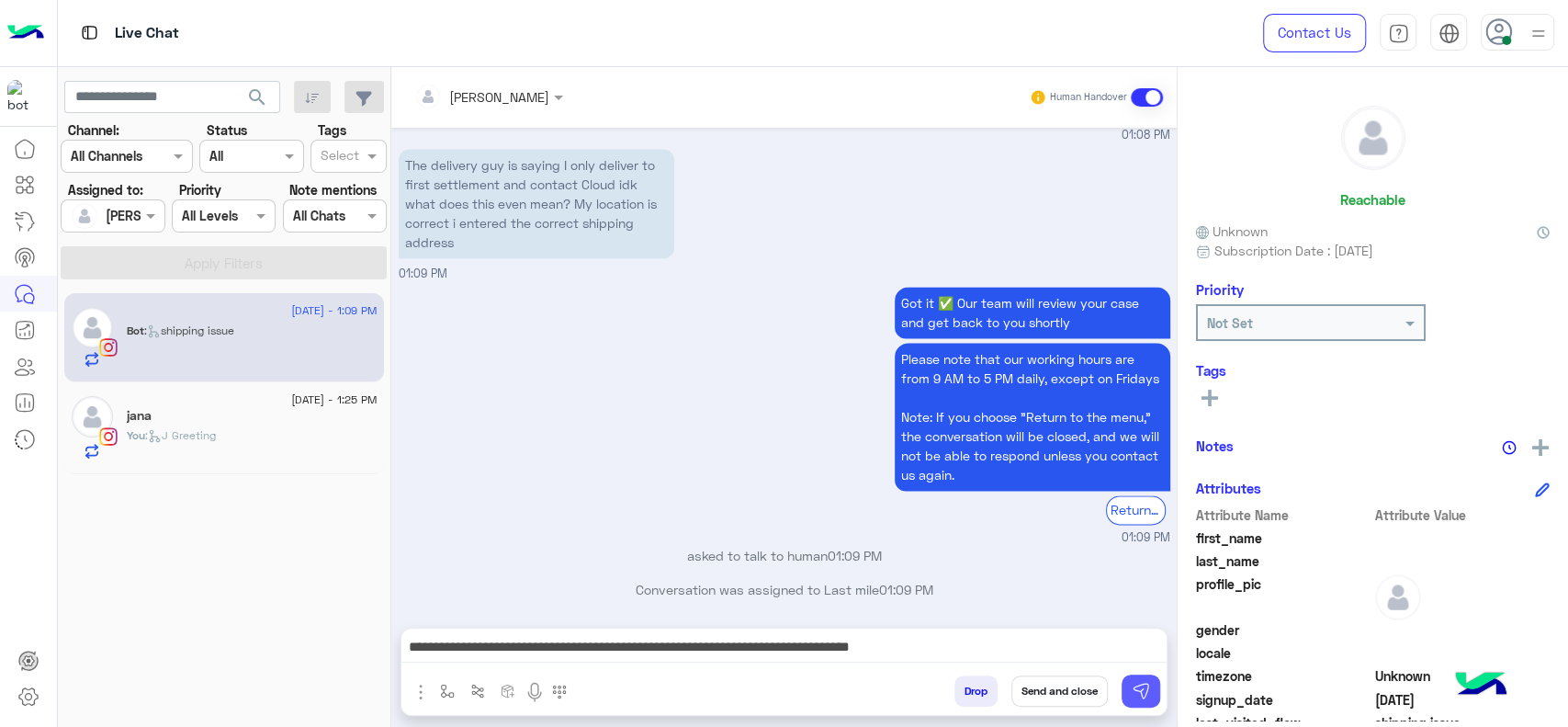
click at [1148, 687] on img at bounding box center [1141, 691] width 18 height 18
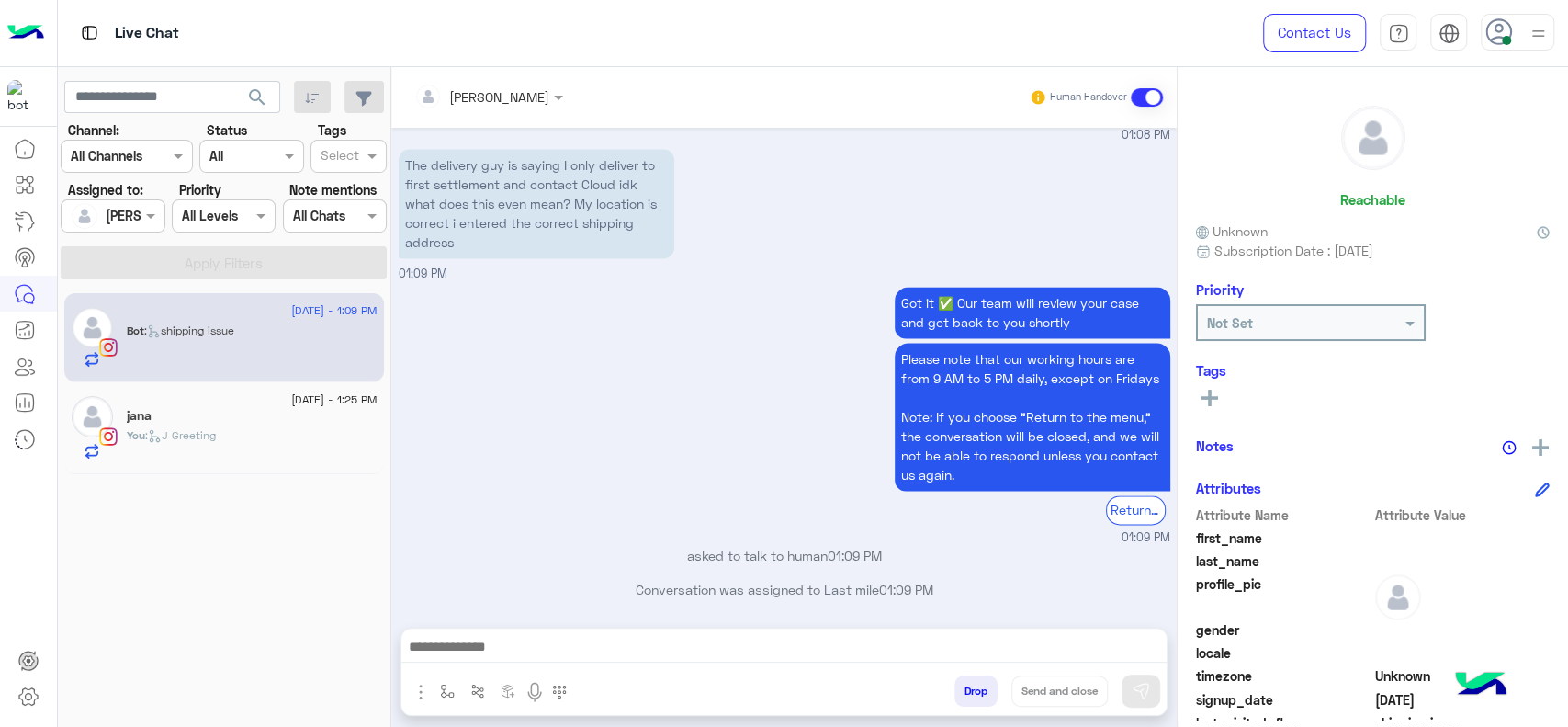
click at [820, 426] on div "Got it ✅ Our team will review your case and get back to you shortly Please note…" at bounding box center [785, 414] width 772 height 264
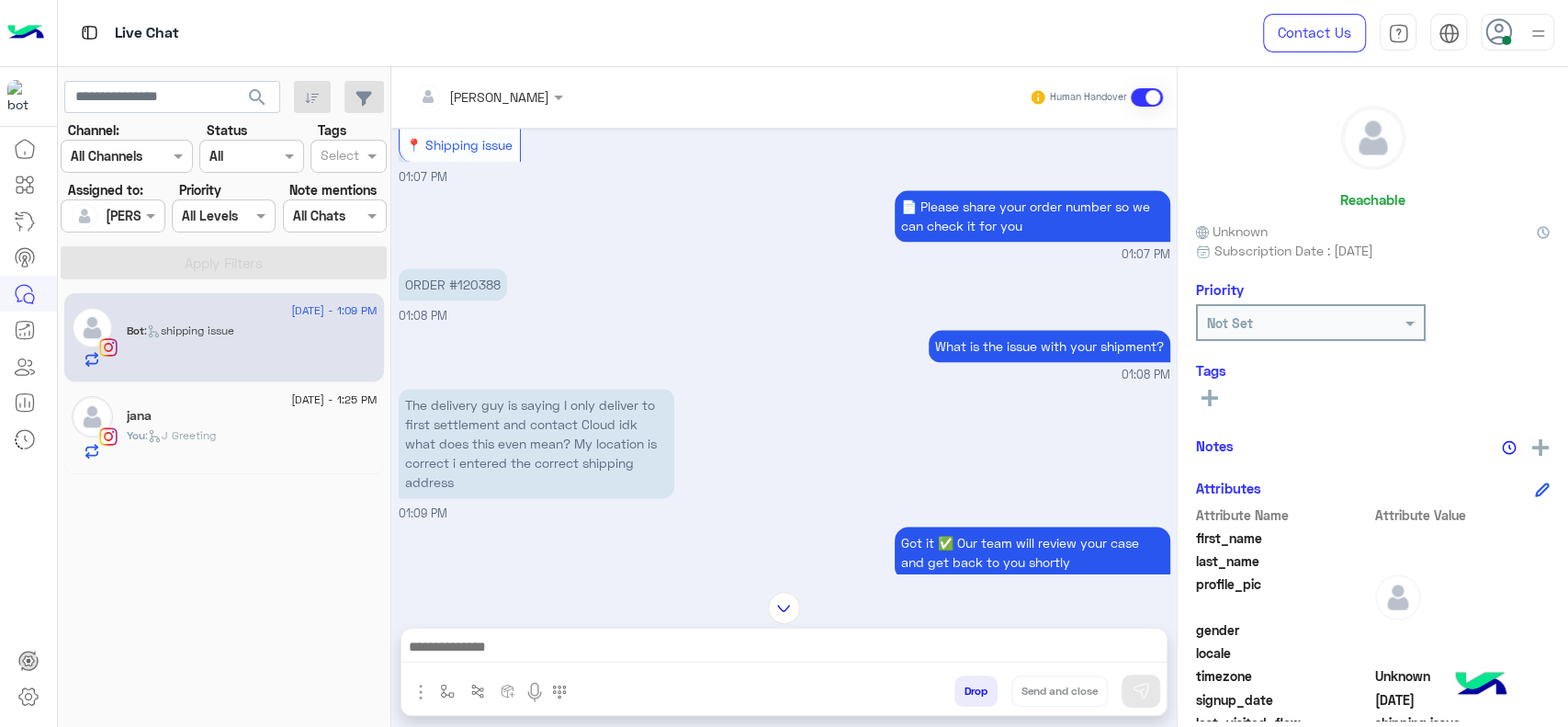
scroll to position [1422, 0]
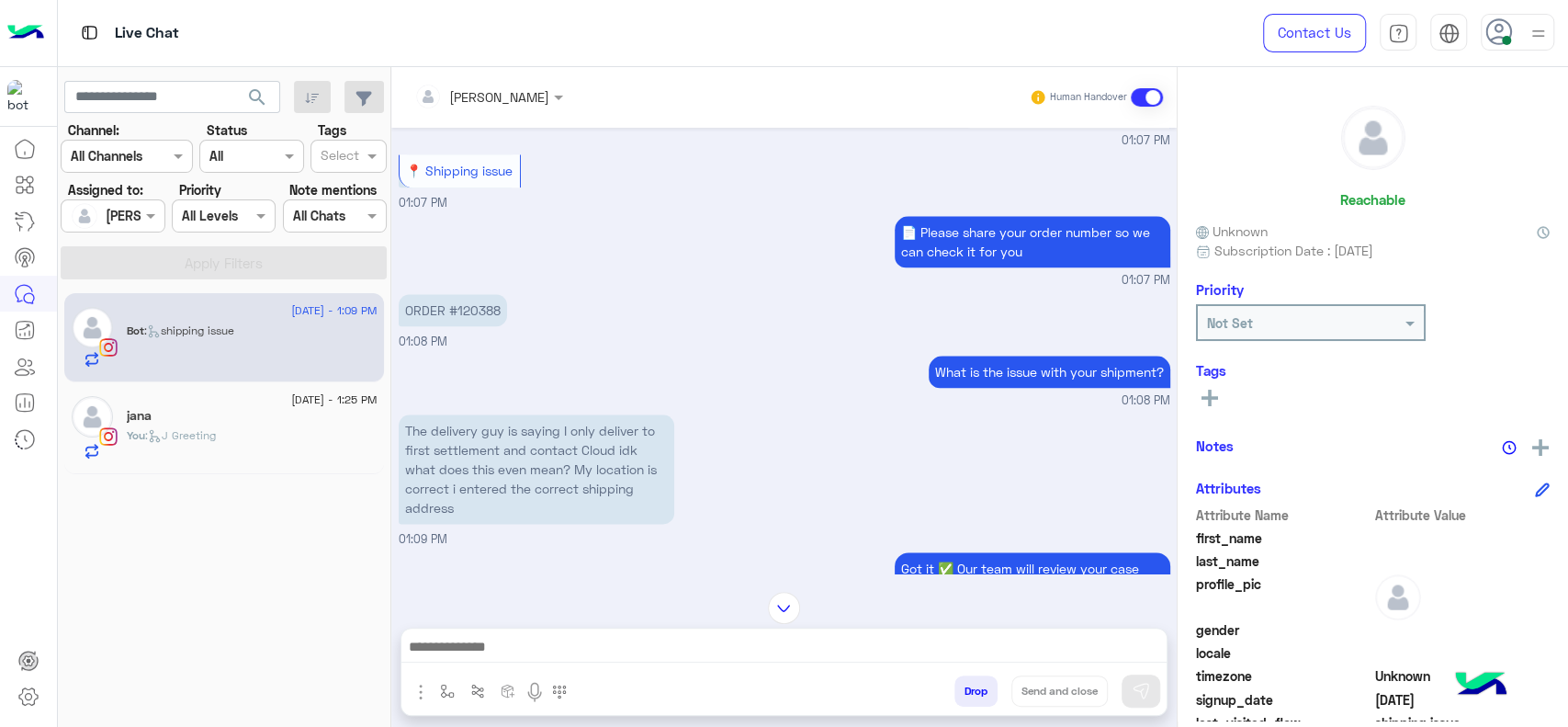
click at [471, 306] on p "ORDER #120388" at bounding box center [453, 310] width 108 height 32
click at [471, 548] on div "Got it ✅ Our team will review your case and get back to you shortly Please note…" at bounding box center [785, 680] width 772 height 264
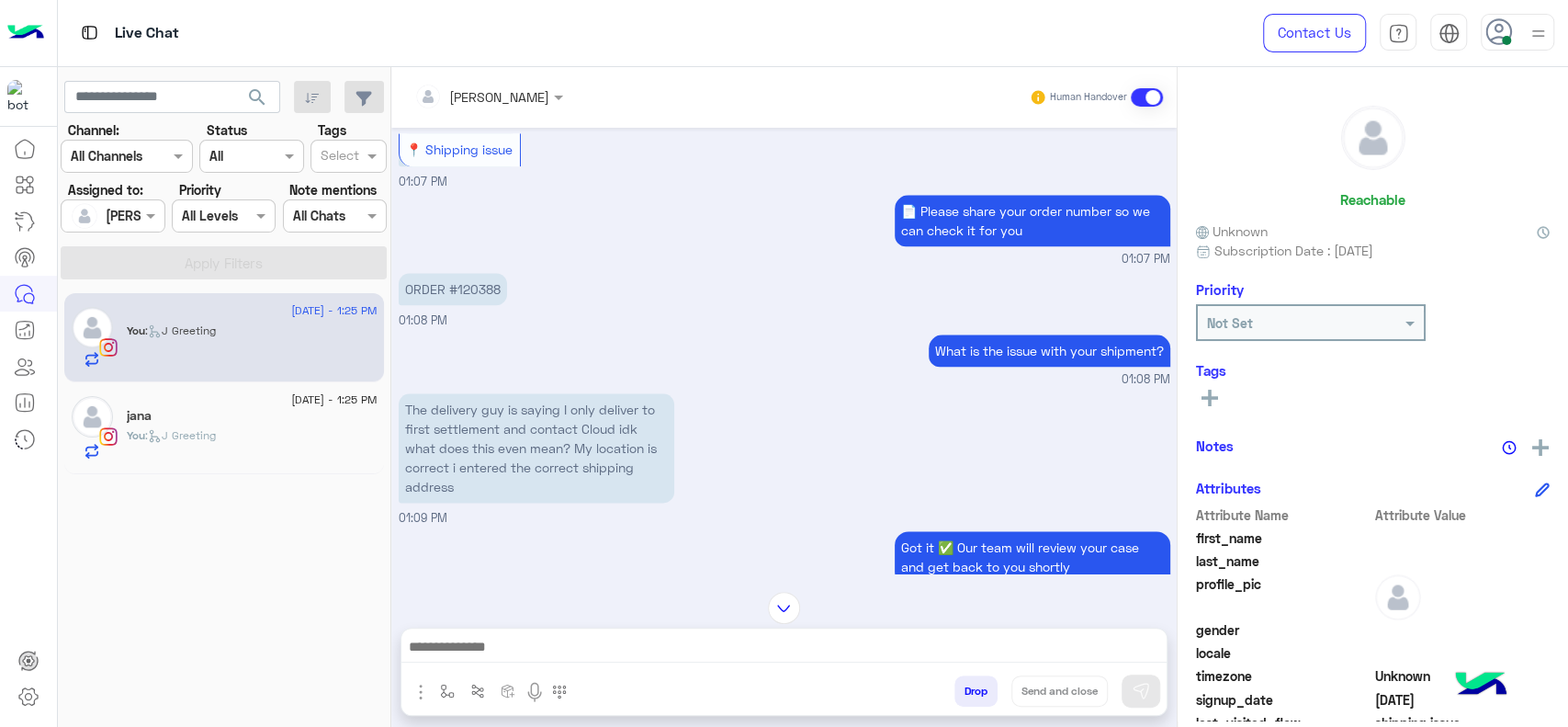
scroll to position [1370, 0]
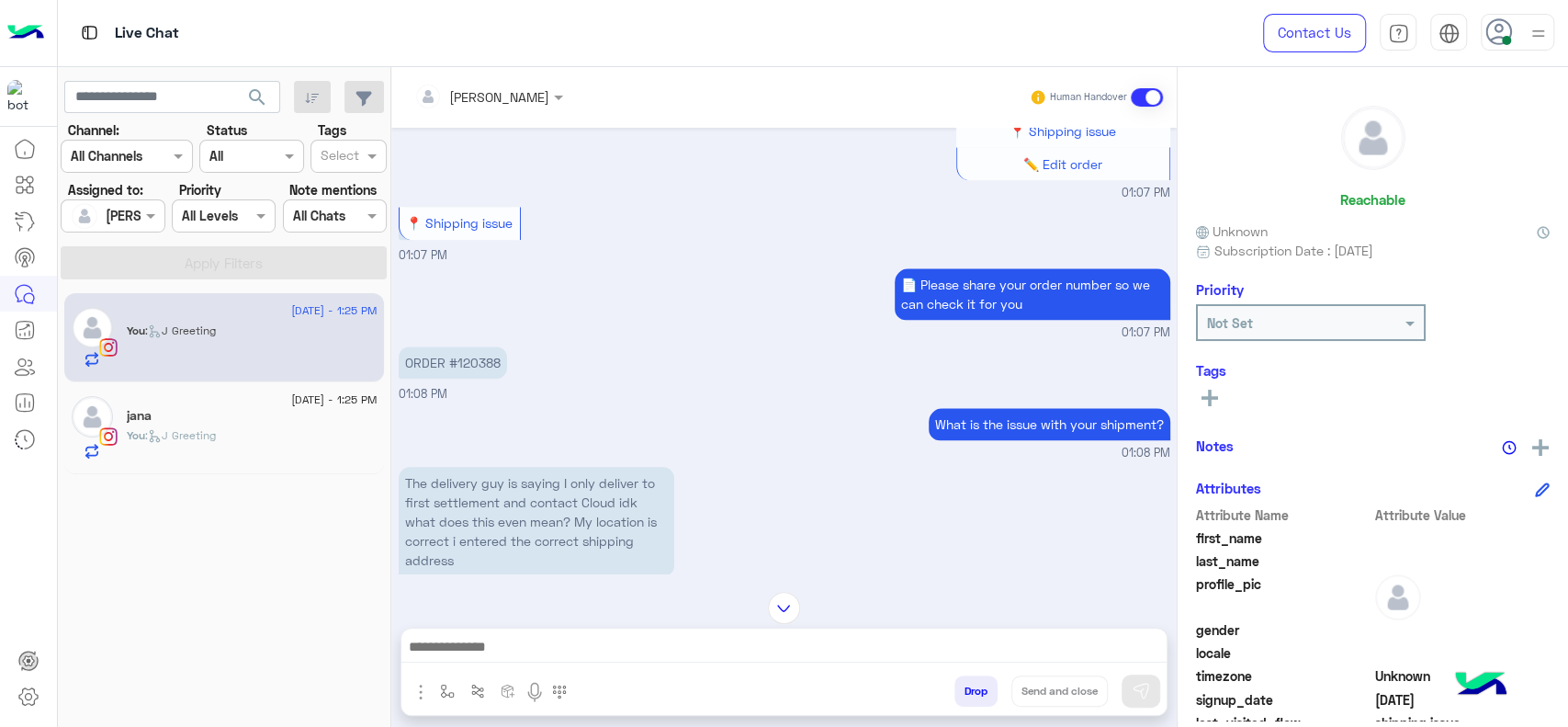
click at [477, 356] on p "ORDER #120388" at bounding box center [453, 362] width 108 height 32
copy p "120388"
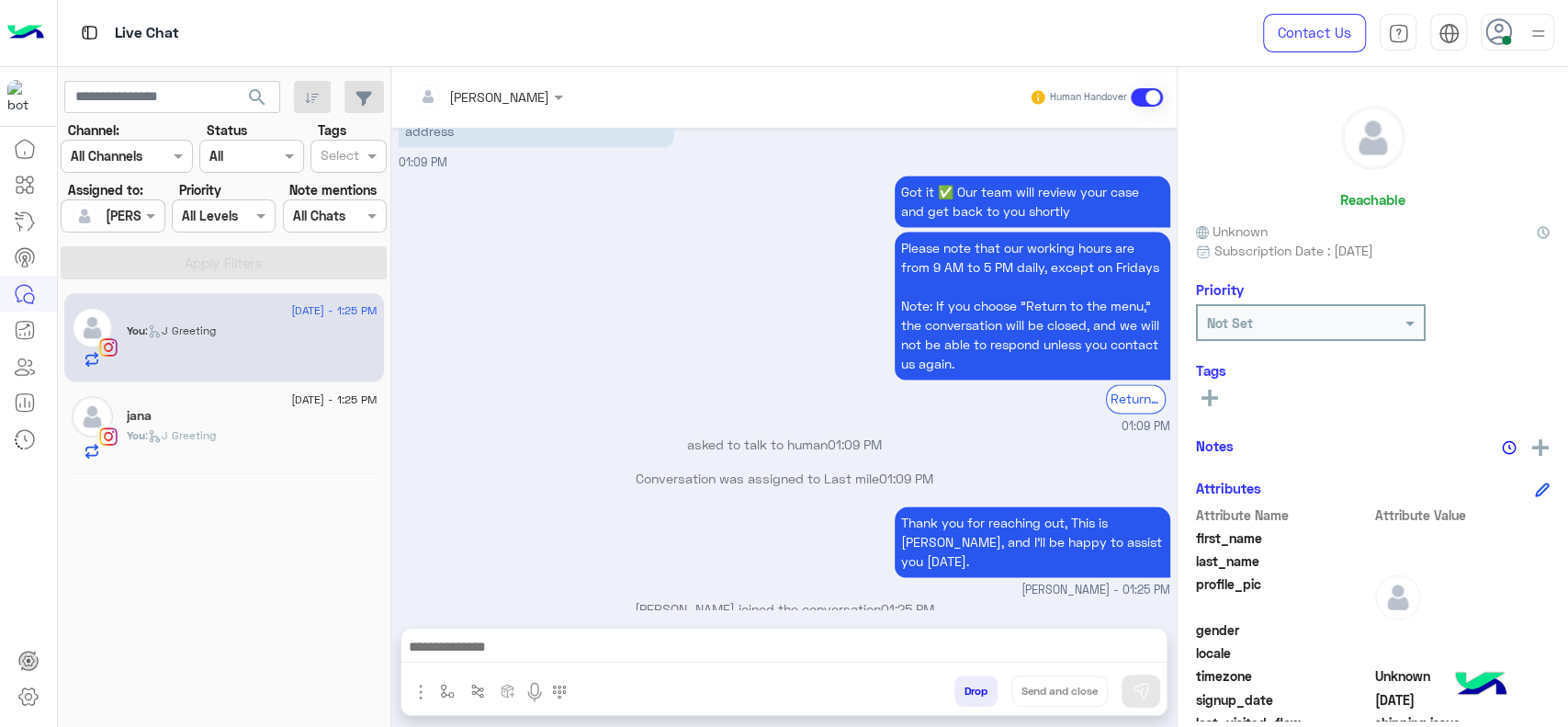
click at [250, 404] on div "19 August - 1:25 PM" at bounding box center [252, 402] width 251 height 12
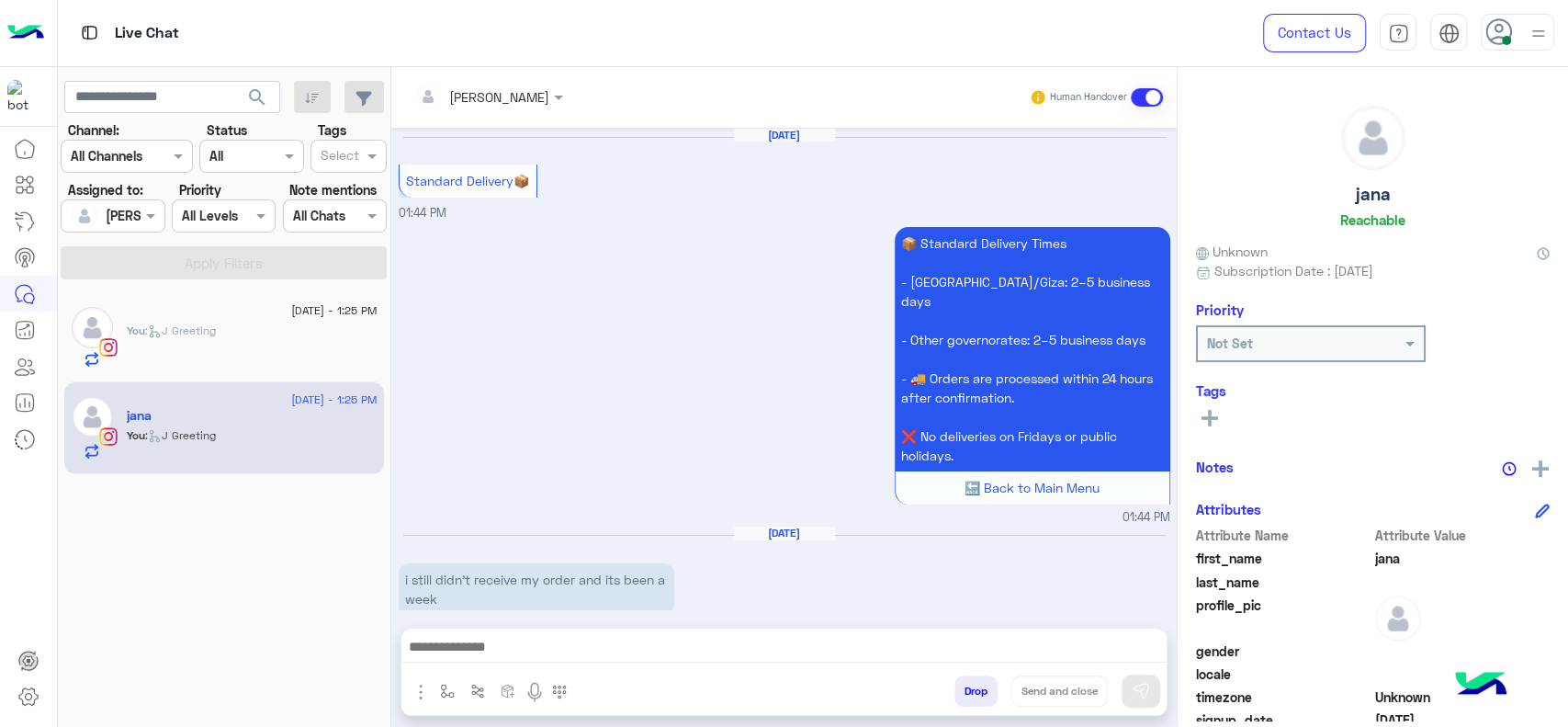
scroll to position [1882, 0]
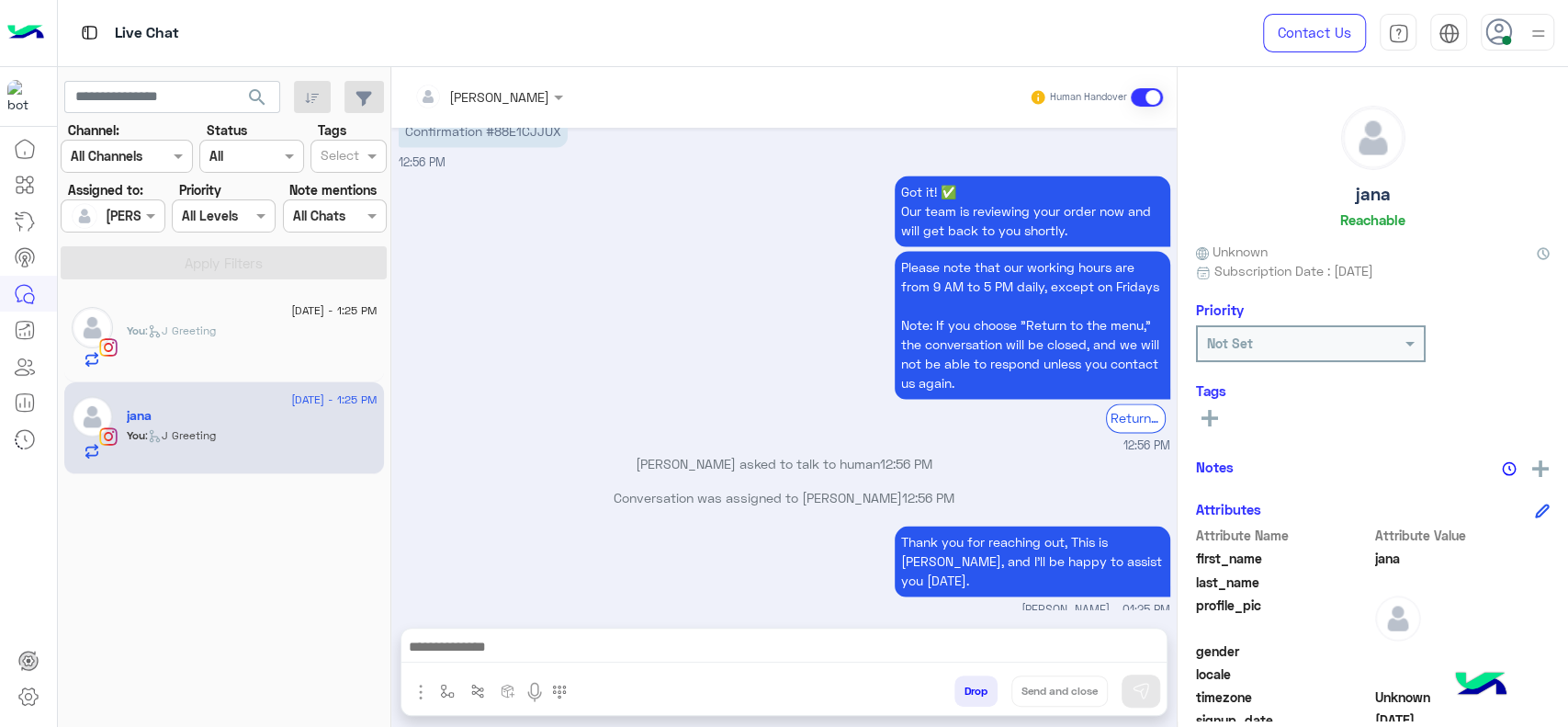
click at [515, 437] on small "12:56 PM" at bounding box center [785, 445] width 772 height 17
click at [235, 413] on div "jana" at bounding box center [252, 417] width 251 height 19
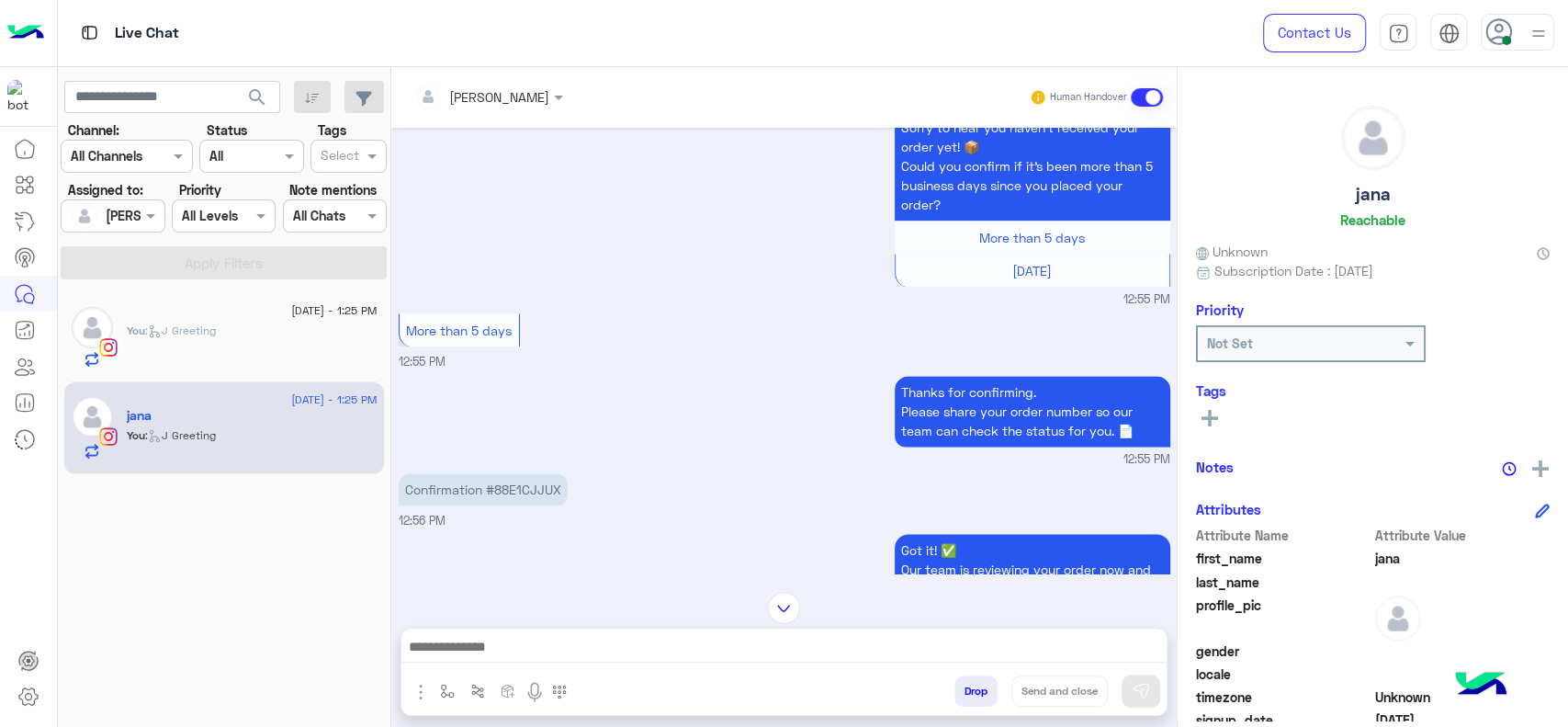
scroll to position [1534, 0]
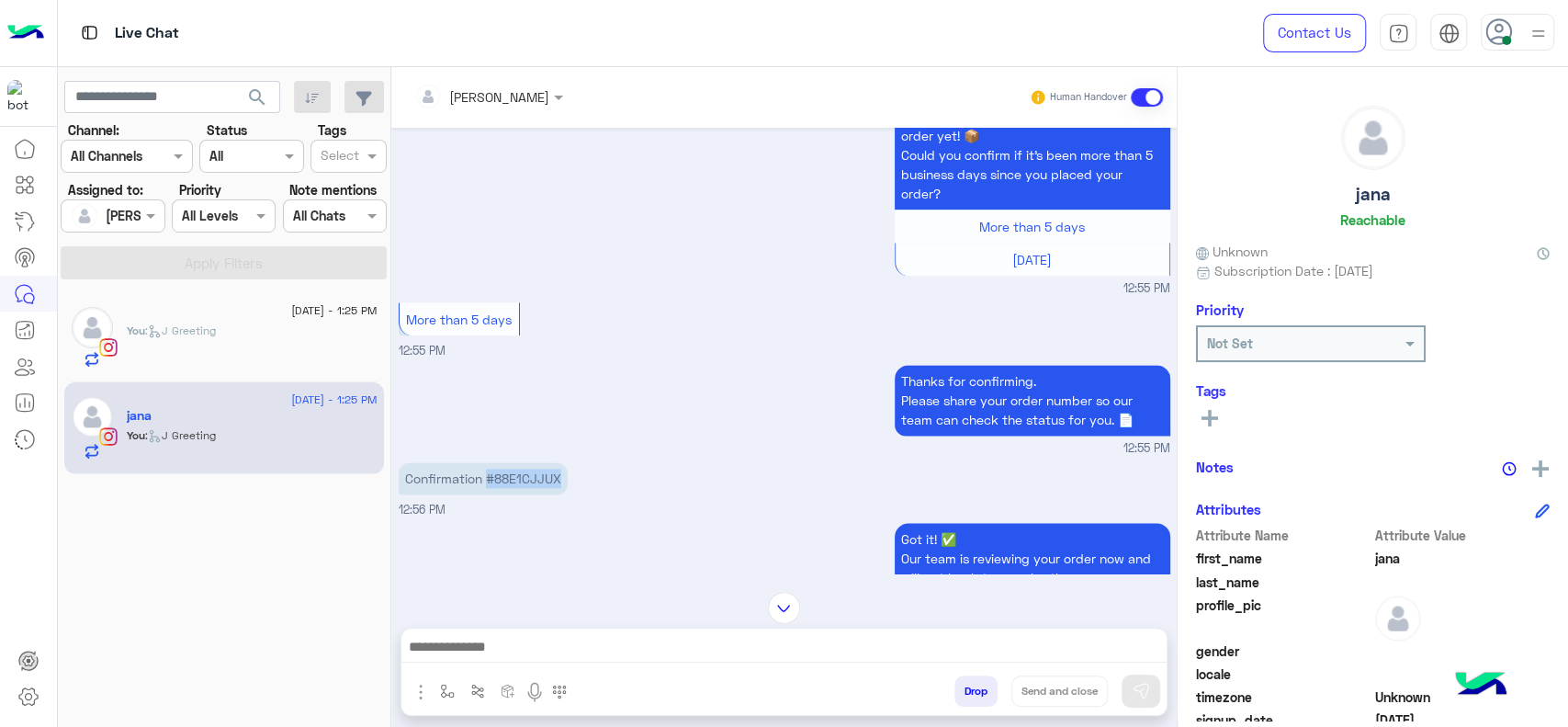
drag, startPoint x: 485, startPoint y: 459, endPoint x: 566, endPoint y: 462, distance: 80.9
click at [566, 462] on p "Confirmation #88E1CJJUX" at bounding box center [483, 478] width 169 height 32
copy p "#88E1CJJUX"
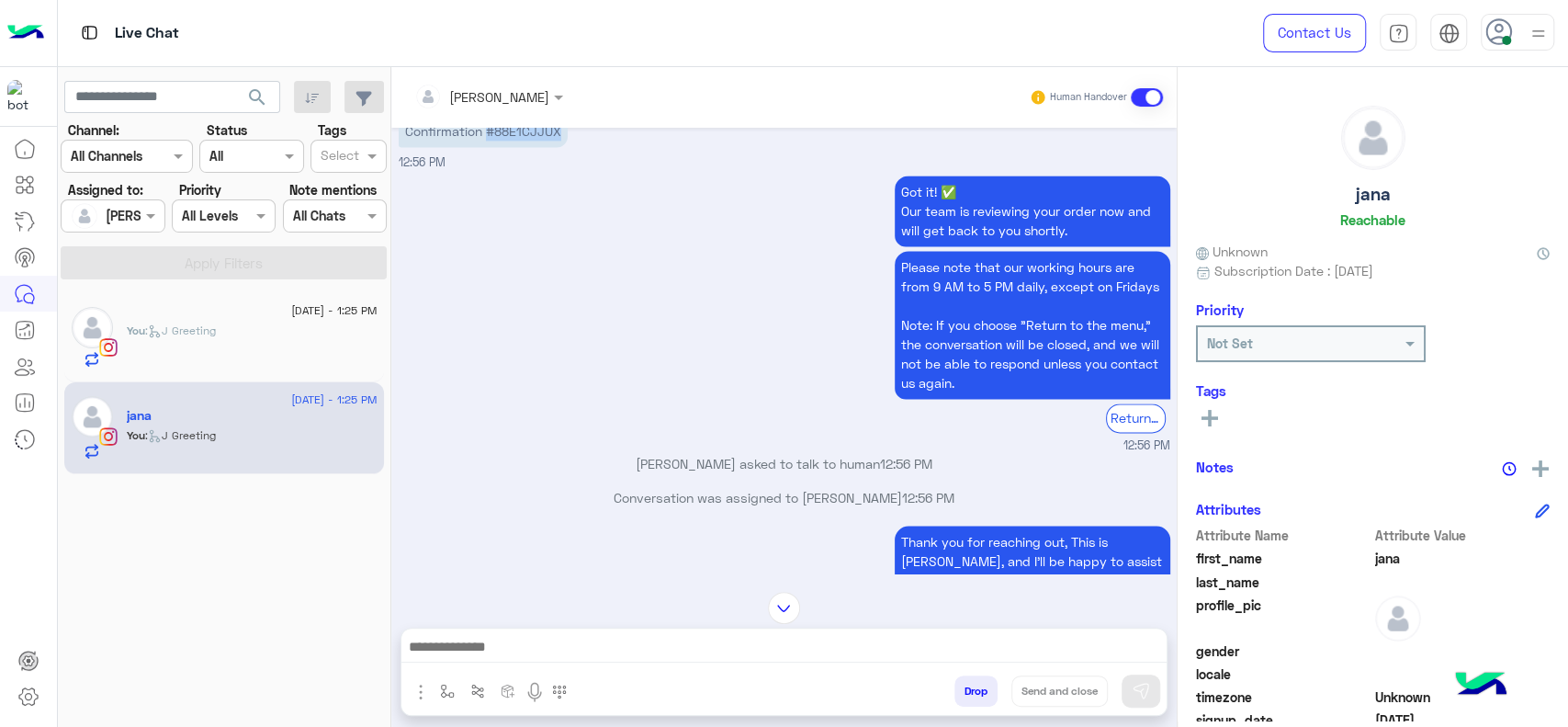
scroll to position [1882, 0]
click at [449, 692] on img "button" at bounding box center [447, 691] width 15 height 15
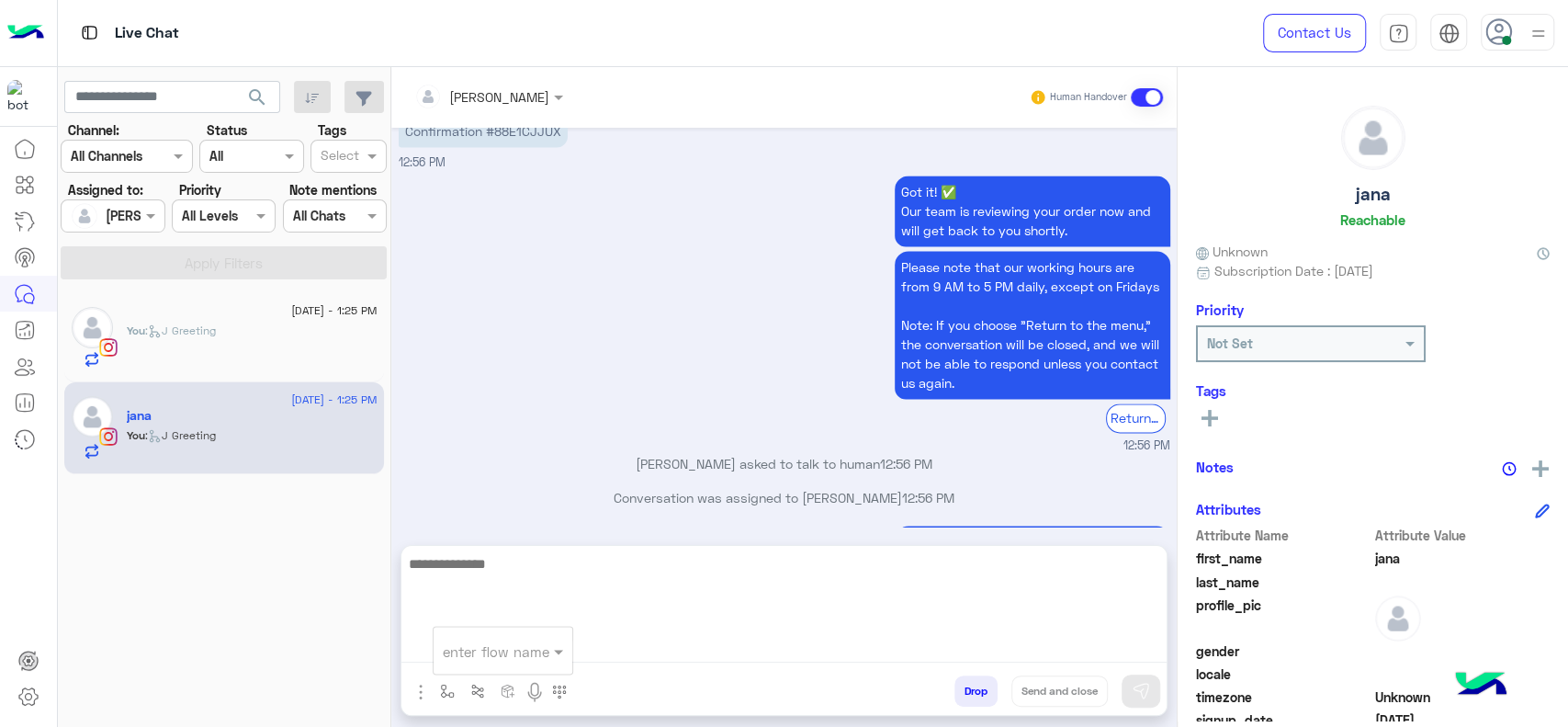
click at [607, 646] on textarea at bounding box center [783, 607] width 765 height 110
type textarea "*"
paste textarea "**********"
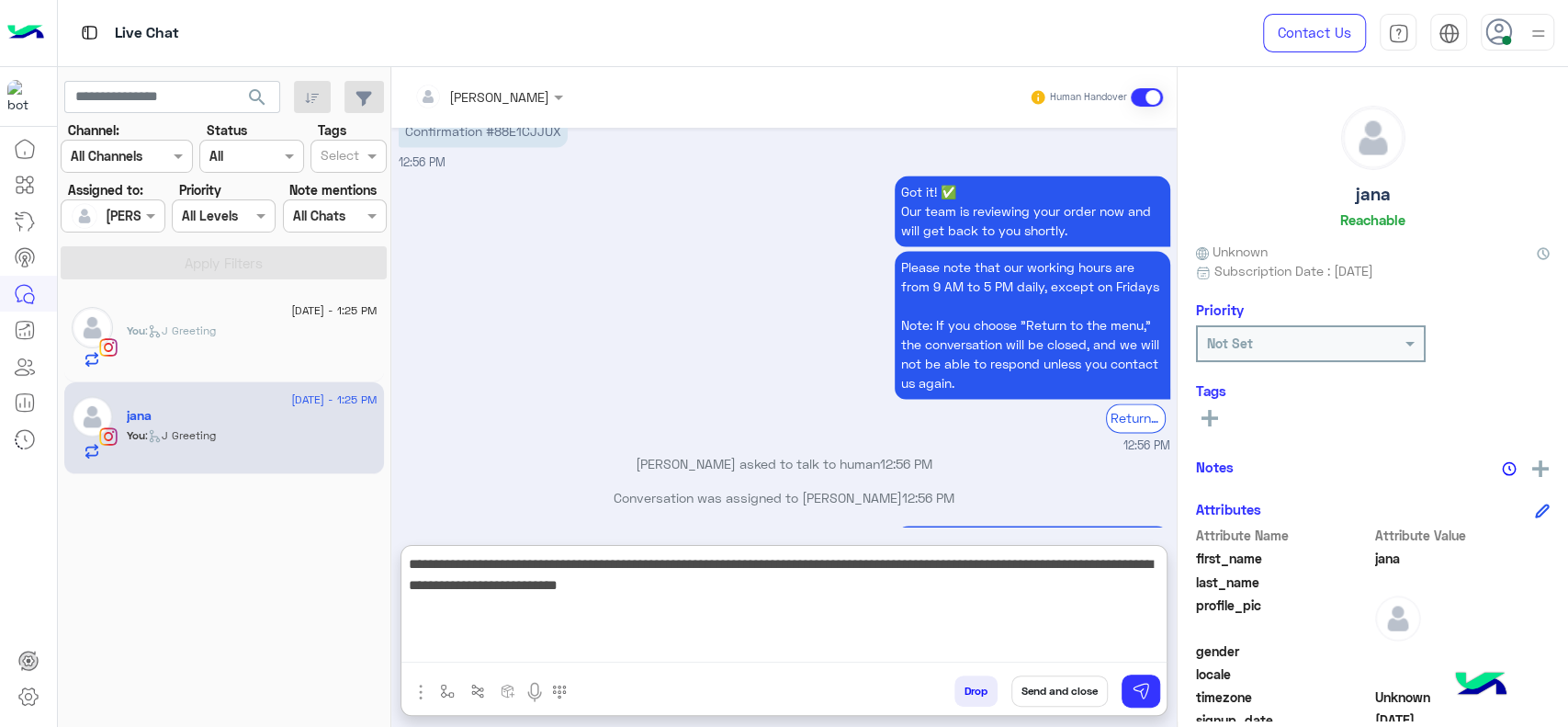
paste textarea "**********"
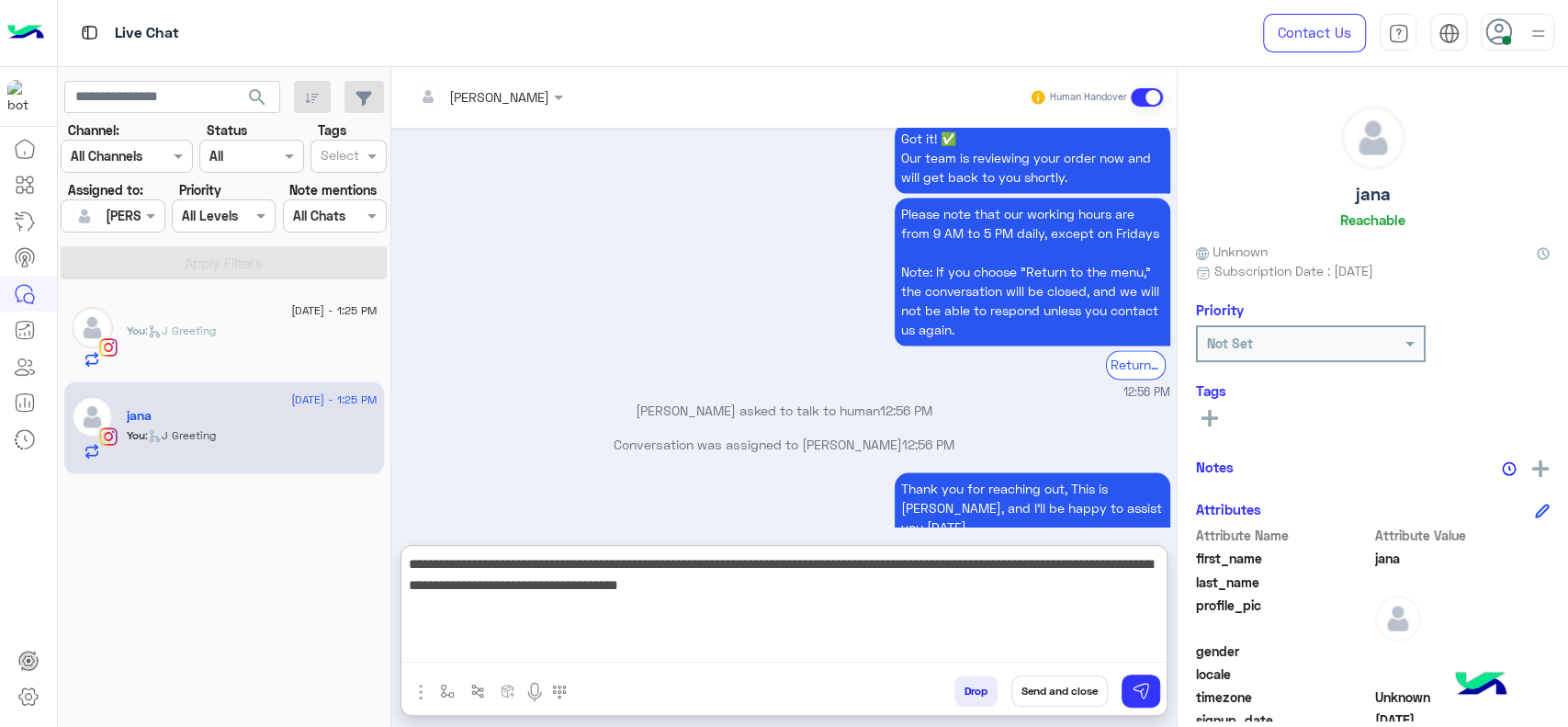
scroll to position [1963, 0]
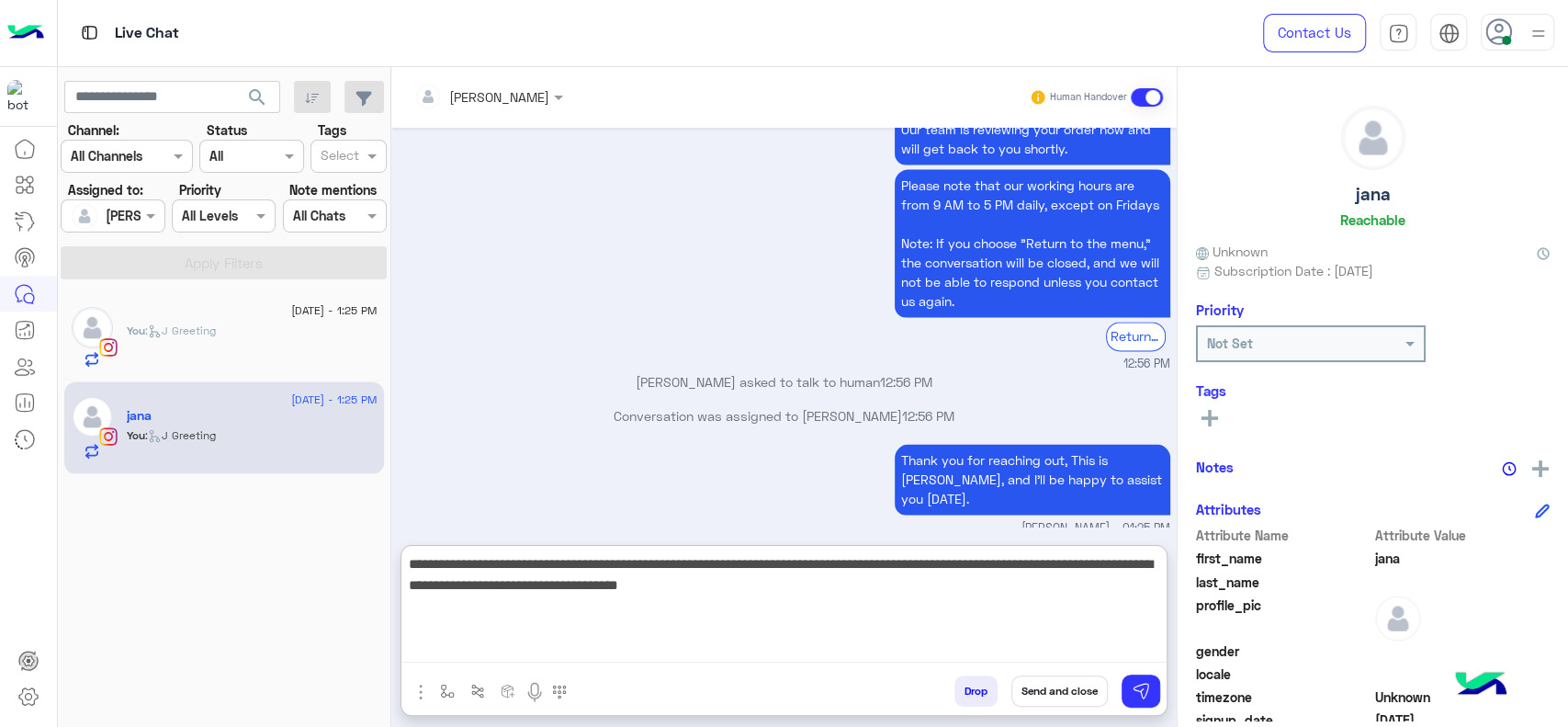
type textarea "**********"
click at [872, 619] on textarea "**********" at bounding box center [783, 607] width 765 height 110
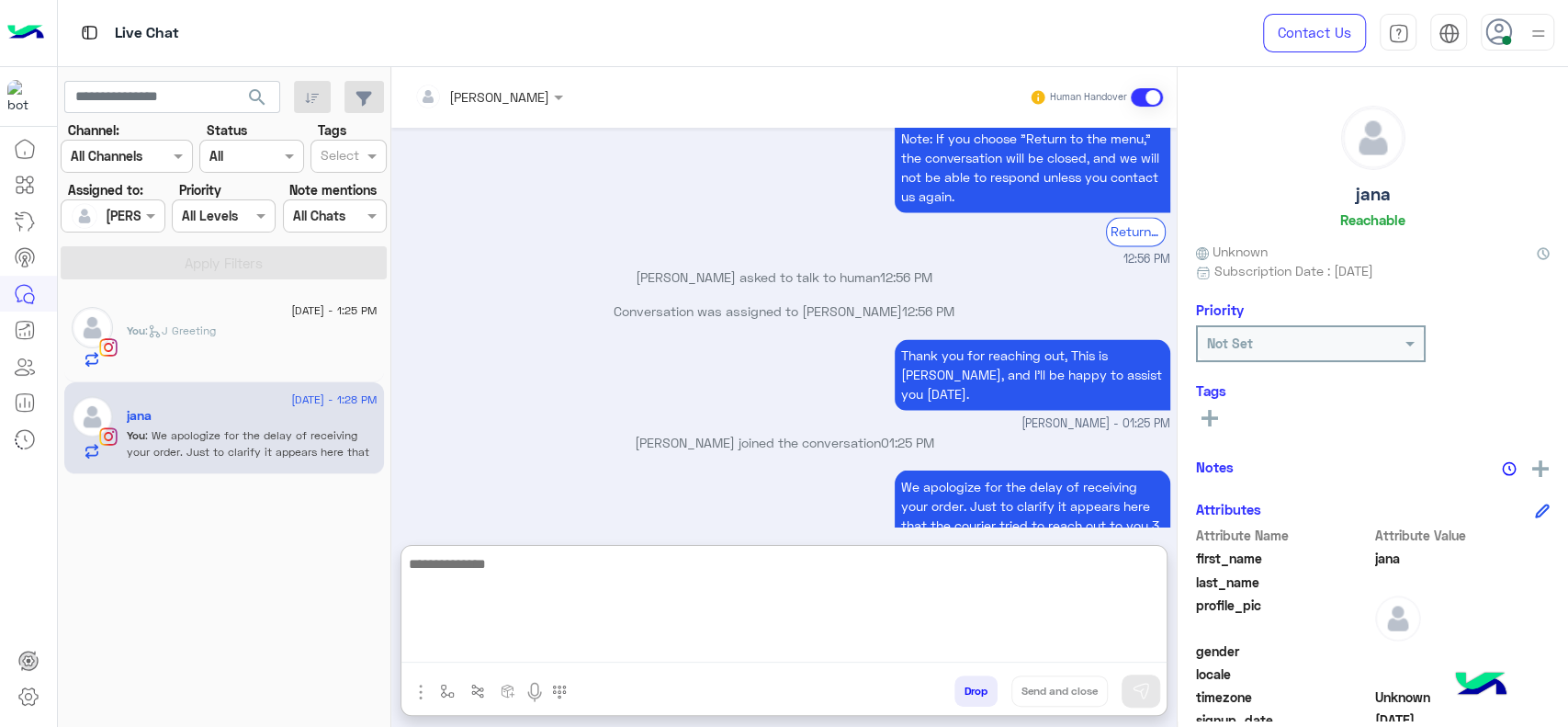
scroll to position [2099, 0]
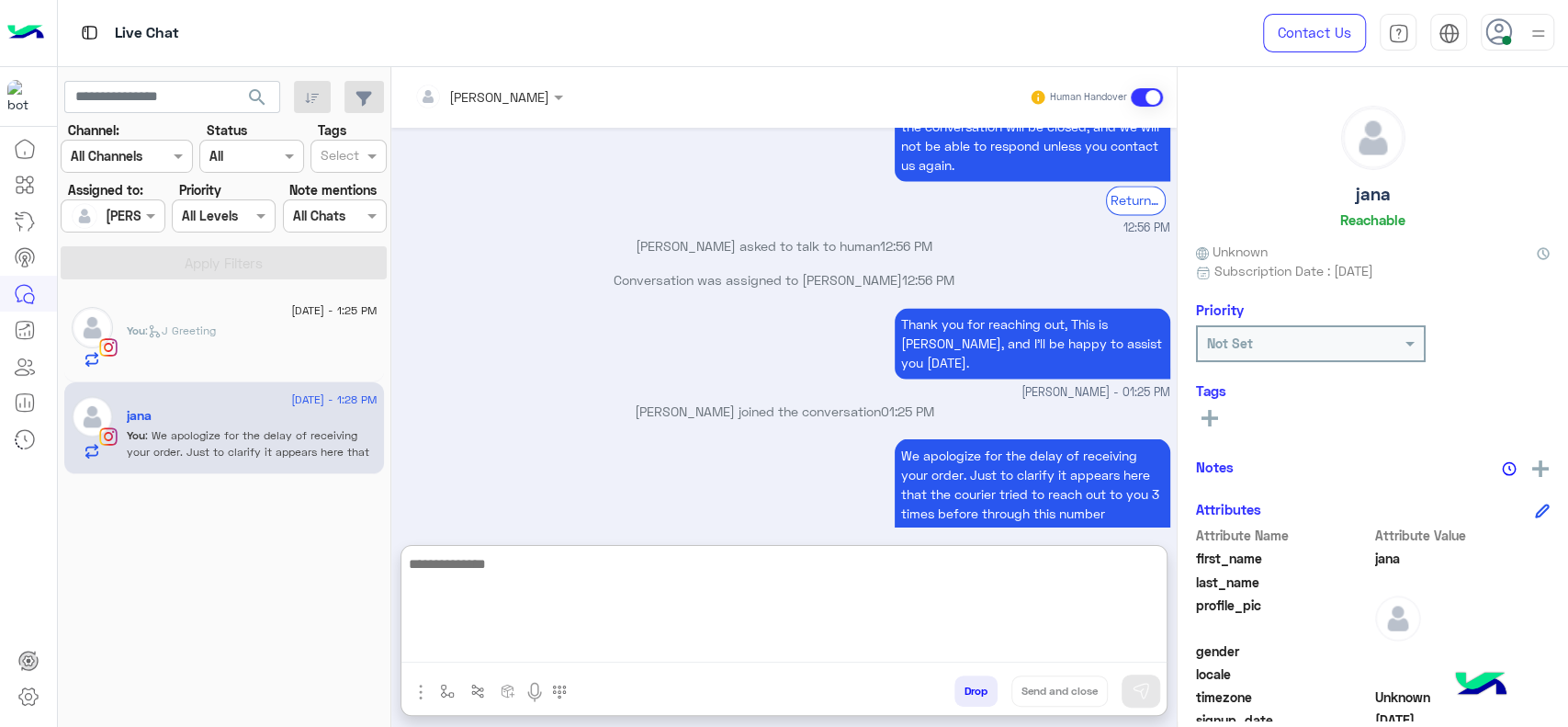
click at [718, 650] on textarea at bounding box center [783, 607] width 765 height 110
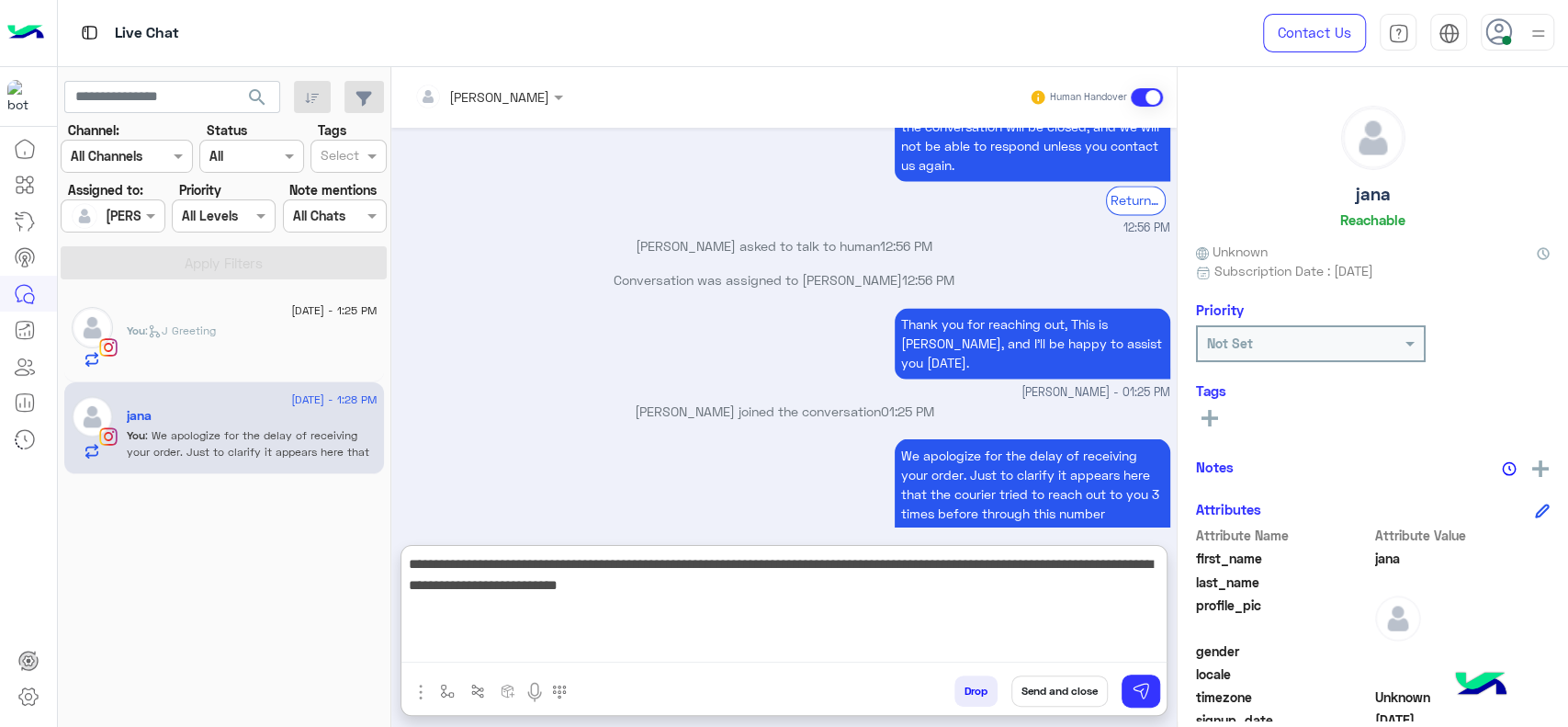
type textarea "**********"
click at [830, 608] on textarea "**********" at bounding box center [783, 607] width 765 height 110
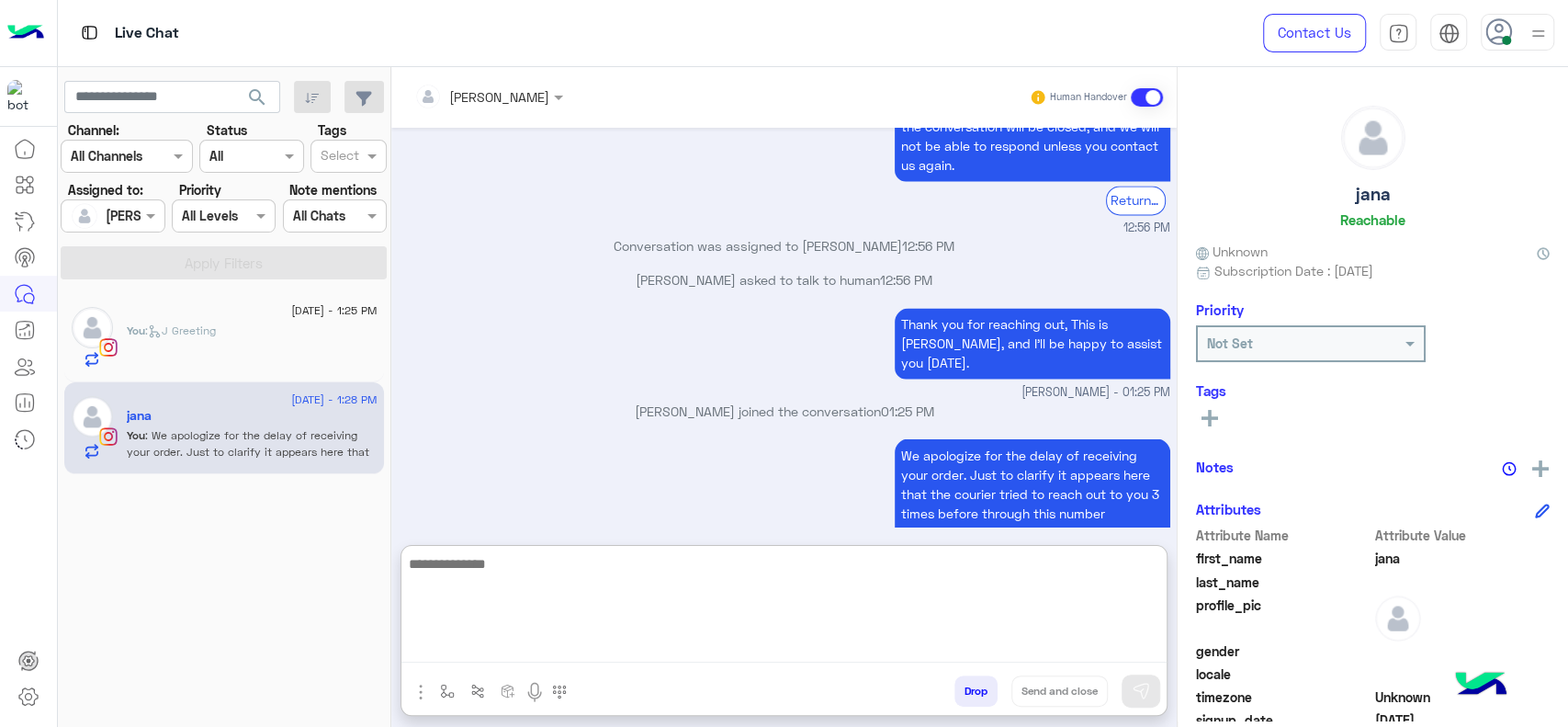
scroll to position [2235, 0]
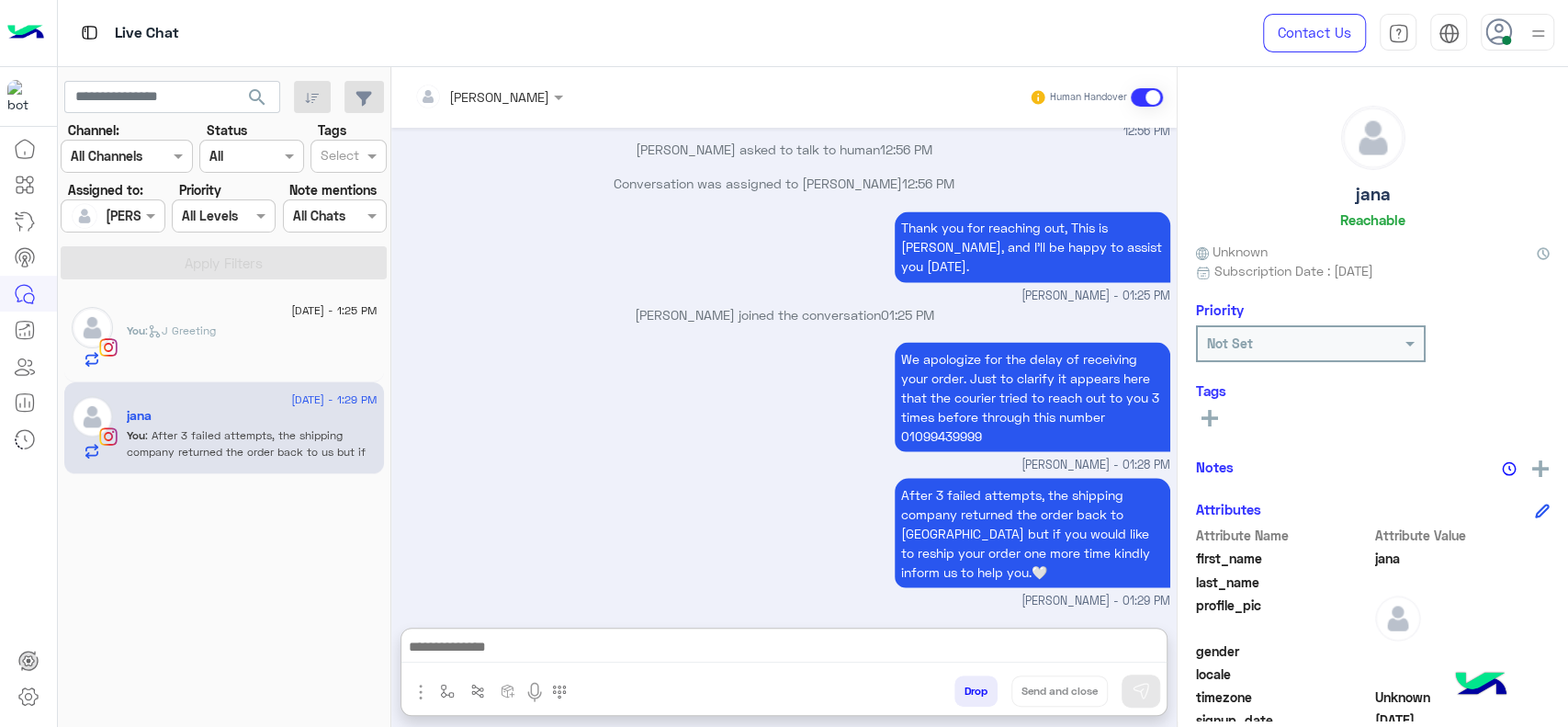
click at [181, 312] on div "19 August - 1:25 PM" at bounding box center [252, 313] width 251 height 12
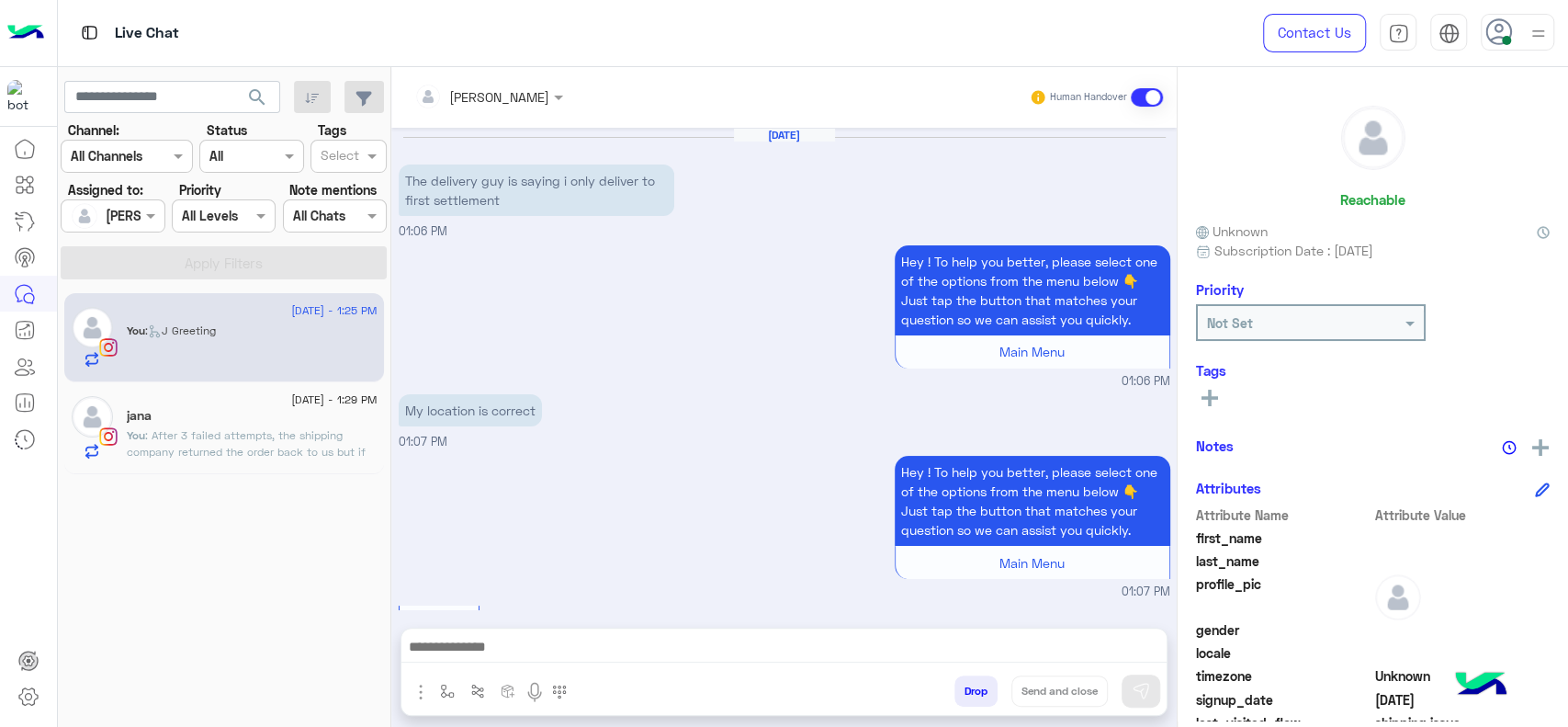
scroll to position [1588, 0]
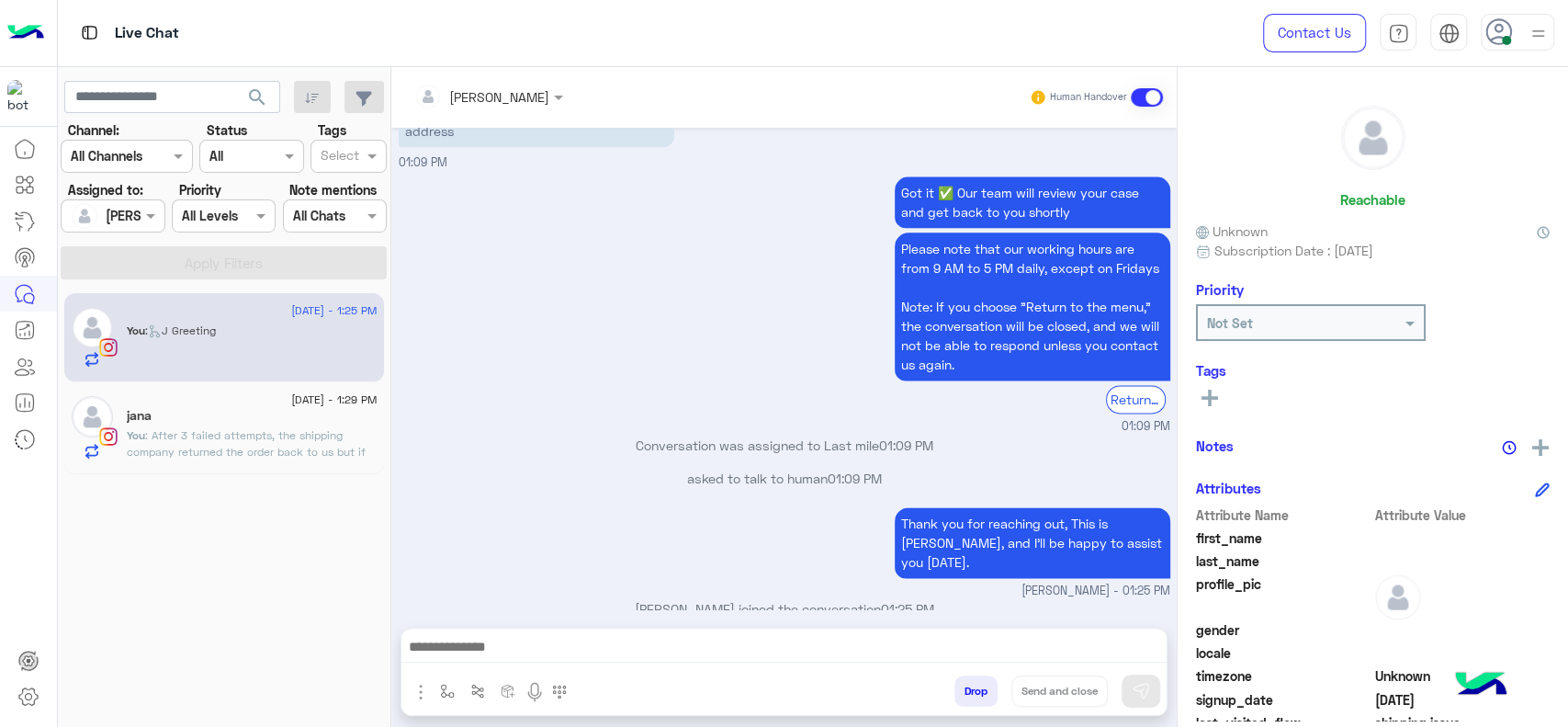
click at [638, 453] on div "Conversation was assigned to Last mile 01:09 PM" at bounding box center [785, 451] width 772 height 33
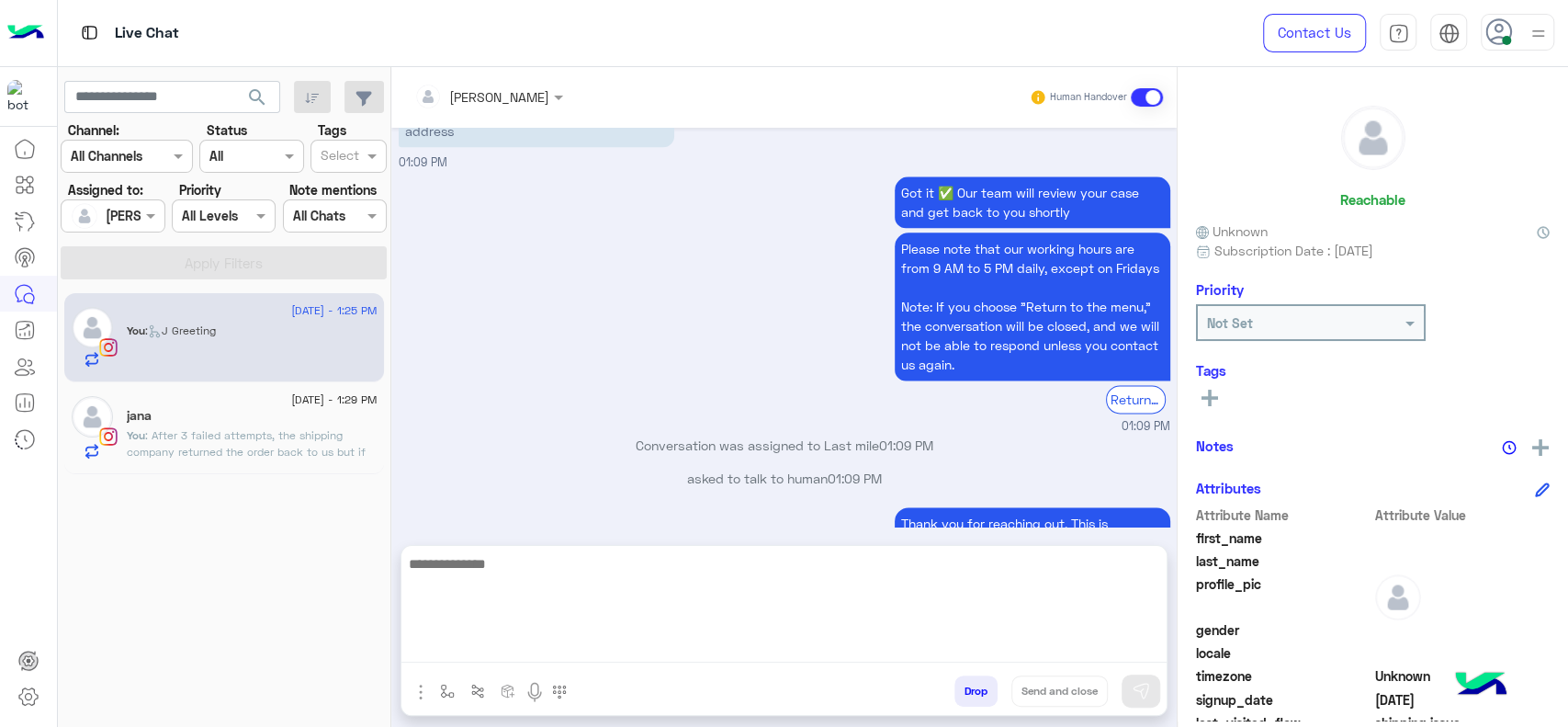
click at [810, 638] on textarea at bounding box center [783, 607] width 765 height 110
type textarea "**********"
click at [684, 633] on textarea "**********" at bounding box center [783, 607] width 765 height 110
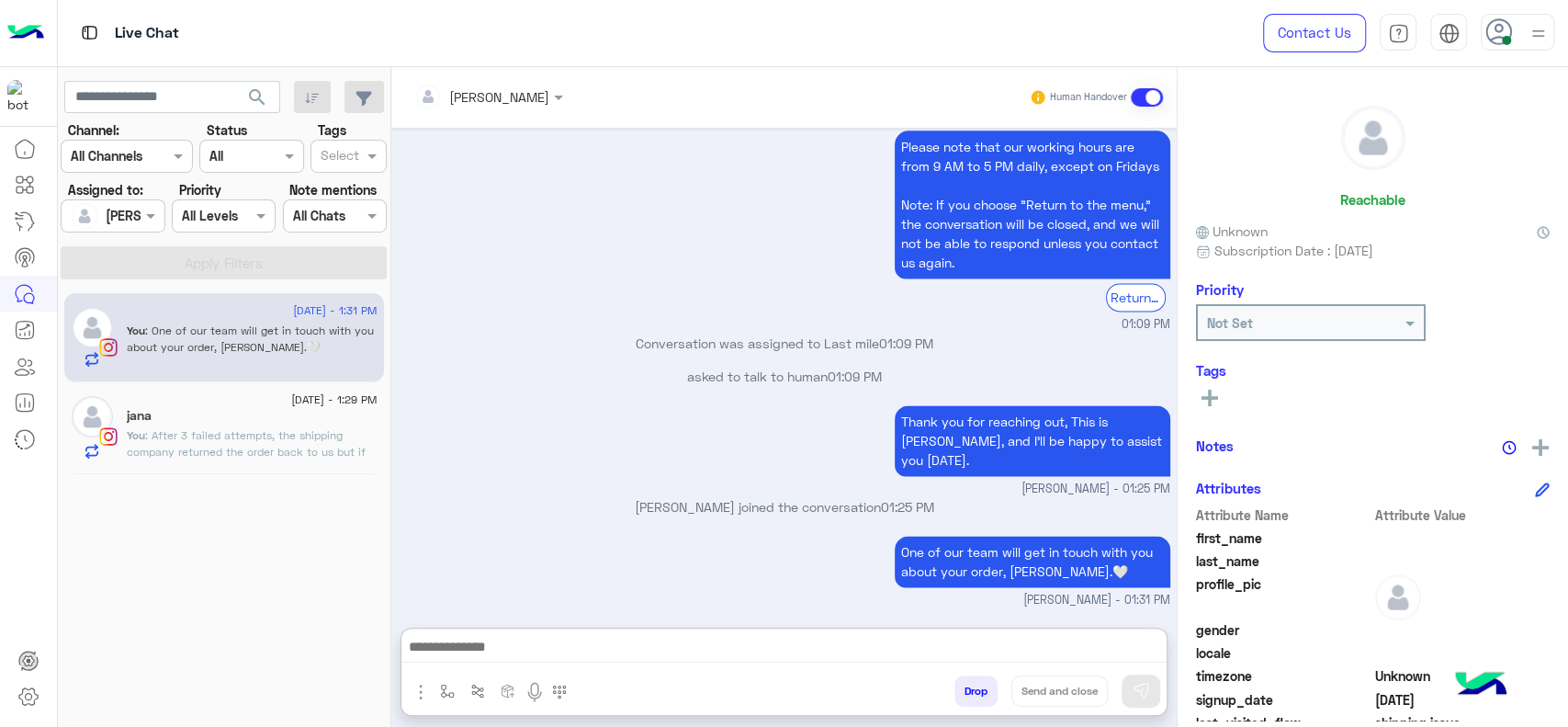
click at [213, 417] on div "jana" at bounding box center [252, 417] width 251 height 19
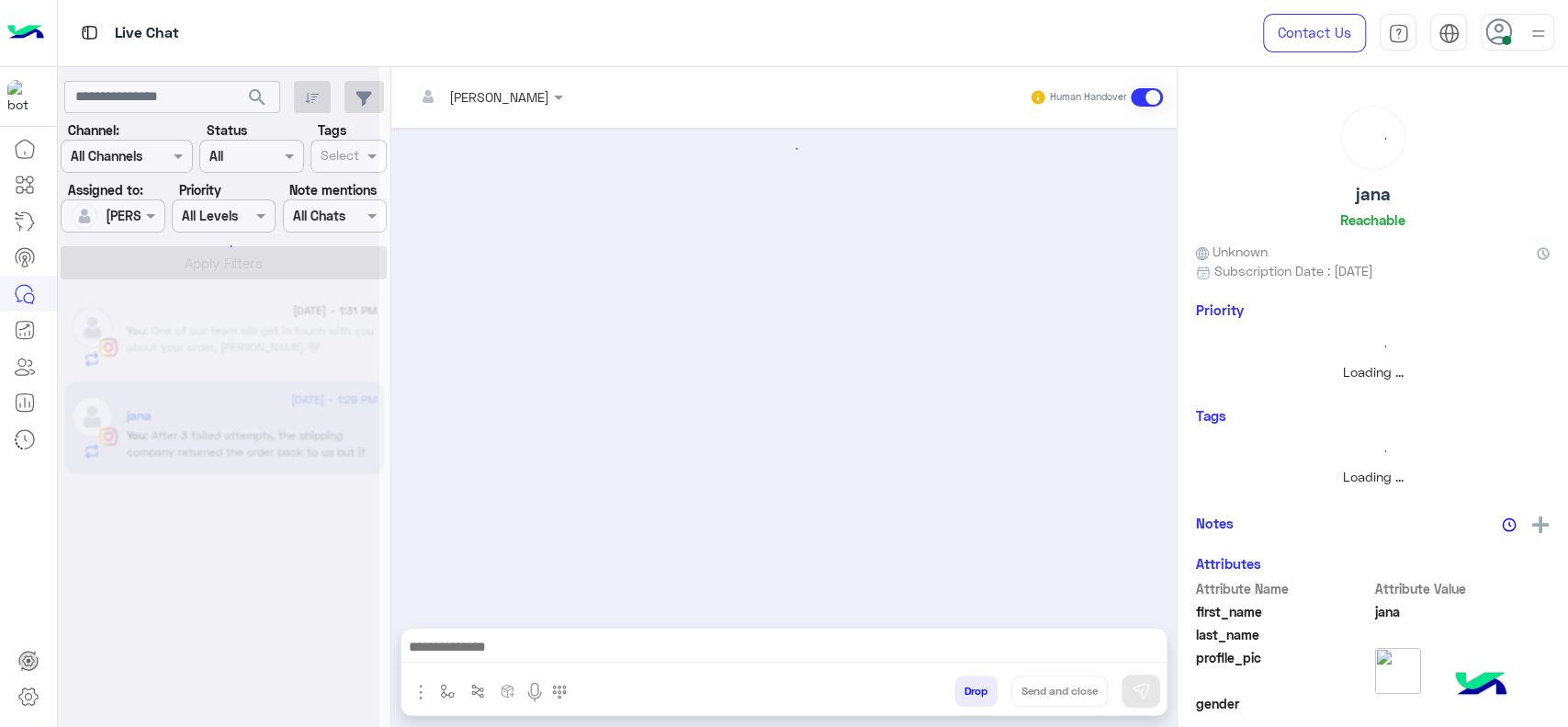
click at [447, 674] on div "enter flow name Drop Send and close" at bounding box center [783, 694] width 765 height 40
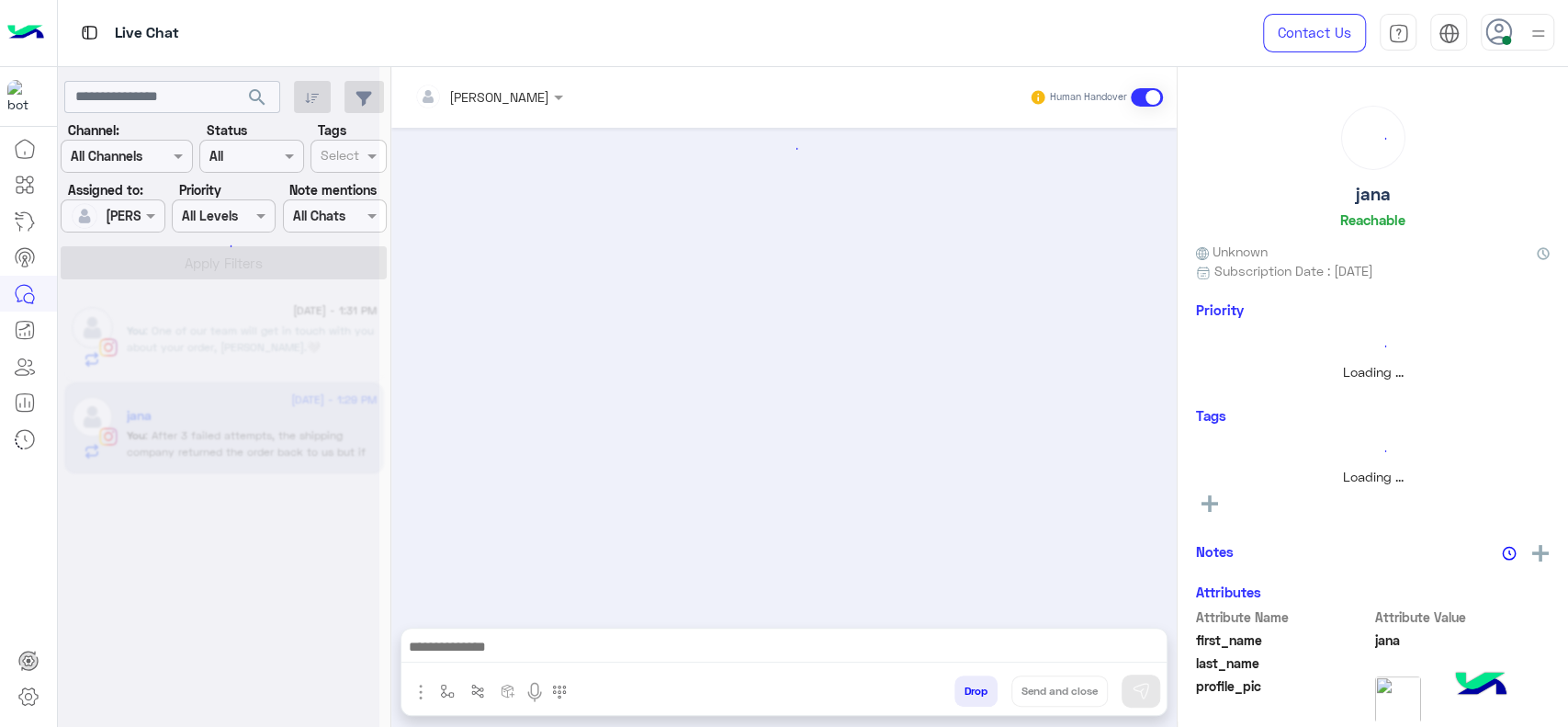
scroll to position [1774, 0]
click at [439, 709] on div "enter flow name" at bounding box center [490, 694] width 179 height 38
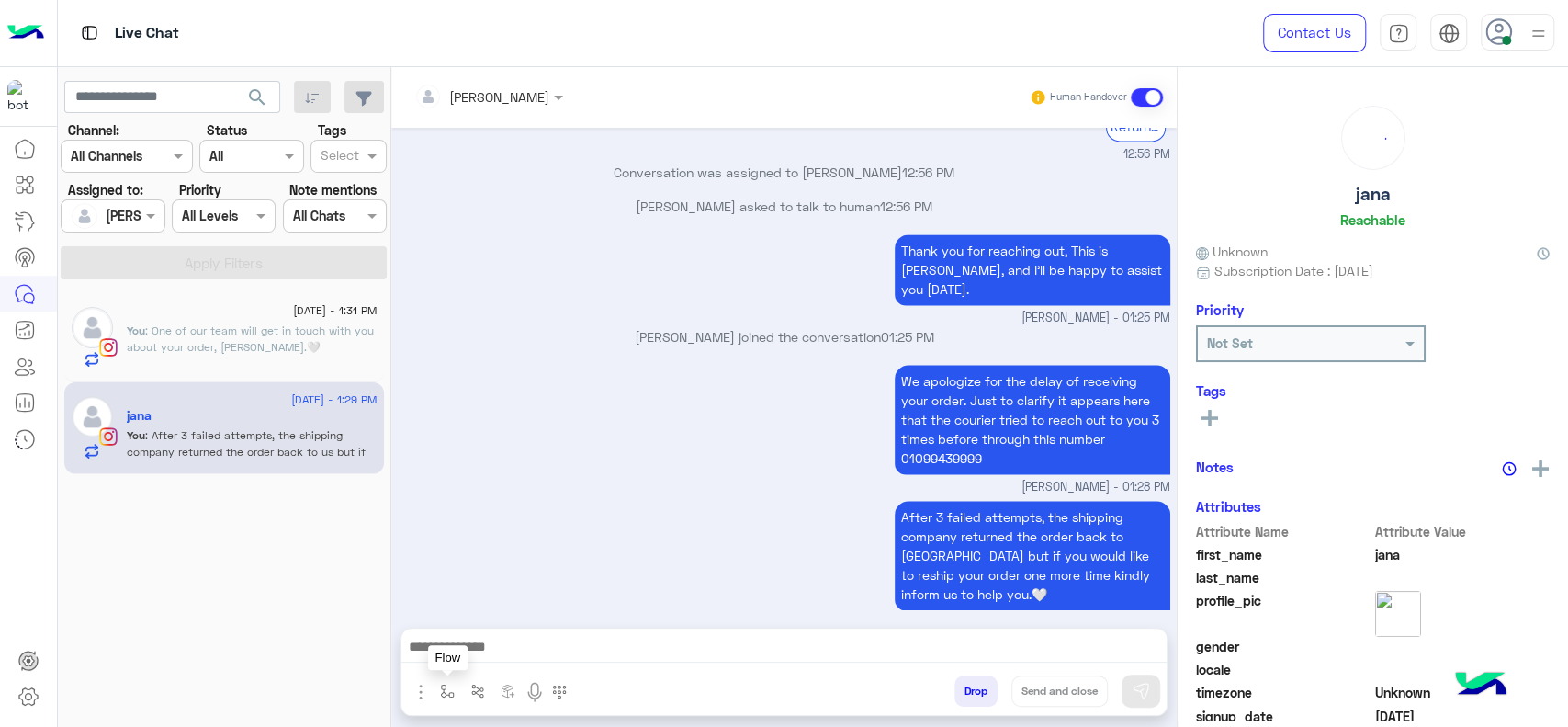
click at [448, 695] on img "button" at bounding box center [447, 691] width 15 height 15
click at [479, 661] on div "enter flow name" at bounding box center [496, 650] width 107 height 21
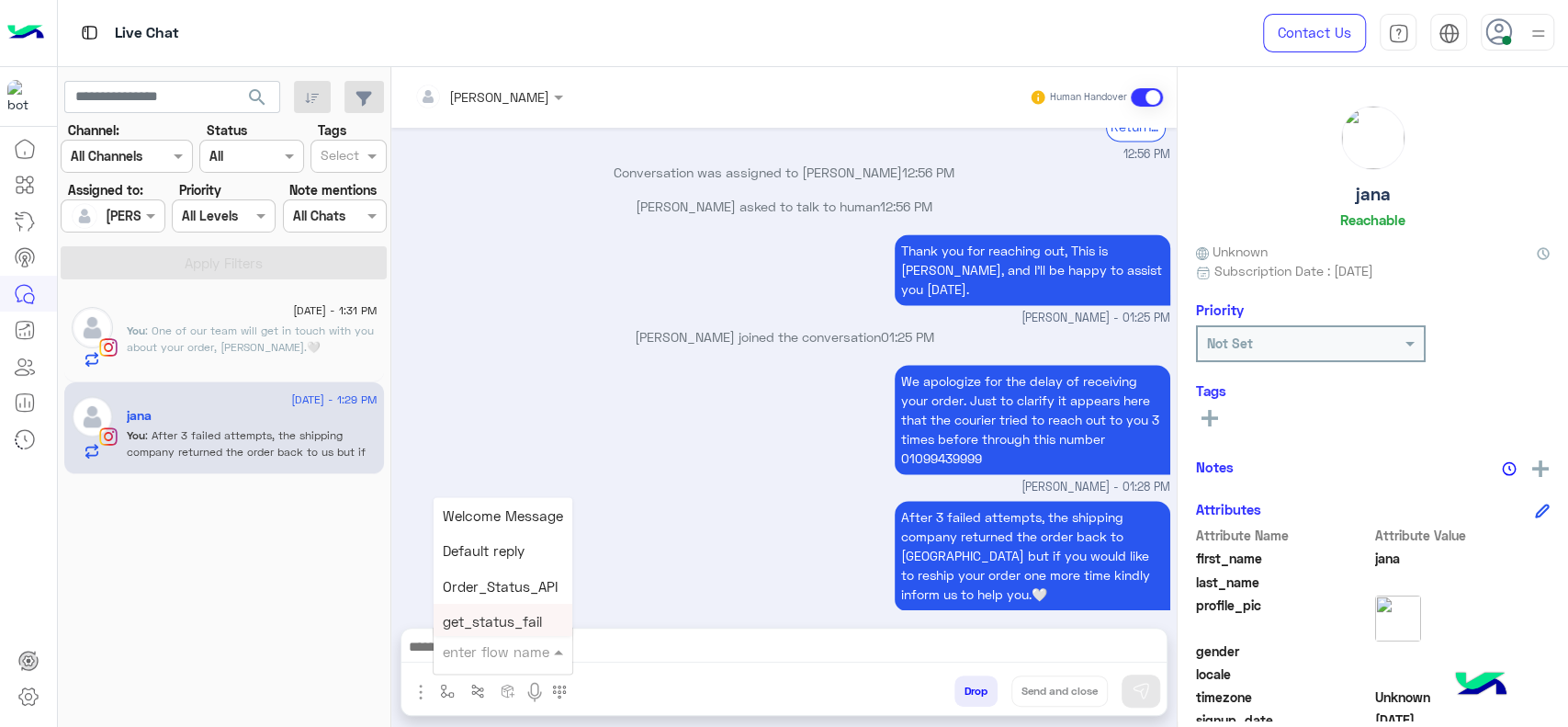
type input "*"
click at [483, 609] on span "Jana close" at bounding box center [495, 617] width 105 height 17
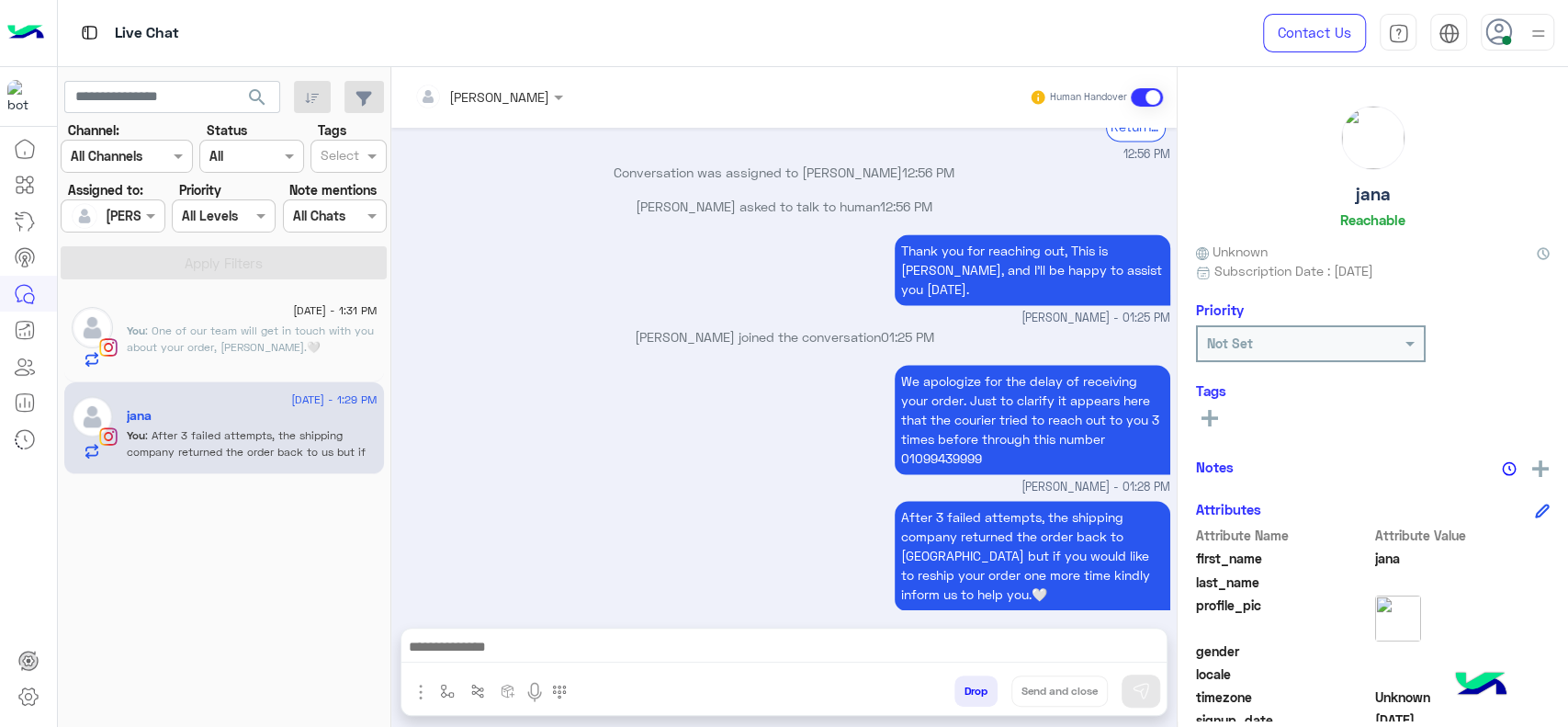
type textarea "**********"
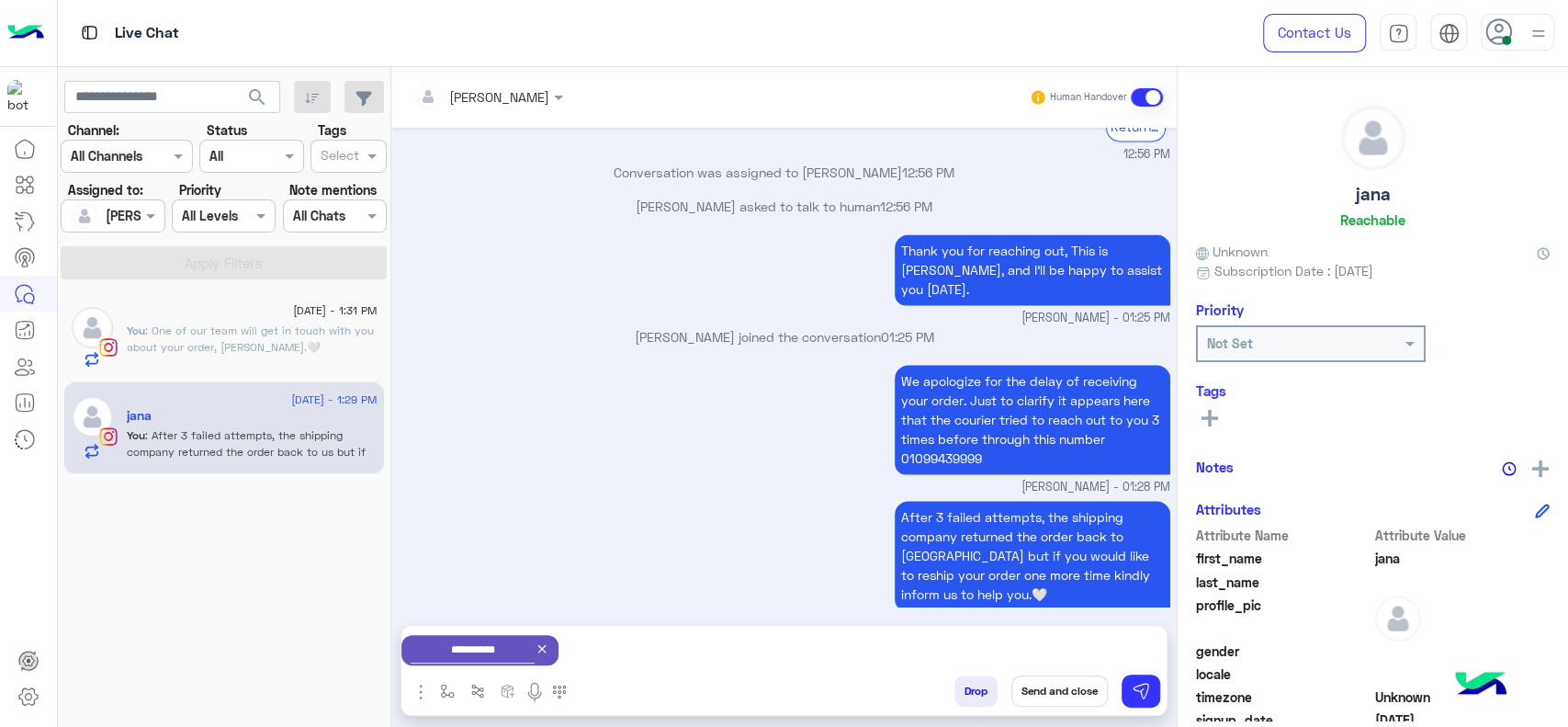
click at [1051, 701] on button "Send and close" at bounding box center [1060, 690] width 96 height 31
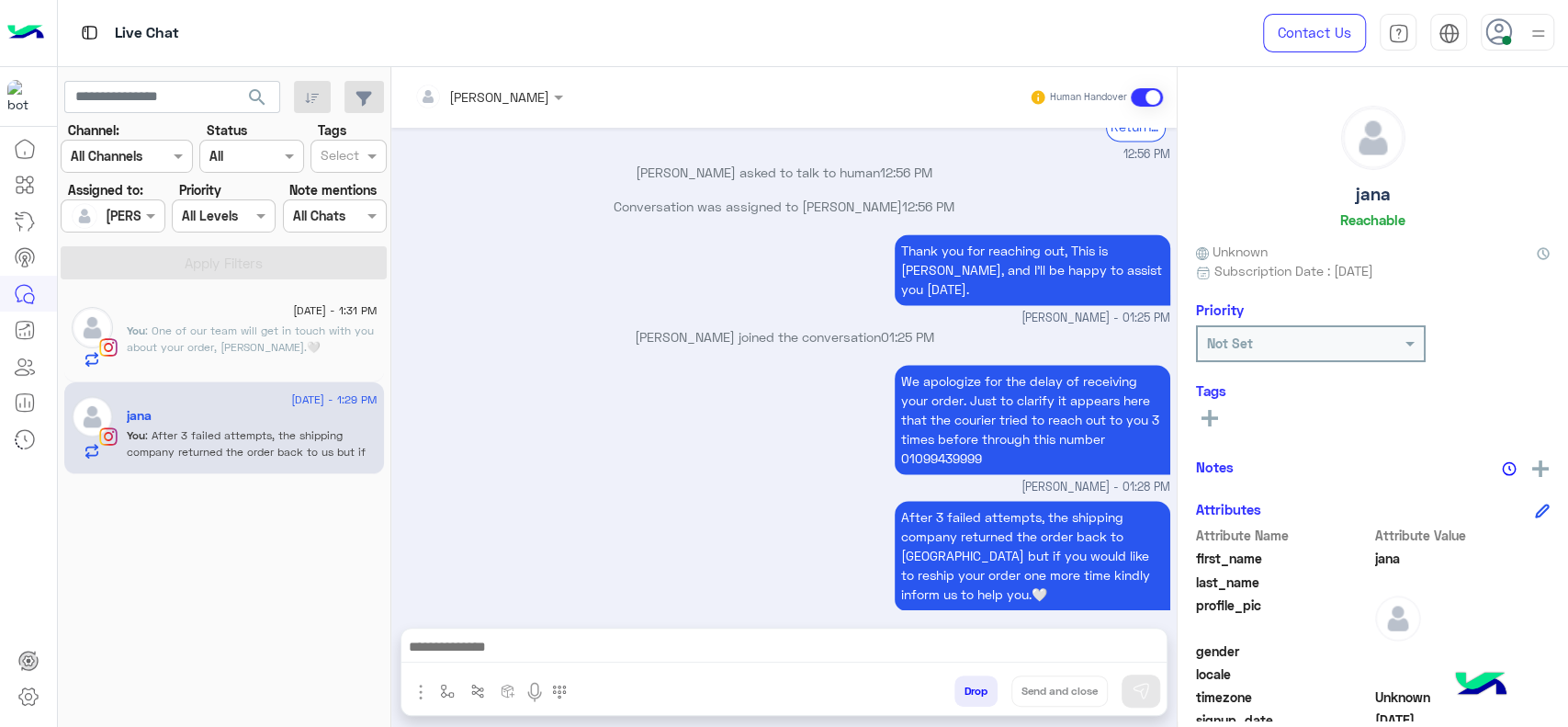
scroll to position [1808, 0]
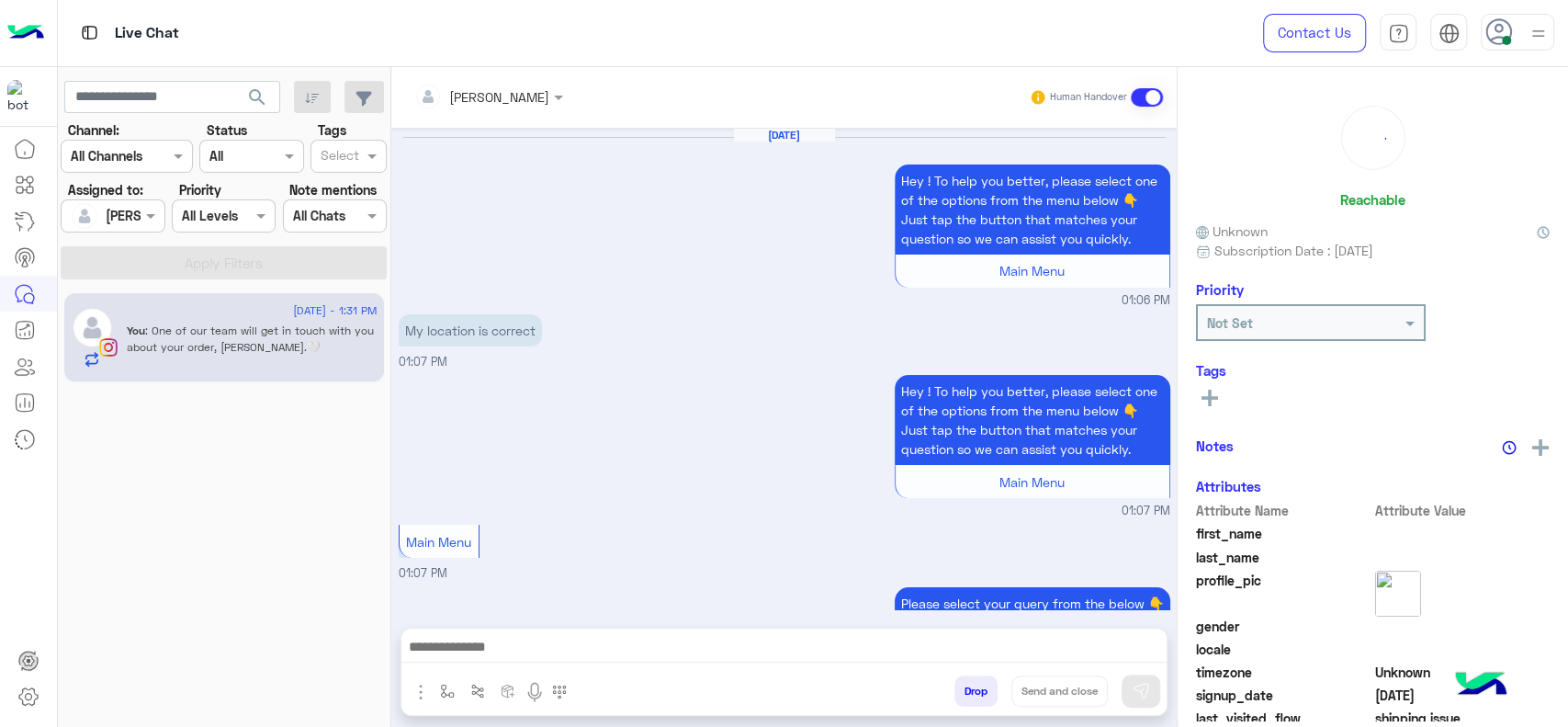
scroll to position [1586, 0]
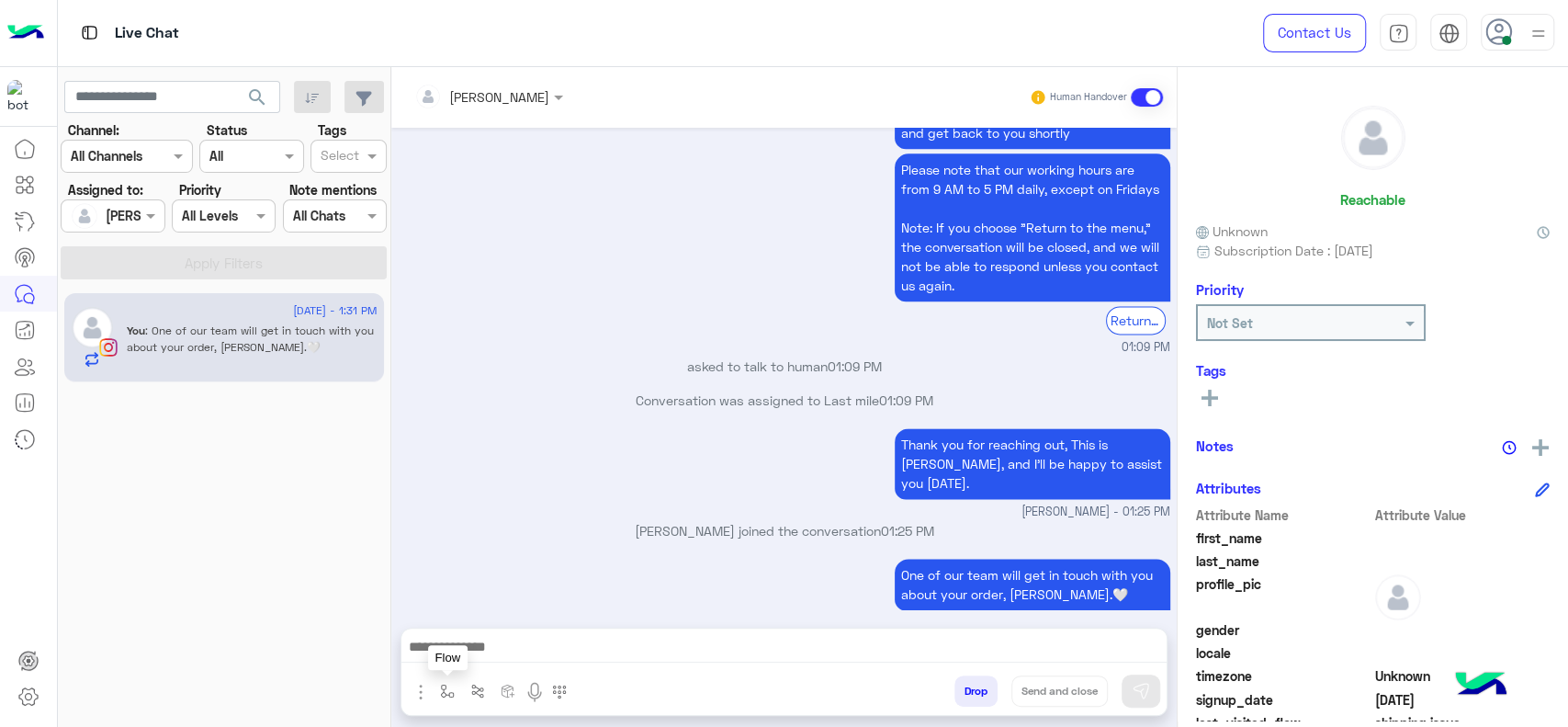
click at [455, 696] on button "button" at bounding box center [448, 690] width 30 height 30
click at [470, 643] on input "text" at bounding box center [480, 650] width 75 height 21
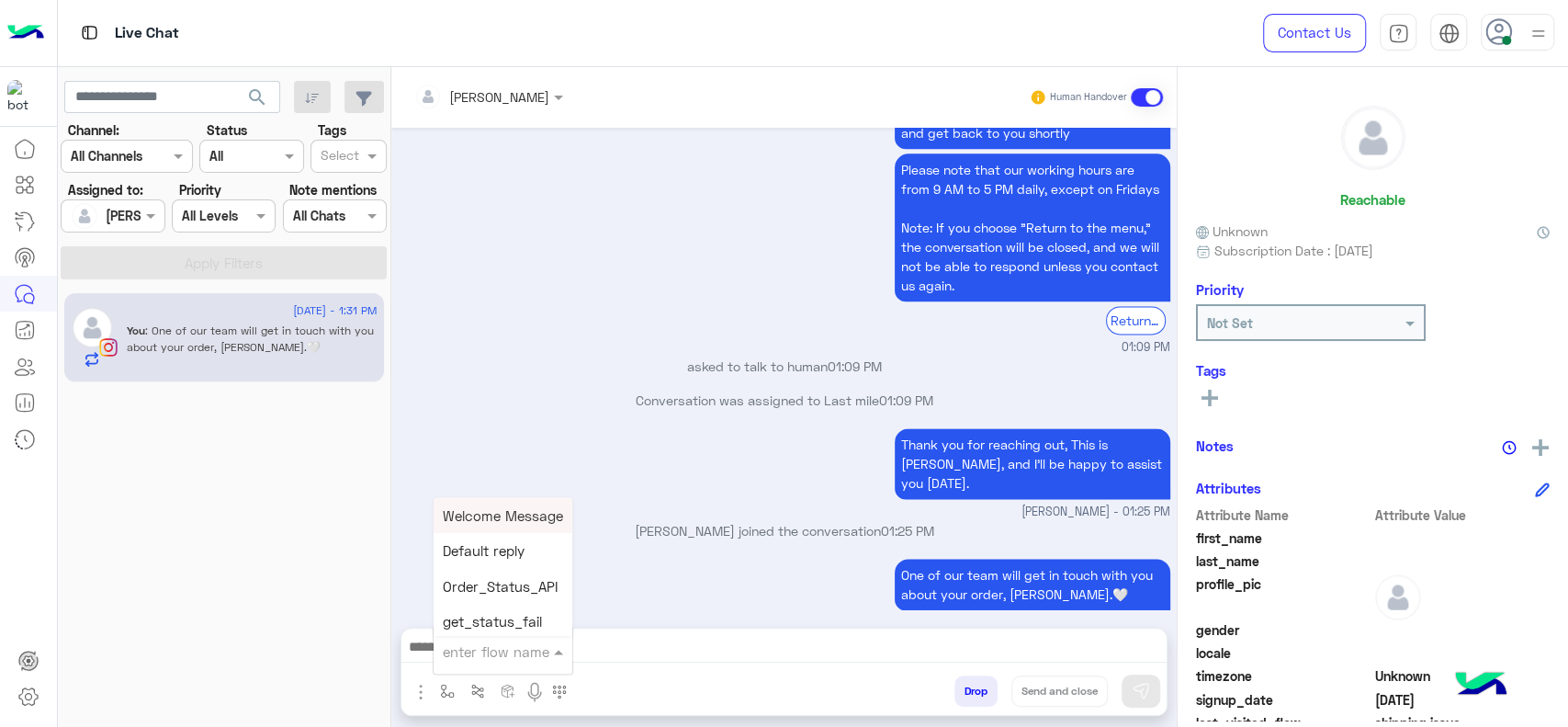
type input "*"
click at [477, 619] on span "Jana close" at bounding box center [495, 617] width 105 height 17
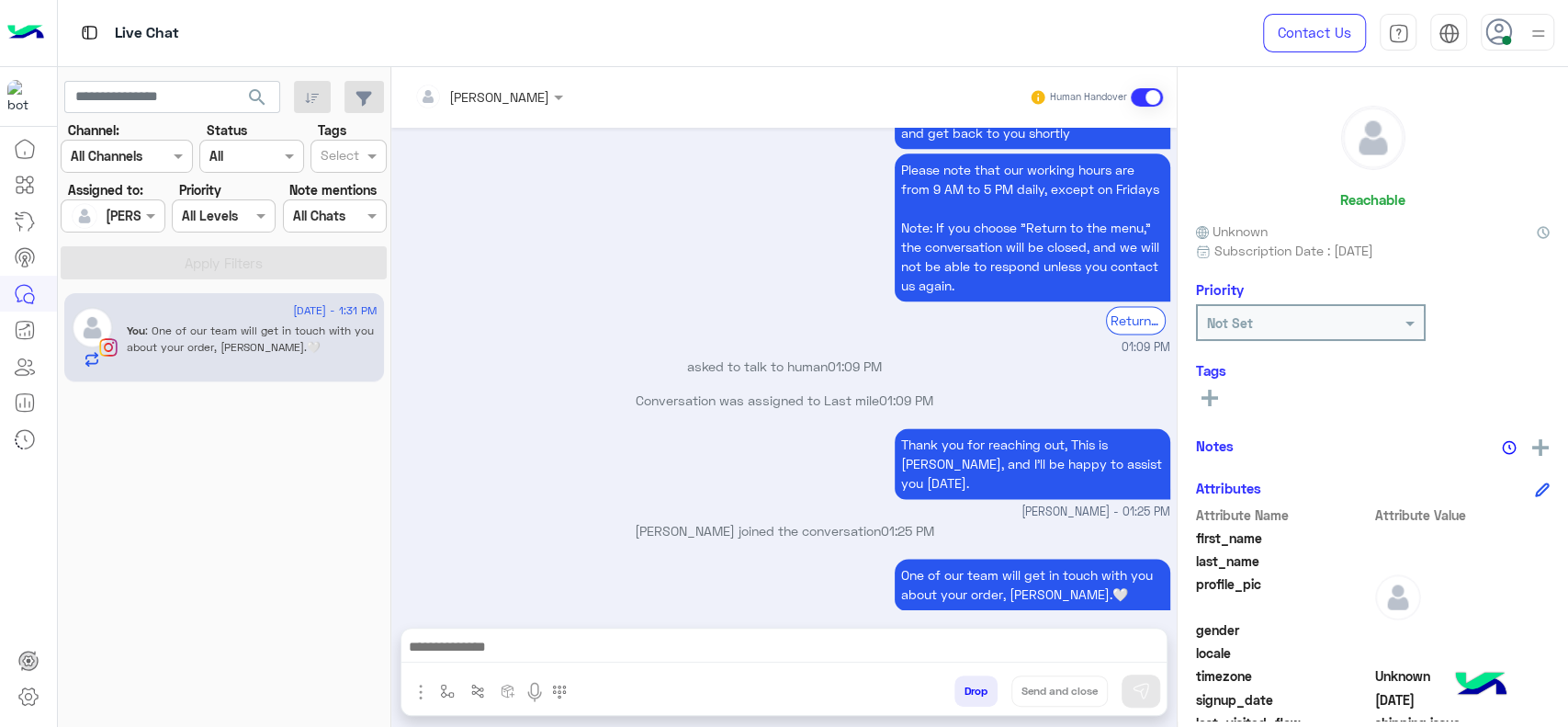
type textarea "**********"
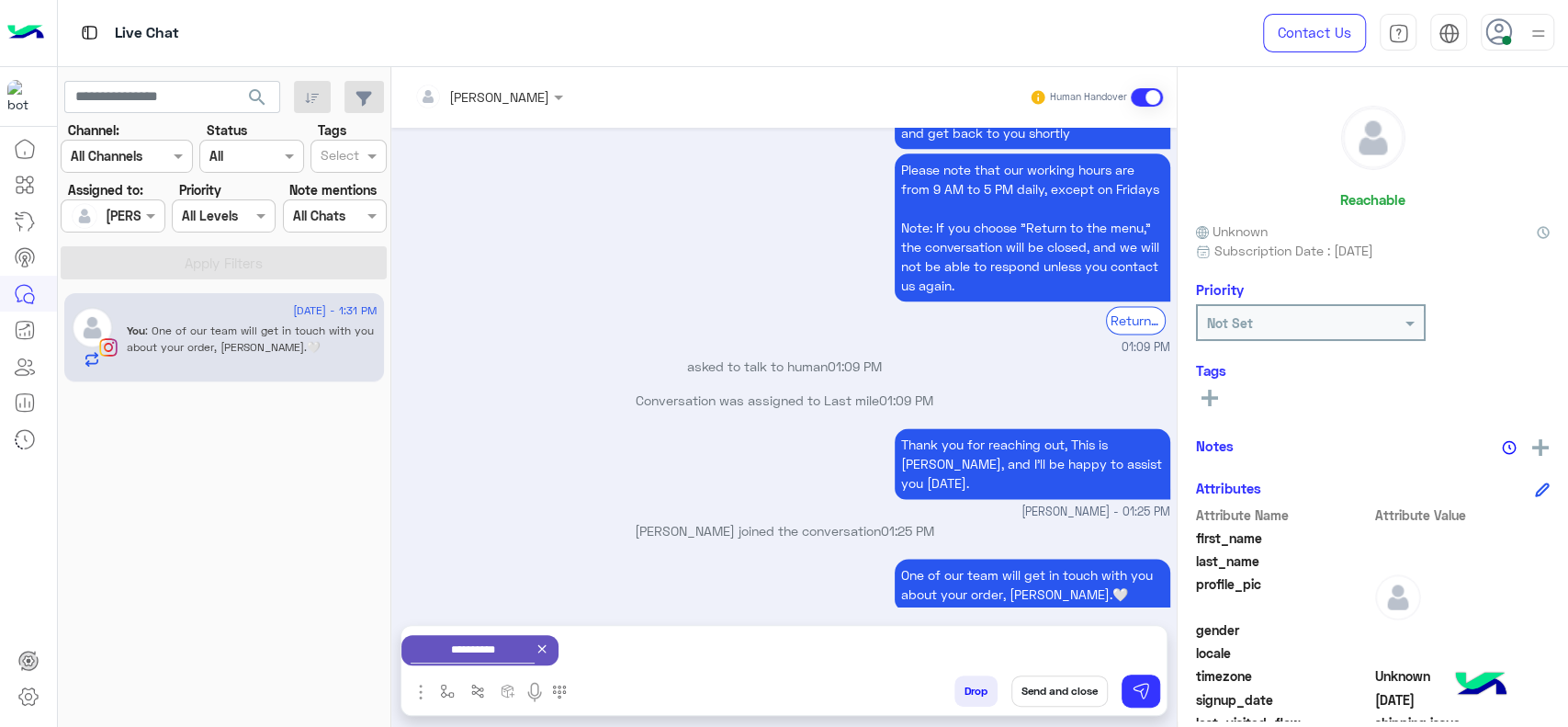
click at [1032, 684] on button "Send and close" at bounding box center [1060, 690] width 96 height 31
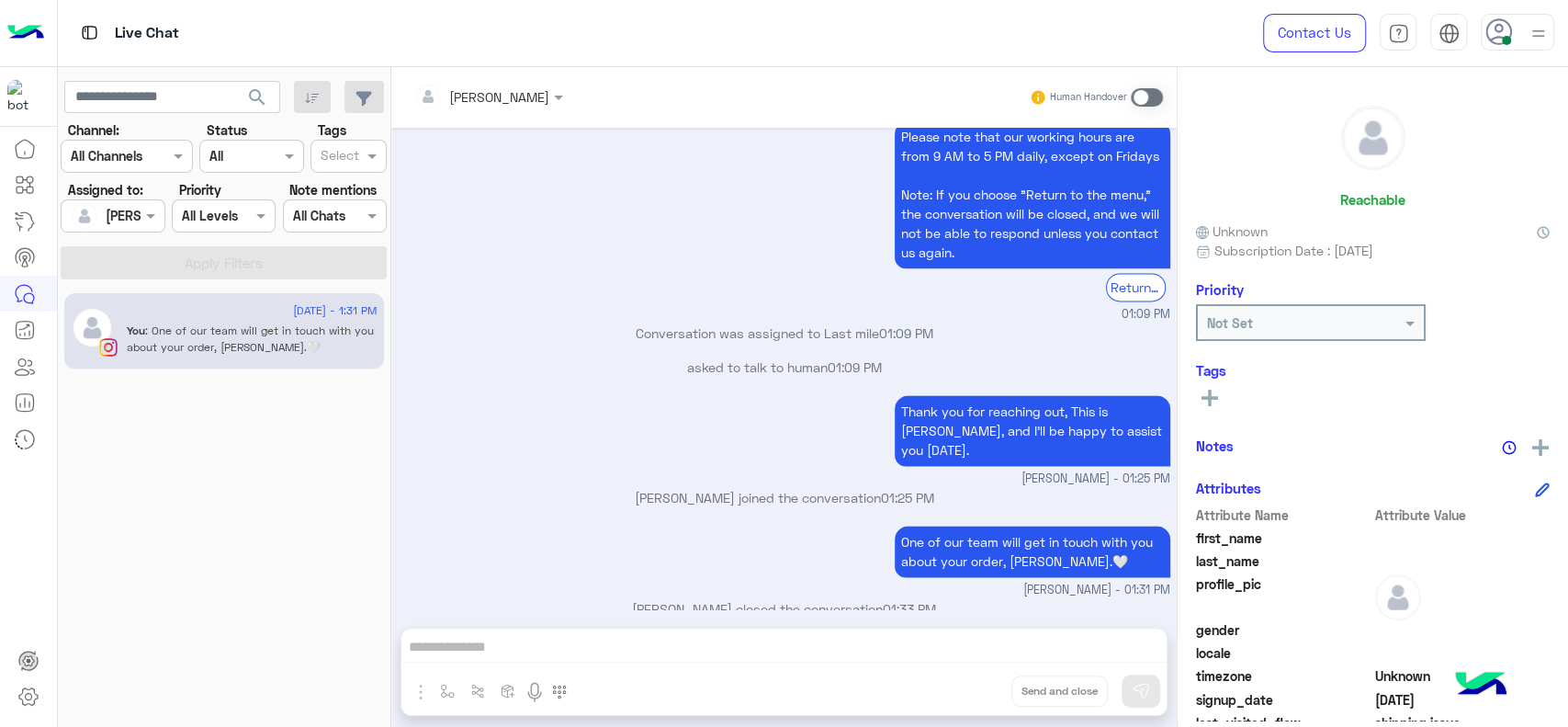
scroll to position [1846, 0]
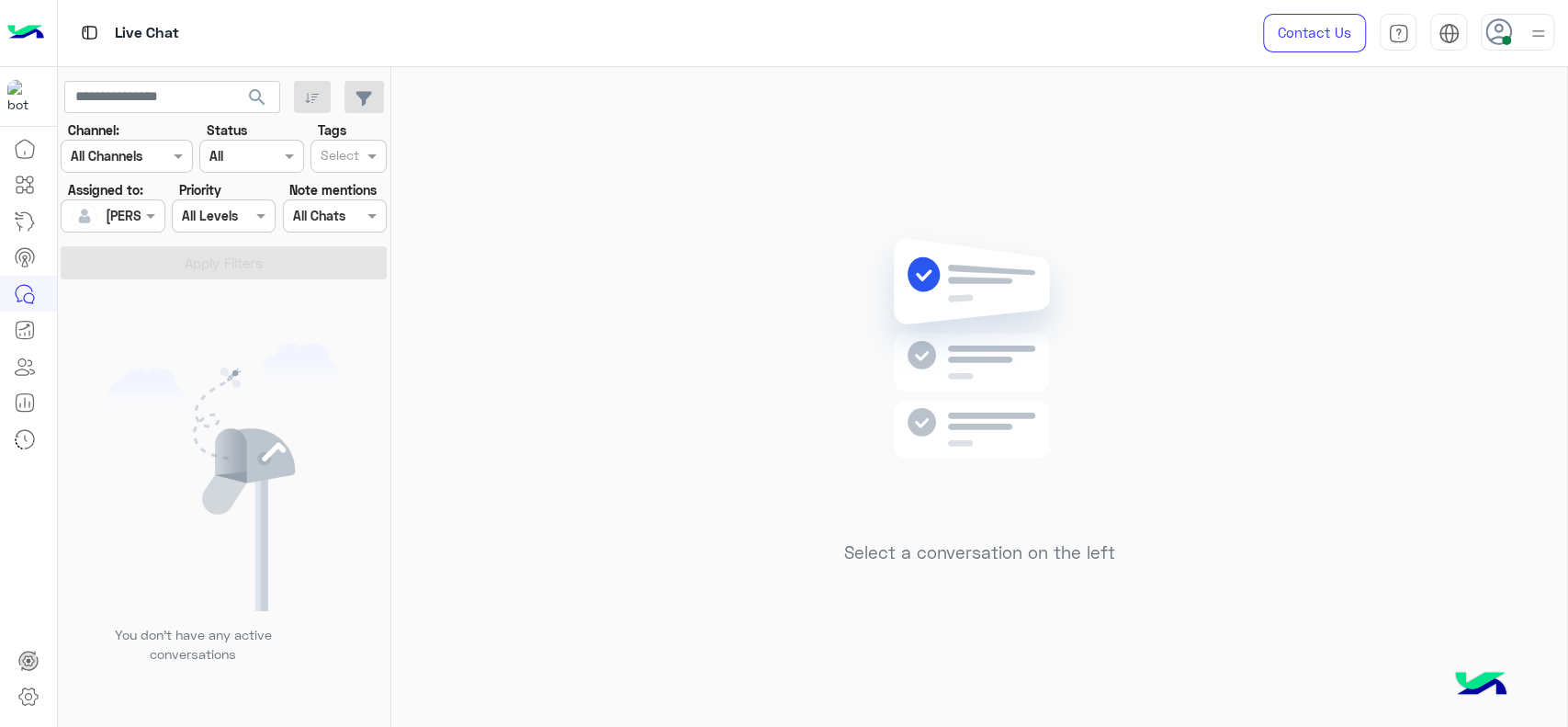
click at [932, 124] on div "Select a conversation on the left" at bounding box center [979, 400] width 1176 height 667
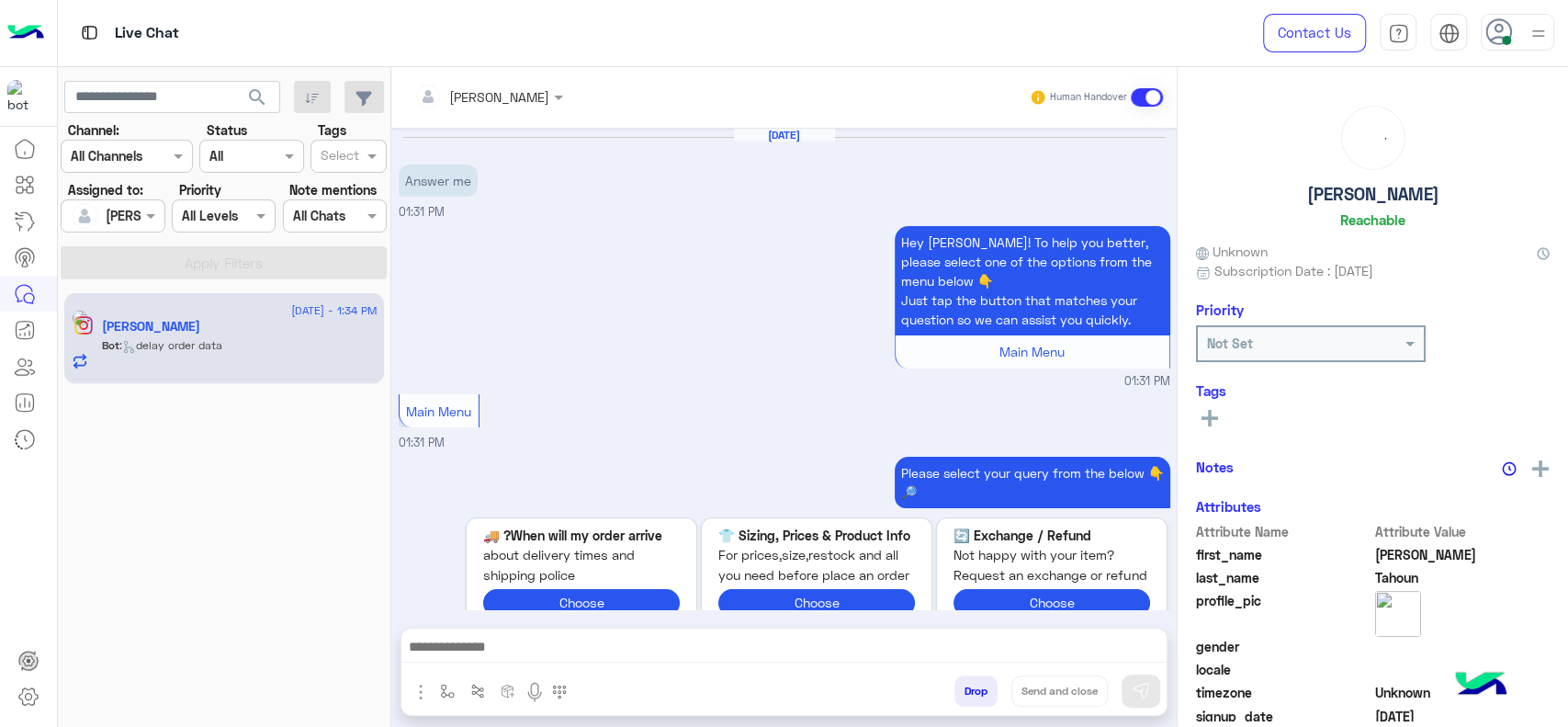
scroll to position [2049, 0]
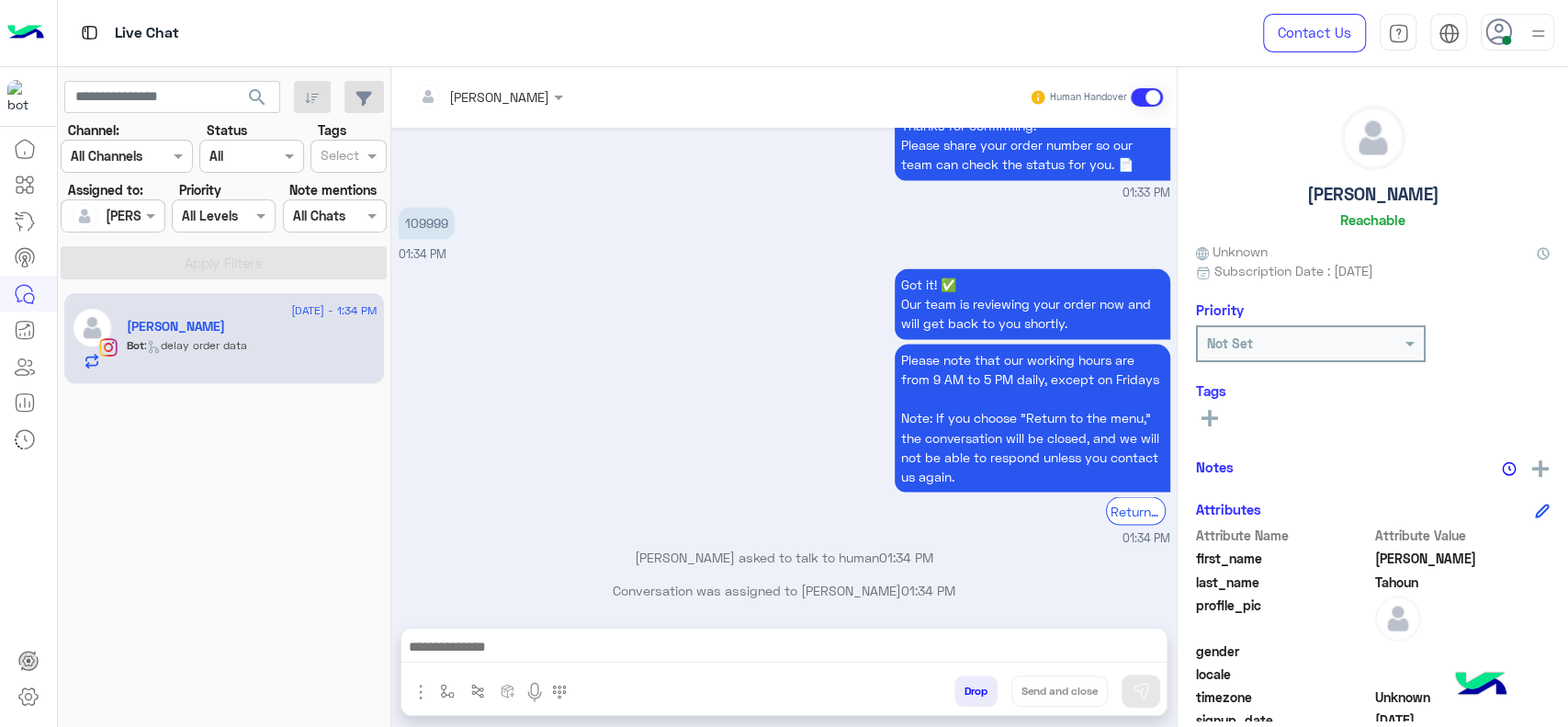
click at [772, 370] on div "Got it! ✅ Our team is reviewing your order now and will get back to you shortly…" at bounding box center [785, 405] width 772 height 283
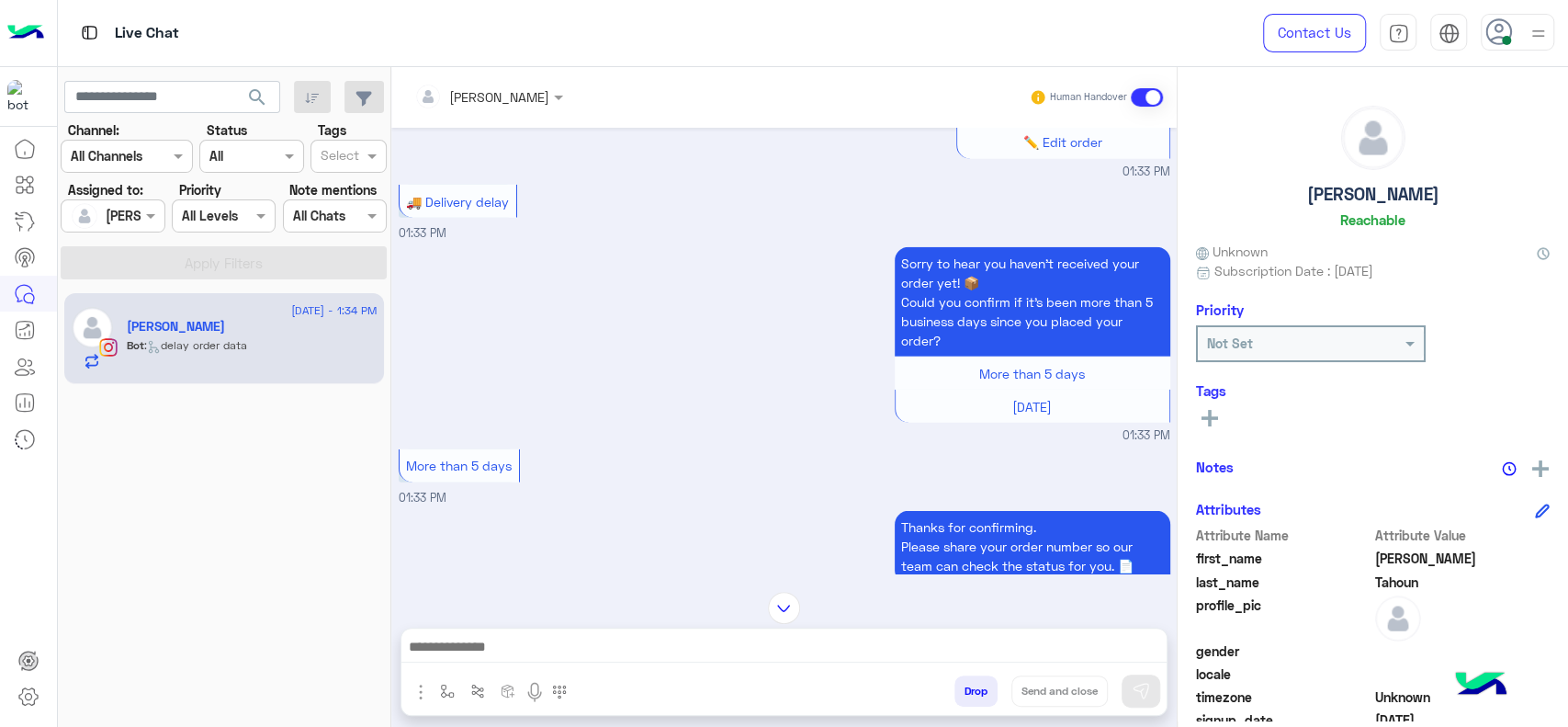
scroll to position [3555, 0]
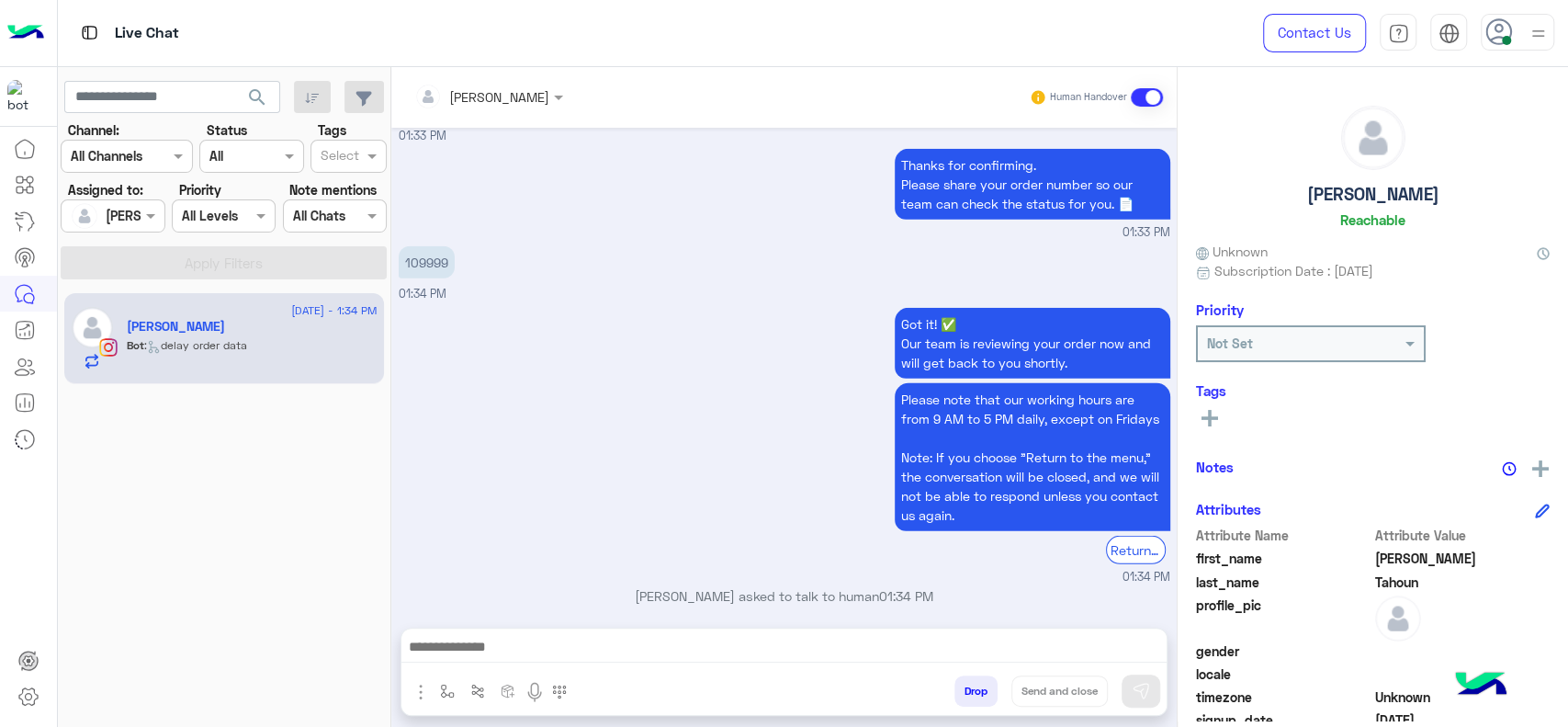
click at [434, 246] on p "109999" at bounding box center [427, 262] width 56 height 32
copy p "109999"
click at [458, 91] on input "text" at bounding box center [464, 96] width 100 height 19
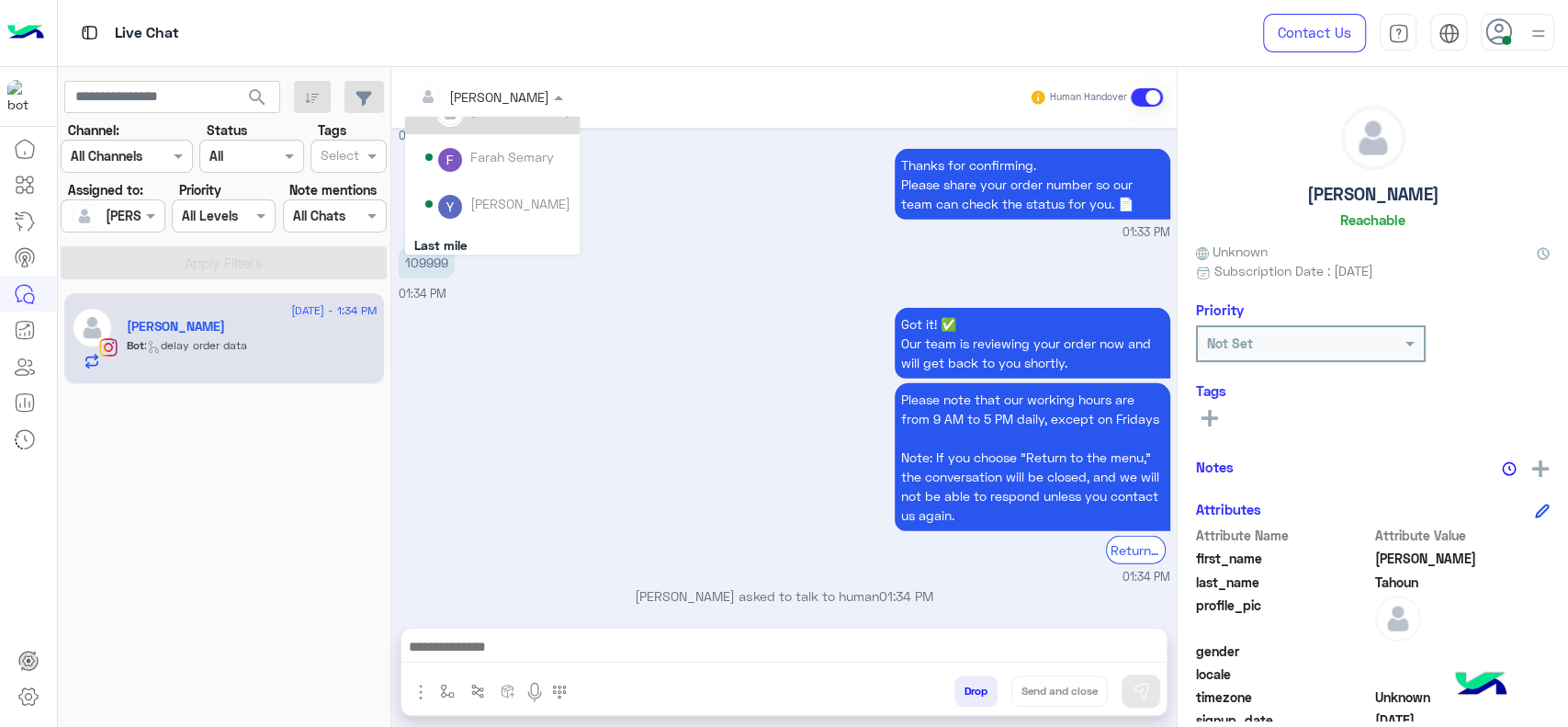
scroll to position [0, 0]
click at [475, 121] on div "Unassigned" at bounding box center [492, 140] width 175 height 47
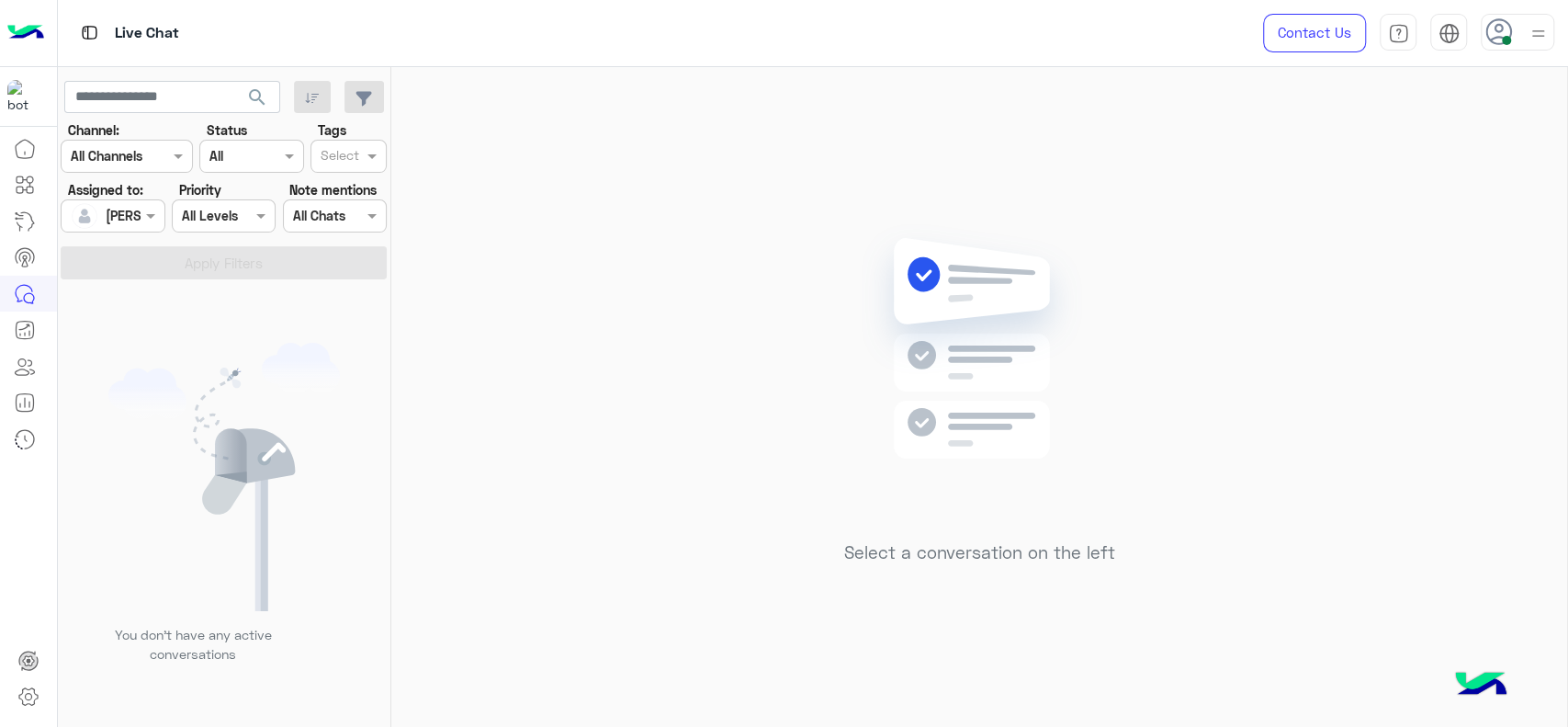
click at [736, 262] on div "Select a conversation on the left" at bounding box center [979, 400] width 1176 height 667
click at [739, 243] on div "Select a conversation on the left" at bounding box center [979, 400] width 1176 height 667
click at [696, 321] on div "Select a conversation on the left" at bounding box center [979, 400] width 1176 height 667
click at [666, 334] on div "Select a conversation on the left" at bounding box center [979, 400] width 1176 height 667
click at [639, 216] on div "Select a conversation on the left" at bounding box center [979, 400] width 1176 height 667
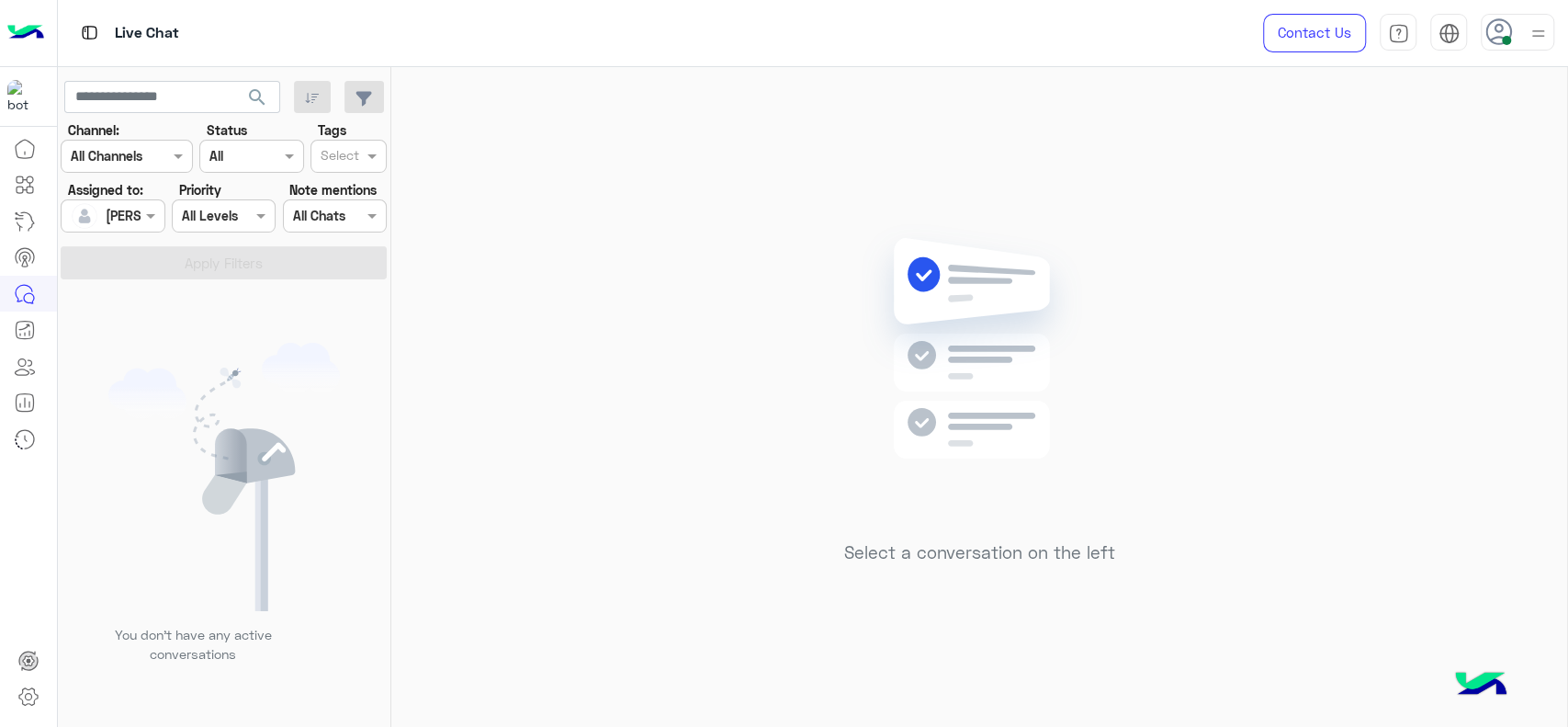
click at [772, 540] on div "Select a conversation on the left" at bounding box center [979, 400] width 1176 height 667
click at [510, 283] on div "Select a conversation on the left" at bounding box center [979, 400] width 1176 height 667
click at [1275, 376] on div "Select a conversation on the left" at bounding box center [979, 400] width 1176 height 667
click at [774, 210] on div "Select a conversation on the left" at bounding box center [979, 400] width 1176 height 667
click at [670, 331] on div "Select a conversation on the left" at bounding box center [979, 400] width 1176 height 667
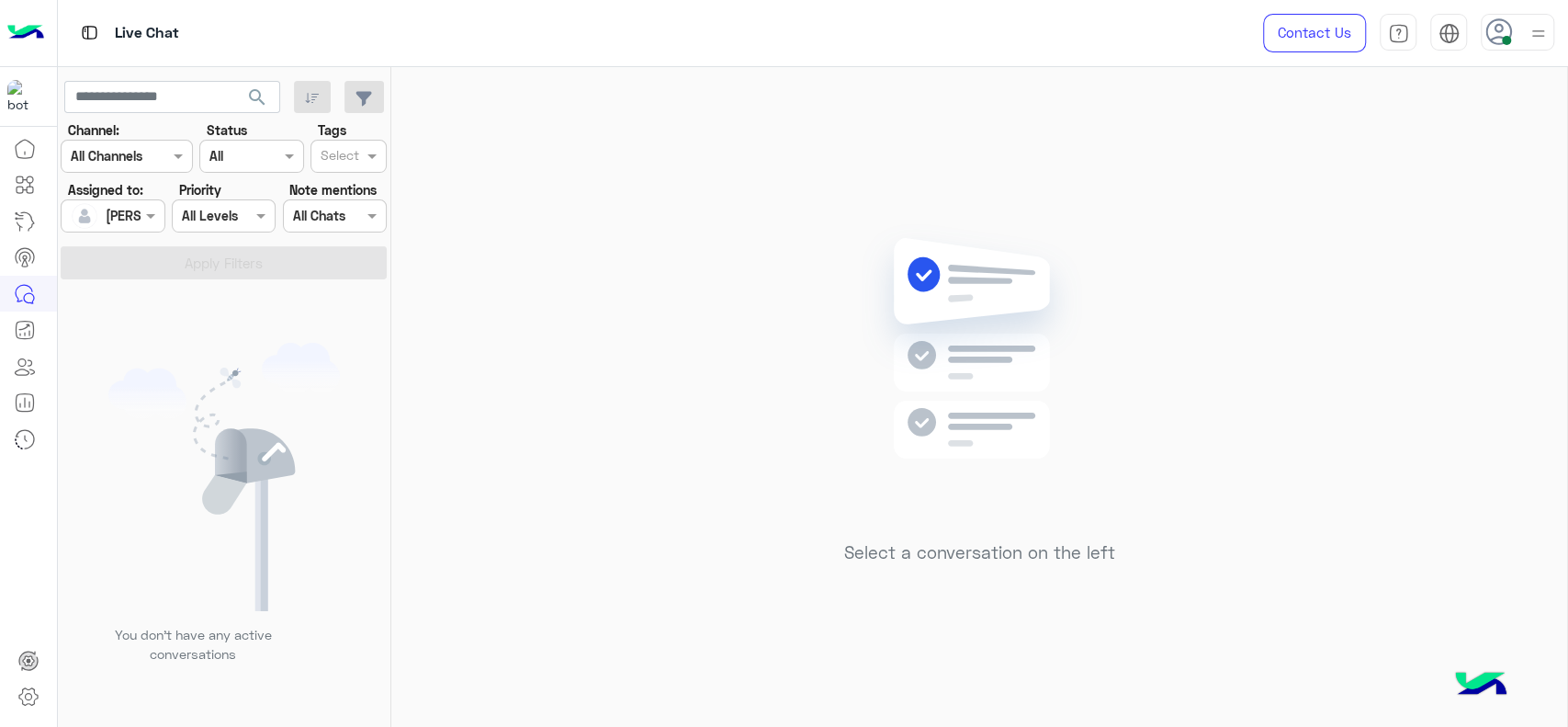
click at [628, 298] on div "Select a conversation on the left" at bounding box center [979, 400] width 1176 height 667
click at [1206, 236] on div "Select a conversation on the left" at bounding box center [979, 400] width 1176 height 667
click at [725, 361] on div "Select a conversation on the left" at bounding box center [979, 400] width 1176 height 667
click at [684, 136] on div "Select a conversation on the left" at bounding box center [979, 400] width 1176 height 667
click at [937, 296] on img at bounding box center [980, 375] width 266 height 305
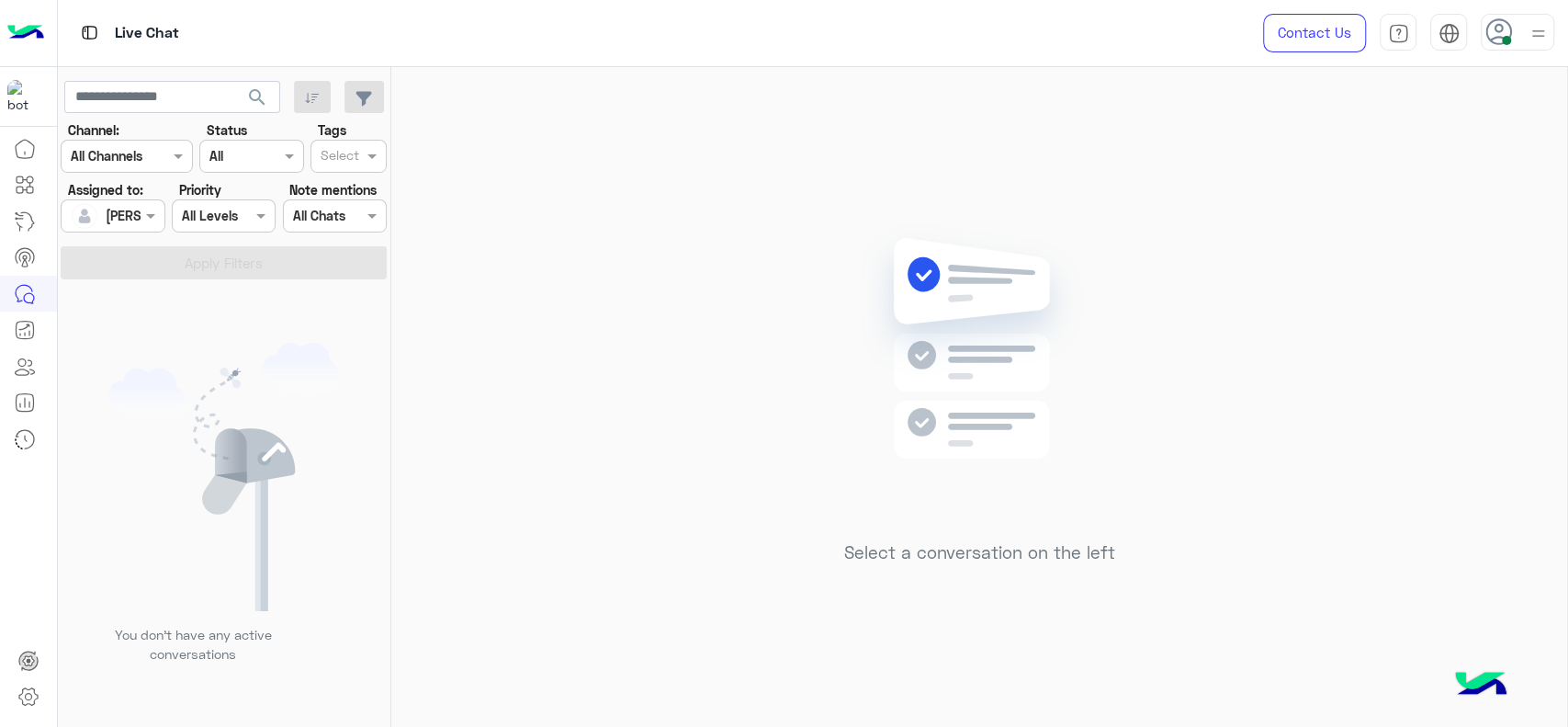
click at [423, 198] on div "Select a conversation on the left" at bounding box center [979, 400] width 1176 height 667
click at [516, 188] on div "Select a conversation on the left" at bounding box center [979, 400] width 1176 height 667
click at [522, 70] on div "Select a conversation on the left" at bounding box center [979, 400] width 1176 height 667
click at [358, 100] on icon "button" at bounding box center [364, 99] width 17 height 16
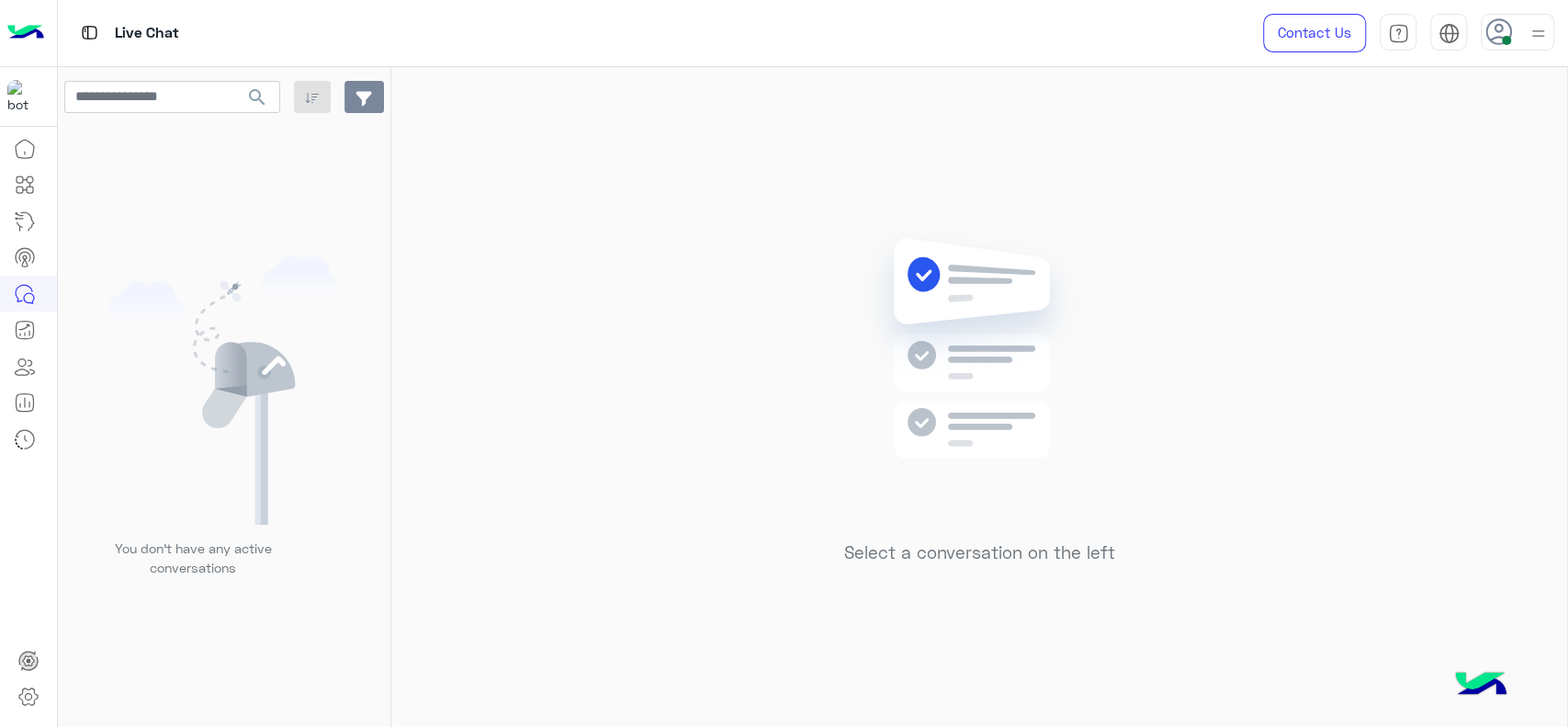
click at [358, 100] on icon "button" at bounding box center [364, 99] width 17 height 16
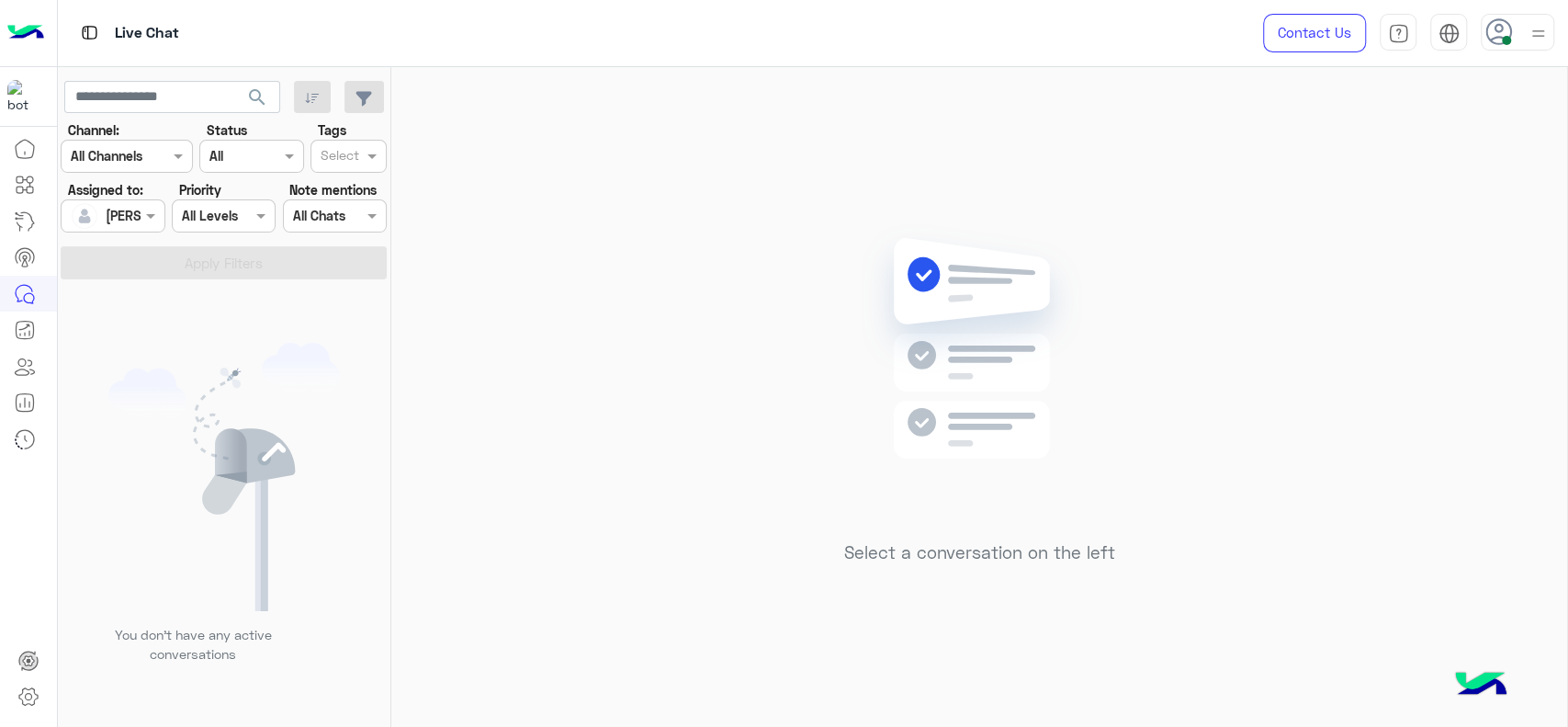
click at [510, 161] on div "Select a conversation on the left" at bounding box center [979, 400] width 1176 height 667
click at [482, 155] on div "Select a conversation on the left" at bounding box center [979, 400] width 1176 height 667
click at [402, 187] on div "Select a conversation on the left" at bounding box center [979, 400] width 1176 height 667
click at [571, 313] on div "Select a conversation on the left" at bounding box center [979, 400] width 1176 height 667
click at [1103, 138] on div "Select a conversation on the left" at bounding box center [979, 400] width 1176 height 667
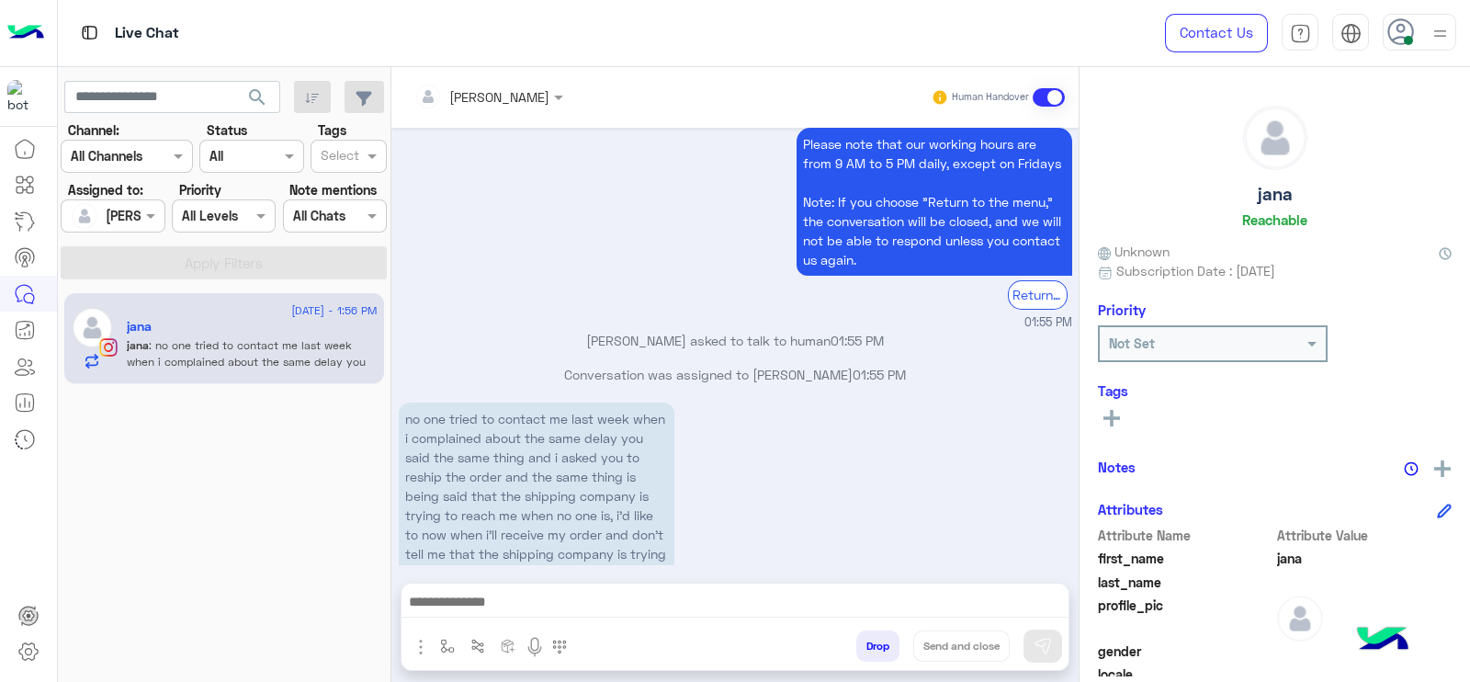
scroll to position [2381, 0]
click at [811, 448] on div "no one tried to contact me last week when i complained about the same delay you…" at bounding box center [735, 506] width 673 height 216
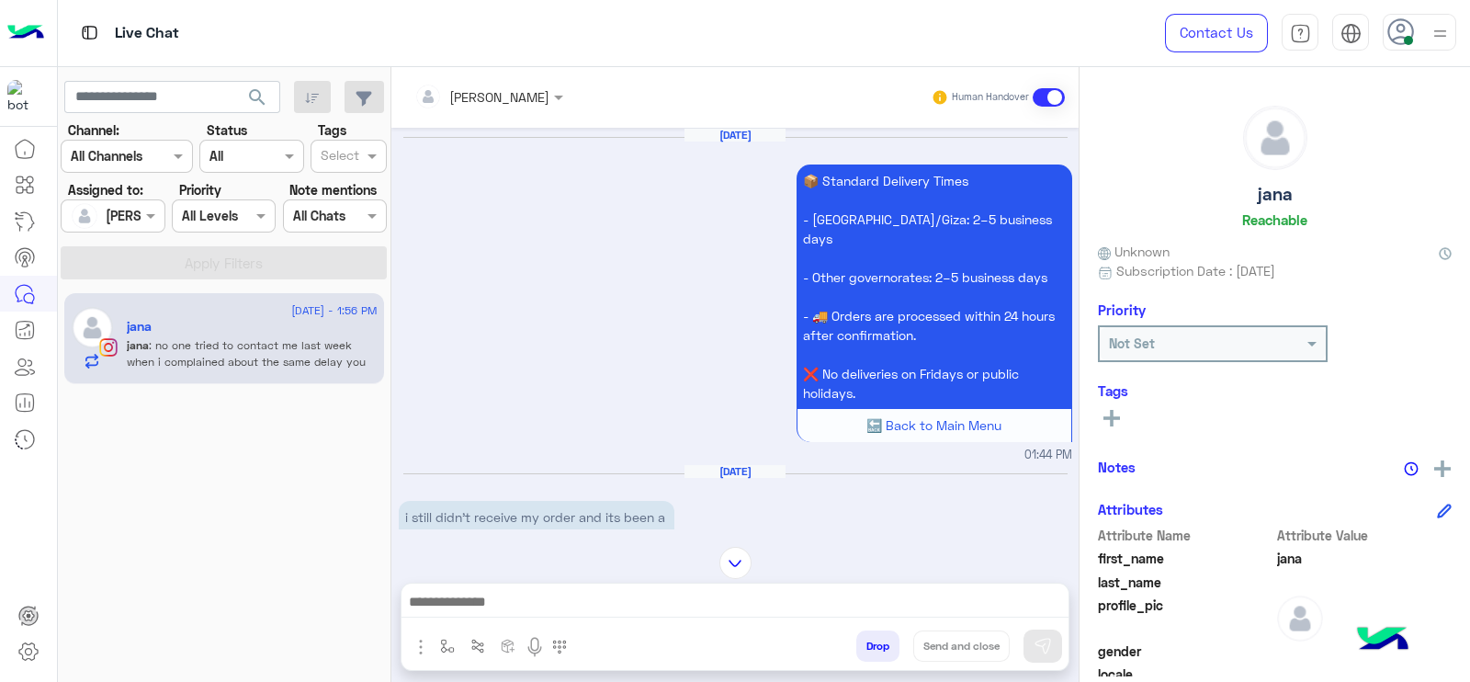
scroll to position [2265, 0]
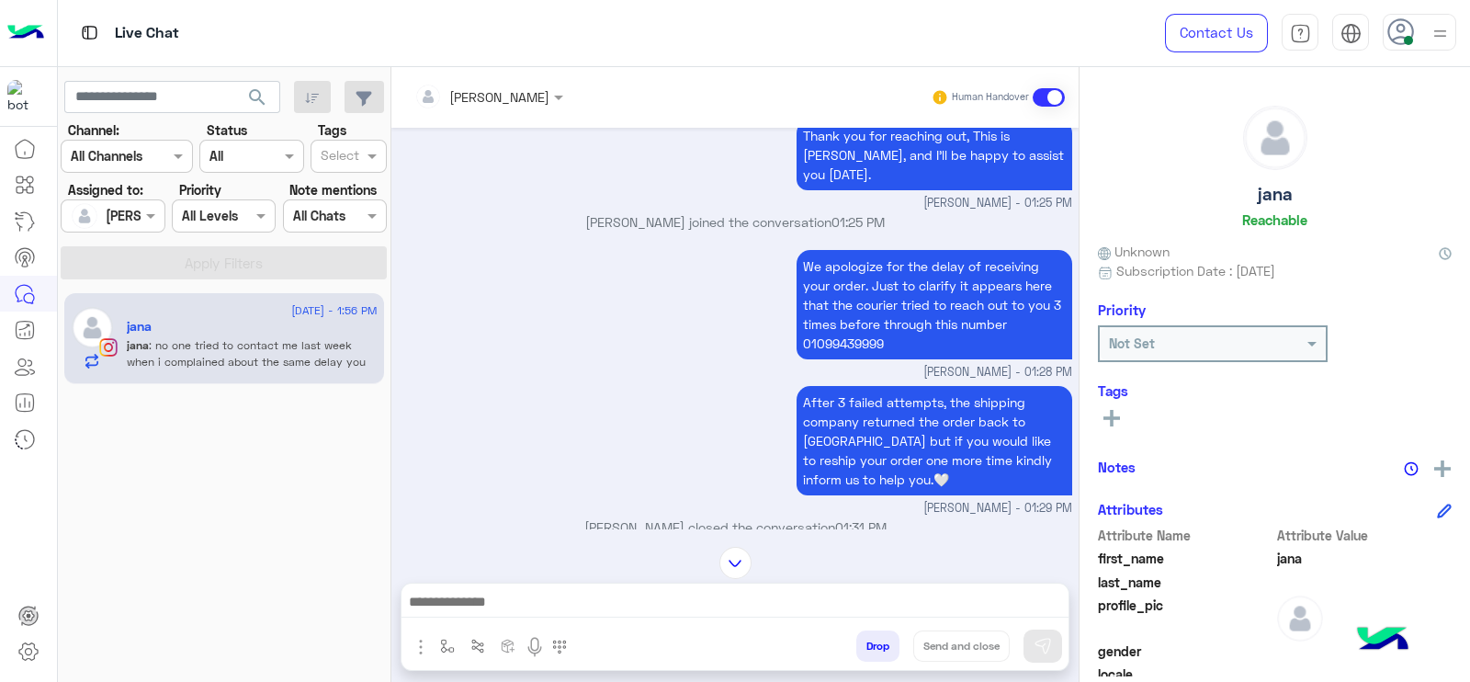
click at [585, 395] on div "After 3 failed attempts, the shipping company returned the order back to [GEOGR…" at bounding box center [735, 449] width 673 height 136
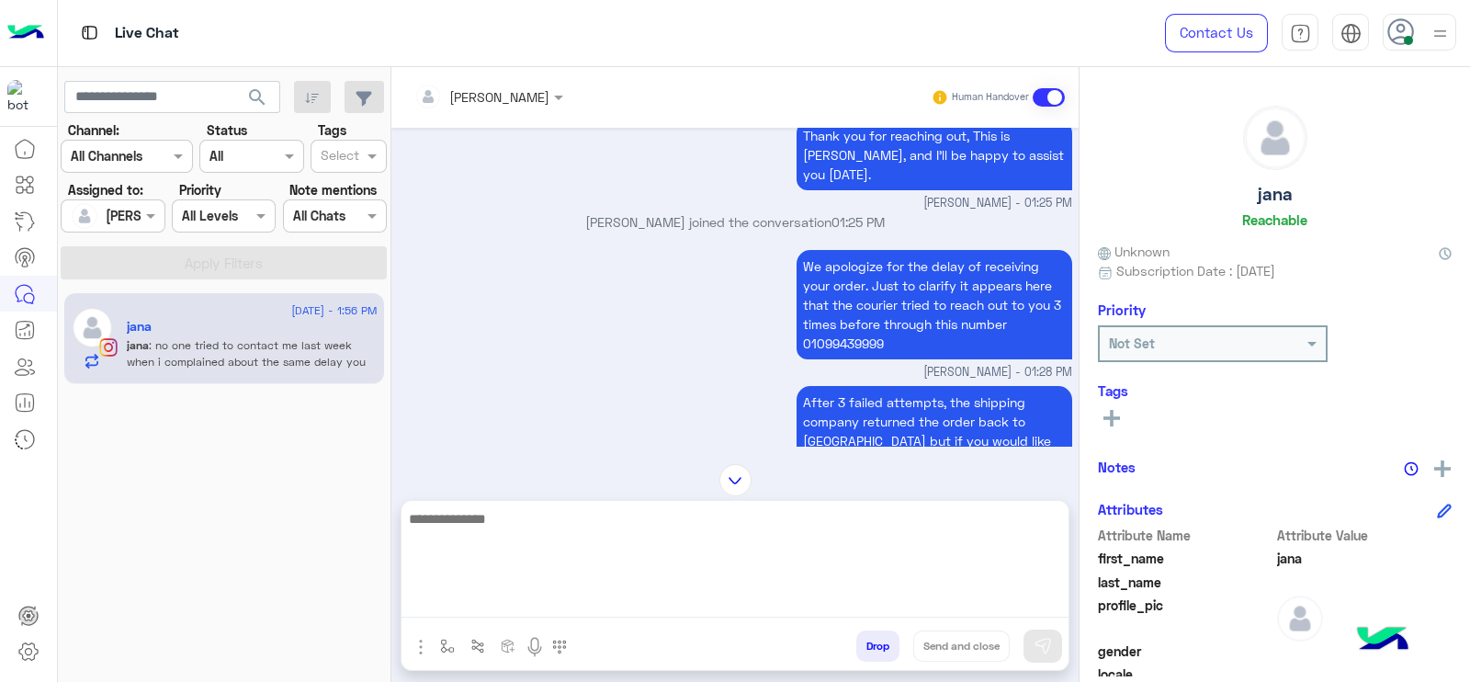
click at [684, 593] on textarea at bounding box center [734, 562] width 667 height 110
type textarea "*"
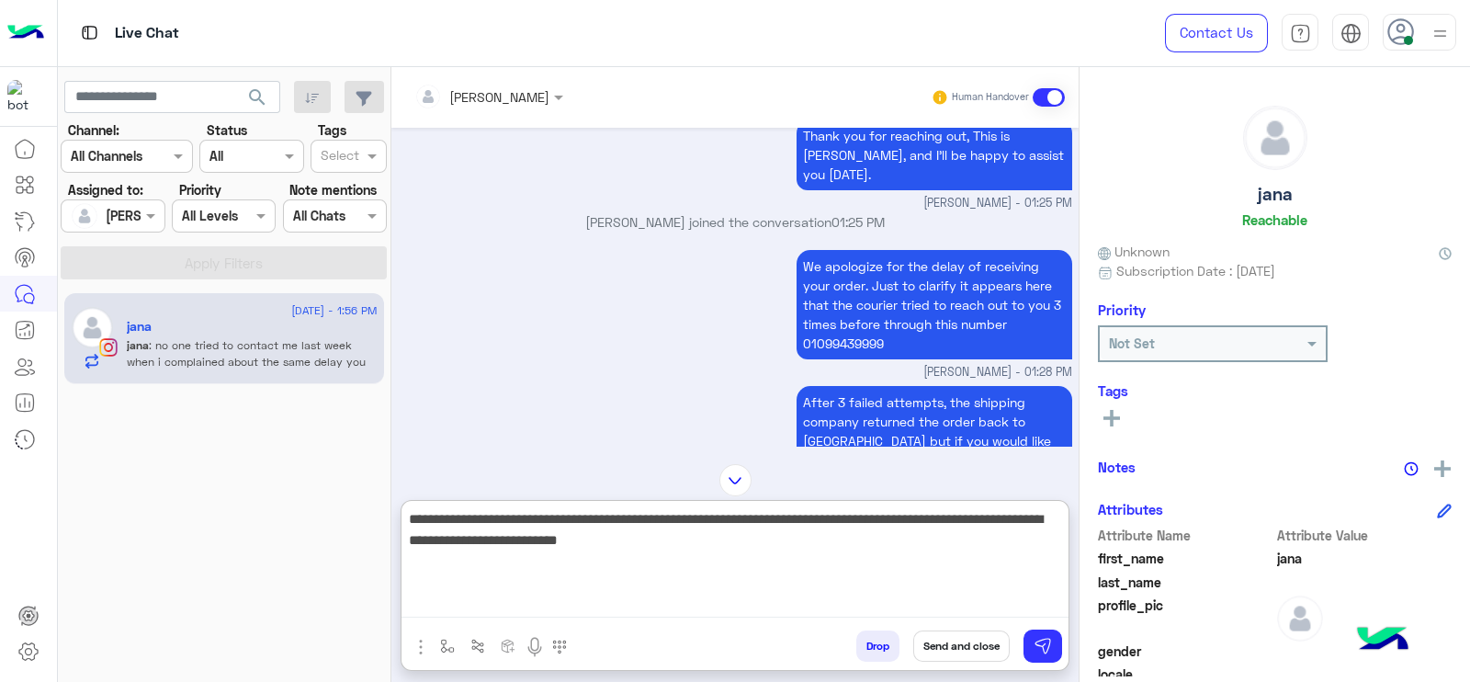
click at [588, 549] on textarea "**********" at bounding box center [734, 562] width 667 height 110
click at [745, 566] on textarea "**********" at bounding box center [734, 562] width 667 height 110
type textarea "**********"
click at [623, 589] on textarea "**********" at bounding box center [734, 562] width 667 height 110
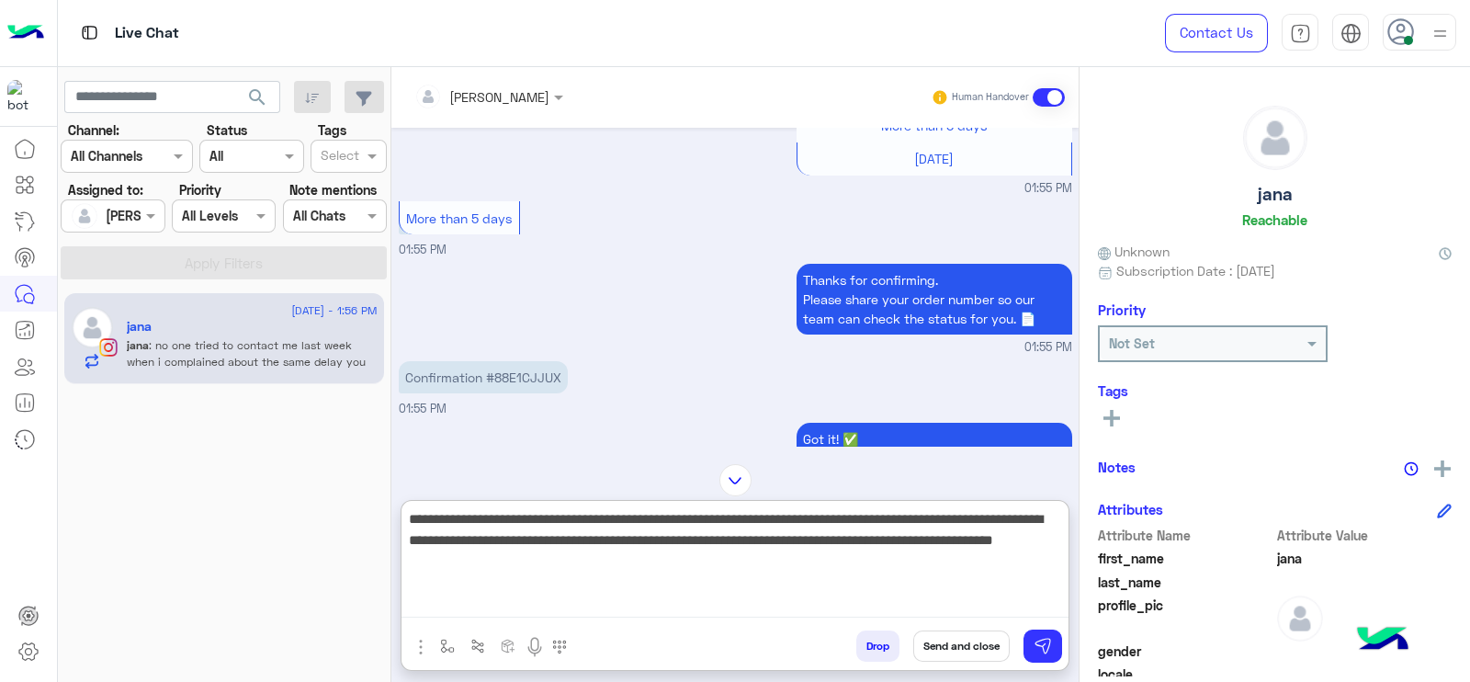
scroll to position [4815, 0]
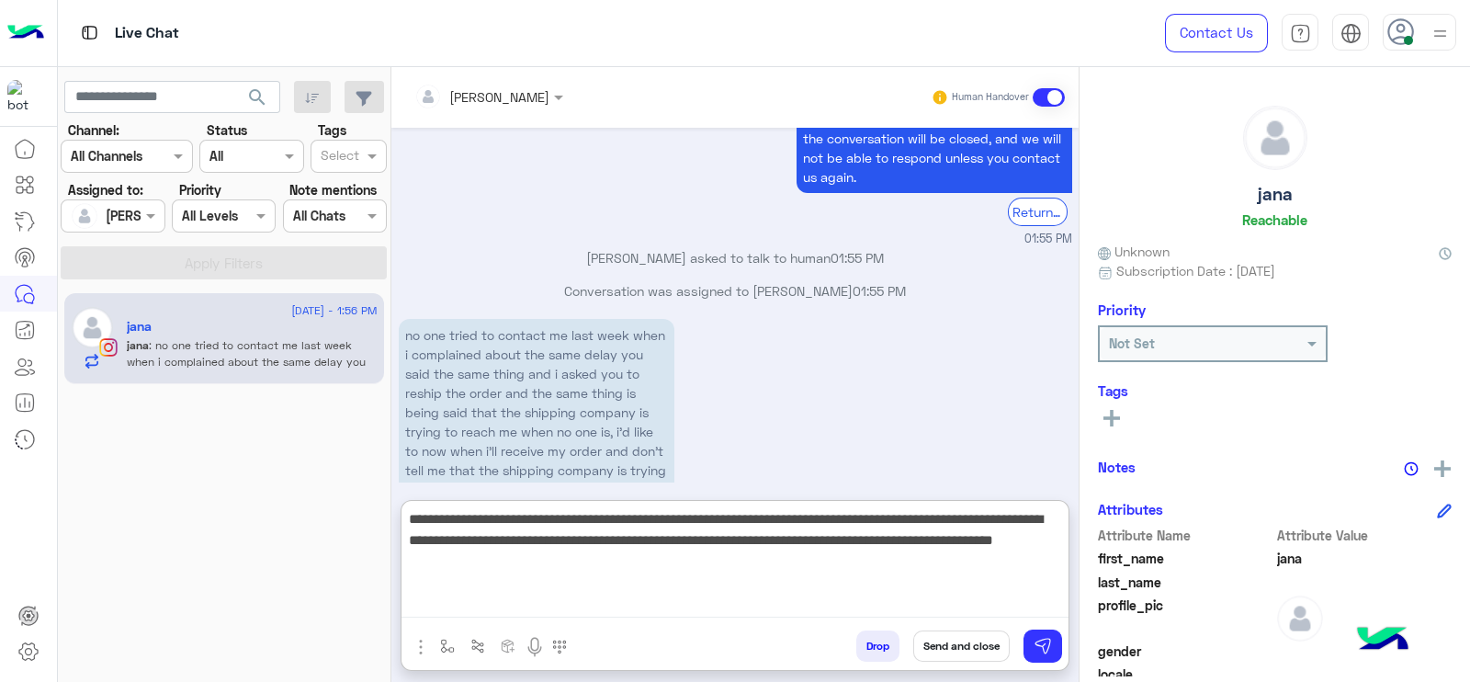
click at [643, 556] on textarea "**********" at bounding box center [734, 562] width 667 height 110
click at [702, 562] on textarea "**********" at bounding box center [734, 562] width 667 height 110
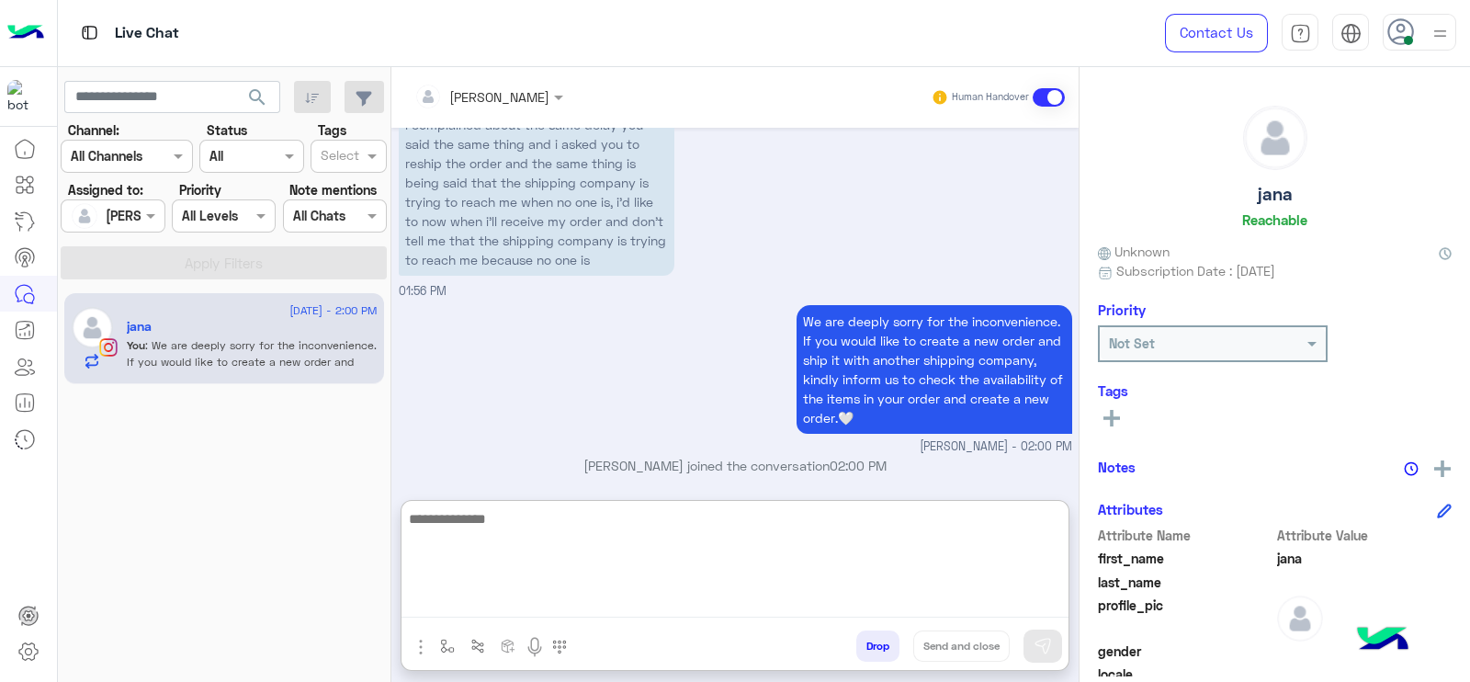
scroll to position [5004, 0]
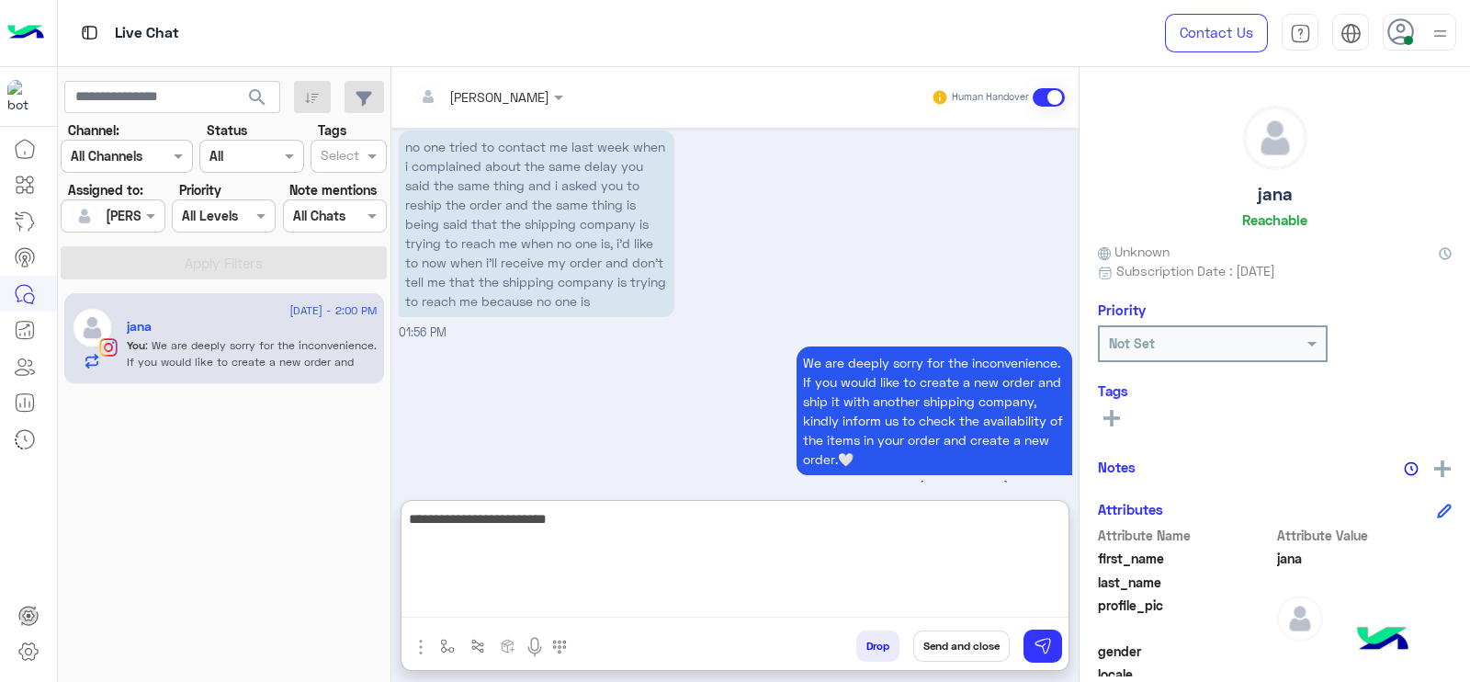
type textarea "**********"
click at [603, 515] on textarea "**********" at bounding box center [734, 562] width 667 height 110
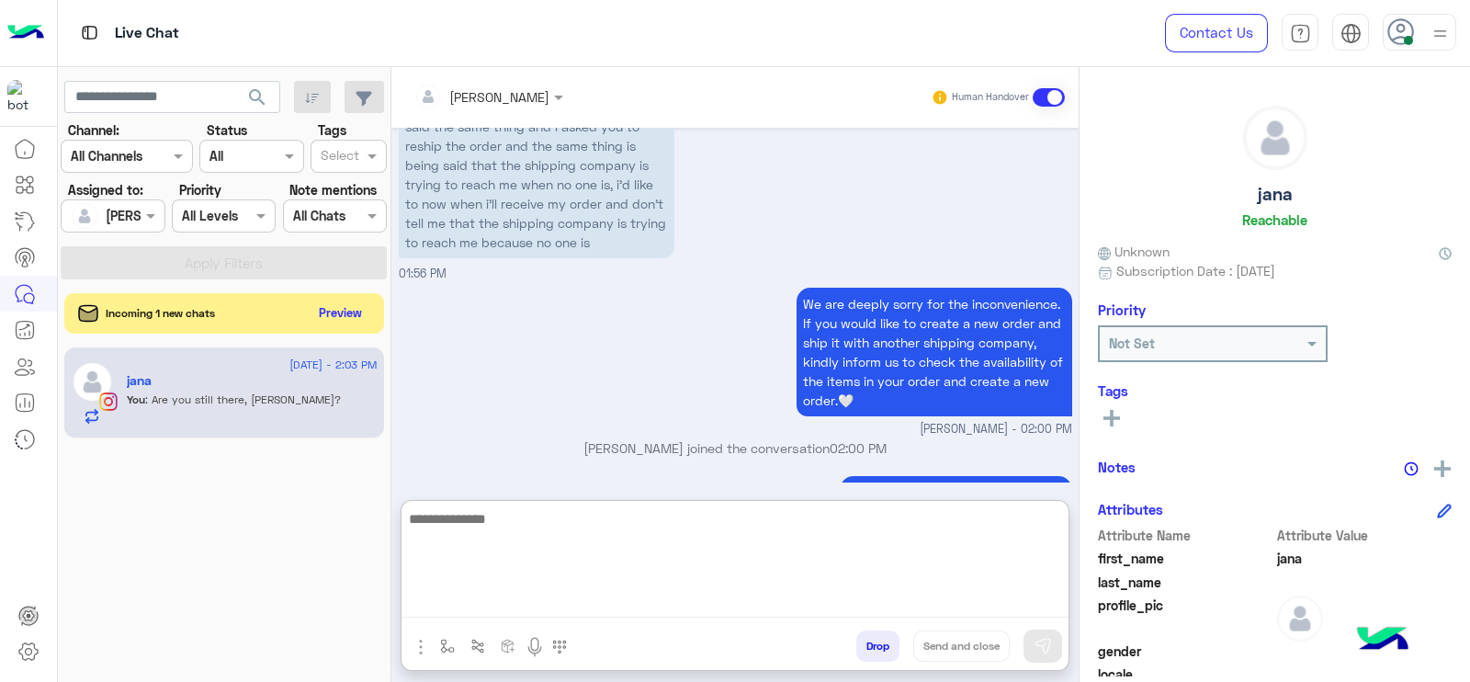
click at [603, 515] on textarea at bounding box center [734, 562] width 667 height 110
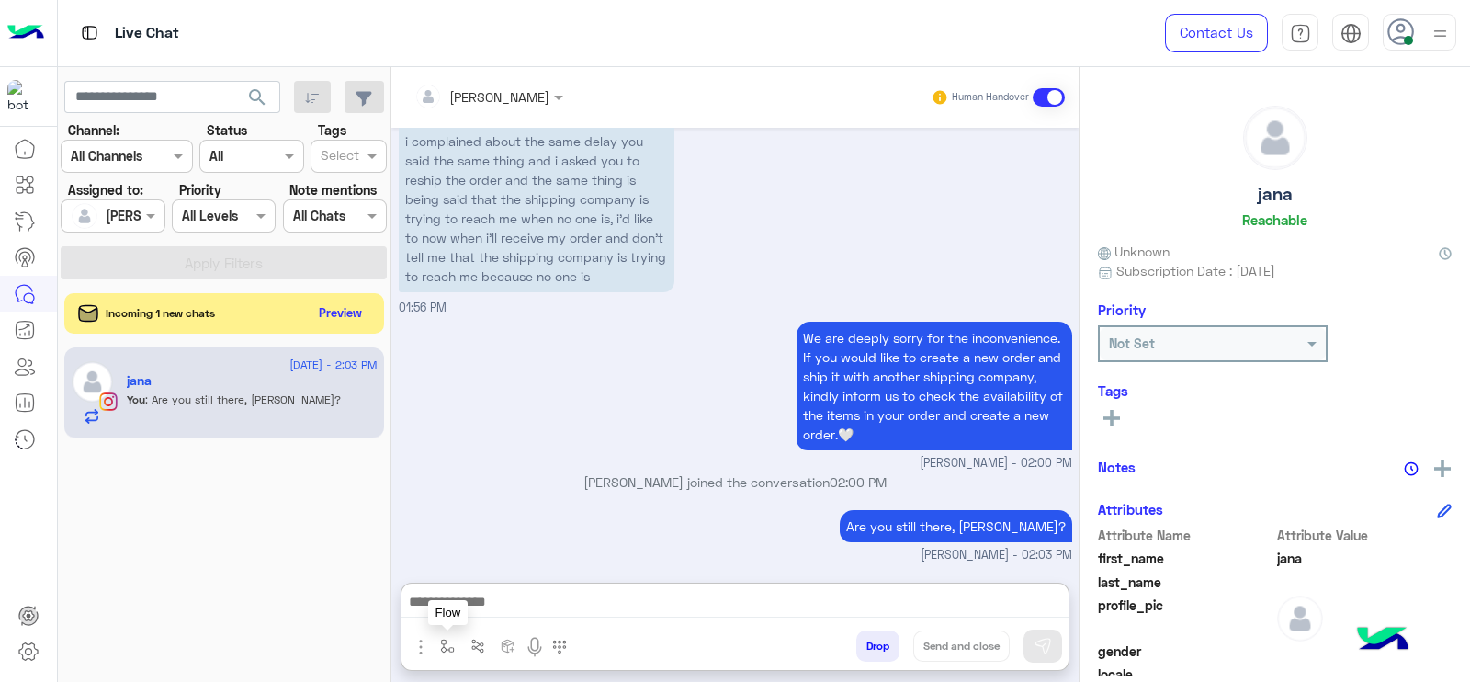
click at [436, 642] on button "button" at bounding box center [448, 645] width 30 height 30
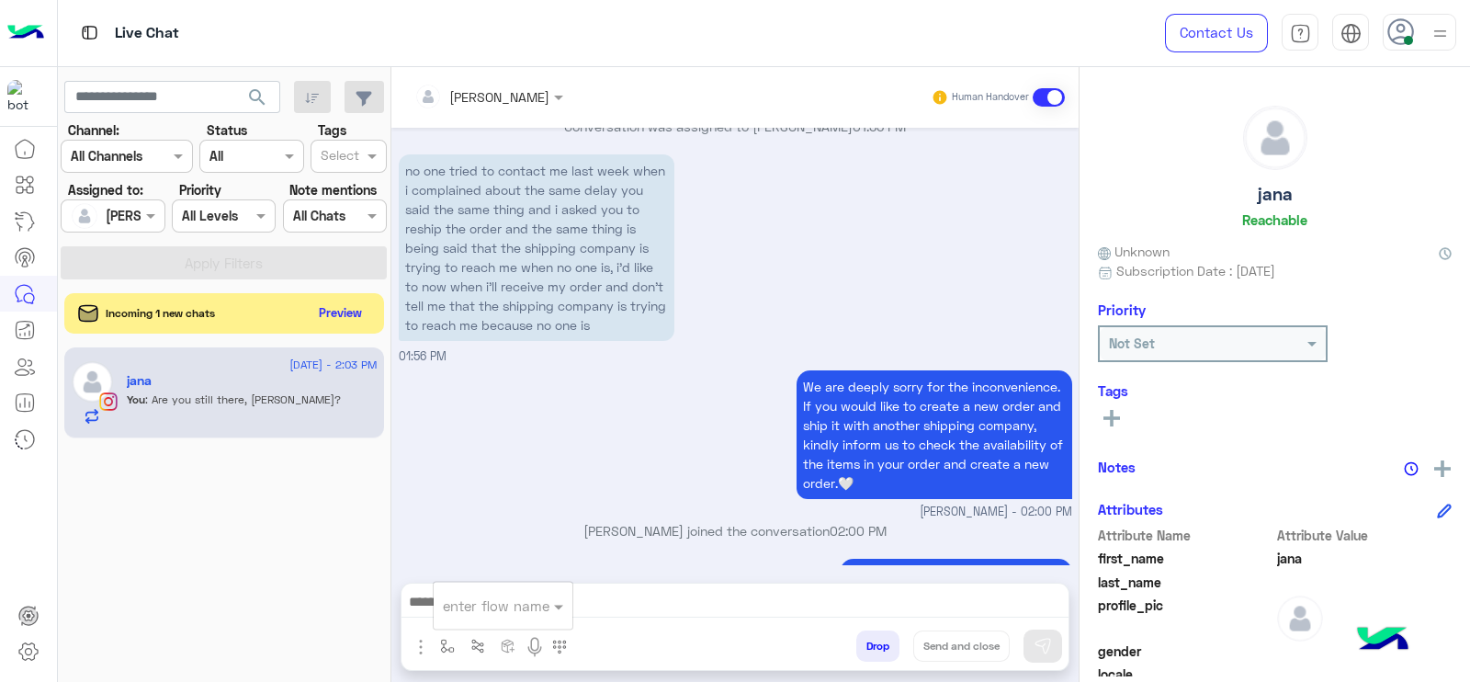
click at [478, 610] on input "text" at bounding box center [480, 605] width 75 height 21
type input "*"
click at [514, 579] on div "Jana close" at bounding box center [502, 573] width 136 height 36
type textarea "**********"
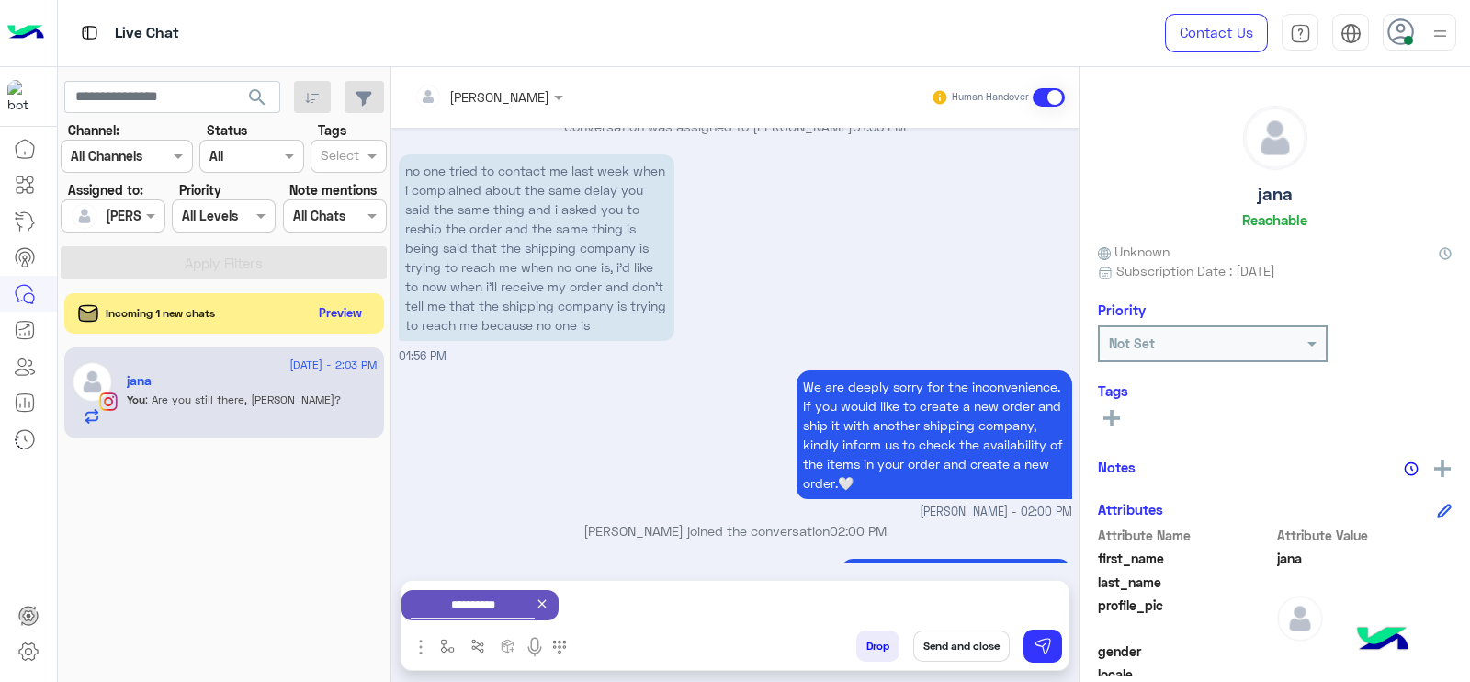
scroll to position [4982, 0]
click at [939, 643] on button "Send and close" at bounding box center [961, 645] width 96 height 31
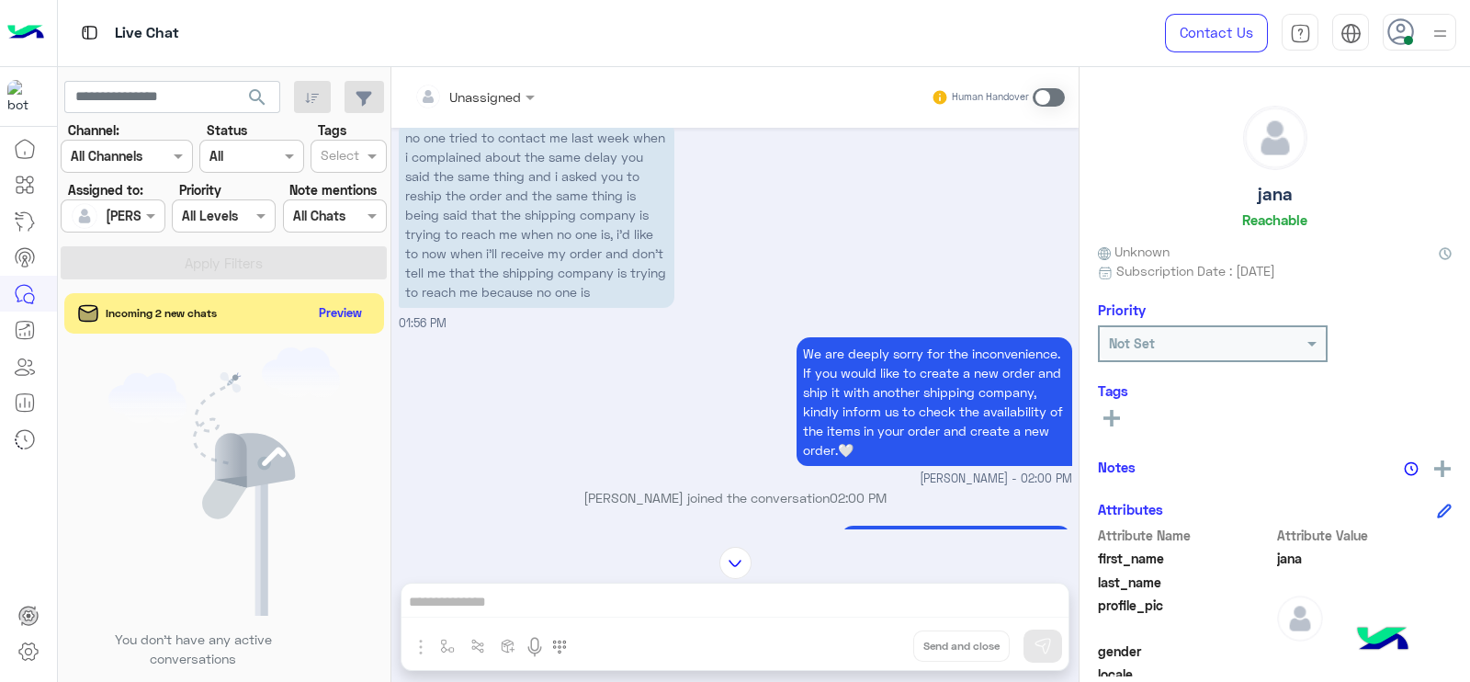
scroll to position [5240, 0]
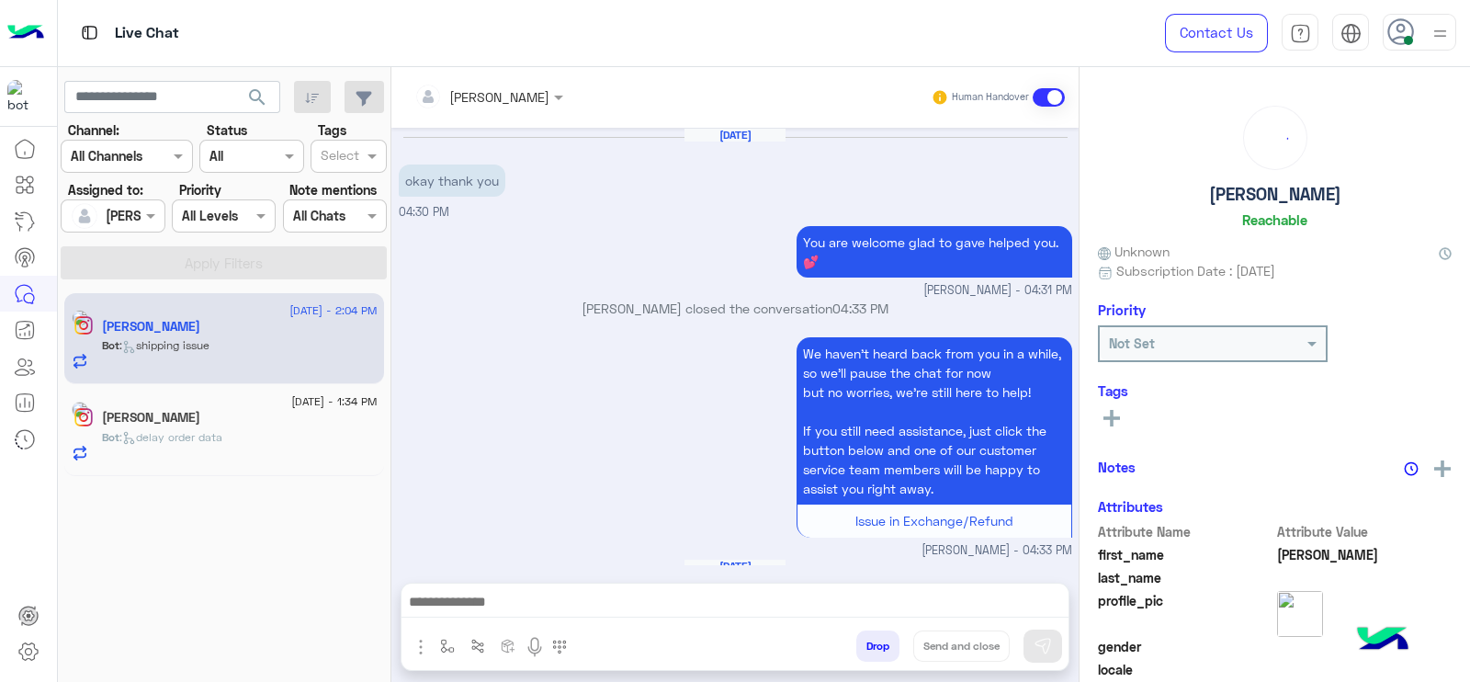
scroll to position [1815, 0]
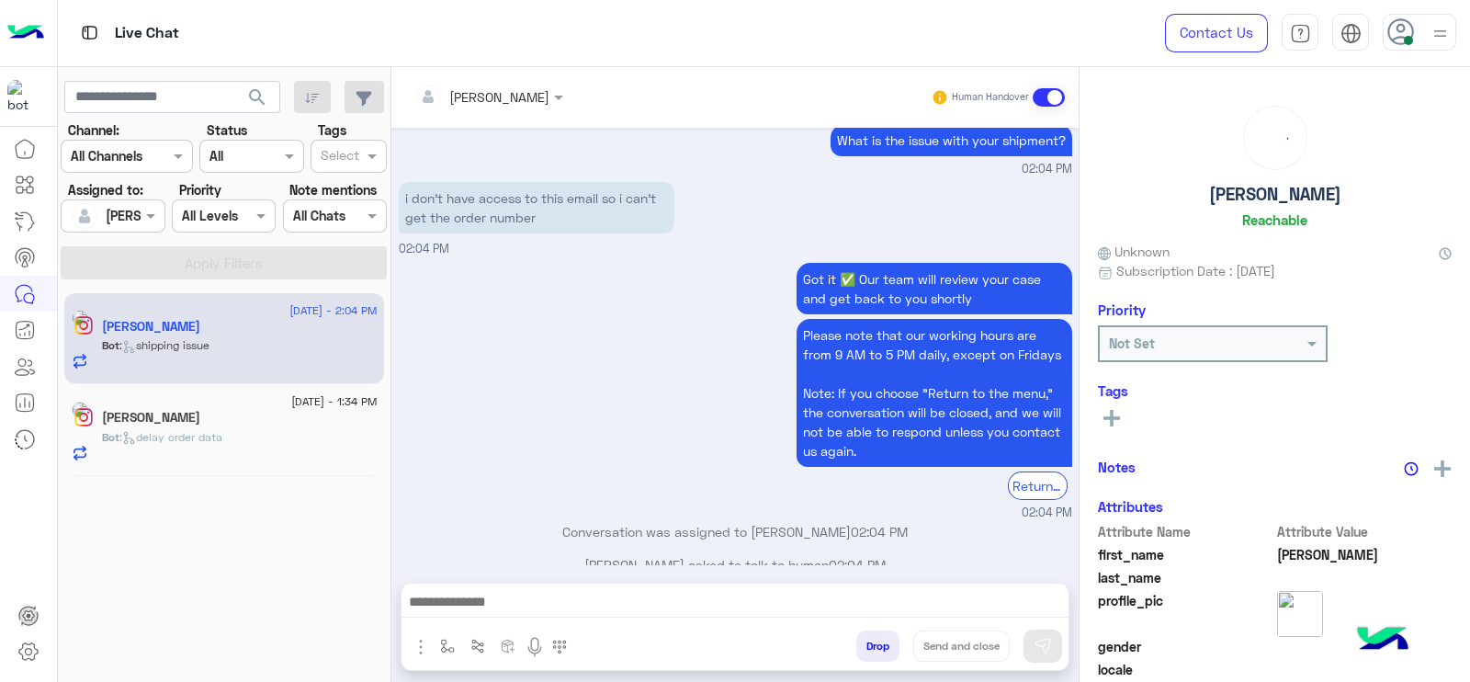
click at [463, 385] on div "Got it ✅ Our team will review your case and get back to you shortly Please note…" at bounding box center [735, 390] width 673 height 264
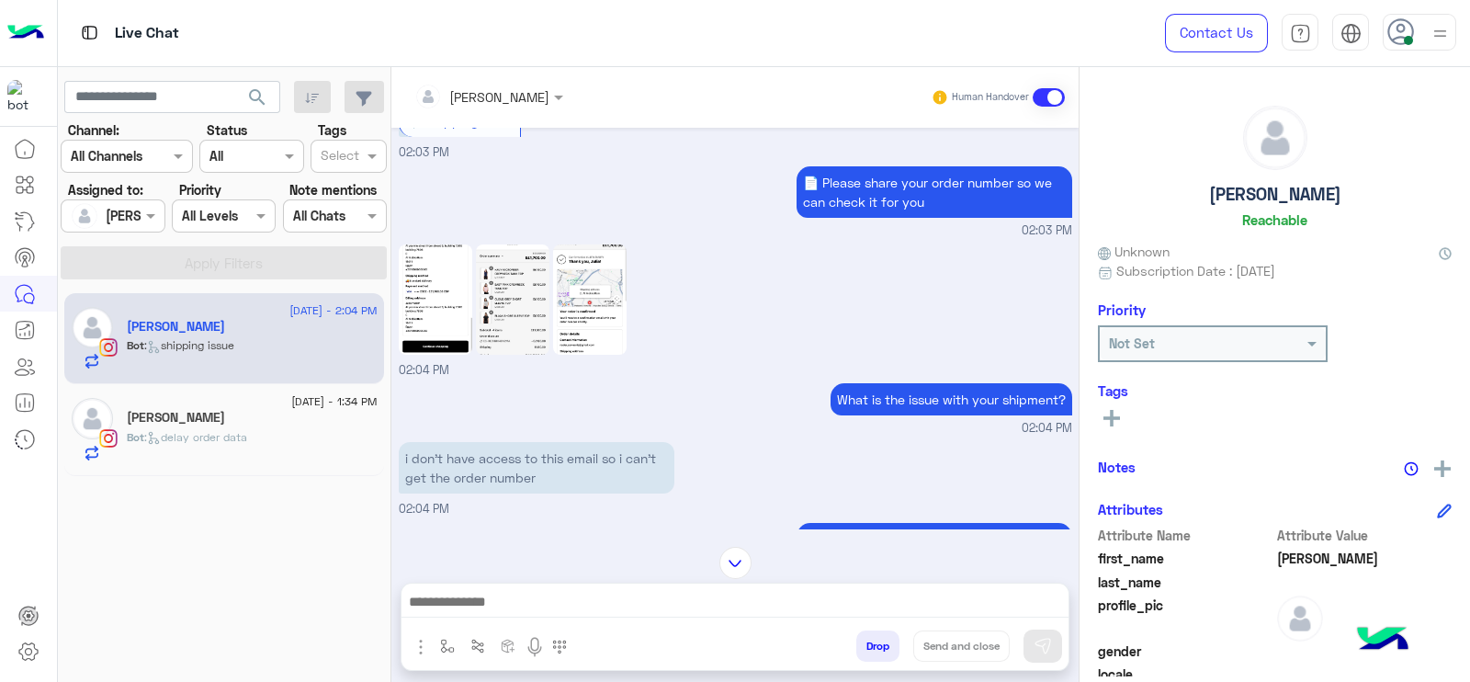
scroll to position [3144, 0]
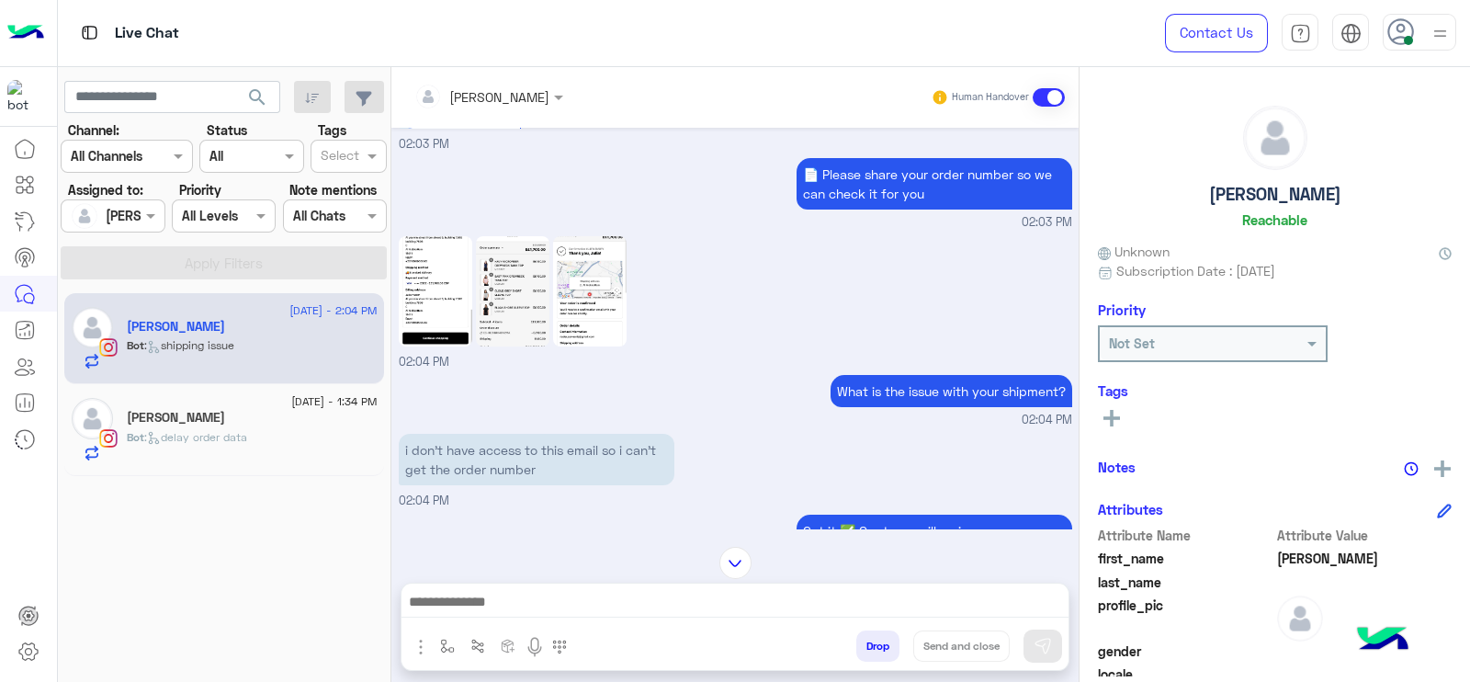
click at [420, 236] on img at bounding box center [436, 291] width 74 height 110
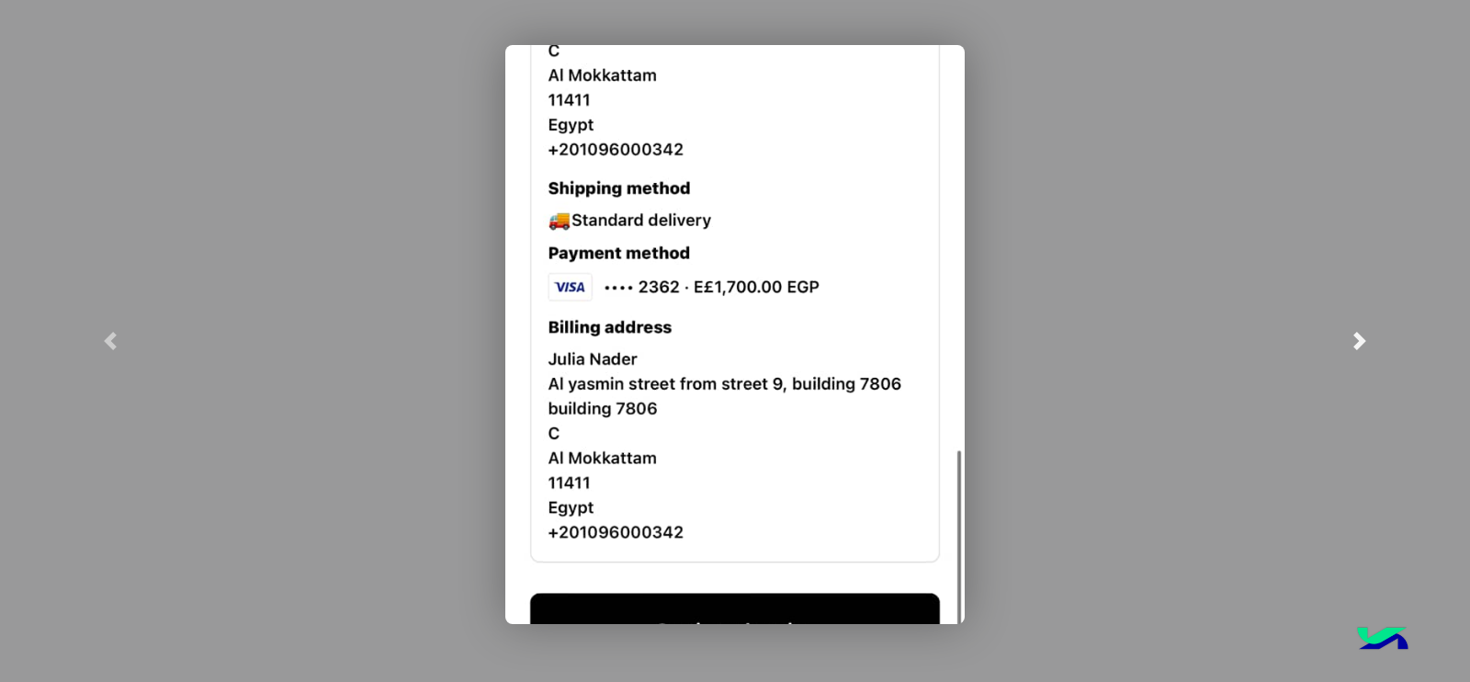
click at [1359, 334] on span at bounding box center [1360, 341] width 18 height 18
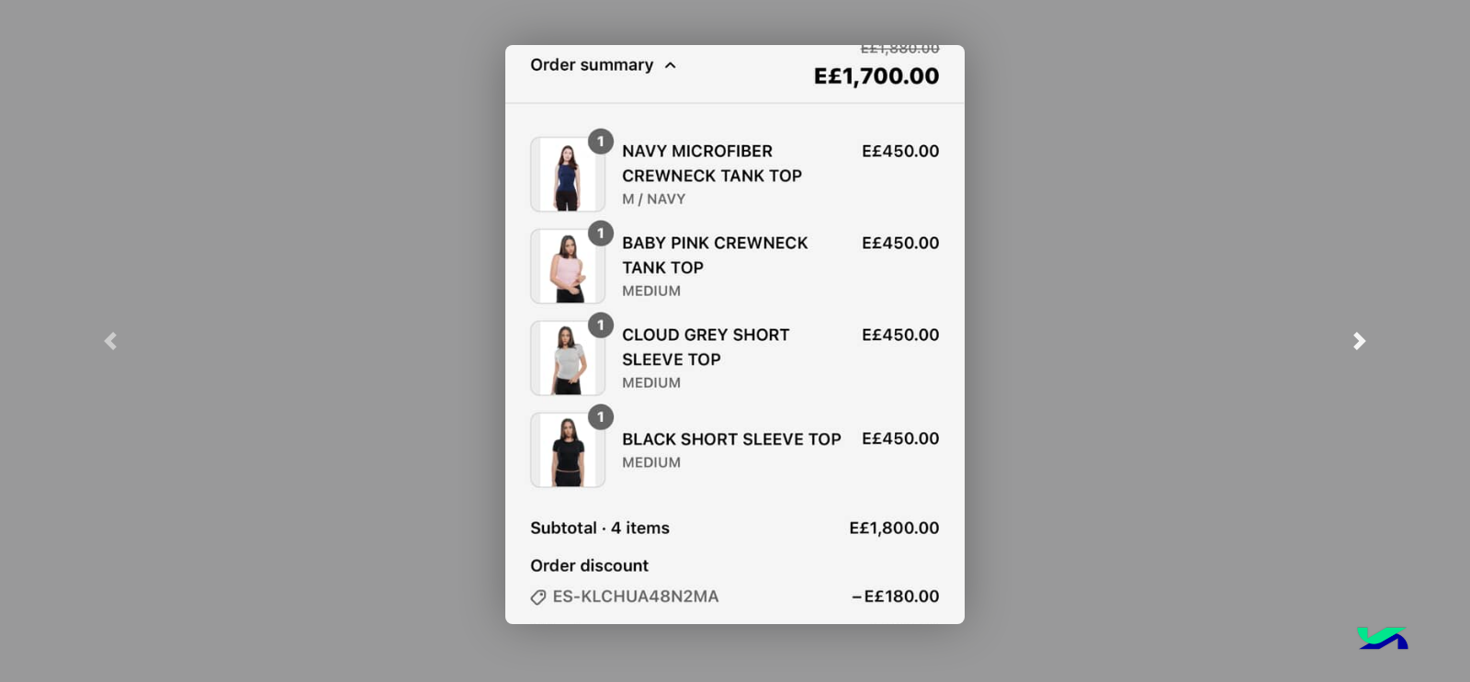
click at [1359, 334] on span at bounding box center [1360, 341] width 18 height 18
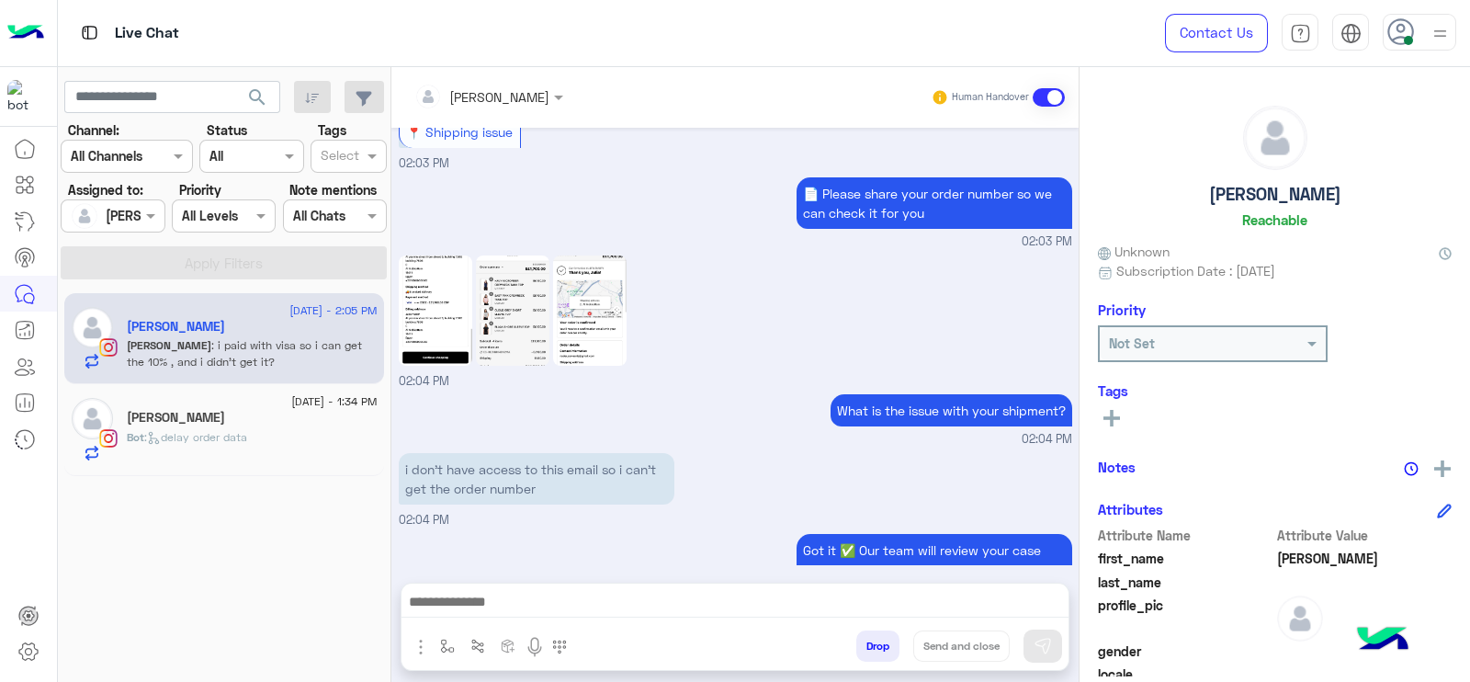
scroll to position [3435, 0]
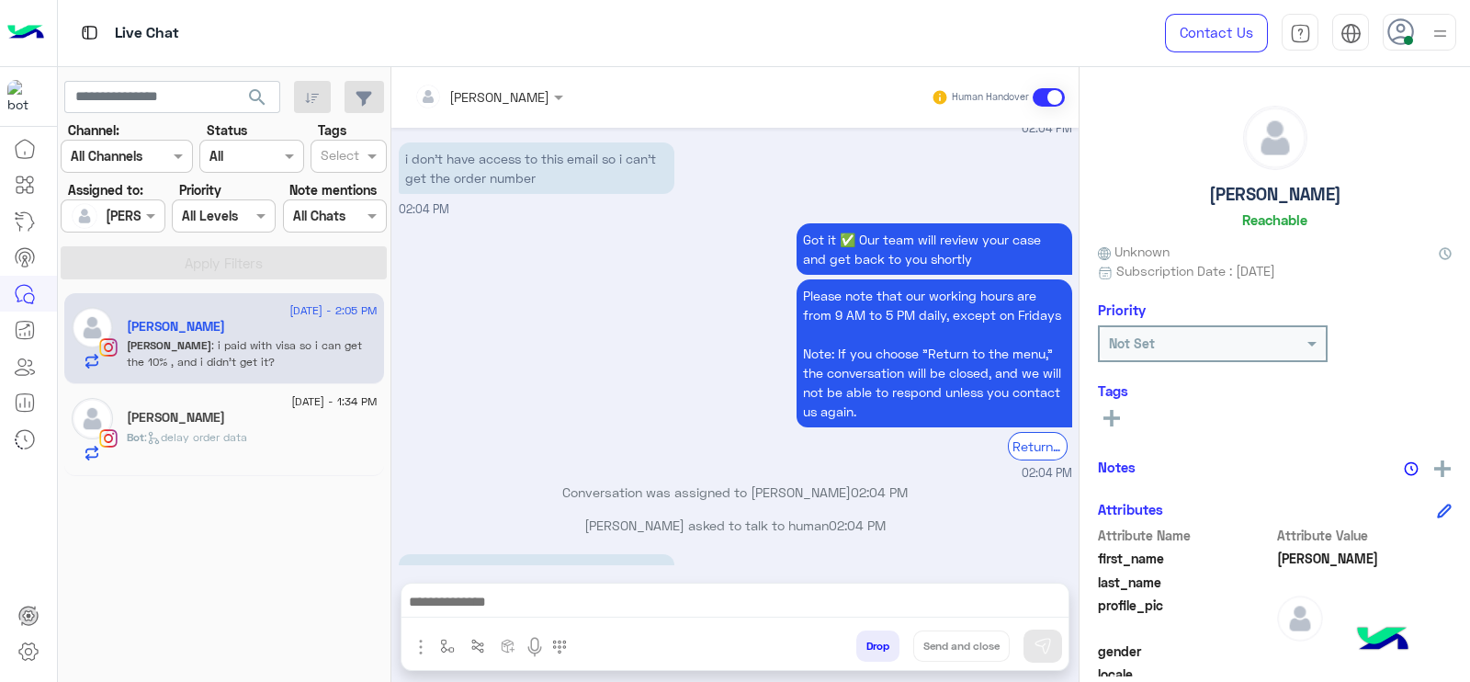
click at [551, 99] on div at bounding box center [488, 95] width 167 height 21
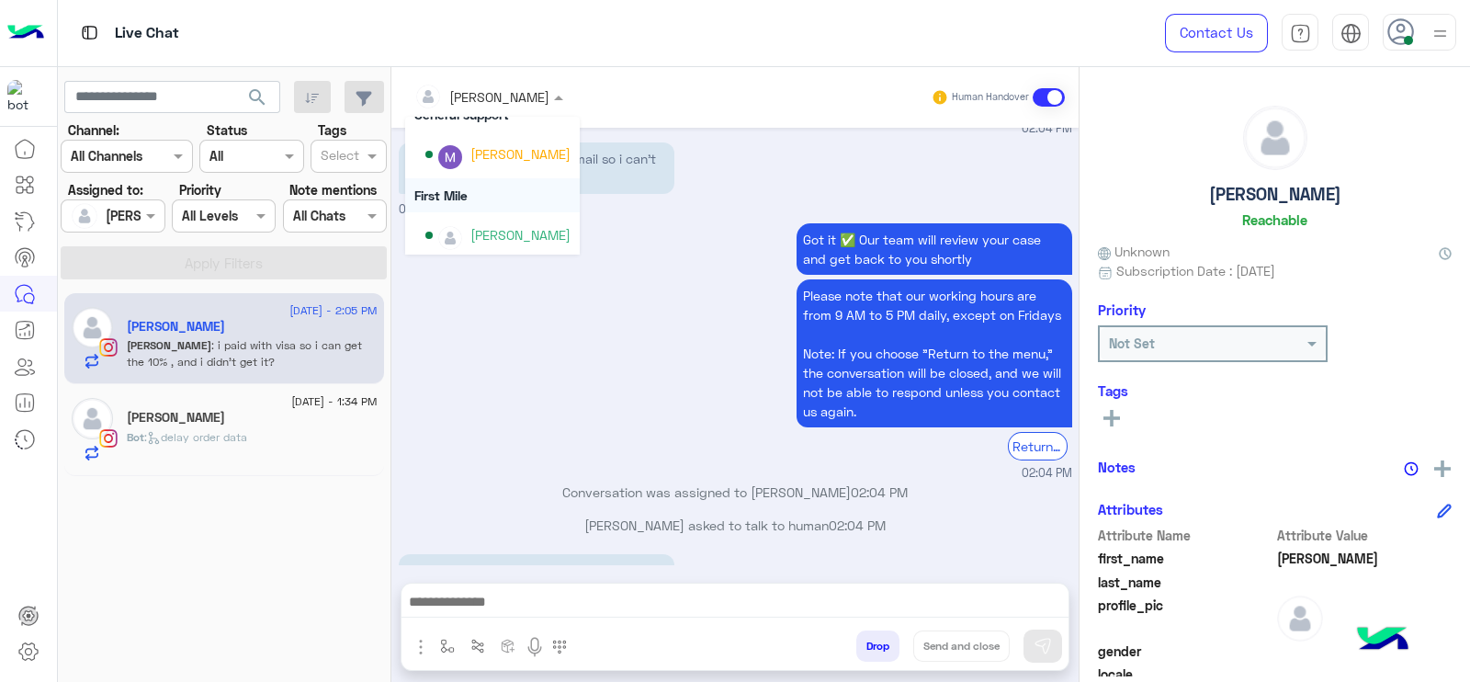
scroll to position [372, 0]
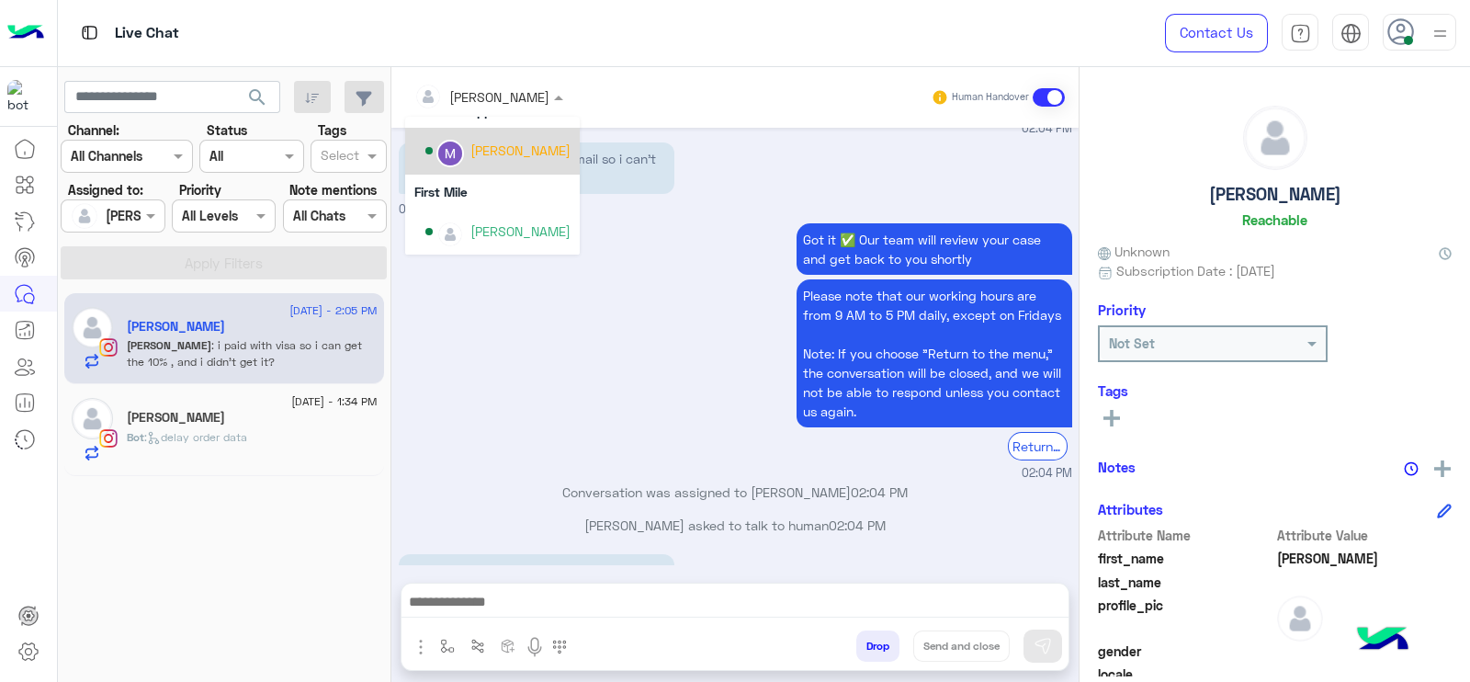
click at [499, 157] on div "[PERSON_NAME]" at bounding box center [520, 150] width 100 height 19
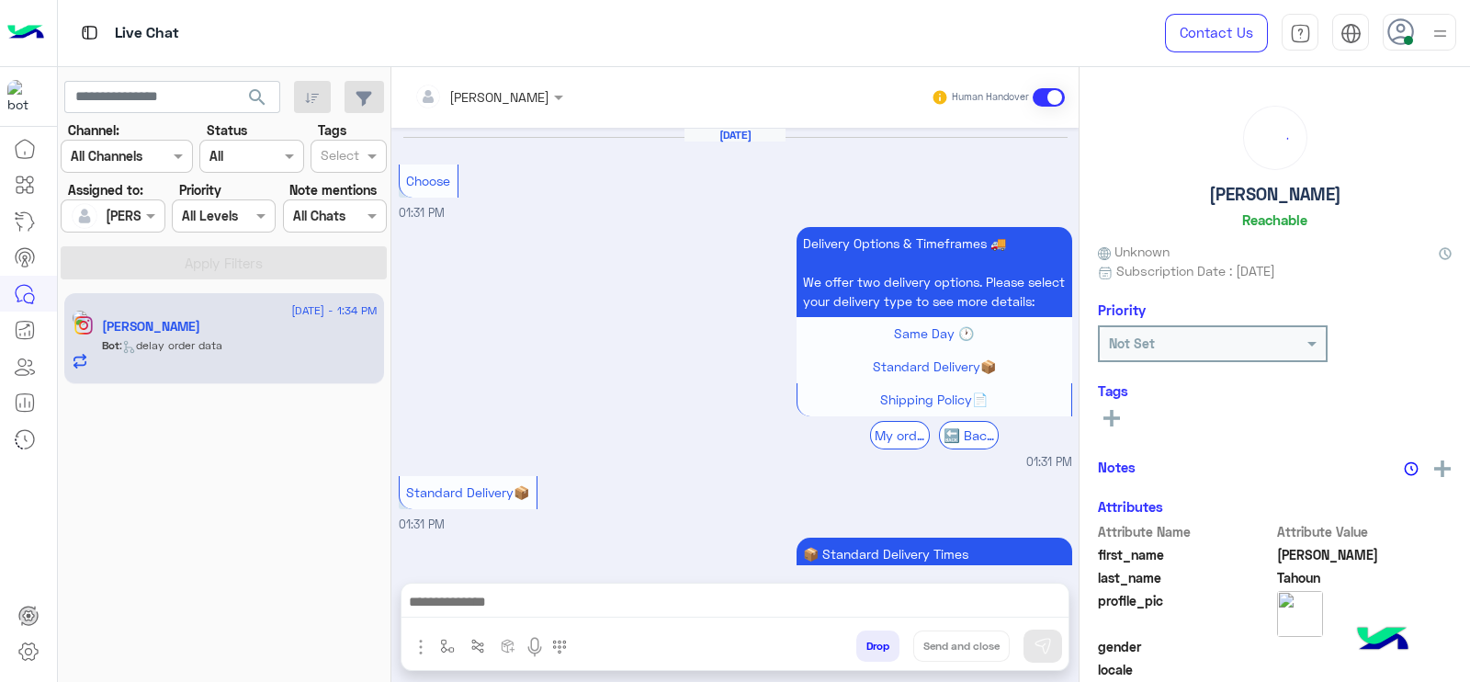
scroll to position [1727, 0]
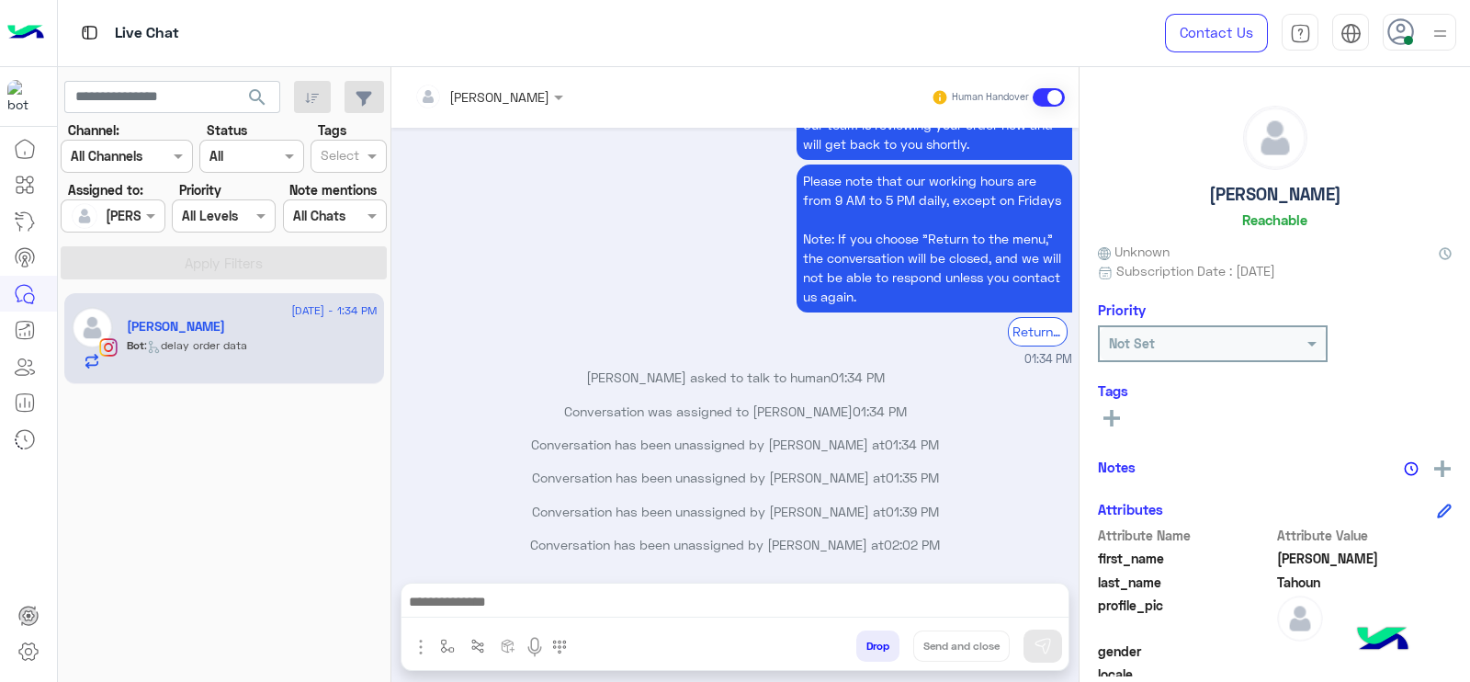
click at [496, 304] on div "Got it! ✅ Our team is reviewing your order now and will get back to you shortly…" at bounding box center [735, 226] width 673 height 283
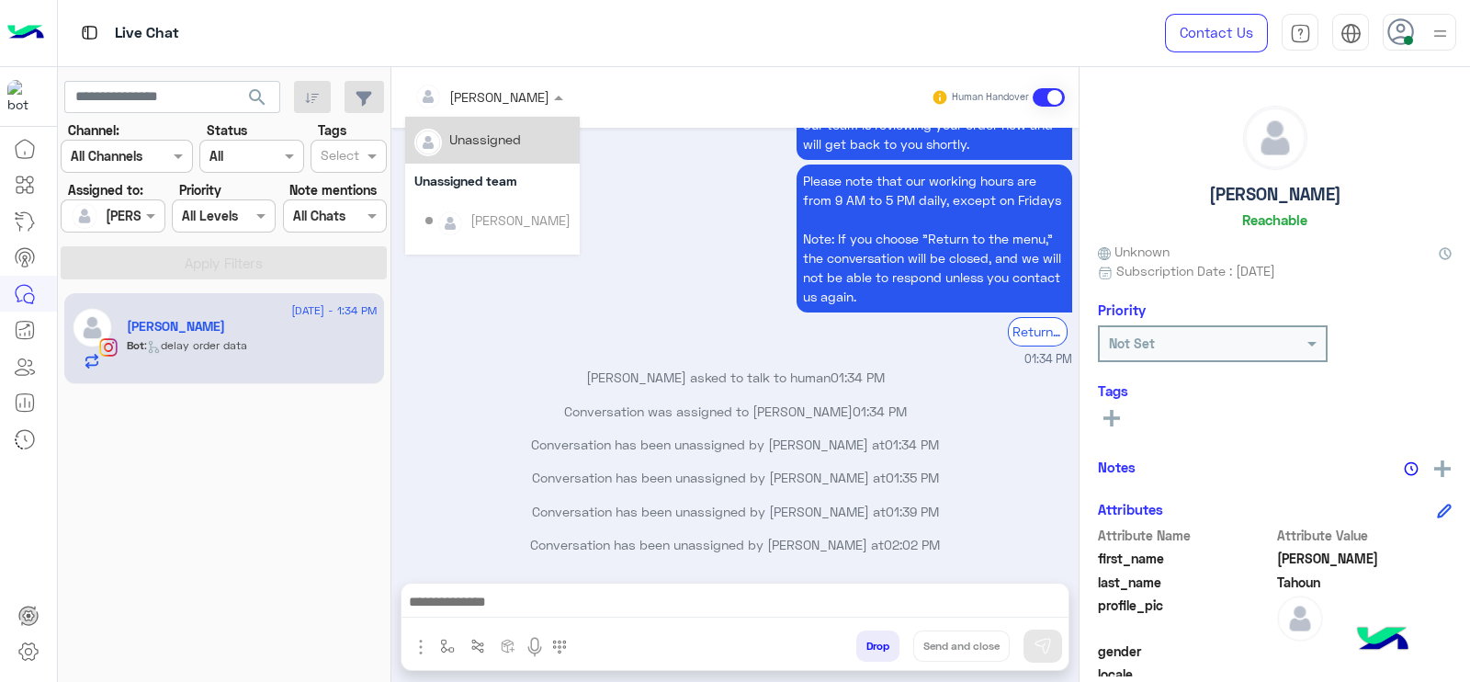
click at [530, 91] on div at bounding box center [488, 95] width 167 height 21
click at [515, 139] on div "Unassigned" at bounding box center [485, 139] width 72 height 19
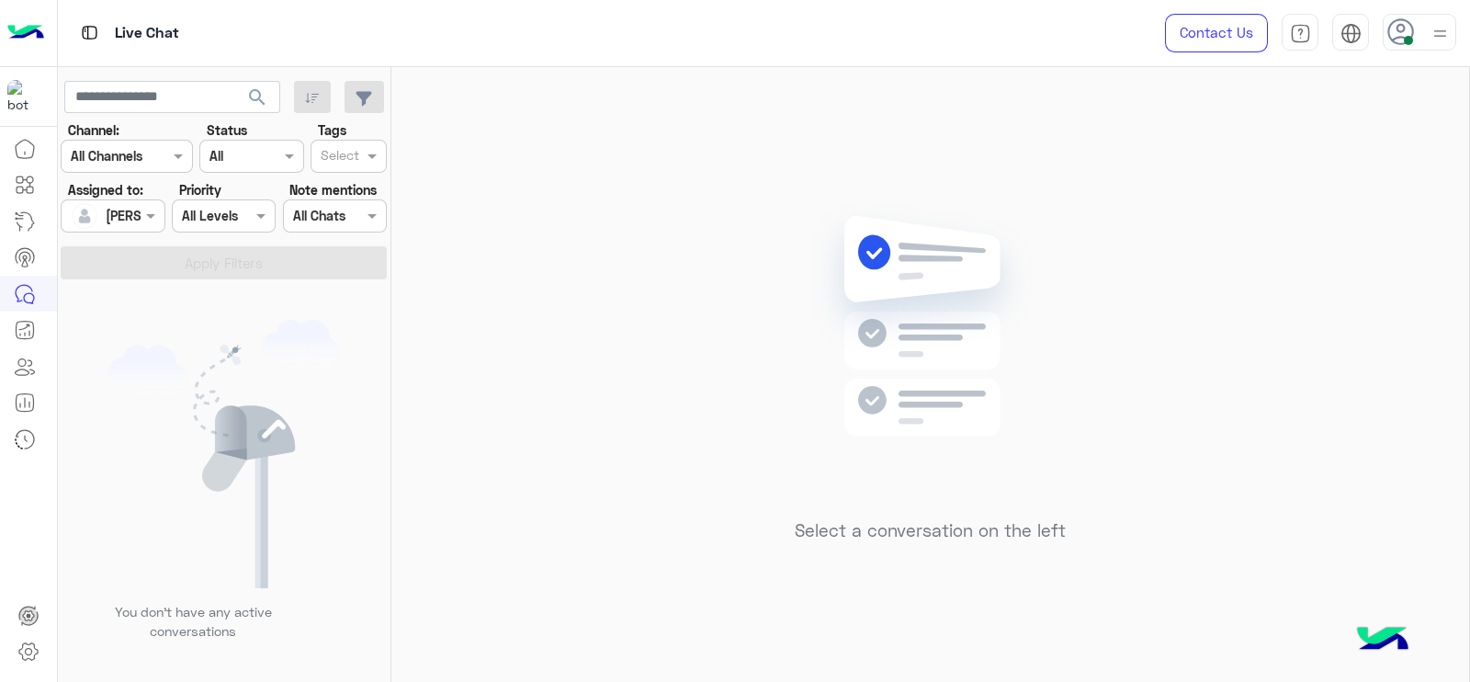
click at [433, 233] on div "Select a conversation on the left" at bounding box center [930, 378] width 1078 height 622
click at [458, 530] on div "Select a conversation on the left" at bounding box center [930, 378] width 1078 height 622
click at [1191, 365] on div "Select a conversation on the left" at bounding box center [930, 378] width 1078 height 622
click at [673, 214] on div "Select a conversation on the left" at bounding box center [930, 378] width 1078 height 622
click at [1149, 436] on div "Select a conversation on the left" at bounding box center [930, 378] width 1078 height 622
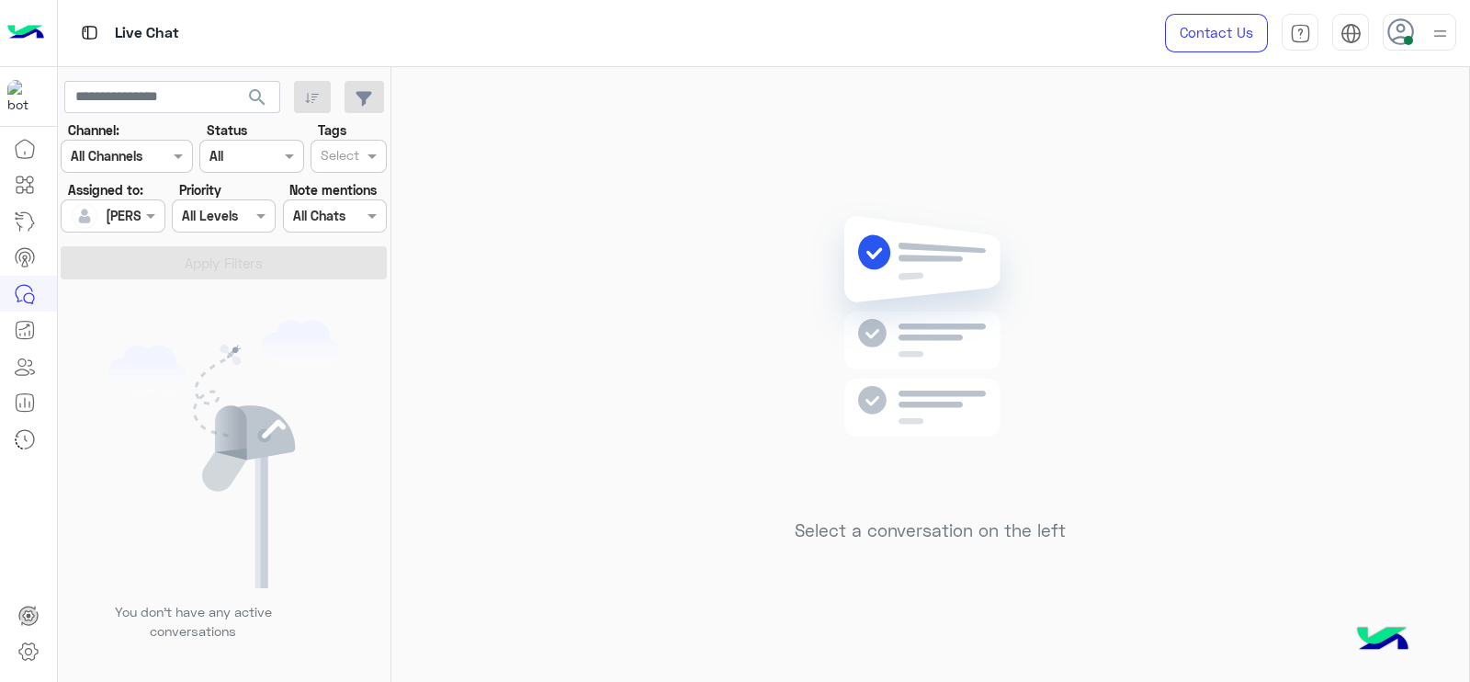
click at [1127, 198] on div "Select a conversation on the left" at bounding box center [930, 378] width 1078 height 622
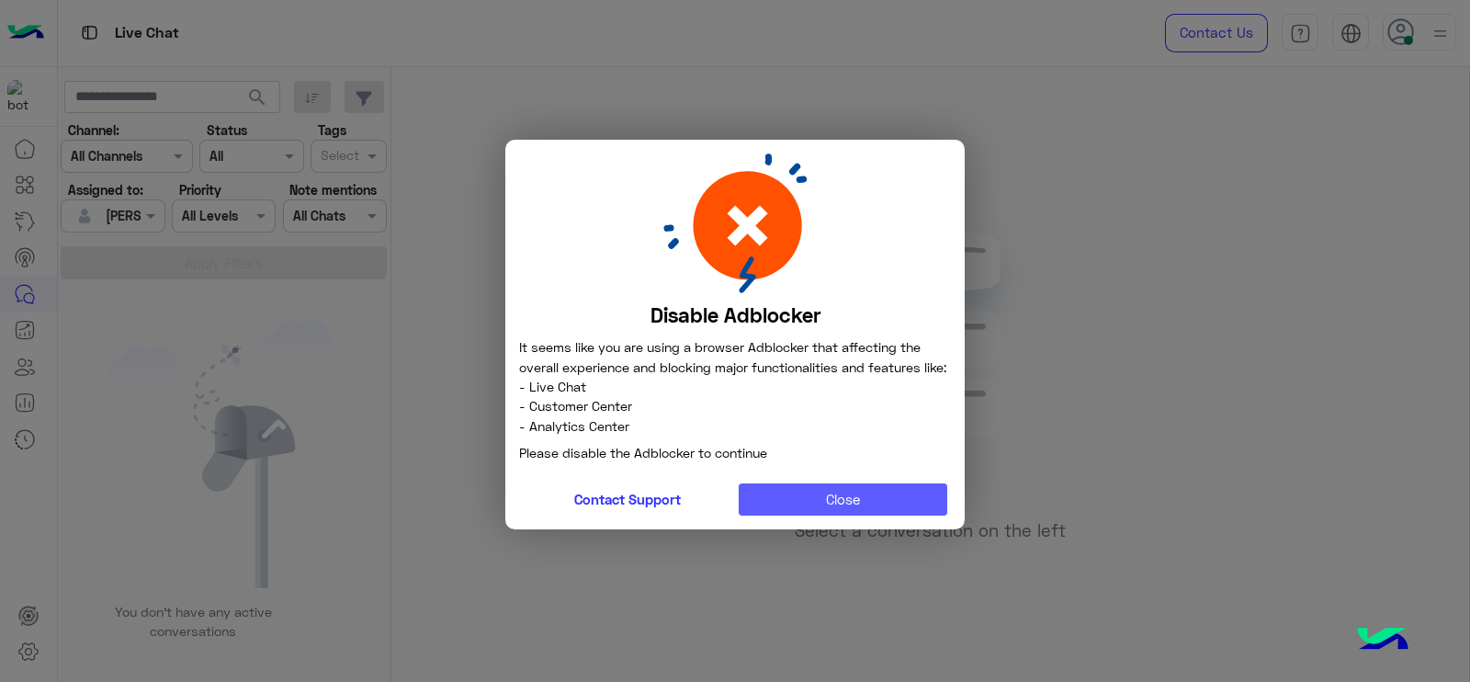
click at [886, 508] on button "Close" at bounding box center [843, 499] width 209 height 33
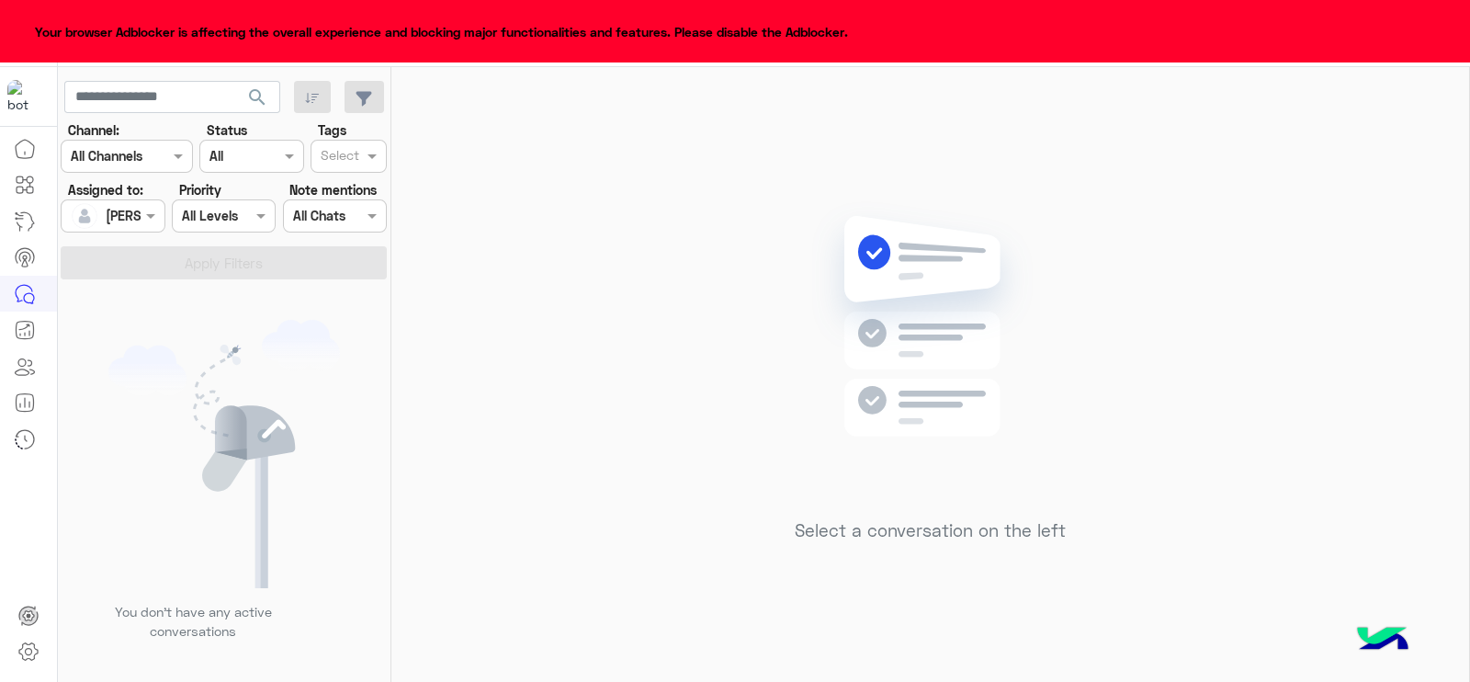
click at [850, 438] on img at bounding box center [930, 353] width 266 height 305
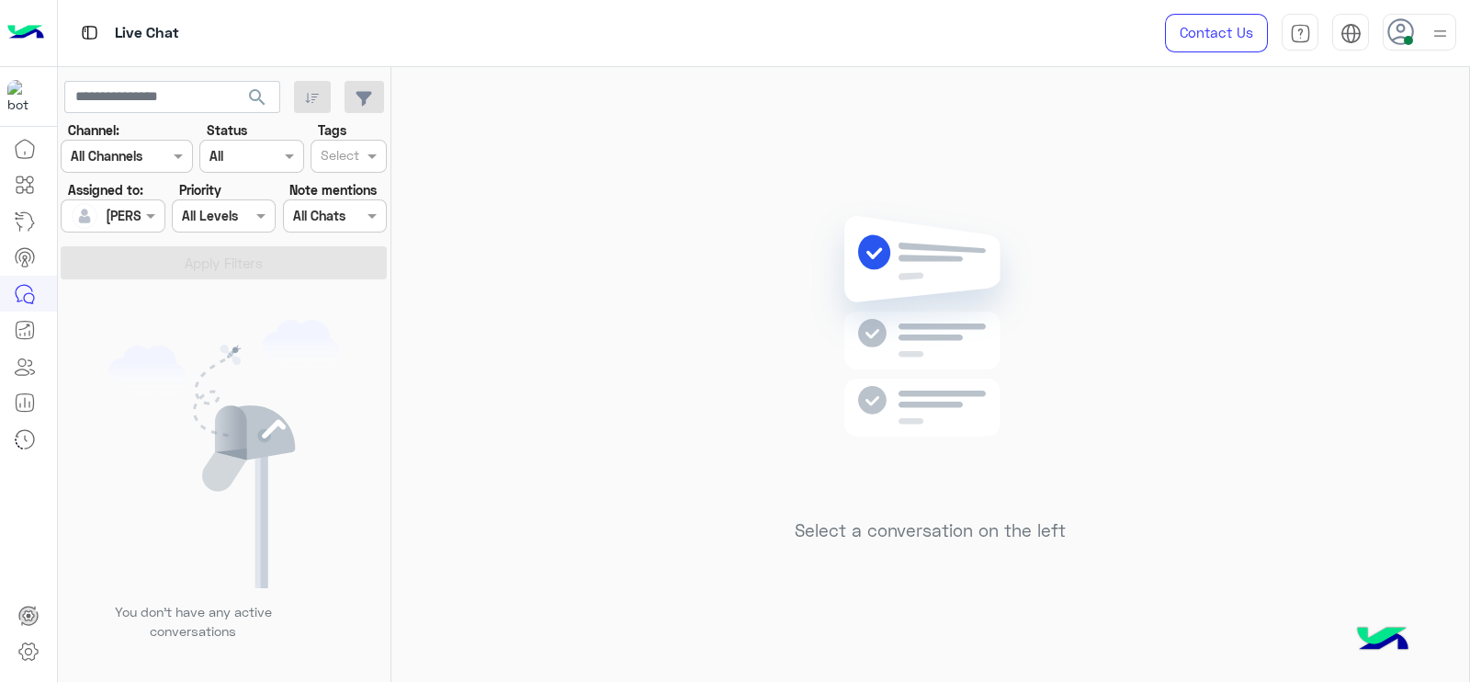
click at [551, 291] on div "Select a conversation on the left" at bounding box center [930, 378] width 1078 height 622
click at [787, 379] on div "Select a conversation on the left" at bounding box center [930, 378] width 1078 height 622
click at [678, 164] on div "Select a conversation on the left" at bounding box center [930, 378] width 1078 height 622
click at [887, 149] on div "Select a conversation on the left" at bounding box center [930, 378] width 1078 height 622
click at [707, 144] on div "Select a conversation on the left" at bounding box center [930, 378] width 1078 height 622
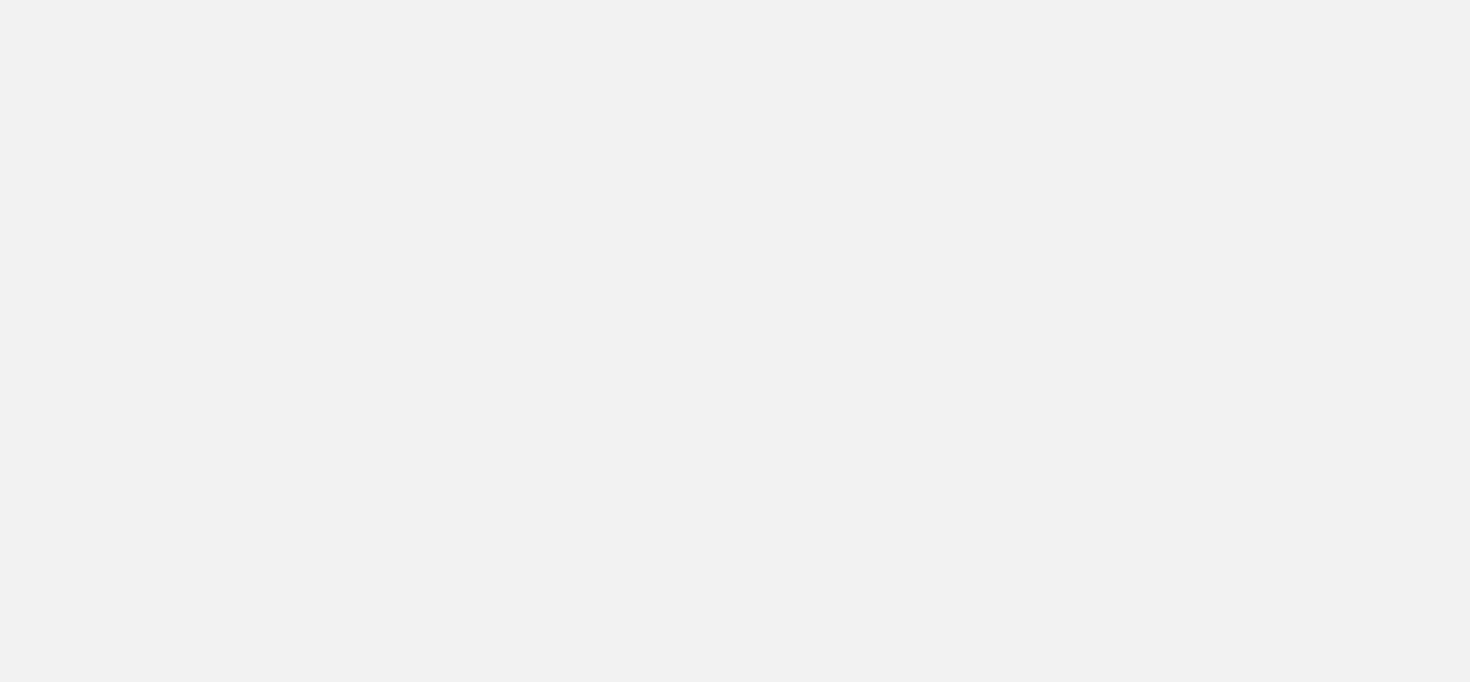
click at [780, 272] on app-root at bounding box center [735, 341] width 1470 height 682
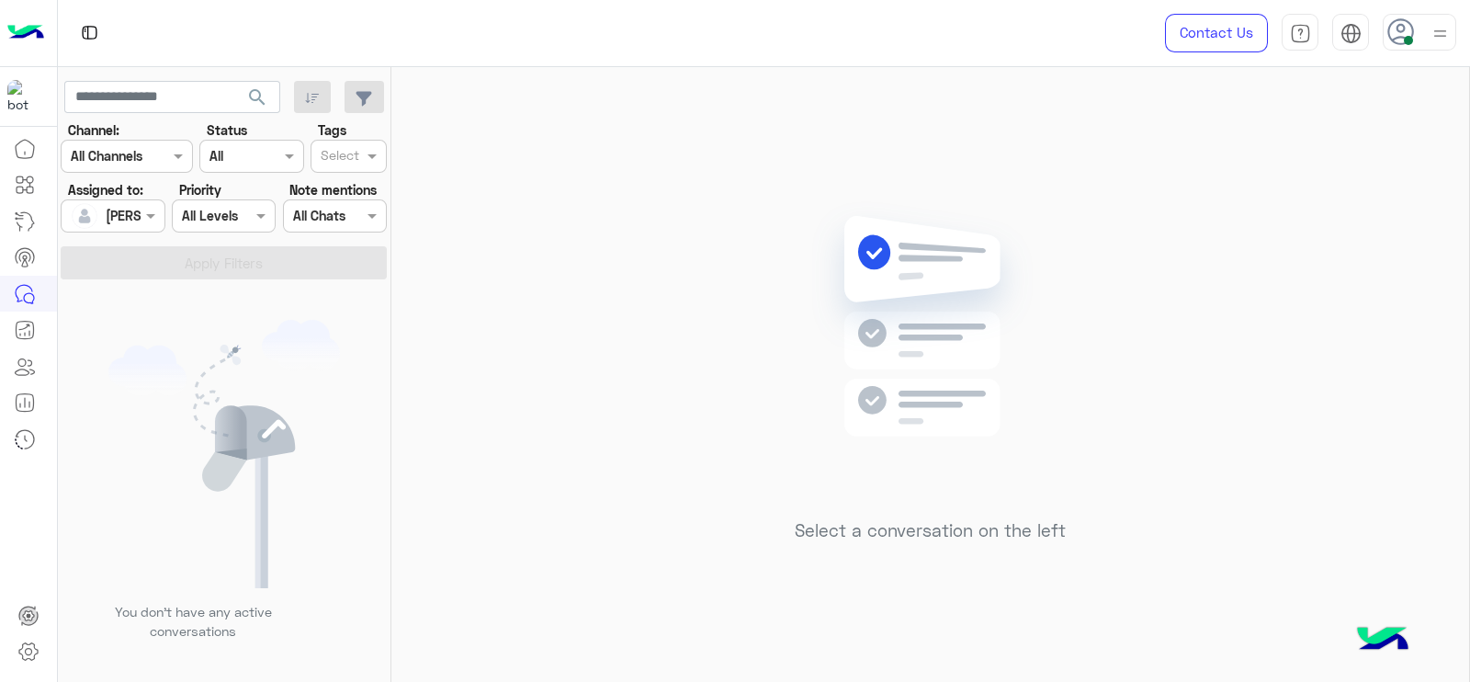
drag, startPoint x: 529, startPoint y: 198, endPoint x: 597, endPoint y: 36, distance: 175.4
click at [530, 198] on div "Select a conversation on the left" at bounding box center [930, 378] width 1078 height 622
click at [543, 383] on div "Select a conversation on the left" at bounding box center [930, 378] width 1078 height 622
click at [663, 175] on div "Select a conversation on the left" at bounding box center [930, 378] width 1078 height 622
click at [493, 304] on div "Select a conversation on the left" at bounding box center [930, 378] width 1078 height 622
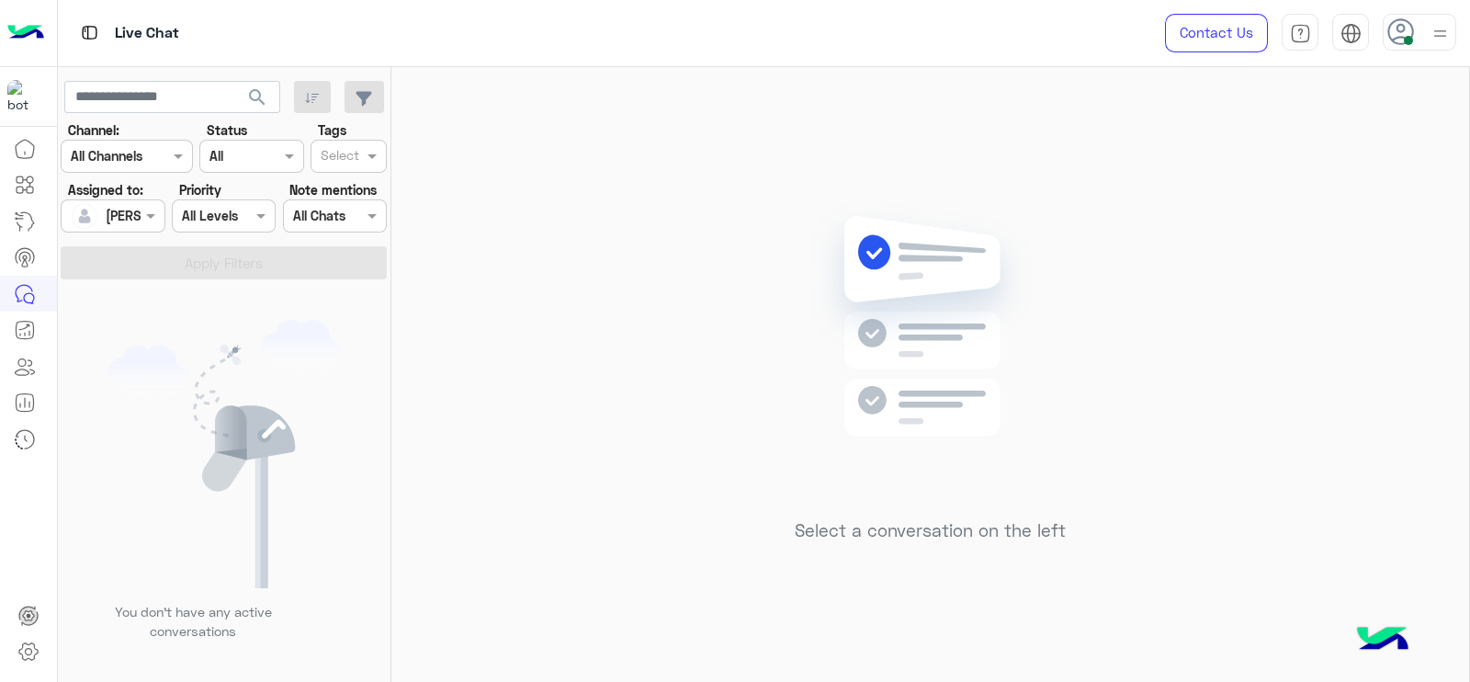
click at [673, 413] on div "Select a conversation on the left" at bounding box center [930, 378] width 1078 height 622
click at [691, 413] on div "Select a conversation on the left" at bounding box center [930, 378] width 1078 height 622
click at [104, 232] on div at bounding box center [88, 216] width 35 height 37
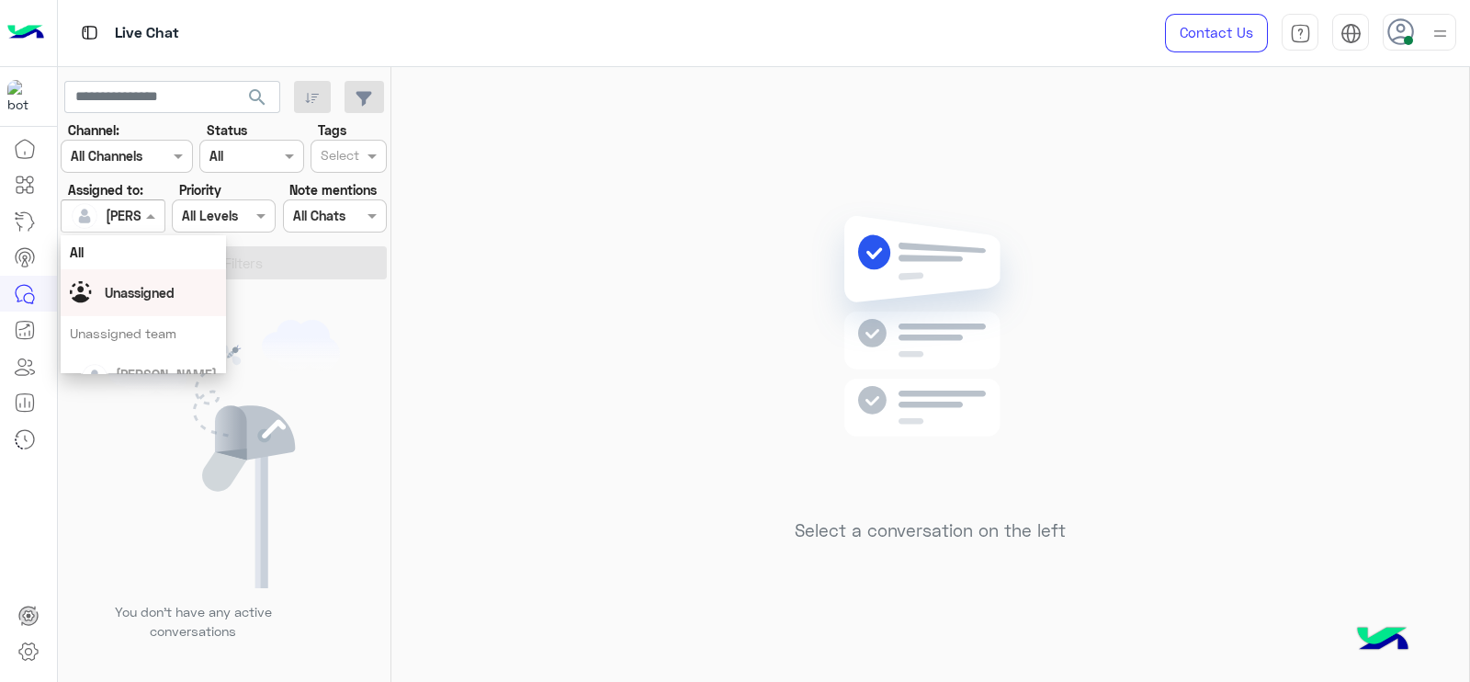
click at [130, 283] on div "Unassigned" at bounding box center [140, 292] width 70 height 19
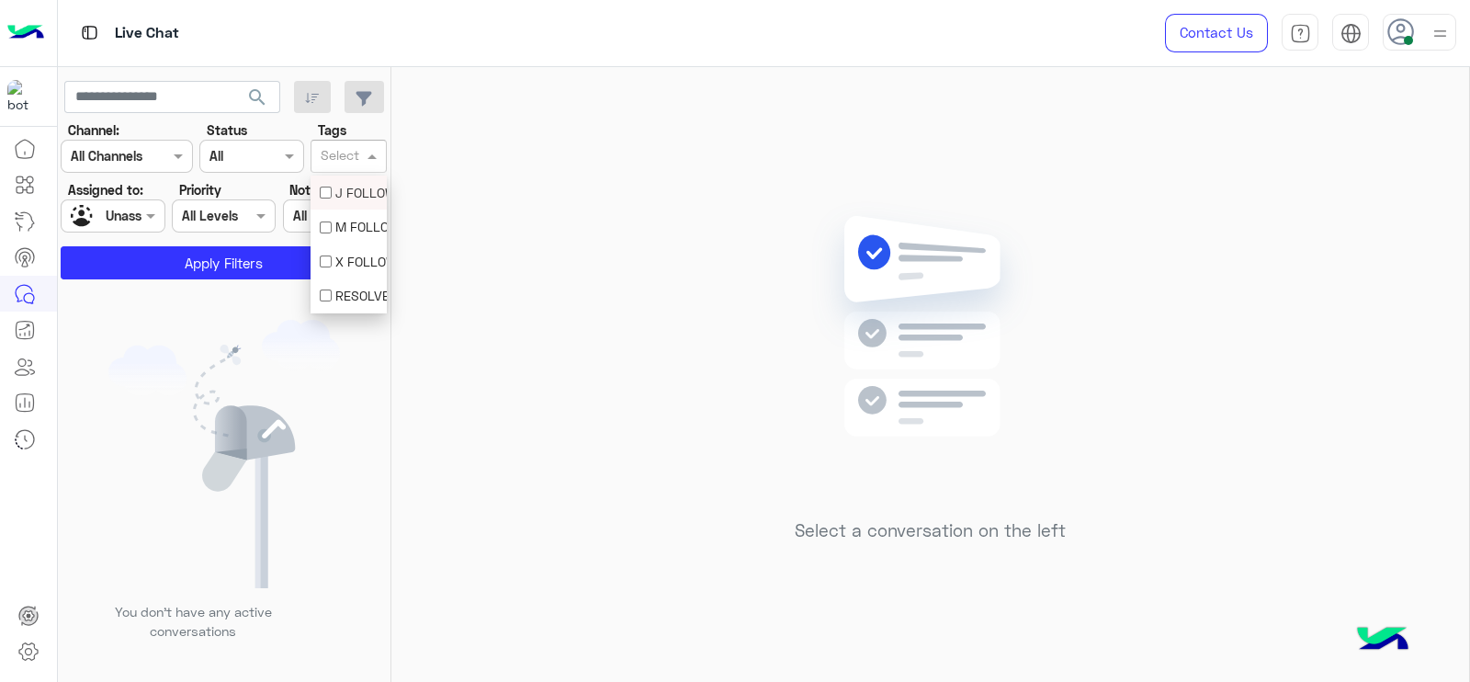
drag, startPoint x: 357, startPoint y: 144, endPoint x: 360, endPoint y: 187, distance: 43.3
click at [360, 187] on body "Live Chat Contact Us Help Center عربي English search Channel: Channel All Chann…" at bounding box center [735, 341] width 1470 height 682
drag, startPoint x: 360, startPoint y: 187, endPoint x: 335, endPoint y: 187, distance: 24.8
click at [335, 187] on div "J FOLLOW UP" at bounding box center [349, 192] width 58 height 19
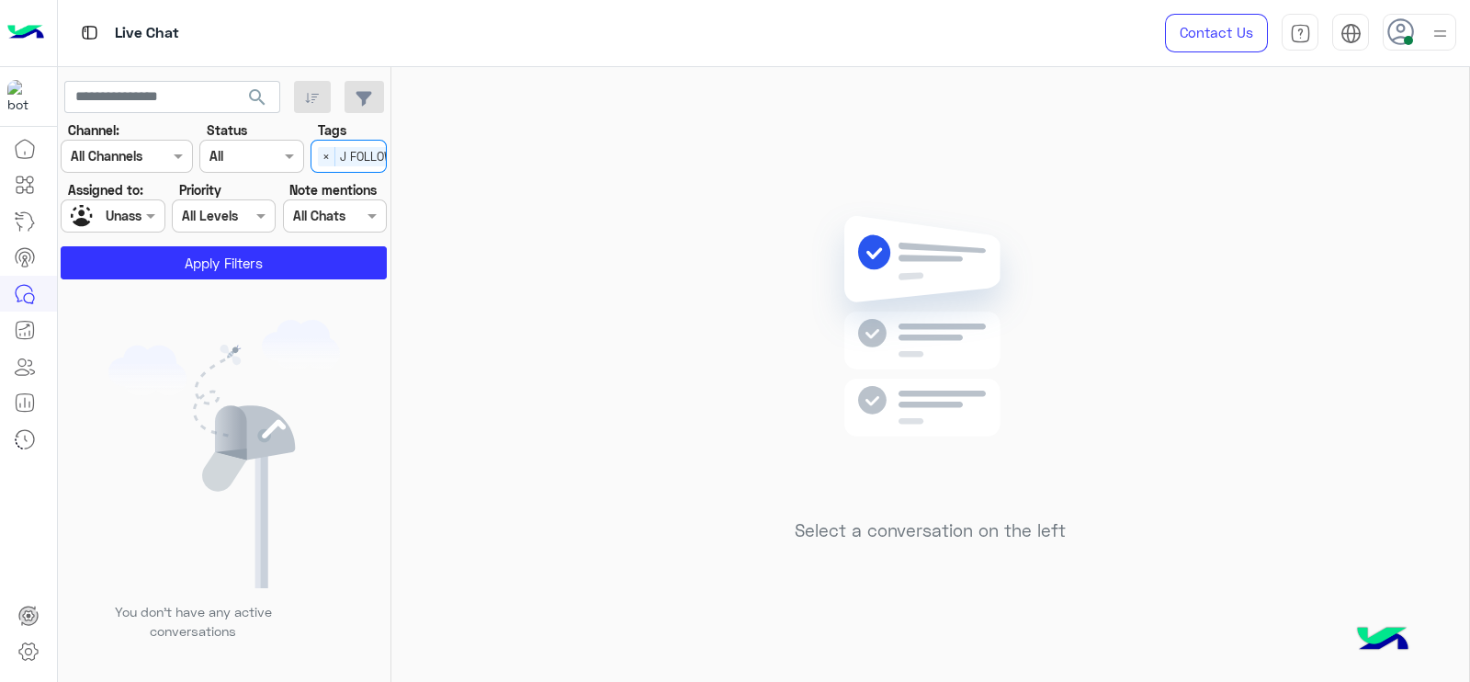
click at [335, 187] on label "Note mentions" at bounding box center [332, 189] width 87 height 19
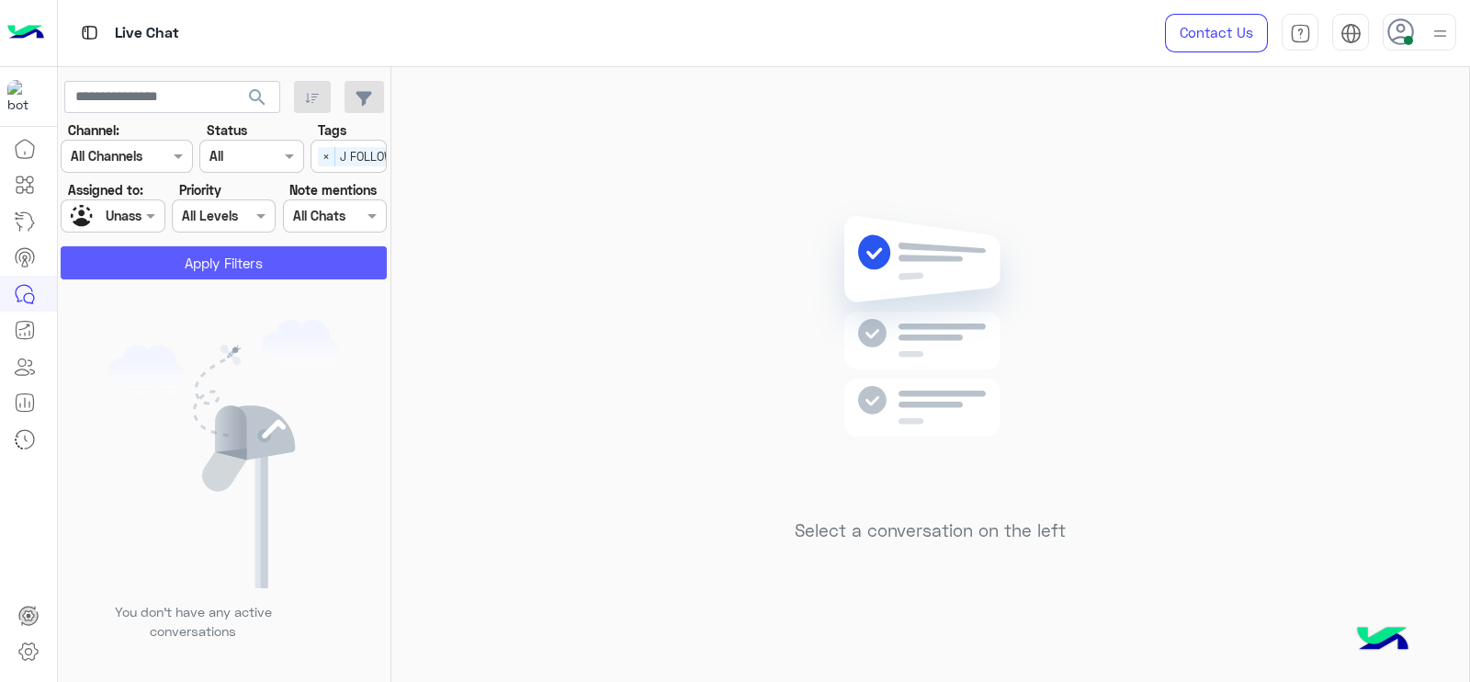
click at [268, 258] on button "Apply Filters" at bounding box center [224, 262] width 326 height 33
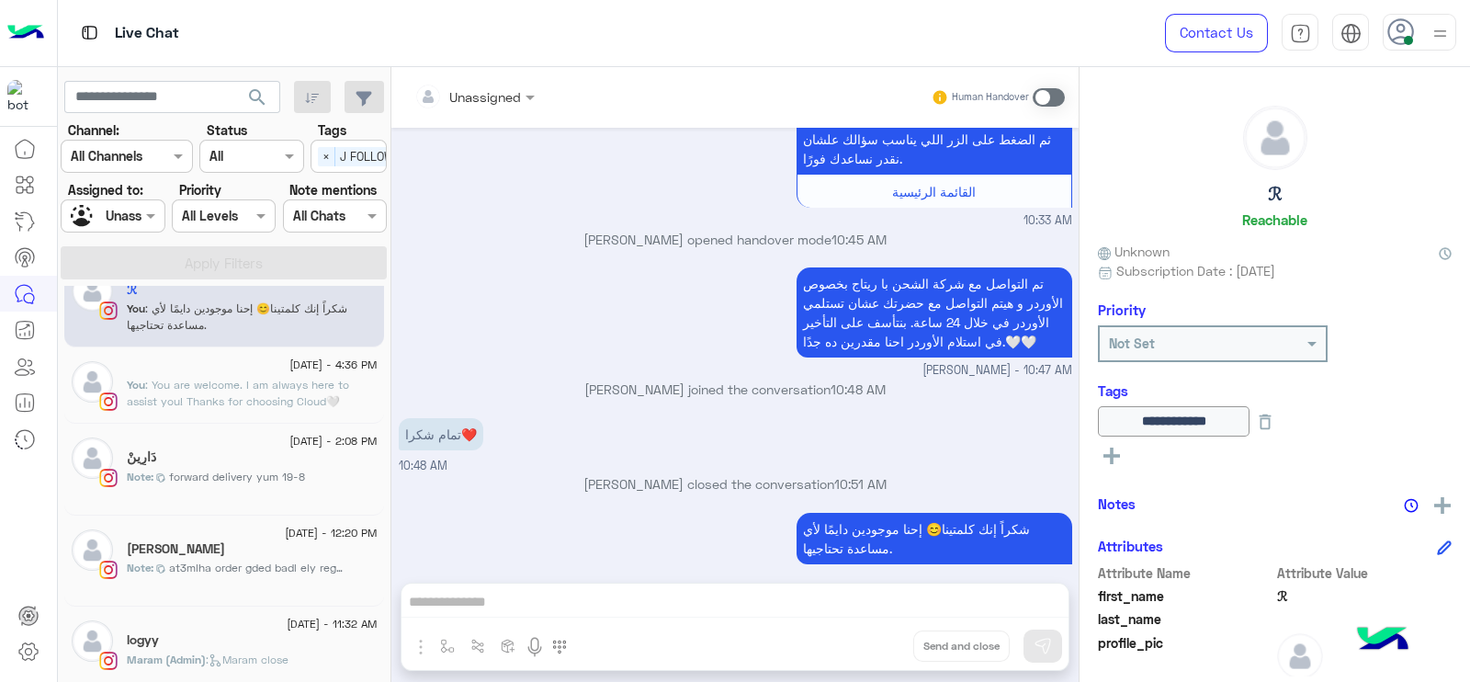
scroll to position [51, 0]
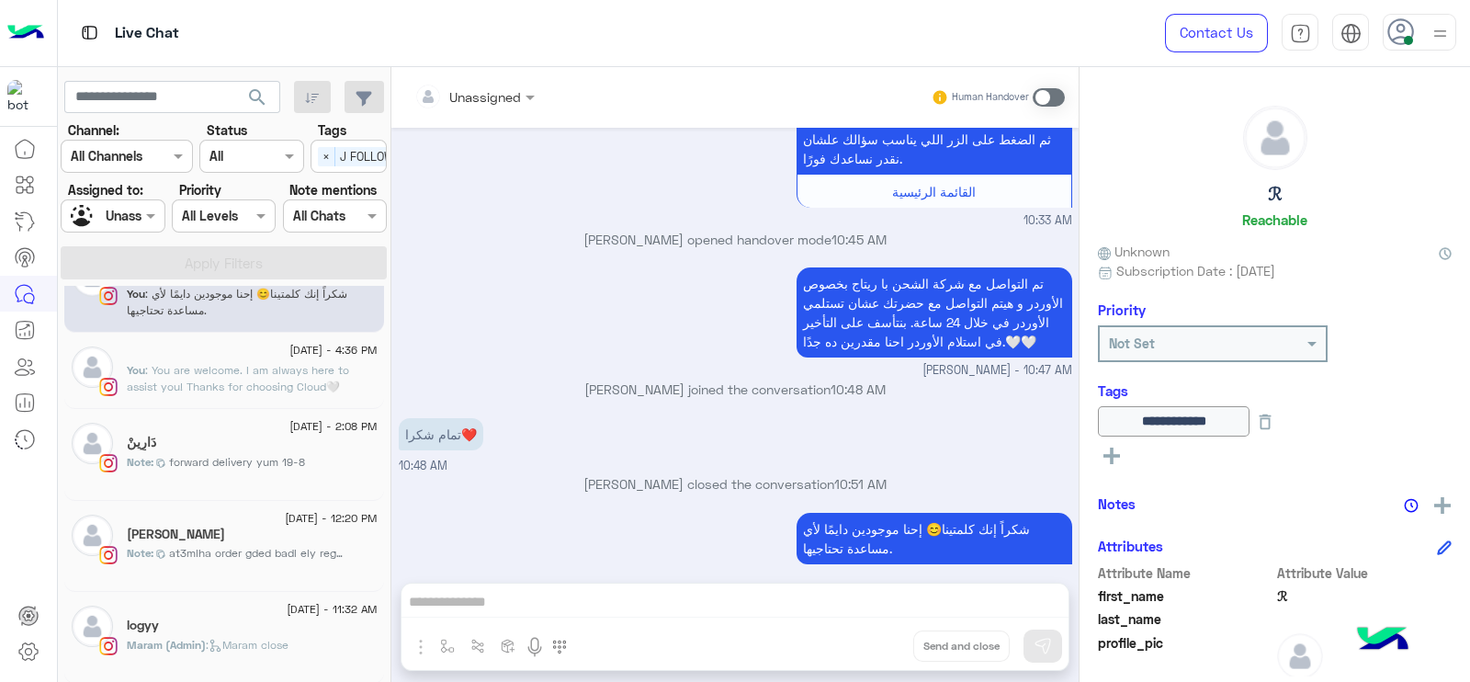
click at [130, 209] on div at bounding box center [113, 215] width 102 height 21
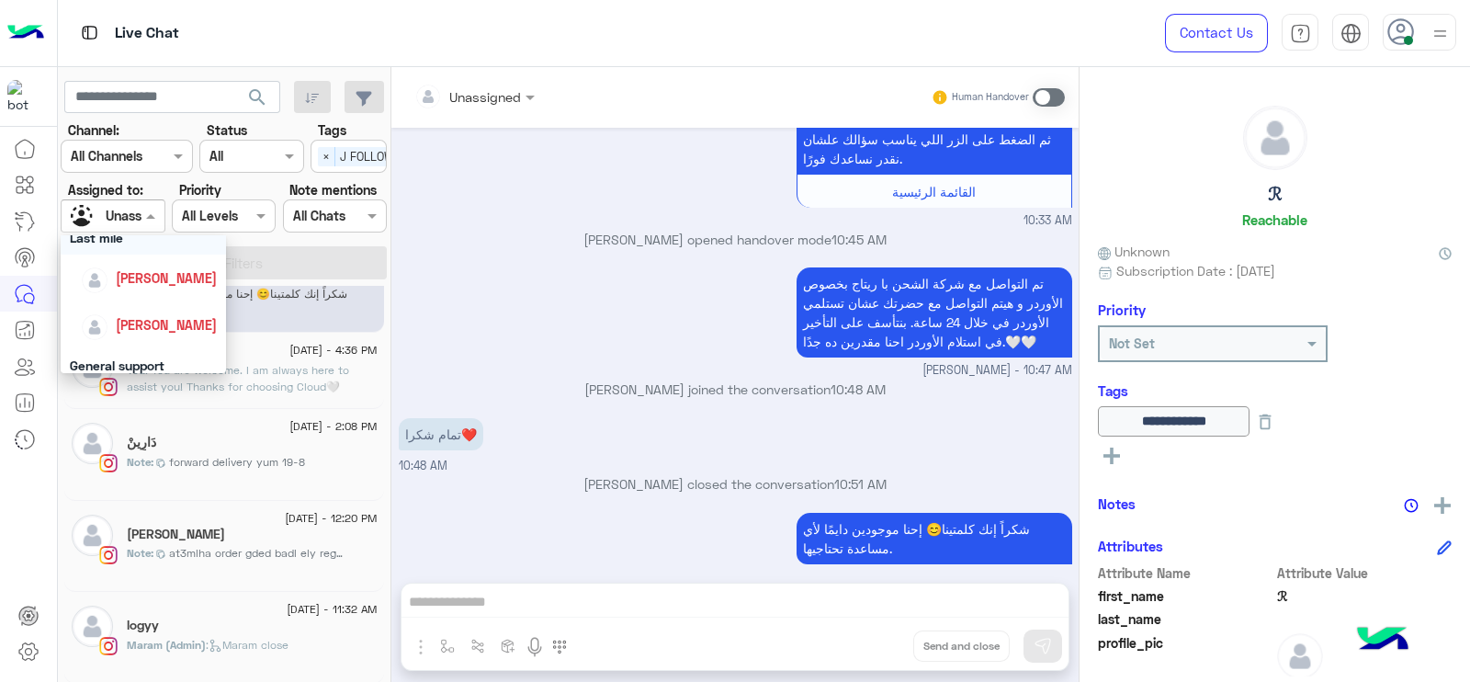
scroll to position [287, 0]
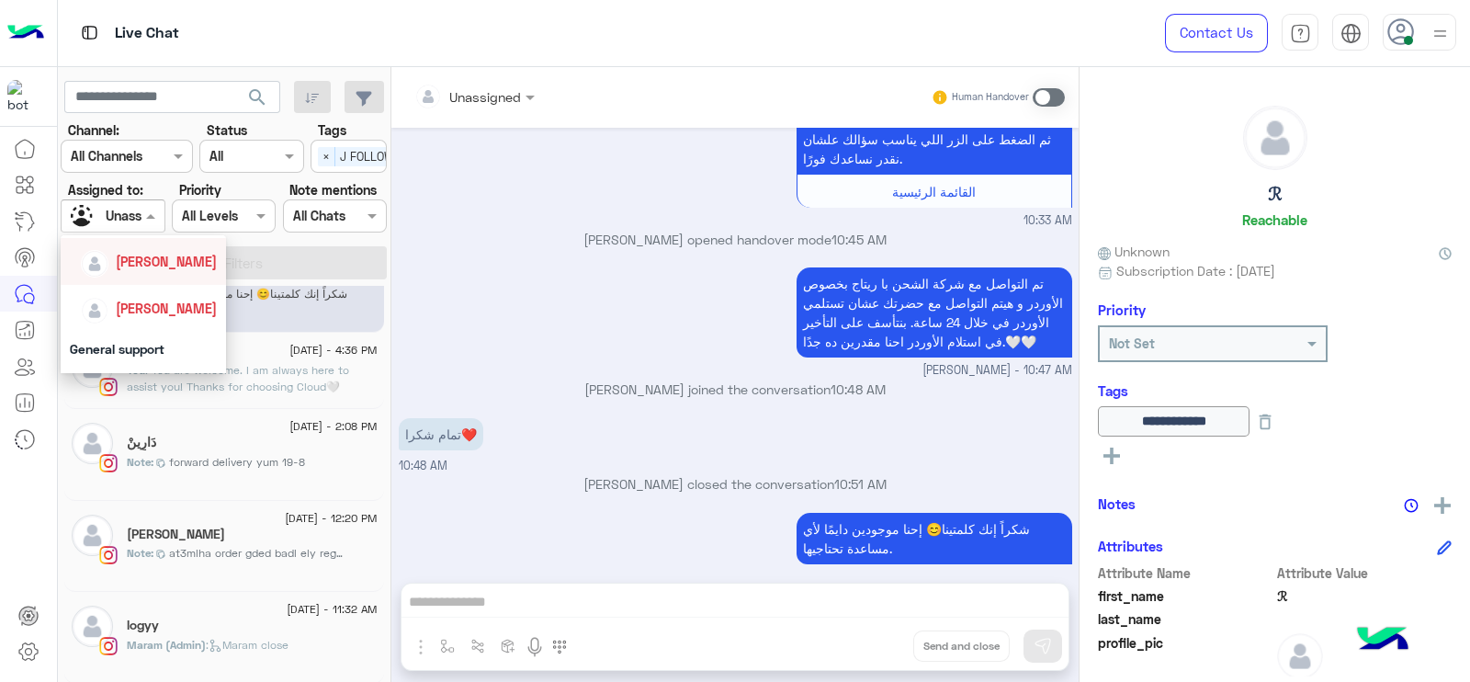
click at [164, 261] on span "[PERSON_NAME]" at bounding box center [166, 262] width 101 height 16
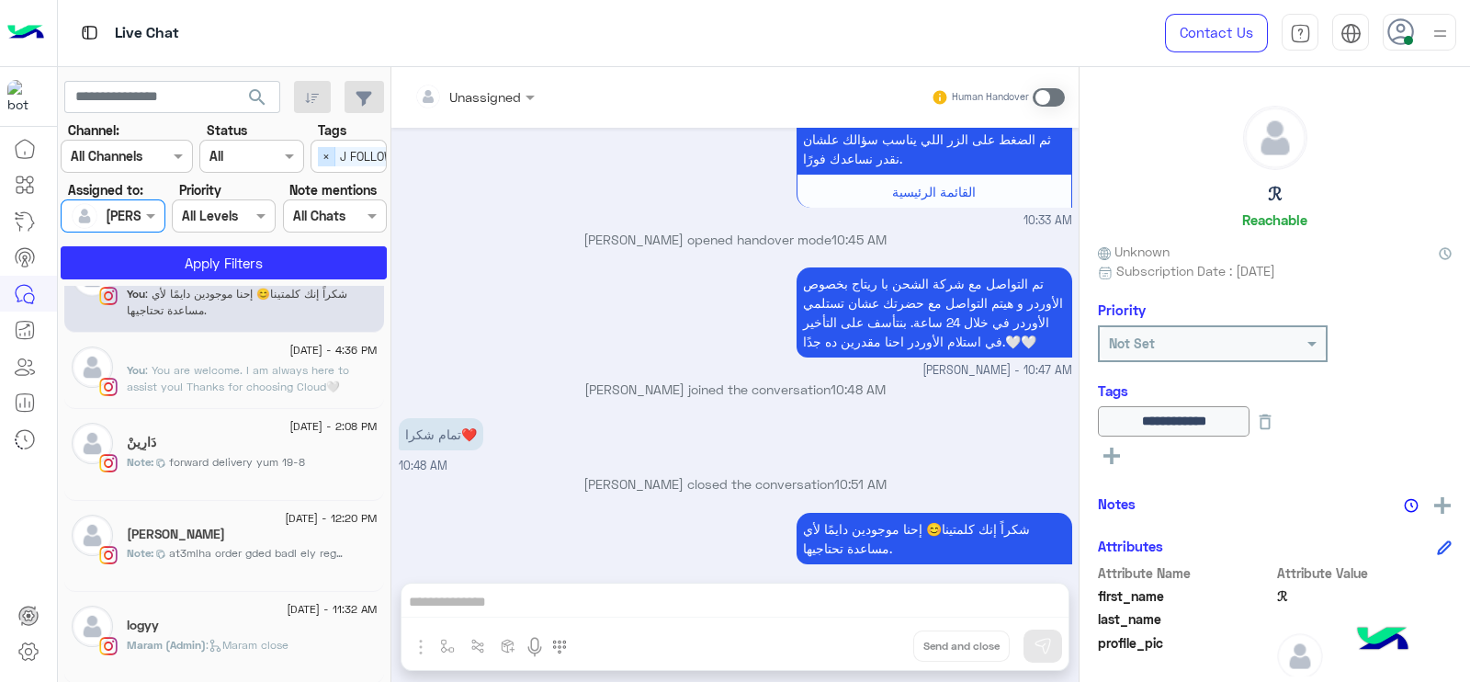
click at [330, 151] on span "×" at bounding box center [326, 156] width 17 height 19
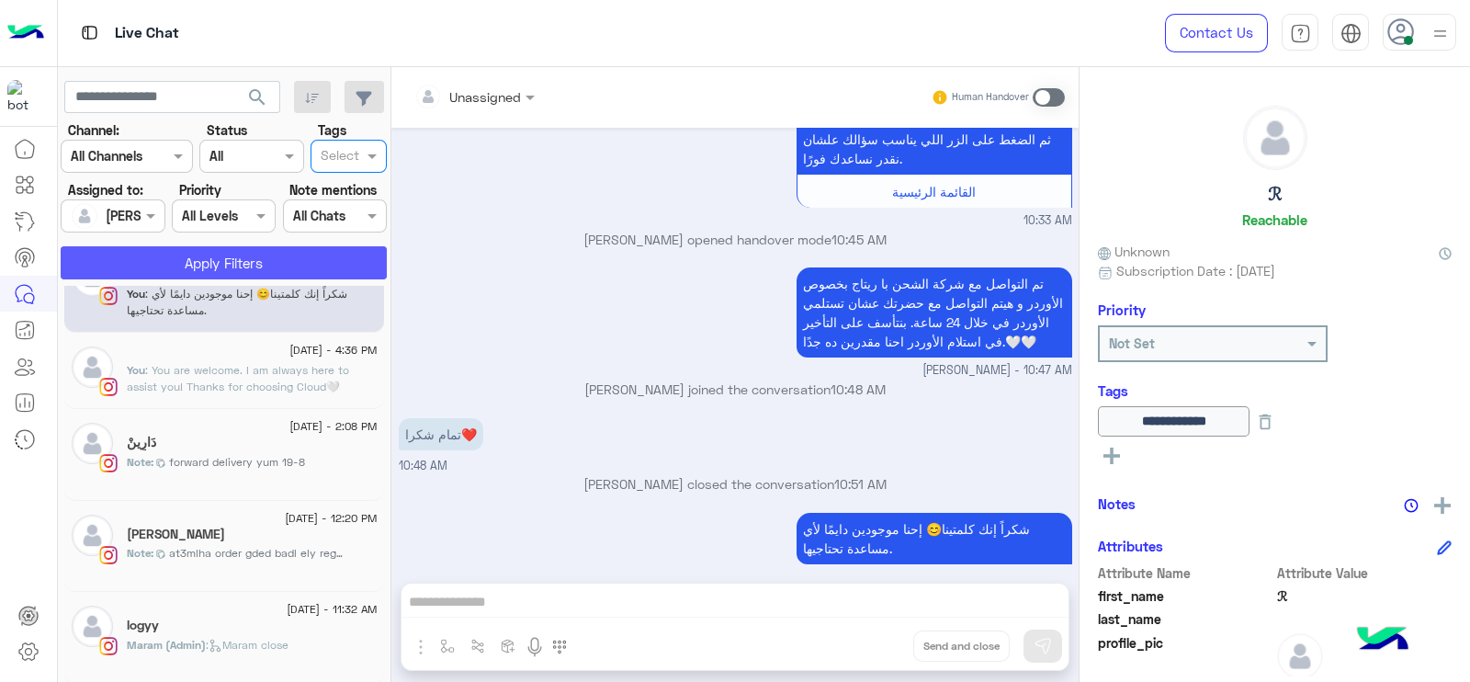
click at [284, 271] on button "Apply Filters" at bounding box center [224, 262] width 326 height 33
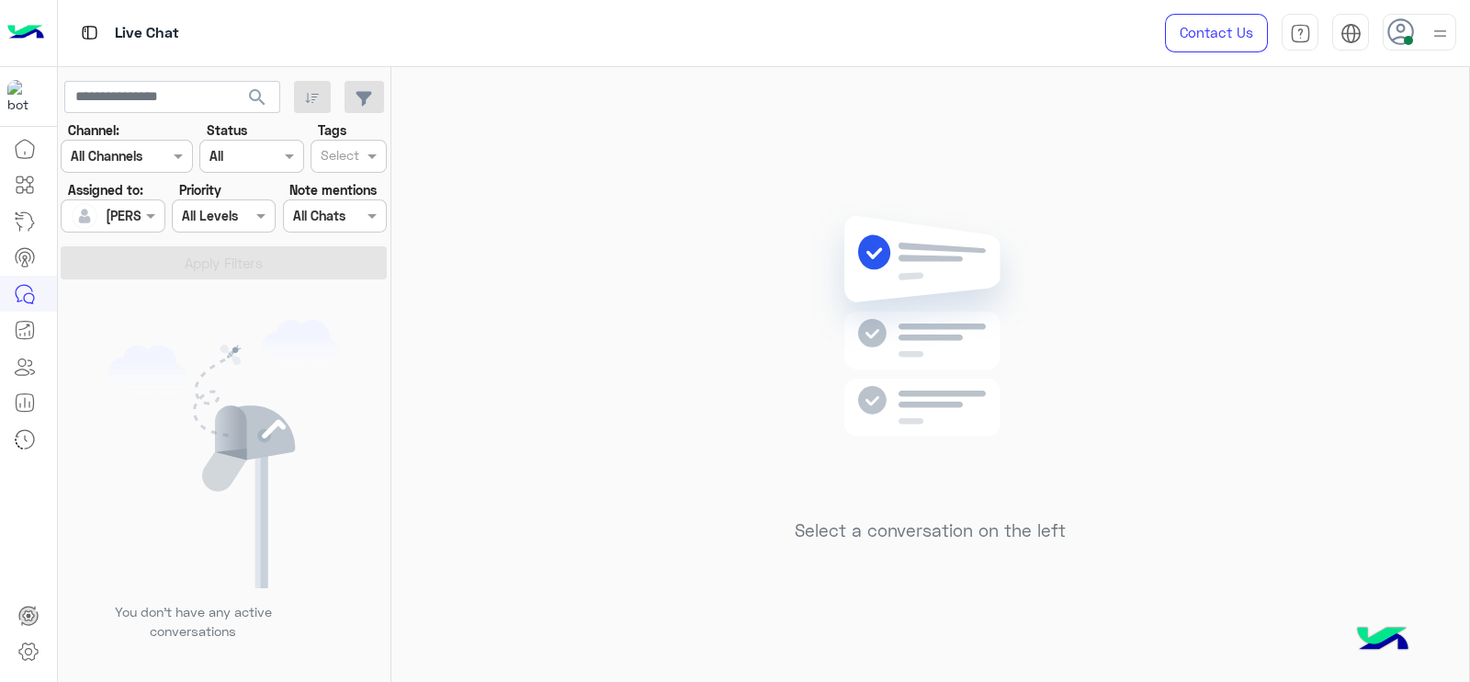
click at [521, 147] on div "Select a conversation on the left" at bounding box center [930, 378] width 1078 height 622
click at [1411, 26] on use at bounding box center [1400, 31] width 27 height 27
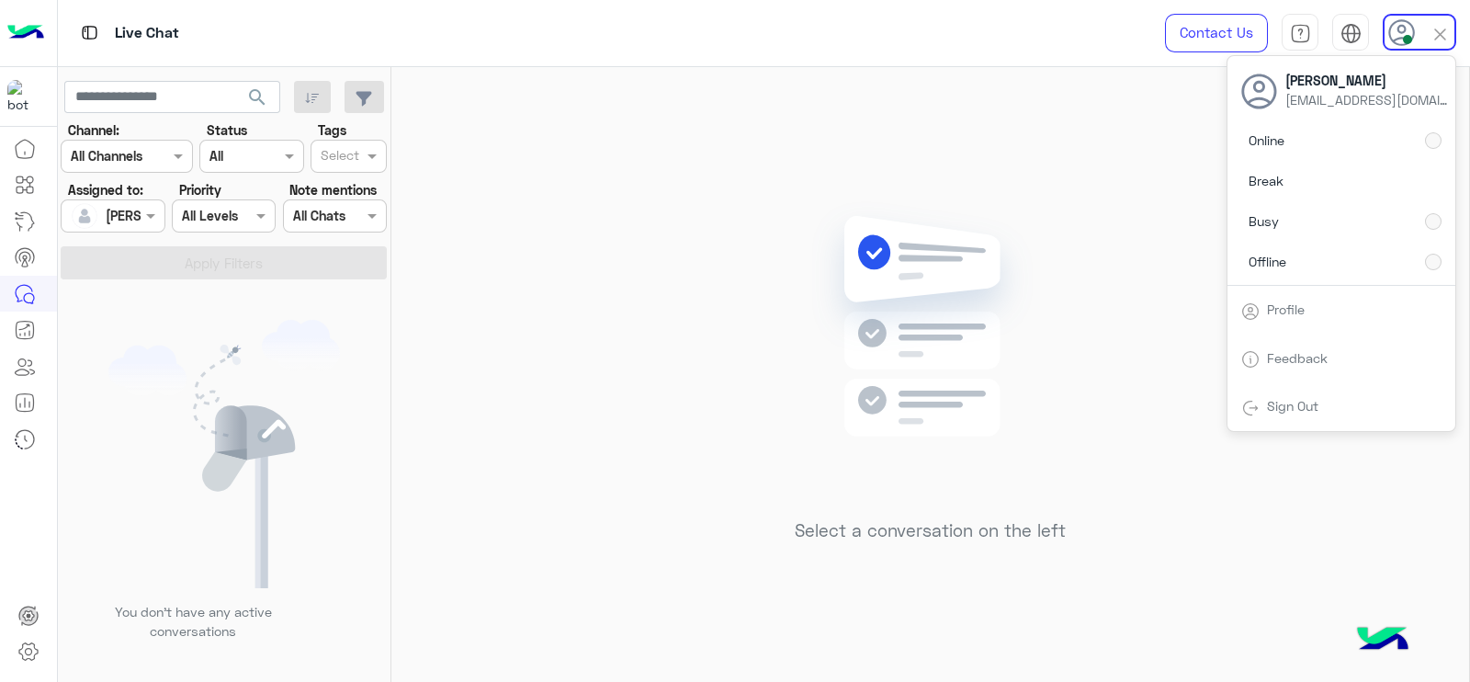
click at [699, 213] on div "Select a conversation on the left" at bounding box center [930, 378] width 1078 height 622
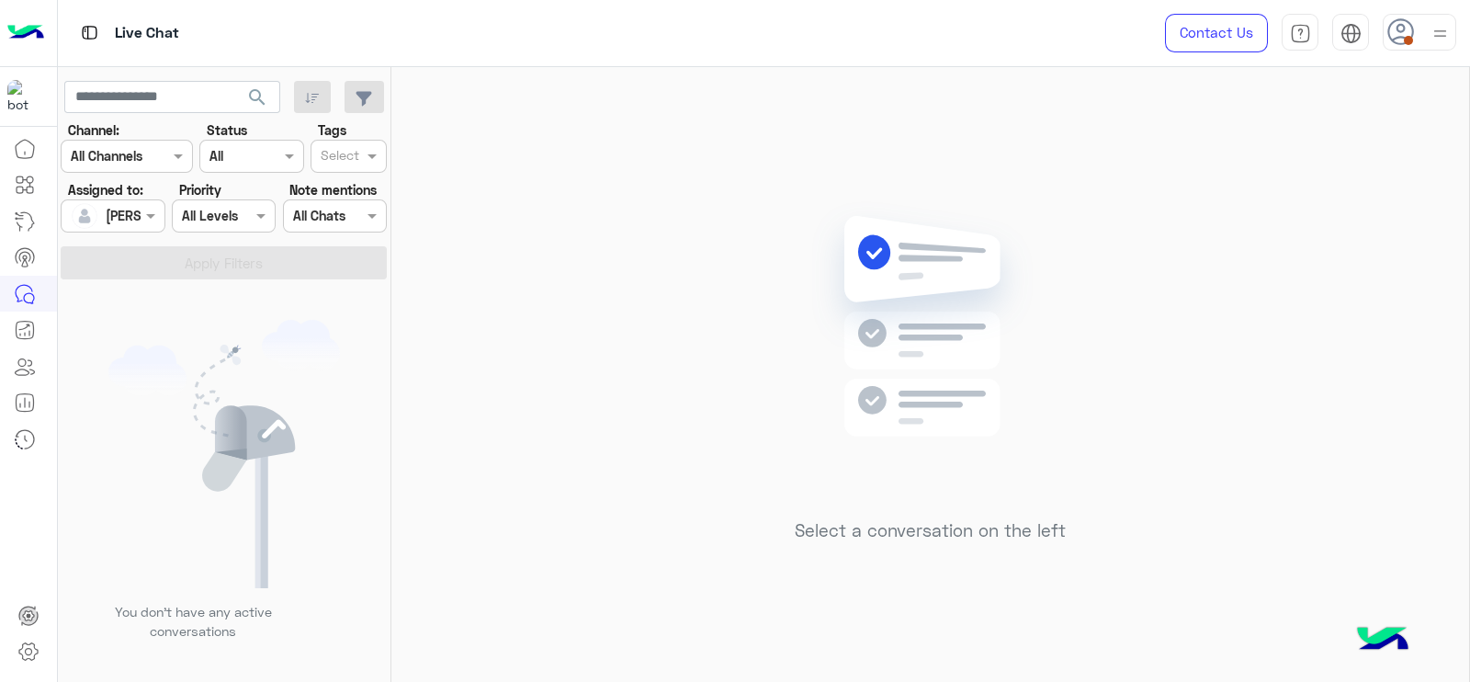
click at [1446, 33] on img at bounding box center [1440, 33] width 23 height 23
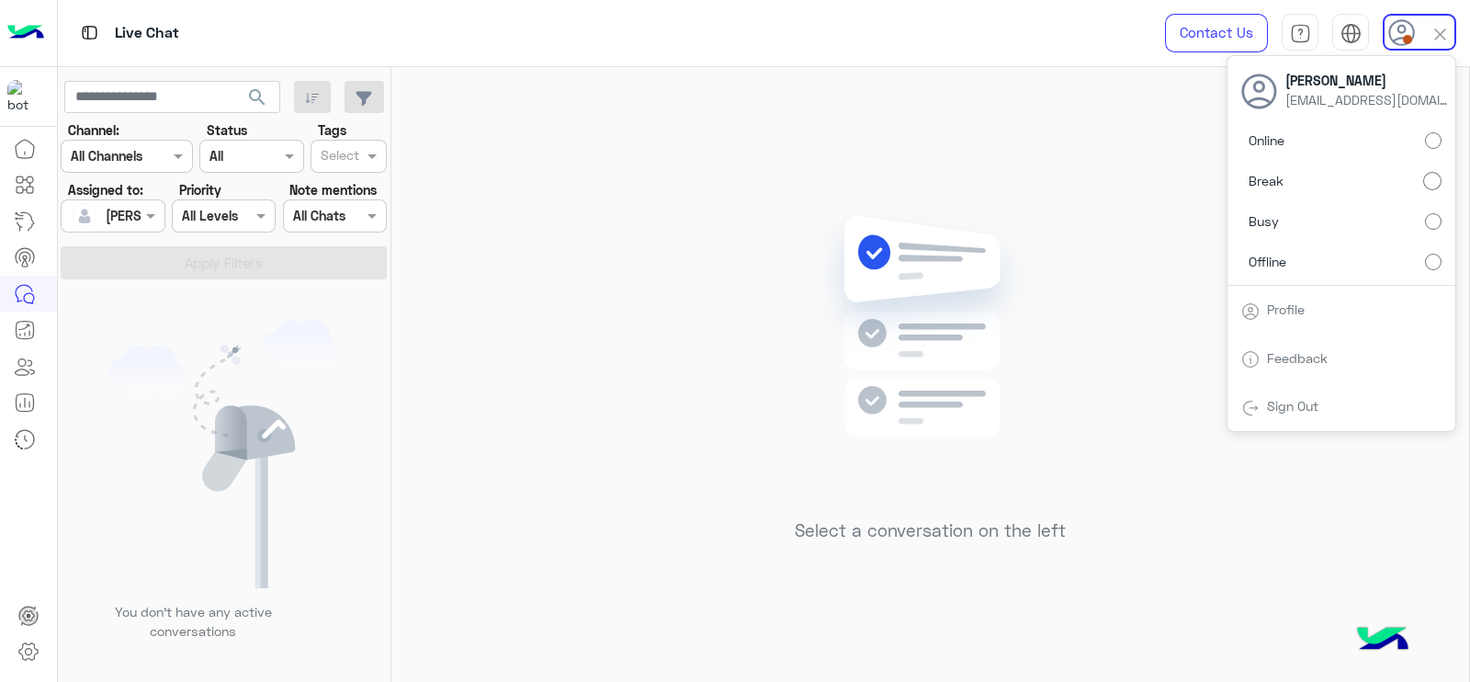
click at [986, 160] on div "Select a conversation on the left" at bounding box center [930, 378] width 1078 height 622
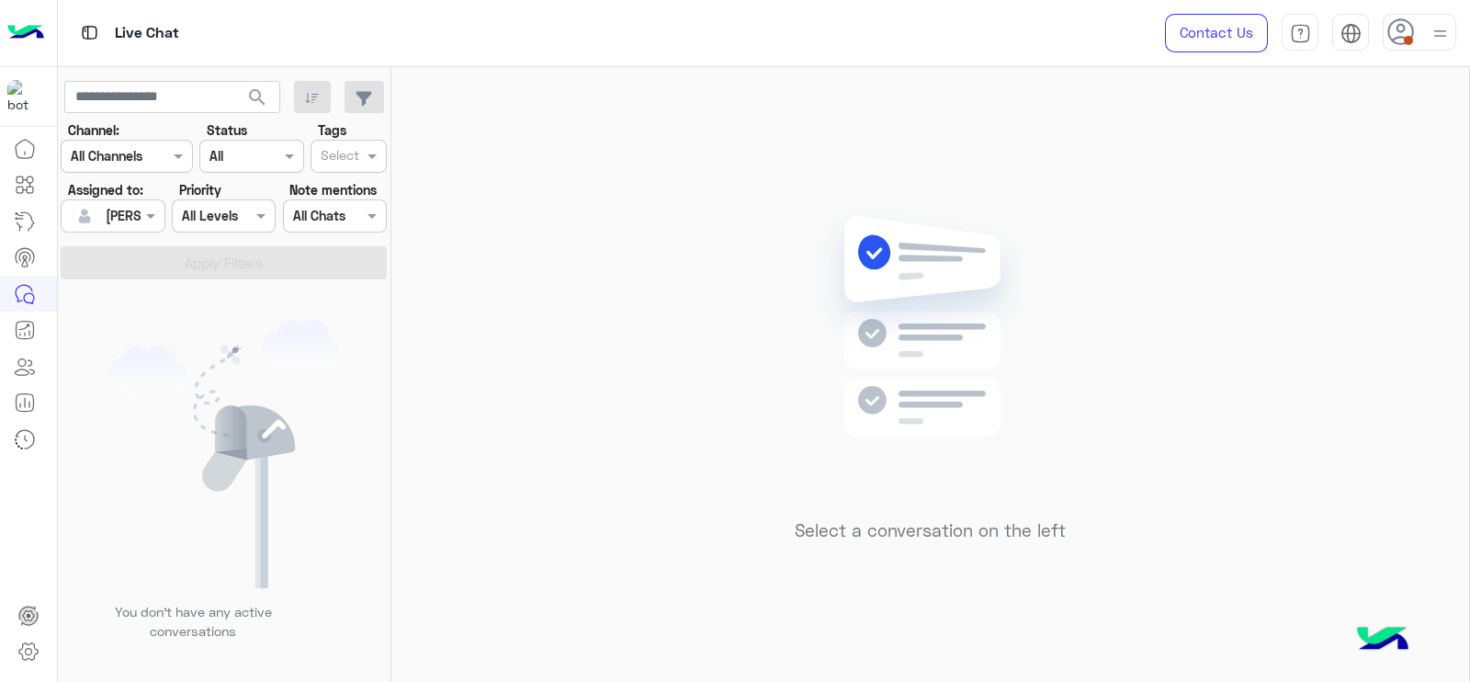
click at [832, 295] on img at bounding box center [930, 353] width 266 height 305
drag, startPoint x: 633, startPoint y: 163, endPoint x: 630, endPoint y: 133, distance: 29.5
click at [630, 160] on div "Select a conversation on the left" at bounding box center [930, 378] width 1078 height 622
click at [801, 311] on img at bounding box center [930, 353] width 266 height 305
click at [449, 261] on div "Select a conversation on the left" at bounding box center [930, 378] width 1078 height 622
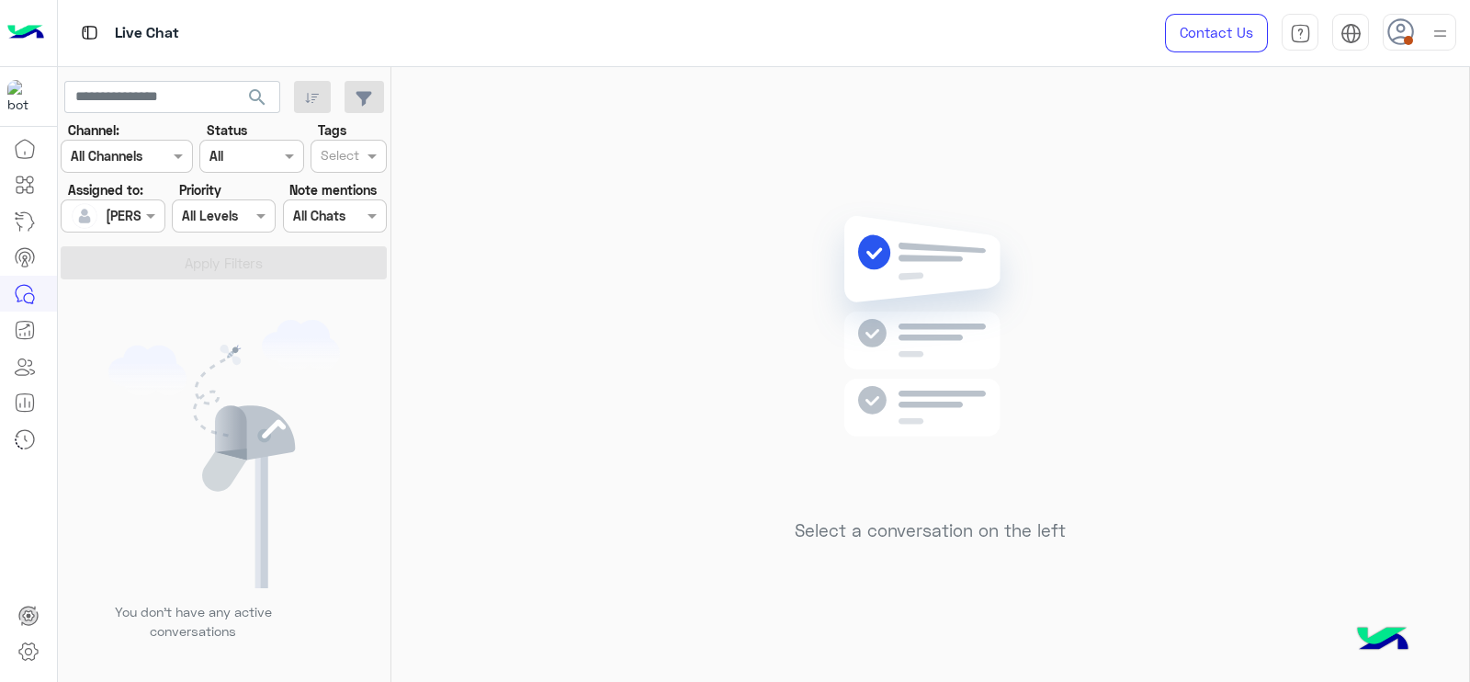
click at [600, 229] on div "Select a conversation on the left" at bounding box center [930, 378] width 1078 height 622
drag, startPoint x: 643, startPoint y: 206, endPoint x: 1309, endPoint y: 17, distance: 692.5
click at [650, 199] on div "Select a conversation on the left" at bounding box center [930, 378] width 1078 height 622
click at [1419, 26] on div at bounding box center [1420, 32] width 74 height 37
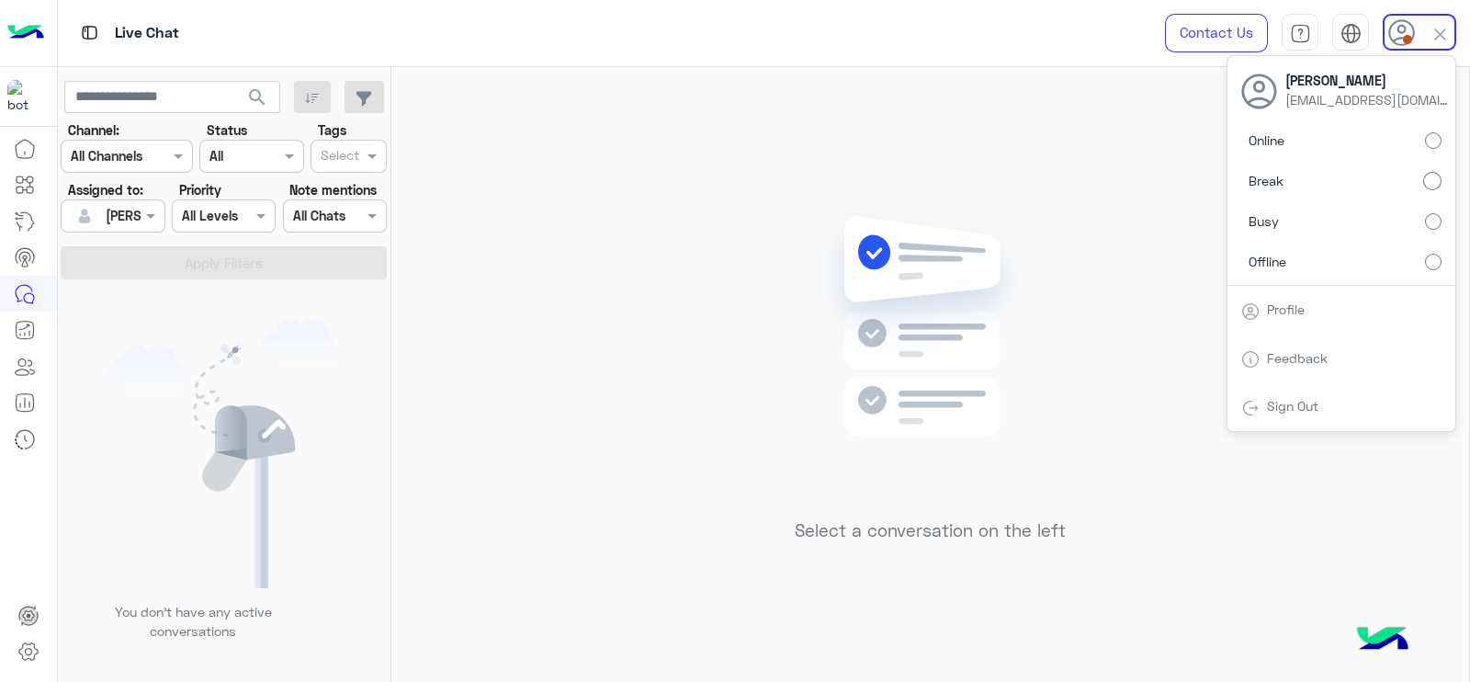
click at [1419, 135] on label "Online" at bounding box center [1341, 140] width 200 height 33
click at [736, 127] on div "Select a conversation on the left" at bounding box center [930, 378] width 1078 height 622
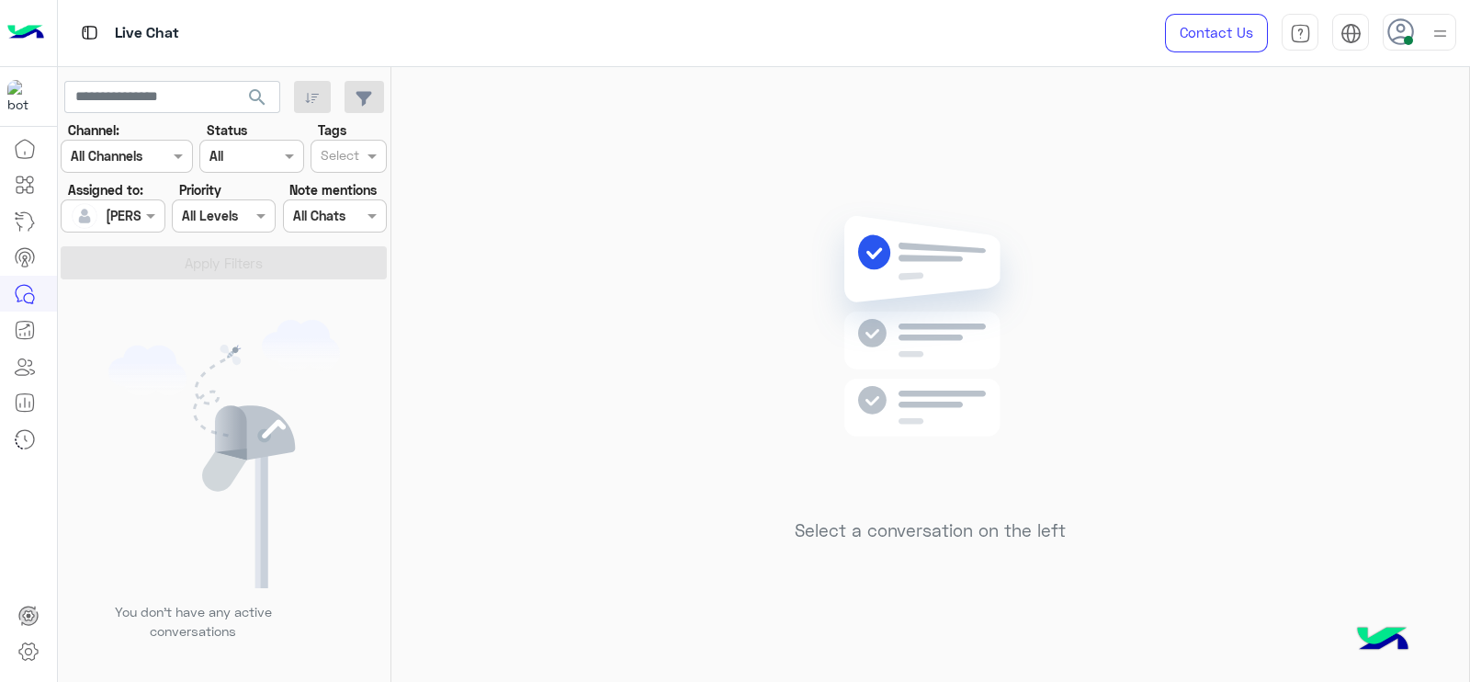
click at [686, 277] on div "Select a conversation on the left" at bounding box center [930, 378] width 1078 height 622
click at [948, 126] on div "Select a conversation on the left" at bounding box center [930, 378] width 1078 height 622
click at [1446, 25] on img at bounding box center [1440, 33] width 23 height 23
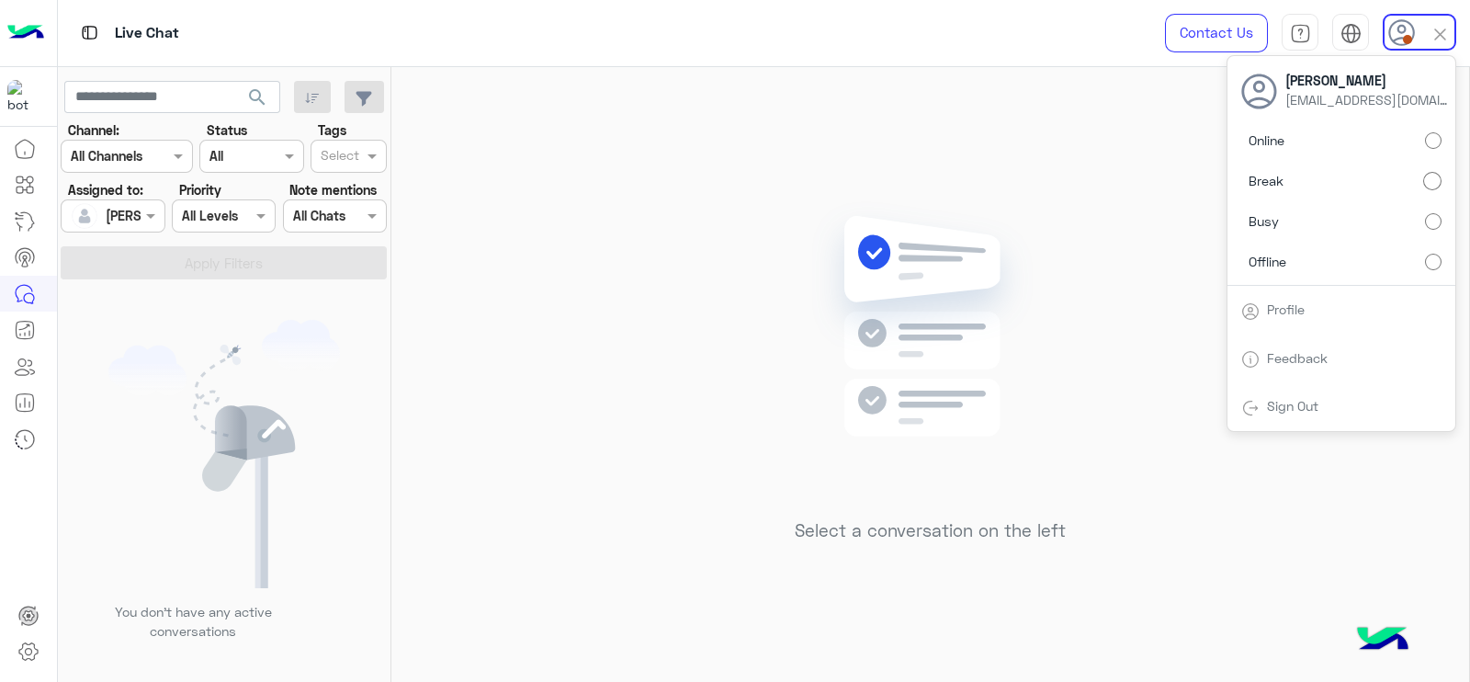
click at [905, 216] on img at bounding box center [930, 353] width 266 height 305
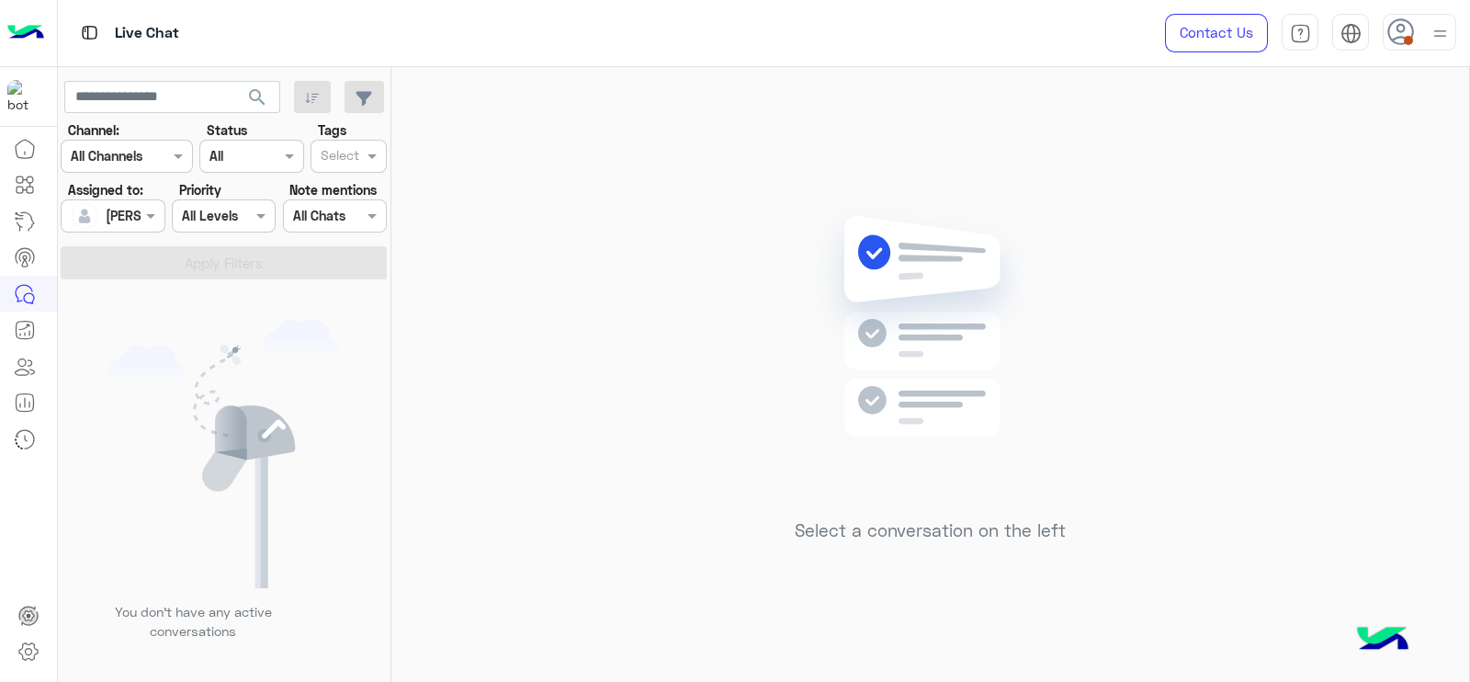
click at [662, 434] on div "Select a conversation on the left" at bounding box center [930, 378] width 1078 height 622
click at [1433, 24] on img at bounding box center [1440, 33] width 23 height 23
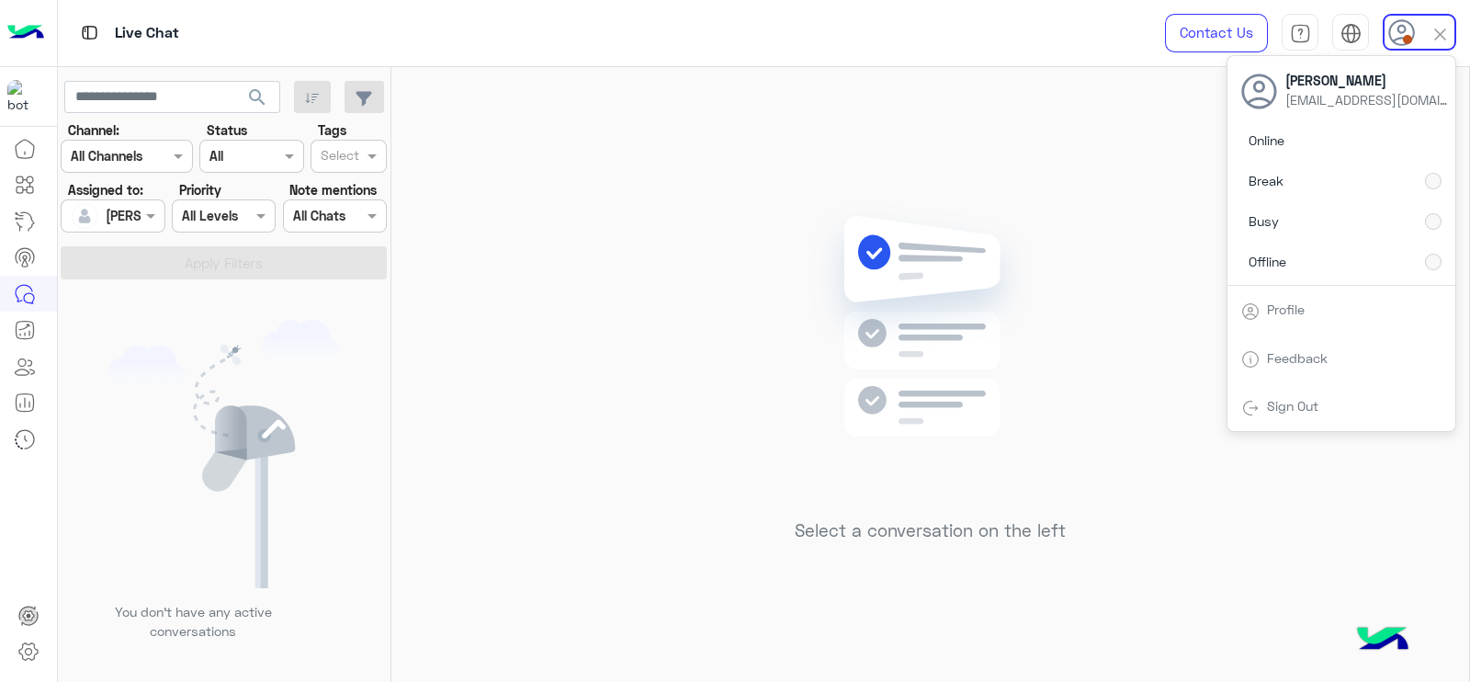
click at [815, 401] on img at bounding box center [930, 353] width 266 height 305
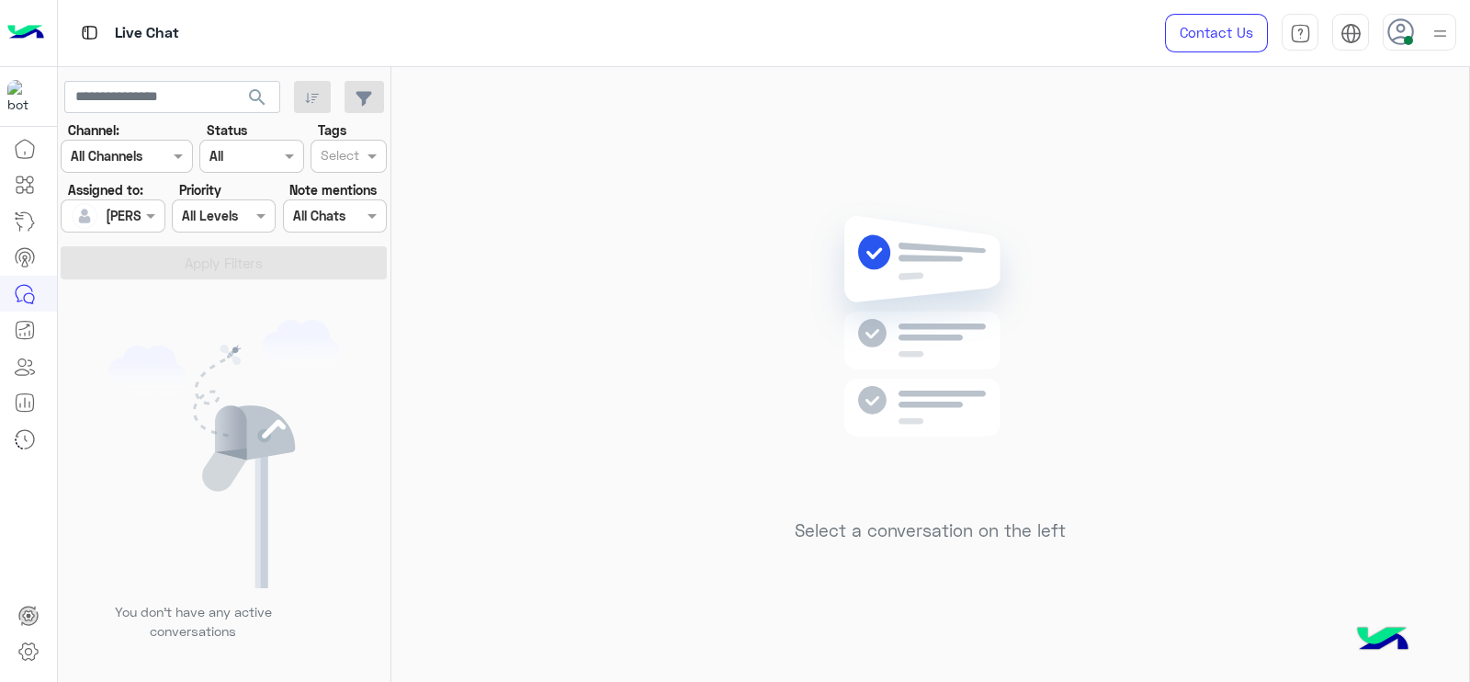
click at [1014, 254] on img at bounding box center [930, 353] width 266 height 305
click at [674, 337] on div "Select a conversation on the left" at bounding box center [930, 378] width 1078 height 622
click at [695, 175] on div "Select a conversation on the left" at bounding box center [930, 378] width 1078 height 622
click at [1125, 611] on div "Select a conversation on the left" at bounding box center [930, 378] width 1078 height 622
click at [477, 328] on div "Select a conversation on the left" at bounding box center [930, 378] width 1078 height 622
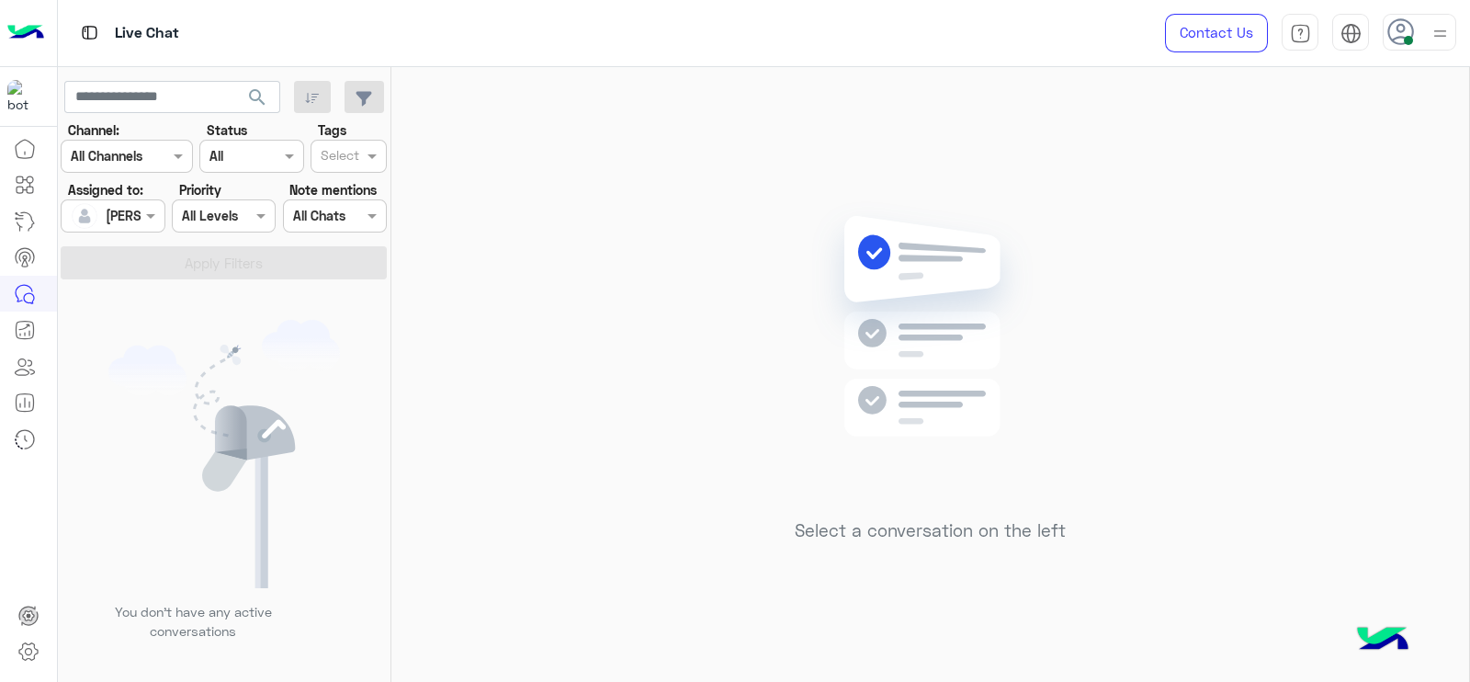
click at [689, 169] on div "Select a conversation on the left" at bounding box center [930, 378] width 1078 height 622
click at [765, 266] on div "Select a conversation on the left" at bounding box center [930, 378] width 1078 height 622
click at [1225, 136] on div "Select a conversation on the left" at bounding box center [930, 378] width 1078 height 622
click at [663, 323] on div "Select a conversation on the left" at bounding box center [930, 378] width 1078 height 622
click at [654, 254] on div "Select a conversation on the left" at bounding box center [930, 378] width 1078 height 622
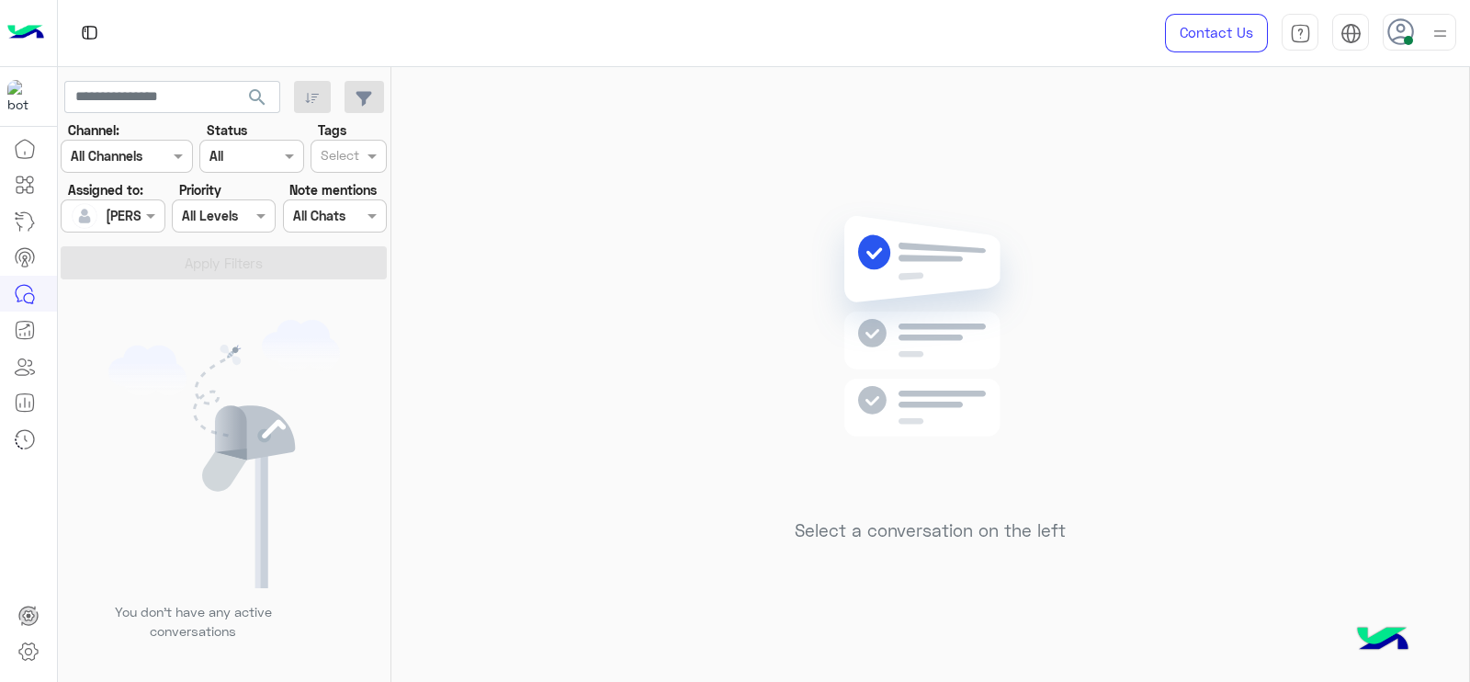
click at [512, 145] on div "Select a conversation on the left" at bounding box center [930, 378] width 1078 height 622
drag, startPoint x: 582, startPoint y: 391, endPoint x: 481, endPoint y: 35, distance: 370.5
click at [581, 379] on div "Select a conversation on the left" at bounding box center [930, 378] width 1078 height 622
click at [534, 305] on div "Select a conversation on the left" at bounding box center [930, 378] width 1078 height 622
click at [675, 295] on div "Select a conversation on the left" at bounding box center [930, 378] width 1078 height 622
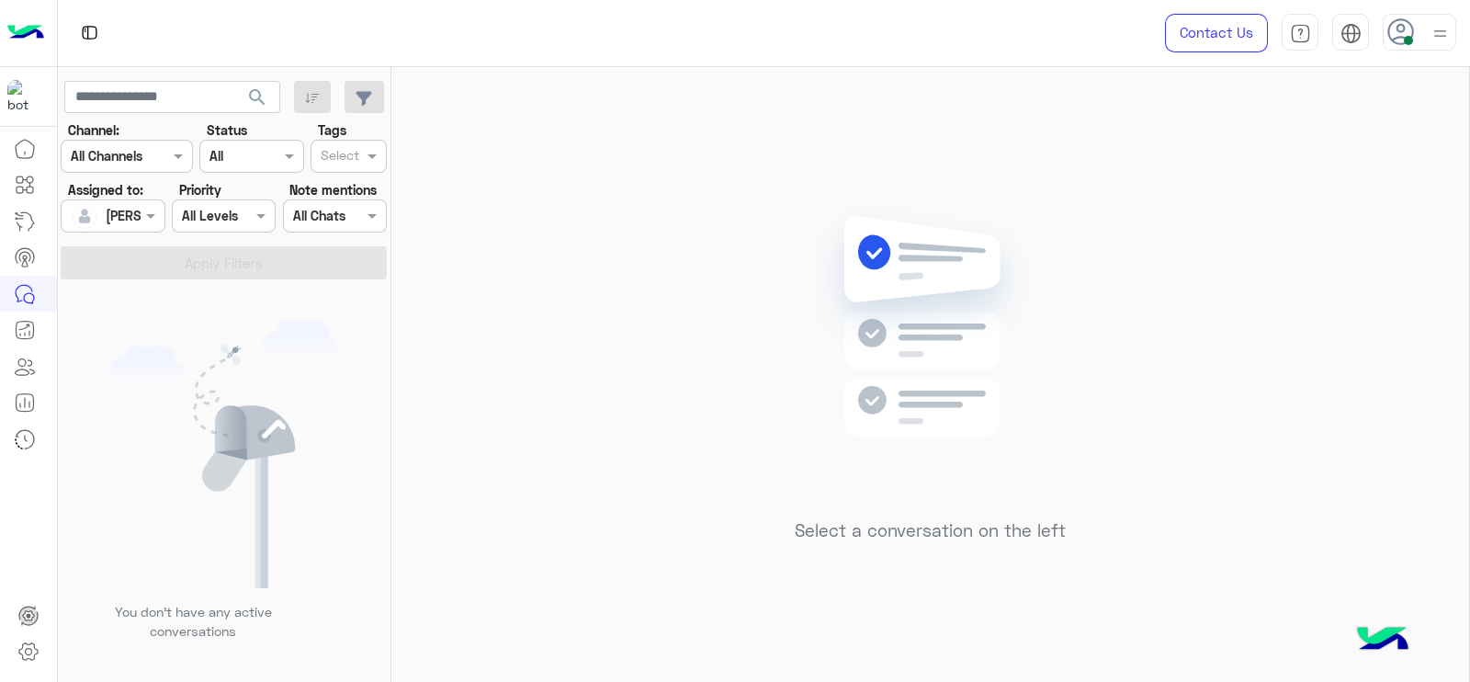
click at [831, 170] on div "Select a conversation on the left" at bounding box center [930, 378] width 1078 height 622
click at [586, 213] on div "Select a conversation on the left" at bounding box center [930, 378] width 1078 height 622
click at [613, 187] on div "Select a conversation on the left" at bounding box center [930, 378] width 1078 height 622
click at [583, 278] on div "Select a conversation on the left" at bounding box center [930, 378] width 1078 height 622
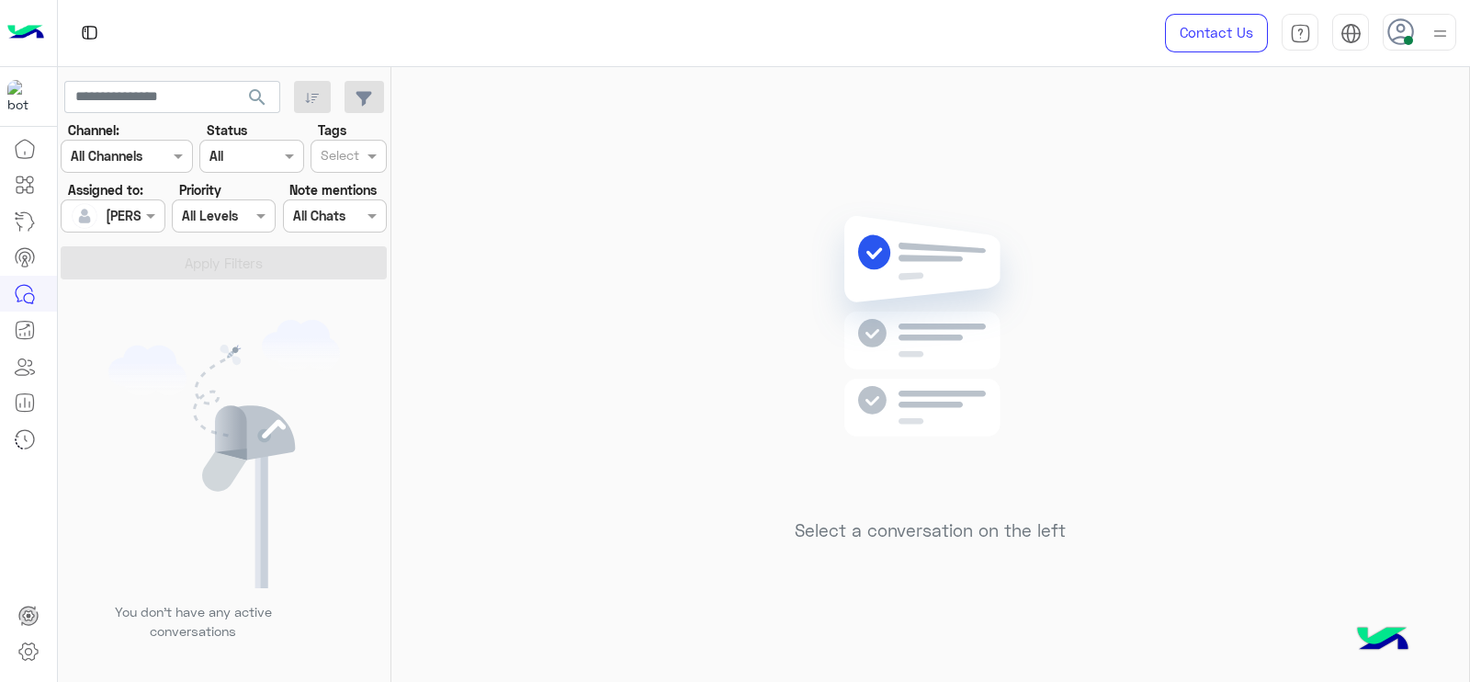
click at [568, 274] on div "Select a conversation on the left" at bounding box center [930, 378] width 1078 height 622
click at [726, 466] on div "Select a conversation on the left" at bounding box center [930, 378] width 1078 height 622
click at [669, 405] on div "Select a conversation on the left" at bounding box center [930, 378] width 1078 height 622
click at [1029, 439] on img at bounding box center [930, 353] width 266 height 305
click at [1167, 296] on div "Select a conversation on the left" at bounding box center [930, 378] width 1078 height 622
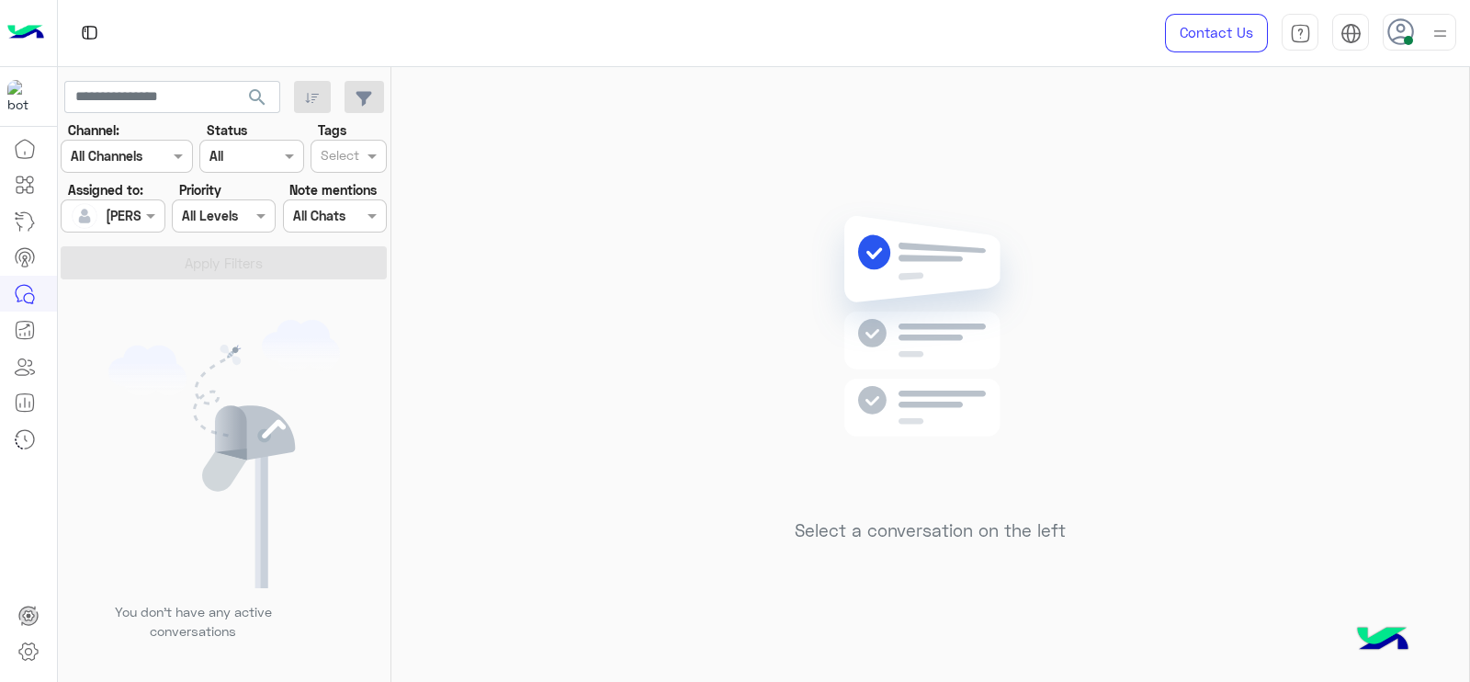
click at [789, 334] on div "Select a conversation on the left" at bounding box center [930, 378] width 1078 height 622
click at [675, 315] on div "Select a conversation on the left" at bounding box center [930, 378] width 1078 height 622
drag, startPoint x: 646, startPoint y: 279, endPoint x: 338, endPoint y: 8, distance: 410.1
click at [646, 278] on div "Select a conversation on the left" at bounding box center [930, 378] width 1078 height 622
click at [496, 263] on div "Select a conversation on the left" at bounding box center [930, 378] width 1078 height 622
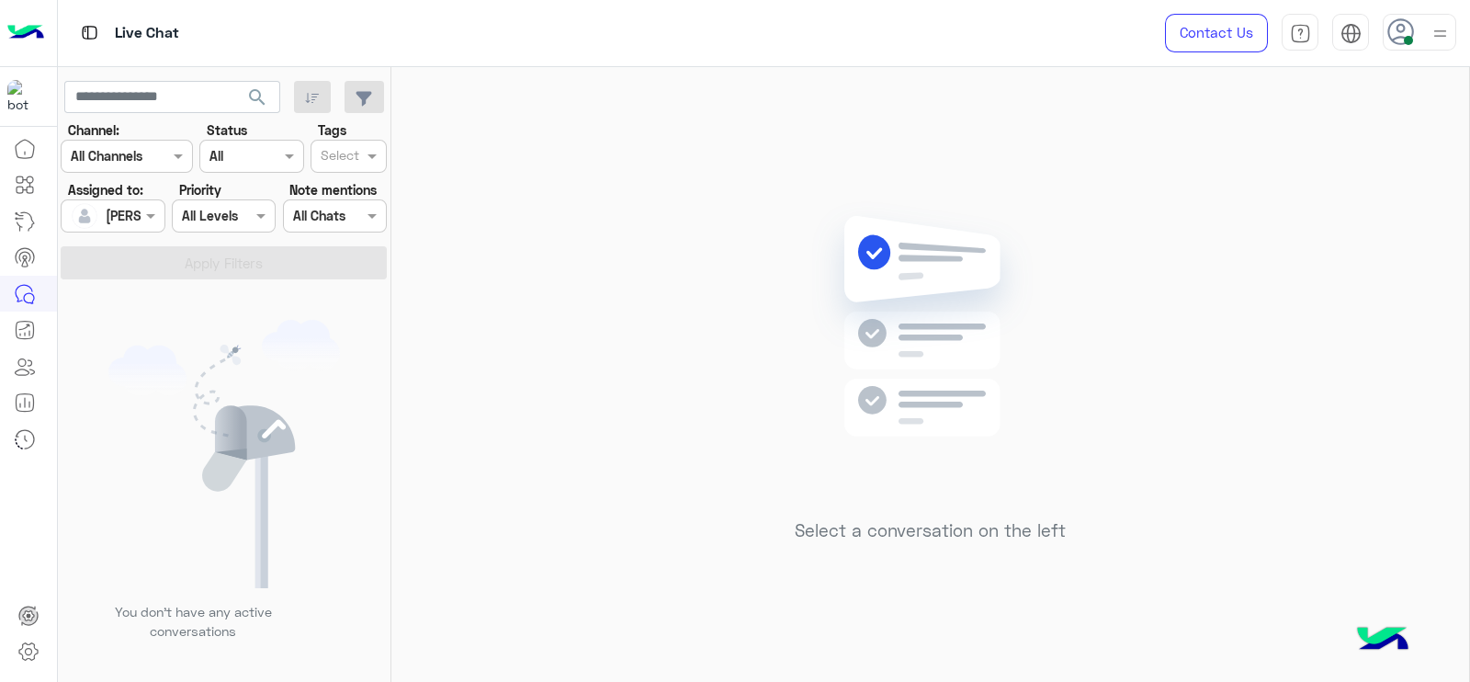
click at [640, 356] on div "Select a conversation on the left" at bounding box center [930, 378] width 1078 height 622
click at [717, 424] on div "Select a conversation on the left" at bounding box center [930, 378] width 1078 height 622
click at [662, 244] on div "Select a conversation on the left" at bounding box center [930, 378] width 1078 height 622
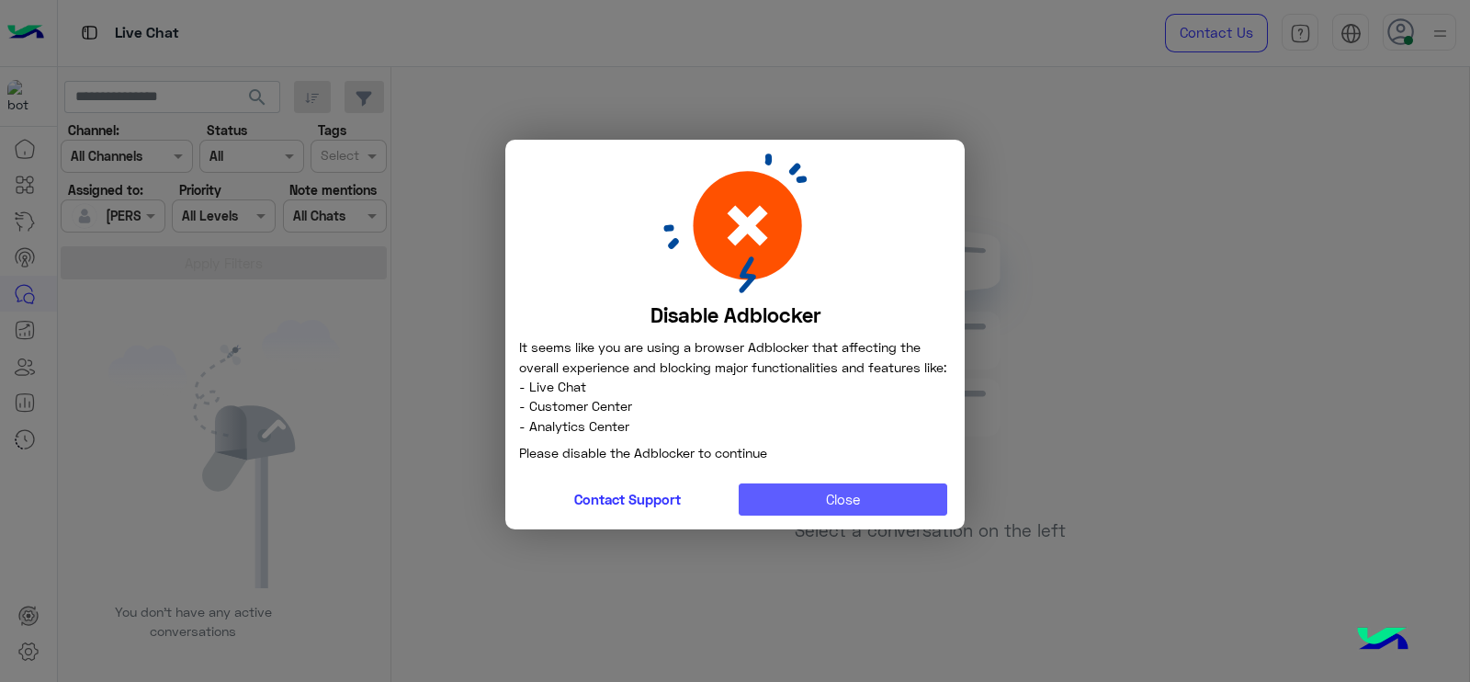
click at [806, 498] on button "Close" at bounding box center [843, 499] width 209 height 33
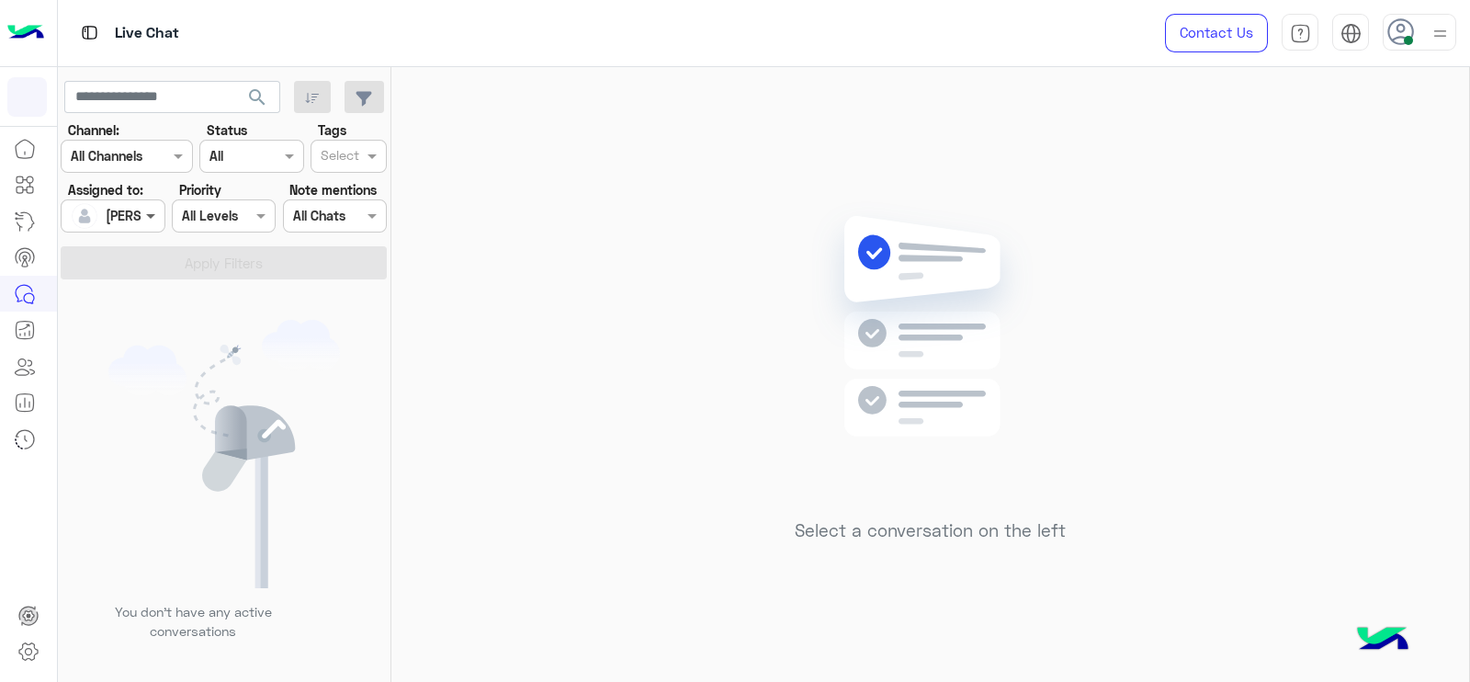
click at [142, 209] on span at bounding box center [152, 215] width 23 height 19
click at [492, 328] on div "Select a conversation on the left" at bounding box center [930, 378] width 1078 height 622
click at [508, 214] on div "Select a conversation on the left" at bounding box center [930, 378] width 1078 height 622
click at [945, 208] on img at bounding box center [930, 353] width 266 height 305
click at [959, 36] on div "Live Chat" at bounding box center [529, 33] width 942 height 66
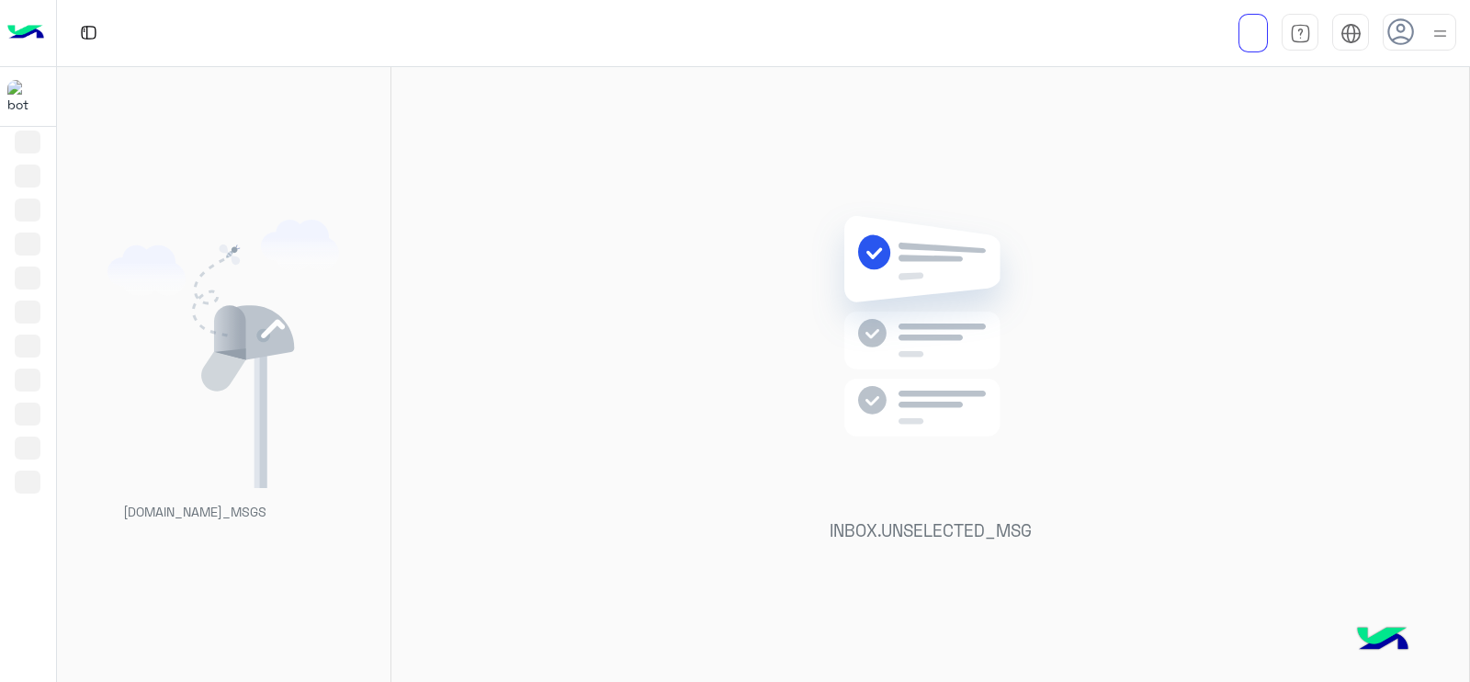
click at [230, 130] on div "[DOMAIN_NAME]_MSGS" at bounding box center [224, 378] width 334 height 622
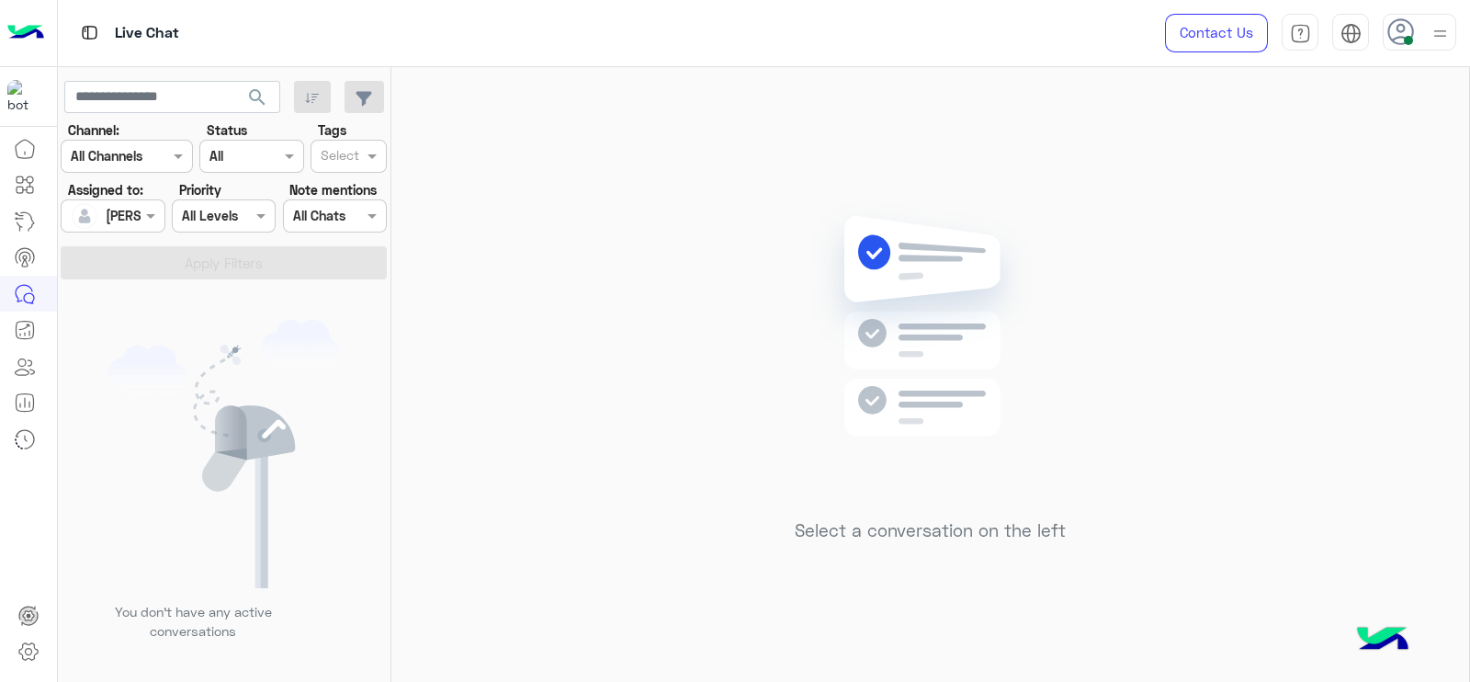
click at [616, 337] on div "Select a conversation on the left" at bounding box center [930, 378] width 1078 height 622
click at [1383, 604] on div "Select a conversation on the left" at bounding box center [930, 378] width 1078 height 622
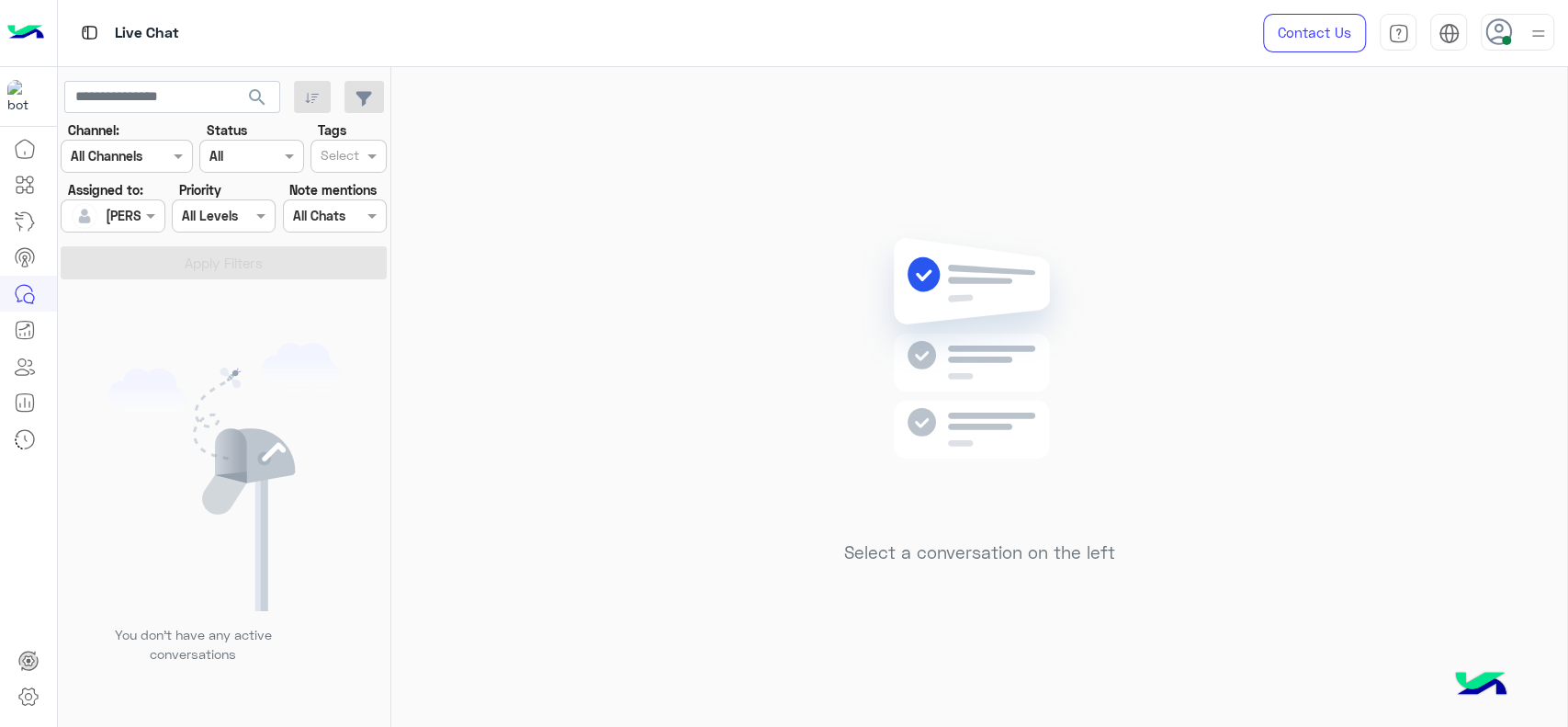
drag, startPoint x: 1047, startPoint y: 450, endPoint x: 1007, endPoint y: 415, distance: 53.4
click at [1047, 450] on img at bounding box center [980, 375] width 266 height 305
click at [594, 381] on div "Select a conversation on the left" at bounding box center [979, 400] width 1176 height 667
click at [864, 298] on img at bounding box center [980, 375] width 266 height 305
click at [1221, 246] on div "Select a conversation on the left" at bounding box center [979, 400] width 1176 height 667
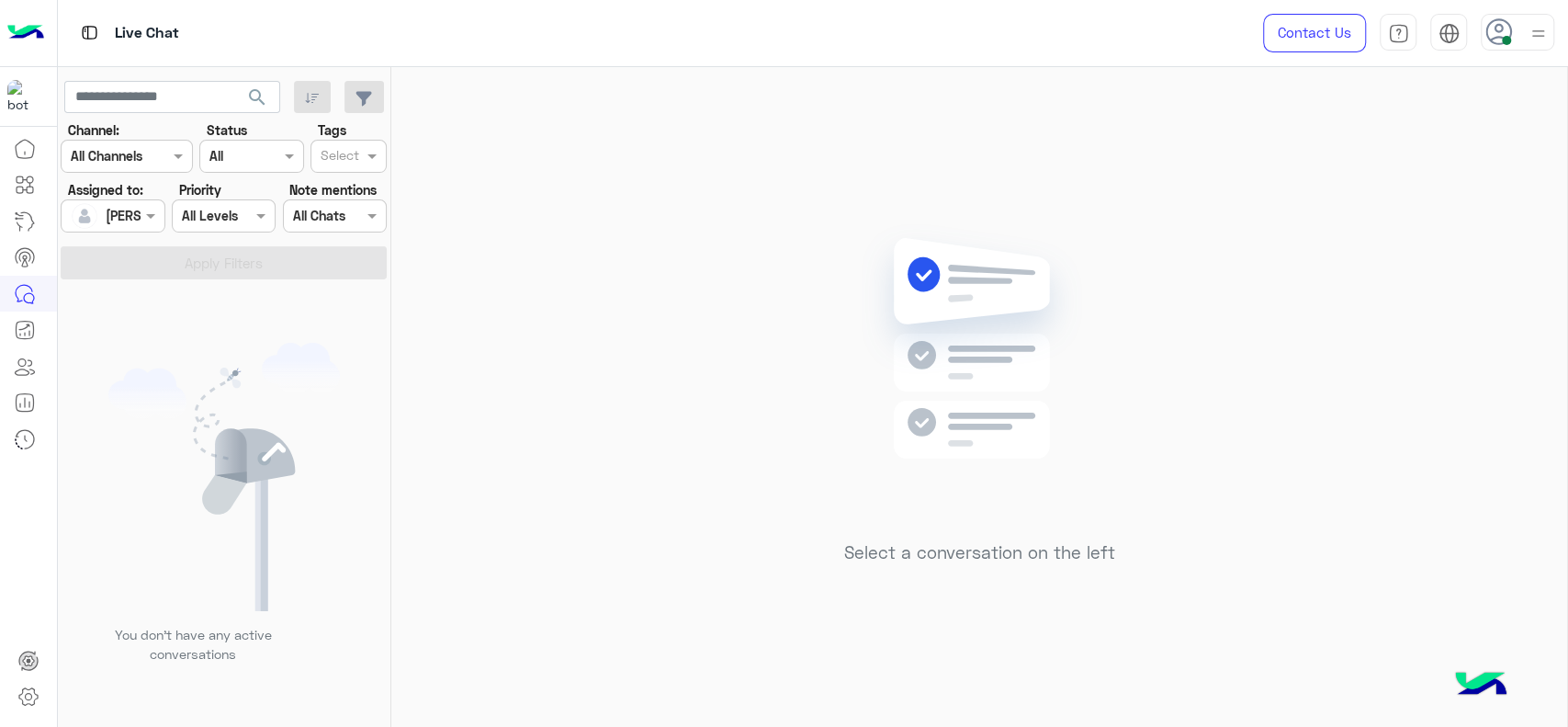
click at [633, 482] on div "Select a conversation on the left" at bounding box center [979, 400] width 1176 height 667
click at [606, 452] on div "Select a conversation on the left" at bounding box center [979, 400] width 1176 height 667
click at [610, 473] on div "Select a conversation on the left" at bounding box center [979, 400] width 1176 height 667
click at [573, 423] on div "Select a conversation on the left" at bounding box center [979, 400] width 1176 height 667
click at [813, 526] on div "Select a conversation on the left" at bounding box center [979, 400] width 1176 height 667
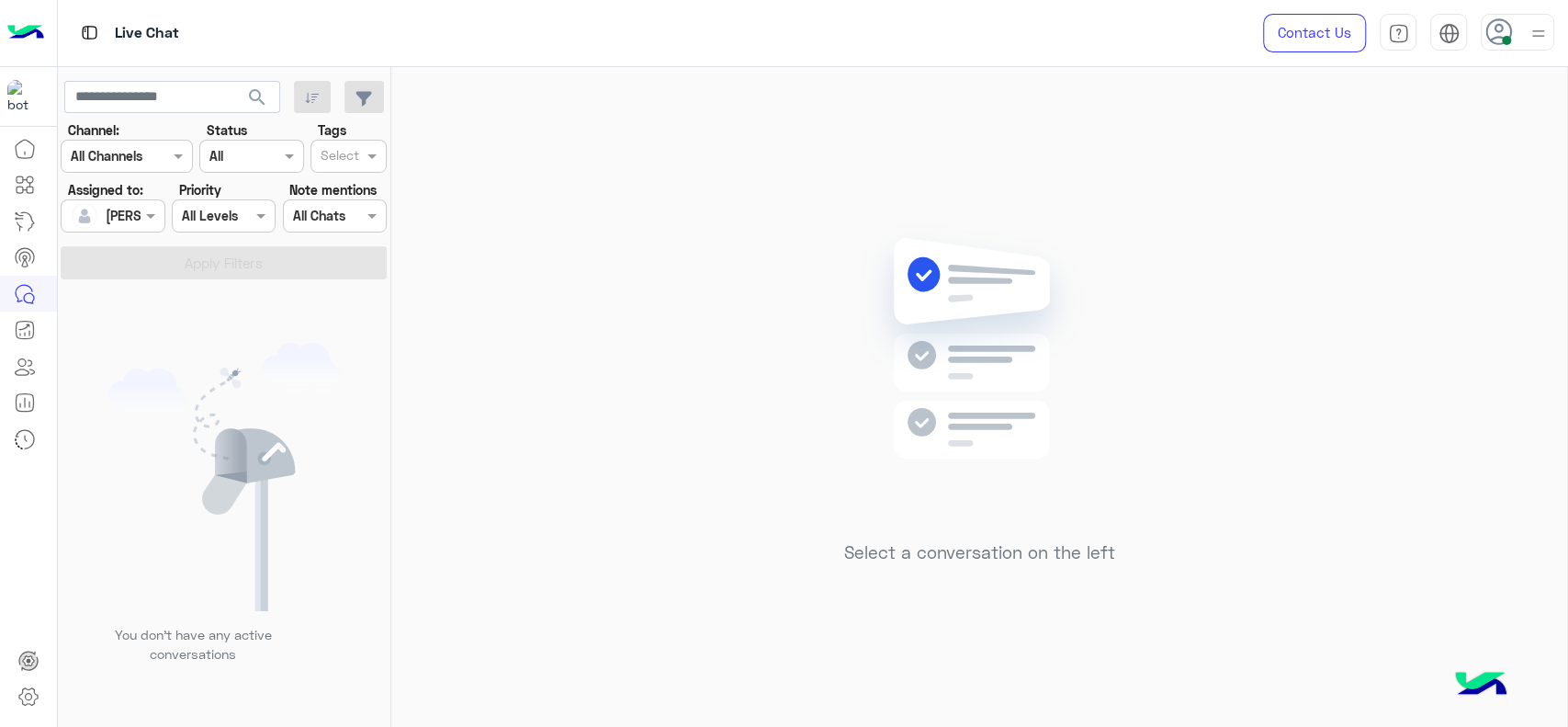
click at [531, 292] on div "Select a conversation on the left" at bounding box center [979, 400] width 1176 height 667
click at [490, 267] on div "Select a conversation on the left" at bounding box center [979, 400] width 1176 height 667
click at [466, 55] on div "Live Chat" at bounding box center [561, 33] width 1007 height 66
click at [586, 75] on div "Select a conversation on the left" at bounding box center [979, 400] width 1176 height 667
click at [865, 442] on img at bounding box center [980, 375] width 266 height 305
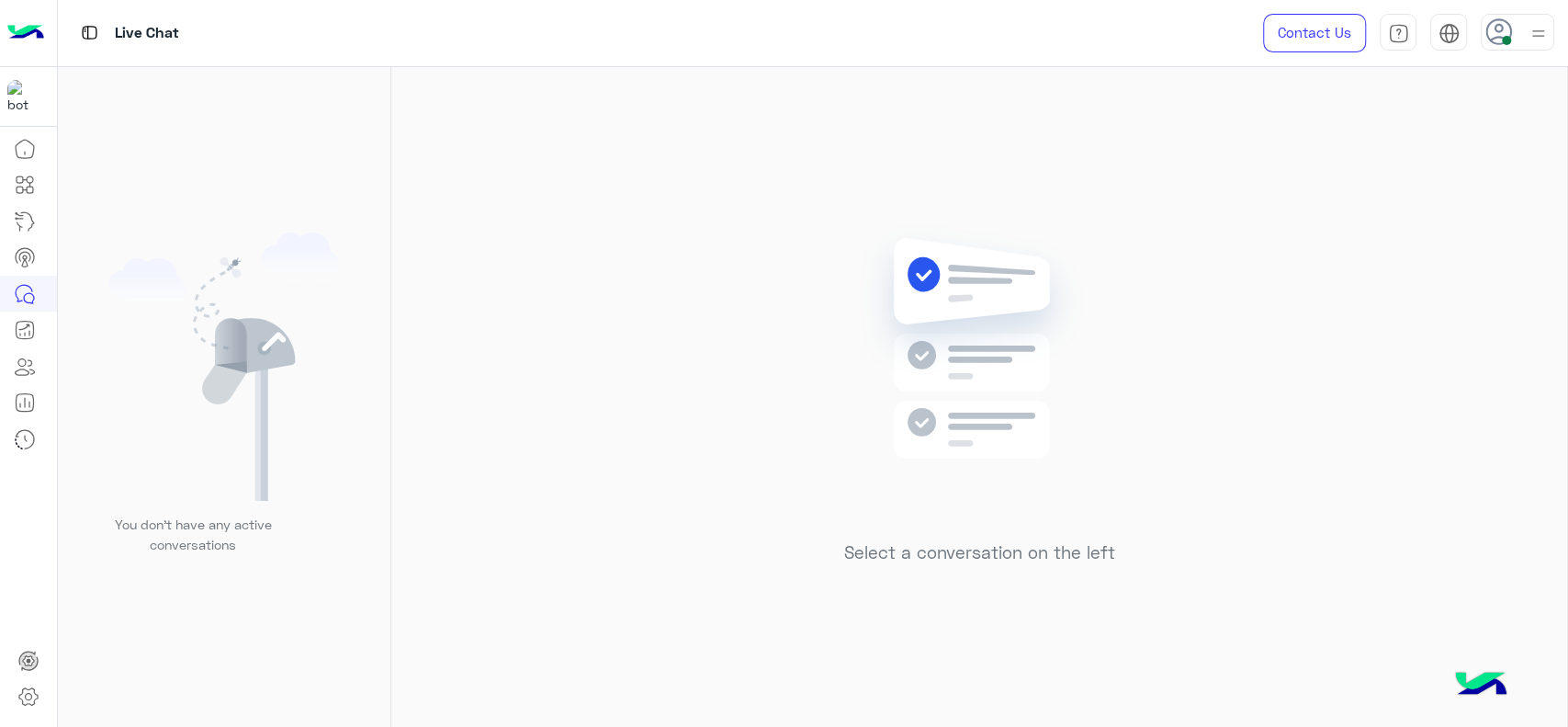
click at [463, 188] on div "Select a conversation on the left" at bounding box center [979, 400] width 1176 height 667
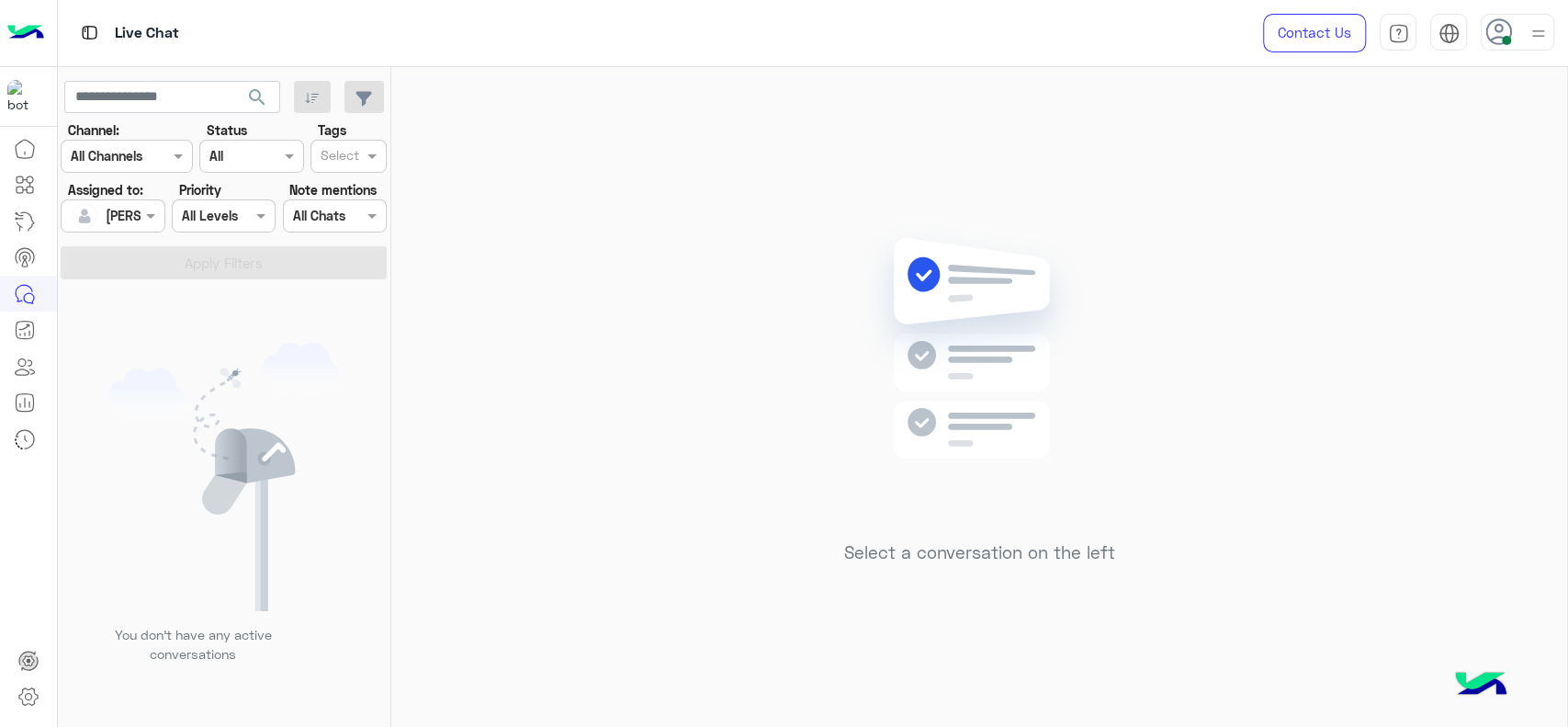
click at [526, 127] on div "Select a conversation on the left" at bounding box center [979, 400] width 1176 height 667
drag, startPoint x: 639, startPoint y: 406, endPoint x: 621, endPoint y: 314, distance: 93.7
click at [639, 405] on div "Select a conversation on the left" at bounding box center [979, 400] width 1176 height 667
click at [1115, 417] on div "Select a conversation on the left" at bounding box center [979, 400] width 1176 height 667
click at [486, 355] on div "Select a conversation on the left" at bounding box center [979, 400] width 1176 height 667
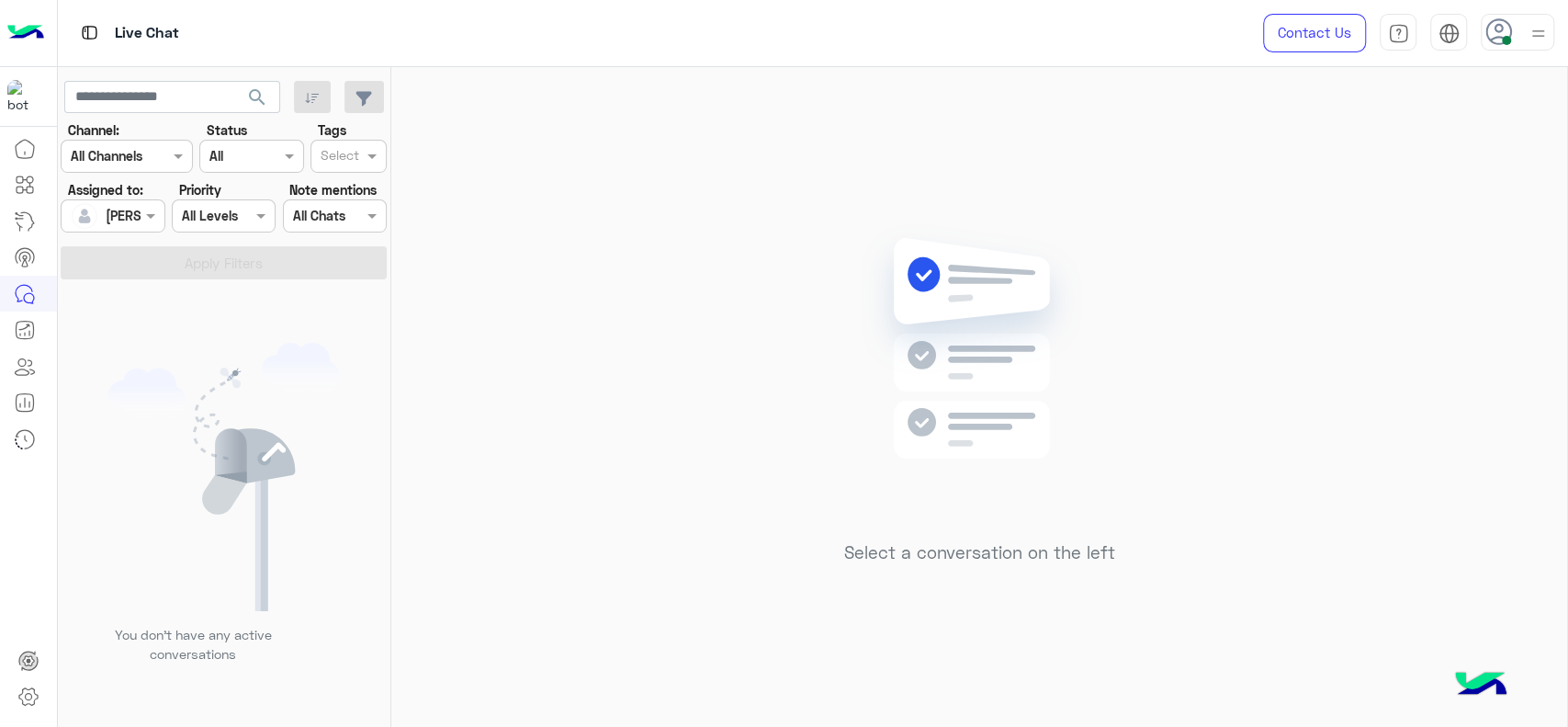
click at [566, 353] on div "Select a conversation on the left" at bounding box center [979, 400] width 1176 height 667
click at [518, 232] on div "Select a conversation on the left" at bounding box center [979, 400] width 1176 height 667
click at [679, 354] on div "Select a conversation on the left" at bounding box center [979, 400] width 1176 height 667
click at [688, 512] on div "Select a conversation on the left" at bounding box center [979, 400] width 1176 height 667
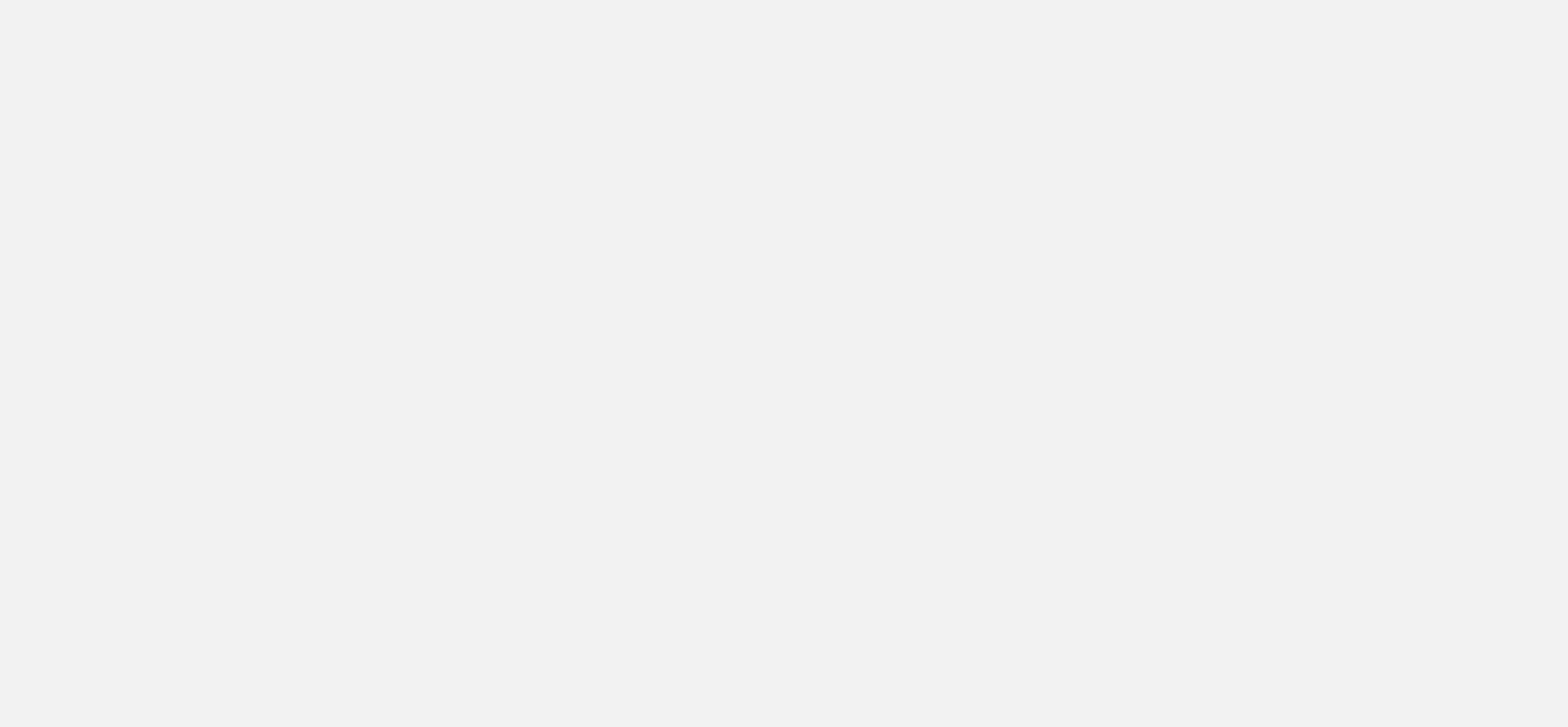
drag, startPoint x: 593, startPoint y: 272, endPoint x: 0, endPoint y: -64, distance: 681.4
click at [0, 0] on html at bounding box center [784, 363] width 1568 height 727
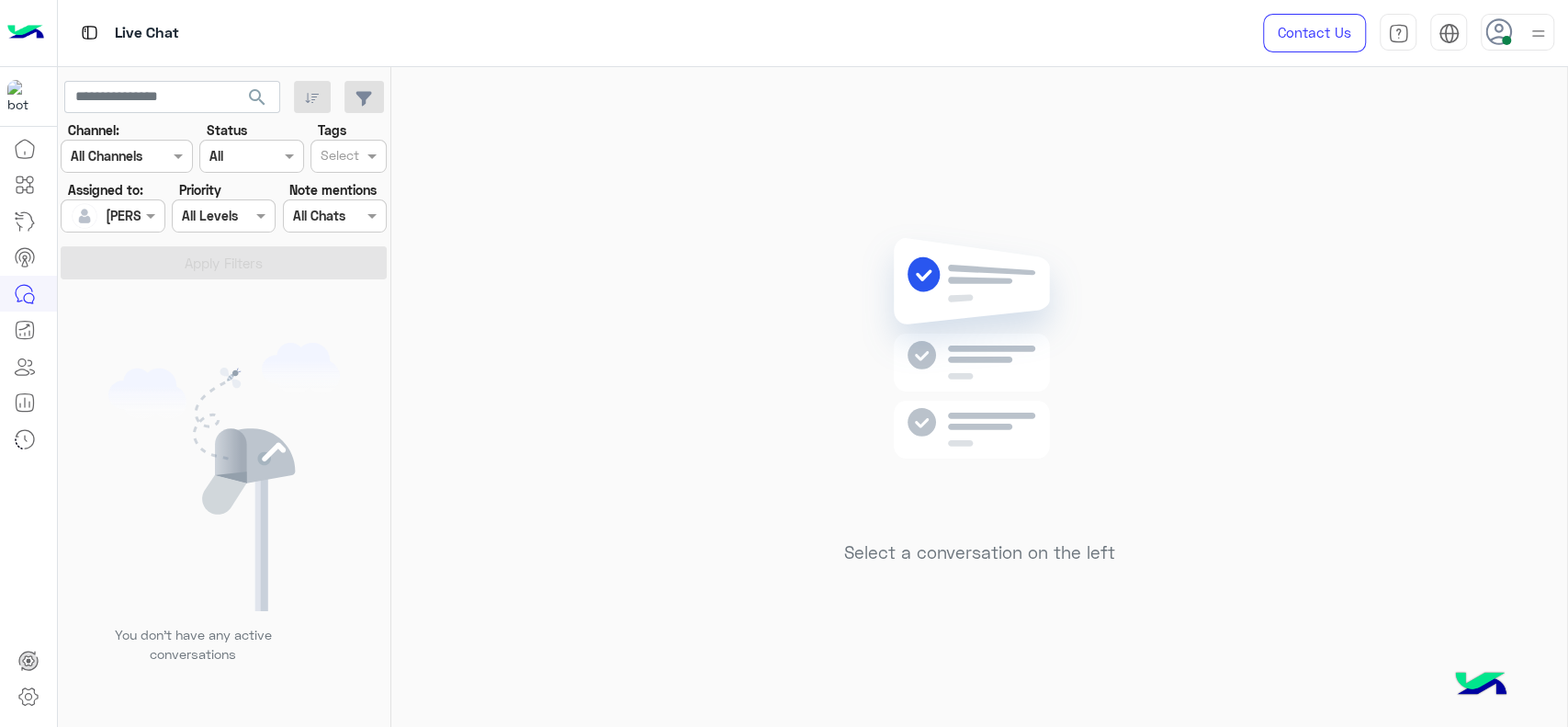
click at [1263, 285] on div "Select a conversation on the left" at bounding box center [979, 400] width 1176 height 667
click at [1277, 233] on div "Select a conversation on the left" at bounding box center [979, 400] width 1176 height 667
click at [753, 599] on div "Select a conversation on the left" at bounding box center [979, 400] width 1176 height 667
drag, startPoint x: 544, startPoint y: 379, endPoint x: 527, endPoint y: 382, distance: 16.8
click at [530, 382] on div "Select a conversation on the left" at bounding box center [979, 400] width 1176 height 667
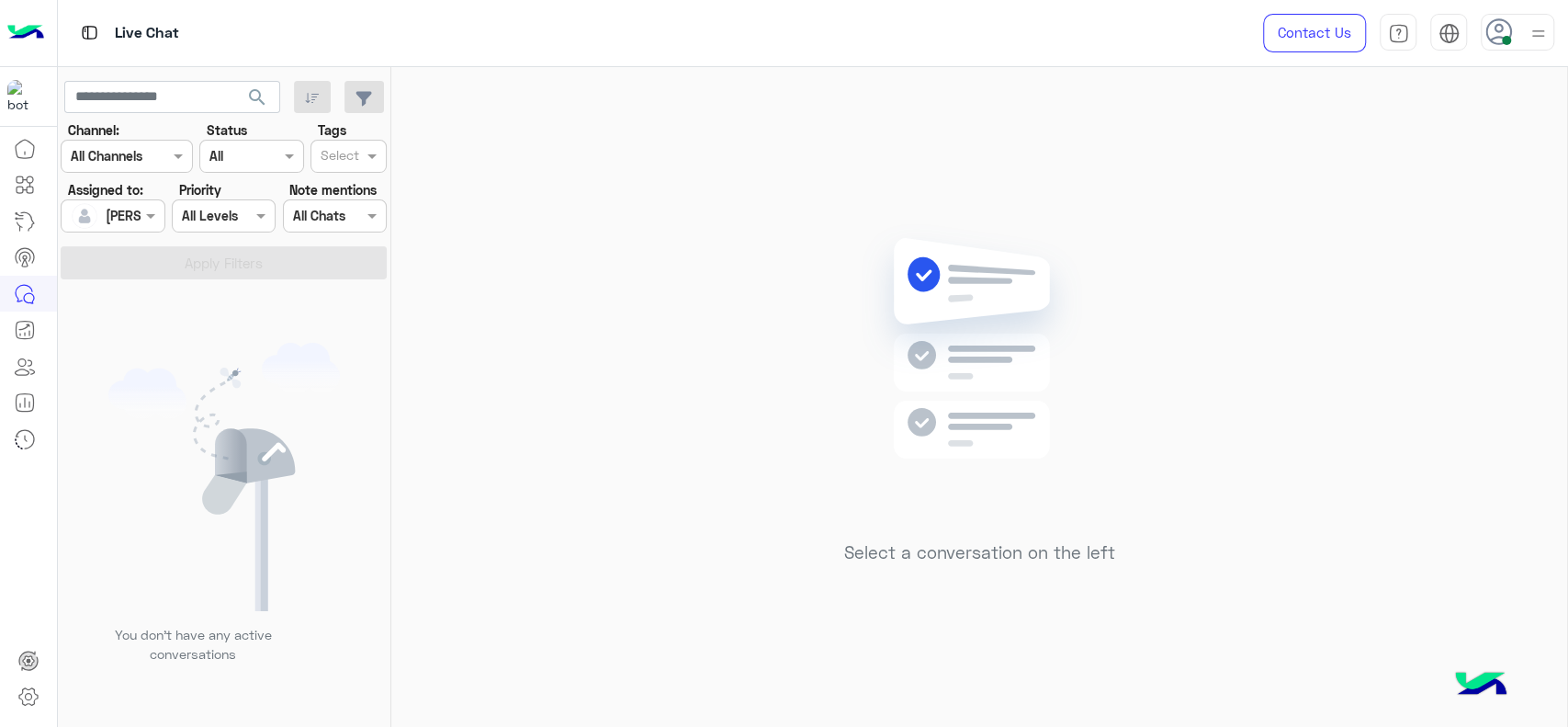
click at [646, 146] on div "Select a conversation on the left" at bounding box center [979, 400] width 1176 height 667
drag, startPoint x: 486, startPoint y: 153, endPoint x: 484, endPoint y: 88, distance: 65.3
click at [492, 153] on div "Select a conversation on the left" at bounding box center [979, 400] width 1176 height 667
click at [648, 191] on div "Select a conversation on the left" at bounding box center [979, 400] width 1176 height 667
click at [666, 194] on div "Select a conversation on the left" at bounding box center [979, 400] width 1176 height 667
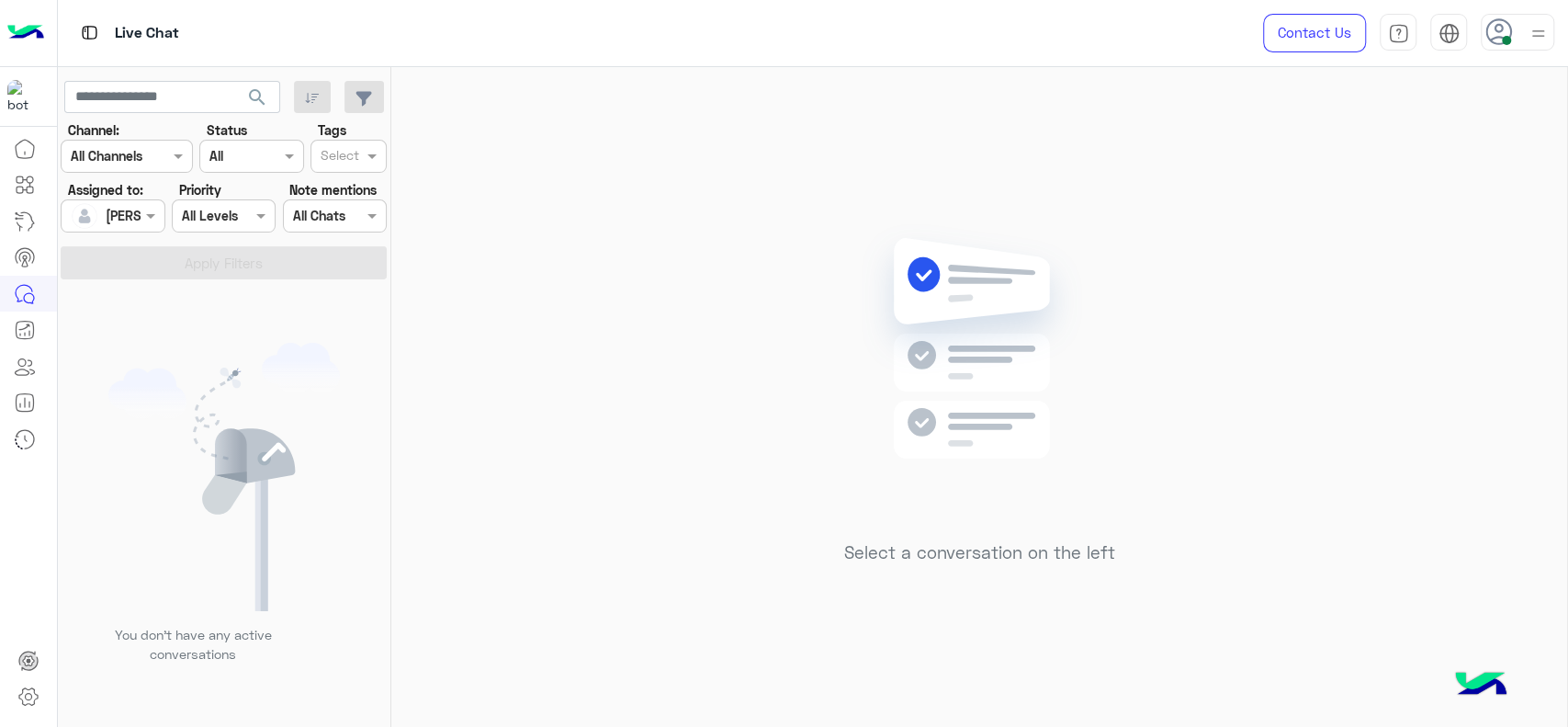
click at [660, 160] on div "Select a conversation on the left" at bounding box center [979, 400] width 1176 height 667
click at [1064, 370] on img at bounding box center [980, 375] width 266 height 305
click at [728, 392] on div "Select a conversation on the left" at bounding box center [979, 400] width 1176 height 667
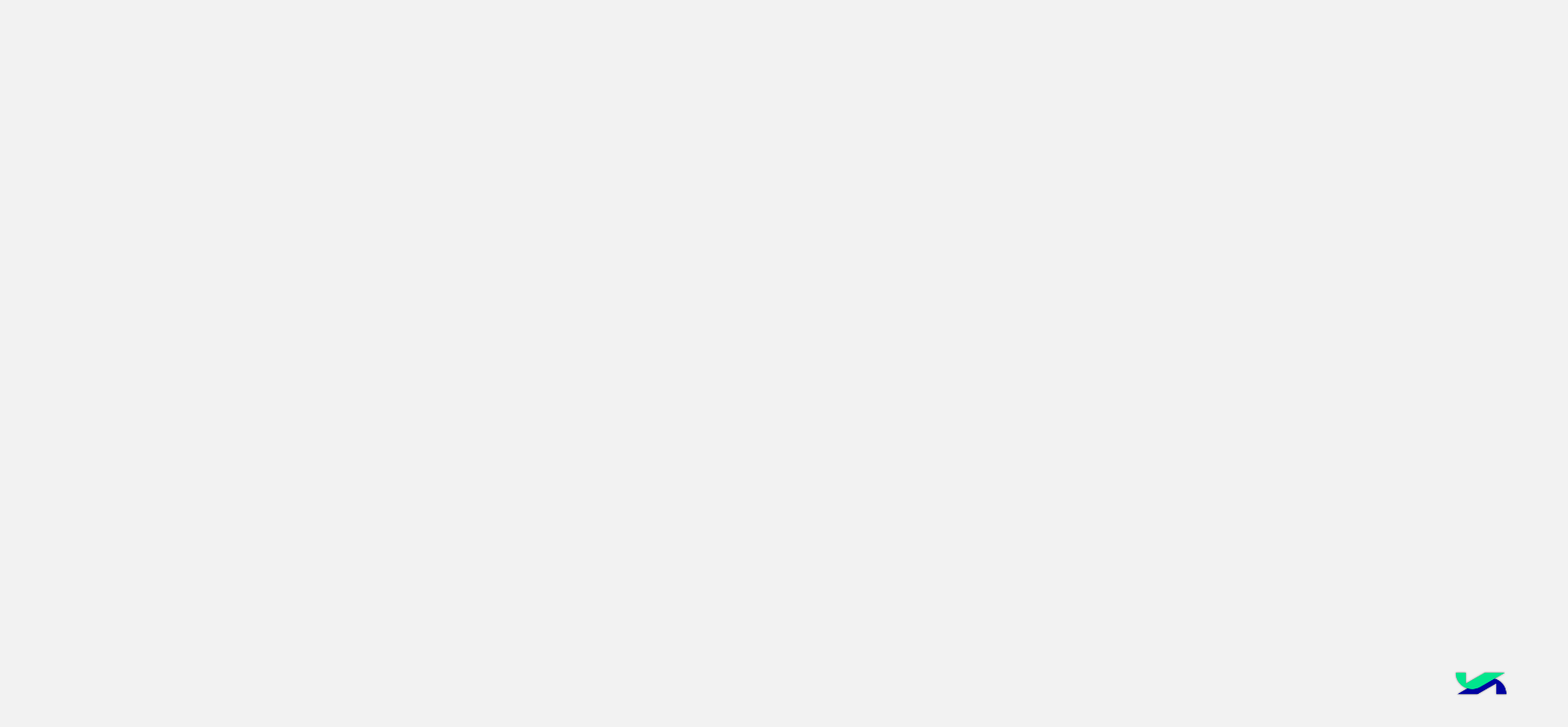
click at [469, 217] on app-root at bounding box center [784, 363] width 1568 height 727
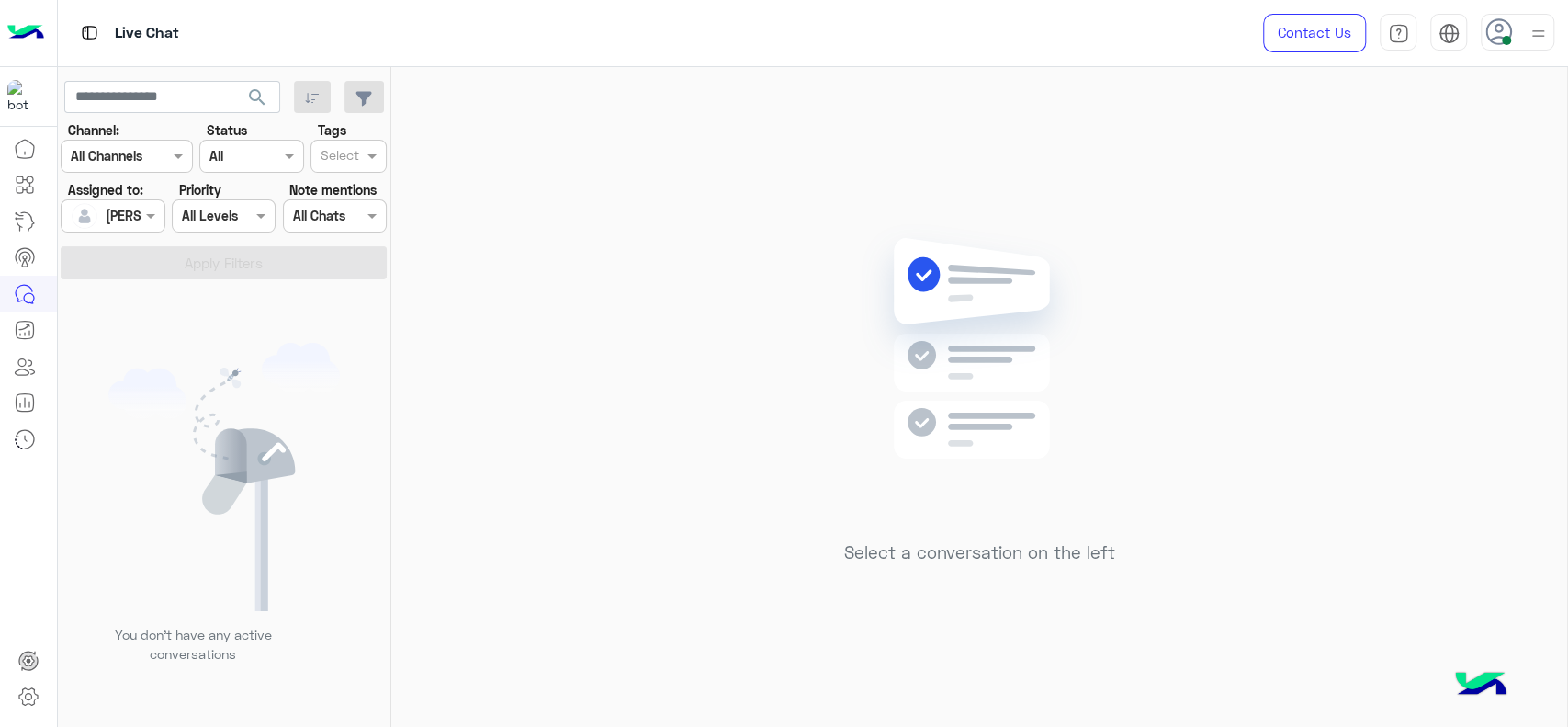
click at [794, 599] on div "Select a conversation on the left" at bounding box center [979, 400] width 1176 height 667
drag, startPoint x: 479, startPoint y: 391, endPoint x: 481, endPoint y: 356, distance: 35.0
click at [479, 390] on div "Select a conversation on the left" at bounding box center [979, 400] width 1176 height 667
click at [595, 193] on div "Select a conversation on the left" at bounding box center [979, 400] width 1176 height 667
click at [781, 187] on div "Select a conversation on the left" at bounding box center [979, 400] width 1176 height 667
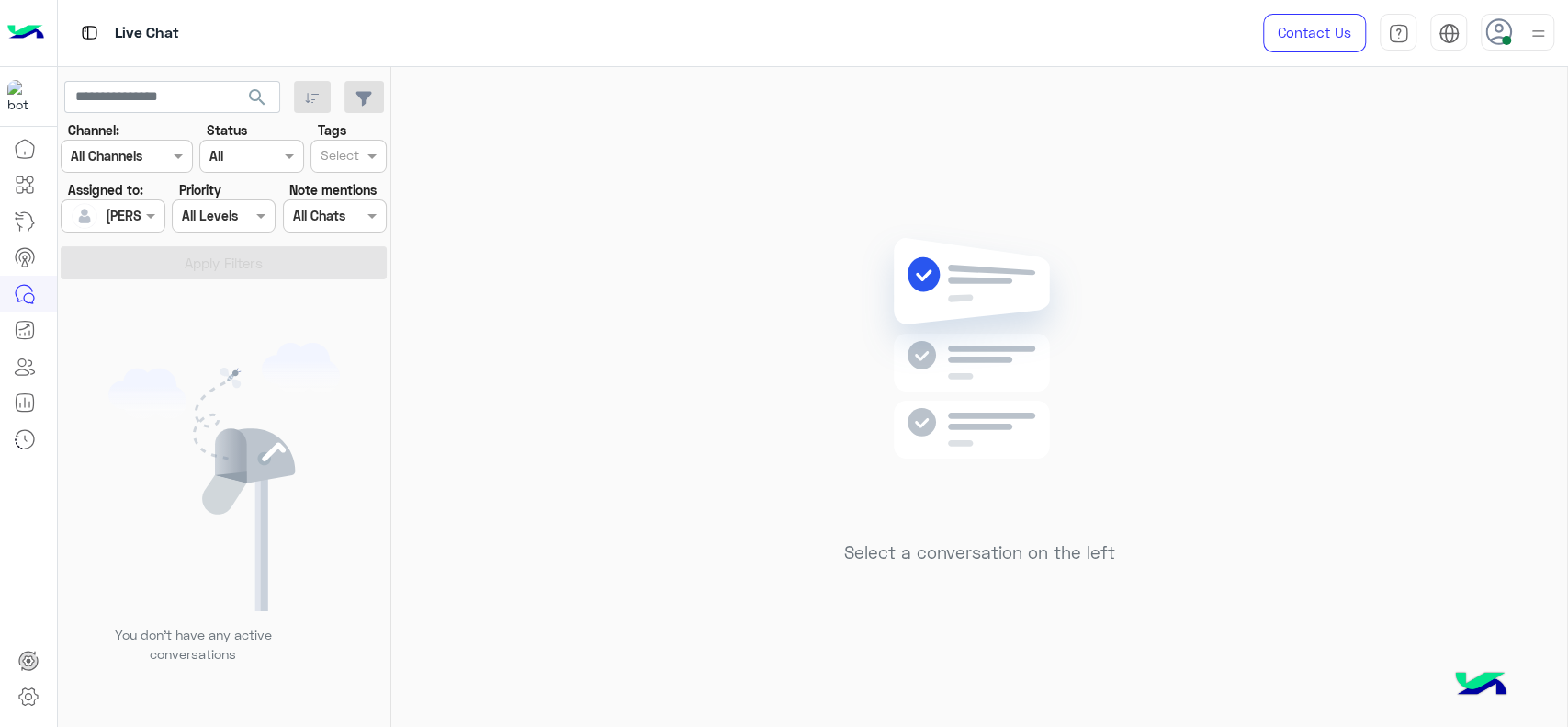
click at [974, 244] on img at bounding box center [980, 375] width 266 height 305
click at [1264, 361] on div "Select a conversation on the left" at bounding box center [979, 400] width 1176 height 667
click at [801, 202] on div "Select a conversation on the left" at bounding box center [979, 400] width 1176 height 667
click at [1529, 32] on img at bounding box center [1538, 33] width 23 height 23
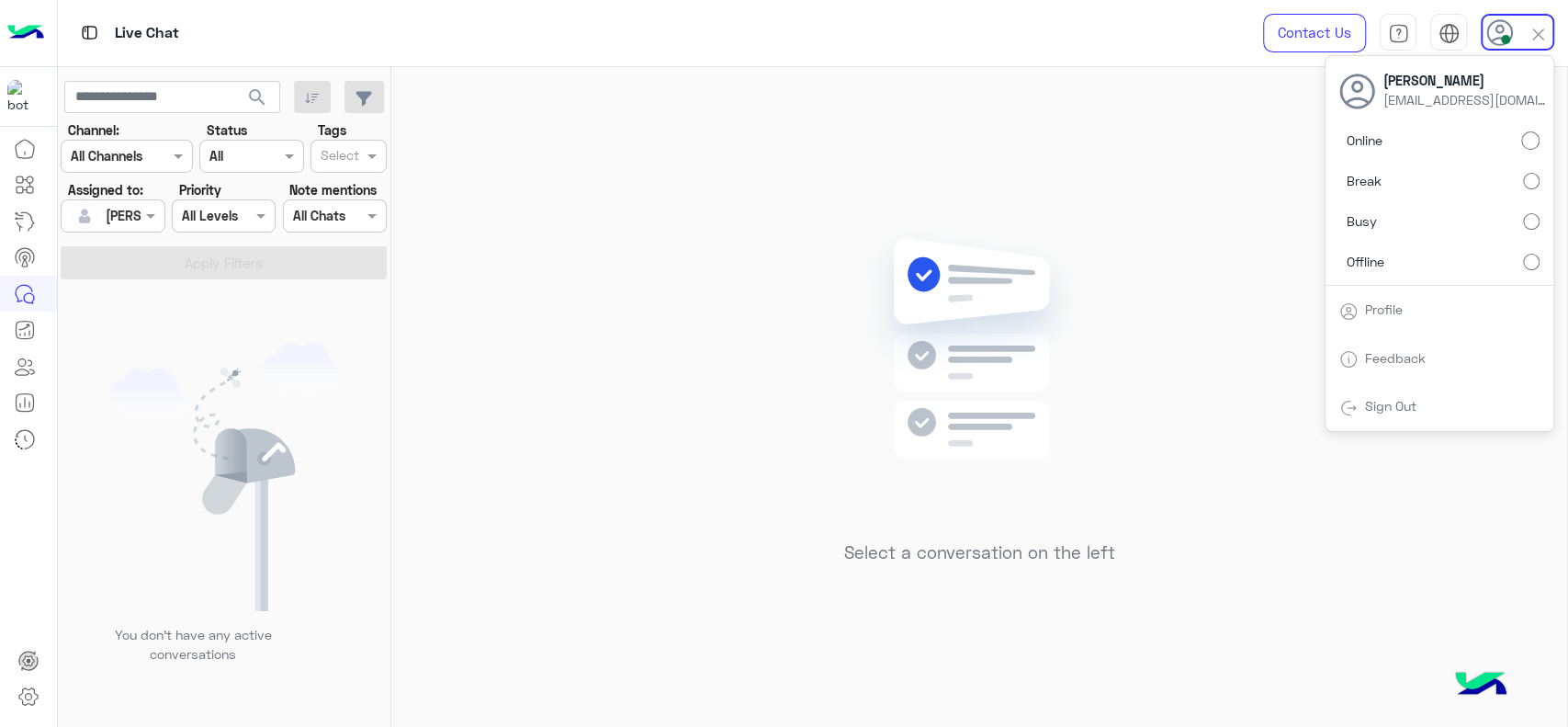
click at [1202, 202] on div "Select a conversation on the left" at bounding box center [979, 400] width 1176 height 667
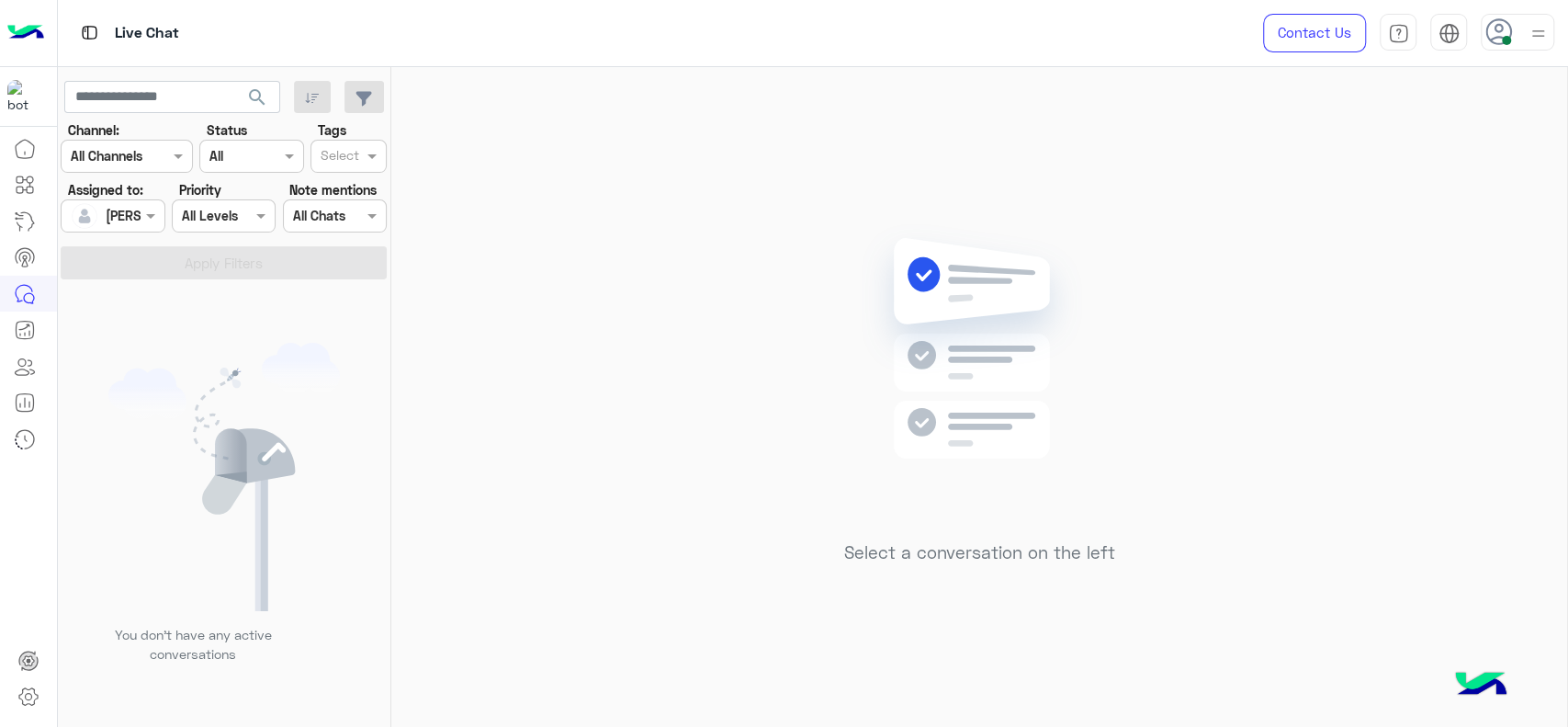
click at [1530, 40] on img at bounding box center [1538, 33] width 23 height 23
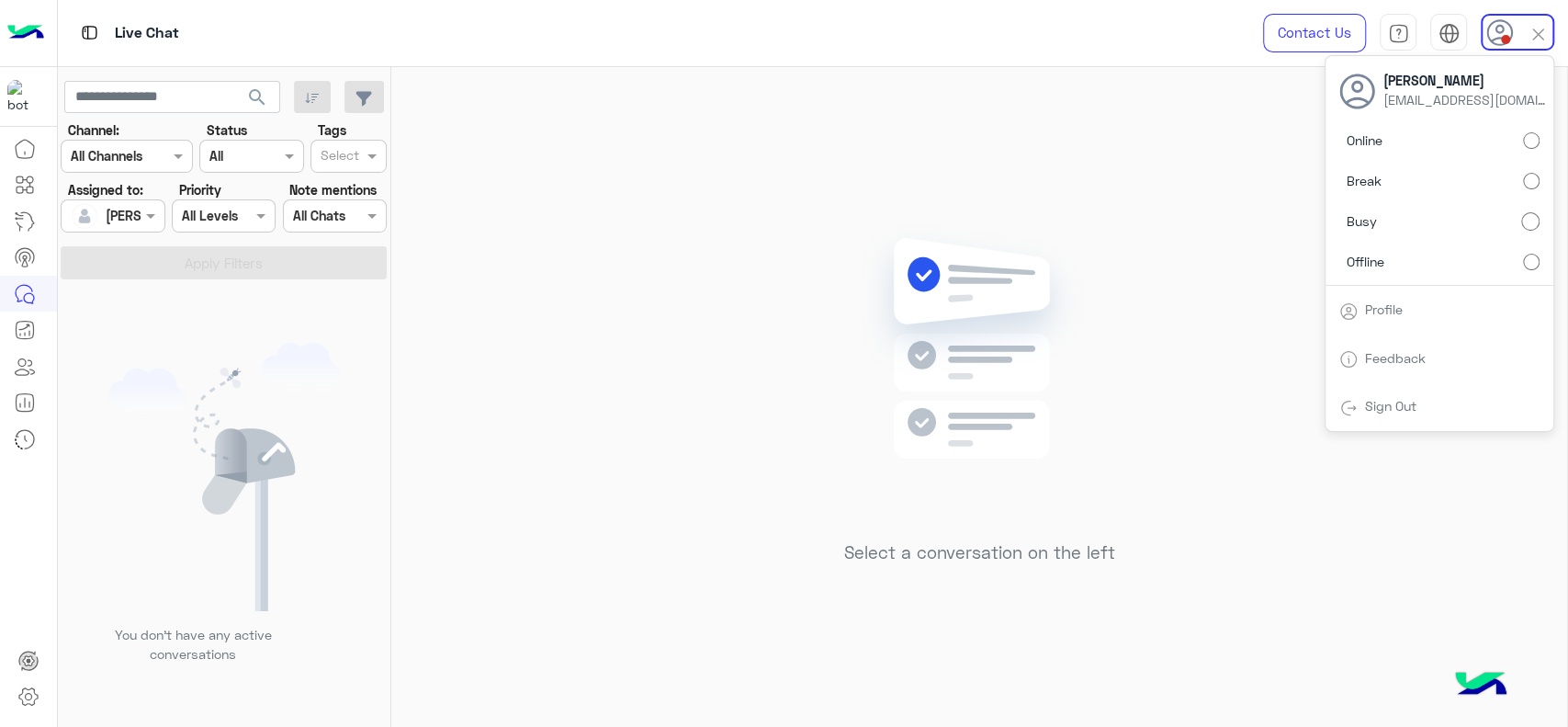
click at [1521, 259] on label "Offline" at bounding box center [1440, 260] width 200 height 33
